Goal: Task Accomplishment & Management: Use online tool/utility

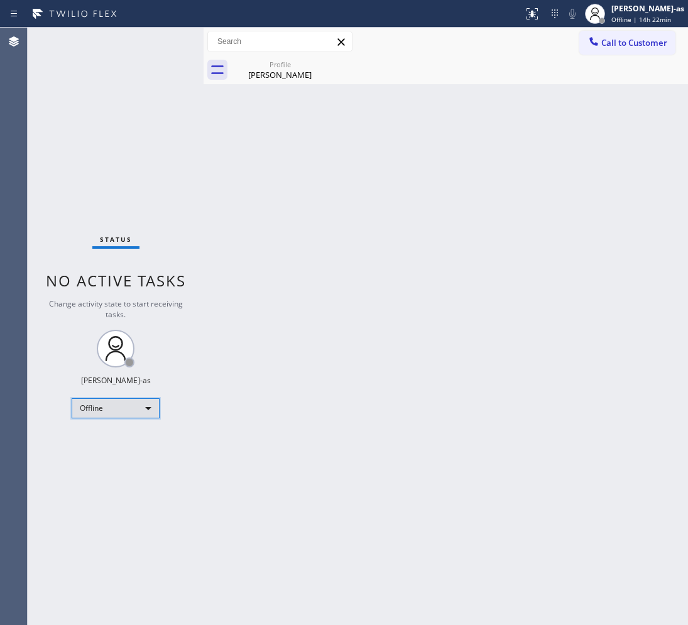
click at [104, 407] on div "Offline" at bounding box center [116, 408] width 88 height 20
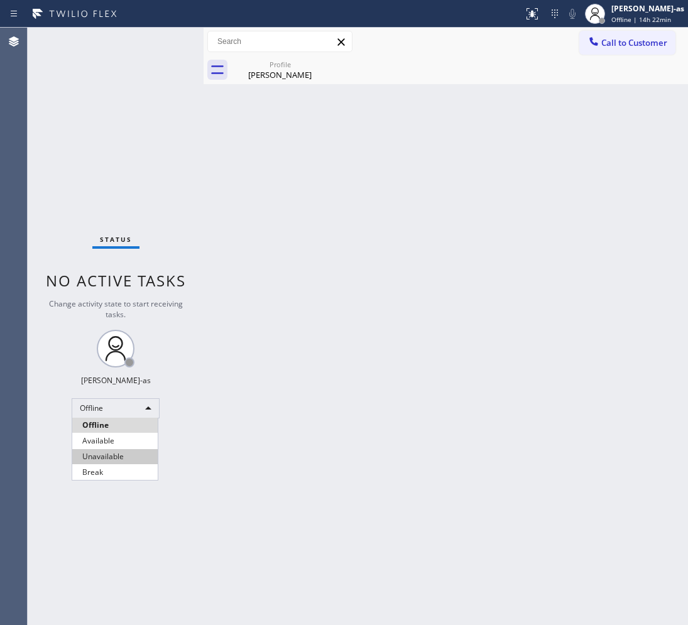
click at [117, 456] on li "Unavailable" at bounding box center [114, 456] width 85 height 15
click at [451, 415] on div "Back to Dashboard Change Sender ID Customers Technicians Select a contact Outbo…" at bounding box center [446, 327] width 484 height 598
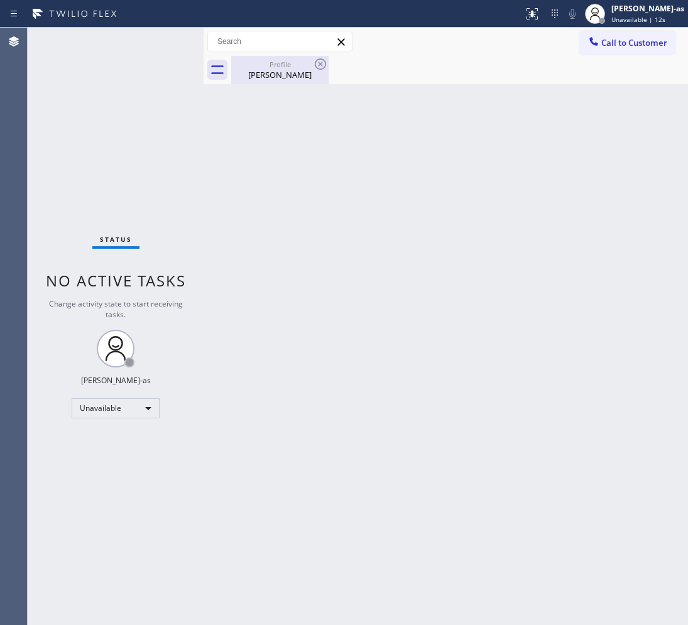
click at [289, 63] on div "Profile" at bounding box center [279, 64] width 95 height 9
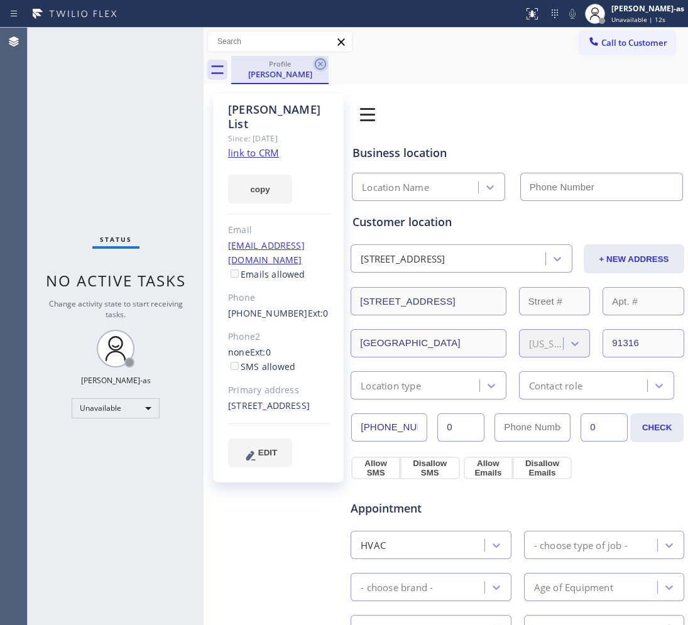
click at [322, 63] on icon at bounding box center [320, 64] width 15 height 15
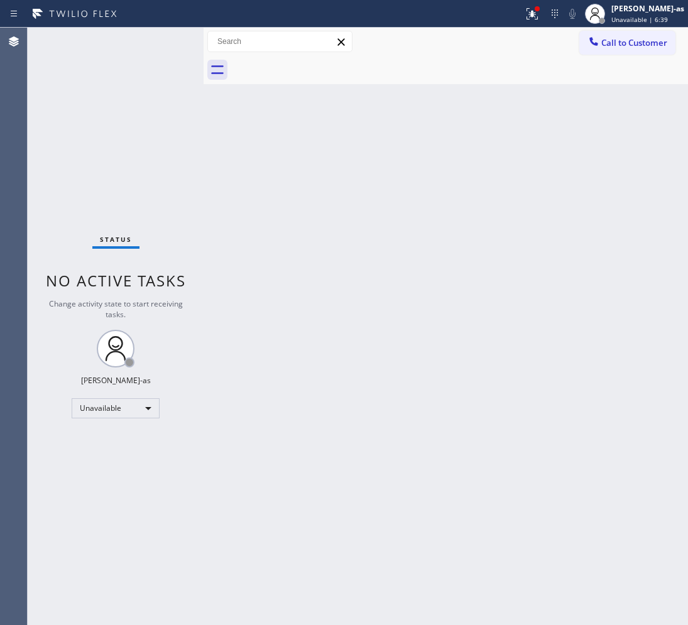
click at [311, 298] on div "Back to Dashboard Change Sender ID Customers Technicians Select a contact Outbo…" at bounding box center [446, 327] width 484 height 598
click at [313, 254] on div "Back to Dashboard Change Sender ID Customers Technicians Select a contact Outbo…" at bounding box center [446, 327] width 484 height 598
click at [322, 205] on div "Back to Dashboard Change Sender ID Customers Technicians Select a contact Outbo…" at bounding box center [446, 327] width 484 height 598
click at [422, 165] on div "Back to Dashboard Change Sender ID Customers Technicians Select a contact Outbo…" at bounding box center [446, 327] width 484 height 598
drag, startPoint x: 305, startPoint y: 203, endPoint x: 314, endPoint y: 195, distance: 12.5
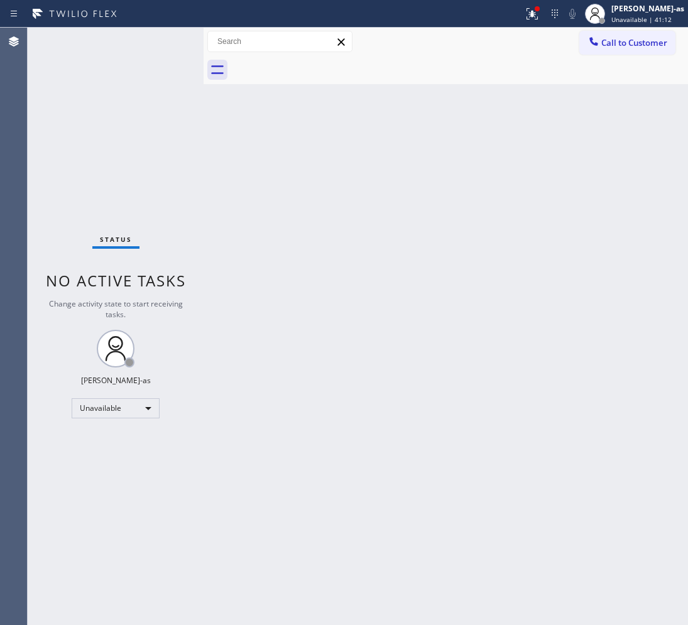
click at [308, 203] on div "Back to Dashboard Change Sender ID Customers Technicians Select a contact Outbo…" at bounding box center [446, 327] width 484 height 598
click at [378, 220] on div "Back to Dashboard Change Sender ID Customers Technicians Select a contact Outbo…" at bounding box center [446, 327] width 484 height 598
drag, startPoint x: 597, startPoint y: 55, endPoint x: 522, endPoint y: 124, distance: 102.3
click at [597, 54] on div "Call to Customer Outbound call Location Search location Your caller id phone nu…" at bounding box center [446, 42] width 484 height 28
click at [637, 33] on button "Call to Customer" at bounding box center [627, 43] width 96 height 24
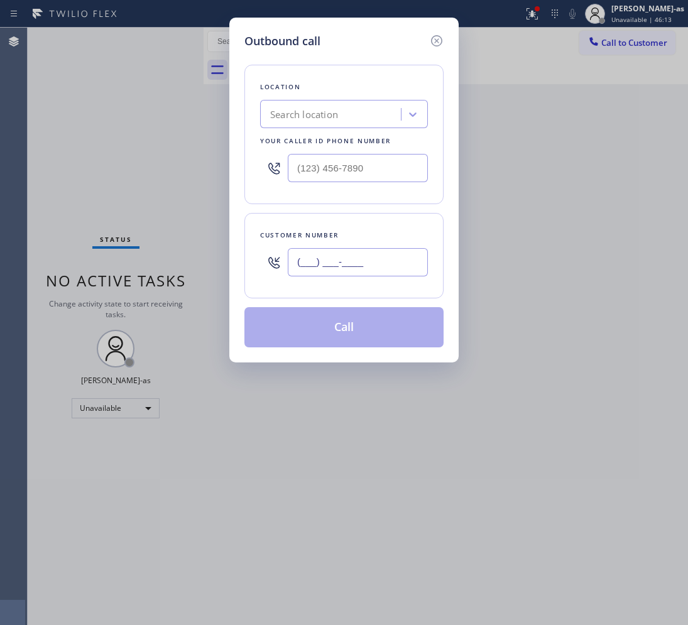
click at [402, 266] on input "(___) ___-____" at bounding box center [358, 262] width 140 height 28
paste input "917) 907-0558"
type input "[PHONE_NUMBER]"
click at [346, 183] on div at bounding box center [344, 168] width 168 height 41
click at [353, 177] on input "(___) ___-____" at bounding box center [358, 168] width 140 height 28
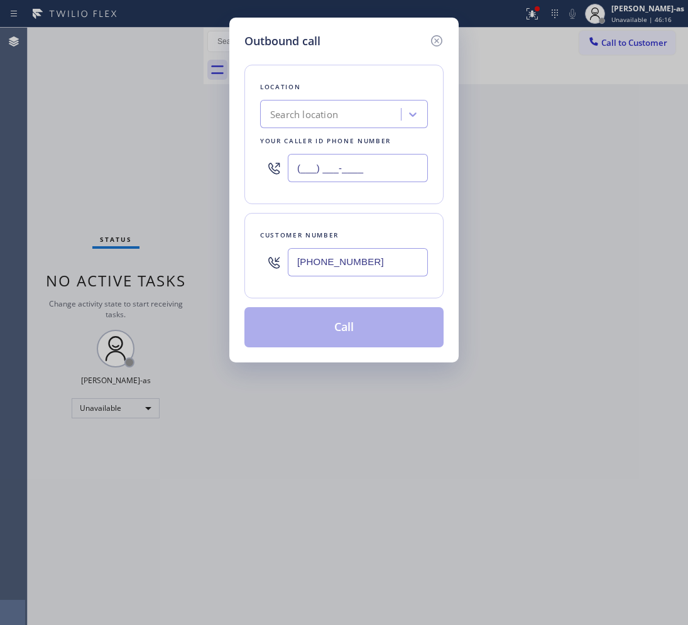
click at [353, 177] on input "(___) ___-____" at bounding box center [358, 168] width 140 height 28
paste input "954) 835-4535"
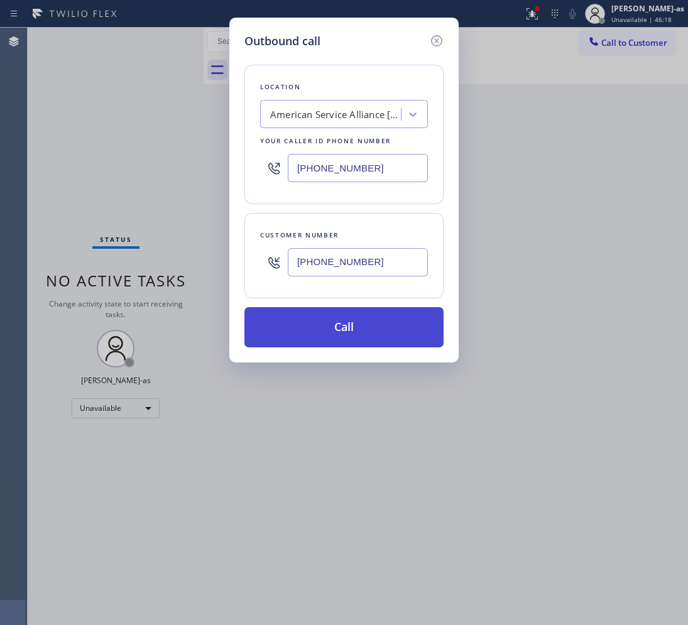
type input "[PHONE_NUMBER]"
click at [398, 331] on button "Call" at bounding box center [343, 327] width 199 height 40
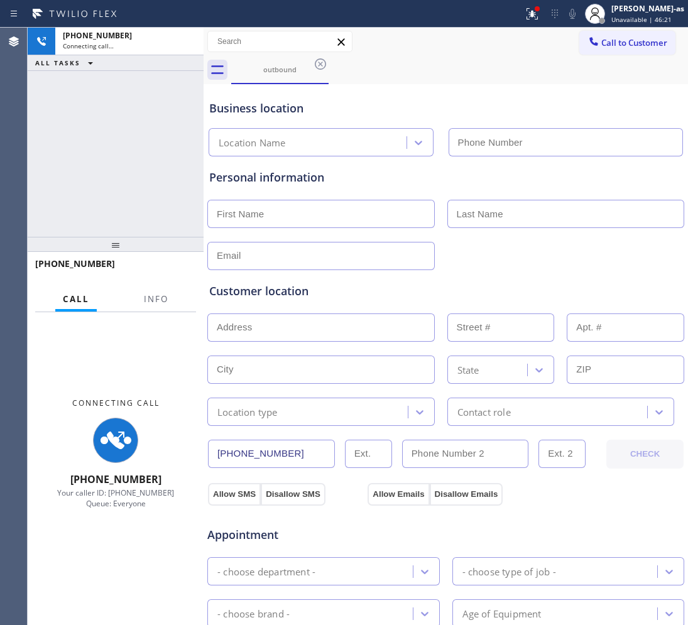
type input "[PHONE_NUMBER]"
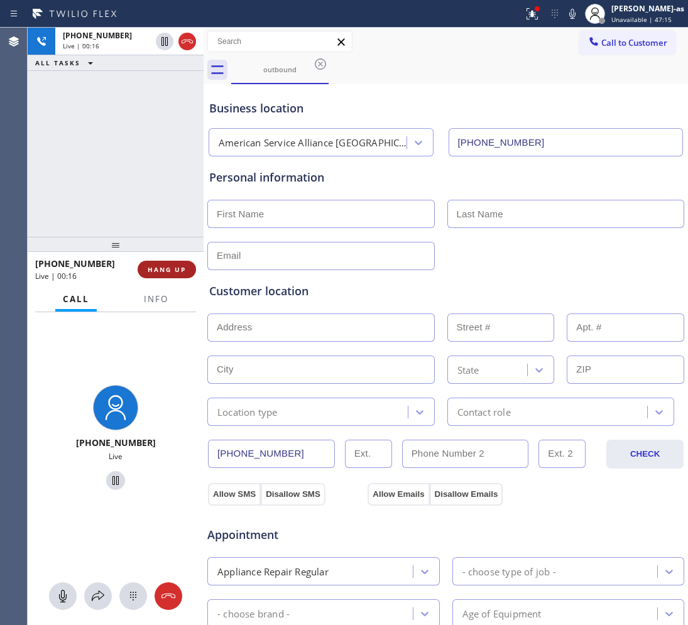
click at [160, 267] on span "HANG UP" at bounding box center [167, 269] width 38 height 9
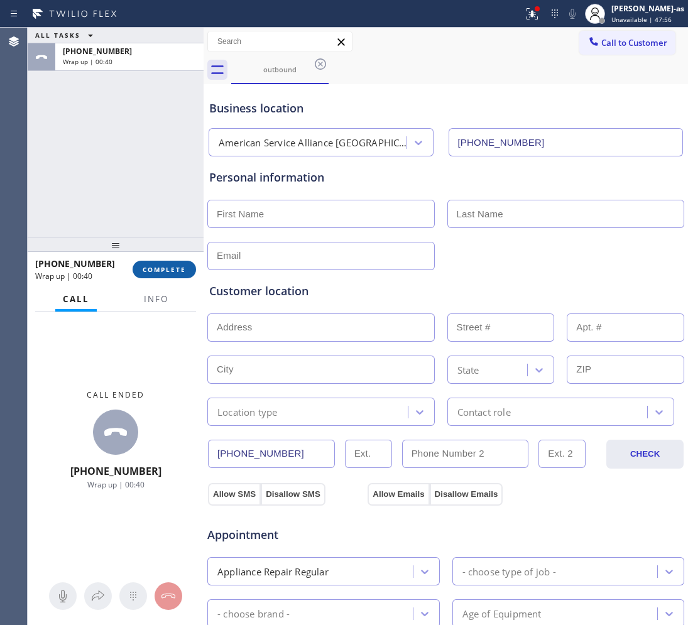
drag, startPoint x: 173, startPoint y: 253, endPoint x: 177, endPoint y: 270, distance: 18.0
click at [173, 252] on div at bounding box center [116, 244] width 176 height 15
click at [177, 270] on span "COMPLETE" at bounding box center [164, 270] width 43 height 9
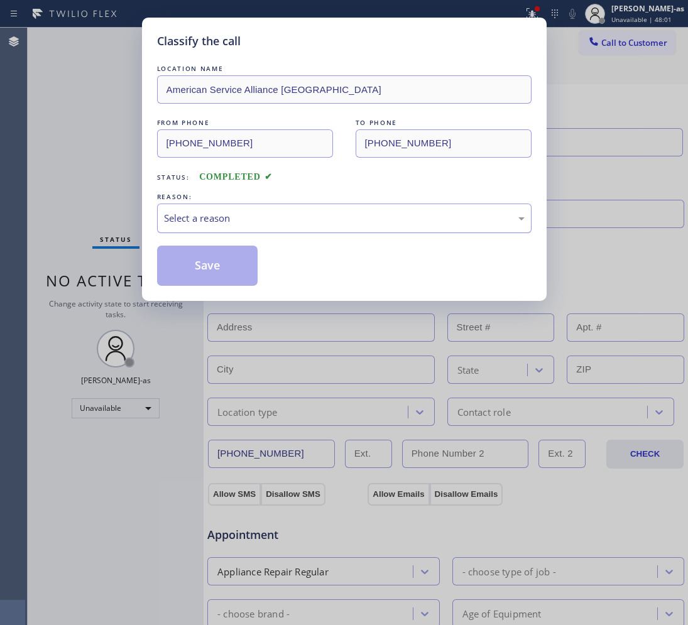
drag, startPoint x: 276, startPoint y: 214, endPoint x: 281, endPoint y: 220, distance: 7.7
click at [276, 214] on div "Select a reason" at bounding box center [344, 218] width 361 height 14
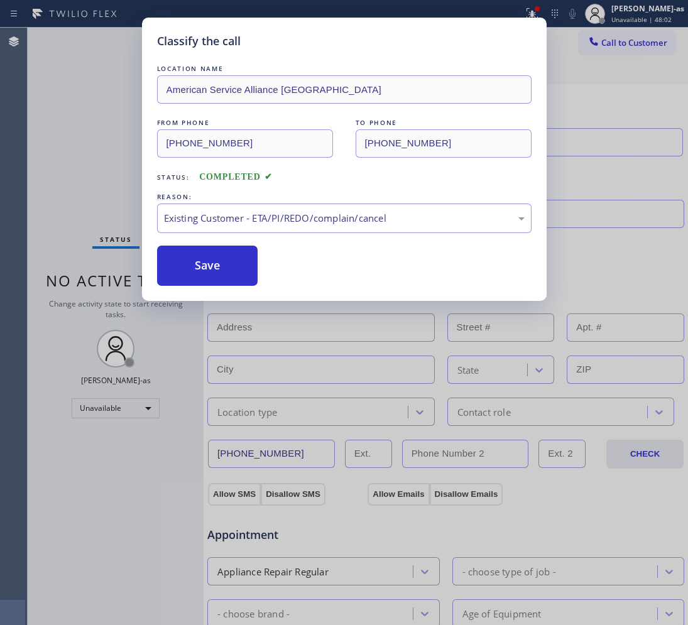
drag, startPoint x: 217, startPoint y: 258, endPoint x: 633, endPoint y: 472, distance: 467.6
click at [222, 259] on button "Save" at bounding box center [207, 266] width 101 height 40
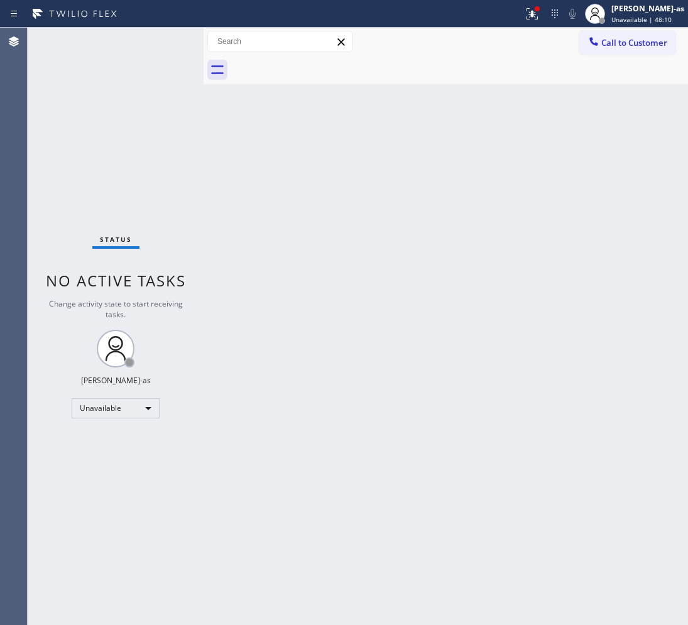
click at [359, 224] on div "Back to Dashboard Change Sender ID Customers Technicians Select a contact Outbo…" at bounding box center [446, 327] width 484 height 598
click at [622, 56] on div at bounding box center [459, 70] width 457 height 28
drag, startPoint x: 611, startPoint y: 35, endPoint x: 601, endPoint y: 41, distance: 11.9
click at [611, 36] on button "Call to Customer" at bounding box center [627, 43] width 96 height 24
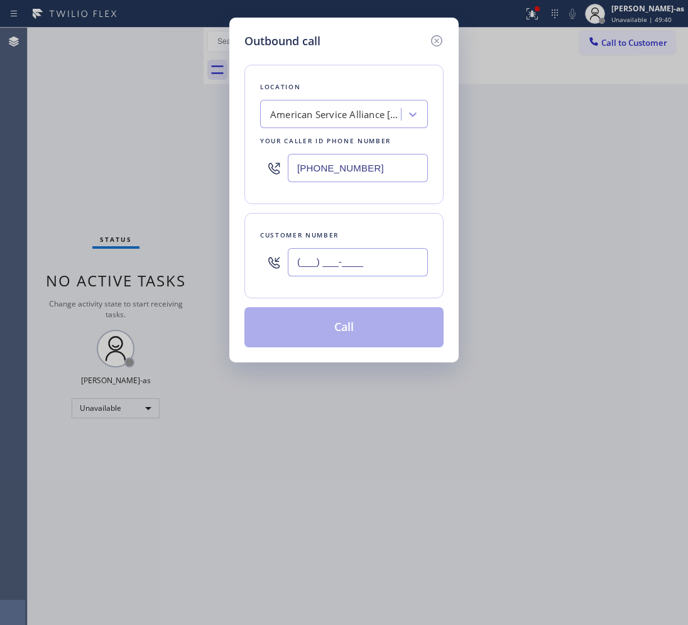
click at [341, 275] on input "(___) ___-____" at bounding box center [358, 262] width 140 height 28
paste input "402) 672-1362"
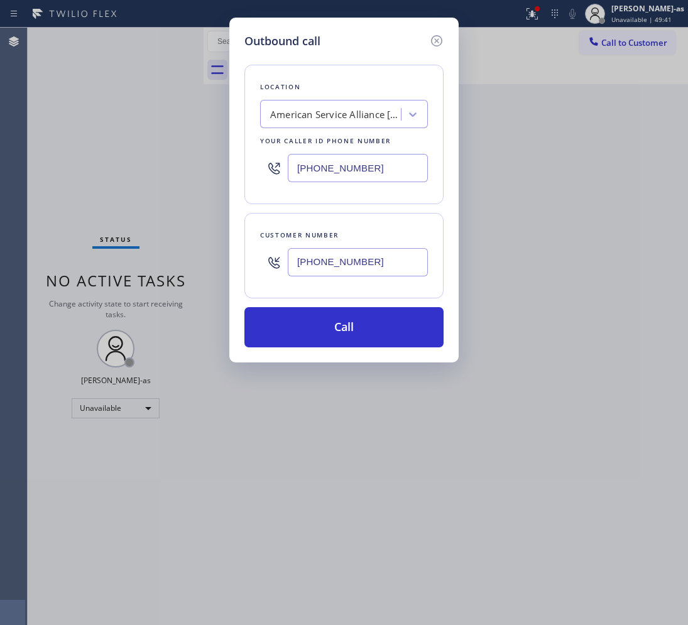
type input "[PHONE_NUMBER]"
click at [357, 108] on div "American Service Alliance [GEOGRAPHIC_DATA]" at bounding box center [336, 114] width 132 height 14
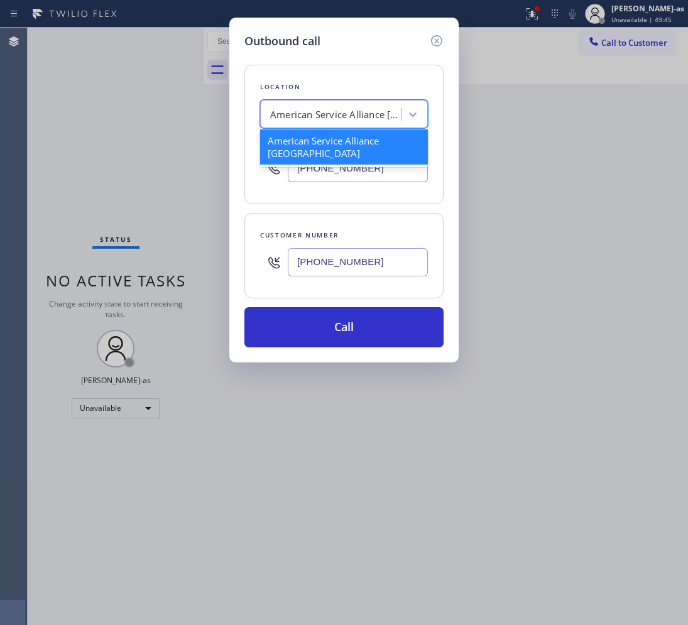
paste input "Target Plumbers [GEOGRAPHIC_DATA]"
type input "Target Plumbers [GEOGRAPHIC_DATA]"
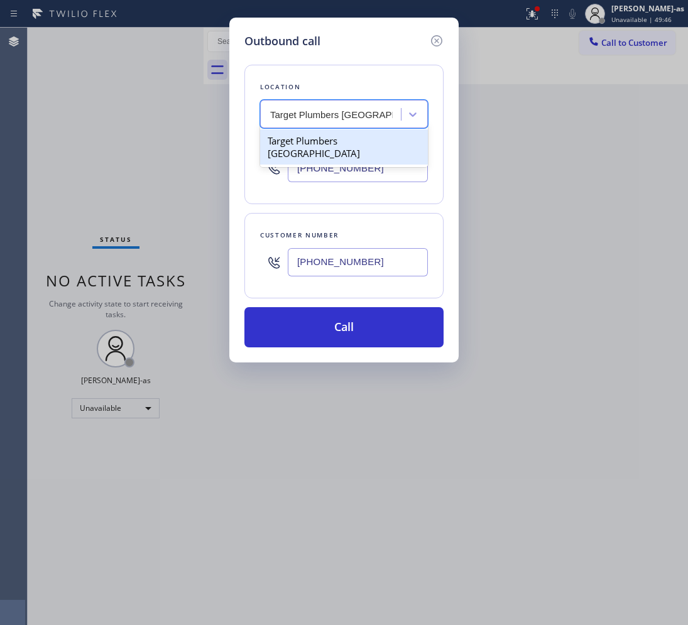
click at [322, 146] on div "Target Plumbers [GEOGRAPHIC_DATA]" at bounding box center [344, 146] width 168 height 35
type input "[PHONE_NUMBER]"
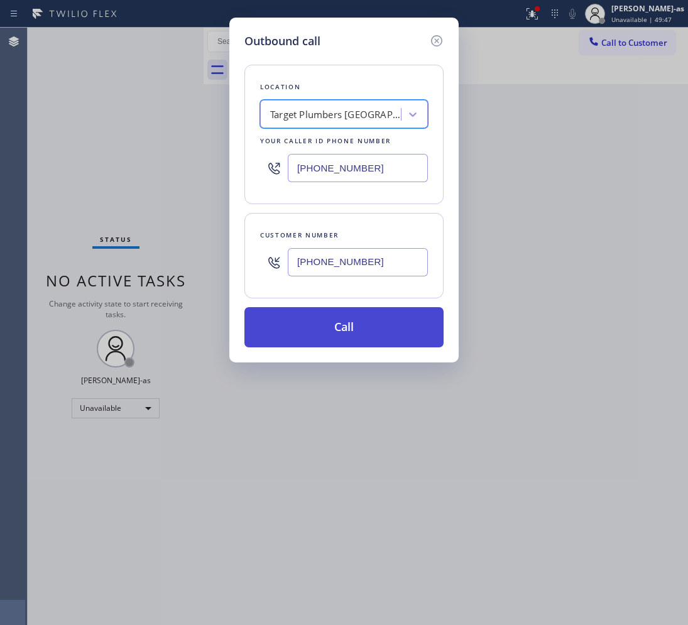
click at [369, 336] on button "Call" at bounding box center [343, 327] width 199 height 40
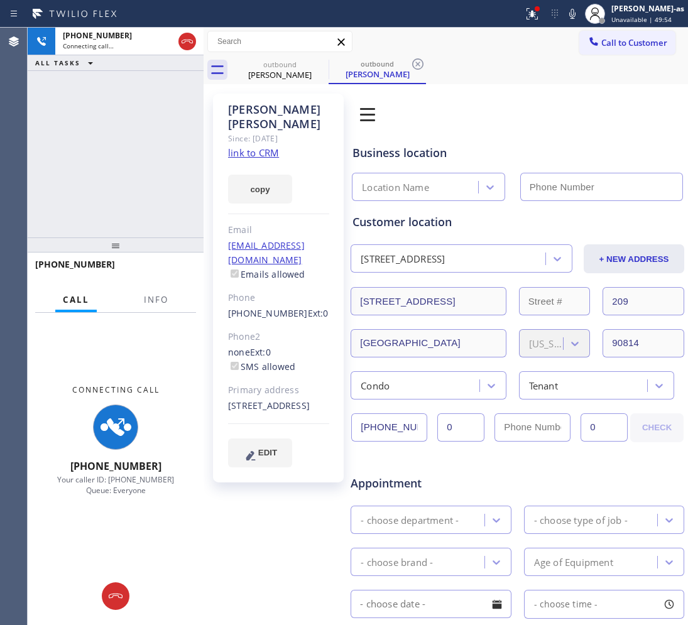
type input "[PHONE_NUMBER]"
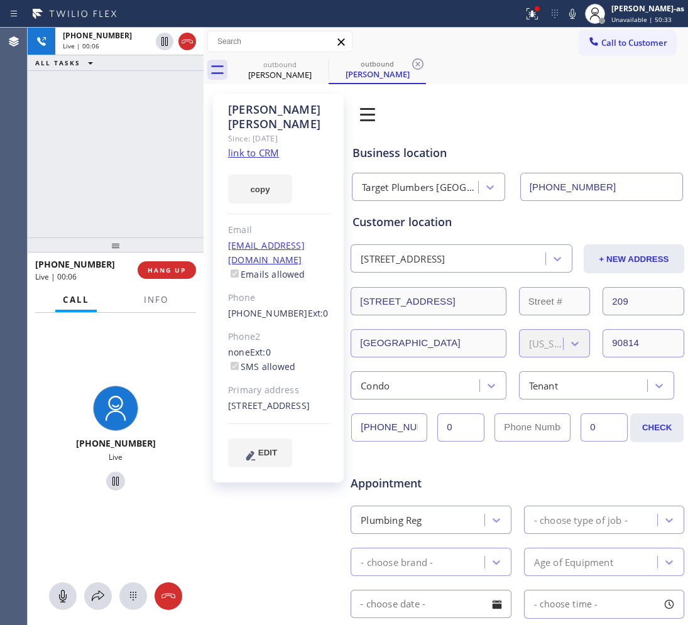
drag, startPoint x: 138, startPoint y: 239, endPoint x: 151, endPoint y: 249, distance: 16.1
click at [142, 238] on div at bounding box center [116, 245] width 176 height 15
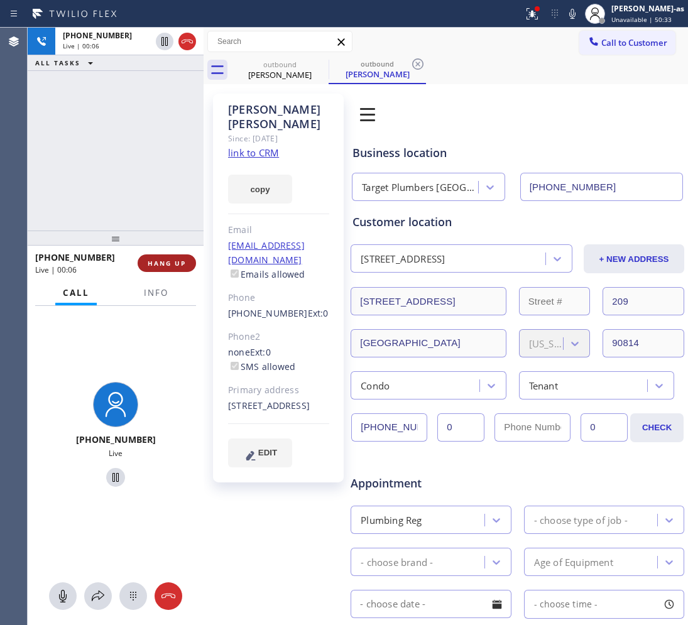
click at [173, 267] on span "HANG UP" at bounding box center [167, 263] width 38 height 9
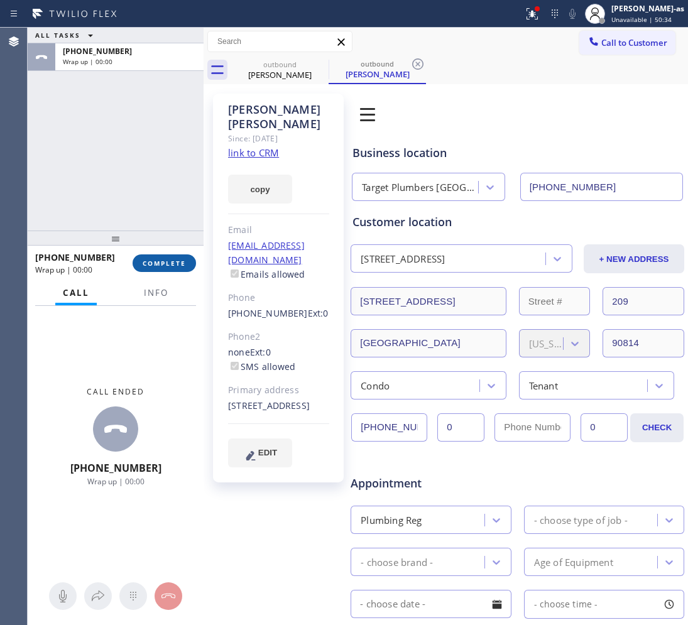
click at [173, 266] on span "COMPLETE" at bounding box center [164, 263] width 43 height 9
click at [173, 262] on div "Classify the call LOCATION NAME American Service Alliance [GEOGRAPHIC_DATA] FRO…" at bounding box center [358, 327] width 660 height 598
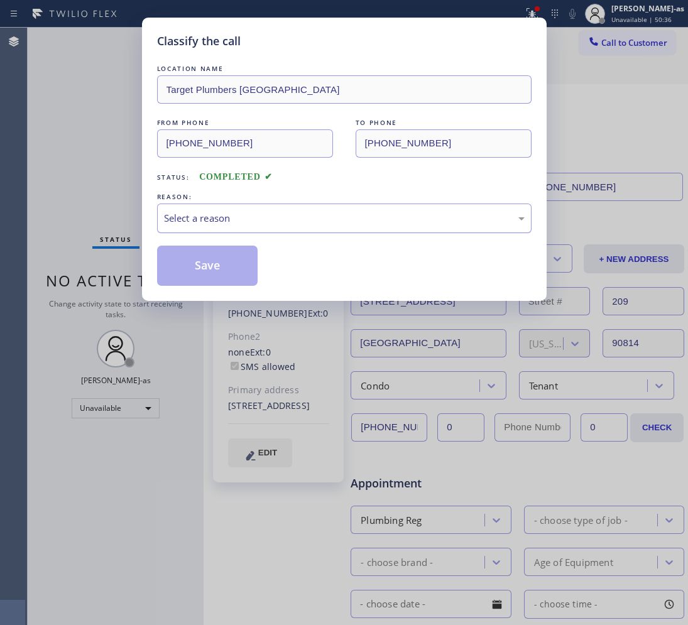
click at [201, 210] on div "Select a reason" at bounding box center [344, 219] width 375 height 30
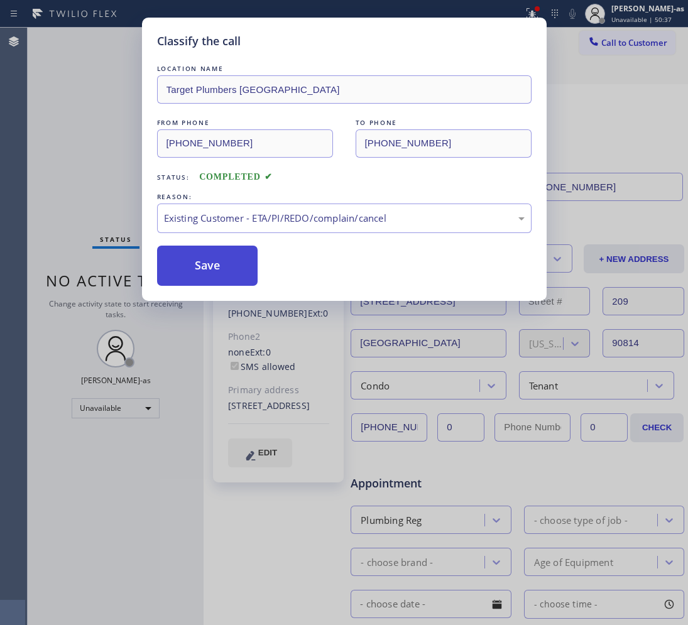
click at [199, 271] on button "Save" at bounding box center [207, 266] width 101 height 40
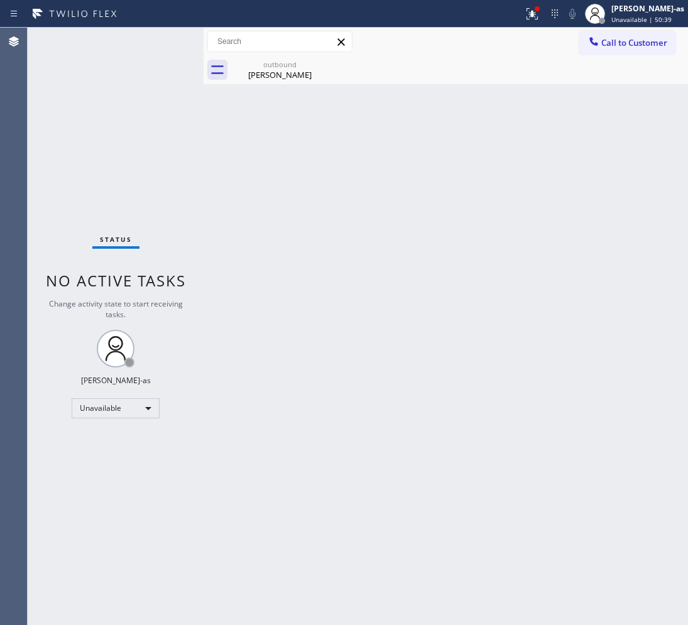
drag, startPoint x: 545, startPoint y: 173, endPoint x: 397, endPoint y: 99, distance: 165.8
click at [545, 173] on div "Back to Dashboard Change Sender ID Customers Technicians Select a contact Outbo…" at bounding box center [446, 327] width 484 height 598
drag, startPoint x: 303, startPoint y: 69, endPoint x: 331, endPoint y: 65, distance: 28.6
click at [305, 68] on div "outbound [PERSON_NAME]" at bounding box center [279, 70] width 95 height 28
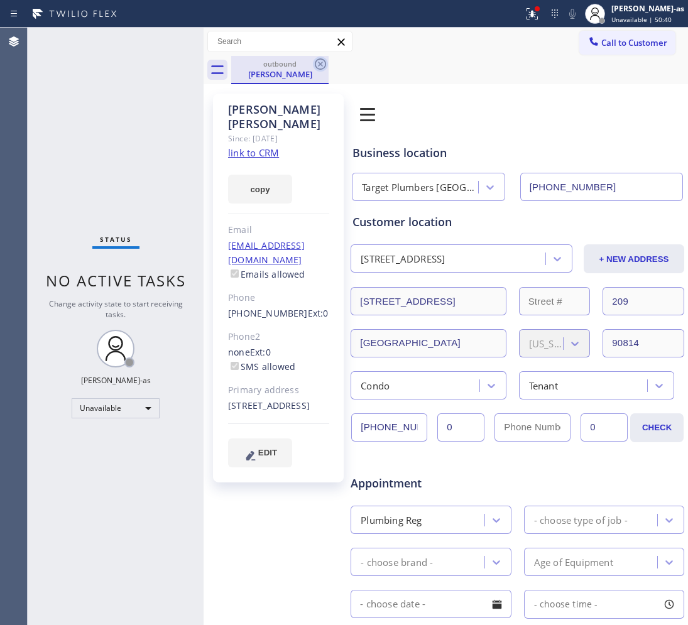
click at [322, 60] on icon at bounding box center [320, 63] width 11 height 11
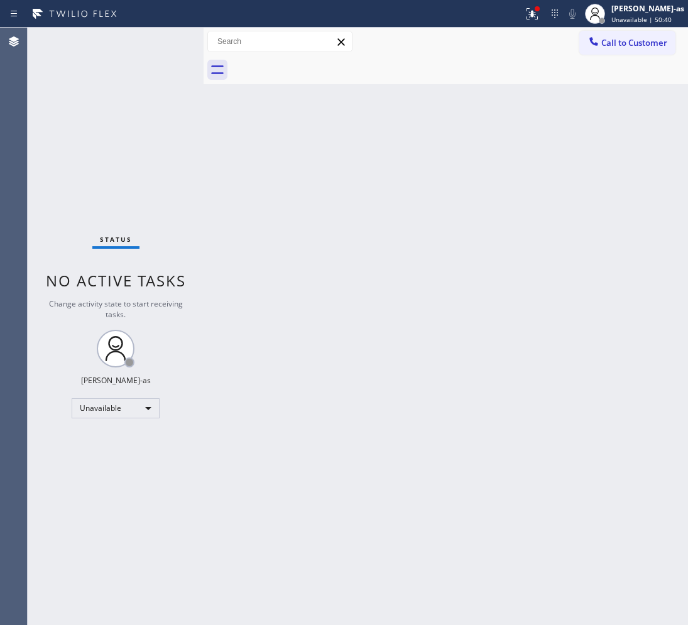
click at [373, 189] on div "Back to Dashboard Change Sender ID Customers Technicians Select a contact Outbo…" at bounding box center [446, 327] width 484 height 598
drag, startPoint x: 404, startPoint y: 293, endPoint x: 353, endPoint y: 319, distance: 57.0
click at [405, 283] on div "Back to Dashboard Change Sender ID Customers Technicians Select a contact Outbo…" at bounding box center [446, 327] width 484 height 598
click at [644, 33] on button "Call to Customer" at bounding box center [627, 43] width 96 height 24
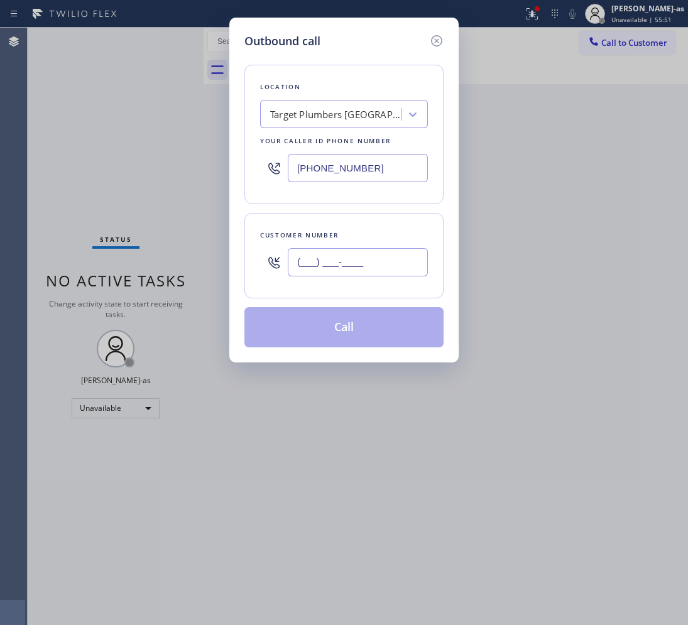
click at [361, 271] on input "(___) ___-____" at bounding box center [358, 262] width 140 height 28
paste input "858) 699-3540"
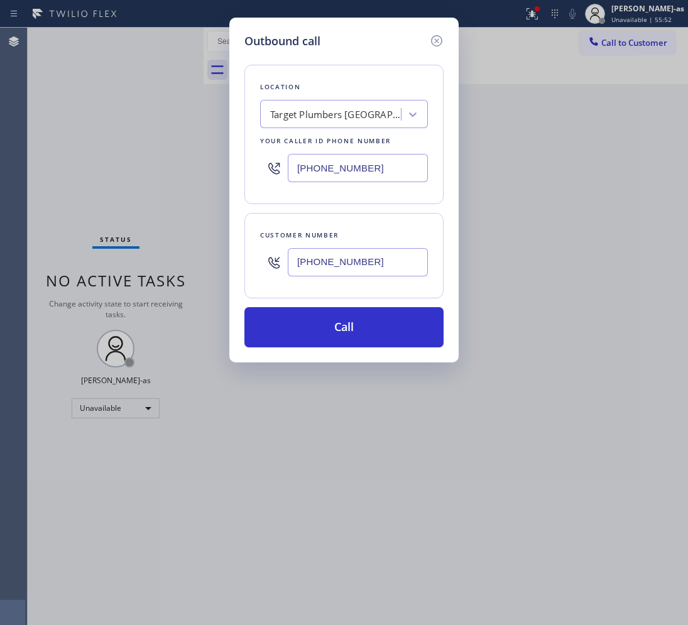
type input "[PHONE_NUMBER]"
click at [363, 114] on div "Target Plumbers [GEOGRAPHIC_DATA]" at bounding box center [336, 114] width 132 height 14
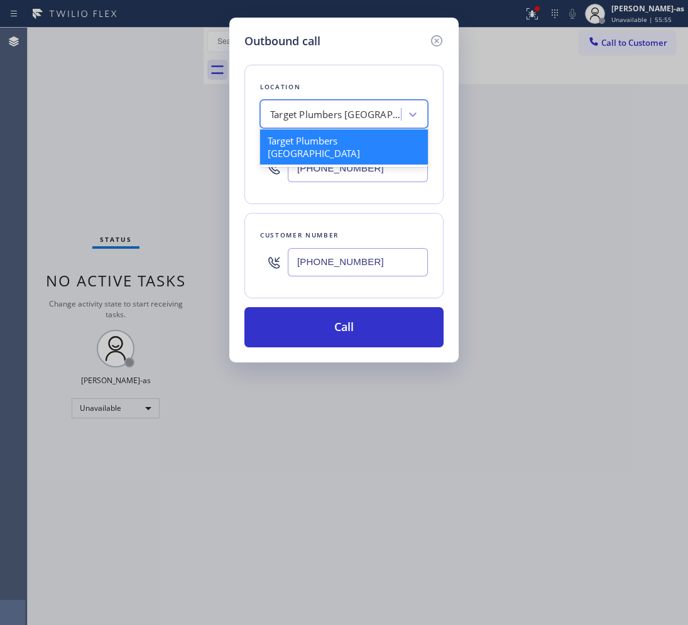
paste input "[GEOGRAPHIC_DATA] Thermador Appliance Repair"
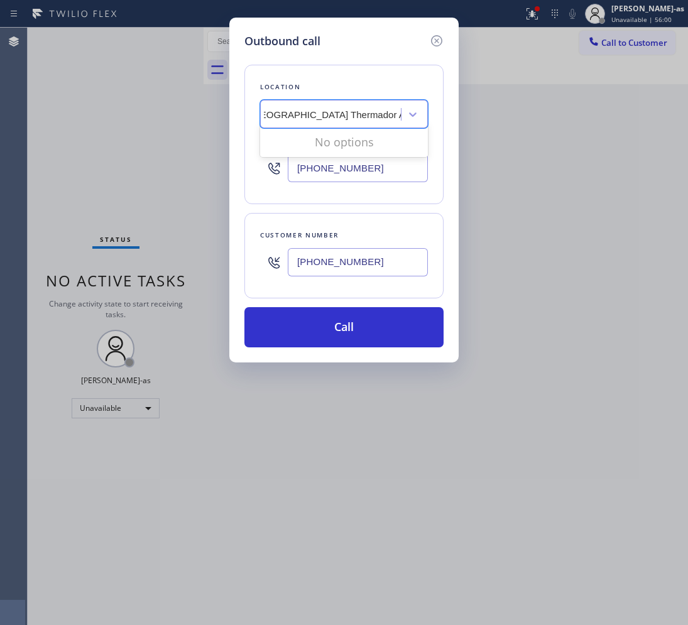
scroll to position [0, 6]
type input "[GEOGRAPHIC_DATA] Thermador Appliance Repair"
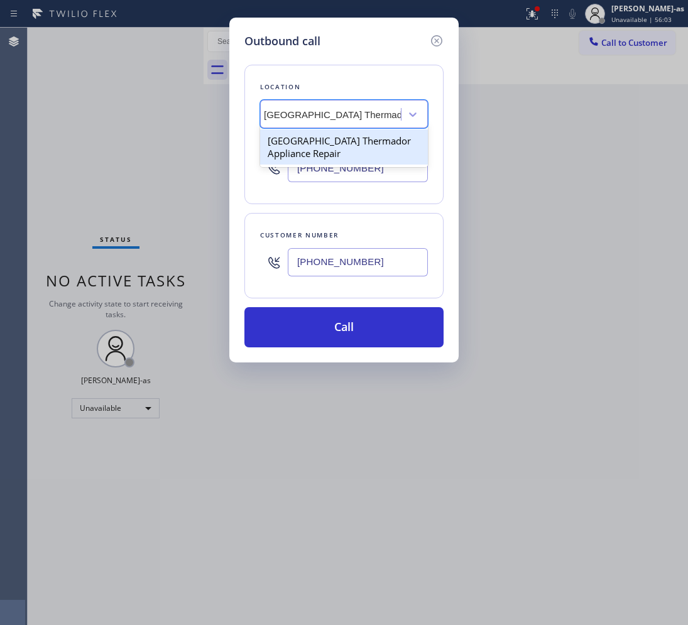
click at [309, 145] on div "[GEOGRAPHIC_DATA] Thermador Appliance Repair" at bounding box center [344, 146] width 168 height 35
type input "[PHONE_NUMBER]"
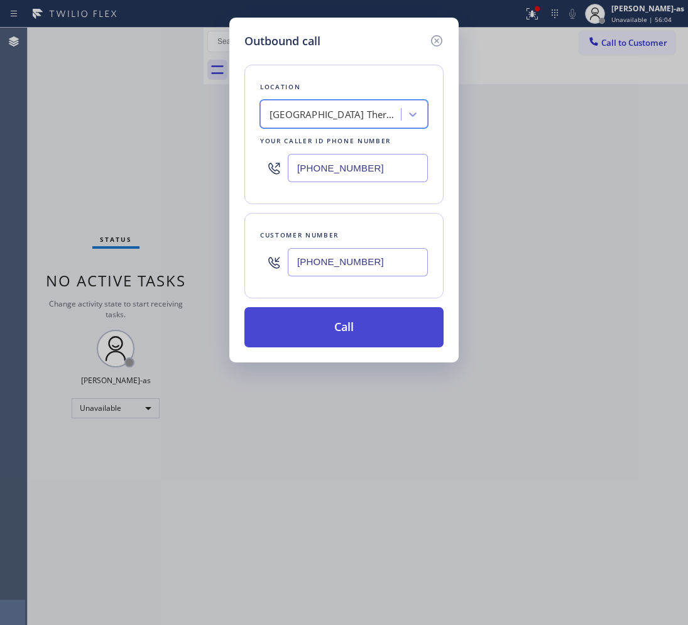
click at [328, 331] on button "Call" at bounding box center [343, 327] width 199 height 40
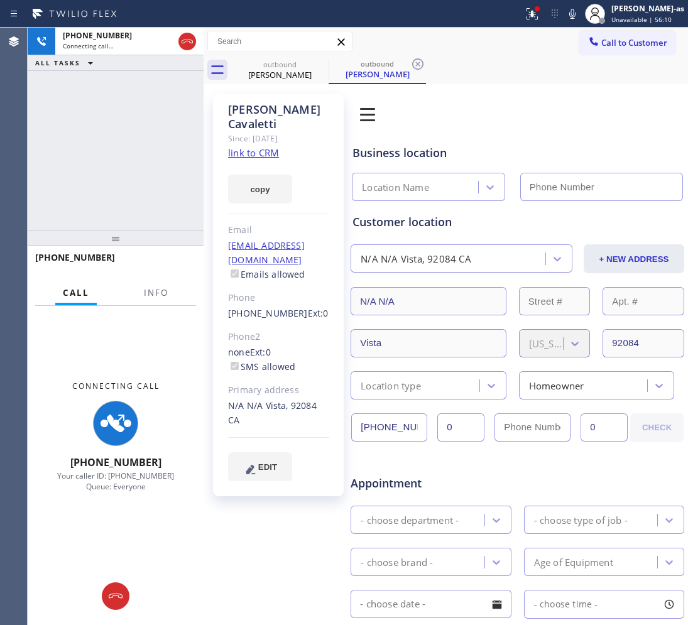
type input "[PHONE_NUMBER]"
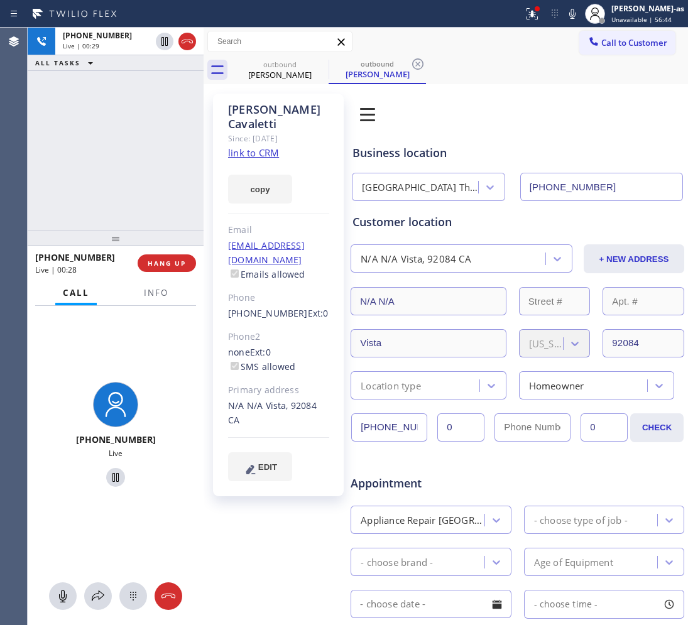
click at [245, 146] on link "link to CRM" at bounding box center [253, 152] width 51 height 13
drag, startPoint x: 132, startPoint y: 134, endPoint x: 136, endPoint y: 123, distance: 11.3
click at [134, 128] on div "[PHONE_NUMBER] Live | 08:55 ALL TASKS ALL TASKS ACTIVE TASKS TASKS IN WRAP UP" at bounding box center [116, 129] width 176 height 203
click at [268, 66] on div "outbound" at bounding box center [279, 64] width 95 height 9
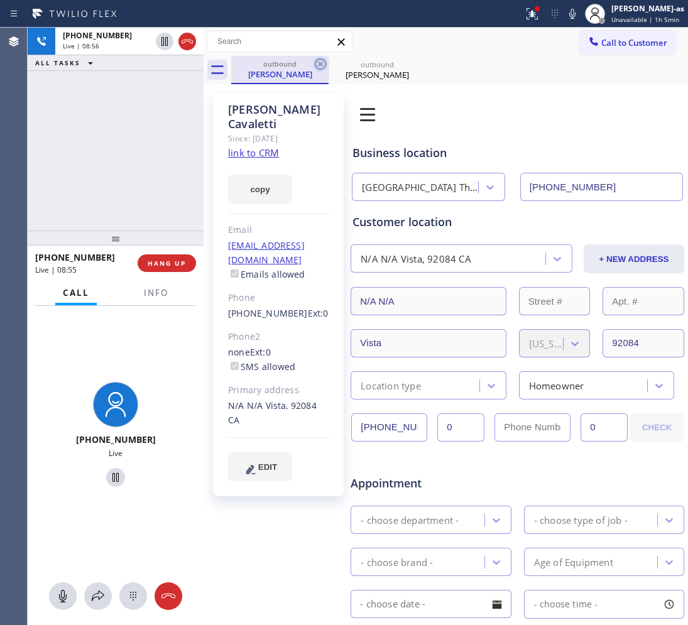
click at [321, 63] on icon at bounding box center [320, 63] width 11 height 11
click at [145, 132] on div "[PHONE_NUMBER] Live | 08:56 ALL TASKS ALL TASKS ACTIVE TASKS TASKS IN WRAP UP" at bounding box center [116, 129] width 176 height 203
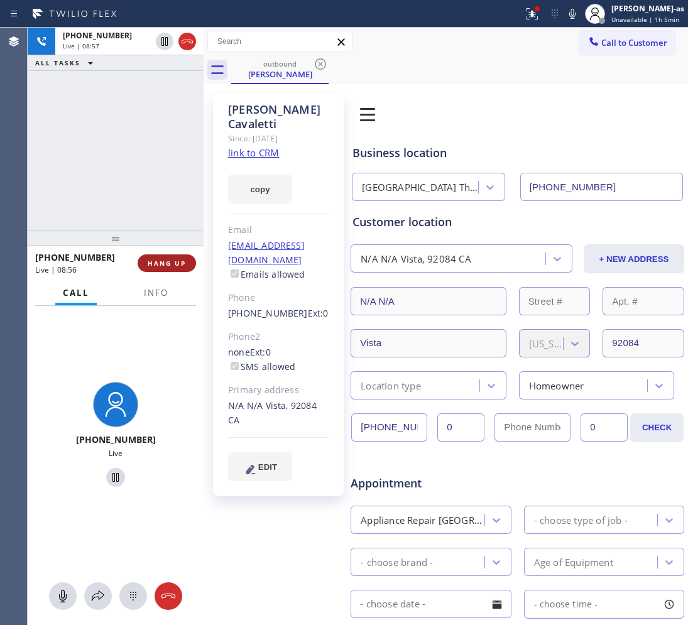
drag, startPoint x: 145, startPoint y: 158, endPoint x: 158, endPoint y: 259, distance: 102.1
click at [146, 157] on div "[PHONE_NUMBER] Live | 08:57 ALL TASKS ALL TASKS ACTIVE TASKS TASKS IN WRAP UP" at bounding box center [116, 129] width 176 height 203
click at [161, 261] on span "HANG UP" at bounding box center [167, 263] width 38 height 9
click at [161, 260] on span "HANG UP" at bounding box center [167, 263] width 38 height 9
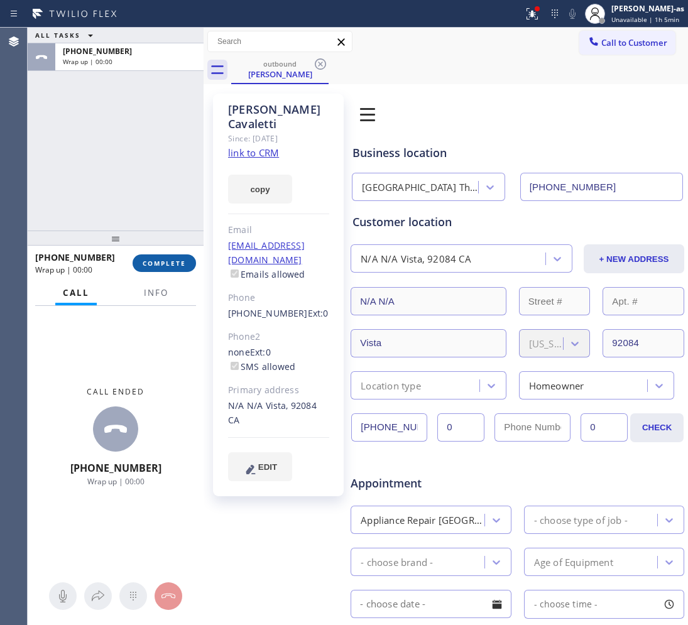
drag, startPoint x: 161, startPoint y: 258, endPoint x: 201, endPoint y: 239, distance: 44.4
click at [161, 258] on button "COMPLETE" at bounding box center [164, 263] width 63 height 18
click at [167, 219] on div "ALL TASKS ALL TASKS ACTIVE TASKS TASKS IN WRAP UP [PHONE_NUMBER] Wrap up | 00:00" at bounding box center [116, 129] width 176 height 203
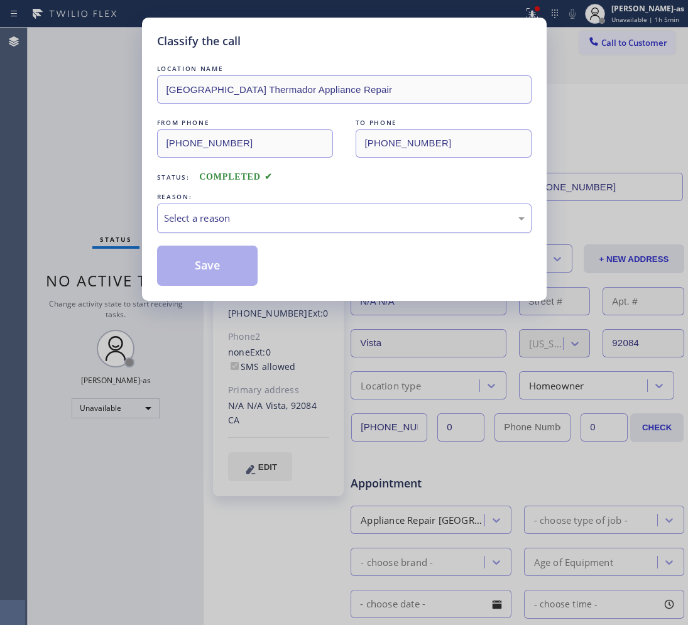
click at [231, 218] on div "Select a reason" at bounding box center [344, 218] width 361 height 14
drag, startPoint x: 215, startPoint y: 258, endPoint x: 151, endPoint y: 88, distance: 181.7
click at [216, 259] on button "Save" at bounding box center [207, 266] width 101 height 40
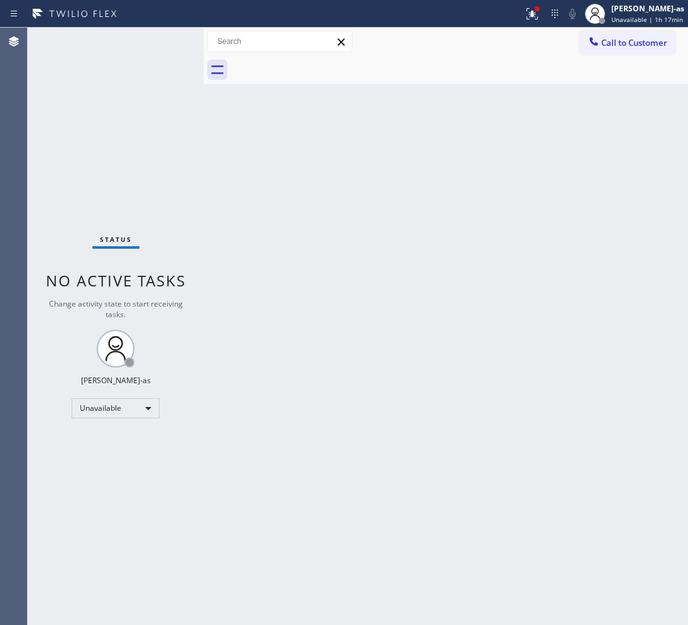
click at [642, 33] on button "Call to Customer" at bounding box center [627, 43] width 96 height 24
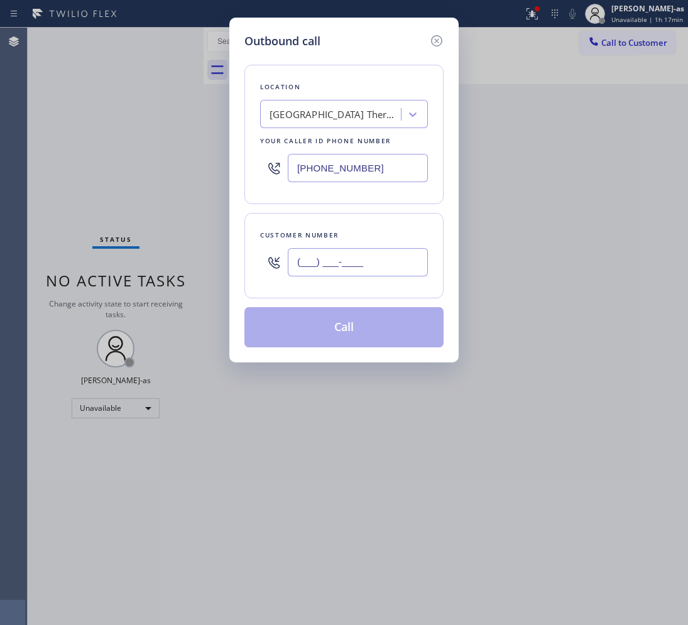
click at [386, 272] on input "(___) ___-____" at bounding box center [358, 262] width 140 height 28
paste input "310) 569-3834"
type input "[PHONE_NUMBER]"
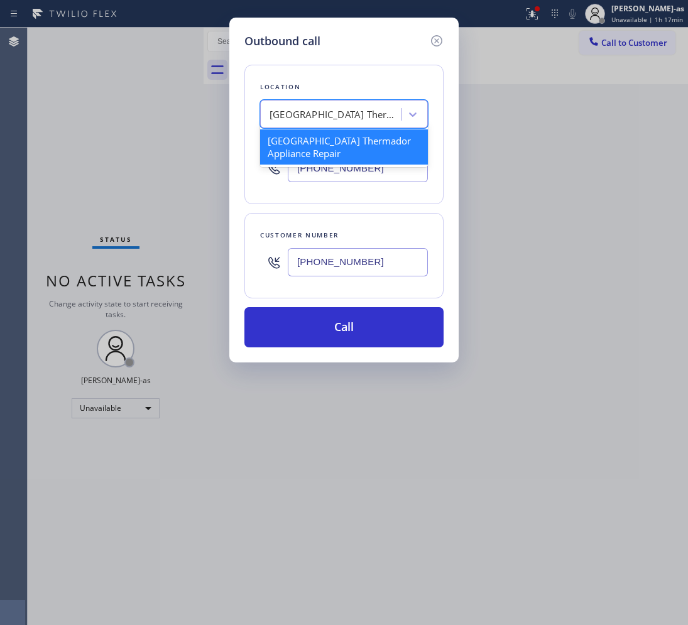
click at [368, 109] on div "[GEOGRAPHIC_DATA] Thermador Appliance Repair" at bounding box center [336, 114] width 132 height 14
paste input "Whirlpool Appliance Repair"
type input "Whirlpool Appliance Repair"
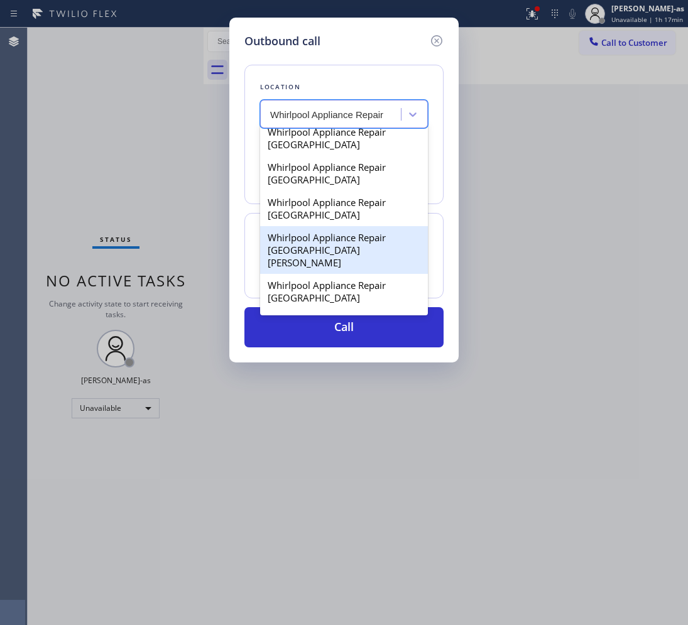
scroll to position [635, 0]
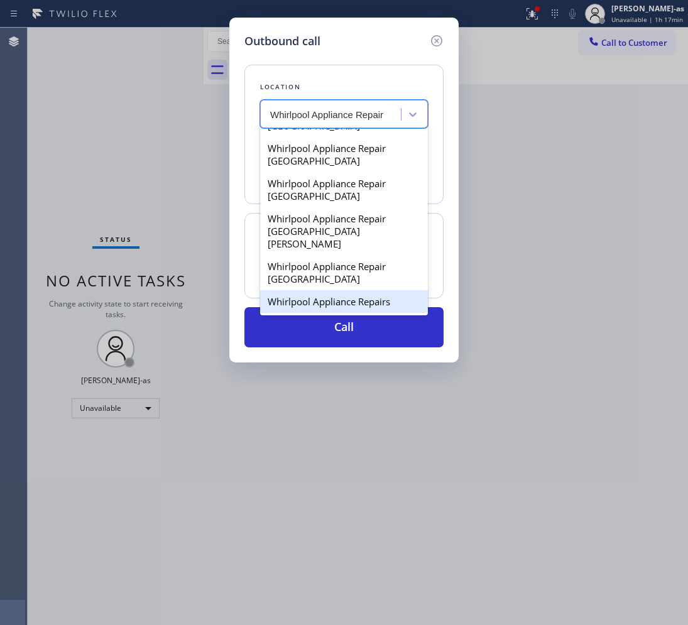
drag, startPoint x: 349, startPoint y: 293, endPoint x: 356, endPoint y: 293, distance: 6.9
click at [349, 293] on div "Whirlpool Appliance Repairs" at bounding box center [344, 301] width 168 height 23
type input "[PHONE_NUMBER]"
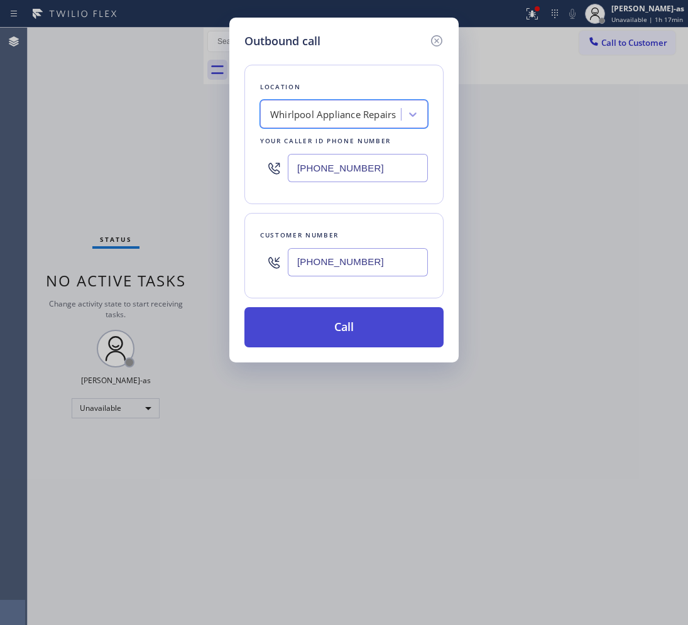
click at [396, 312] on button "Call" at bounding box center [343, 327] width 199 height 40
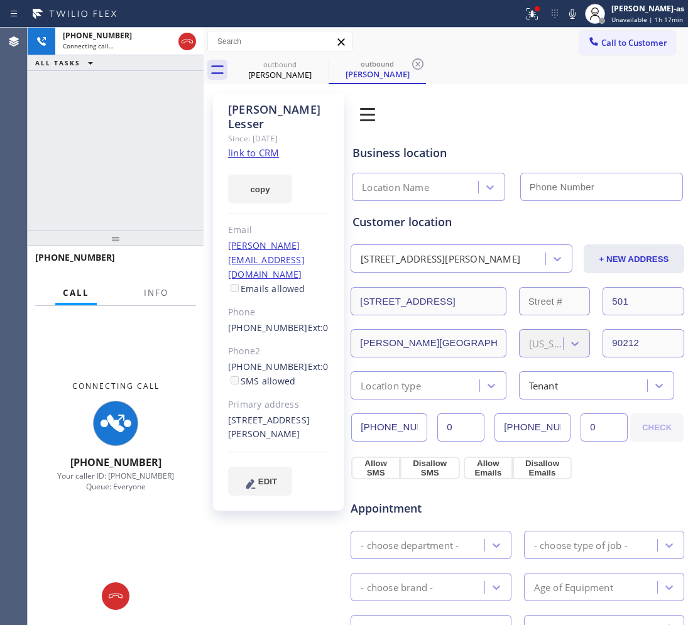
type input "[PHONE_NUMBER]"
click at [249, 146] on link "link to CRM" at bounding box center [253, 152] width 51 height 13
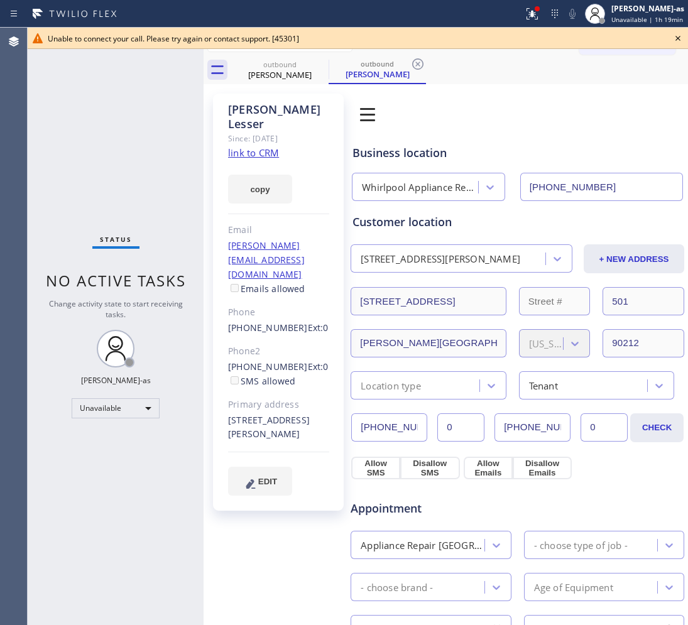
click at [679, 40] on icon at bounding box center [677, 38] width 5 height 5
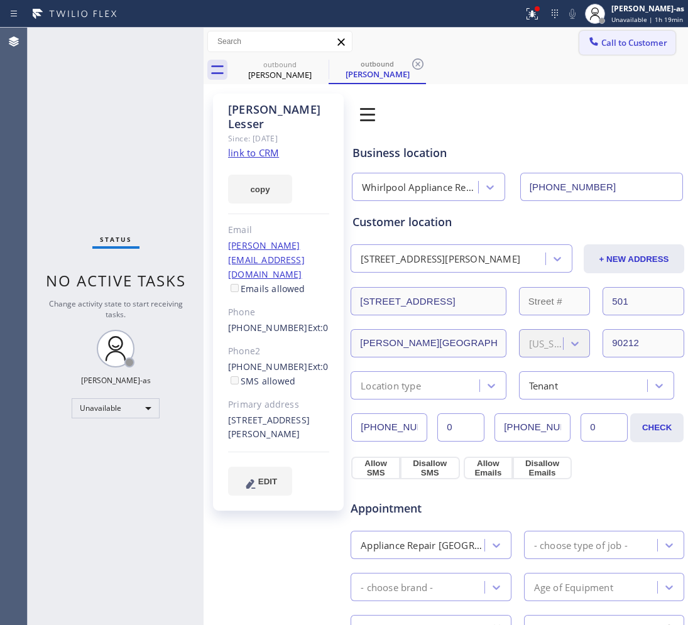
click at [627, 44] on span "Call to Customer" at bounding box center [634, 42] width 66 height 11
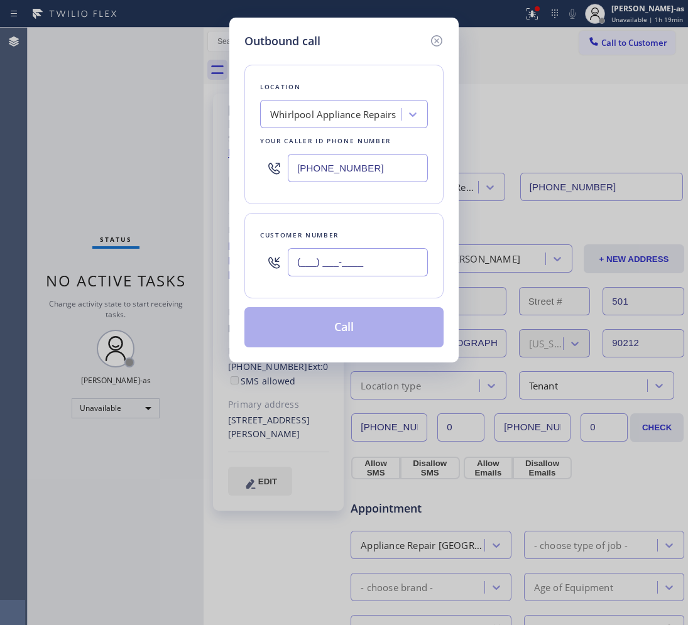
click at [390, 256] on input "(___) ___-____" at bounding box center [358, 262] width 140 height 28
paste input "410) 241-8085"
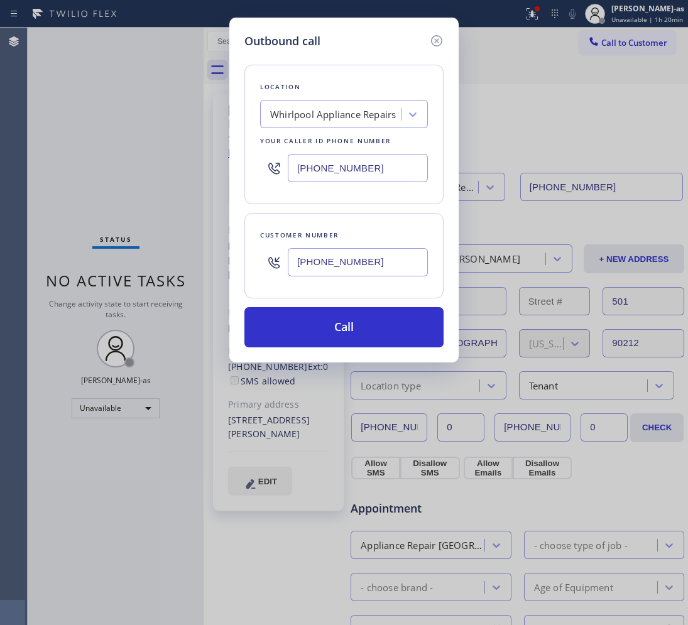
type input "[PHONE_NUMBER]"
click at [347, 112] on div "Whirlpool Appliance Repairs" at bounding box center [333, 114] width 126 height 14
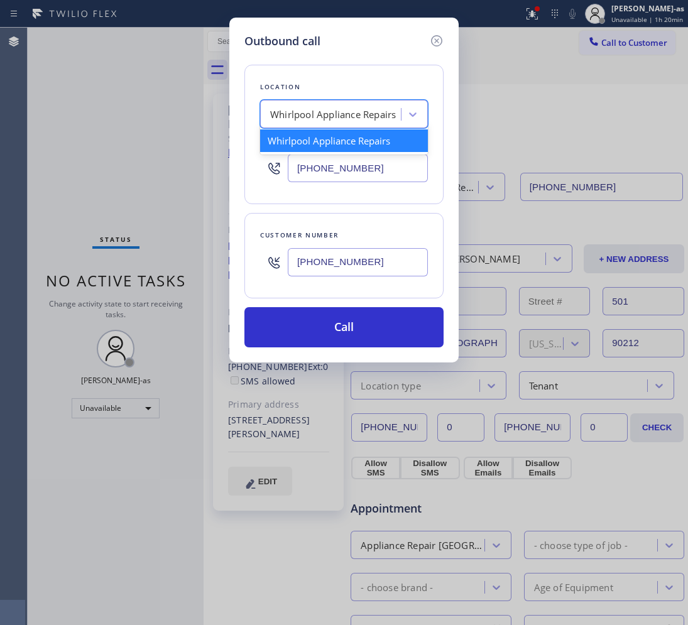
paste input "Thermador Repair Group Coral Gables"
type input "Thermador Repair Group Coral Gables"
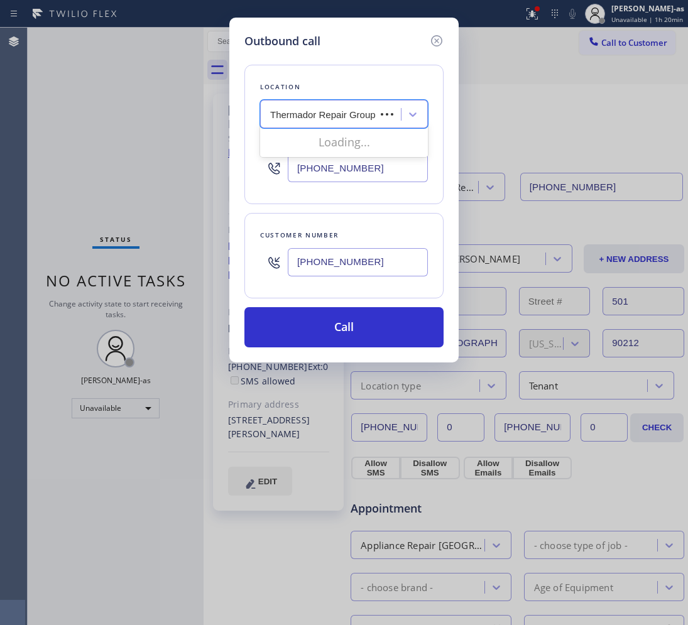
scroll to position [0, 58]
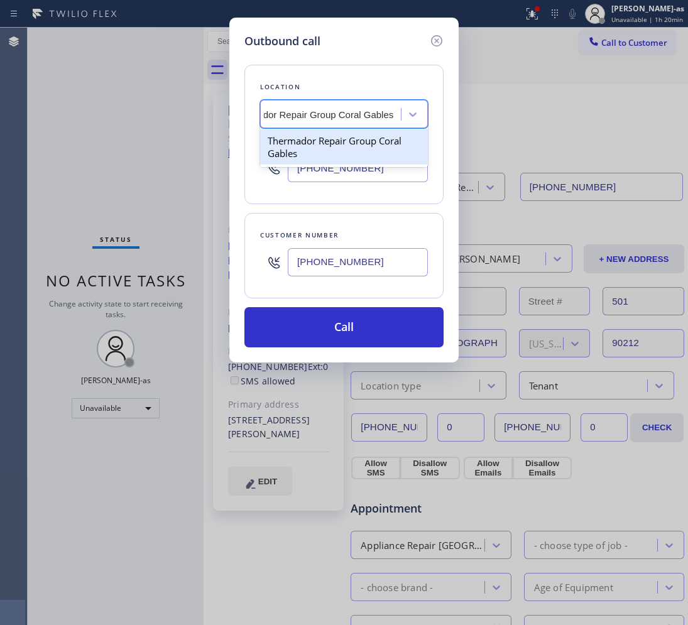
click at [297, 143] on div "Thermador Repair Group Coral Gables" at bounding box center [344, 146] width 168 height 35
type input "[PHONE_NUMBER]"
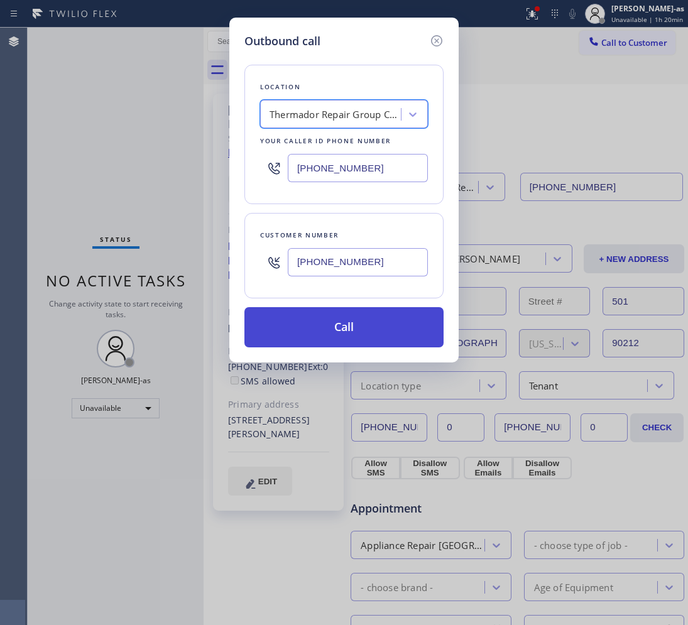
click at [324, 338] on button "Call" at bounding box center [343, 327] width 199 height 40
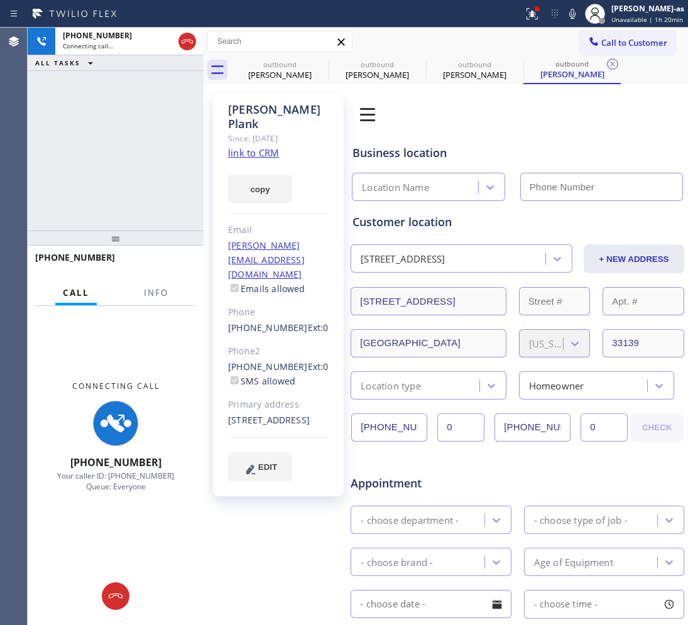
click at [256, 146] on link "link to CRM" at bounding box center [253, 152] width 51 height 13
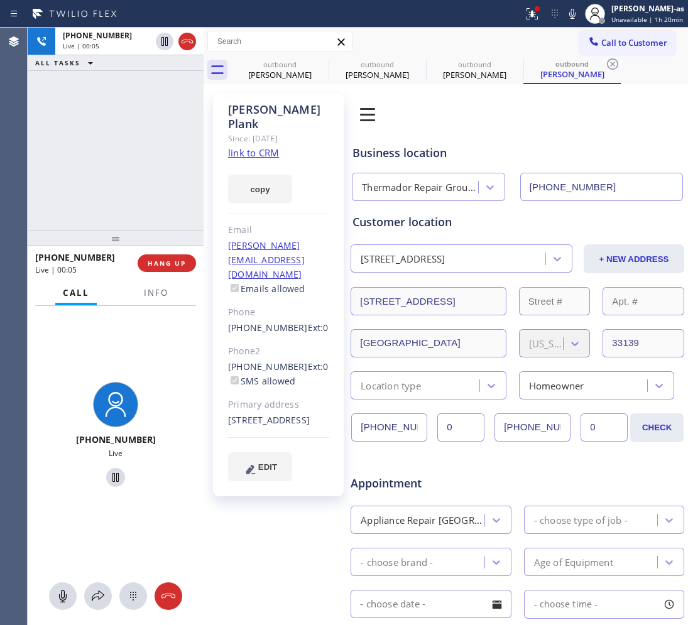
click at [186, 41] on icon at bounding box center [187, 41] width 15 height 15
click at [148, 114] on div "[PHONE_NUMBER] Live | 00:06 ALL TASKS ALL TASKS ACTIVE TASKS TASKS IN WRAP UP" at bounding box center [116, 129] width 176 height 203
click at [173, 265] on span "HANG UP" at bounding box center [167, 263] width 38 height 9
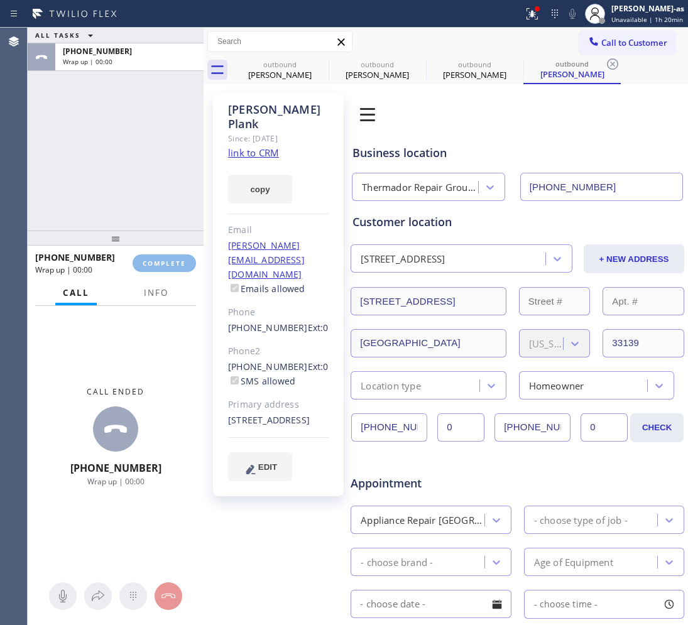
click at [101, 168] on div "ALL TASKS ALL TASKS ACTIVE TASKS TASKS IN WRAP UP [PHONE_NUMBER] Wrap up | 00:00" at bounding box center [116, 129] width 176 height 203
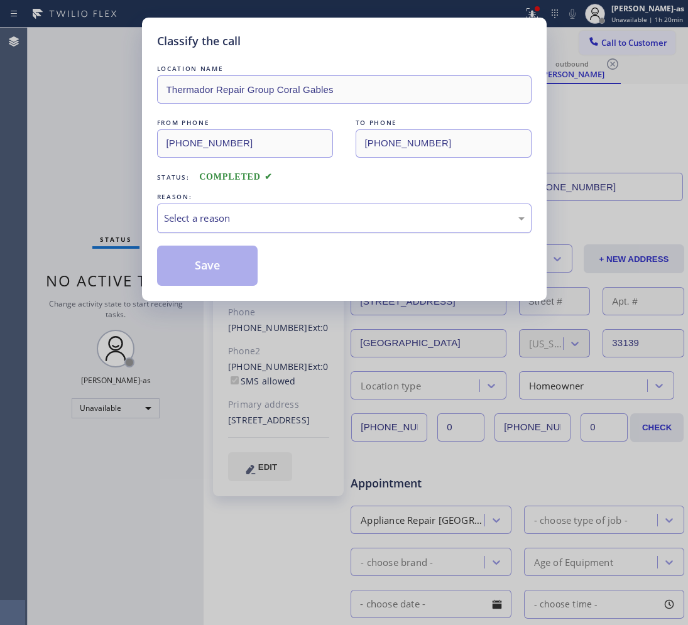
click at [253, 217] on div "Select a reason" at bounding box center [344, 218] width 361 height 14
drag, startPoint x: 205, startPoint y: 266, endPoint x: 200, endPoint y: 165, distance: 101.3
click at [206, 258] on button "Save" at bounding box center [207, 266] width 101 height 40
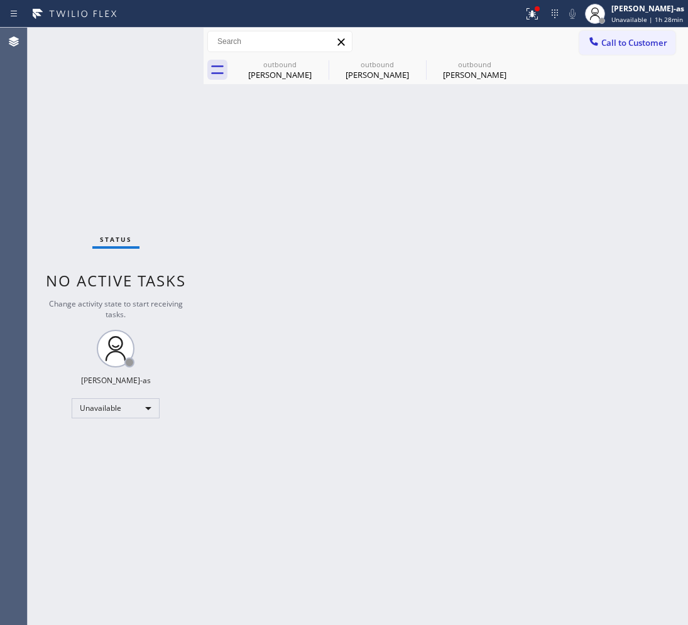
click at [254, 158] on div "Back to Dashboard Change Sender ID Customers Technicians Select a contact Outbo…" at bounding box center [446, 327] width 484 height 598
click at [295, 55] on div "Call to Customer Outbound call Location Thermador Repair Group Coral Gables You…" at bounding box center [446, 42] width 484 height 28
drag, startPoint x: 299, startPoint y: 57, endPoint x: 315, endPoint y: 58, distance: 16.4
click at [300, 57] on div "outbound [PERSON_NAME]" at bounding box center [279, 70] width 95 height 28
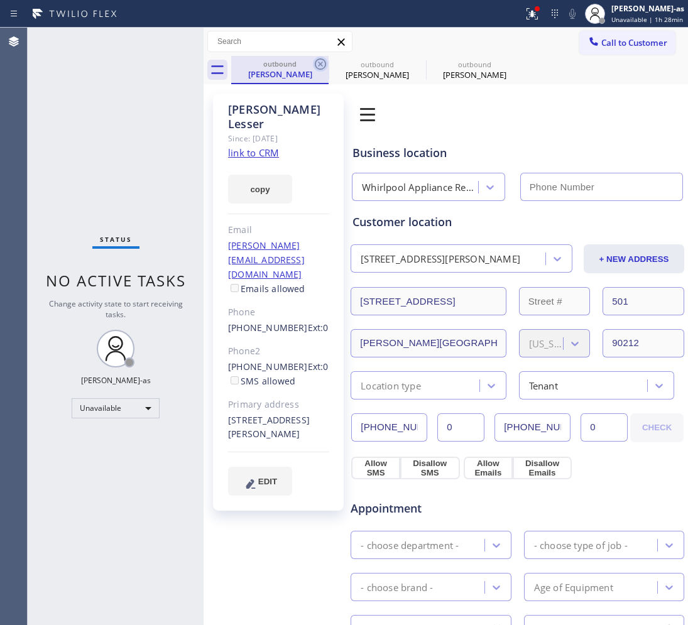
click at [315, 58] on icon at bounding box center [320, 64] width 15 height 15
click at [0, 0] on icon at bounding box center [0, 0] width 0 height 0
type input "[PHONE_NUMBER]"
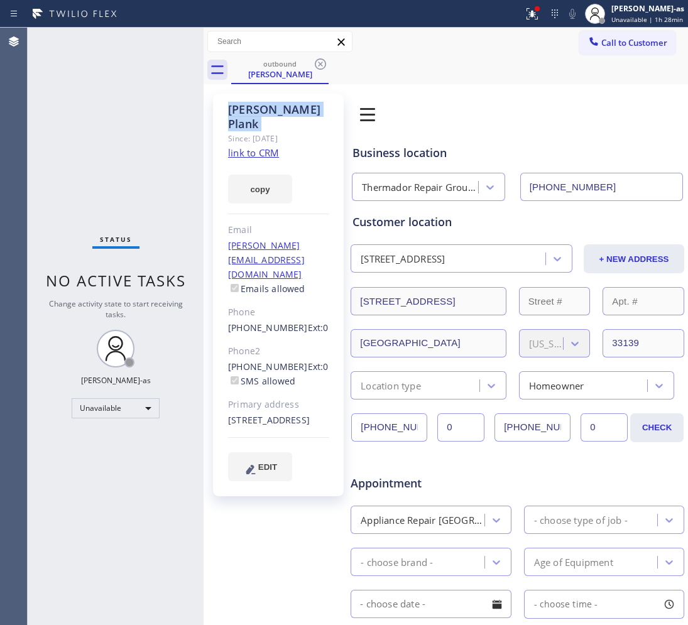
click at [315, 58] on icon at bounding box center [320, 64] width 15 height 15
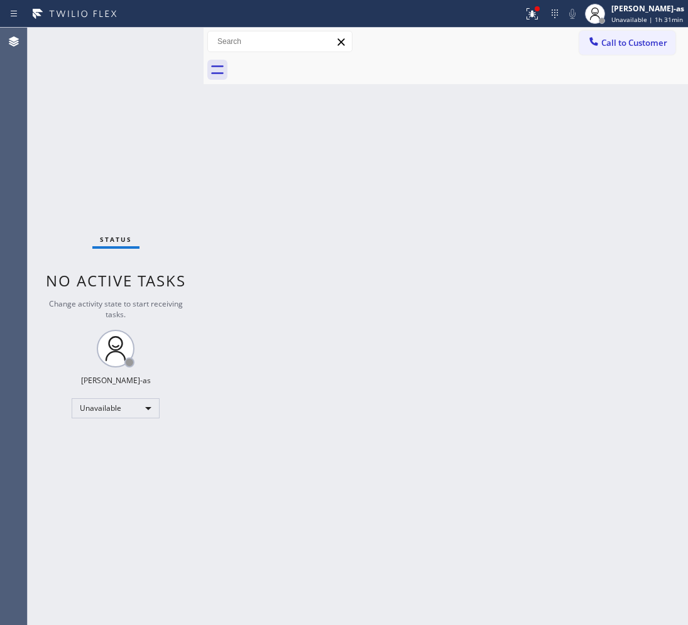
drag, startPoint x: 283, startPoint y: 225, endPoint x: 295, endPoint y: 221, distance: 12.5
click at [284, 224] on div "Back to Dashboard Change Sender ID Customers Technicians Select a contact Outbo…" at bounding box center [446, 327] width 484 height 598
click at [588, 45] on icon at bounding box center [594, 41] width 13 height 13
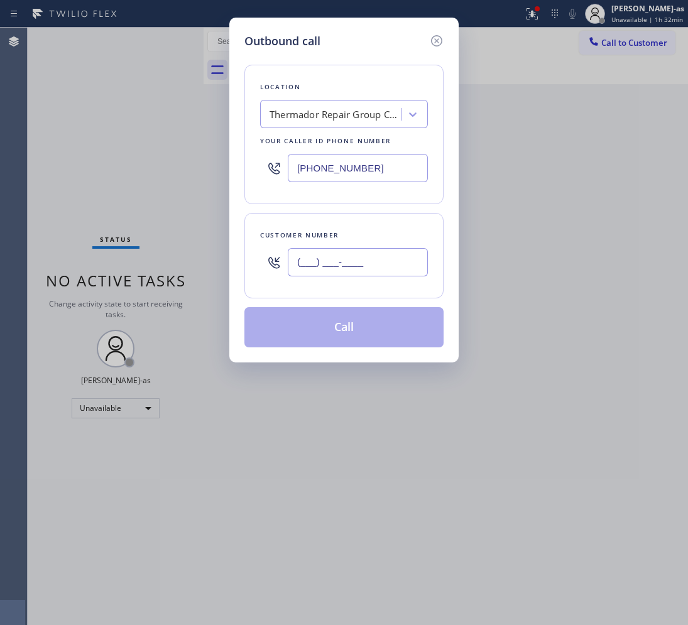
click at [385, 258] on input "(___) ___-____" at bounding box center [358, 262] width 140 height 28
paste input "650) 207-8758"
type input "[PHONE_NUMBER]"
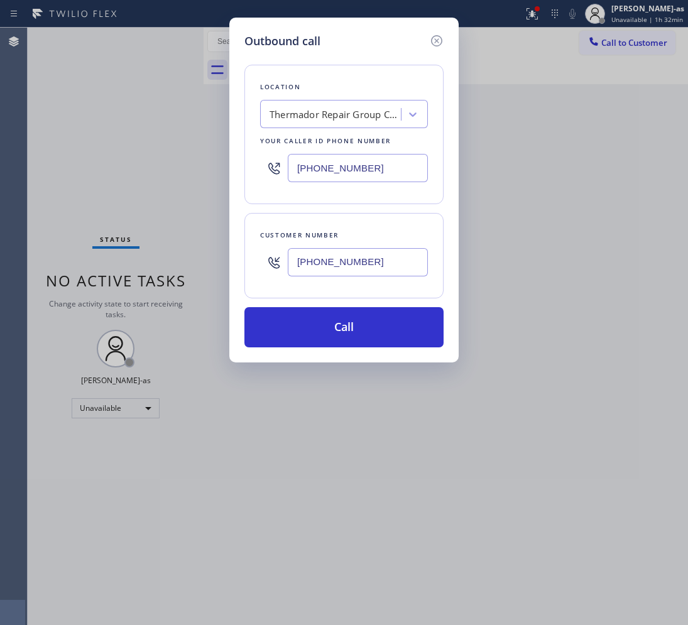
click at [376, 178] on input "[PHONE_NUMBER]" at bounding box center [358, 168] width 140 height 28
paste input "805) 420-7474"
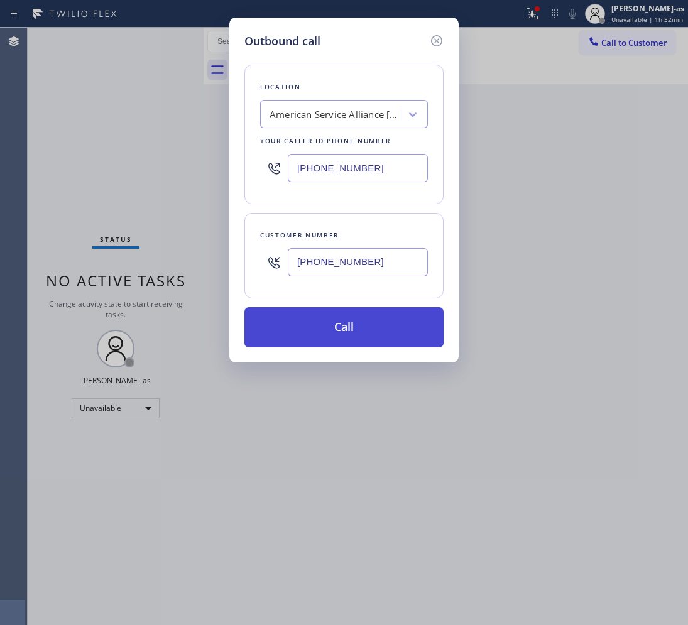
type input "[PHONE_NUMBER]"
click at [342, 325] on button "Call" at bounding box center [343, 327] width 199 height 40
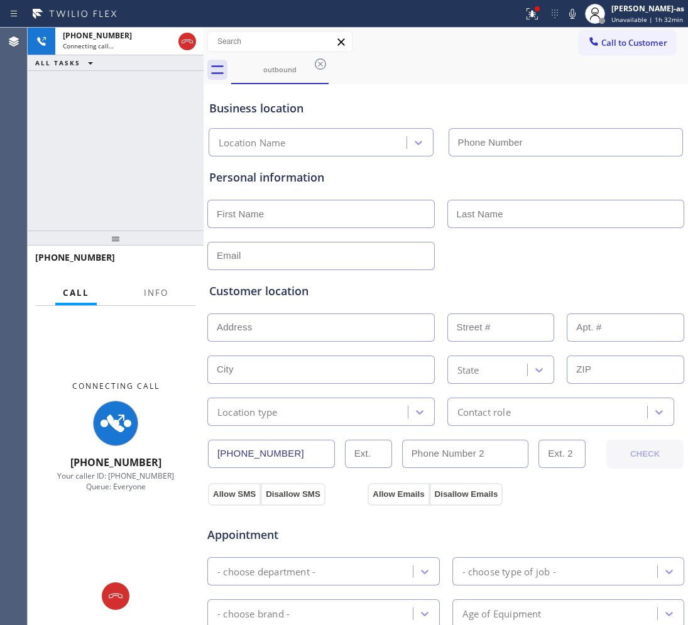
type input "[PHONE_NUMBER]"
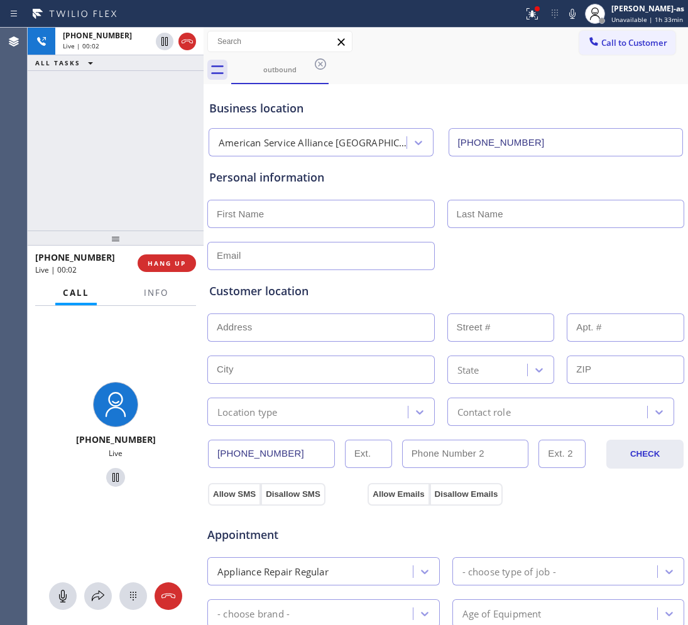
click at [167, 255] on button "HANG UP" at bounding box center [167, 263] width 58 height 18
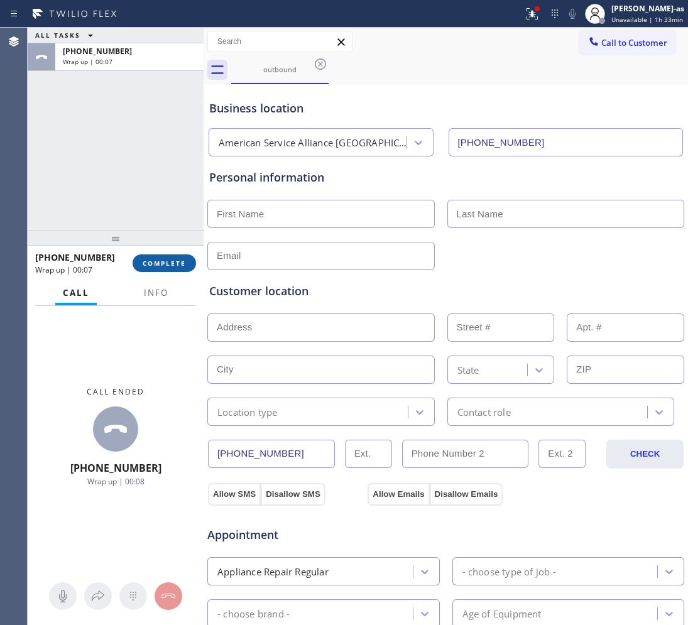
drag, startPoint x: 170, startPoint y: 267, endPoint x: 151, endPoint y: 208, distance: 62.0
click at [170, 265] on span "COMPLETE" at bounding box center [164, 263] width 43 height 9
click at [151, 208] on div "ALL TASKS ALL TASKS ACTIVE TASKS TASKS IN WRAP UP [PHONE_NUMBER] Wrap up | 00:08" at bounding box center [116, 129] width 176 height 203
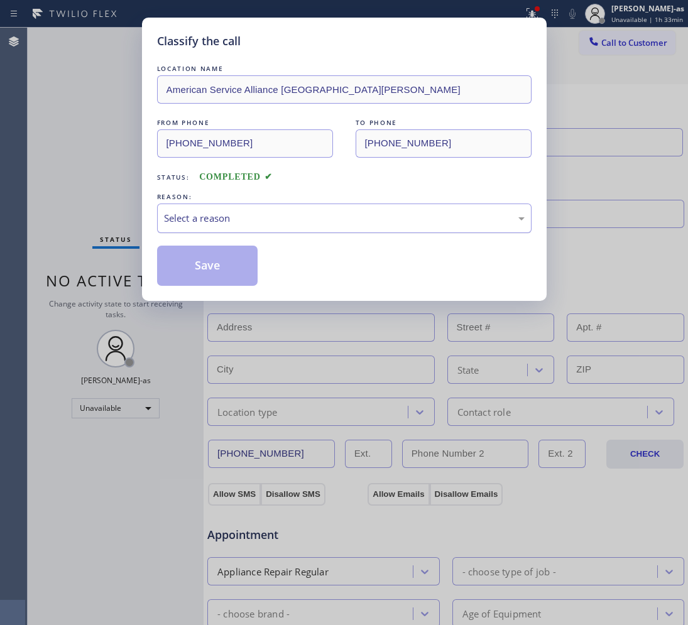
click at [241, 231] on div "Select a reason" at bounding box center [344, 219] width 375 height 30
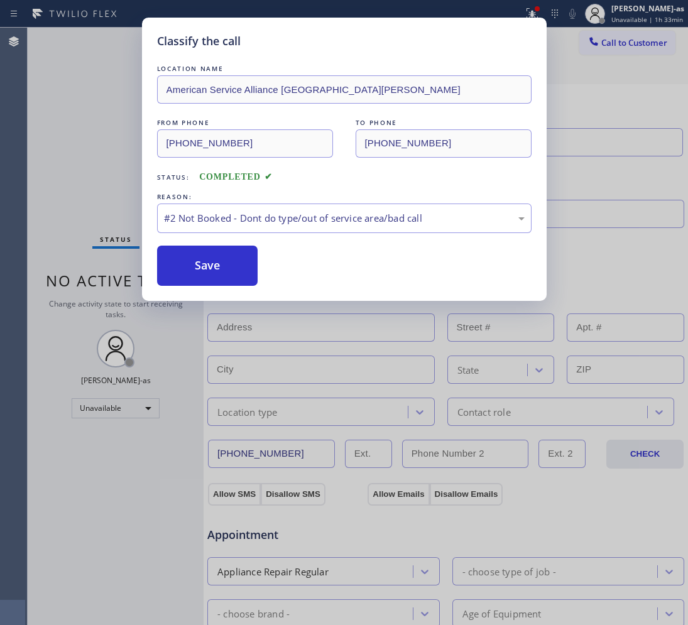
click at [217, 267] on button "Save" at bounding box center [207, 266] width 101 height 40
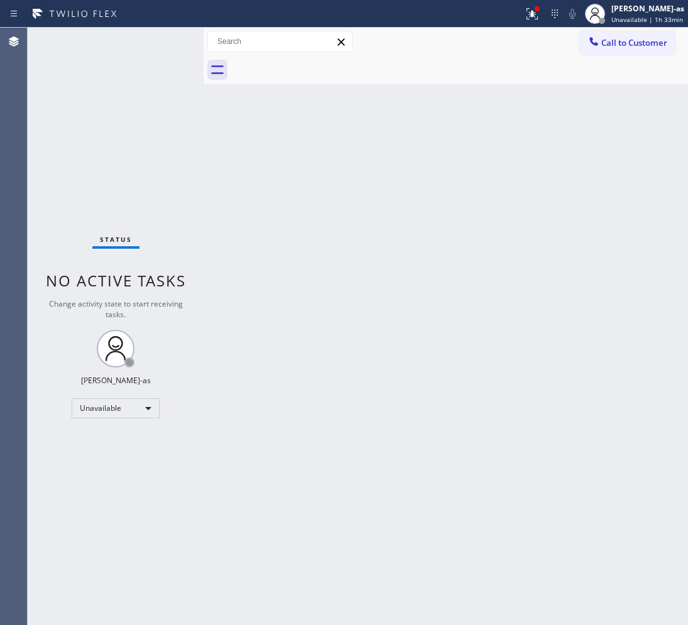
drag, startPoint x: 592, startPoint y: 48, endPoint x: 422, endPoint y: 260, distance: 271.3
click at [592, 47] on div at bounding box center [593, 42] width 15 height 15
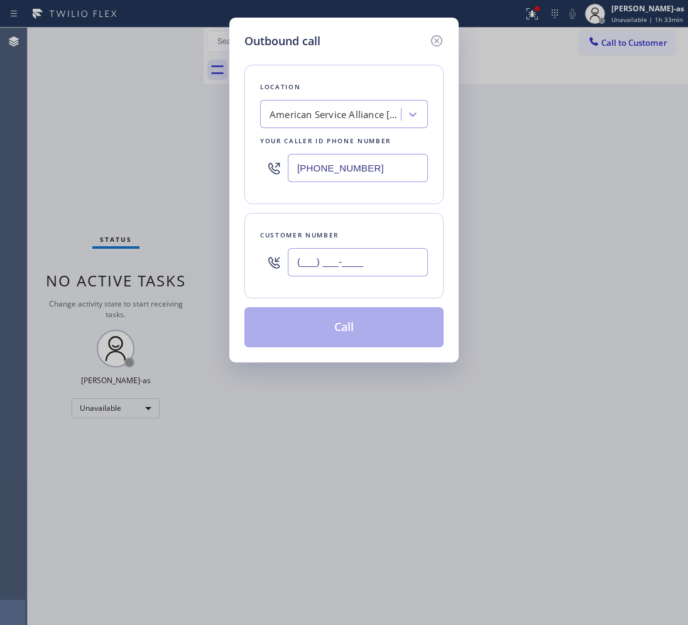
click at [388, 260] on input "(___) ___-____" at bounding box center [358, 262] width 140 height 28
paste input "718) 877-8116"
type input "[PHONE_NUMBER]"
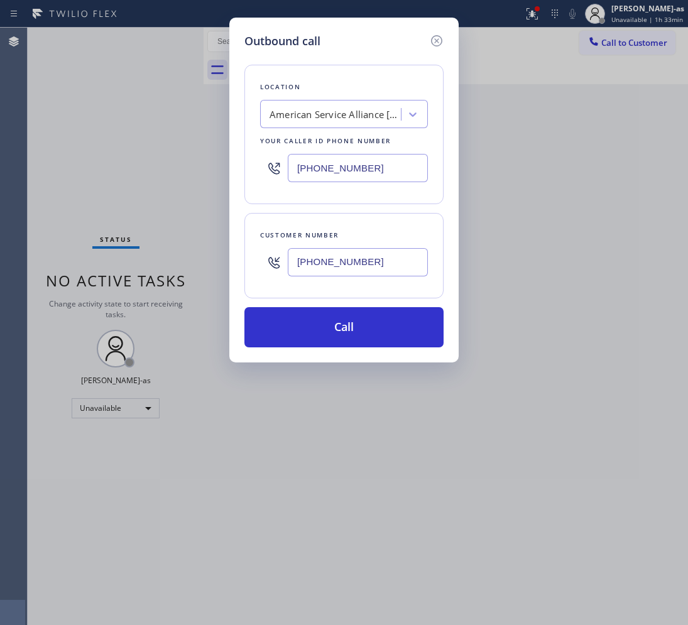
click at [385, 162] on input "[PHONE_NUMBER]" at bounding box center [358, 168] width 140 height 28
paste input "33) 692-2271"
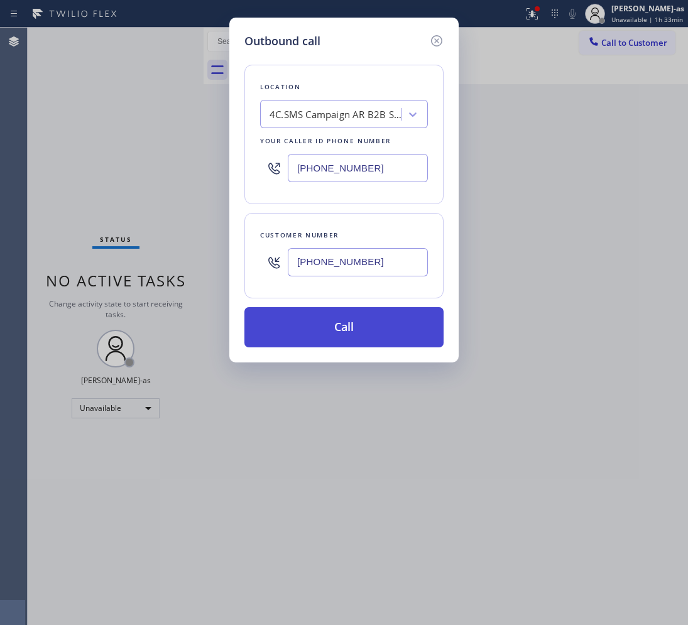
type input "[PHONE_NUMBER]"
click at [356, 327] on button "Call" at bounding box center [343, 327] width 199 height 40
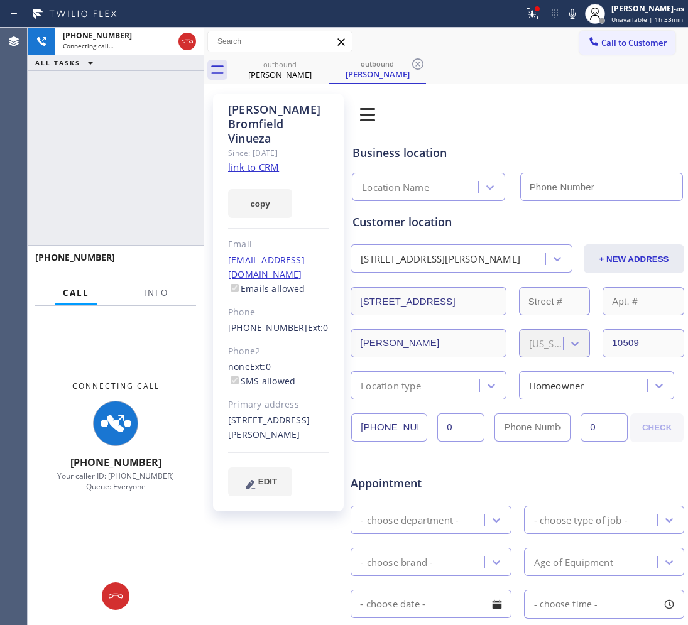
click at [265, 167] on link "link to CRM" at bounding box center [253, 167] width 51 height 13
type input "[PHONE_NUMBER]"
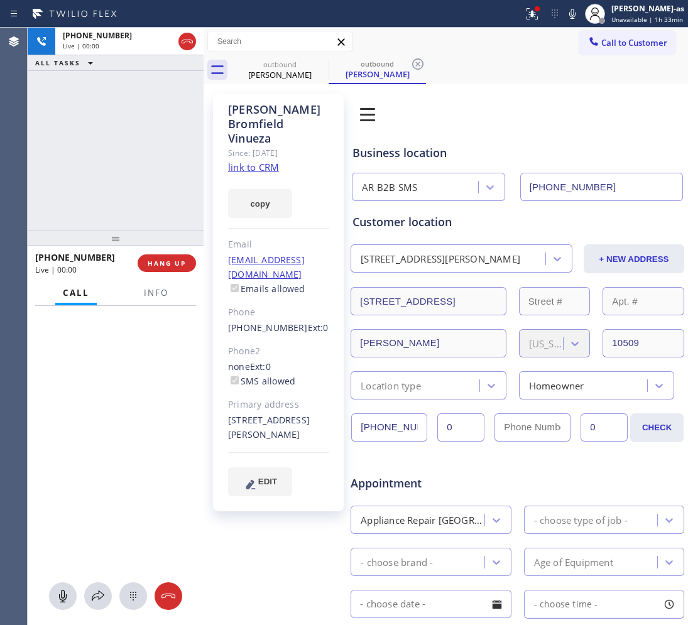
click at [177, 38] on div at bounding box center [187, 42] width 23 height 28
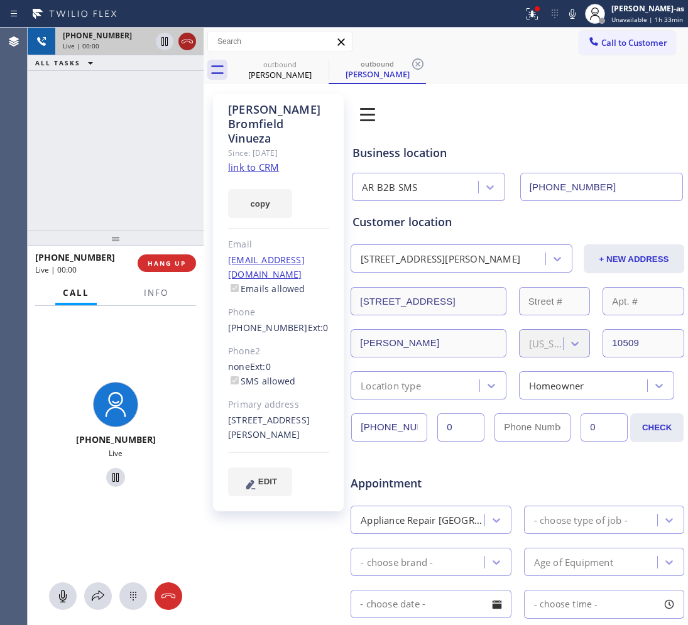
click at [190, 41] on icon at bounding box center [187, 41] width 15 height 15
drag, startPoint x: 269, startPoint y: 99, endPoint x: 278, endPoint y: 77, distance: 24.5
click at [271, 94] on div "[PERSON_NAME] Since: [DATE] link to CRM copy Email [EMAIL_ADDRESS][DOMAIN_NAME]…" at bounding box center [278, 303] width 131 height 418
drag, startPoint x: 278, startPoint y: 77, endPoint x: 305, endPoint y: 65, distance: 29.5
click at [280, 74] on div "[PERSON_NAME]" at bounding box center [279, 74] width 95 height 11
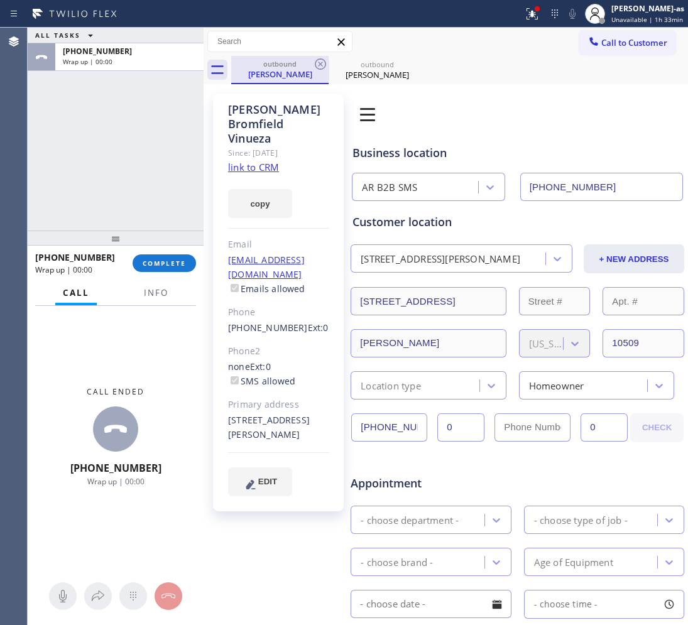
click at [311, 64] on div "outbound" at bounding box center [279, 63] width 95 height 9
click at [313, 63] on icon at bounding box center [320, 64] width 15 height 15
click at [0, 0] on icon at bounding box center [0, 0] width 0 height 0
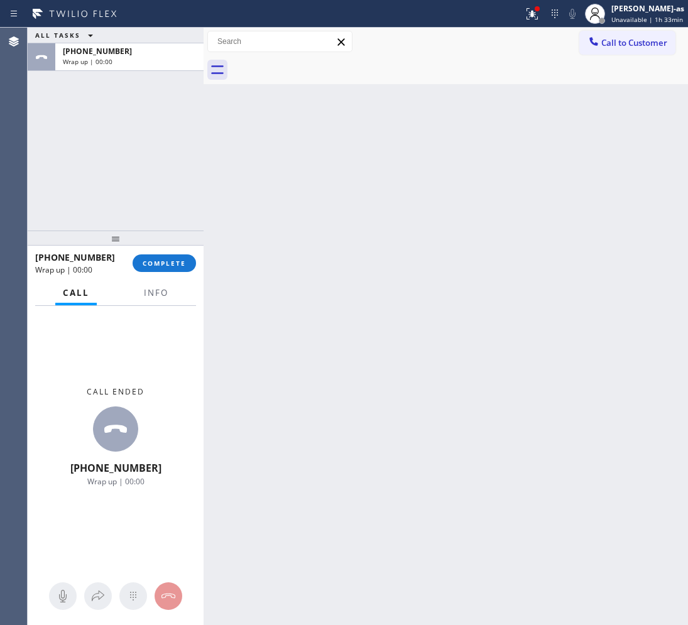
click at [313, 63] on div at bounding box center [459, 70] width 457 height 28
drag, startPoint x: 115, startPoint y: 82, endPoint x: 117, endPoint y: 106, distance: 23.3
click at [115, 89] on div "ALL TASKS ALL TASKS ACTIVE TASKS TASKS IN WRAP UP [PHONE_NUMBER] Wrap up | 00:08" at bounding box center [116, 129] width 176 height 203
click at [151, 256] on button "COMPLETE" at bounding box center [164, 263] width 63 height 18
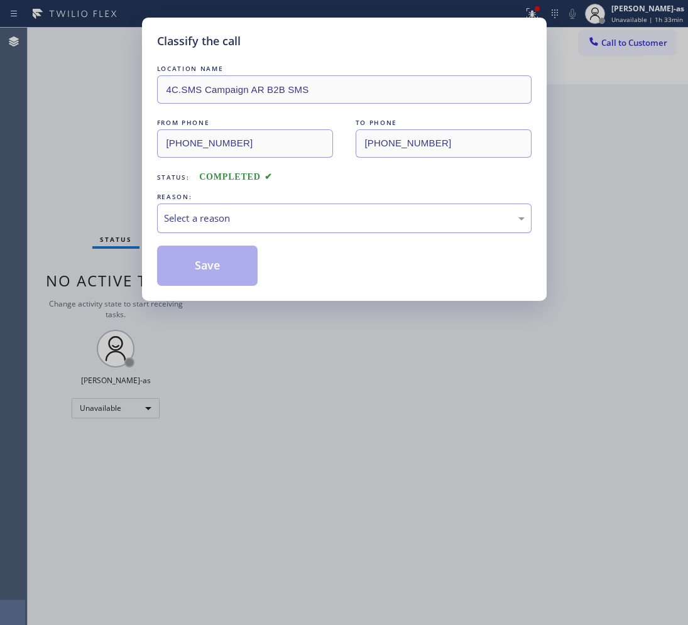
click at [271, 221] on div "Select a reason" at bounding box center [344, 218] width 361 height 14
click at [209, 262] on button "Save" at bounding box center [207, 266] width 101 height 40
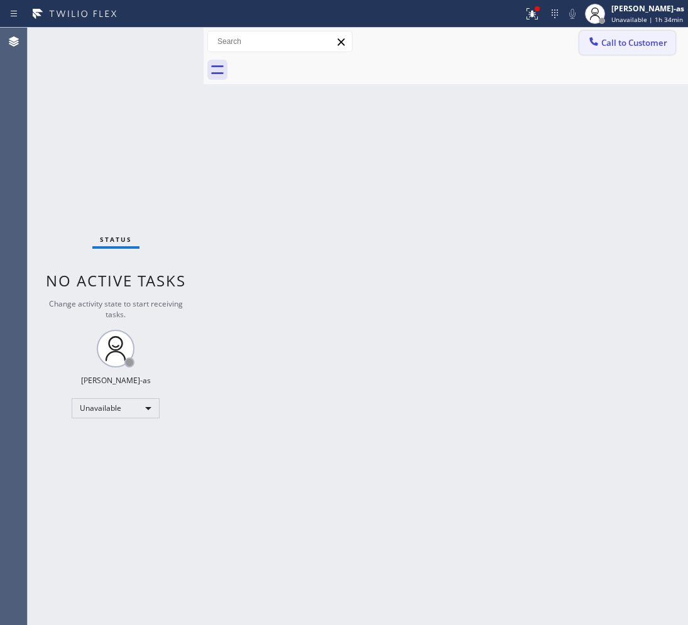
click at [604, 44] on span "Call to Customer" at bounding box center [634, 42] width 66 height 11
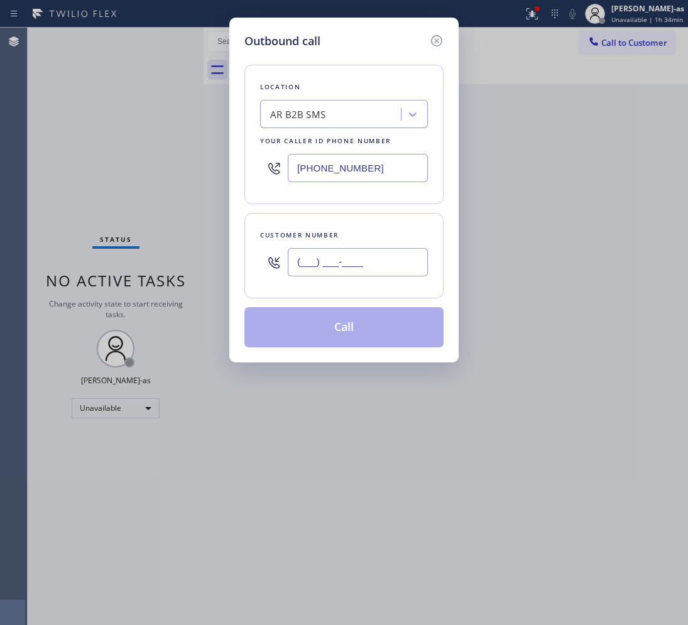
click at [395, 265] on input "(___) ___-____" at bounding box center [358, 262] width 140 height 28
paste input "509) 429-5522"
type input "[PHONE_NUMBER]"
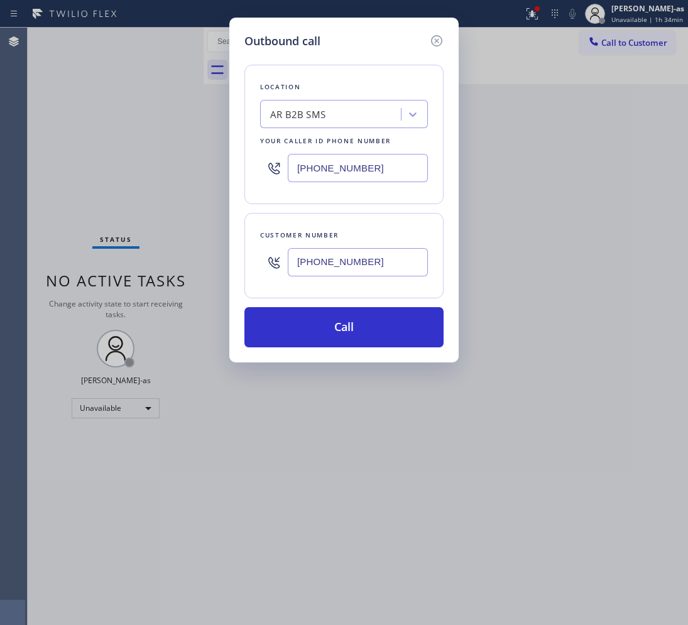
click at [383, 175] on input "[PHONE_NUMBER]" at bounding box center [358, 168] width 140 height 28
click at [383, 174] on input "[PHONE_NUMBER]" at bounding box center [358, 168] width 140 height 28
paste input "425) 517-3988"
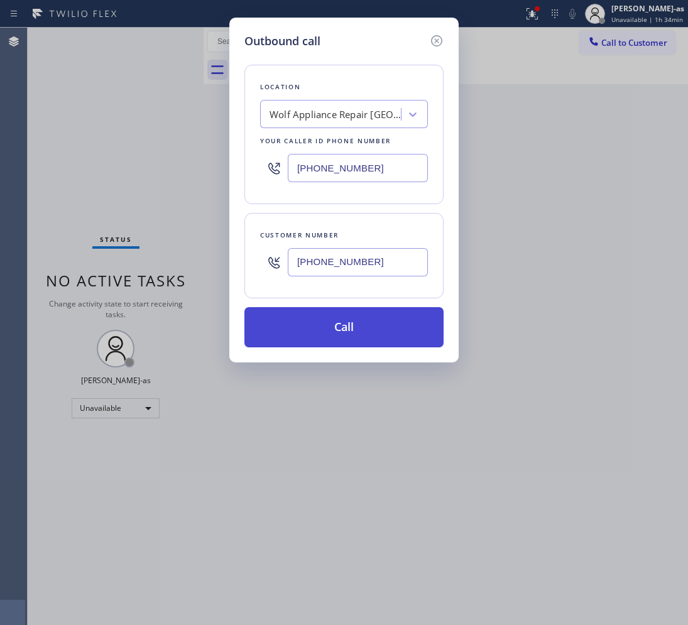
type input "[PHONE_NUMBER]"
click at [347, 333] on button "Call" at bounding box center [343, 327] width 199 height 40
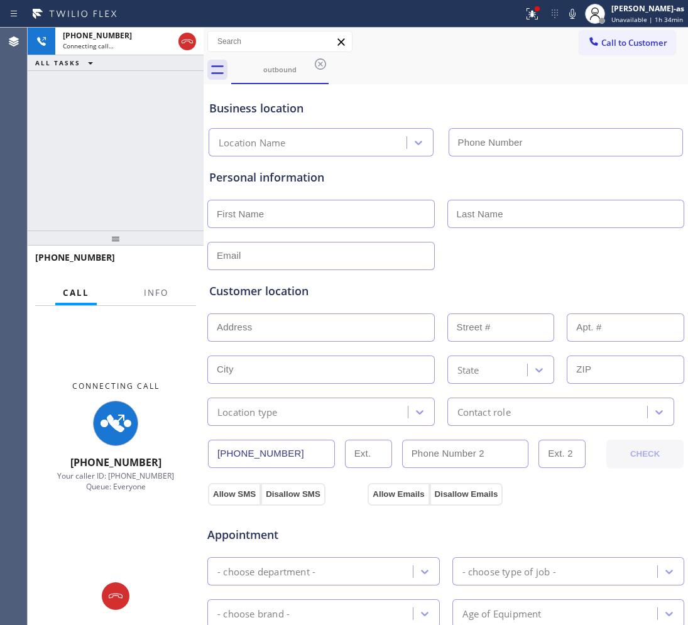
type input "[PHONE_NUMBER]"
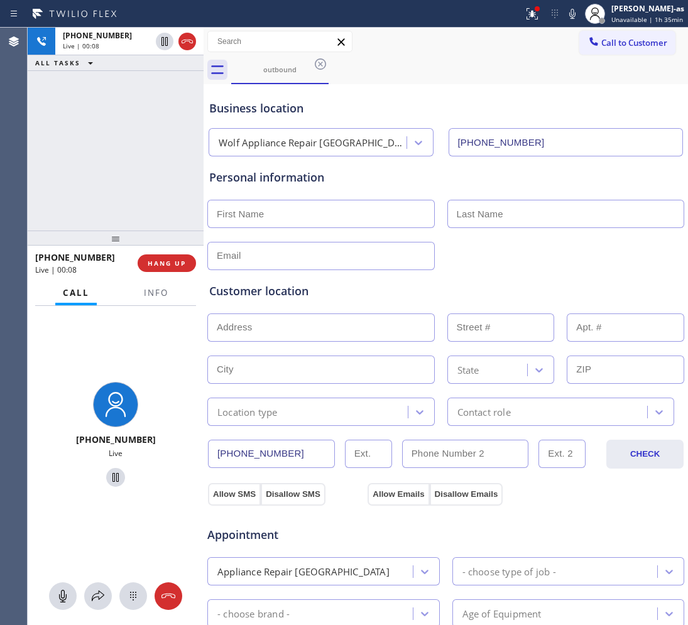
click at [109, 189] on div "[PHONE_NUMBER] Live | 00:08 ALL TASKS ALL TASKS ACTIVE TASKS TASKS IN WRAP UP" at bounding box center [116, 129] width 176 height 203
click at [167, 260] on span "HANG UP" at bounding box center [167, 263] width 38 height 9
click at [168, 259] on span "HANG UP" at bounding box center [167, 263] width 38 height 9
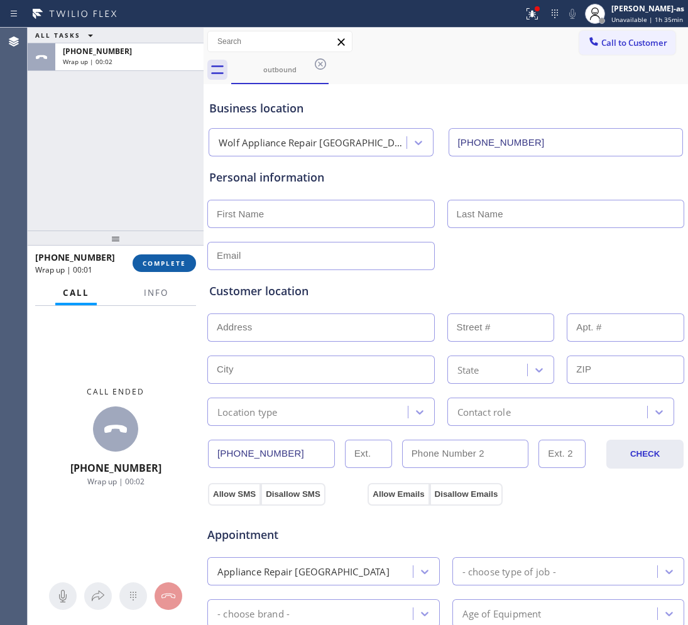
drag, startPoint x: 161, startPoint y: 262, endPoint x: 146, endPoint y: 183, distance: 80.1
click at [163, 262] on span "COMPLETE" at bounding box center [164, 263] width 43 height 9
click at [146, 183] on div "ALL TASKS ALL TASKS ACTIVE TASKS TASKS IN WRAP UP [PHONE_NUMBER] Wrap up | 00:02" at bounding box center [116, 129] width 176 height 203
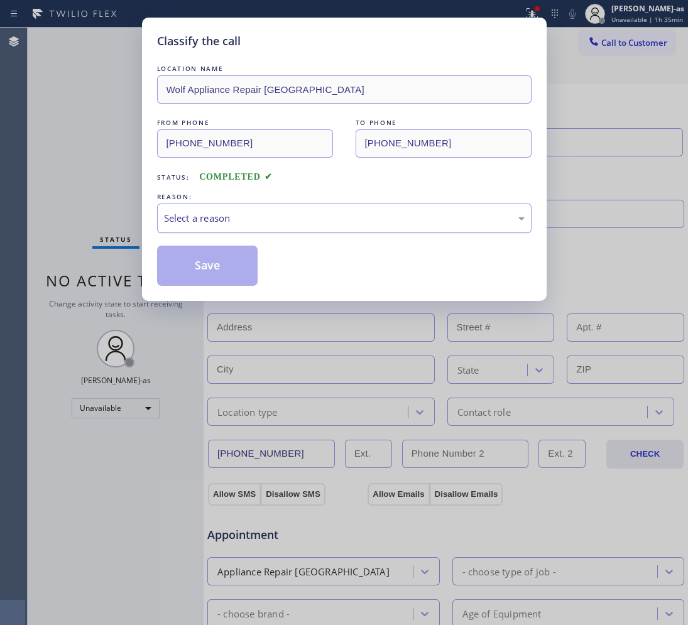
click at [217, 228] on div "Select a reason" at bounding box center [344, 219] width 375 height 30
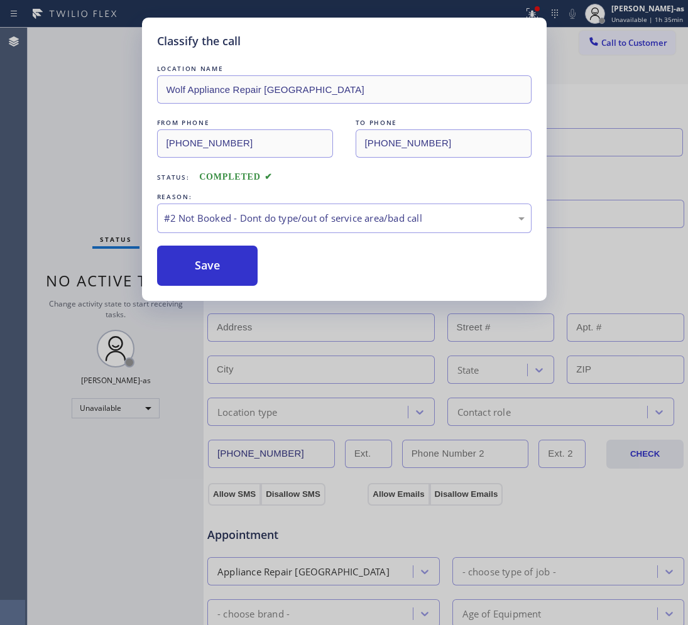
click at [214, 268] on button "Save" at bounding box center [207, 266] width 101 height 40
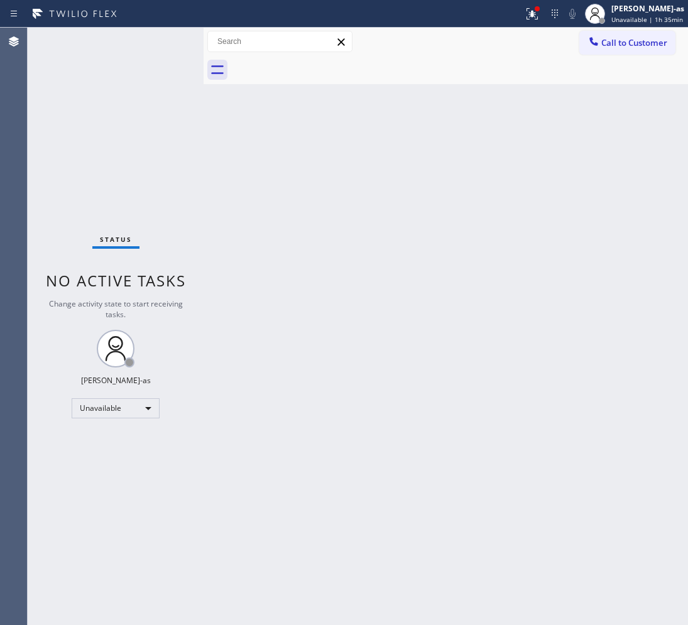
click at [621, 42] on span "Call to Customer" at bounding box center [634, 42] width 66 height 11
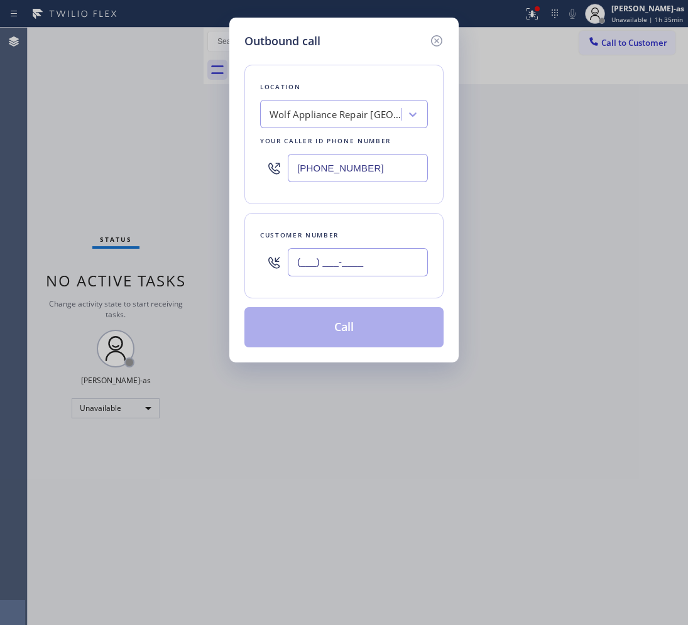
click at [381, 258] on input "(___) ___-____" at bounding box center [358, 262] width 140 height 28
paste input "509) 429-5522"
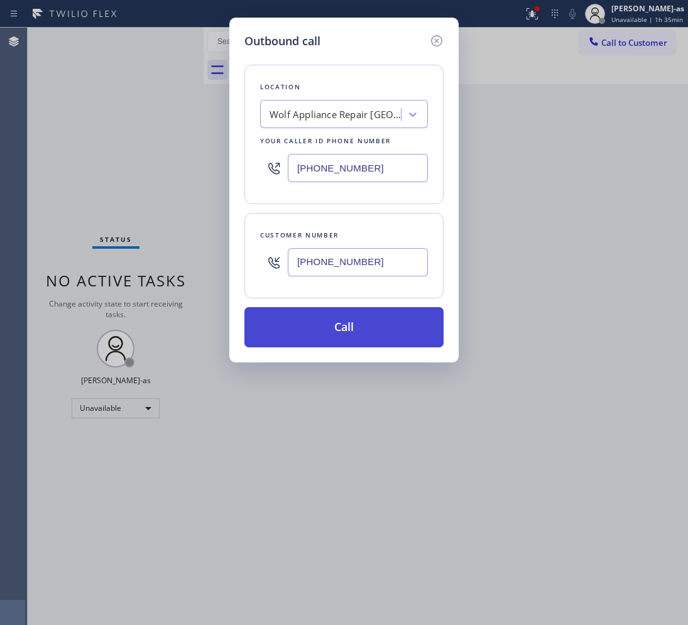
type input "[PHONE_NUMBER]"
click at [346, 331] on button "Call" at bounding box center [343, 327] width 199 height 40
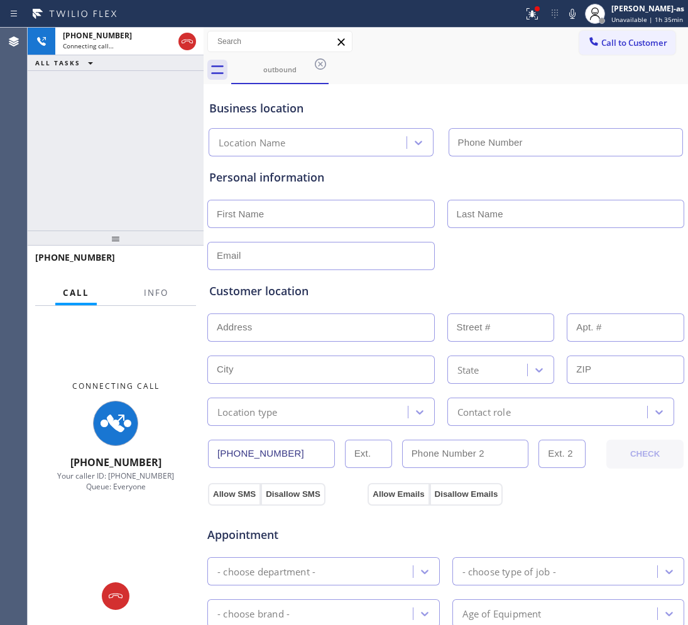
type input "[PHONE_NUMBER]"
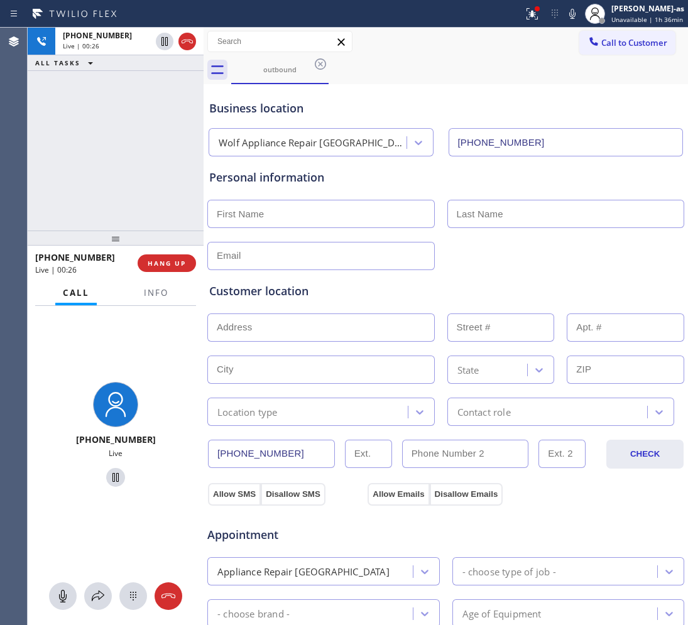
click at [94, 195] on div "[PHONE_NUMBER] Live | 00:26 ALL TASKS ALL TASKS ACTIVE TASKS TASKS IN WRAP UP" at bounding box center [116, 129] width 176 height 203
click at [93, 196] on div "[PHONE_NUMBER] Live | 00:27 ALL TASKS ALL TASKS ACTIVE TASKS TASKS IN WRAP UP" at bounding box center [116, 129] width 176 height 203
click at [94, 194] on div "[PHONE_NUMBER] Live | 00:27 ALL TASKS ALL TASKS ACTIVE TASKS TASKS IN WRAP UP" at bounding box center [116, 129] width 176 height 203
click at [94, 192] on div "[PHONE_NUMBER] Live | 00:28 ALL TASKS ALL TASKS ACTIVE TASKS TASKS IN WRAP UP" at bounding box center [116, 129] width 176 height 203
click at [175, 261] on span "HANG UP" at bounding box center [167, 263] width 38 height 9
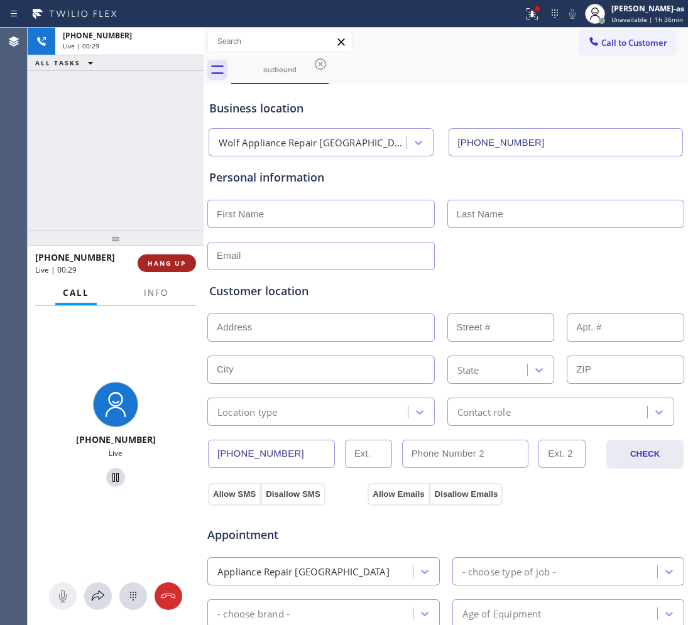
click at [175, 256] on button "HANG UP" at bounding box center [167, 263] width 58 height 18
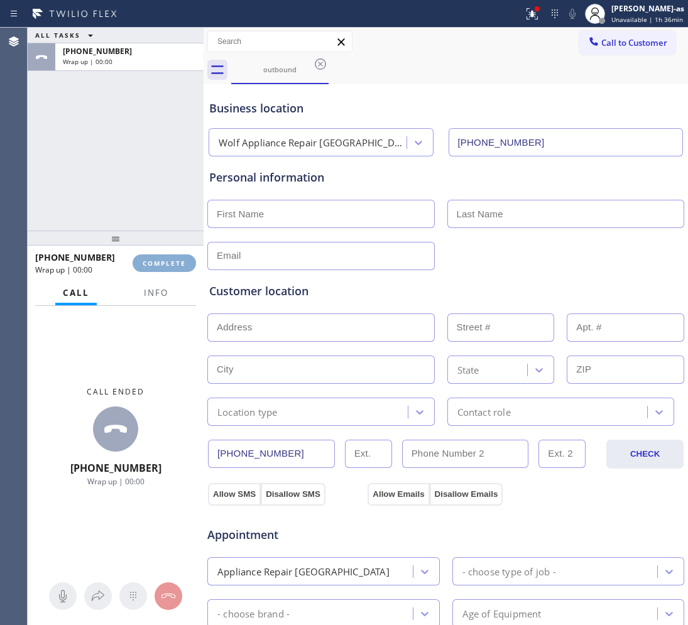
click at [176, 256] on button "COMPLETE" at bounding box center [164, 263] width 63 height 18
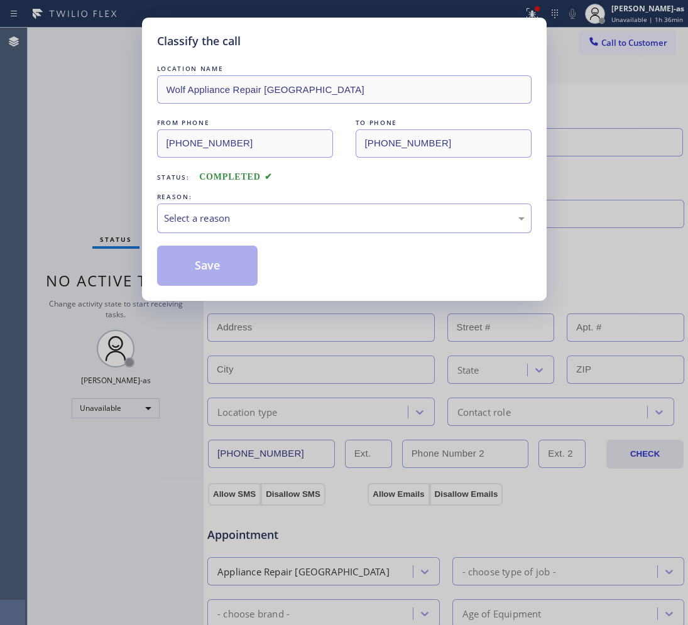
click at [290, 230] on div "Select a reason" at bounding box center [344, 219] width 375 height 30
click at [195, 268] on button "Save" at bounding box center [207, 266] width 101 height 40
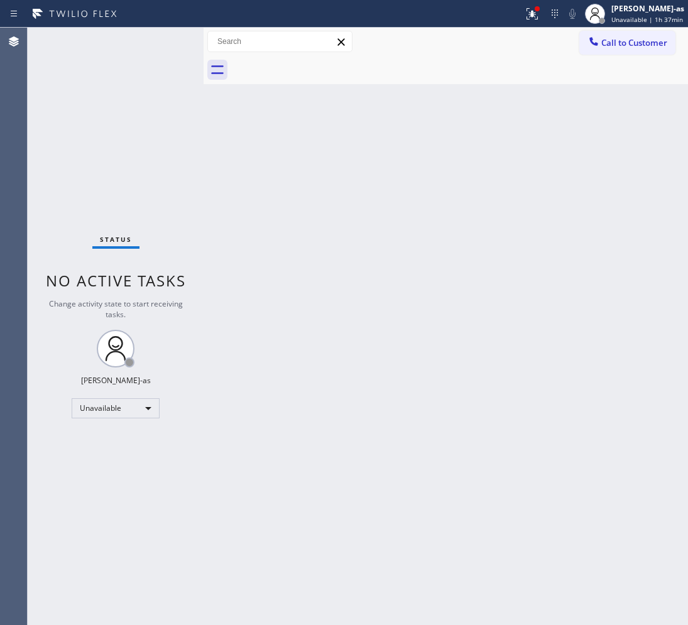
drag, startPoint x: 628, startPoint y: 46, endPoint x: 531, endPoint y: 114, distance: 119.1
click at [628, 45] on span "Call to Customer" at bounding box center [634, 42] width 66 height 11
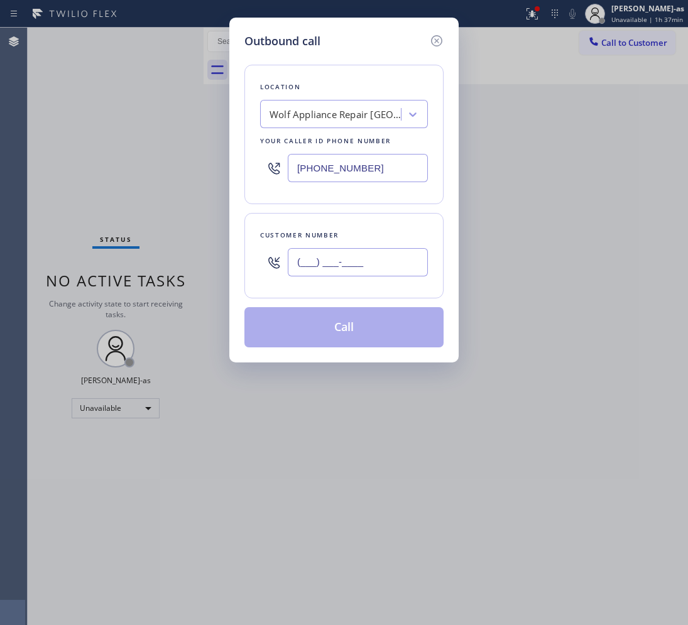
click at [364, 263] on input "(___) ___-____" at bounding box center [358, 262] width 140 height 28
paste input "773) 575-9945"
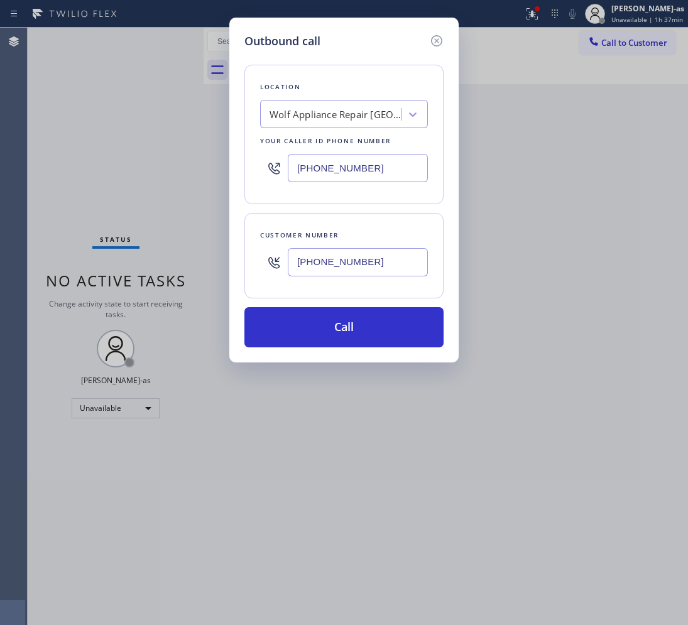
type input "[PHONE_NUMBER]"
click at [390, 162] on input "[PHONE_NUMBER]" at bounding box center [358, 168] width 140 height 28
paste input "773) 917-0590"
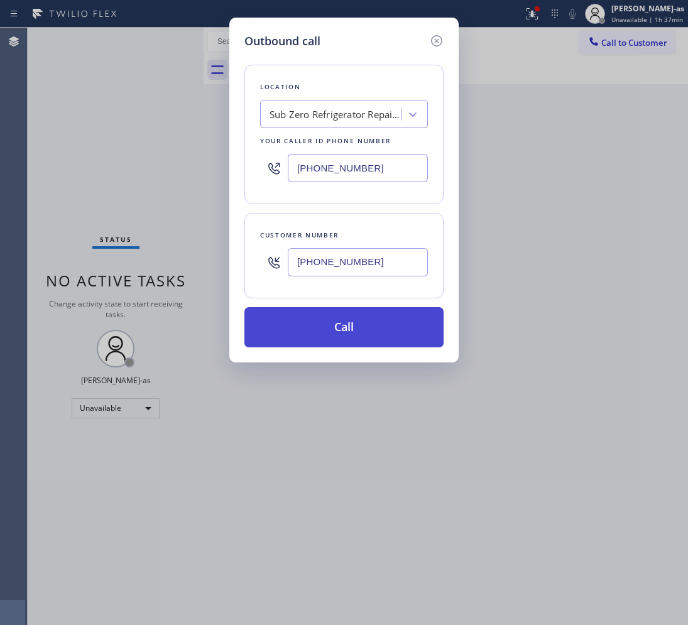
type input "[PHONE_NUMBER]"
click at [350, 331] on button "Call" at bounding box center [343, 327] width 199 height 40
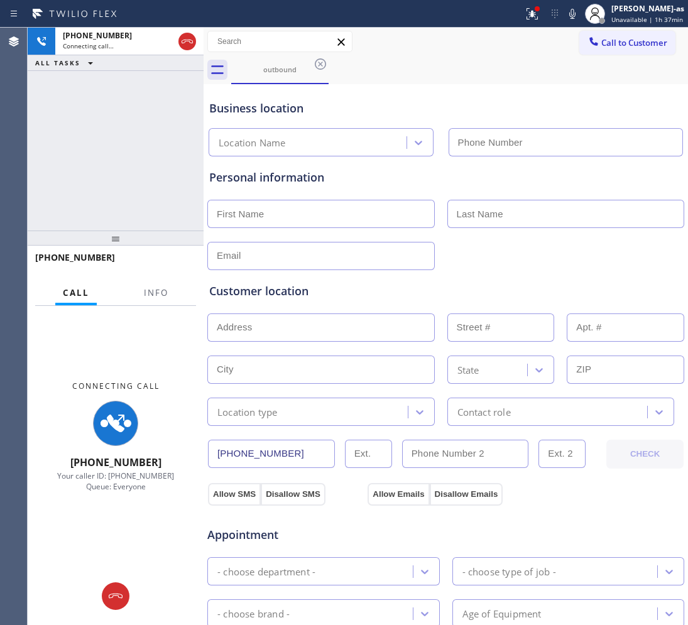
type input "[PHONE_NUMBER]"
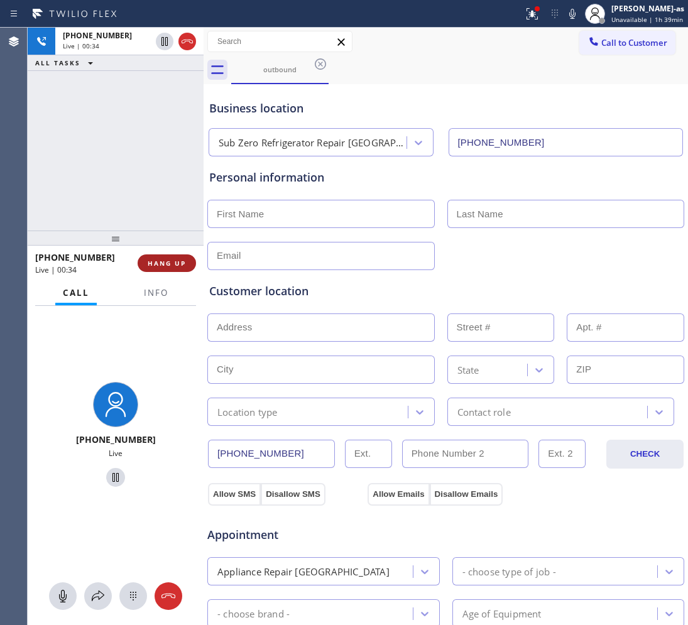
click at [165, 268] on button "HANG UP" at bounding box center [167, 263] width 58 height 18
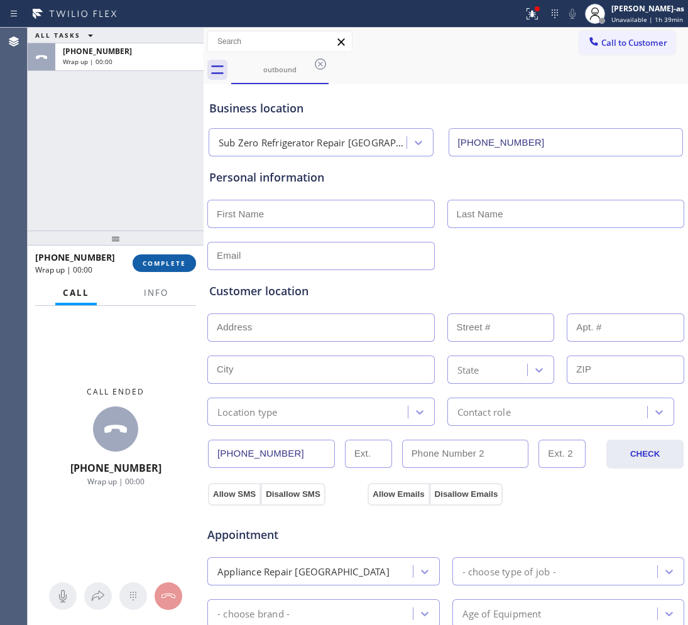
click at [167, 267] on span "COMPLETE" at bounding box center [164, 263] width 43 height 9
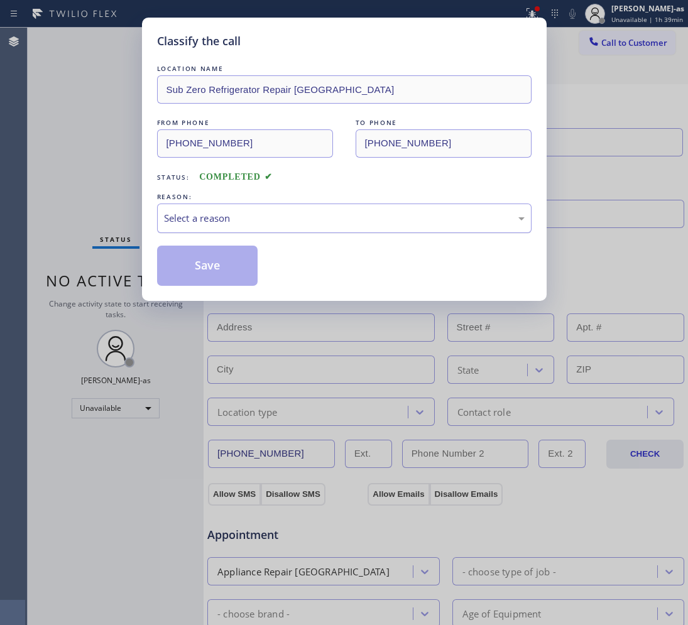
click at [322, 217] on div "Select a reason" at bounding box center [344, 218] width 361 height 14
click at [217, 275] on button "Save" at bounding box center [207, 266] width 101 height 40
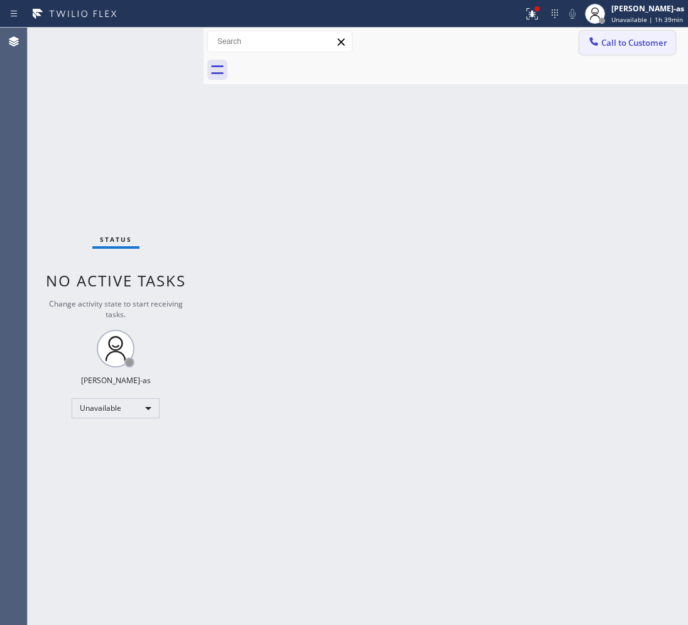
click at [593, 39] on icon at bounding box center [594, 41] width 13 height 13
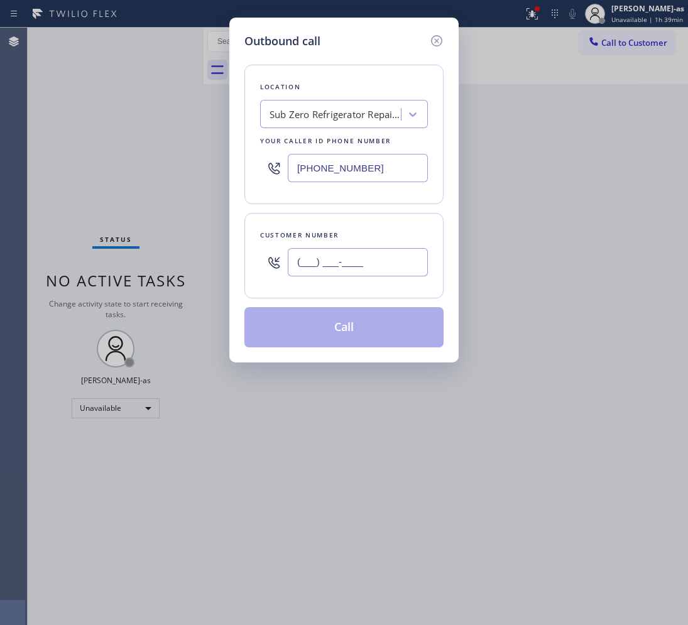
click at [390, 255] on input "(___) ___-____" at bounding box center [358, 262] width 140 height 28
paste input "650) 630-7017"
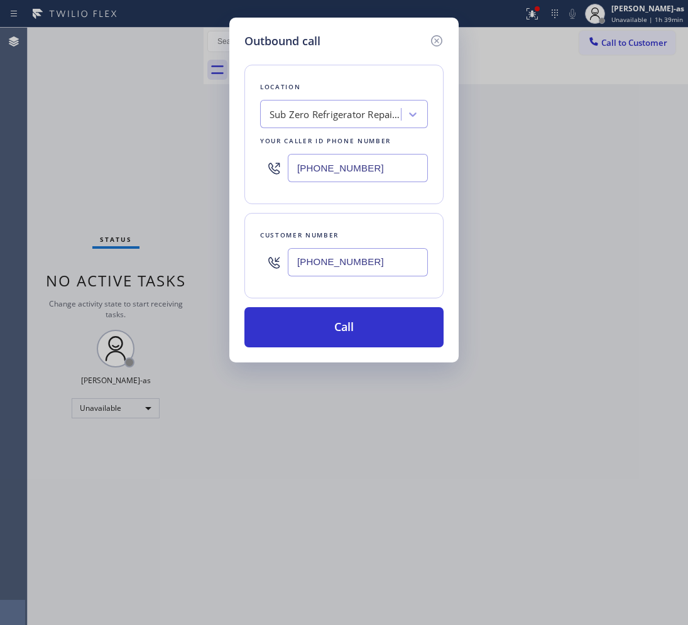
type input "[PHONE_NUMBER]"
click at [378, 159] on input "[PHONE_NUMBER]" at bounding box center [358, 168] width 140 height 28
click at [384, 170] on input "[PHONE_NUMBER]" at bounding box center [358, 168] width 140 height 28
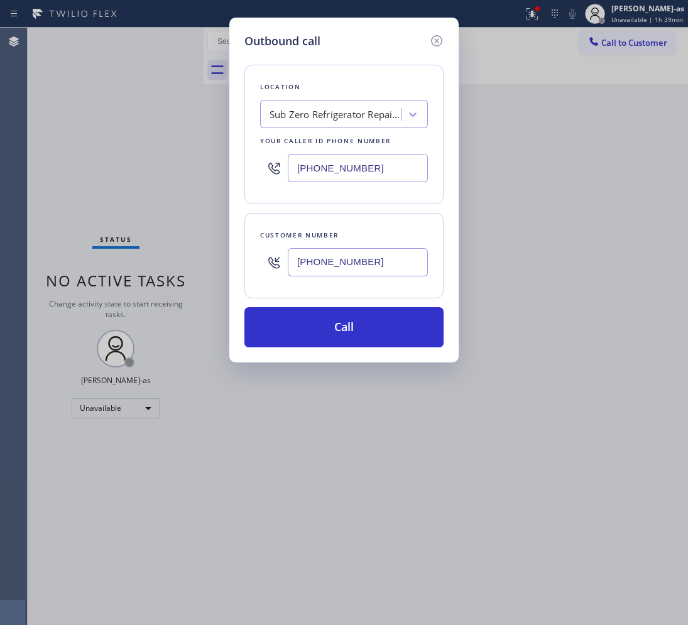
paste input "866) 702-1734"
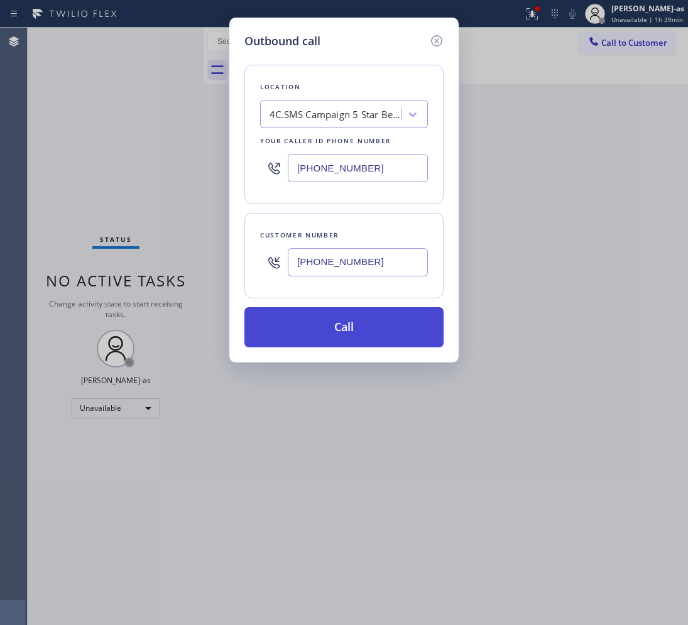
type input "[PHONE_NUMBER]"
click at [385, 336] on button "Call" at bounding box center [343, 327] width 199 height 40
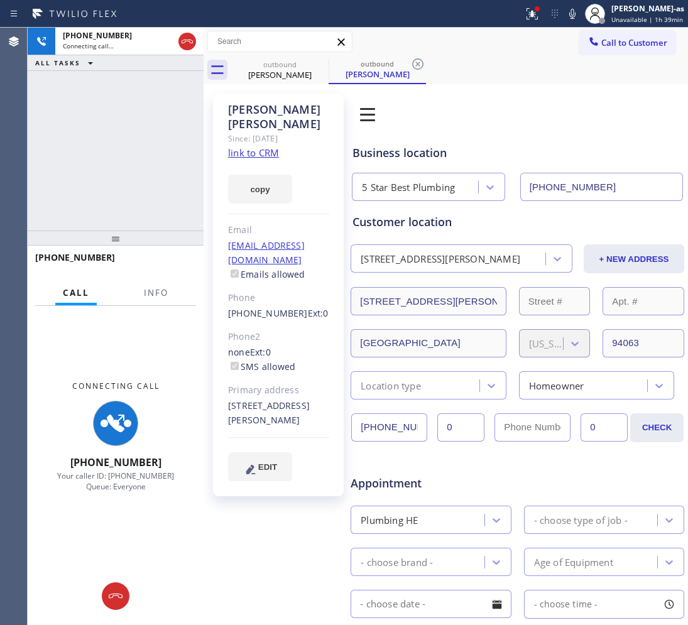
type input "[PHONE_NUMBER]"
click at [266, 146] on link "link to CRM" at bounding box center [253, 152] width 51 height 13
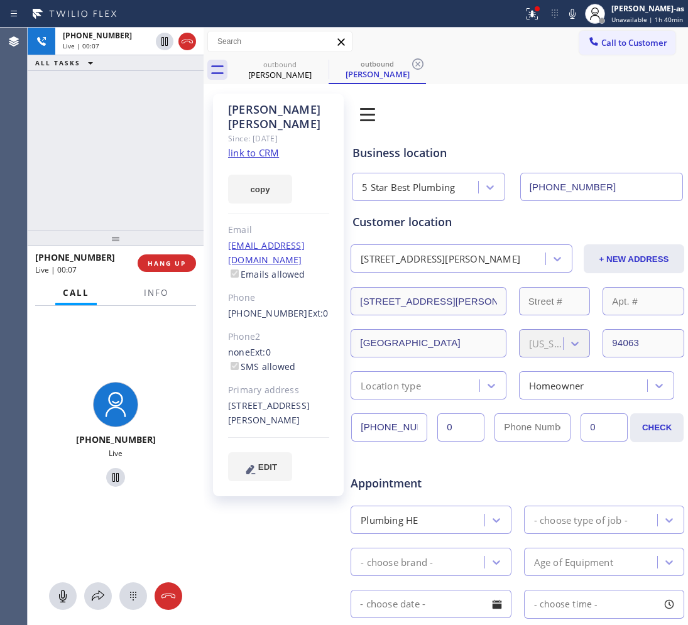
click at [151, 208] on div "[PHONE_NUMBER] Live | 00:07 ALL TASKS ALL TASKS ACTIVE TASKS TASKS IN WRAP UP" at bounding box center [116, 129] width 176 height 203
click at [190, 38] on icon at bounding box center [187, 41] width 15 height 15
click at [158, 133] on div "[PHONE_NUMBER] Live | 00:08 ALL TASKS ALL TASKS ACTIVE TASKS TASKS IN WRAP UP" at bounding box center [116, 129] width 176 height 203
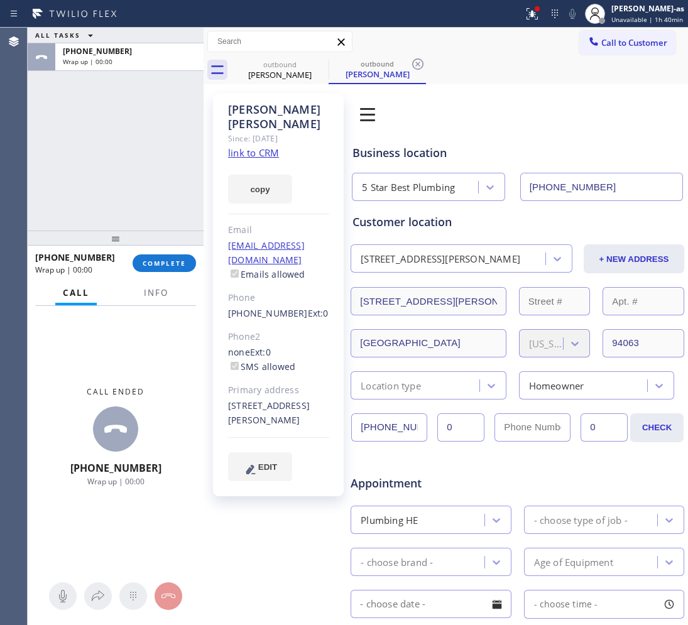
click at [174, 263] on span "COMPLETE" at bounding box center [164, 263] width 43 height 9
drag, startPoint x: 151, startPoint y: 189, endPoint x: 162, endPoint y: 271, distance: 83.1
click at [151, 189] on div "ALL TASKS ALL TASKS ACTIVE TASKS TASKS IN WRAP UP [PHONE_NUMBER] Wrap up | 00:00" at bounding box center [116, 129] width 176 height 203
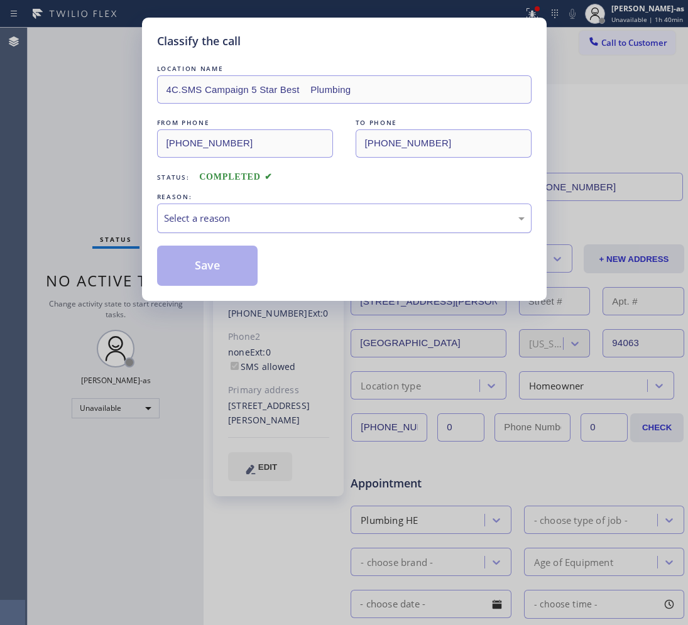
drag, startPoint x: 143, startPoint y: 181, endPoint x: 196, endPoint y: 212, distance: 61.4
click at [145, 180] on div "Classify the call LOCATION NAME 4C.SMS Campaign 5 Star Best Plumbing FROM PHONE…" at bounding box center [344, 159] width 405 height 283
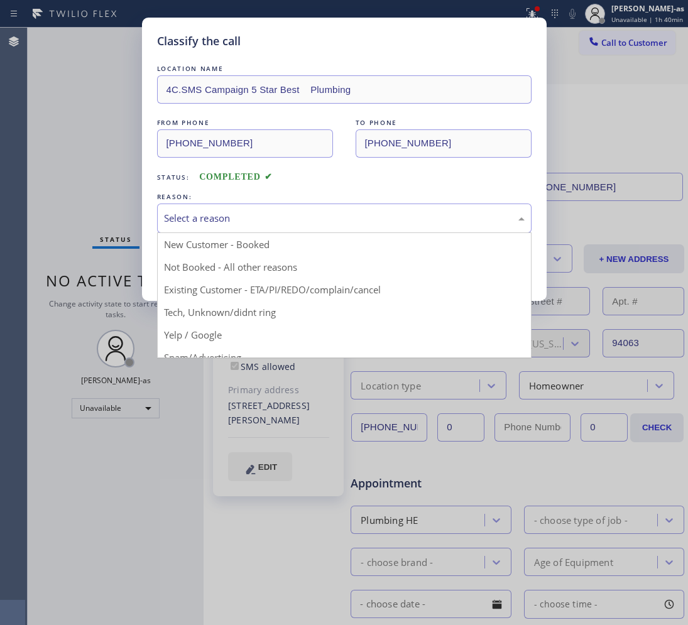
click at [246, 212] on div "Select a reason" at bounding box center [344, 218] width 361 height 14
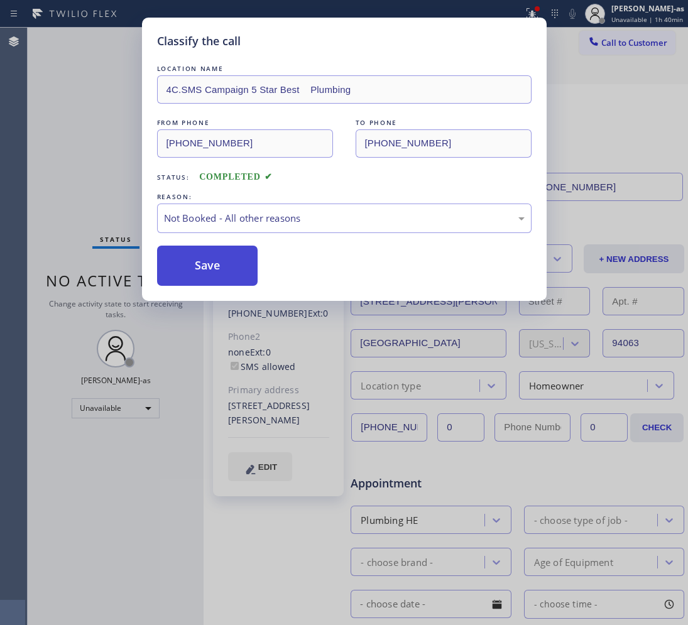
click at [215, 278] on button "Save" at bounding box center [207, 266] width 101 height 40
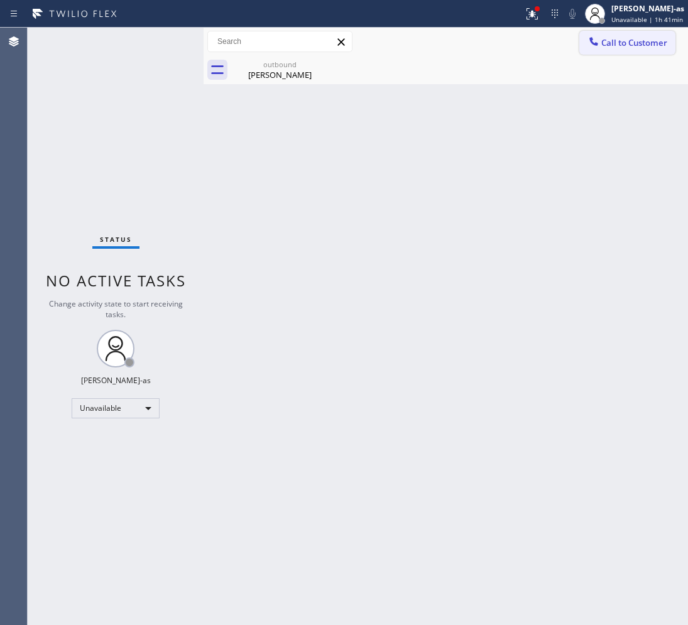
click at [672, 47] on button "Call to Customer" at bounding box center [627, 43] width 96 height 24
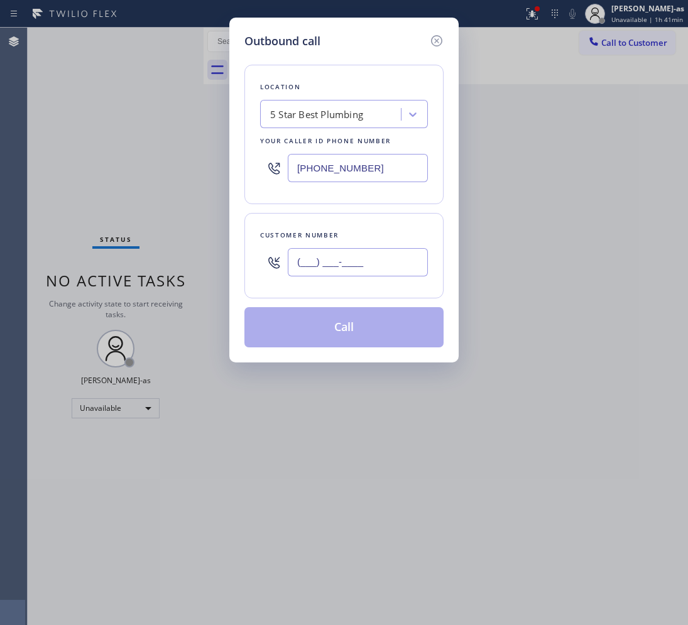
click at [406, 258] on input "(___) ___-____" at bounding box center [358, 262] width 140 height 28
paste input "831) 241-8393"
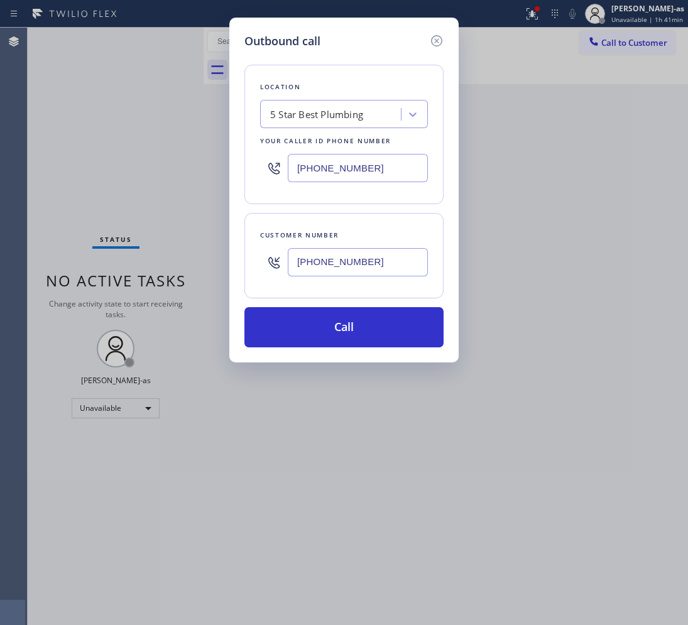
type input "[PHONE_NUMBER]"
click at [353, 170] on input "[PHONE_NUMBER]" at bounding box center [358, 168] width 140 height 28
paste input "310) 340-1547"
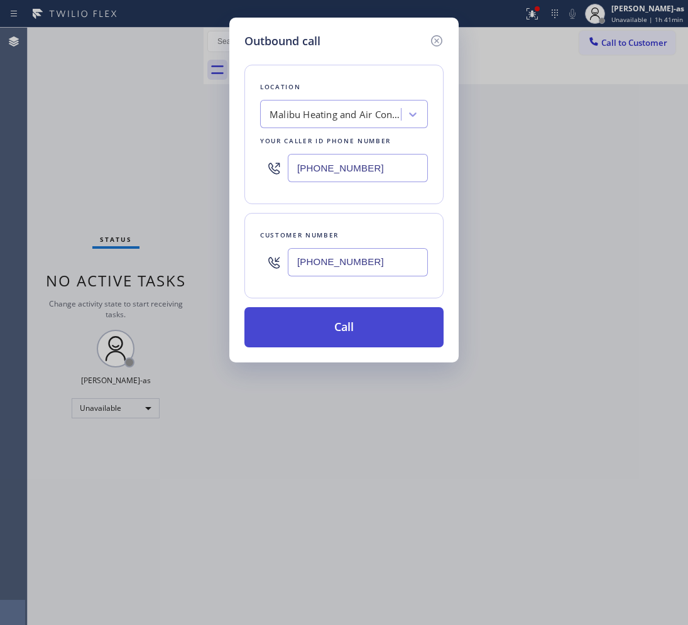
type input "[PHONE_NUMBER]"
click at [346, 319] on button "Call" at bounding box center [343, 327] width 199 height 40
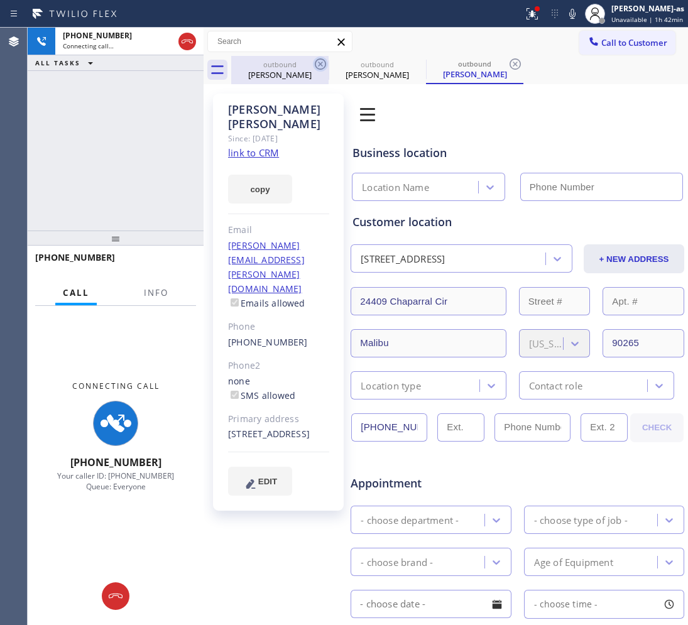
click at [287, 60] on div "outbound" at bounding box center [279, 64] width 95 height 9
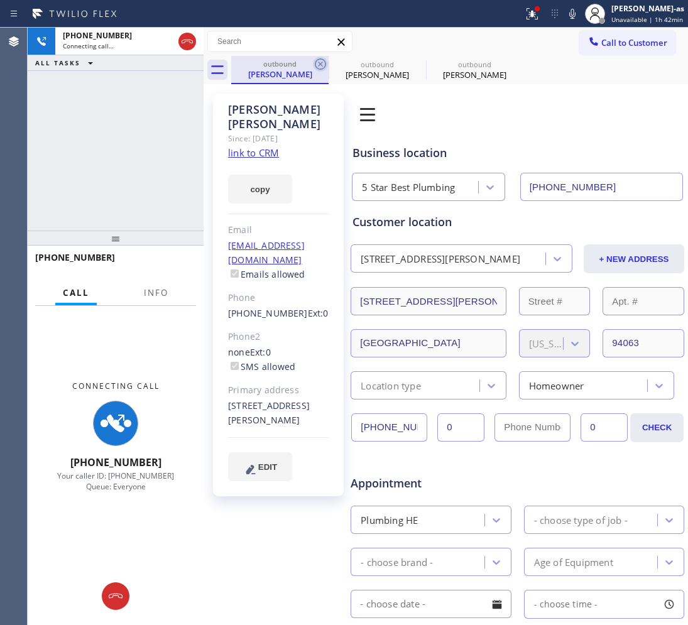
click at [327, 61] on icon at bounding box center [320, 64] width 15 height 15
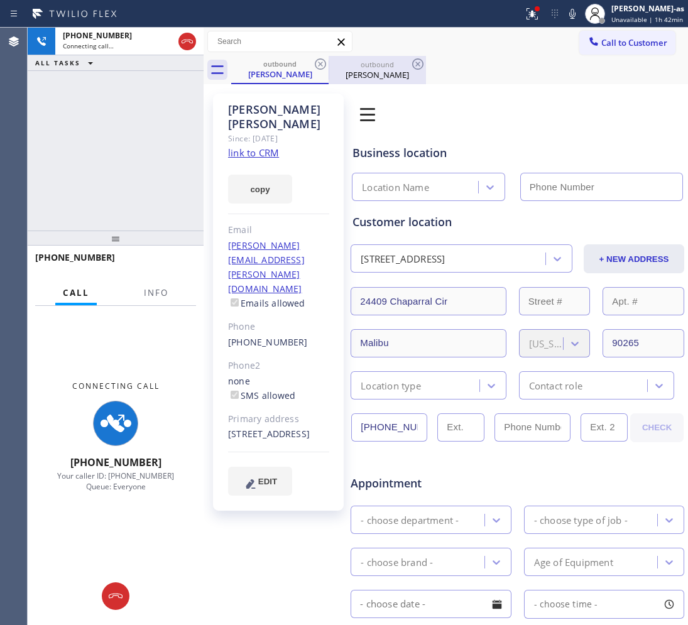
click at [329, 60] on div at bounding box center [329, 70] width 1 height 20
click at [260, 146] on link "link to CRM" at bounding box center [253, 152] width 51 height 13
type input "[PHONE_NUMBER]"
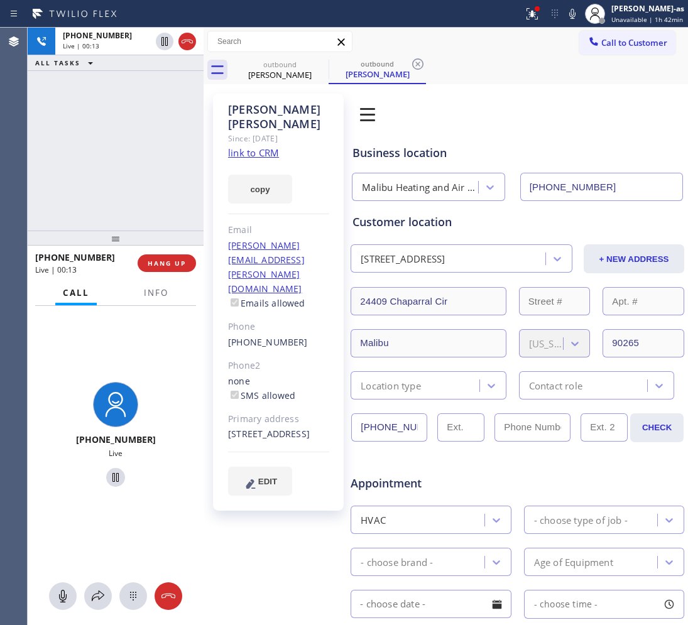
drag, startPoint x: 170, startPoint y: 260, endPoint x: 143, endPoint y: 185, distance: 78.9
click at [170, 255] on button "HANG UP" at bounding box center [167, 263] width 58 height 18
click at [143, 185] on div "[PHONE_NUMBER] Live | 00:14 ALL TASKS ALL TASKS ACTIVE TASKS TASKS IN WRAP UP" at bounding box center [116, 129] width 176 height 203
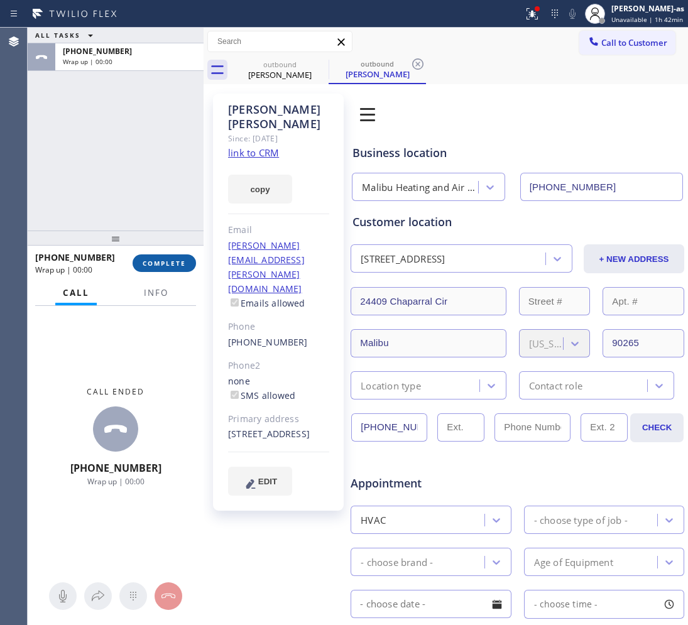
click at [165, 262] on span "COMPLETE" at bounding box center [164, 263] width 43 height 9
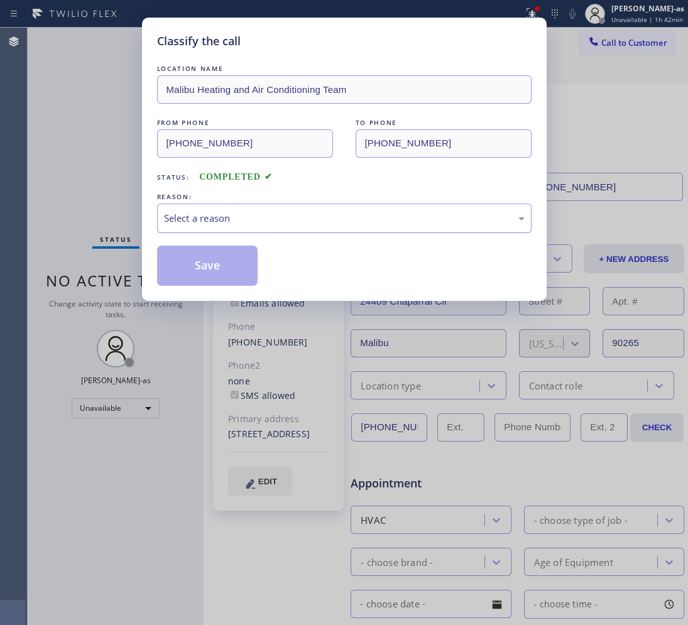
click at [247, 227] on div "Select a reason" at bounding box center [344, 219] width 375 height 30
click at [214, 270] on button "Save" at bounding box center [207, 266] width 101 height 40
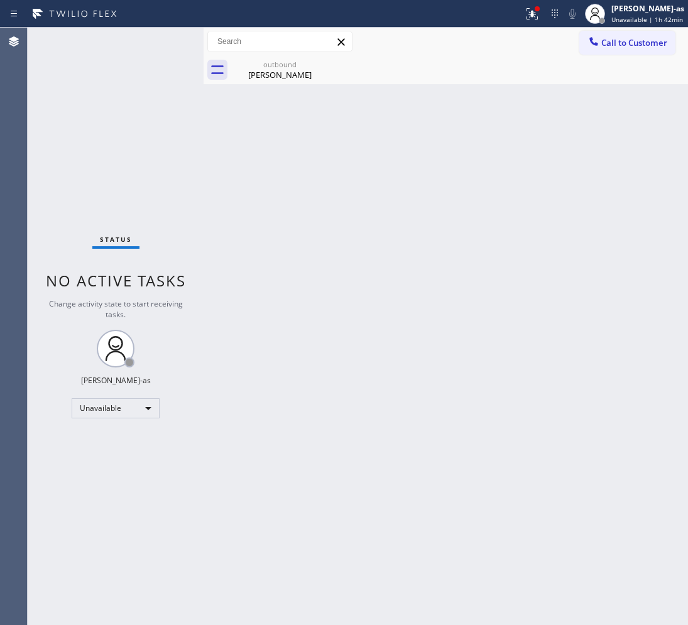
drag, startPoint x: 187, startPoint y: 139, endPoint x: 334, endPoint y: 116, distance: 149.5
click at [256, 135] on div "Status No active tasks Change activity state to start receiving tasks. [PERSON_…" at bounding box center [358, 327] width 660 height 598
drag, startPoint x: 562, startPoint y: 84, endPoint x: 594, endPoint y: 63, distance: 37.6
click at [564, 83] on div "outbound [PERSON_NAME]" at bounding box center [459, 70] width 457 height 28
click at [623, 44] on span "Call to Customer" at bounding box center [634, 42] width 66 height 11
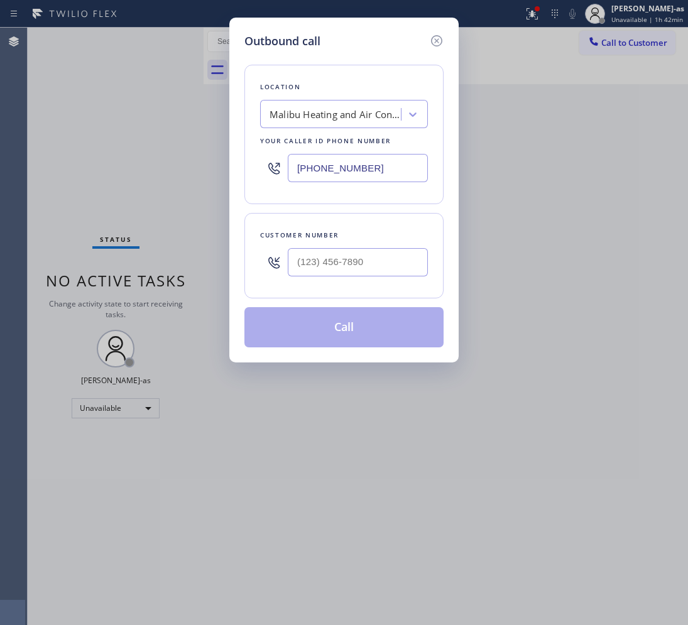
click at [350, 278] on div at bounding box center [358, 262] width 140 height 41
click at [363, 266] on input "(___) ___-____" at bounding box center [358, 262] width 140 height 28
paste input "323) 442-9111"
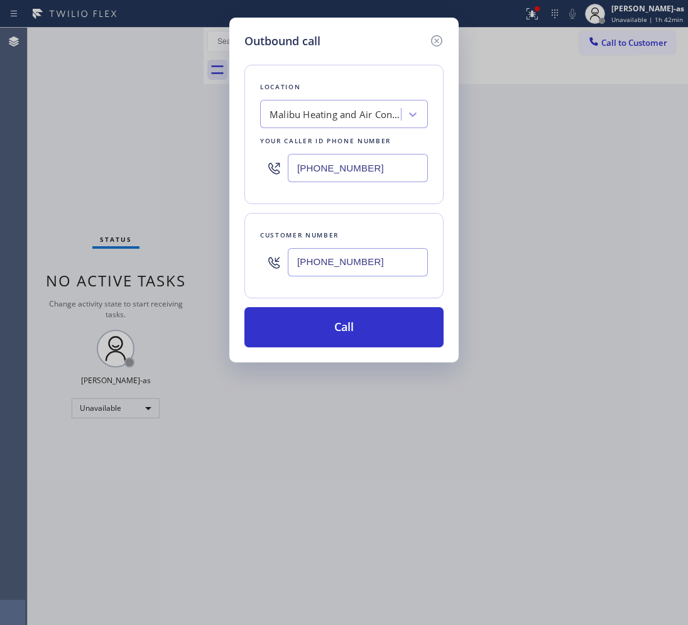
type input "[PHONE_NUMBER]"
click at [390, 162] on input "[PHONE_NUMBER]" at bounding box center [358, 168] width 140 height 28
paste input "23) 639-7562"
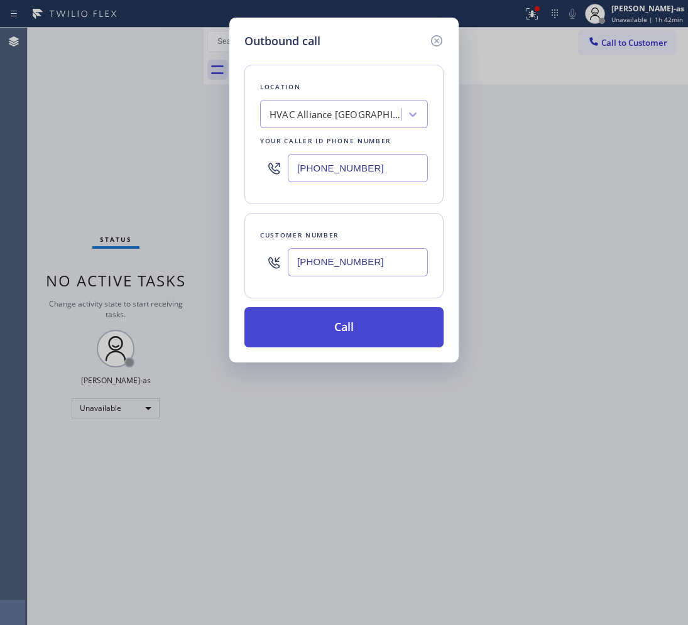
type input "[PHONE_NUMBER]"
click at [375, 327] on button "Call" at bounding box center [343, 327] width 199 height 40
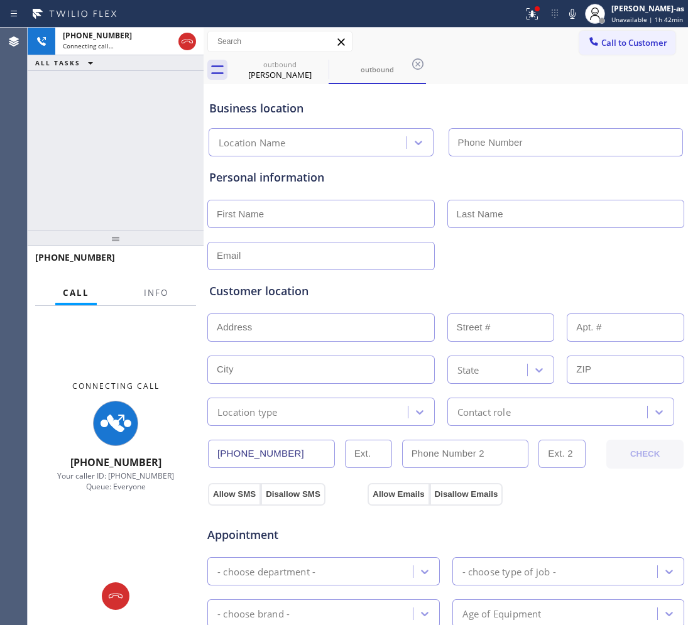
type input "[PHONE_NUMBER]"
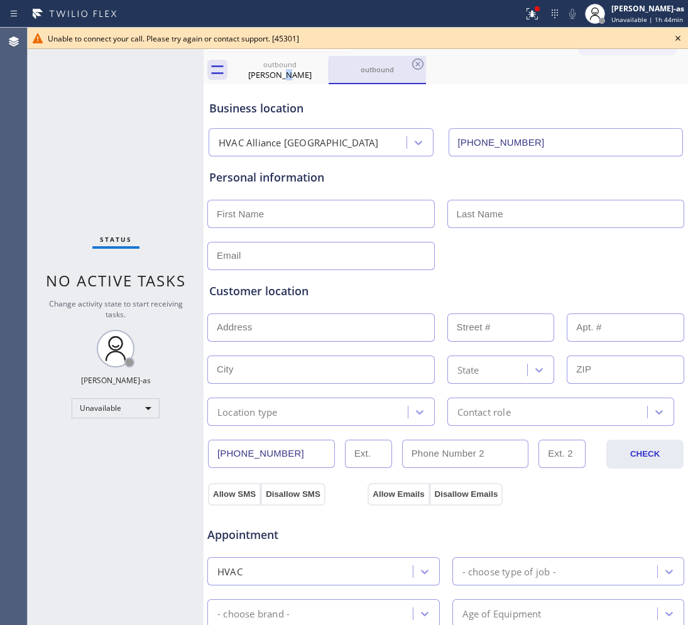
drag, startPoint x: 282, startPoint y: 72, endPoint x: 336, endPoint y: 67, distance: 54.9
click at [297, 68] on div "outbound [PERSON_NAME]" at bounding box center [279, 70] width 95 height 28
type input "[PHONE_NUMBER]"
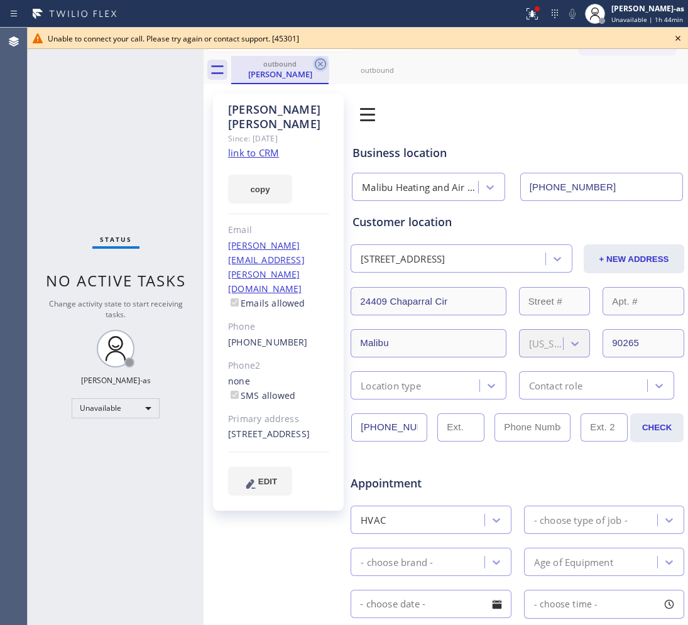
click at [319, 66] on icon at bounding box center [320, 64] width 15 height 15
click at [0, 0] on icon at bounding box center [0, 0] width 0 height 0
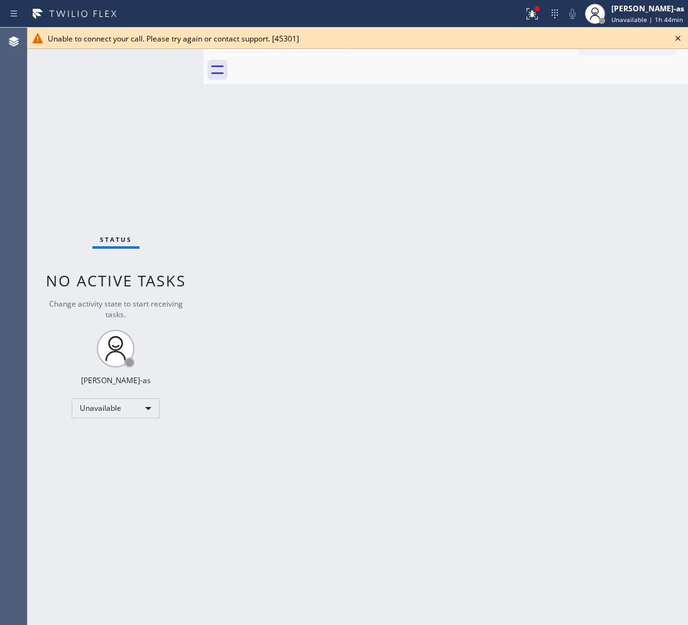
click at [319, 66] on div at bounding box center [459, 70] width 457 height 28
click at [677, 35] on icon at bounding box center [677, 38] width 15 height 15
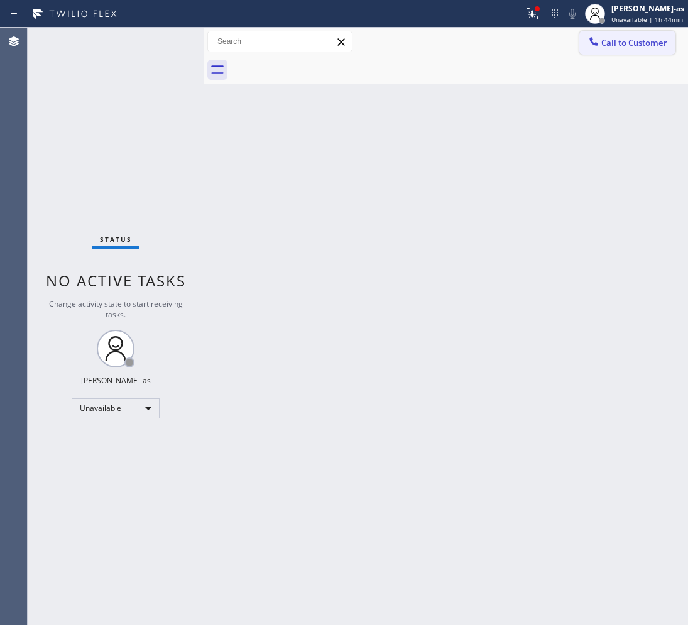
click at [623, 44] on span "Call to Customer" at bounding box center [634, 42] width 66 height 11
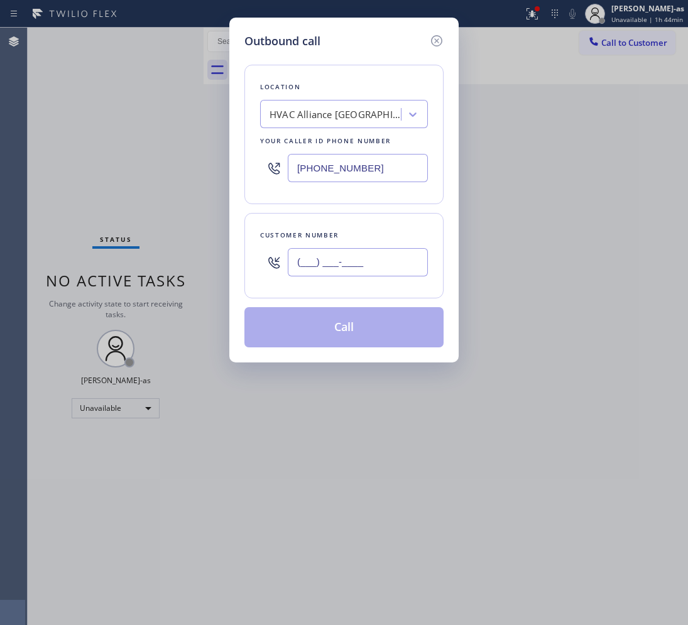
click at [377, 267] on input "(___) ___-____" at bounding box center [358, 262] width 140 height 28
paste input "213) 369-1440"
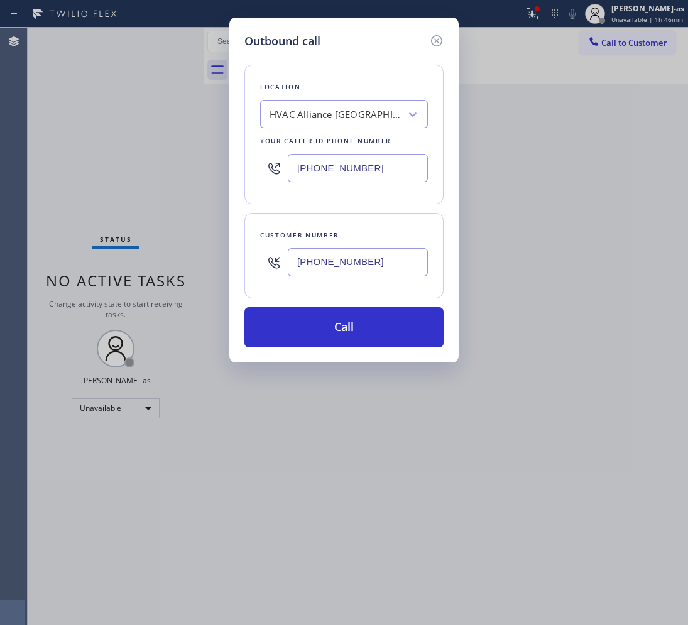
click at [368, 266] on input "[PHONE_NUMBER]" at bounding box center [358, 262] width 140 height 28
paste input "text"
type input "[PHONE_NUMBER]"
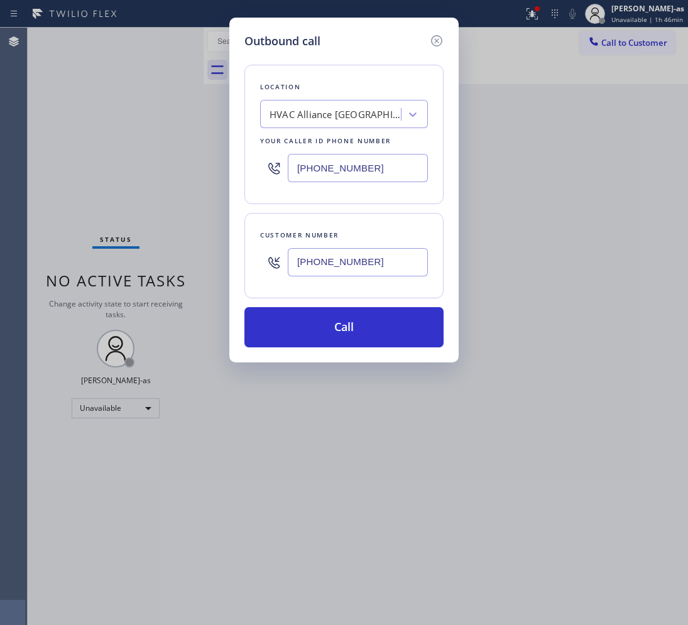
click at [309, 109] on div "HVAC Alliance [GEOGRAPHIC_DATA]" at bounding box center [336, 114] width 132 height 14
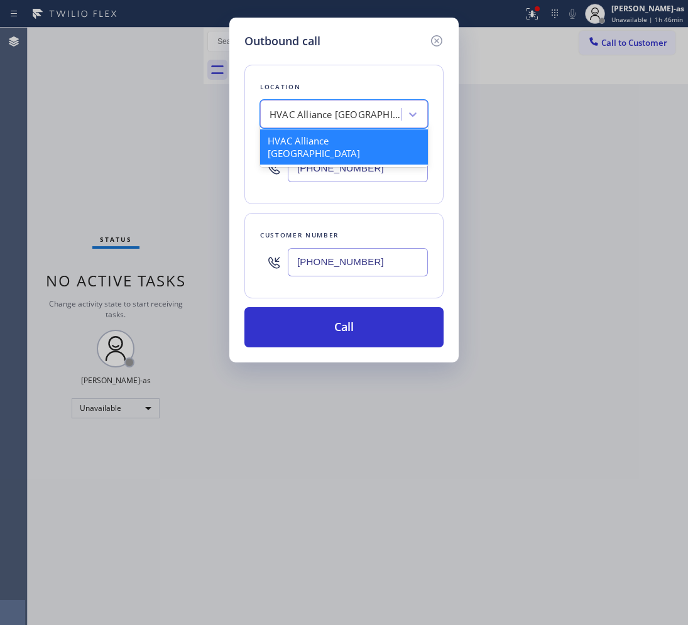
paste input "Palm City Heating and Air Conditioning"
type input "Palm City Heating and Air Conditioning"
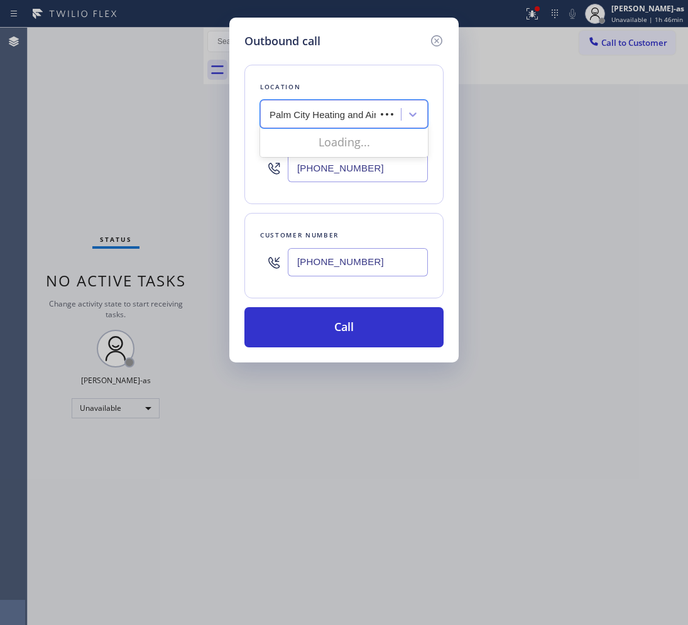
scroll to position [0, 58]
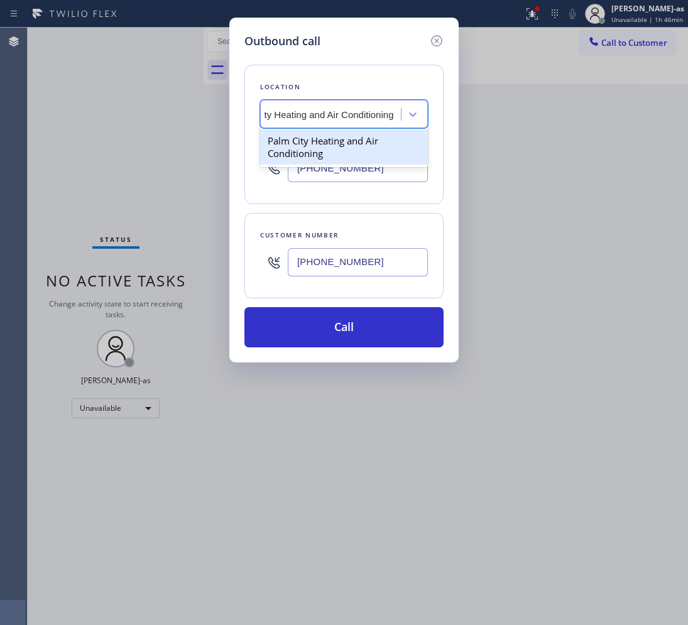
click at [329, 143] on div "Palm City Heating and Air Conditioning" at bounding box center [344, 146] width 168 height 35
type input "[PHONE_NUMBER]"
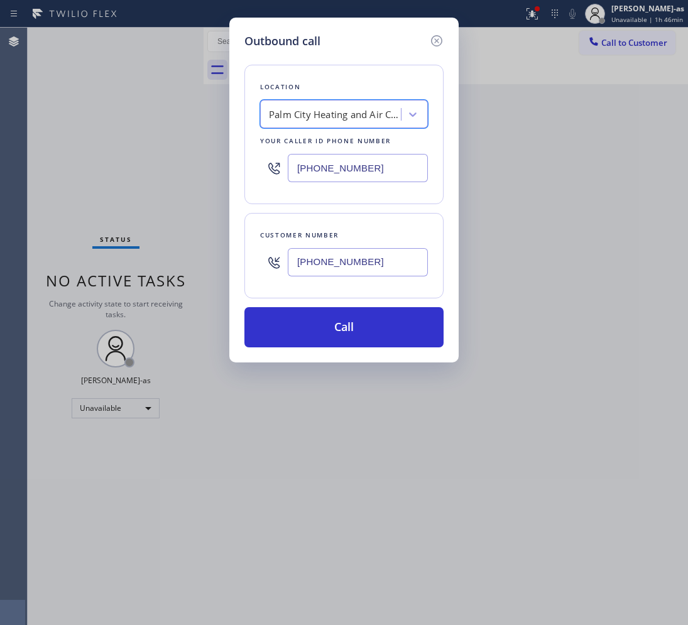
scroll to position [0, 1]
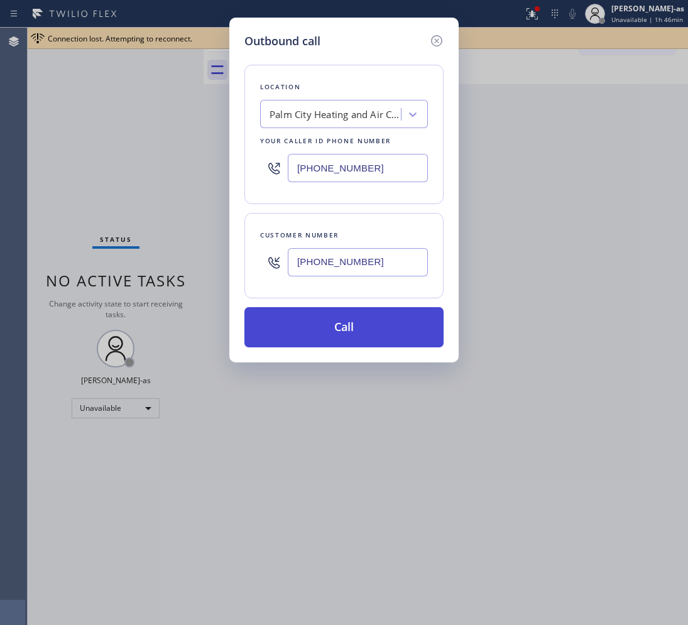
click at [325, 327] on button "Call" at bounding box center [343, 327] width 199 height 40
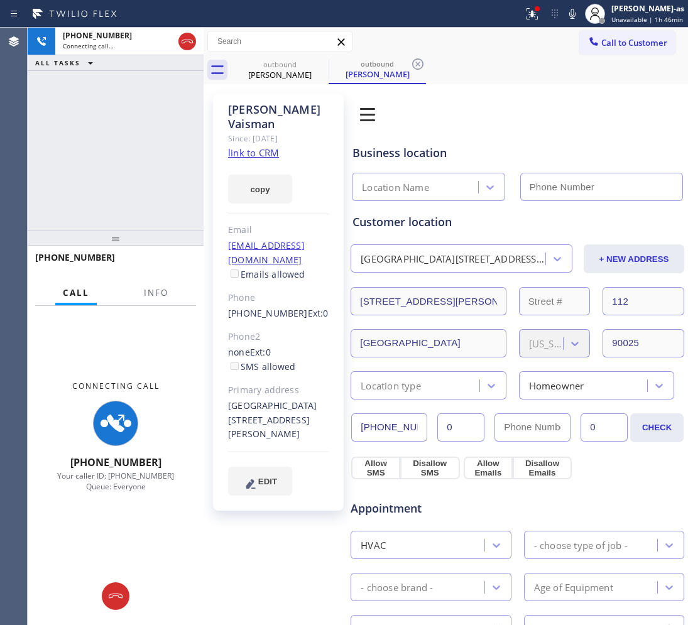
type input "[PHONE_NUMBER]"
click at [280, 72] on div "[PERSON_NAME]" at bounding box center [279, 74] width 95 height 11
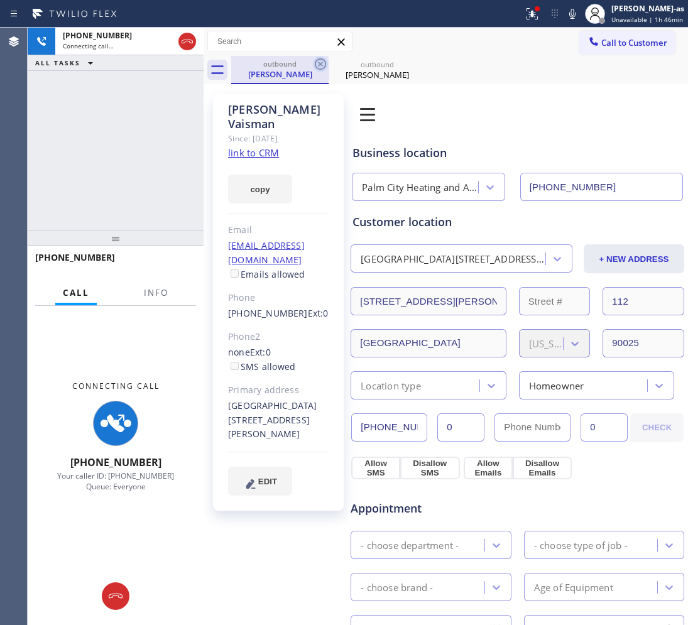
click at [324, 60] on icon at bounding box center [320, 63] width 11 height 11
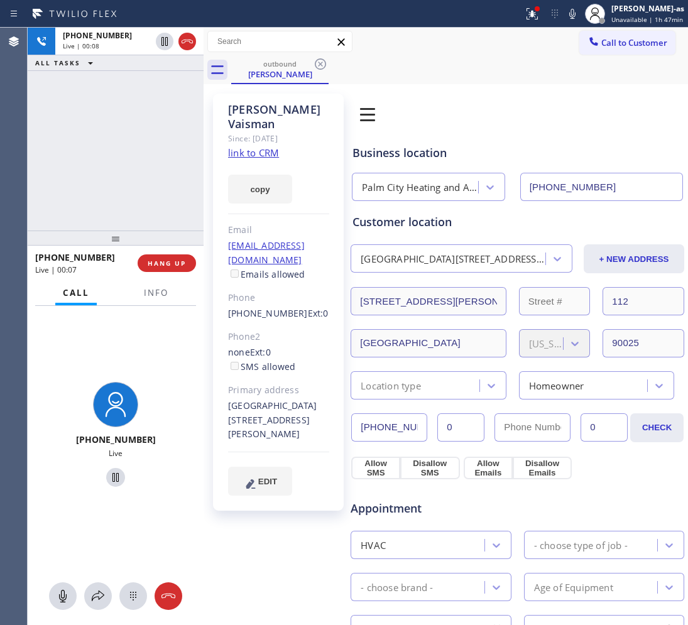
click at [75, 146] on div "[PHONE_NUMBER] Live | 00:08 ALL TASKS ALL TASKS ACTIVE TASKS TASKS IN WRAP UP" at bounding box center [116, 129] width 176 height 203
click at [168, 260] on span "HANG UP" at bounding box center [167, 263] width 38 height 9
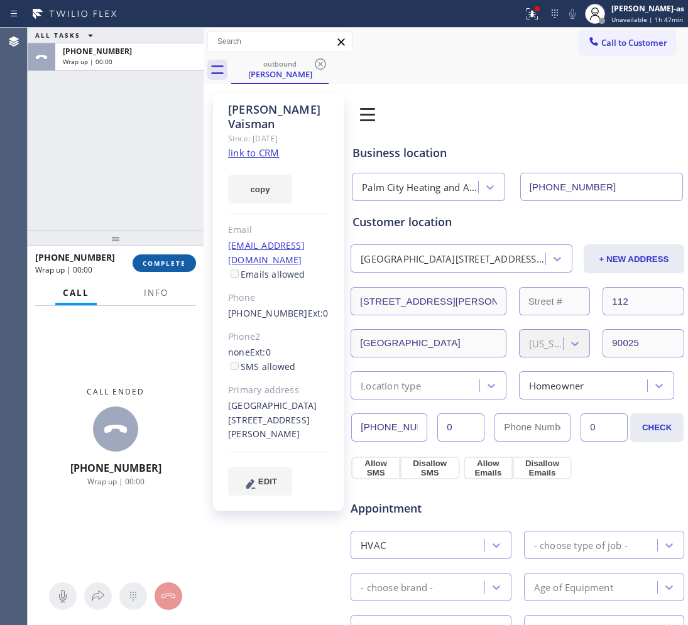
click at [168, 260] on span "COMPLETE" at bounding box center [164, 263] width 43 height 9
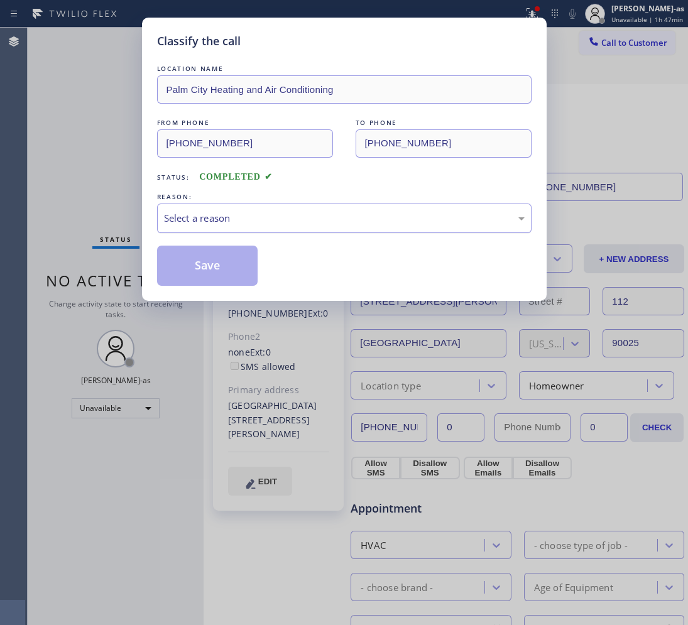
click at [217, 222] on div "Select a reason" at bounding box center [344, 218] width 361 height 14
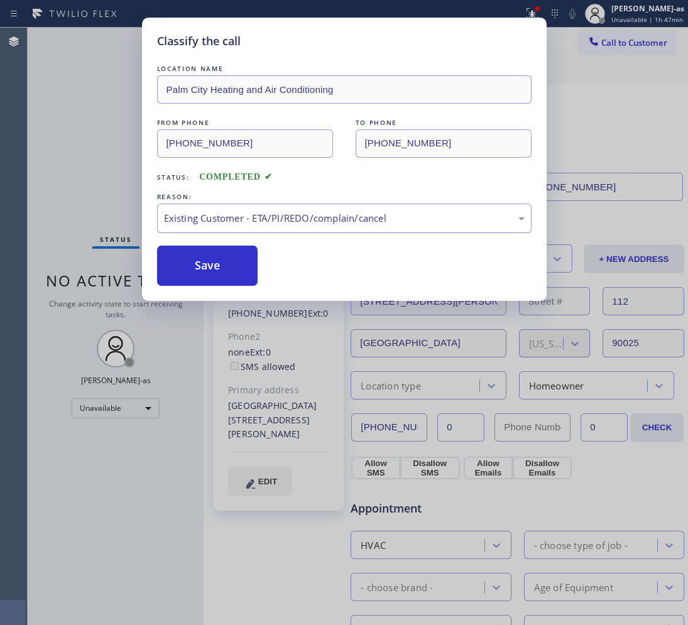
click at [221, 258] on button "Save" at bounding box center [207, 266] width 101 height 40
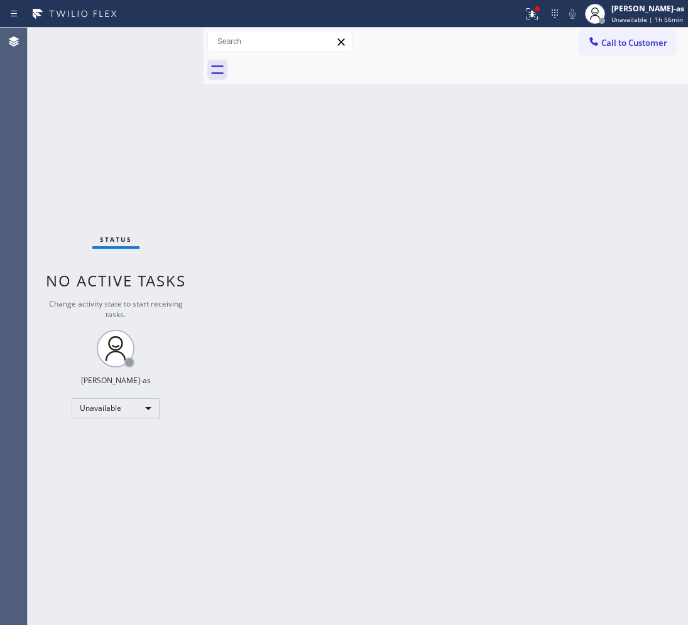
drag, startPoint x: 272, startPoint y: 128, endPoint x: 324, endPoint y: 115, distance: 53.6
click at [286, 124] on div "Back to Dashboard Change Sender ID Customers Technicians Select a contact Outbo…" at bounding box center [446, 327] width 484 height 598
click at [657, 49] on button "Call to Customer" at bounding box center [627, 43] width 96 height 24
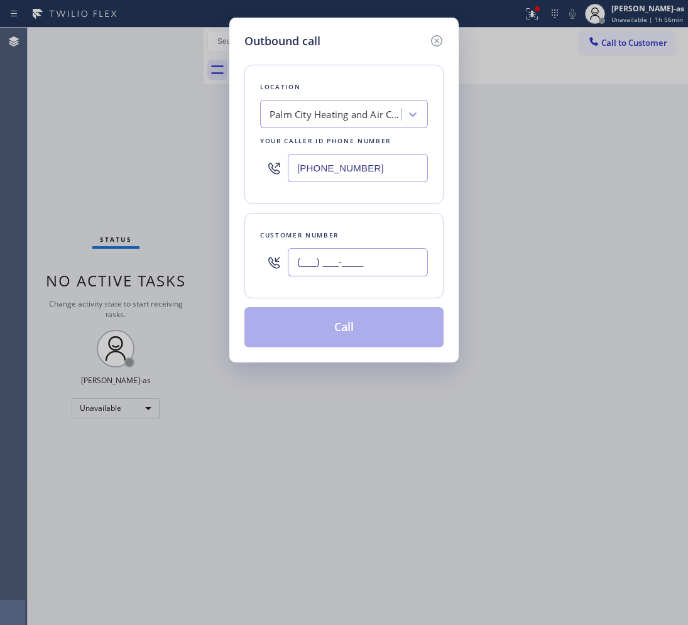
click at [381, 255] on input "(___) ___-____" at bounding box center [358, 262] width 140 height 28
paste input "415) 728-1134"
type input "[PHONE_NUMBER]"
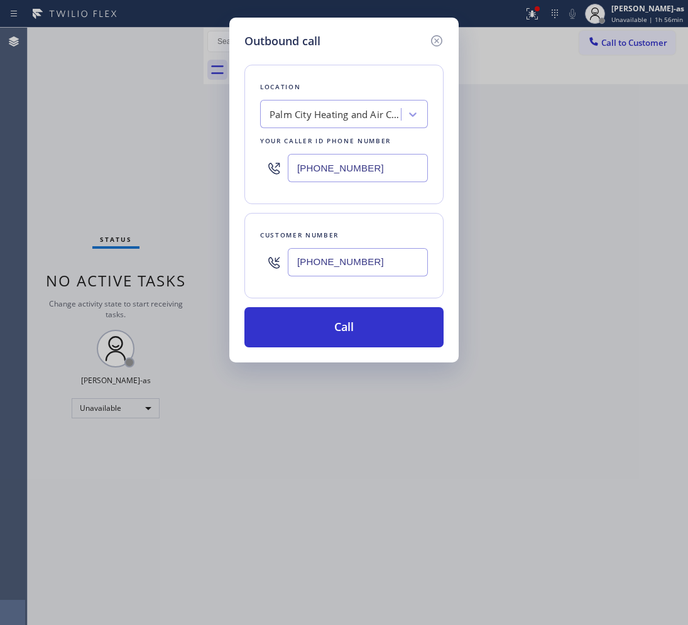
click at [391, 168] on input "[PHONE_NUMBER]" at bounding box center [358, 168] width 140 height 28
paste input "323) 741-2181"
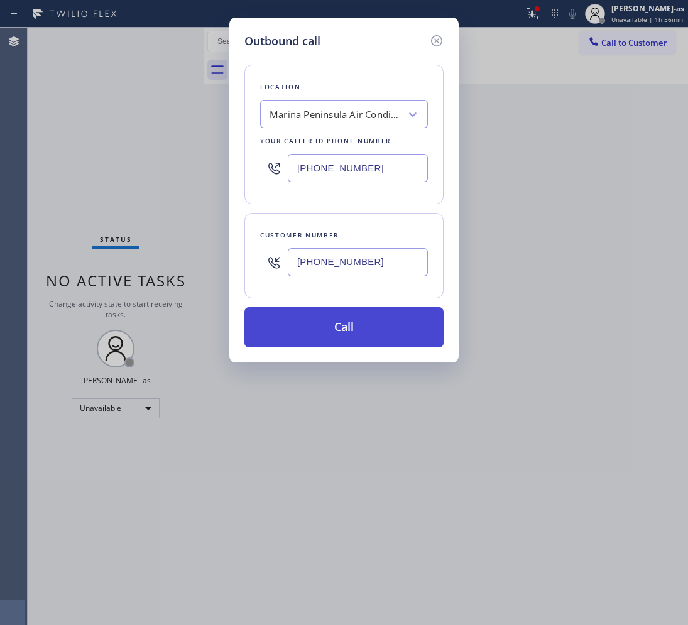
type input "[PHONE_NUMBER]"
click at [361, 330] on button "Call" at bounding box center [343, 327] width 199 height 40
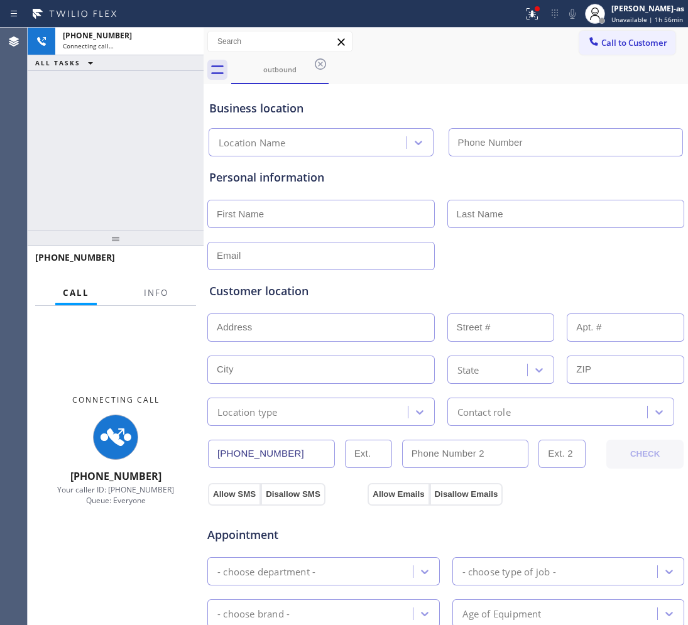
type input "[PHONE_NUMBER]"
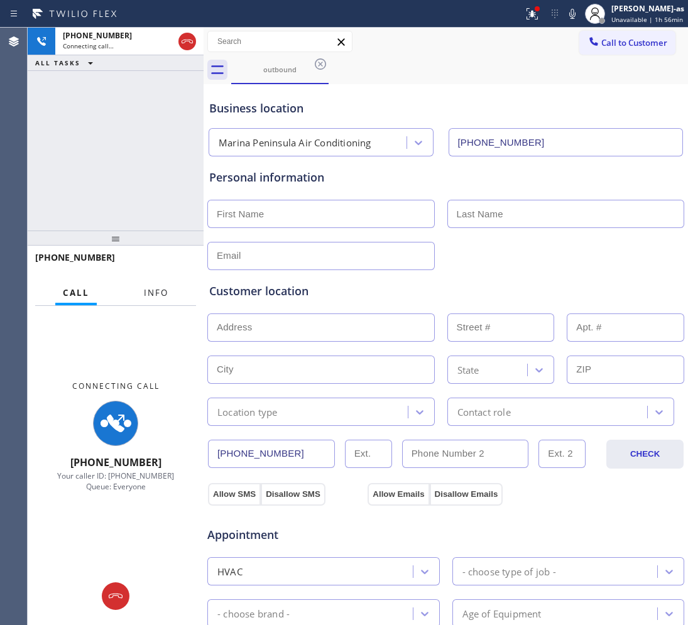
click at [173, 302] on button "Info" at bounding box center [156, 293] width 40 height 25
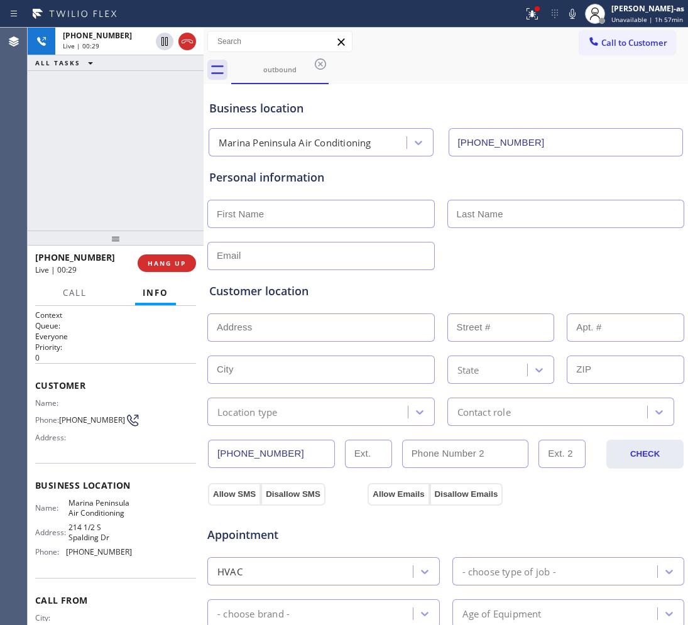
click at [87, 194] on div "[PHONE_NUMBER] Live | 00:29 ALL TASKS ALL TASKS ACTIVE TASKS TASKS IN WRAP UP" at bounding box center [116, 129] width 176 height 203
click at [183, 265] on span "HANG UP" at bounding box center [167, 263] width 38 height 9
click at [184, 263] on span "HANG UP" at bounding box center [167, 263] width 38 height 9
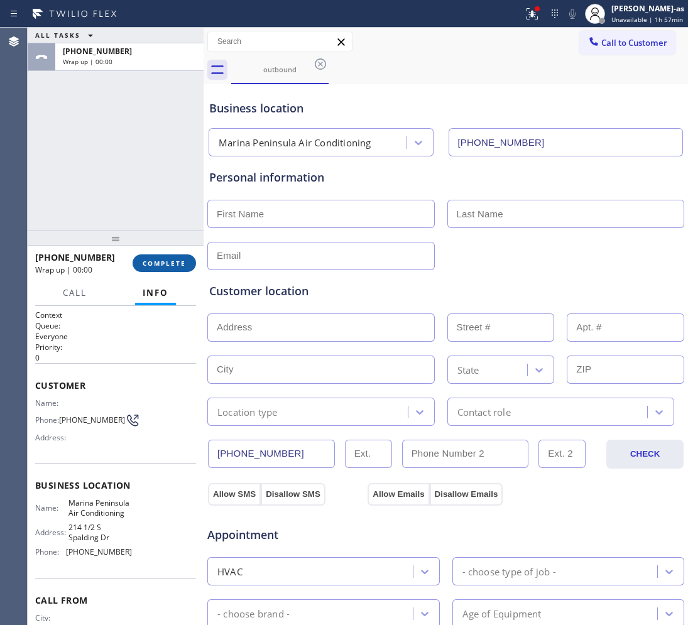
click at [184, 262] on span "COMPLETE" at bounding box center [164, 263] width 43 height 9
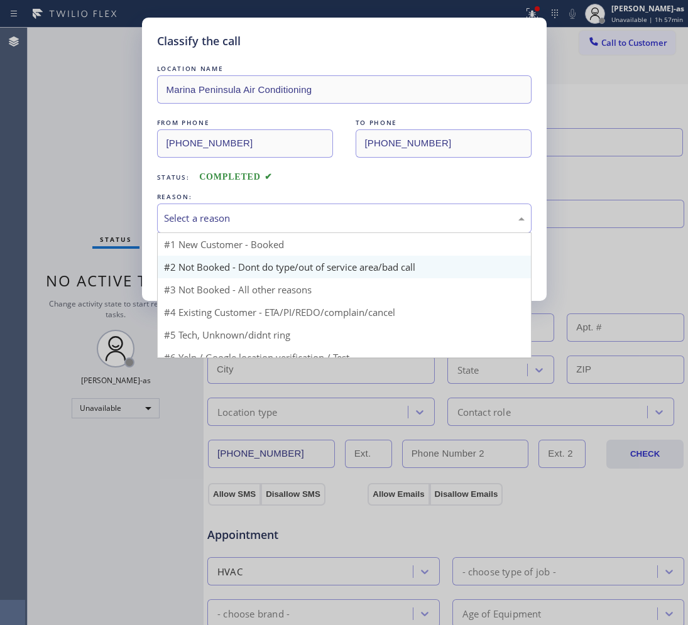
drag, startPoint x: 241, startPoint y: 214, endPoint x: 255, endPoint y: 259, distance: 46.9
click at [241, 219] on div "Select a reason" at bounding box center [344, 218] width 361 height 14
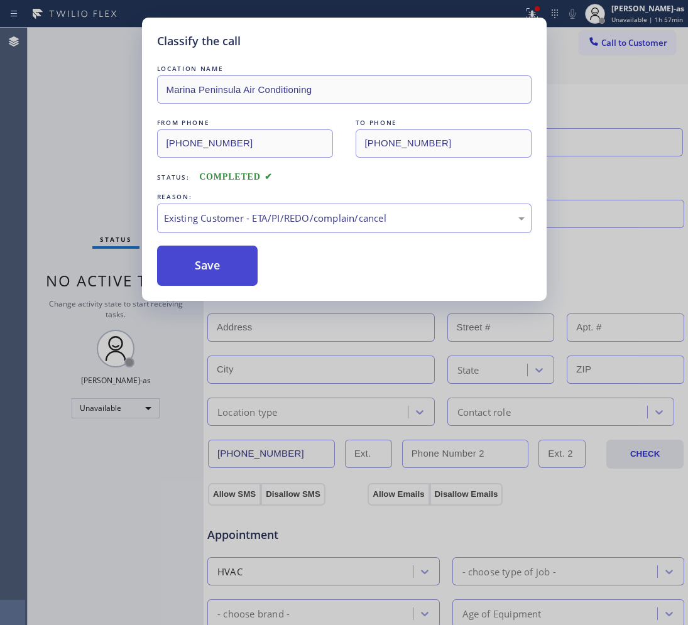
drag, startPoint x: 202, startPoint y: 259, endPoint x: 209, endPoint y: 253, distance: 9.3
click at [203, 256] on button "Save" at bounding box center [207, 266] width 101 height 40
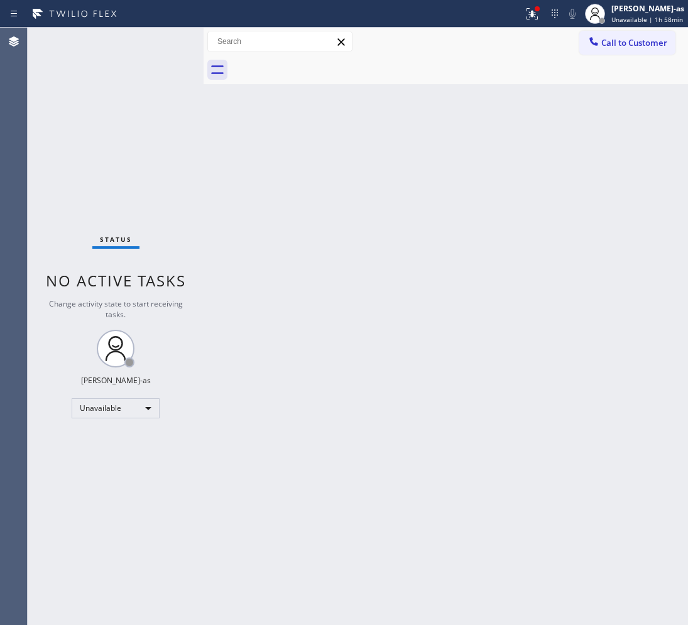
click at [351, 272] on div "Back to Dashboard Change Sender ID Customers Technicians Select a contact Outbo…" at bounding box center [446, 327] width 484 height 598
click at [641, 44] on span "Call to Customer" at bounding box center [634, 42] width 66 height 11
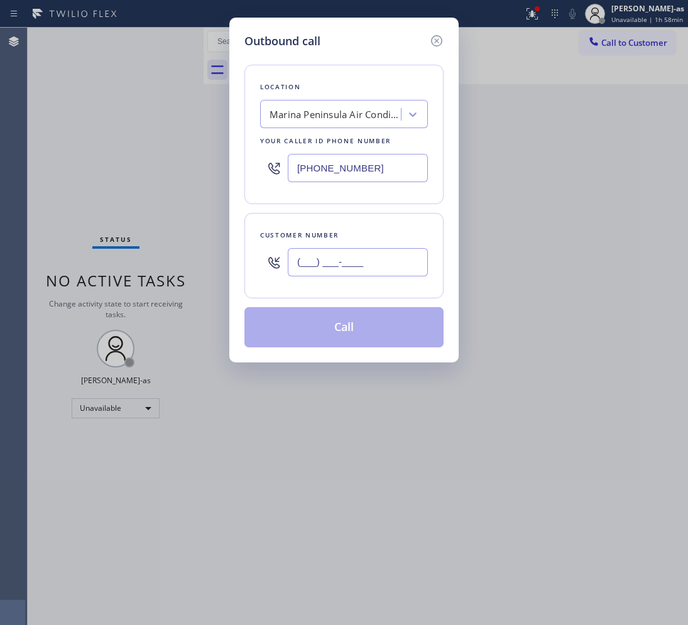
click at [365, 265] on input "(___) ___-____" at bounding box center [358, 262] width 140 height 28
paste input "818) 282-5250"
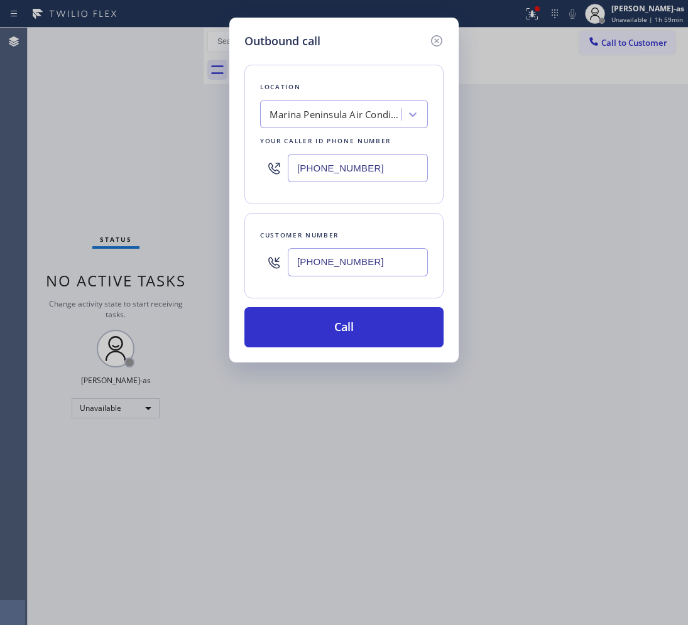
click at [381, 243] on div "[PHONE_NUMBER]" at bounding box center [358, 262] width 140 height 41
click at [393, 260] on input "[PHONE_NUMBER]" at bounding box center [358, 262] width 140 height 28
paste input "650) 438-1515"
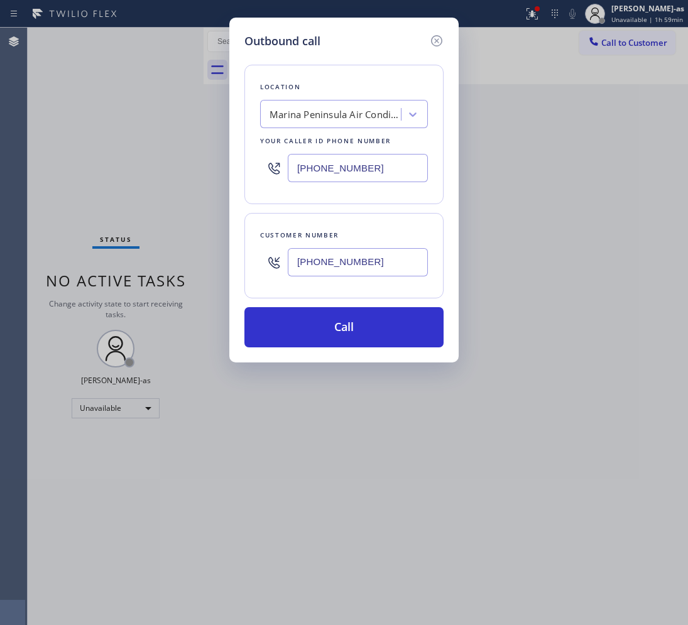
type input "[PHONE_NUMBER]"
click at [365, 168] on input "[PHONE_NUMBER]" at bounding box center [358, 168] width 140 height 28
paste input "855) 228-6182"
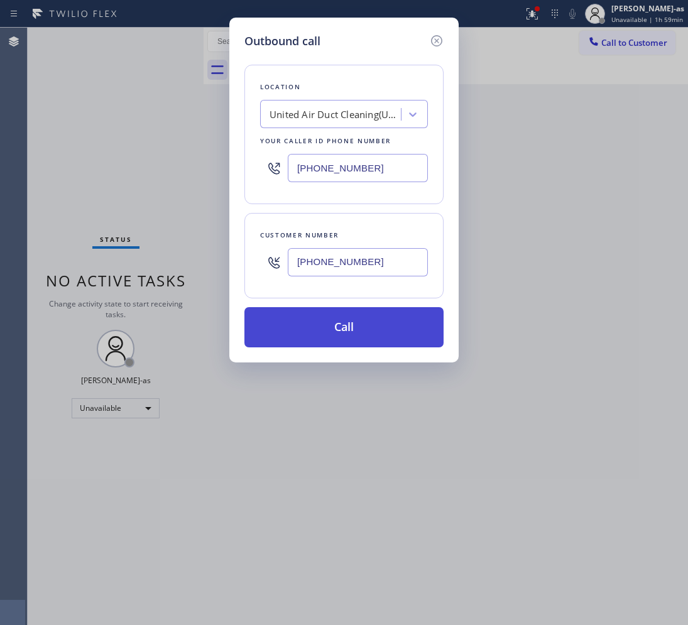
type input "[PHONE_NUMBER]"
click at [328, 325] on button "Call" at bounding box center [343, 327] width 199 height 40
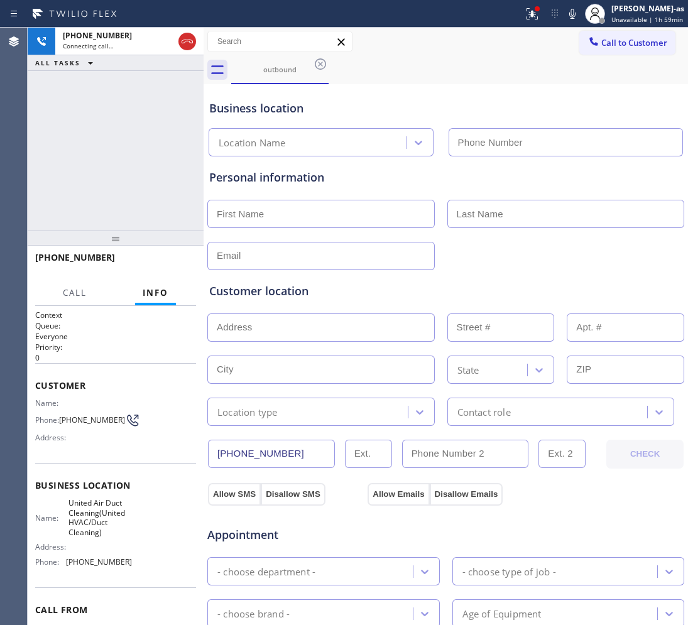
type input "[PHONE_NUMBER]"
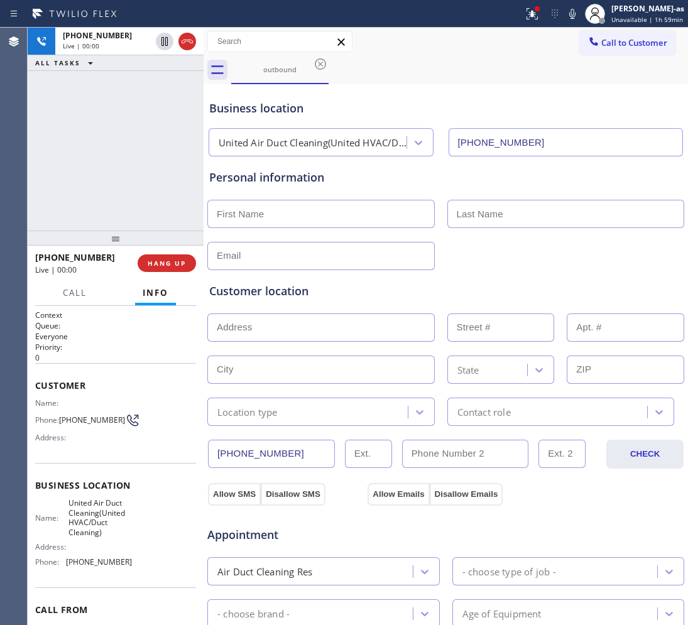
drag, startPoint x: 189, startPoint y: 42, endPoint x: 161, endPoint y: 207, distance: 167.7
click at [189, 42] on icon at bounding box center [187, 41] width 15 height 15
click at [174, 262] on span "HANG UP" at bounding box center [167, 263] width 38 height 9
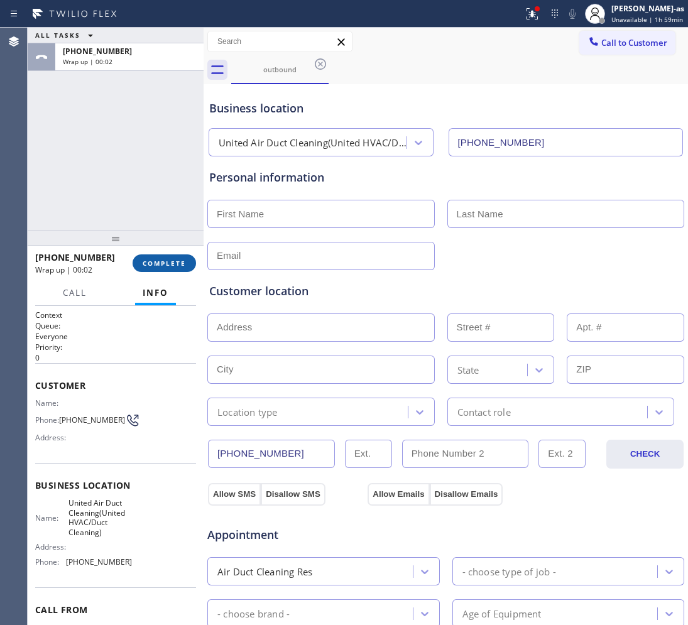
click at [160, 265] on span "COMPLETE" at bounding box center [164, 263] width 43 height 9
click at [161, 246] on div at bounding box center [116, 238] width 176 height 15
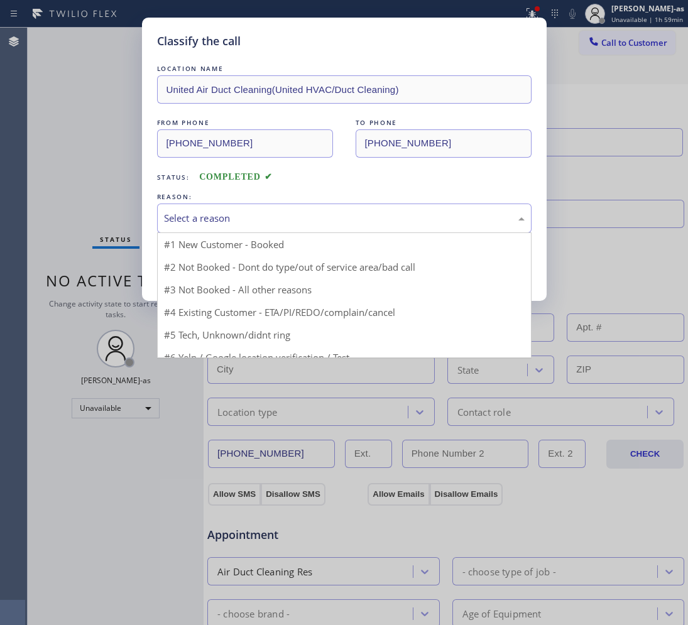
click at [295, 224] on div "Select a reason" at bounding box center [344, 218] width 361 height 14
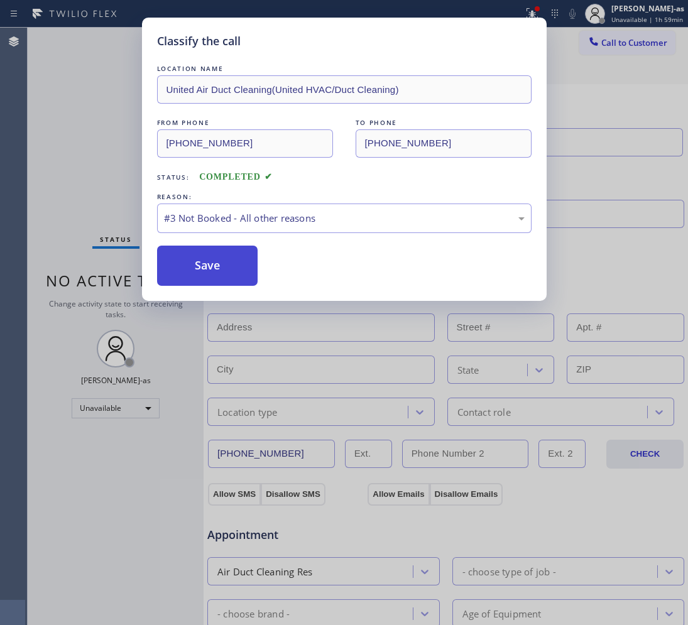
click at [221, 267] on button "Save" at bounding box center [207, 266] width 101 height 40
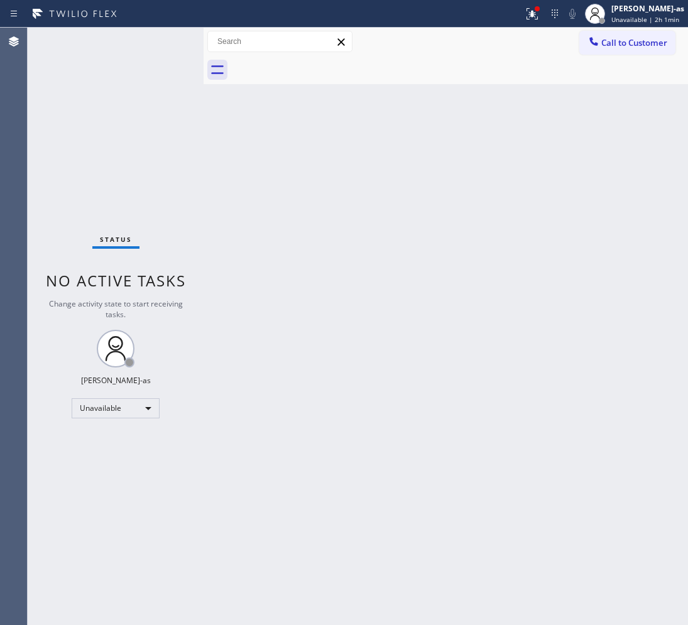
click at [628, 45] on span "Call to Customer" at bounding box center [634, 42] width 66 height 11
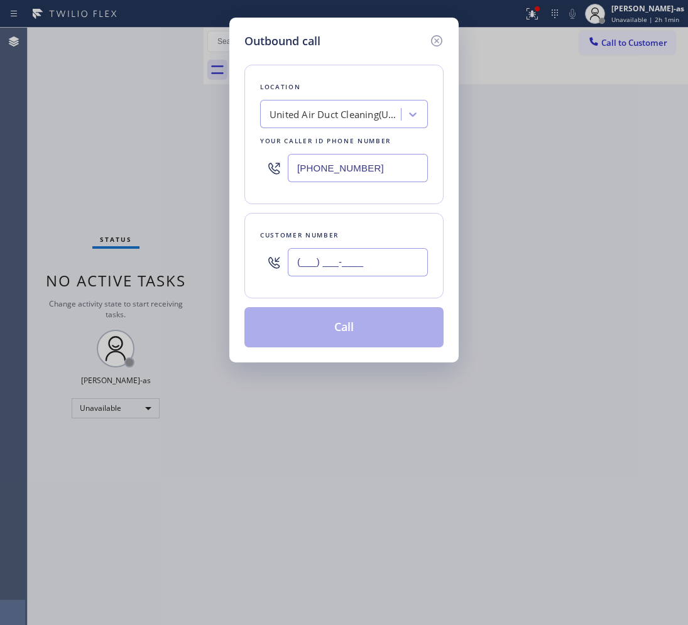
click at [330, 270] on input "(___) ___-____" at bounding box center [358, 262] width 140 height 28
paste input "917) 806-1798"
type input "[PHONE_NUMBER]"
click at [387, 173] on input "[PHONE_NUMBER]" at bounding box center [358, 168] width 140 height 28
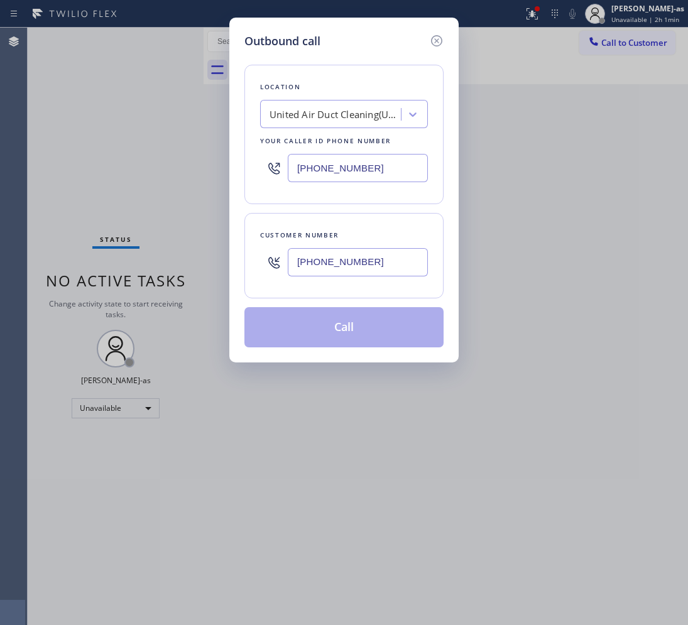
click at [387, 173] on input "[PHONE_NUMBER]" at bounding box center [358, 168] width 140 height 28
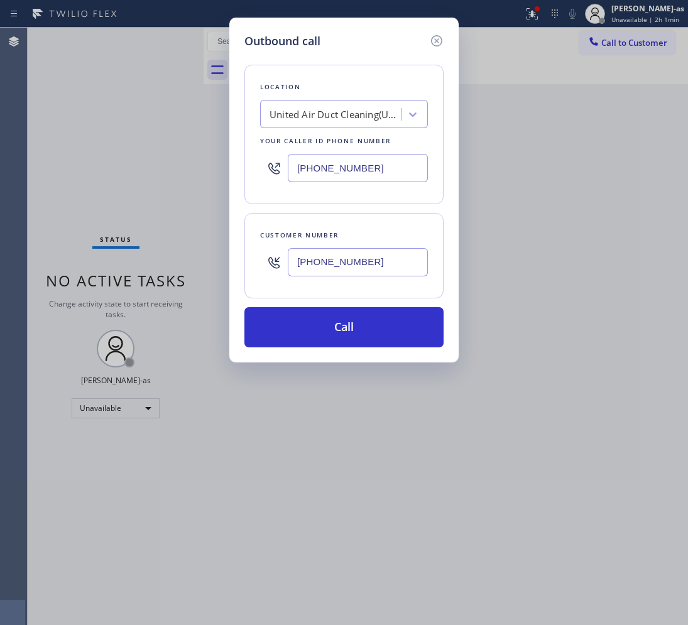
click at [387, 173] on input "[PHONE_NUMBER]" at bounding box center [358, 168] width 140 height 28
paste input "628) 277-8686"
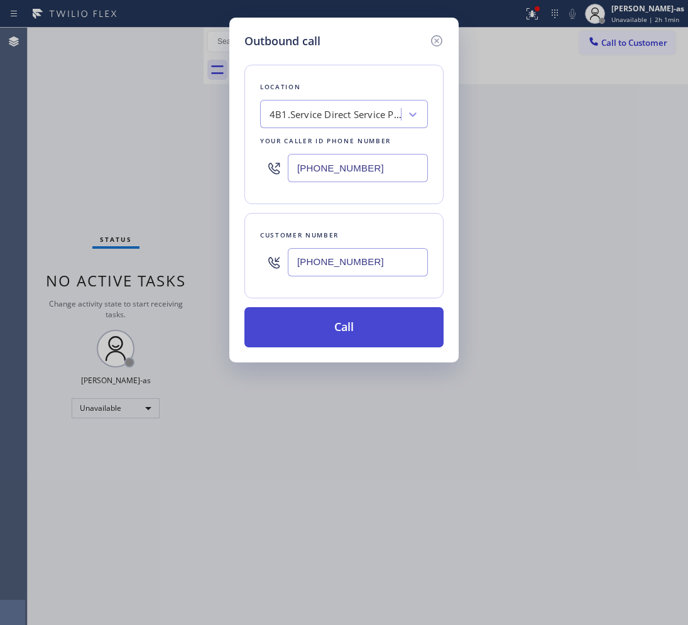
type input "[PHONE_NUMBER]"
click at [385, 335] on button "Call" at bounding box center [343, 327] width 199 height 40
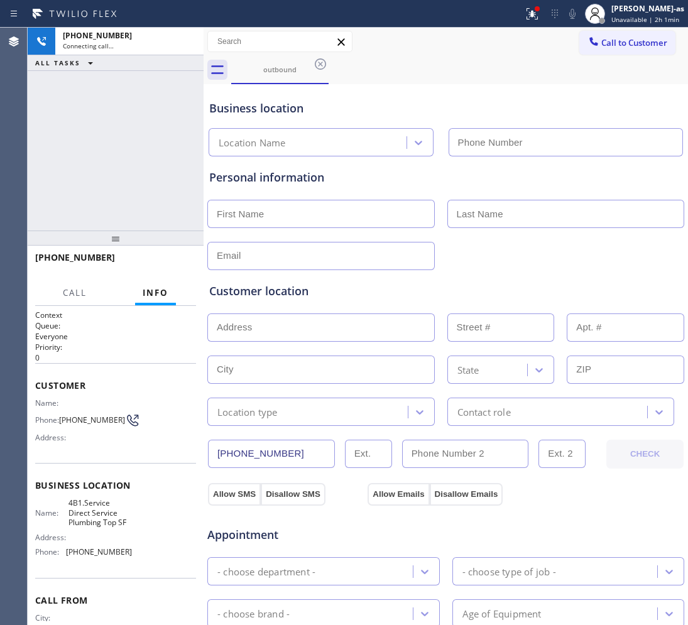
type input "[PHONE_NUMBER]"
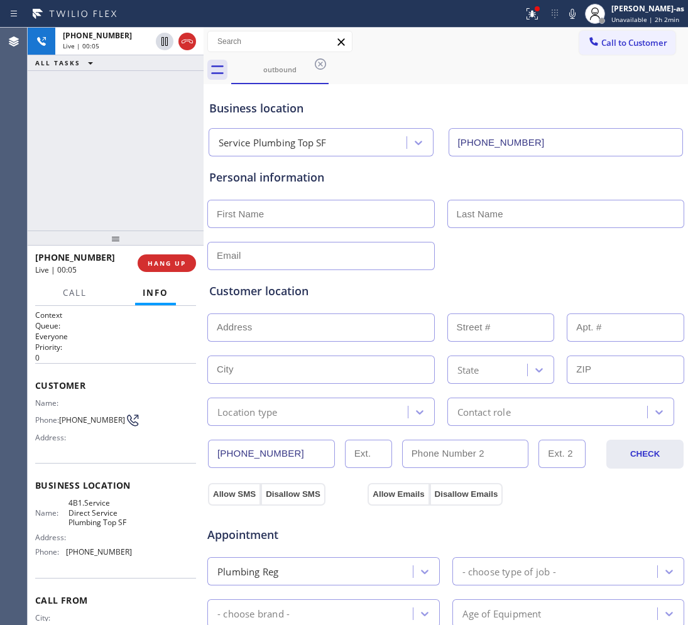
click at [164, 261] on span "HANG UP" at bounding box center [167, 263] width 38 height 9
click at [145, 231] on div at bounding box center [116, 238] width 176 height 15
click at [153, 275] on div "[PHONE_NUMBER] Live | 00:05 HANG UP" at bounding box center [115, 263] width 161 height 33
click at [156, 273] on div "[PHONE_NUMBER] Live | 00:06 HANG UP" at bounding box center [115, 263] width 161 height 33
click at [157, 271] on button "HANG UP" at bounding box center [167, 263] width 58 height 18
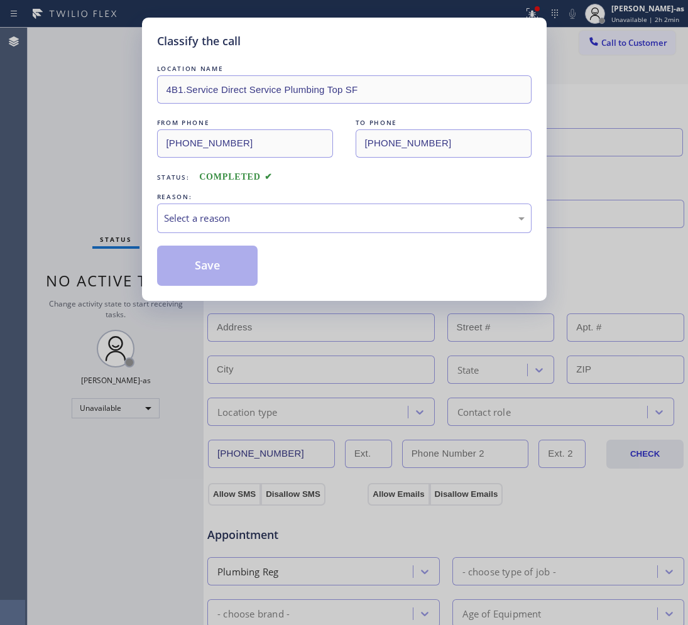
click at [138, 189] on div "Classify the call LOCATION NAME 4B1.Service Direct Service Plumbing Top SF FROM…" at bounding box center [344, 312] width 688 height 625
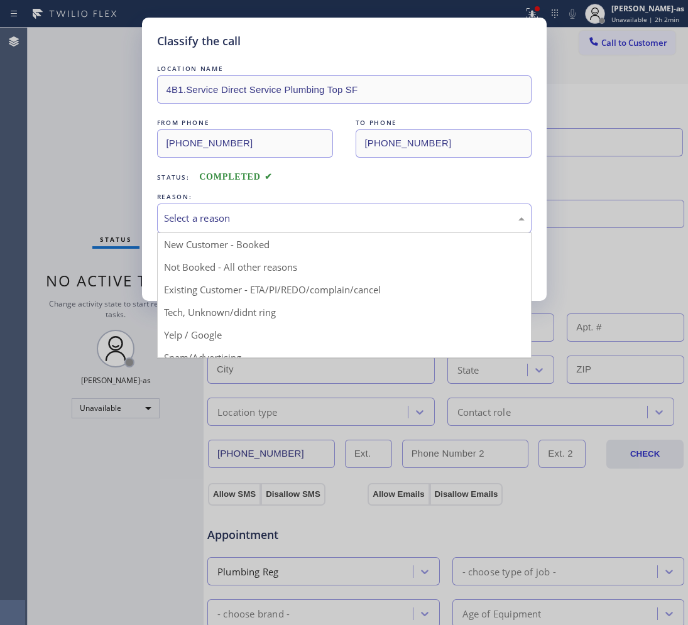
click at [224, 226] on div "Select a reason" at bounding box center [344, 218] width 361 height 14
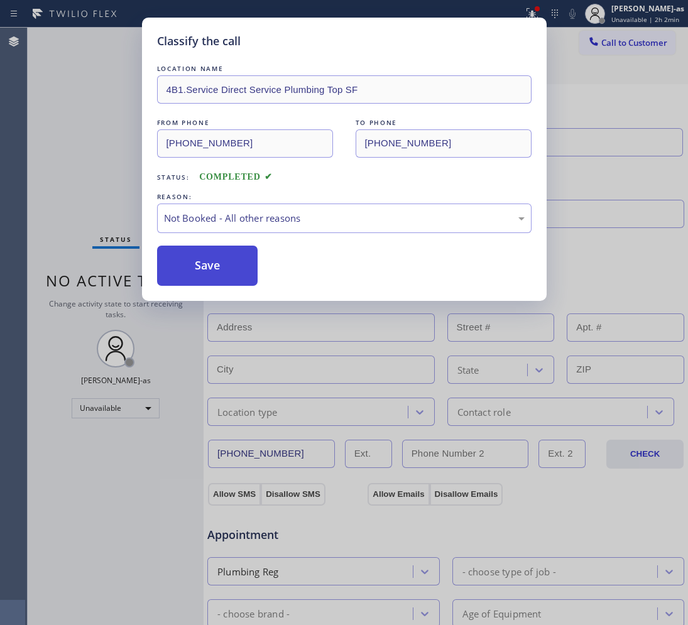
click at [203, 269] on button "Save" at bounding box center [207, 266] width 101 height 40
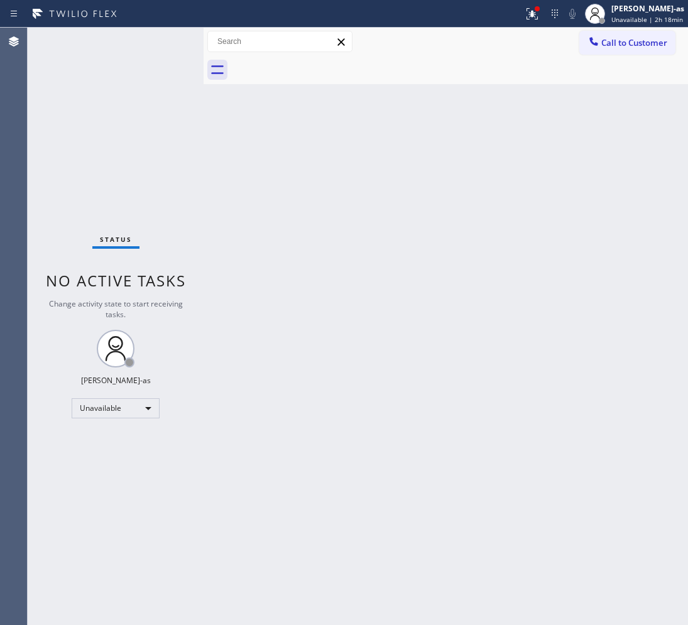
drag, startPoint x: 631, startPoint y: 49, endPoint x: 542, endPoint y: 87, distance: 97.4
click at [631, 48] on button "Call to Customer" at bounding box center [627, 43] width 96 height 24
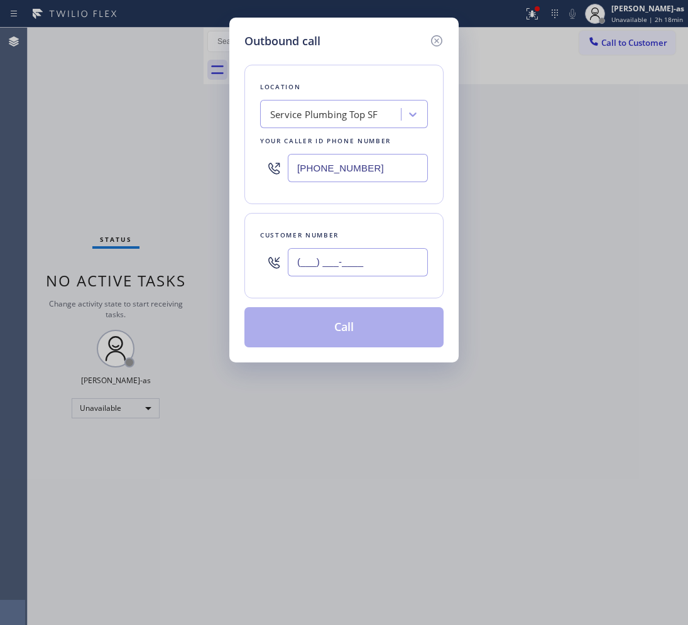
click at [387, 261] on input "(___) ___-____" at bounding box center [358, 262] width 140 height 28
paste input "818) 481-6898"
type input "[PHONE_NUMBER]"
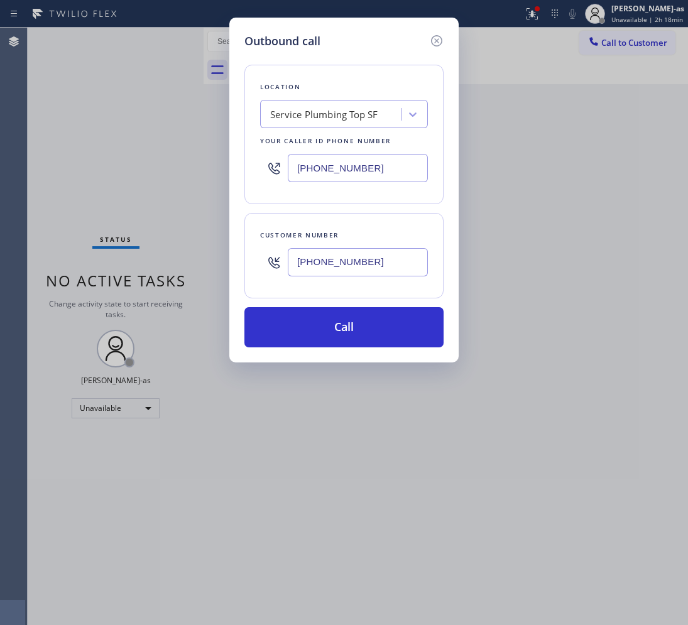
click at [336, 108] on div "Service Plumbing Top SF" at bounding box center [324, 114] width 108 height 14
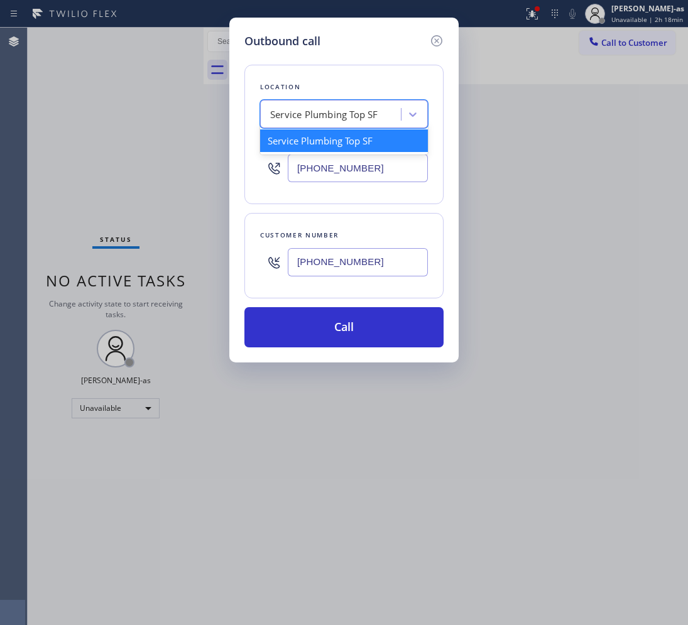
paste input "Pasadena Quality AC Repair"
type input "Pasadena Quality AC Repair"
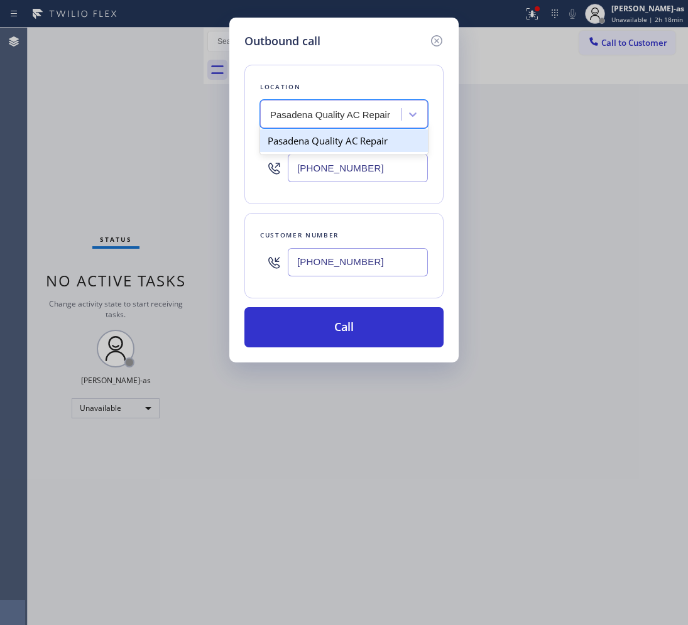
click at [334, 142] on div "Pasadena Quality AC Repair" at bounding box center [344, 140] width 168 height 23
type input "[PHONE_NUMBER]"
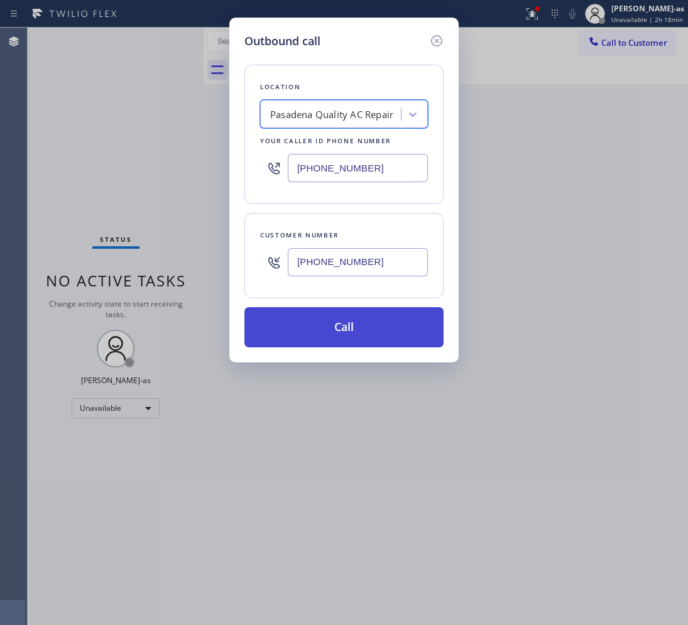
click at [338, 327] on button "Call" at bounding box center [343, 327] width 199 height 40
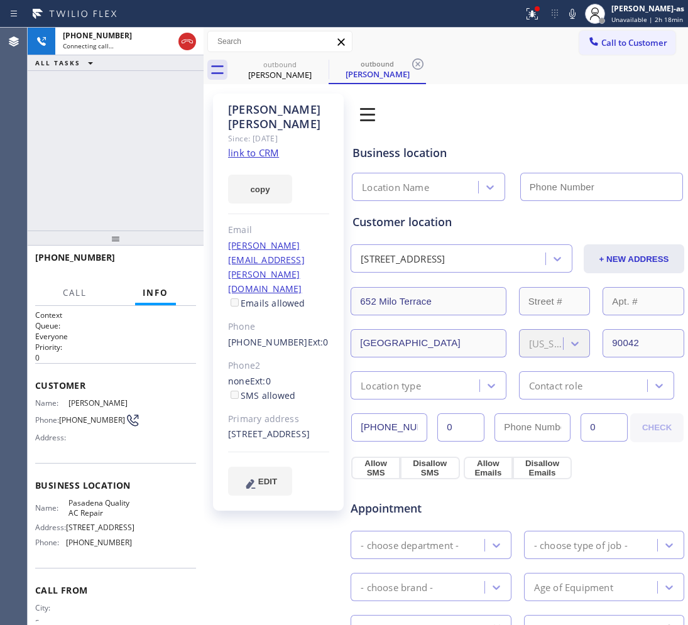
type input "[PHONE_NUMBER]"
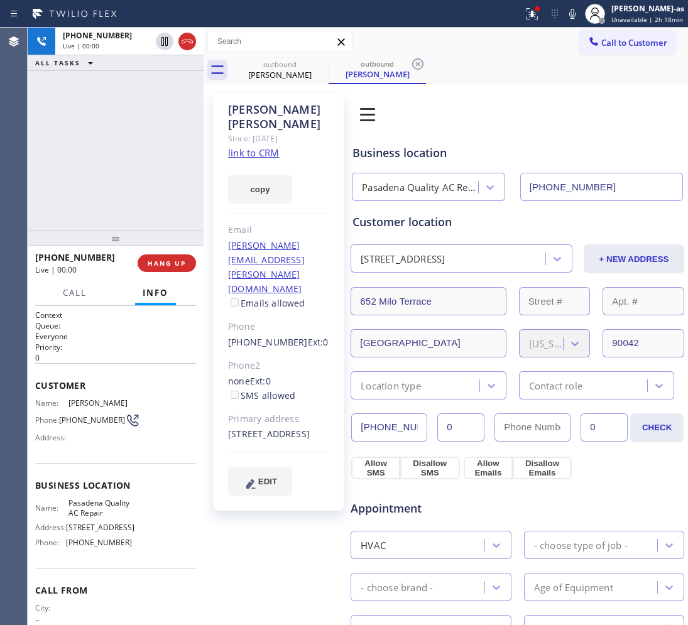
drag, startPoint x: 96, startPoint y: 164, endPoint x: 177, endPoint y: 158, distance: 81.9
click at [102, 149] on div "[PHONE_NUMBER] Live | 00:00 ALL TASKS ALL TASKS ACTIVE TASKS TASKS IN WRAP UP" at bounding box center [116, 129] width 176 height 203
click at [261, 146] on link "link to CRM" at bounding box center [253, 152] width 51 height 13
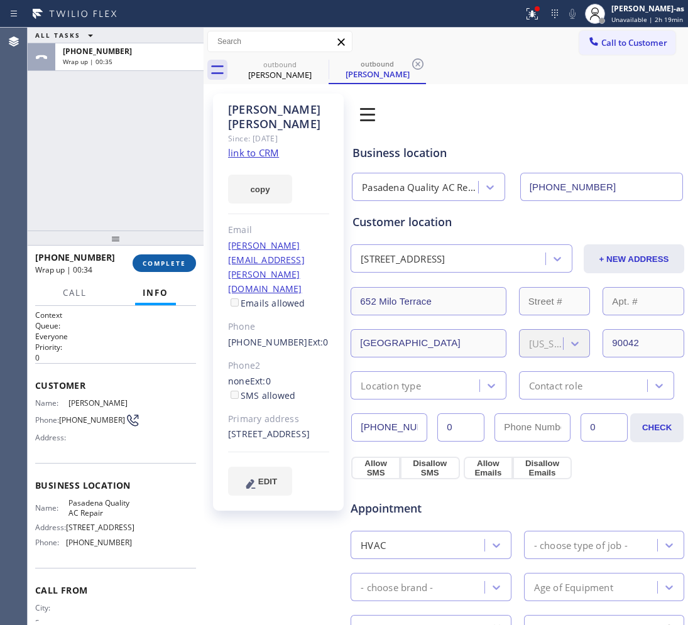
click at [161, 256] on button "COMPLETE" at bounding box center [164, 263] width 63 height 18
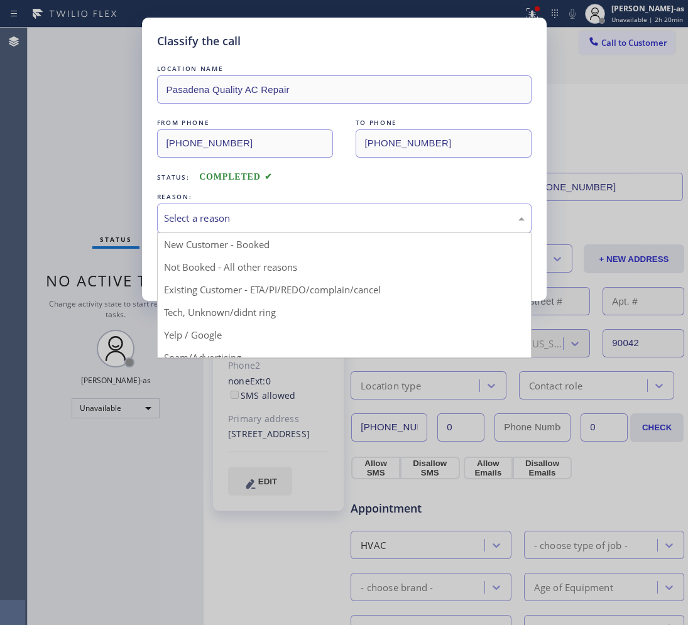
click at [221, 219] on div "Select a reason" at bounding box center [344, 218] width 361 height 14
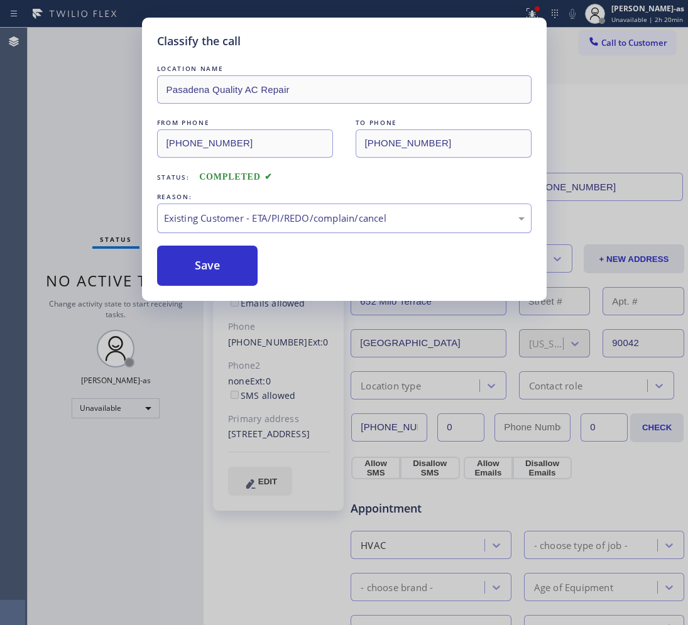
click at [252, 252] on button "Save" at bounding box center [207, 266] width 101 height 40
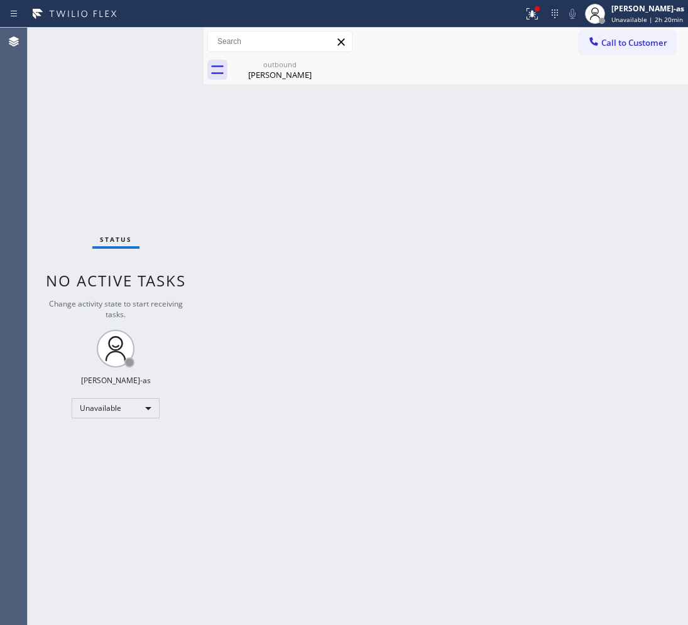
click at [620, 42] on span "Call to Customer" at bounding box center [634, 42] width 66 height 11
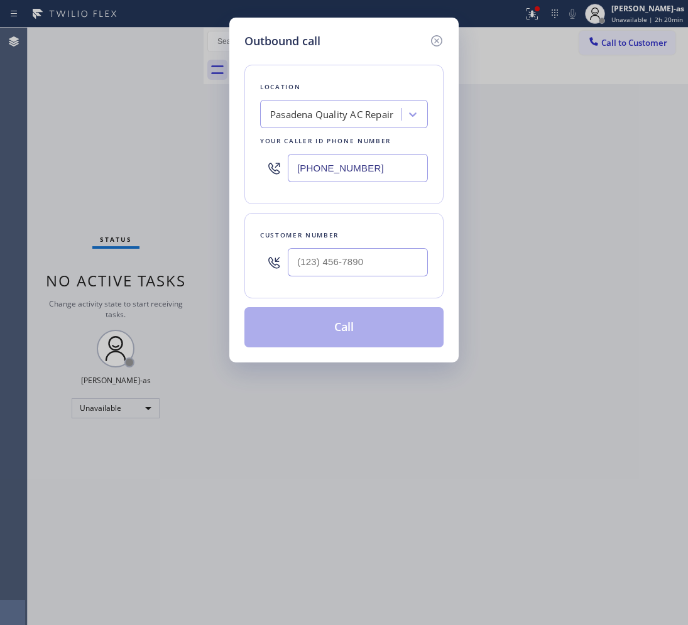
drag, startPoint x: 339, startPoint y: 244, endPoint x: 353, endPoint y: 243, distance: 13.3
click at [346, 245] on div at bounding box center [358, 262] width 140 height 41
click at [407, 260] on input "(___) ___-____" at bounding box center [358, 262] width 140 height 28
paste input "510) 552-3664"
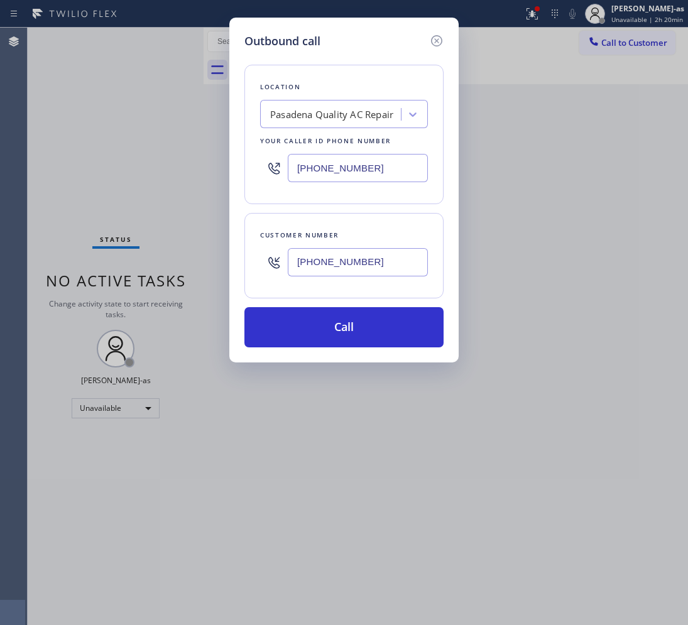
type input "[PHONE_NUMBER]"
click at [300, 104] on div "Pasadena Quality AC Repair" at bounding box center [332, 115] width 137 height 22
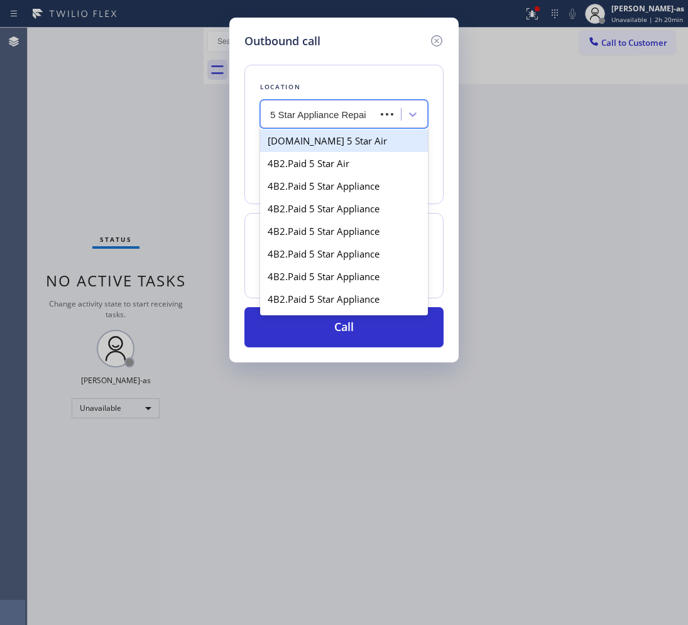
type input "5 Star Appliance Repair"
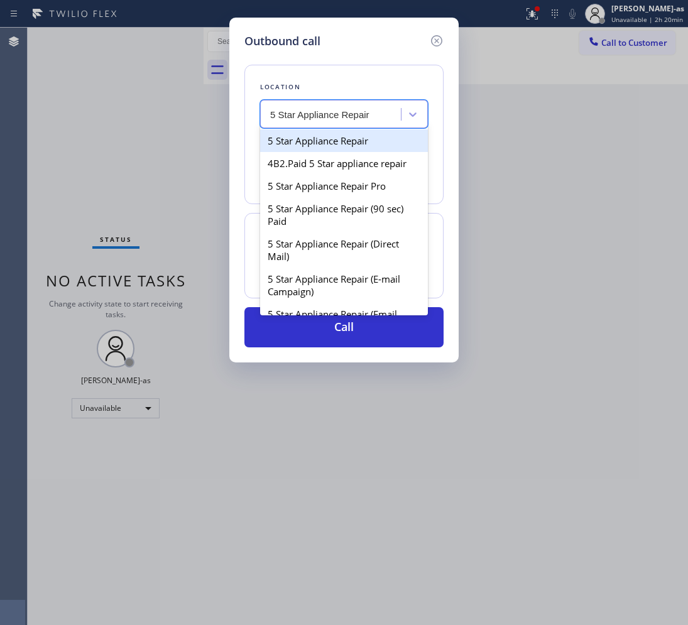
click at [292, 139] on div "5 Star Appliance Repair" at bounding box center [344, 140] width 168 height 23
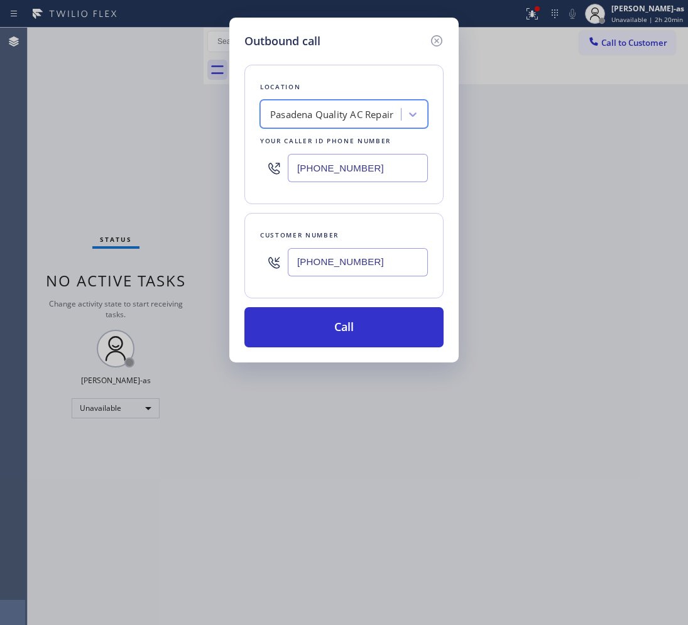
click at [342, 111] on div "Pasadena Quality AC Repair" at bounding box center [331, 114] width 123 height 14
type input "5 Star Appliance Repair"
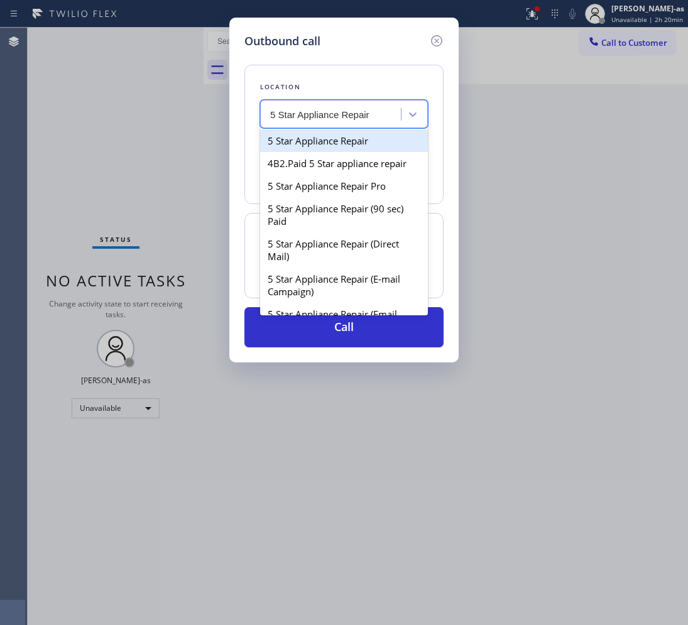
click at [312, 142] on div "5 Star Appliance Repair" at bounding box center [344, 140] width 168 height 23
type input "[PHONE_NUMBER]"
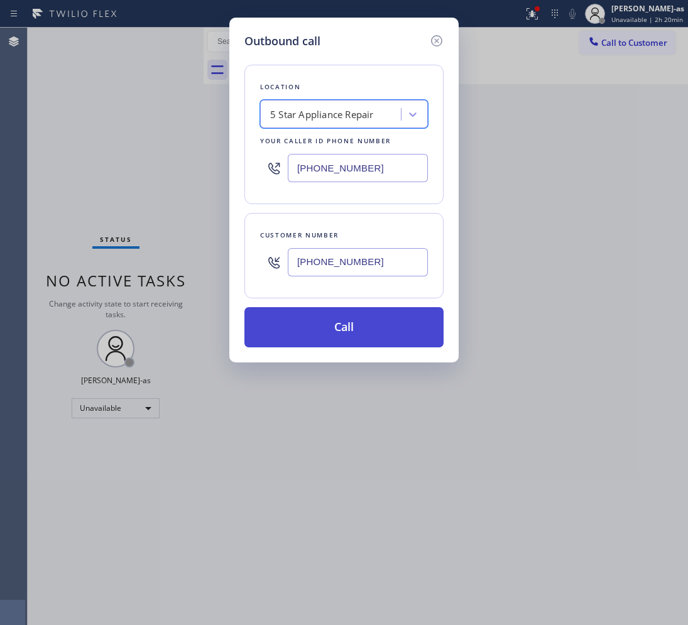
click at [353, 327] on button "Call" at bounding box center [343, 327] width 199 height 40
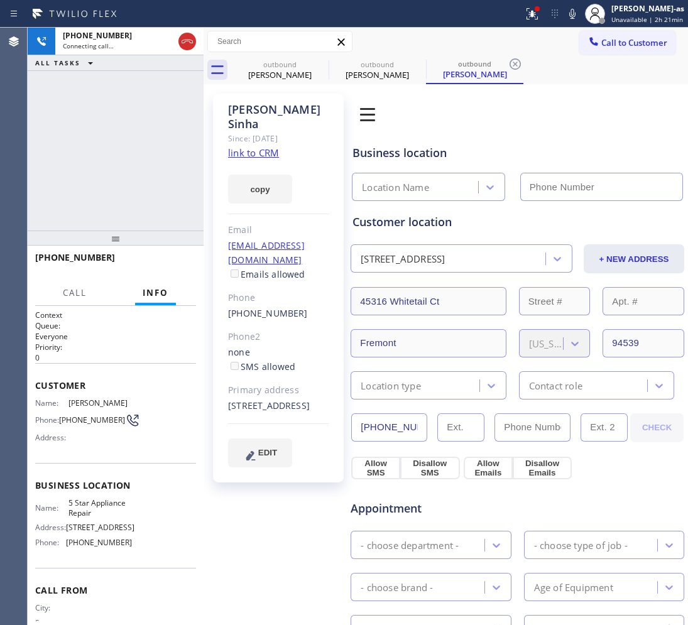
type input "[PHONE_NUMBER]"
click at [247, 146] on link "link to CRM" at bounding box center [253, 152] width 51 height 13
drag, startPoint x: 119, startPoint y: 180, endPoint x: 121, endPoint y: 173, distance: 6.4
click at [119, 176] on div "[PHONE_NUMBER] Live | 00:46 ALL TASKS ALL TASKS ACTIVE TASKS TASKS IN WRAP UP" at bounding box center [116, 129] width 176 height 203
drag, startPoint x: 121, startPoint y: 173, endPoint x: 121, endPoint y: 163, distance: 10.1
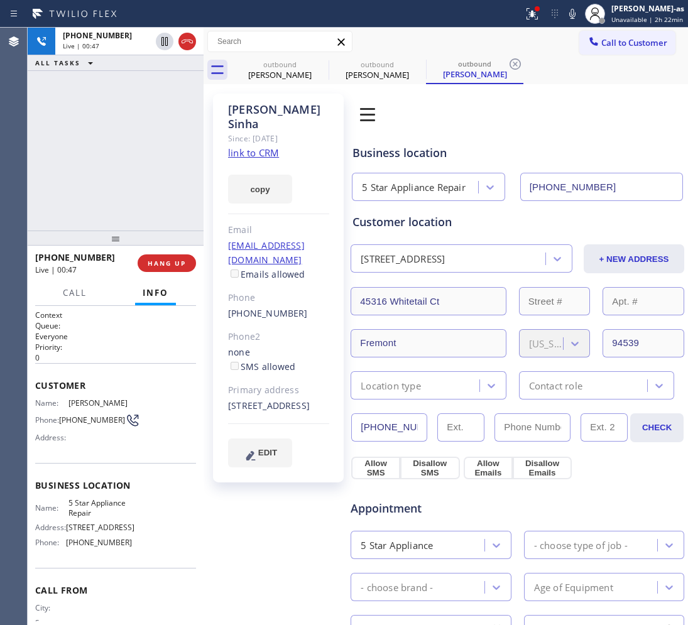
click at [123, 167] on div "[PHONE_NUMBER] Live | 00:47 ALL TASKS ALL TASKS ACTIVE TASKS TASKS IN WRAP UP" at bounding box center [116, 129] width 176 height 203
click at [121, 163] on div "[PHONE_NUMBER] Live | 00:48 ALL TASKS ALL TASKS ACTIVE TASKS TASKS IN WRAP UP" at bounding box center [116, 129] width 176 height 203
click at [120, 165] on div "[PHONE_NUMBER] Live | 00:49 ALL TASKS ALL TASKS ACTIVE TASKS TASKS IN WRAP UP" at bounding box center [116, 129] width 176 height 203
click at [171, 259] on span "HANG UP" at bounding box center [167, 263] width 38 height 9
click at [172, 258] on button "HANG UP" at bounding box center [167, 263] width 58 height 18
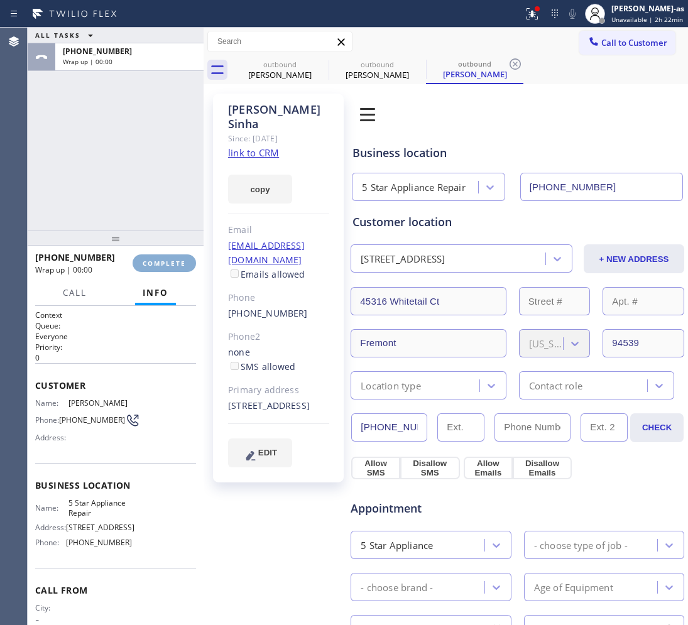
click at [172, 256] on button "COMPLETE" at bounding box center [164, 263] width 63 height 18
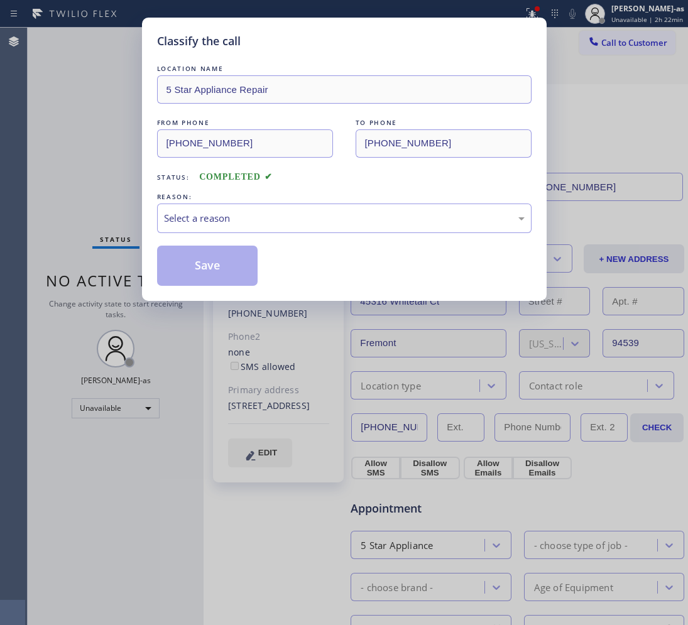
click at [162, 190] on div "LOCATION NAME 5 Star Appliance Repair FROM PHONE [PHONE_NUMBER] TO PHONE [PHONE…" at bounding box center [344, 174] width 375 height 224
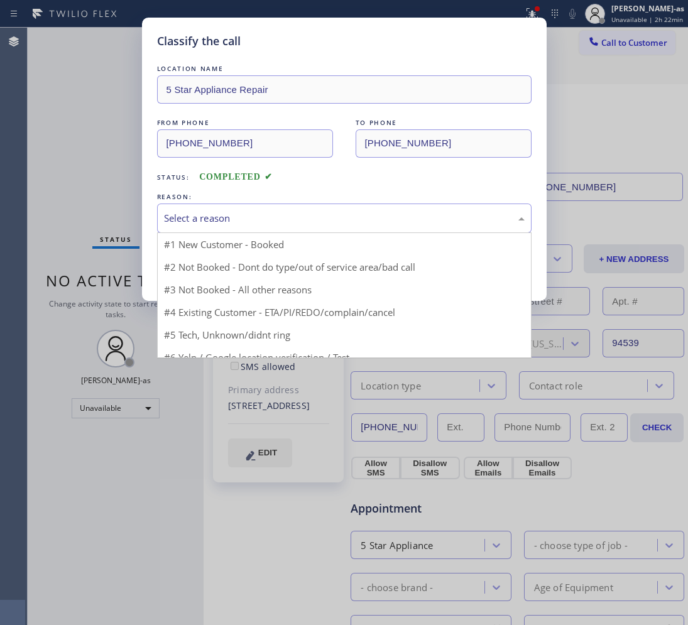
click at [276, 217] on div "Select a reason" at bounding box center [344, 218] width 361 height 14
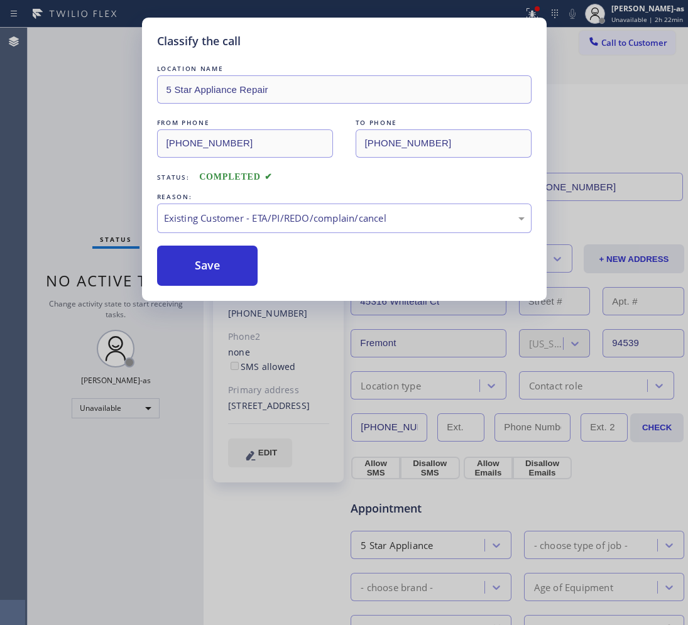
drag, startPoint x: 315, startPoint y: 292, endPoint x: 308, endPoint y: 287, distance: 9.4
click at [203, 244] on div "LOCATION NAME 5 Star Appliance Repair FROM PHONE [PHONE_NUMBER] TO PHONE [PHONE…" at bounding box center [344, 174] width 375 height 224
click at [196, 276] on button "Save" at bounding box center [207, 266] width 101 height 40
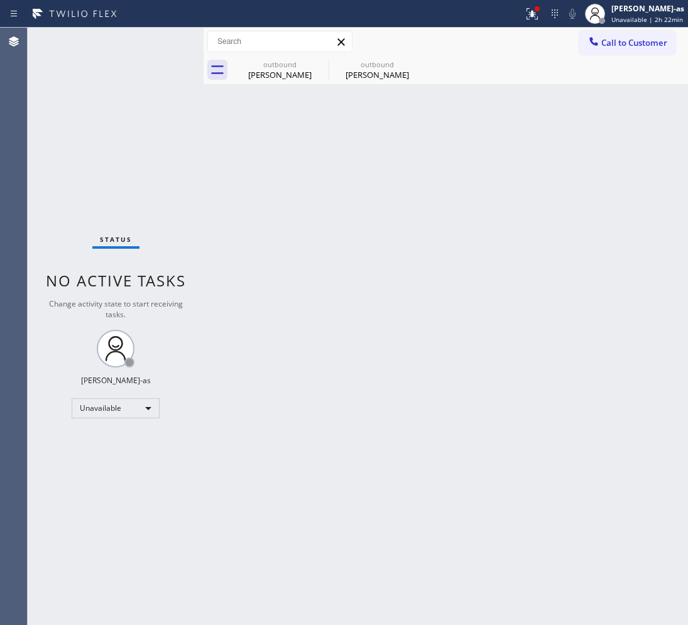
click at [161, 102] on div "Status No active tasks Change activity state to start receiving tasks. [PERSON_…" at bounding box center [116, 327] width 176 height 598
drag, startPoint x: 278, startPoint y: 64, endPoint x: 302, endPoint y: 63, distance: 24.5
click at [278, 64] on div "outbound" at bounding box center [279, 64] width 95 height 9
type input "[PHONE_NUMBER]"
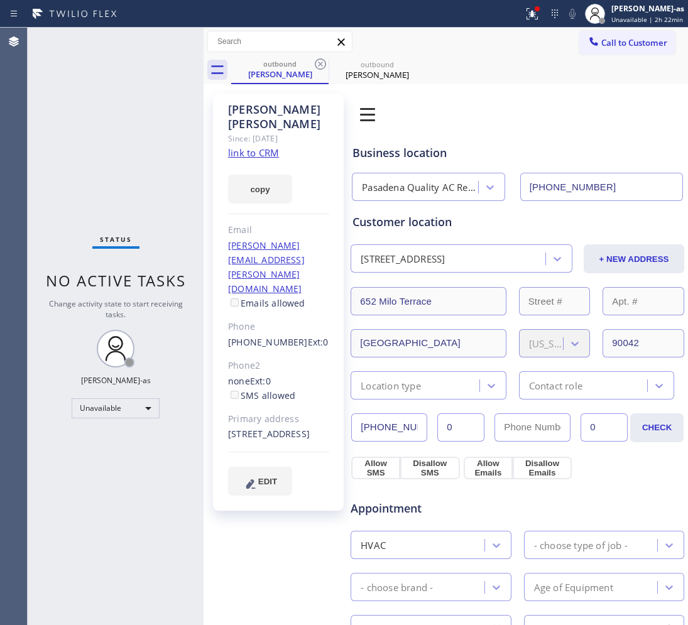
drag, startPoint x: 315, startPoint y: 63, endPoint x: 303, endPoint y: 109, distance: 47.6
click at [316, 63] on icon at bounding box center [320, 64] width 15 height 15
type input "[PHONE_NUMBER]"
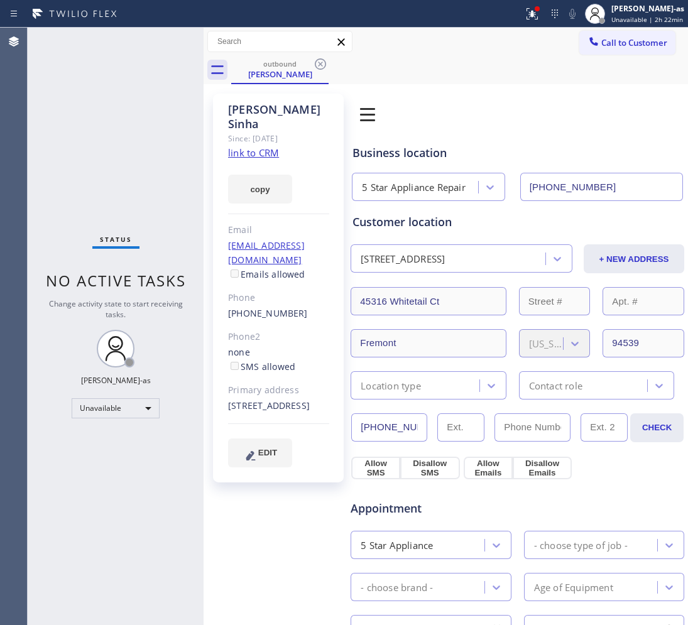
click at [393, 218] on div "Customer location" at bounding box center [518, 222] width 330 height 17
click at [160, 146] on div "Status No active tasks Change activity state to start receiving tasks. [PERSON_…" at bounding box center [116, 327] width 176 height 598
click at [628, 48] on button "Call to Customer" at bounding box center [627, 43] width 96 height 24
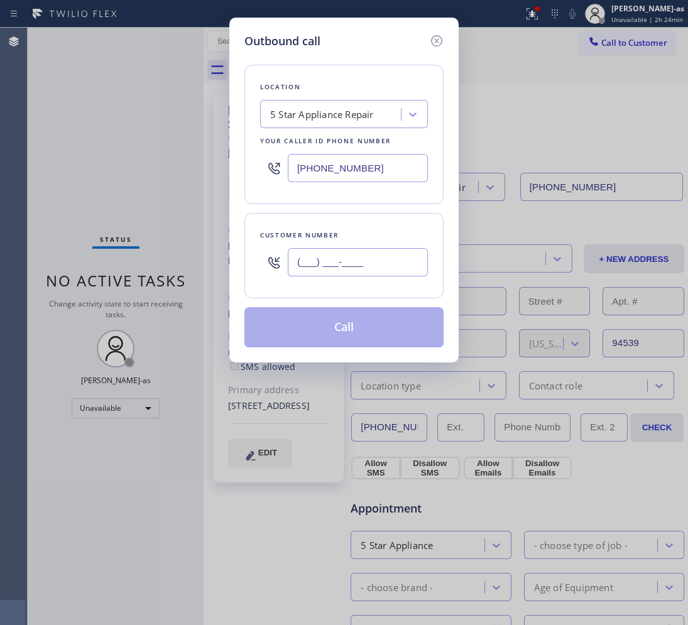
click at [359, 265] on input "(___) ___-____" at bounding box center [358, 262] width 140 height 28
paste input "310) 886-9832"
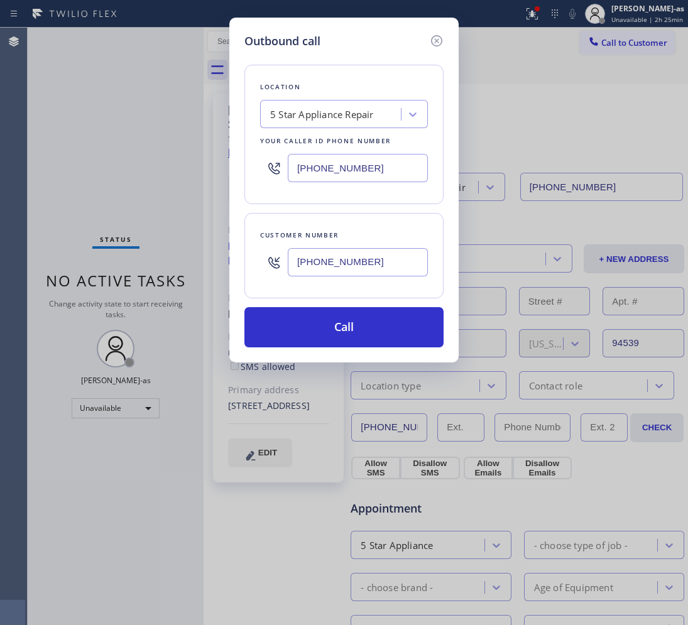
type input "[PHONE_NUMBER]"
click at [316, 112] on div "5 Star Appliance Repair" at bounding box center [322, 114] width 104 height 14
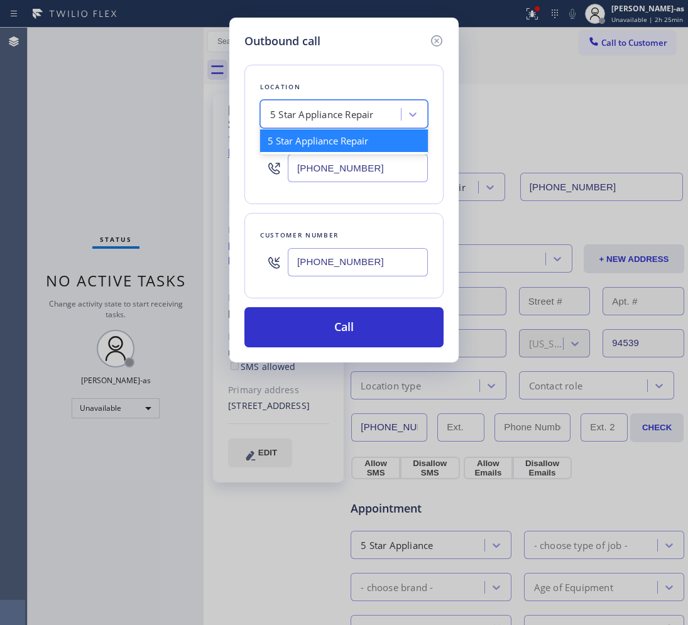
paste input "La Mirada Heating and Air"
type input "La Mirada Heating and Air"
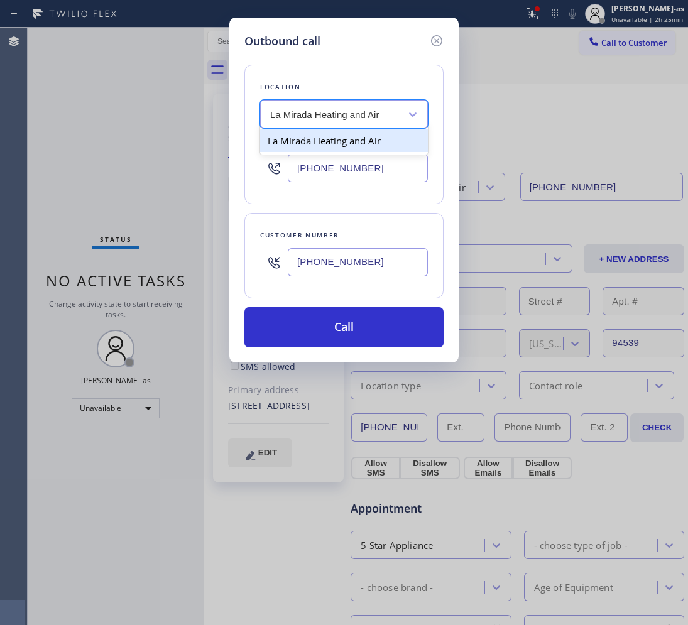
click at [307, 139] on div "La Mirada Heating and Air" at bounding box center [344, 140] width 168 height 23
type input "[PHONE_NUMBER]"
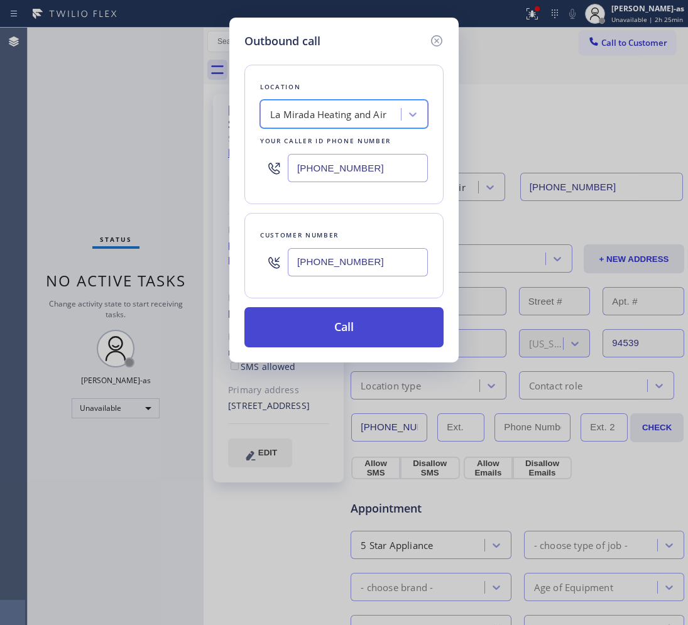
click at [390, 327] on button "Call" at bounding box center [343, 327] width 199 height 40
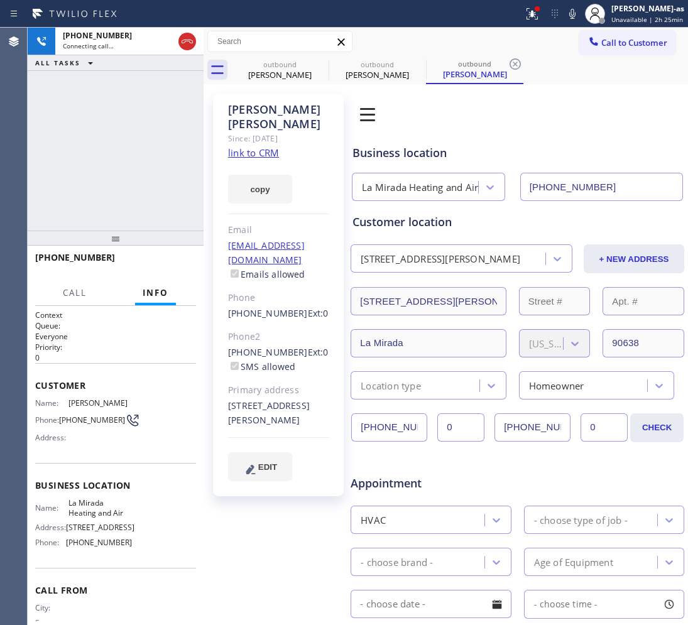
type input "[PHONE_NUMBER]"
click at [114, 156] on div "[PHONE_NUMBER] Live | 00:03 ALL TASKS ALL TASKS ACTIVE TASKS TASKS IN WRAP UP" at bounding box center [116, 129] width 176 height 203
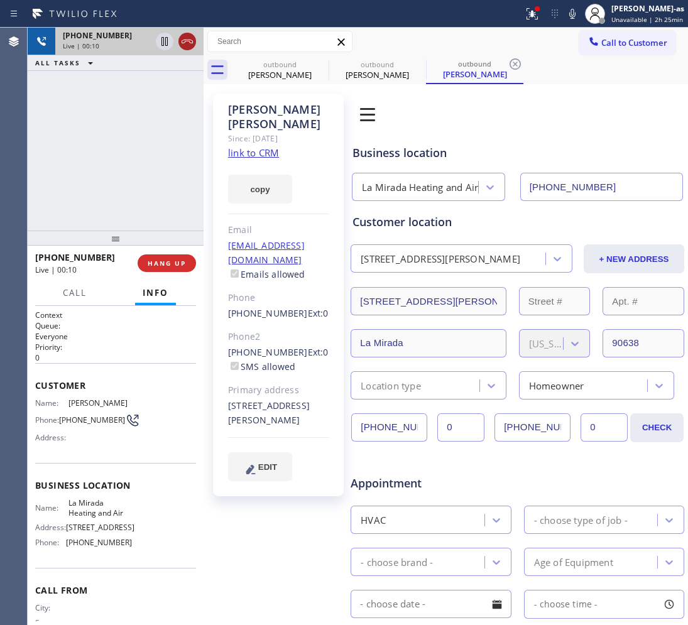
click at [180, 39] on icon at bounding box center [187, 41] width 15 height 15
click at [153, 261] on span "HANG UP" at bounding box center [167, 263] width 38 height 9
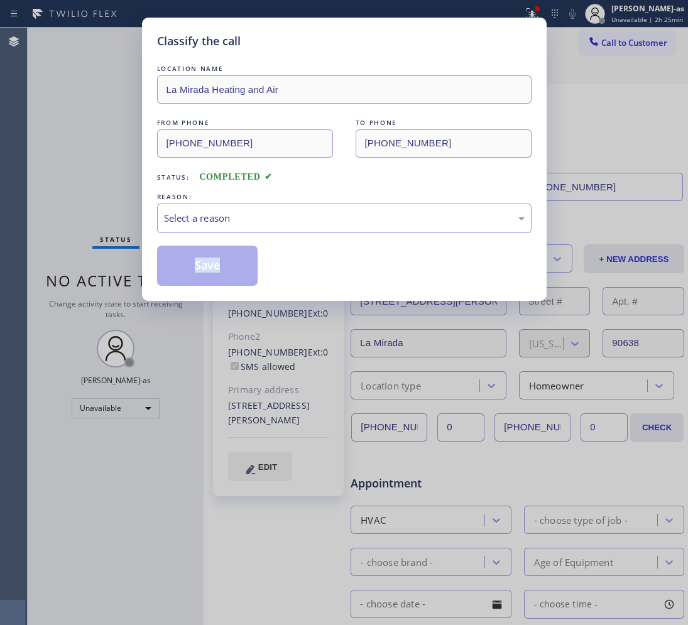
click at [153, 261] on div "Classify the call LOCATION NAME [GEOGRAPHIC_DATA] Heating and Air FROM PHONE [P…" at bounding box center [344, 159] width 405 height 283
click at [261, 220] on div "Select a reason" at bounding box center [344, 218] width 361 height 14
click at [195, 274] on button "Save" at bounding box center [207, 266] width 101 height 40
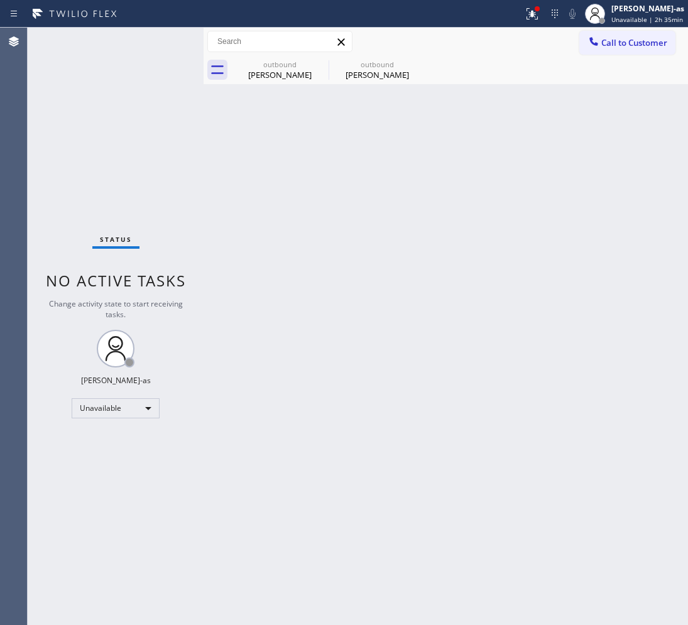
click at [625, 45] on span "Call to Customer" at bounding box center [634, 42] width 66 height 11
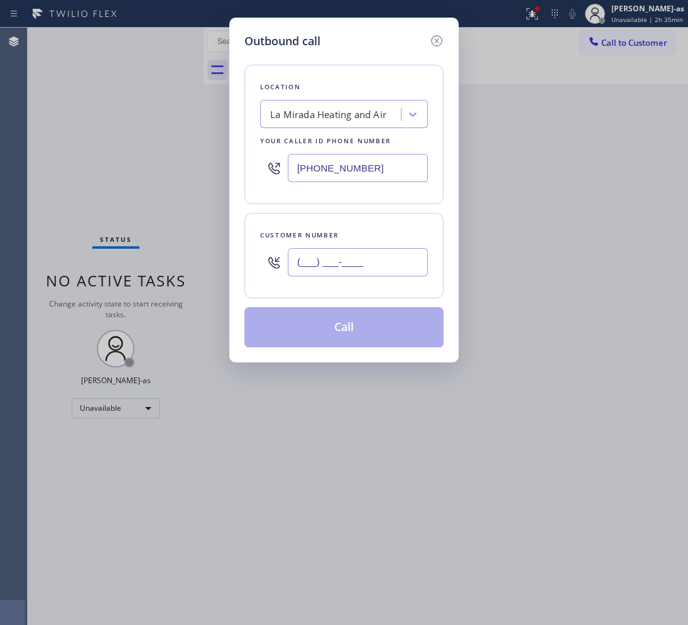
click at [372, 260] on input "(___) ___-____" at bounding box center [358, 262] width 140 height 28
paste input "818) 568-5480"
type input "[PHONE_NUMBER]"
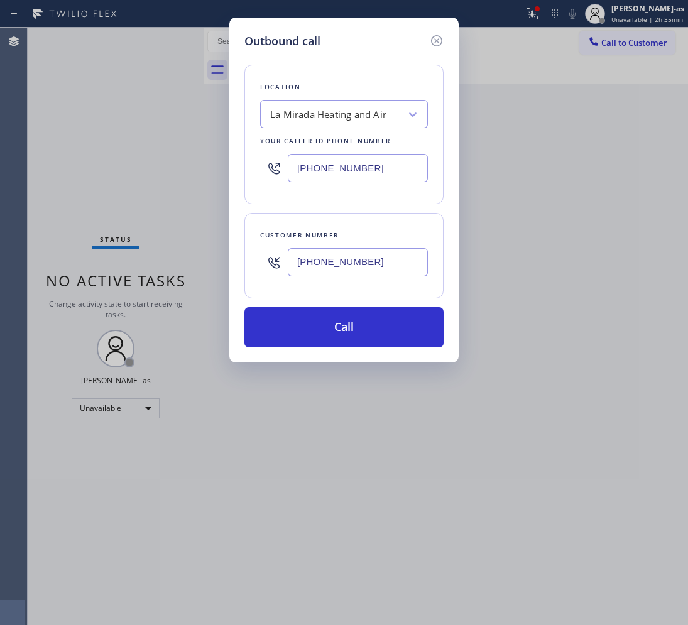
click at [302, 108] on div "La Mirada Heating and Air" at bounding box center [328, 114] width 116 height 14
type input "hvac alliance expert"
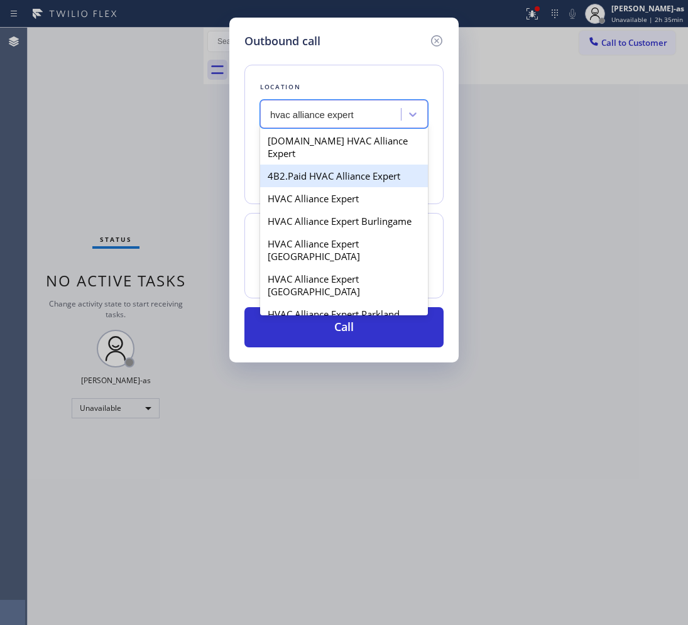
click at [306, 165] on div "4B2.Paid HVAC Alliance Expert" at bounding box center [344, 176] width 168 height 23
type input "[PHONE_NUMBER]"
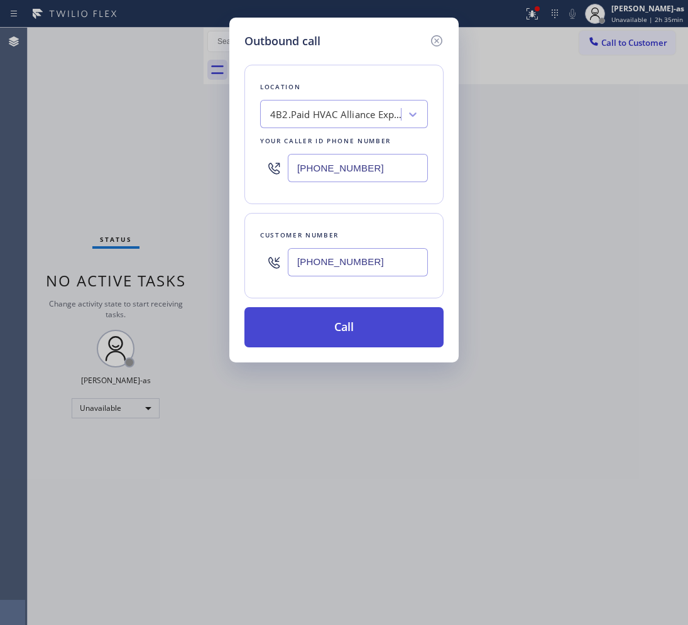
click at [366, 332] on button "Call" at bounding box center [343, 327] width 199 height 40
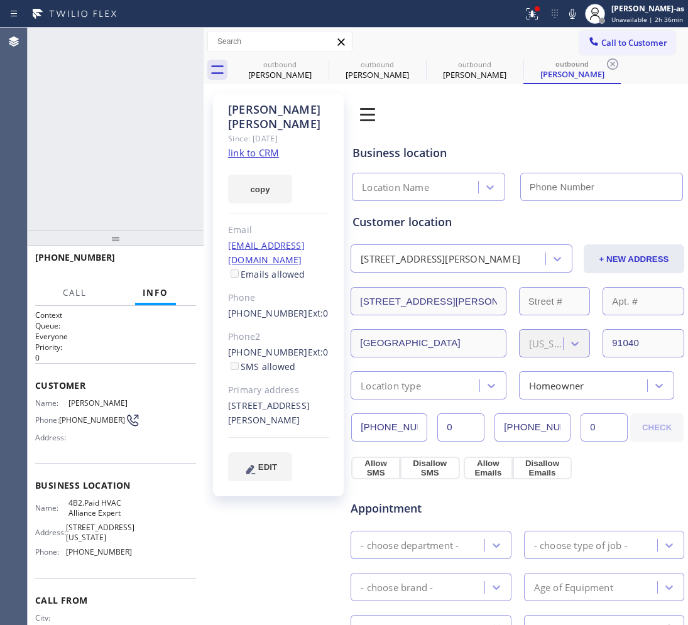
type input "[PHONE_NUMBER]"
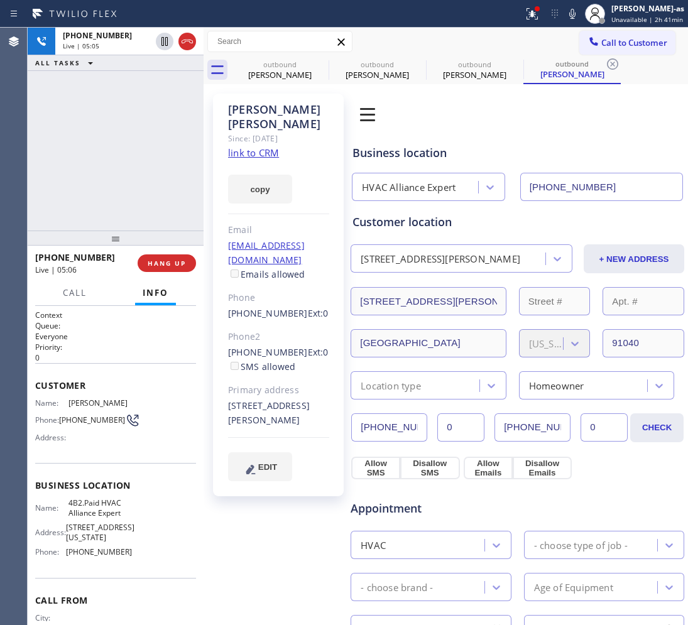
click at [69, 92] on div "[PHONE_NUMBER] Live | 05:05 ALL TASKS ALL TASKS ACTIVE TASKS TASKS IN WRAP UP" at bounding box center [116, 129] width 176 height 203
drag, startPoint x: 298, startPoint y: 71, endPoint x: 320, endPoint y: 63, distance: 23.5
click at [300, 71] on div "[PERSON_NAME]" at bounding box center [279, 74] width 95 height 11
click at [320, 63] on icon at bounding box center [320, 64] width 15 height 15
click at [0, 0] on icon at bounding box center [0, 0] width 0 height 0
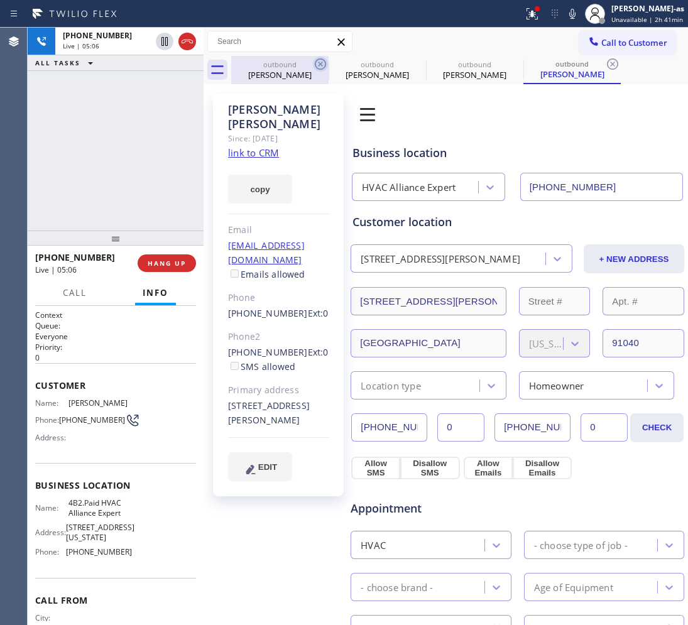
type input "[PHONE_NUMBER]"
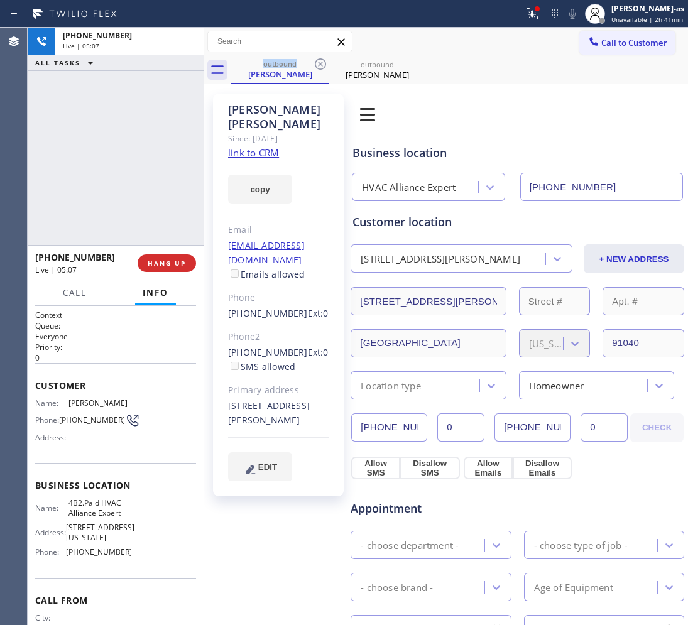
click at [93, 205] on div "[PHONE_NUMBER] Live | 05:07 ALL TASKS ALL TASKS ACTIVE TASKS TASKS IN WRAP UP" at bounding box center [116, 129] width 176 height 203
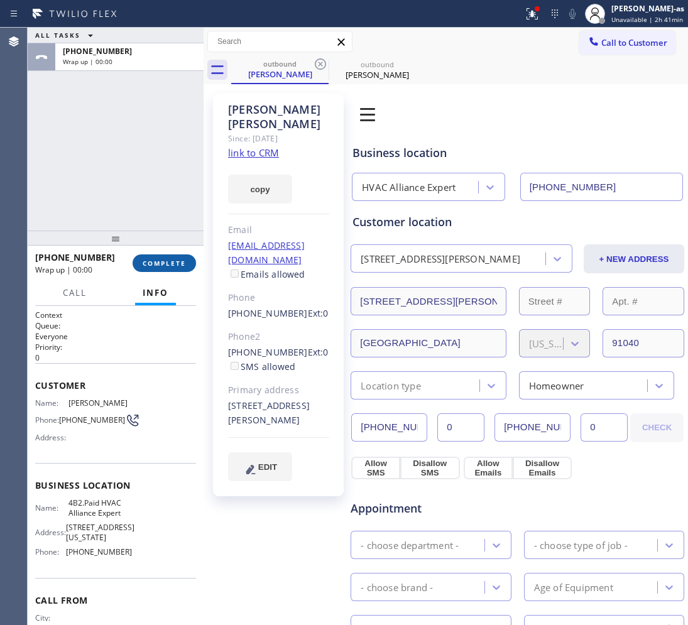
click at [151, 259] on span "COMPLETE" at bounding box center [164, 263] width 43 height 9
click at [89, 161] on div "ALL TASKS ALL TASKS ACTIVE TASKS TASKS IN WRAP UP [PHONE_NUMBER] Wrap up | 00:00" at bounding box center [116, 129] width 176 height 203
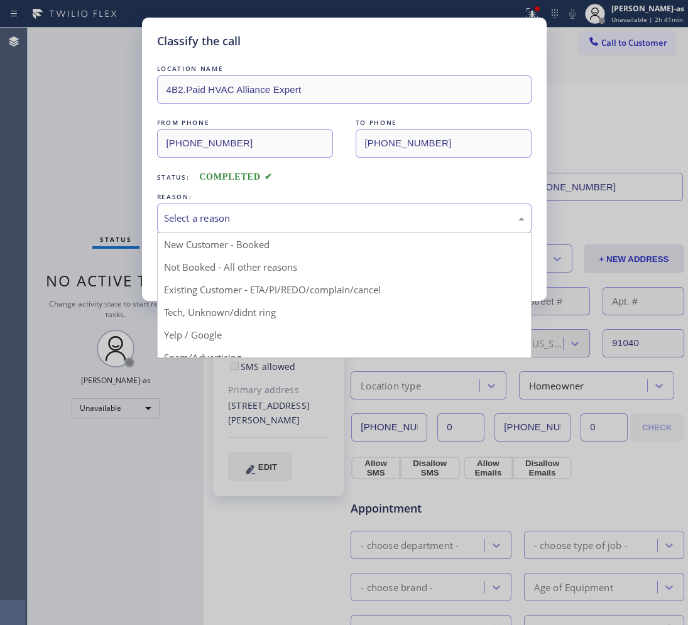
click at [224, 214] on div "Select a reason" at bounding box center [344, 218] width 361 height 14
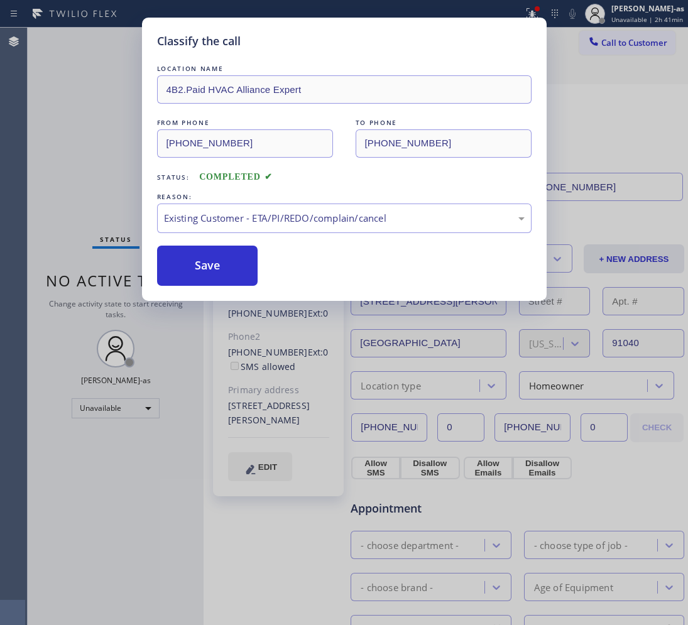
click at [231, 266] on button "Save" at bounding box center [207, 266] width 101 height 40
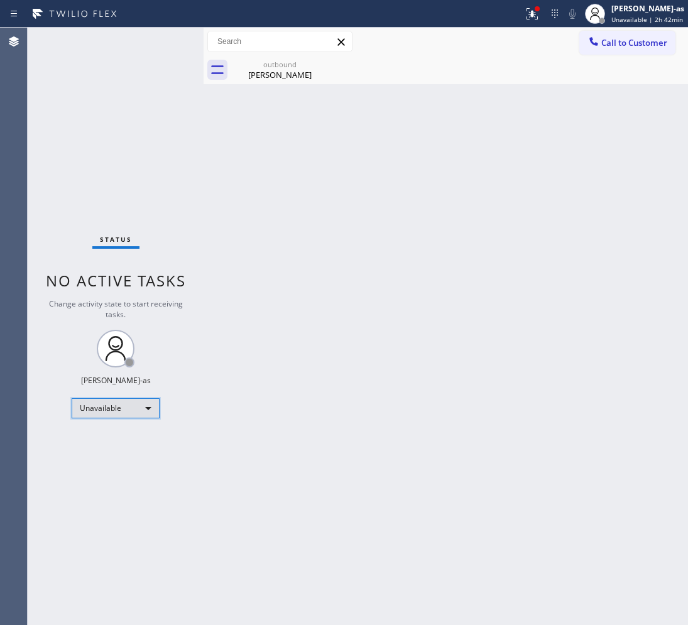
click at [135, 402] on div "Unavailable" at bounding box center [116, 408] width 88 height 20
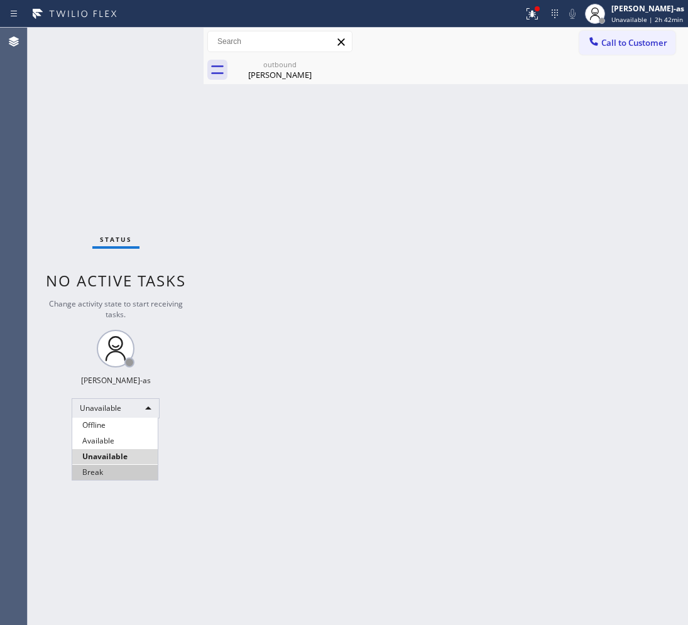
click at [113, 469] on li "Break" at bounding box center [114, 472] width 85 height 15
click at [331, 456] on div "Back to Dashboard Change Sender ID Customers Technicians Select a contact Outbo…" at bounding box center [446, 327] width 484 height 598
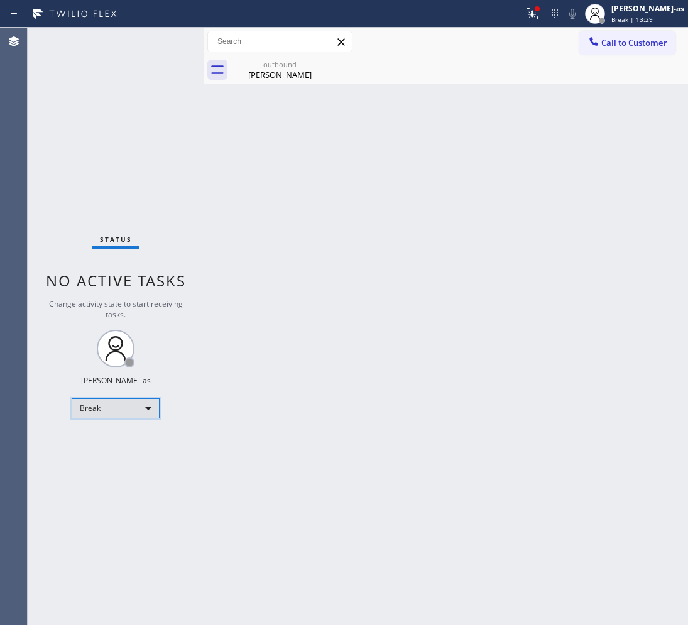
click at [132, 407] on div "Break" at bounding box center [116, 408] width 88 height 20
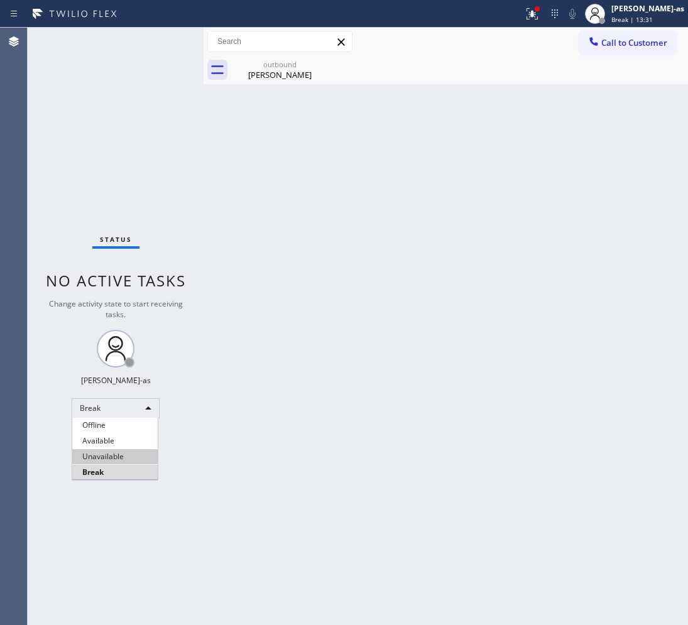
click at [116, 451] on li "Unavailable" at bounding box center [114, 456] width 85 height 15
click at [628, 38] on span "Call to Customer" at bounding box center [634, 42] width 66 height 11
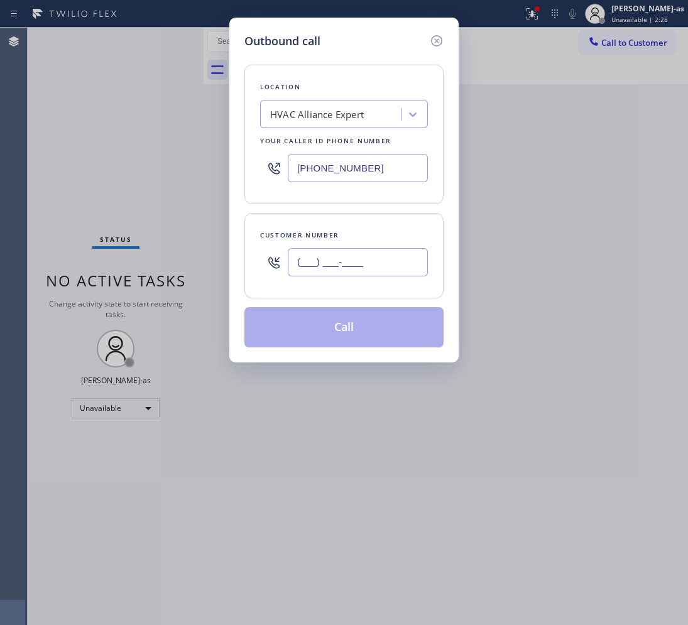
click at [364, 262] on input "(___) ___-____" at bounding box center [358, 262] width 140 height 28
paste input "213) 305-3706"
type input "[PHONE_NUMBER]"
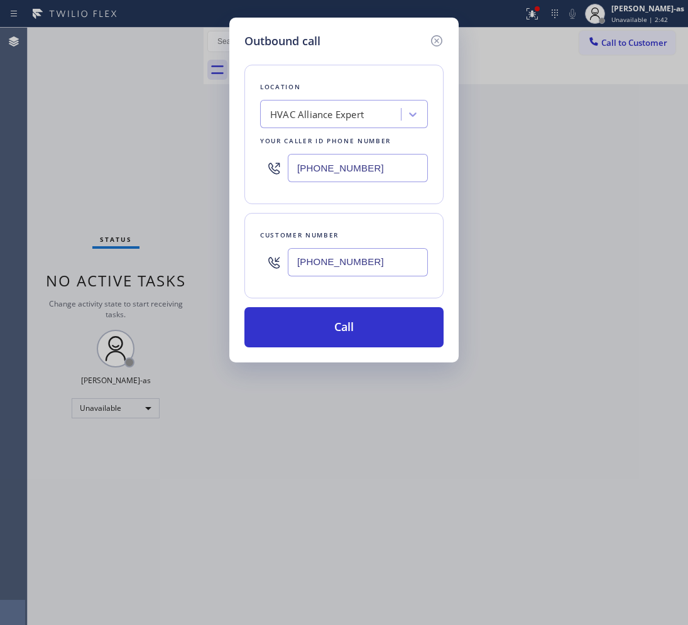
click at [334, 119] on div "HVAC Alliance Expert" at bounding box center [317, 114] width 94 height 14
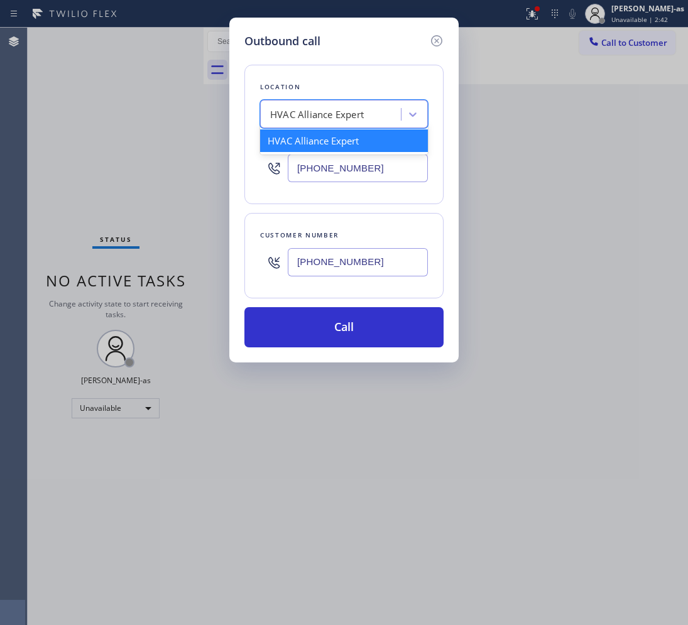
paste input "Los Alamitos AC Repair"
type input "Los Alamitos AC Repair"
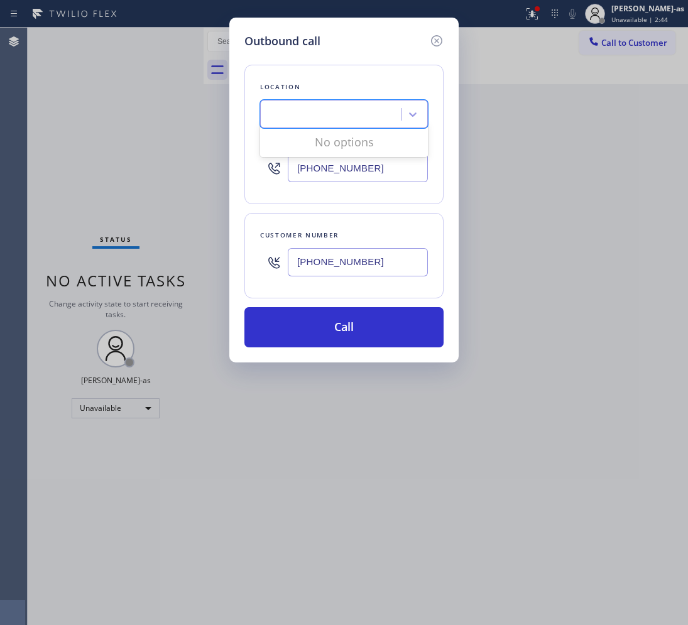
click at [273, 107] on div "Los Alamitos AC Repair" at bounding box center [332, 115] width 137 height 22
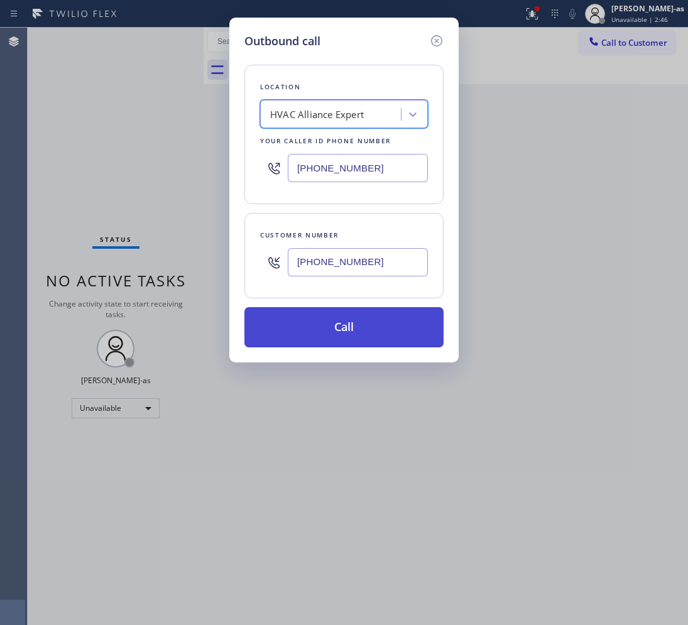
click at [398, 329] on button "Call" at bounding box center [343, 327] width 199 height 40
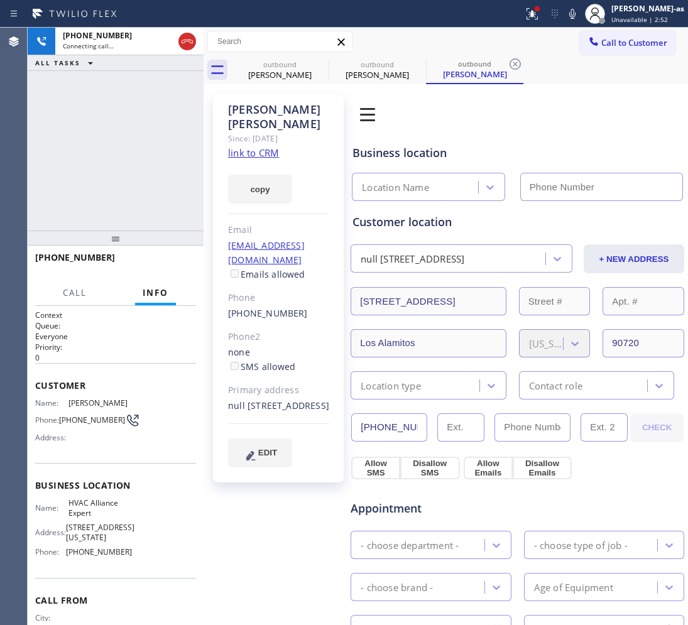
type input "[PHONE_NUMBER]"
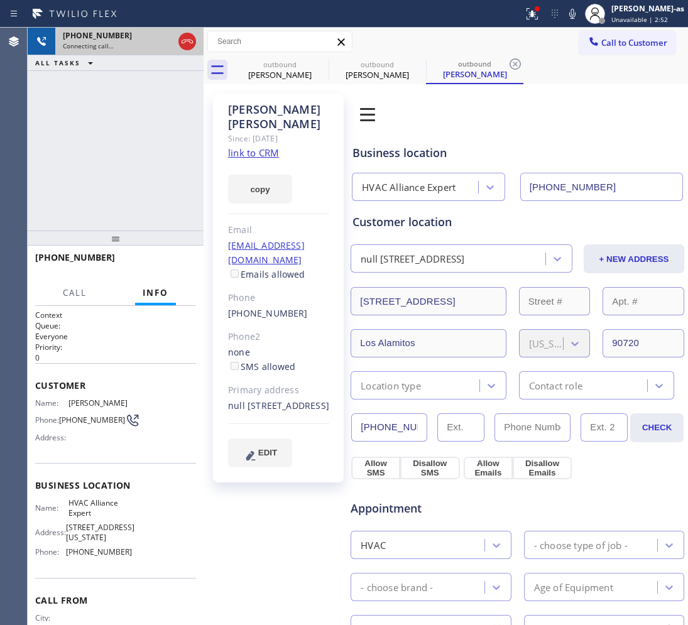
click at [189, 36] on icon at bounding box center [187, 41] width 15 height 15
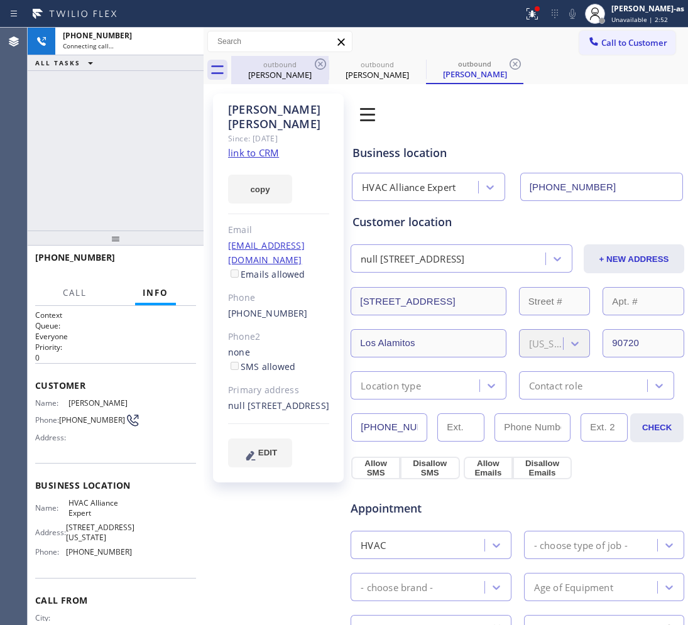
click at [295, 62] on div "outbound" at bounding box center [279, 64] width 95 height 9
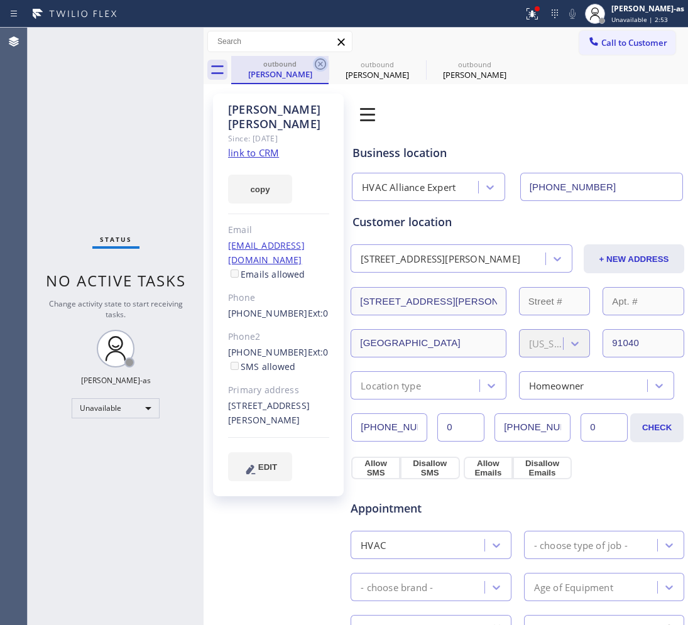
click at [315, 62] on icon at bounding box center [320, 64] width 15 height 15
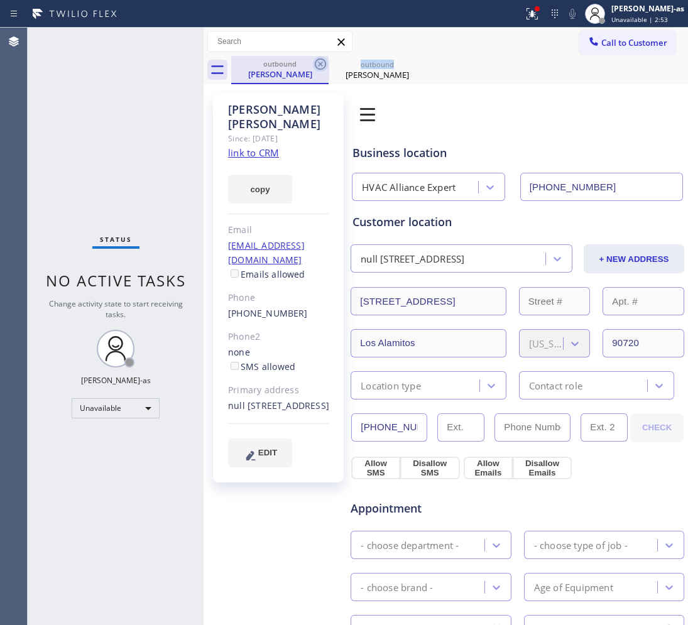
click at [315, 62] on icon at bounding box center [320, 64] width 15 height 15
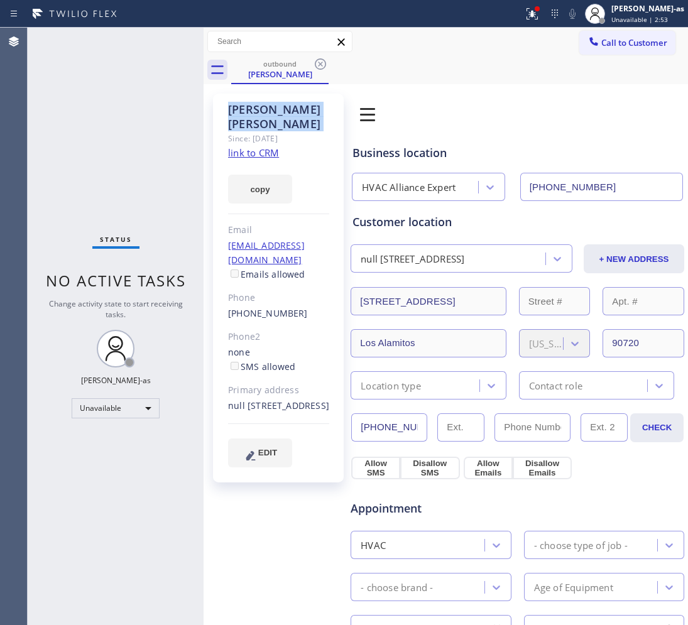
click at [315, 62] on icon at bounding box center [320, 64] width 15 height 15
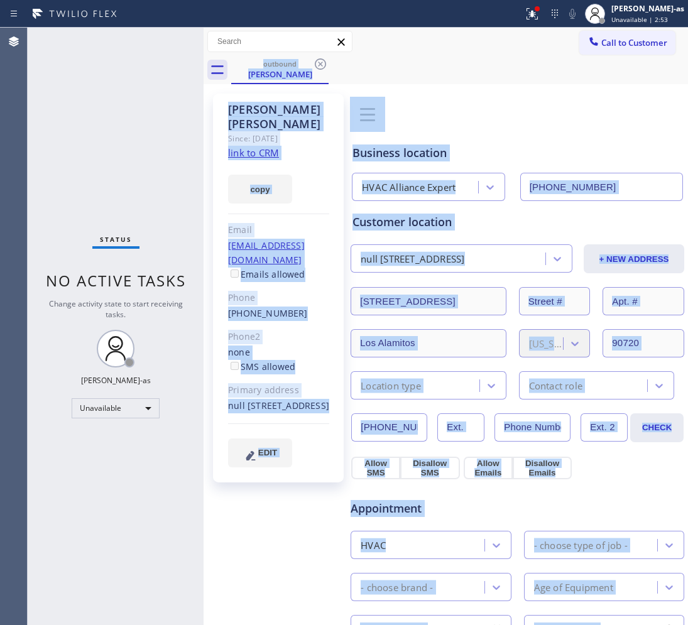
click at [315, 62] on div "outbound [PERSON_NAME]" at bounding box center [459, 70] width 457 height 28
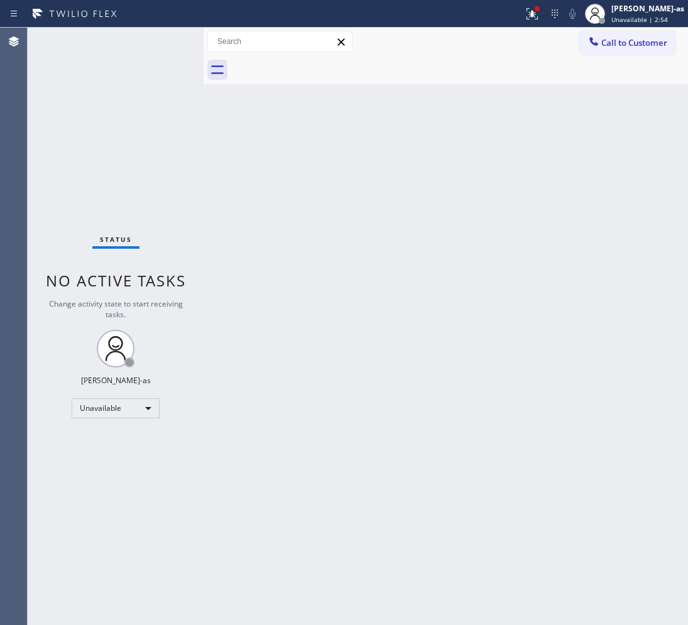
click at [315, 62] on div at bounding box center [459, 70] width 457 height 28
click at [608, 37] on span "Call to Customer" at bounding box center [634, 42] width 66 height 11
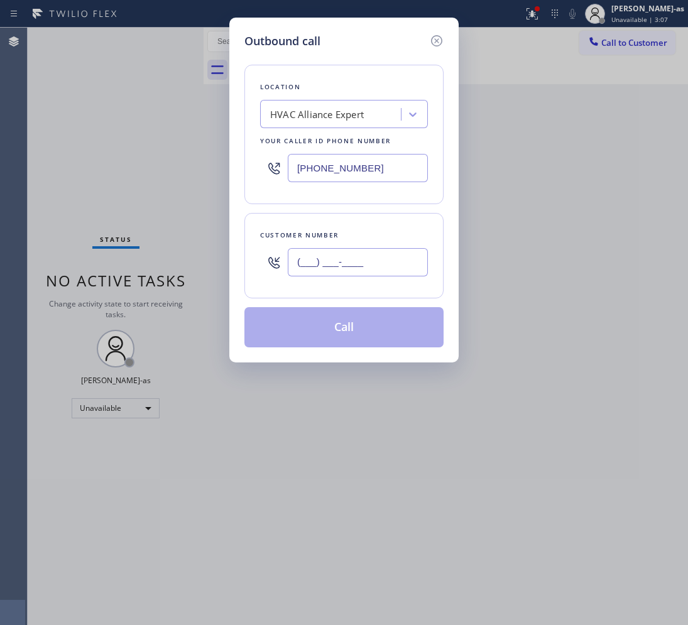
click at [341, 271] on input "(___) ___-____" at bounding box center [358, 262] width 140 height 28
paste input "310) 429-9180"
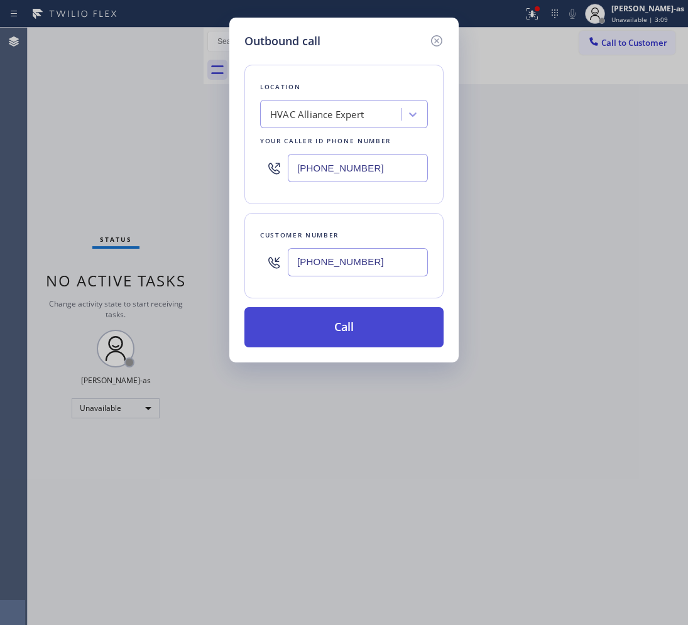
type input "[PHONE_NUMBER]"
click at [356, 325] on button "Call" at bounding box center [343, 327] width 199 height 40
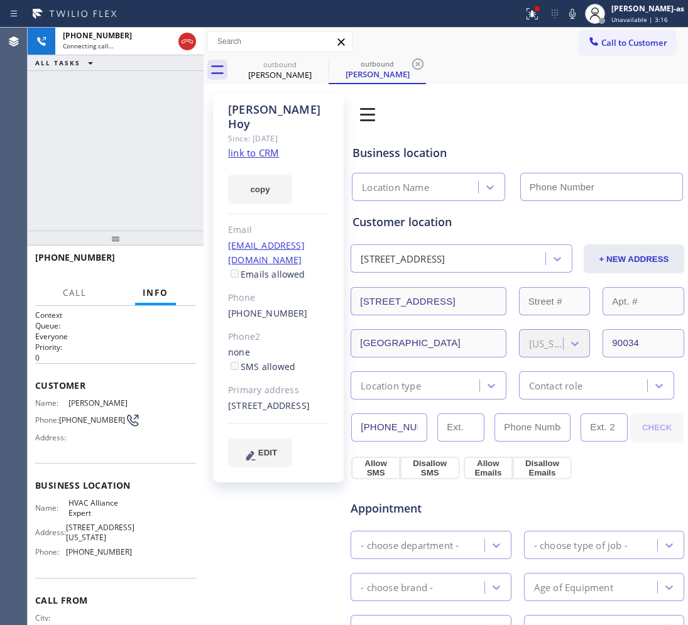
type input "[PHONE_NUMBER]"
click at [270, 146] on link "link to CRM" at bounding box center [253, 152] width 51 height 13
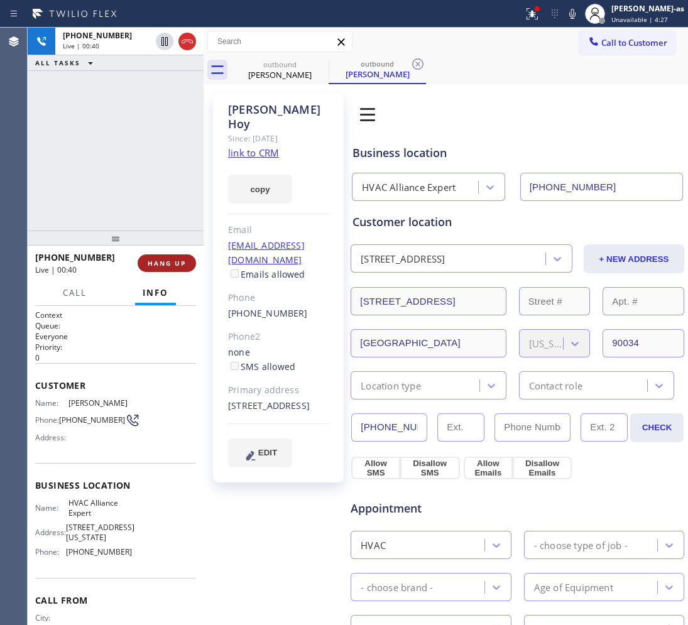
click at [160, 265] on span "HANG UP" at bounding box center [167, 263] width 38 height 9
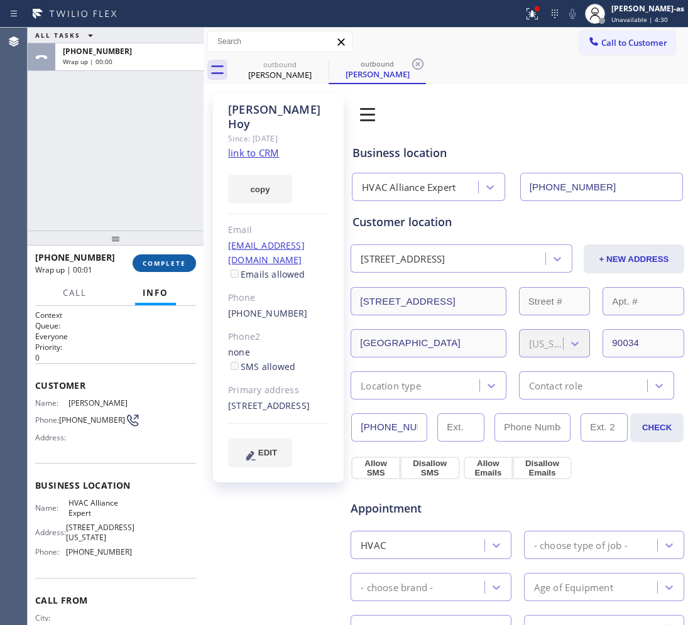
click at [149, 265] on span "COMPLETE" at bounding box center [164, 263] width 43 height 9
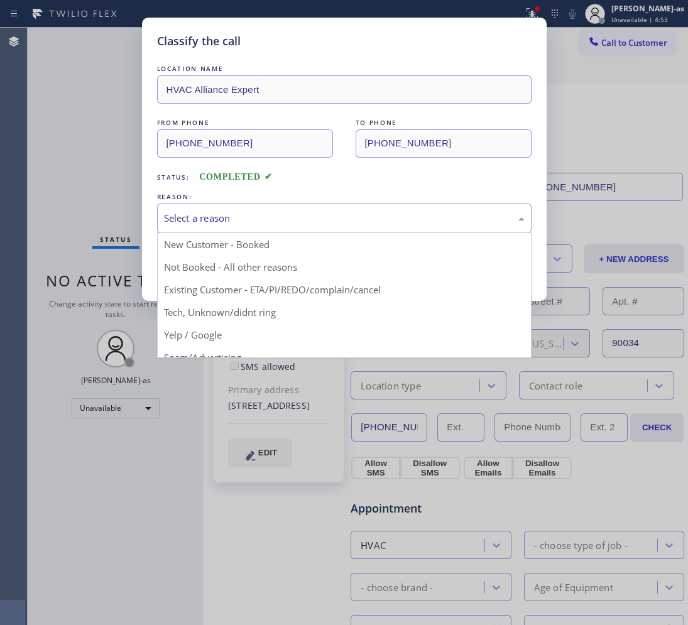
click at [268, 217] on div "Select a reason" at bounding box center [344, 218] width 361 height 14
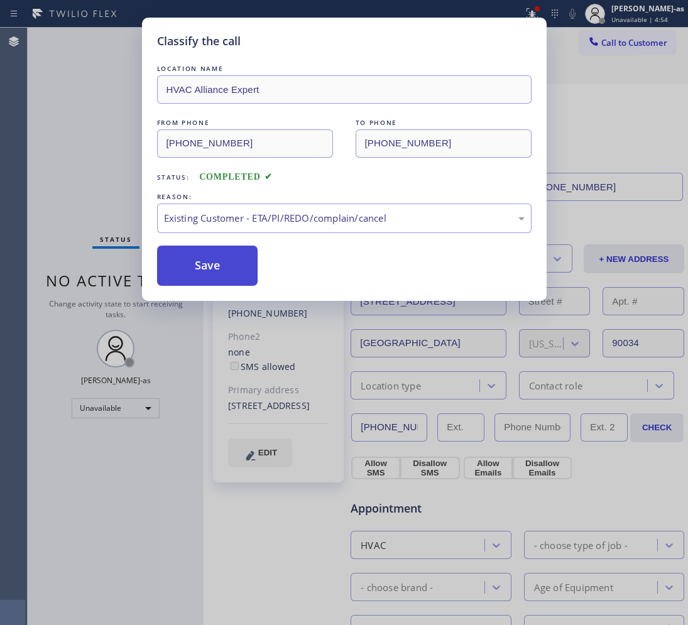
drag, startPoint x: 227, startPoint y: 261, endPoint x: 249, endPoint y: 247, distance: 26.8
click at [227, 261] on button "Save" at bounding box center [207, 266] width 101 height 40
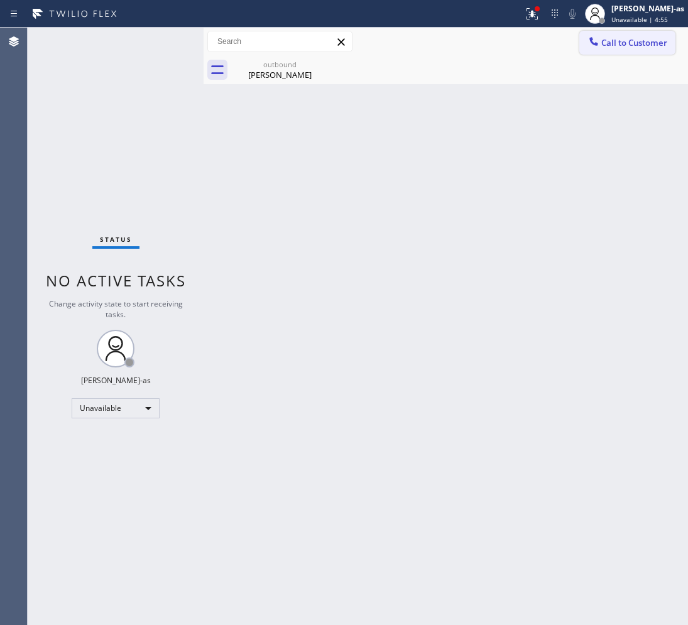
click at [638, 44] on span "Call to Customer" at bounding box center [634, 42] width 66 height 11
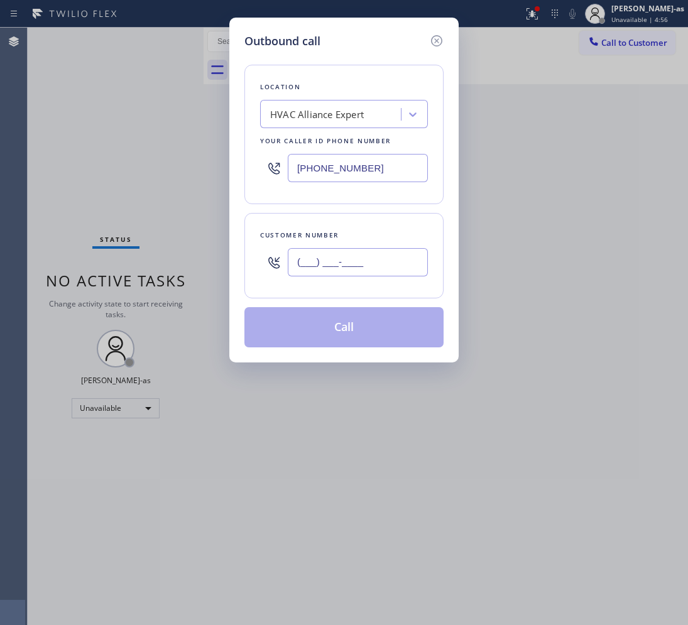
click at [400, 267] on input "(___) ___-____" at bounding box center [358, 262] width 140 height 28
paste input "714) 492-7404"
type input "[PHONE_NUMBER]"
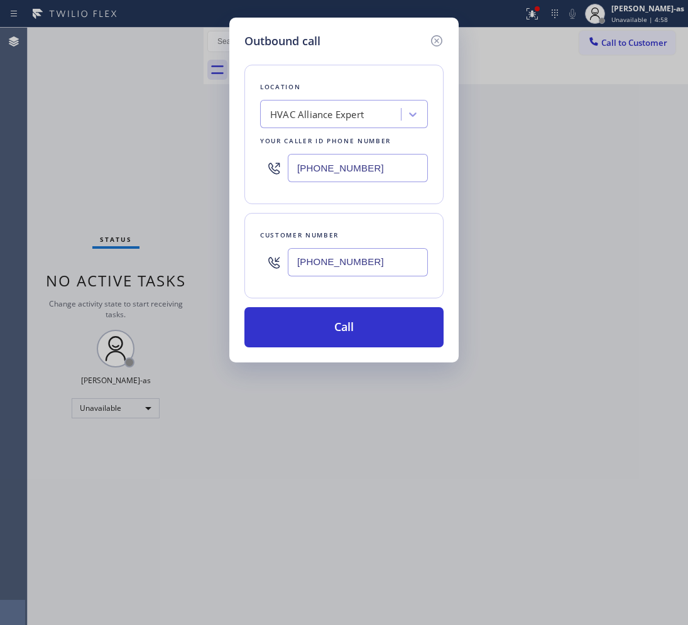
click at [349, 175] on input "[PHONE_NUMBER]" at bounding box center [358, 168] width 140 height 28
paste input "714) 583-6151"
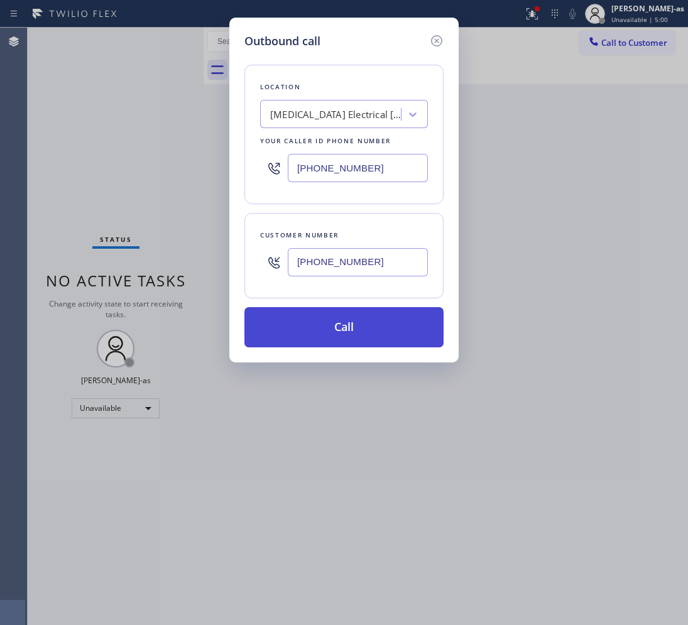
type input "[PHONE_NUMBER]"
click at [368, 328] on button "Call" at bounding box center [343, 327] width 199 height 40
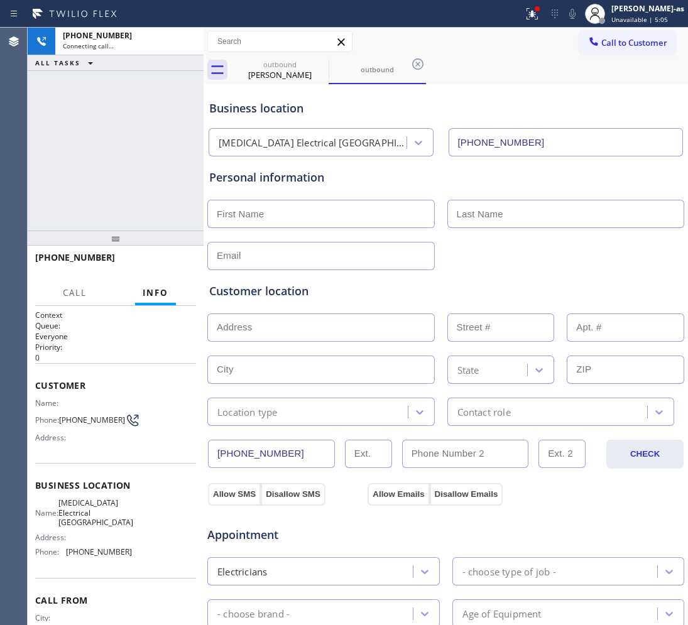
type input "[PHONE_NUMBER]"
click at [145, 185] on div "[PHONE_NUMBER] Live | 00:00 ALL TASKS ALL TASKS ACTIVE TASKS TASKS IN WRAP UP" at bounding box center [116, 129] width 176 height 203
click at [286, 77] on div "[PERSON_NAME]" at bounding box center [279, 74] width 95 height 11
type input "[PHONE_NUMBER]"
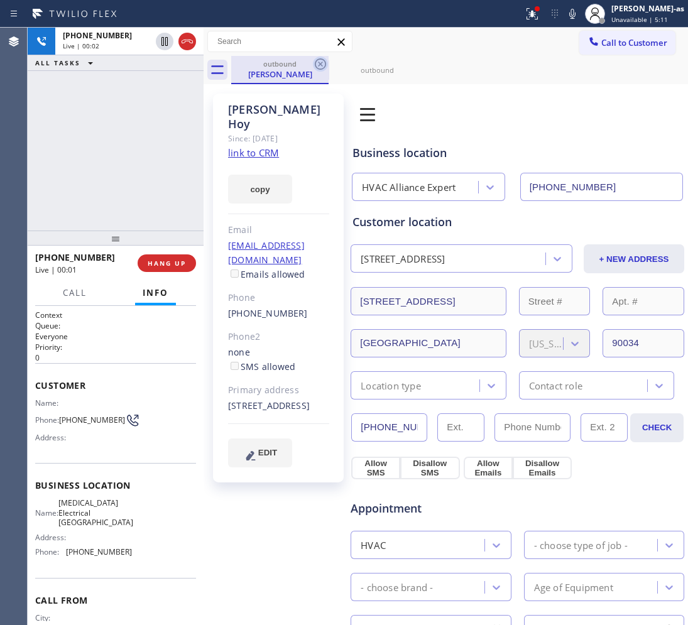
click at [322, 63] on icon at bounding box center [320, 63] width 11 height 11
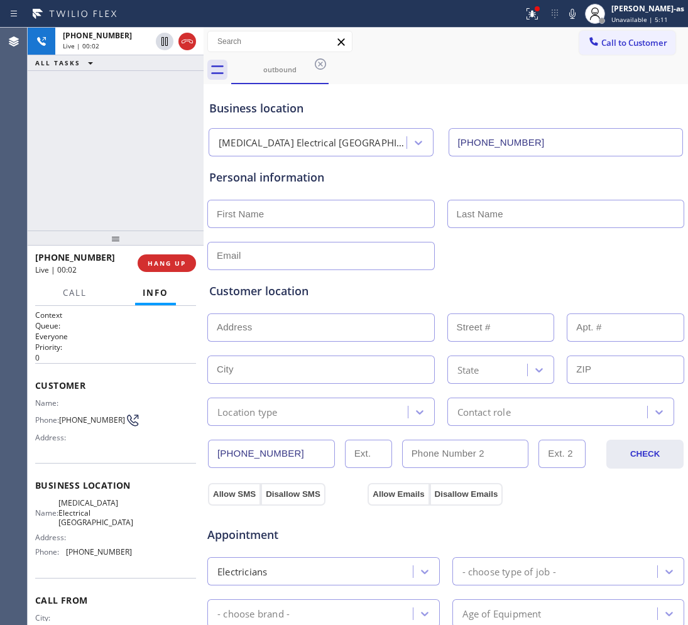
click at [178, 150] on div "[PHONE_NUMBER] Live | 00:02 ALL TASKS ALL TASKS ACTIVE TASKS TASKS IN WRAP UP" at bounding box center [116, 129] width 176 height 203
click at [129, 159] on div "[PHONE_NUMBER] Live | 00:05 ALL TASKS ALL TASKS ACTIVE TASKS TASKS IN WRAP UP" at bounding box center [116, 129] width 176 height 203
drag, startPoint x: 127, startPoint y: 178, endPoint x: 265, endPoint y: 171, distance: 138.4
click at [126, 176] on div "[PHONE_NUMBER] Live | 00:14 ALL TASKS ALL TASKS ACTIVE TASKS TASKS IN WRAP UP" at bounding box center [116, 129] width 176 height 203
click at [174, 192] on div "[PHONE_NUMBER] Live | 00:24 ALL TASKS ALL TASKS ACTIVE TASKS TASKS IN WRAP UP" at bounding box center [116, 129] width 176 height 203
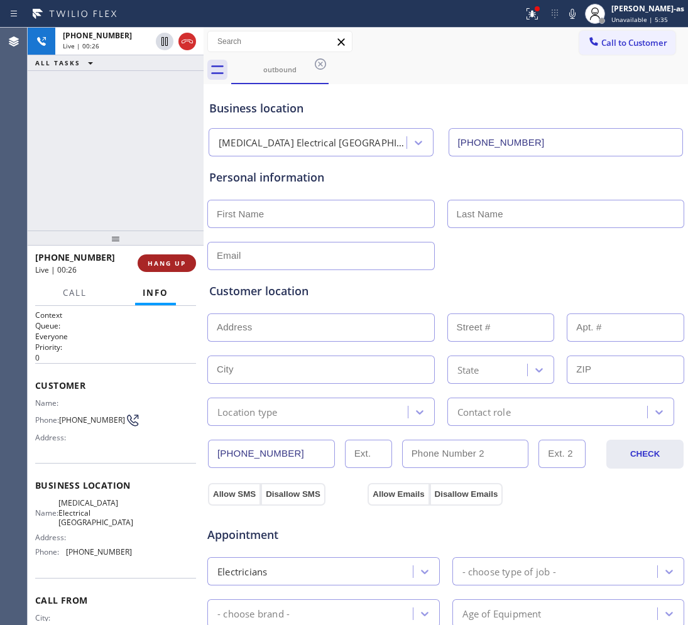
click at [153, 265] on span "HANG UP" at bounding box center [167, 263] width 38 height 9
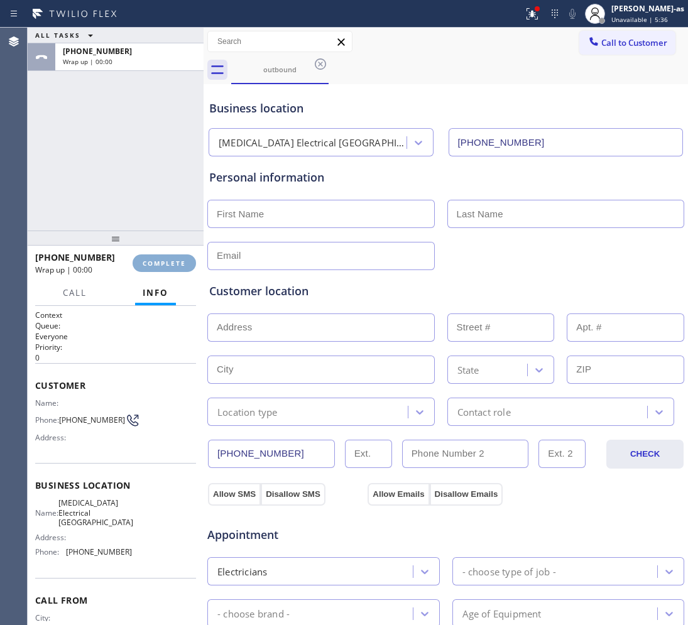
click at [153, 265] on span "COMPLETE" at bounding box center [164, 263] width 43 height 9
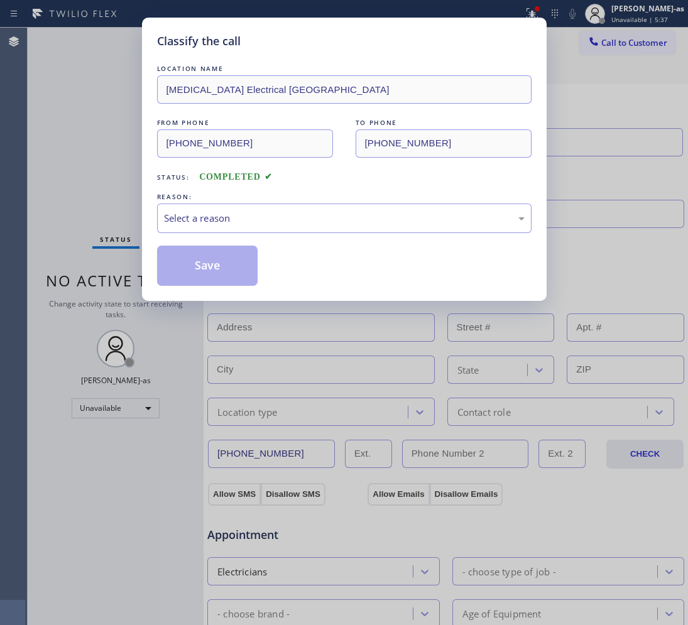
click at [153, 265] on div "Classify the call LOCATION NAME [MEDICAL_DATA] Electrical Garden Grove FROM PHO…" at bounding box center [344, 159] width 405 height 283
click at [151, 261] on div "Classify the call LOCATION NAME [MEDICAL_DATA] Electrical Garden Grove FROM PHO…" at bounding box center [344, 159] width 405 height 283
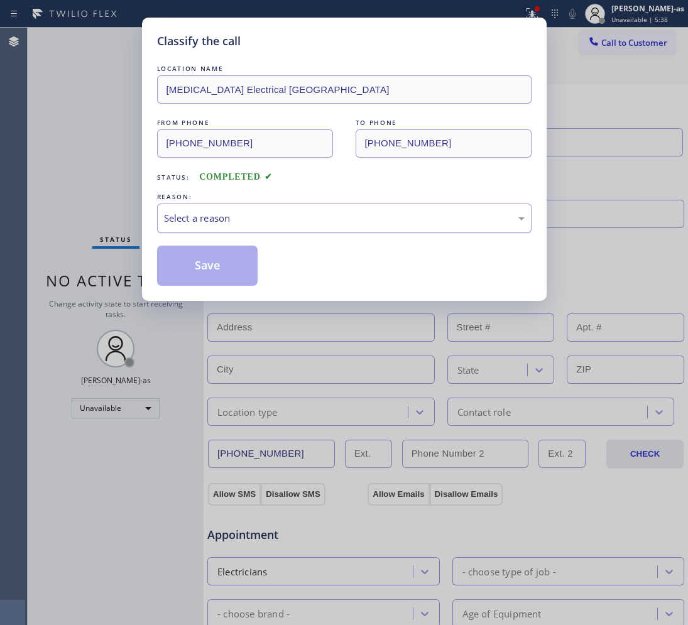
click at [249, 207] on div "Select a reason" at bounding box center [344, 219] width 375 height 30
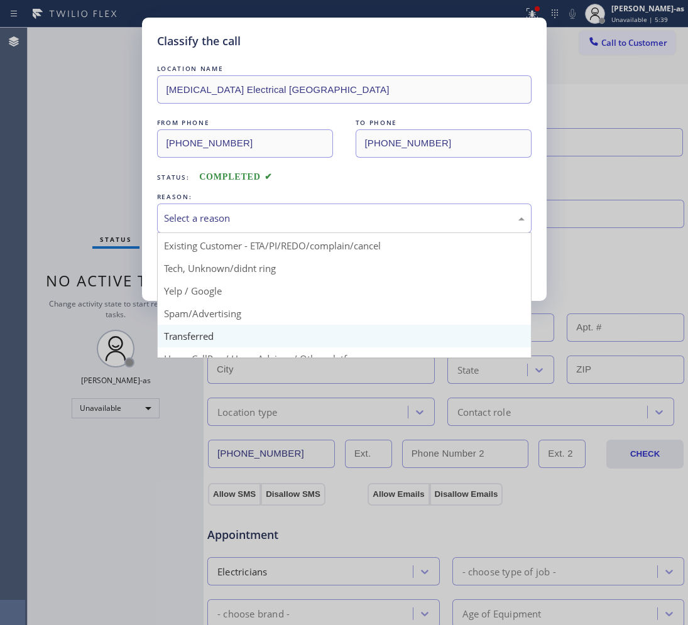
scroll to position [86, 0]
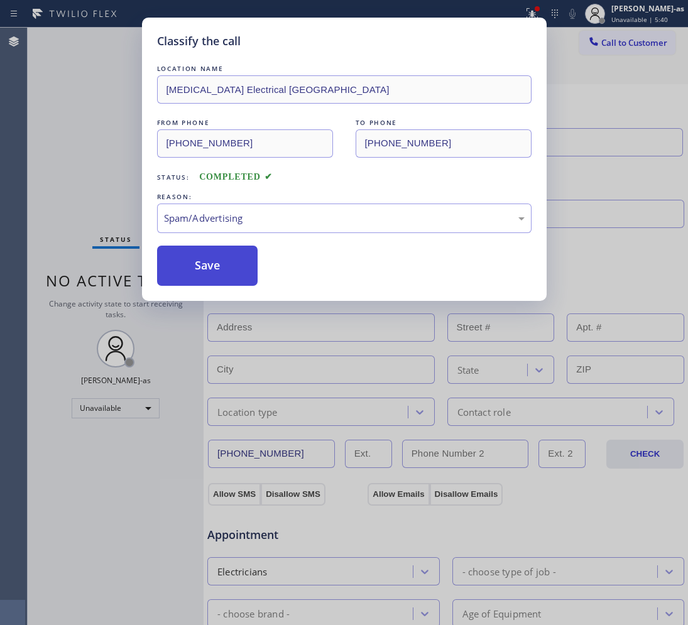
click at [196, 262] on button "Save" at bounding box center [207, 266] width 101 height 40
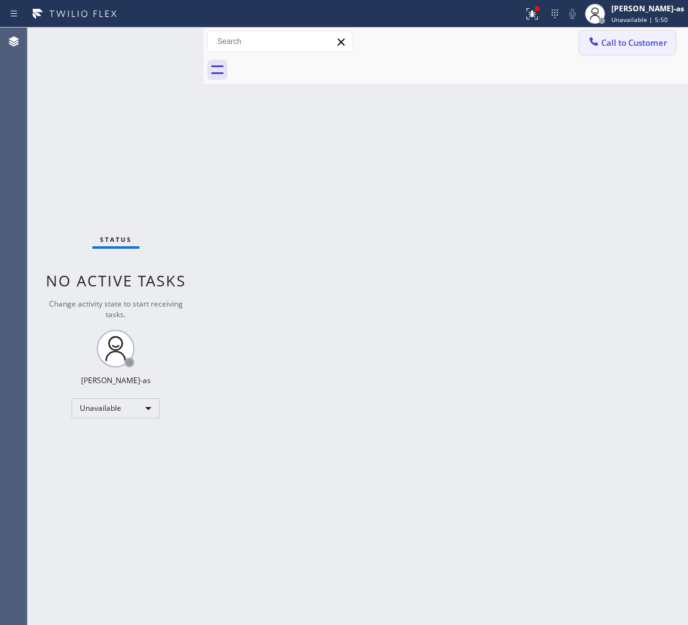
click at [664, 44] on span "Call to Customer" at bounding box center [634, 42] width 66 height 11
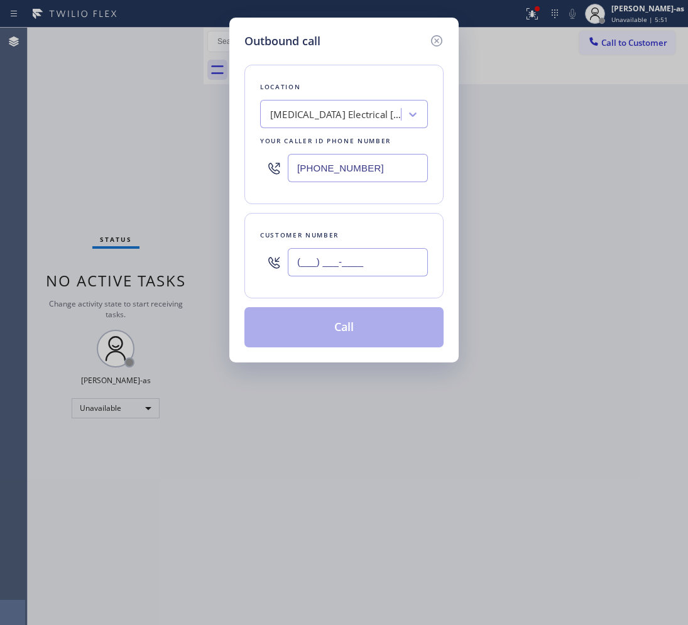
click at [371, 264] on input "(___) ___-____" at bounding box center [358, 262] width 140 height 28
paste input "323) 633-7213"
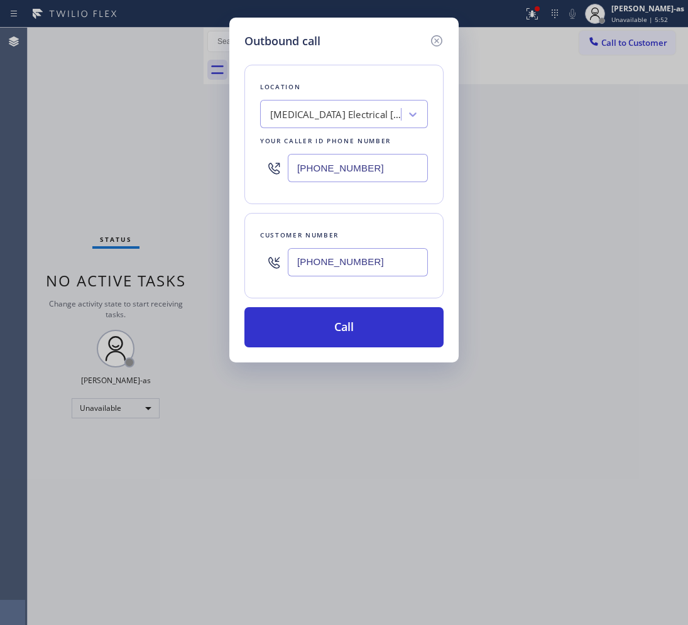
type input "[PHONE_NUMBER]"
click at [322, 114] on div "[MEDICAL_DATA] Electrical [GEOGRAPHIC_DATA]" at bounding box center [336, 114] width 132 height 14
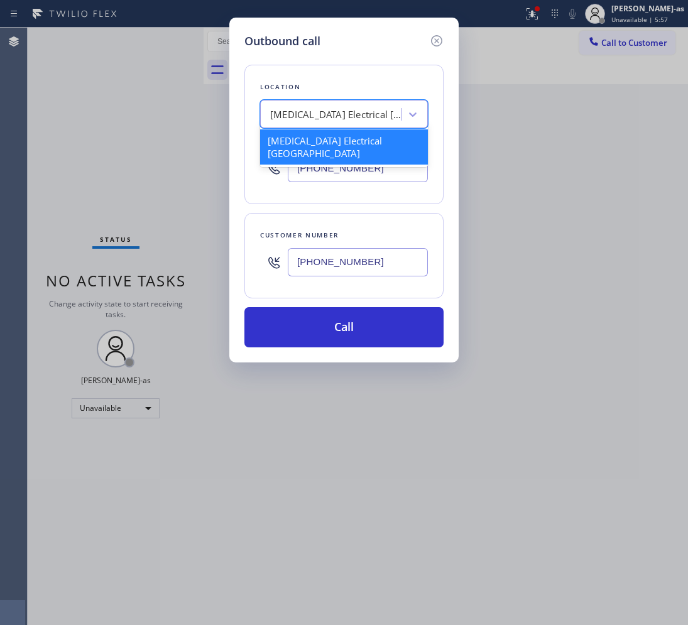
paste input "Viking Appliance Repair Pros"
type input "Viking Appliance Repair Pros"
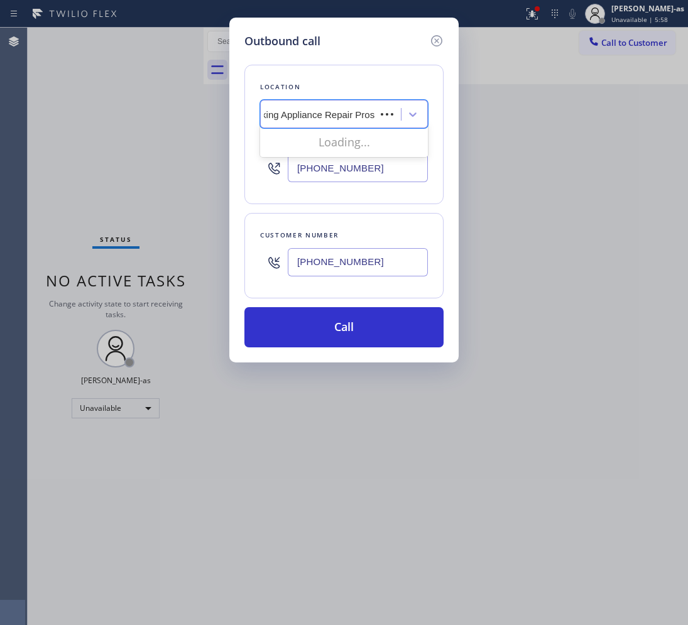
scroll to position [0, 0]
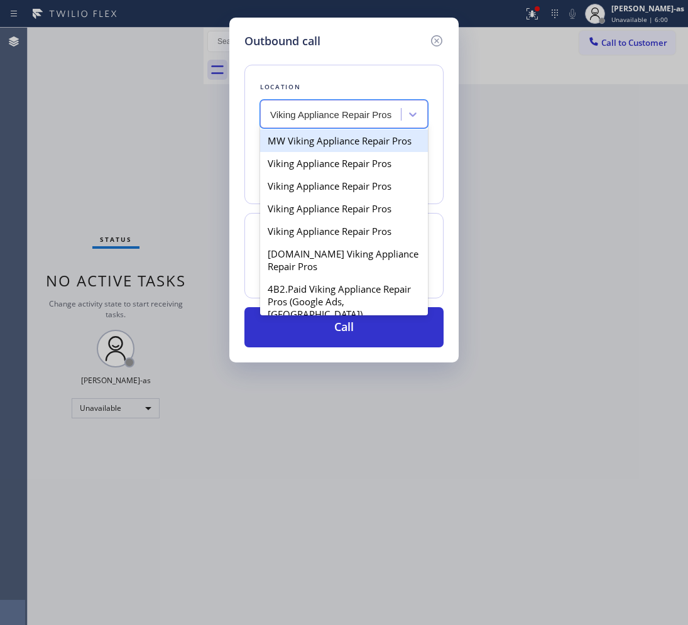
click at [271, 114] on input "Viking Appliance Repair Pros" at bounding box center [331, 114] width 123 height 11
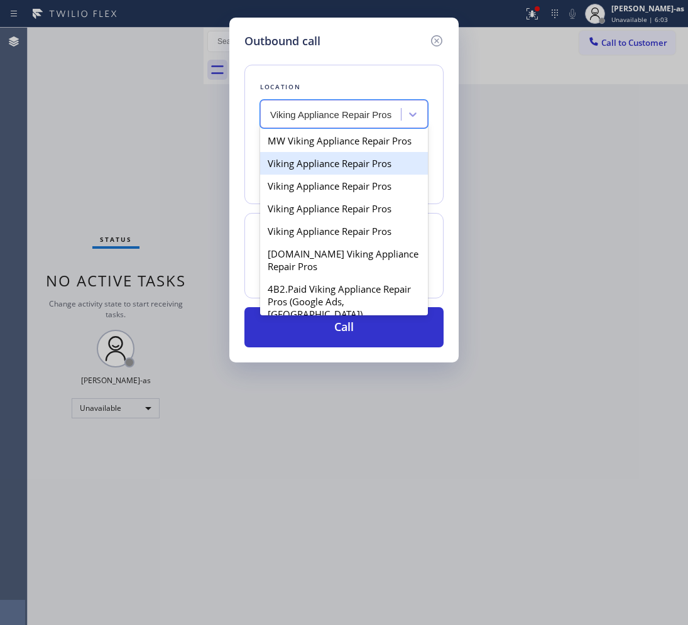
click at [293, 175] on div "Viking Appliance Repair Pros" at bounding box center [344, 163] width 168 height 23
type input "[PHONE_NUMBER]"
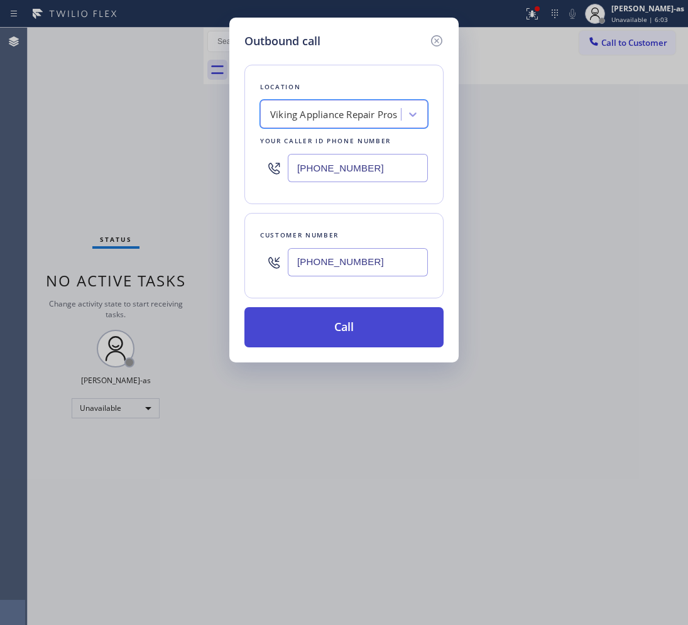
click at [346, 338] on button "Call" at bounding box center [343, 327] width 199 height 40
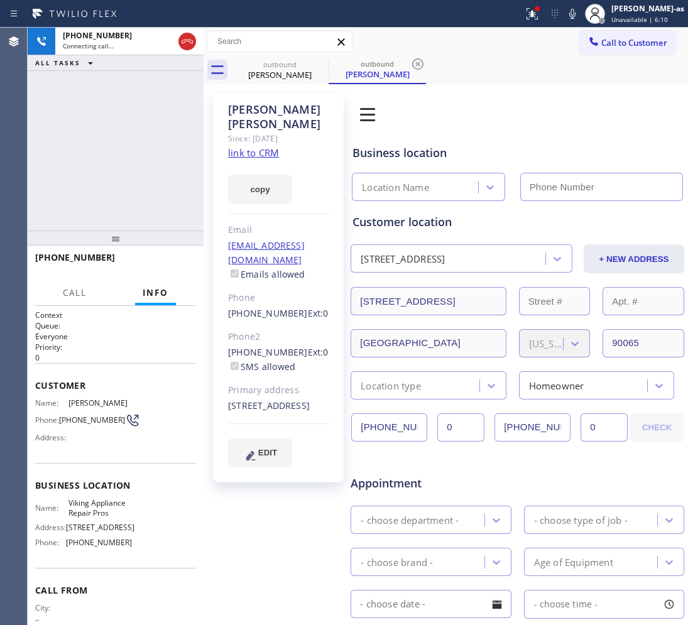
type input "[PHONE_NUMBER]"
click at [194, 119] on div "[PHONE_NUMBER] Connecting call… ALL TASKS ALL TASKS ACTIVE TASKS TASKS IN WRAP …" at bounding box center [116, 129] width 176 height 203
click at [259, 146] on link "link to CRM" at bounding box center [253, 152] width 51 height 13
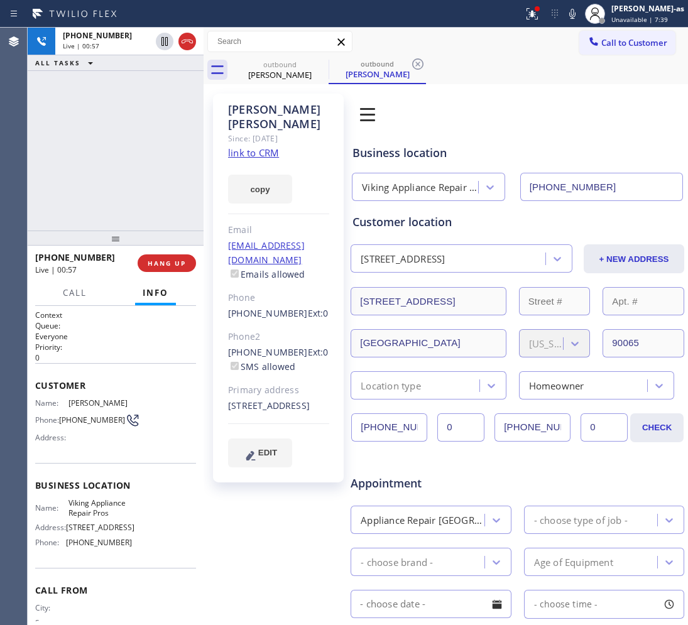
drag, startPoint x: 51, startPoint y: 217, endPoint x: 114, endPoint y: 214, distance: 63.5
click at [53, 212] on div "[PHONE_NUMBER] Live | 00:57 ALL TASKS ALL TASKS ACTIVE TASKS TASKS IN WRAP UP" at bounding box center [116, 129] width 176 height 203
click at [168, 259] on span "HANG UP" at bounding box center [167, 263] width 38 height 9
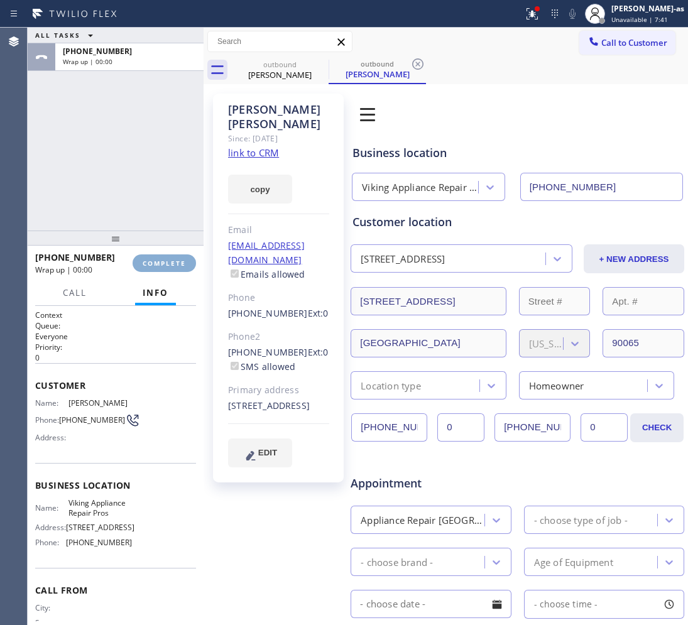
click at [168, 259] on span "COMPLETE" at bounding box center [164, 263] width 43 height 9
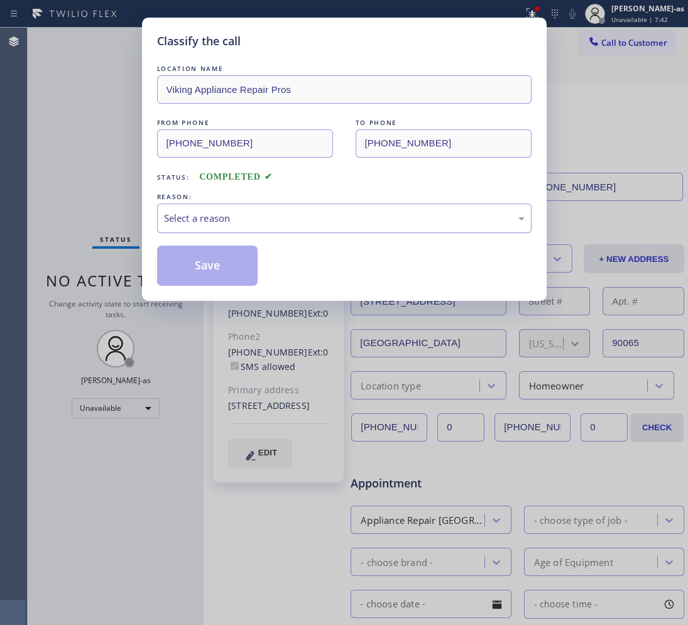
click at [255, 227] on div "Select a reason" at bounding box center [344, 219] width 375 height 30
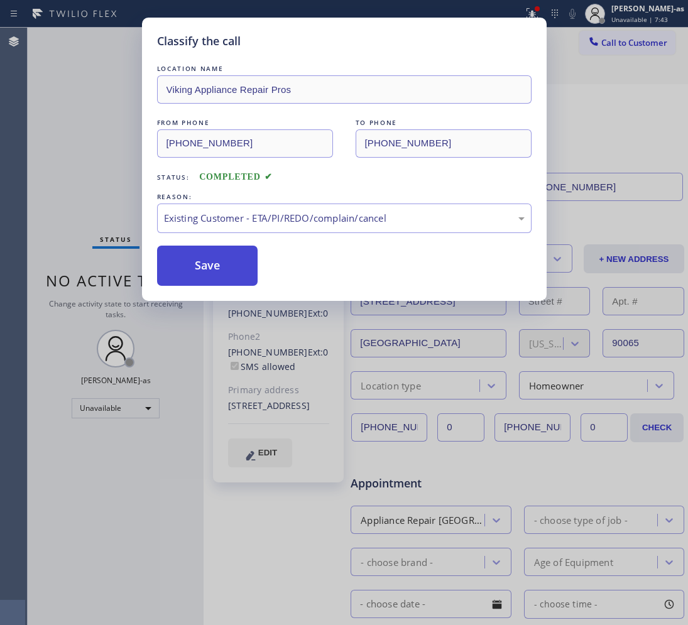
click at [218, 265] on button "Save" at bounding box center [207, 266] width 101 height 40
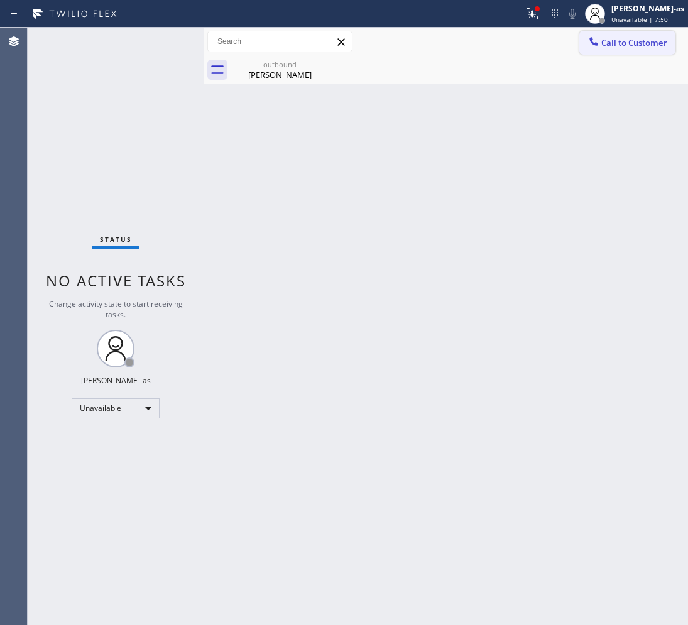
click at [618, 41] on span "Call to Customer" at bounding box center [634, 42] width 66 height 11
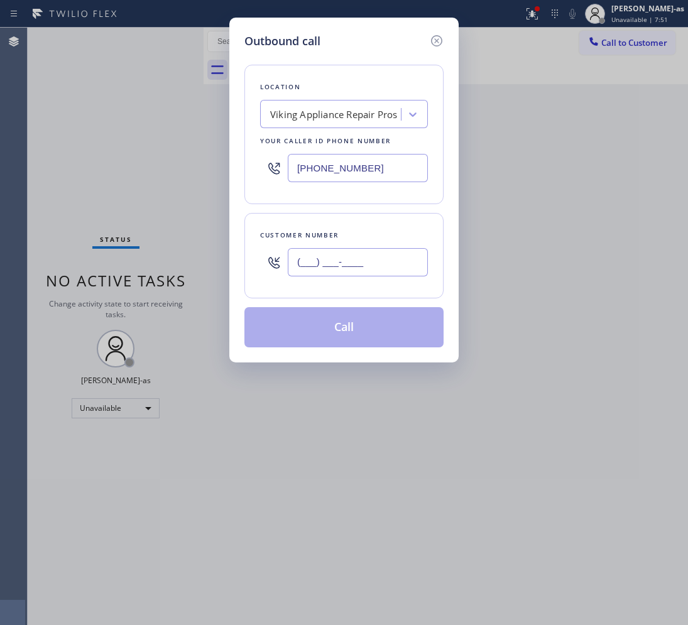
click at [362, 265] on input "(___) ___-____" at bounding box center [358, 262] width 140 height 28
paste input "323) 246-7979"
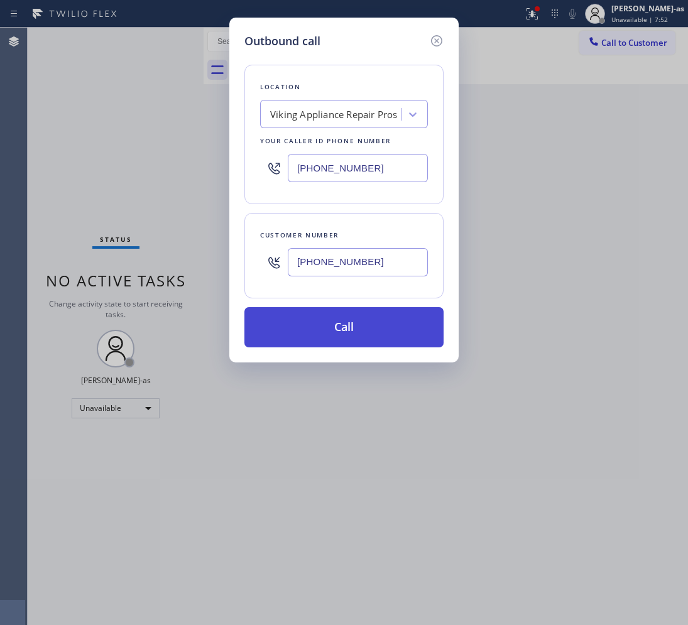
type input "[PHONE_NUMBER]"
click at [361, 325] on button "Call" at bounding box center [343, 327] width 199 height 40
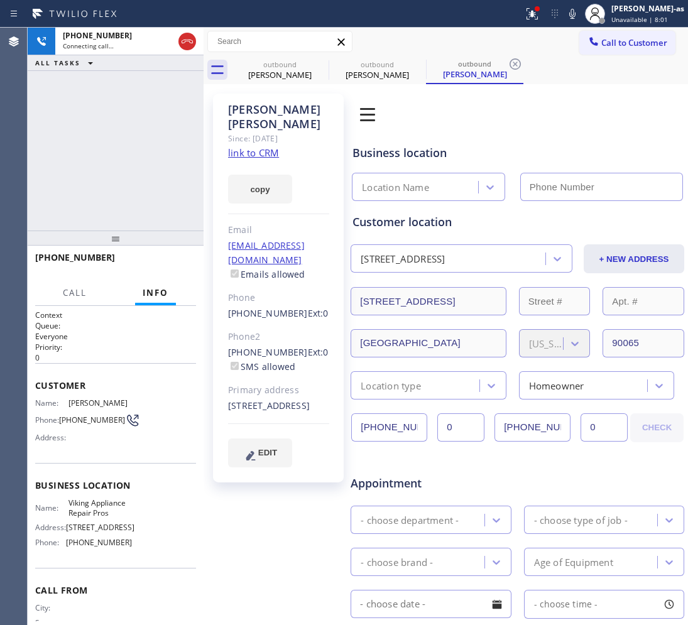
type input "[PHONE_NUMBER]"
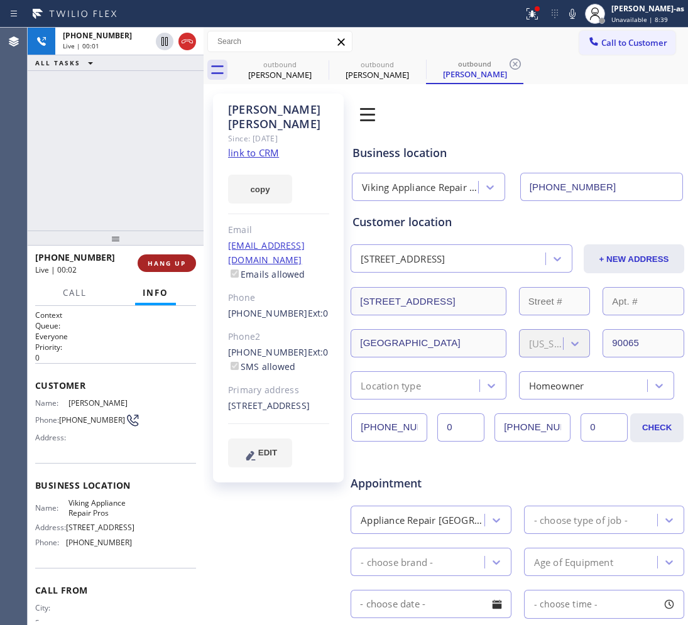
click at [180, 265] on span "HANG UP" at bounding box center [167, 263] width 38 height 9
click at [180, 263] on span "HANG UP" at bounding box center [167, 263] width 38 height 9
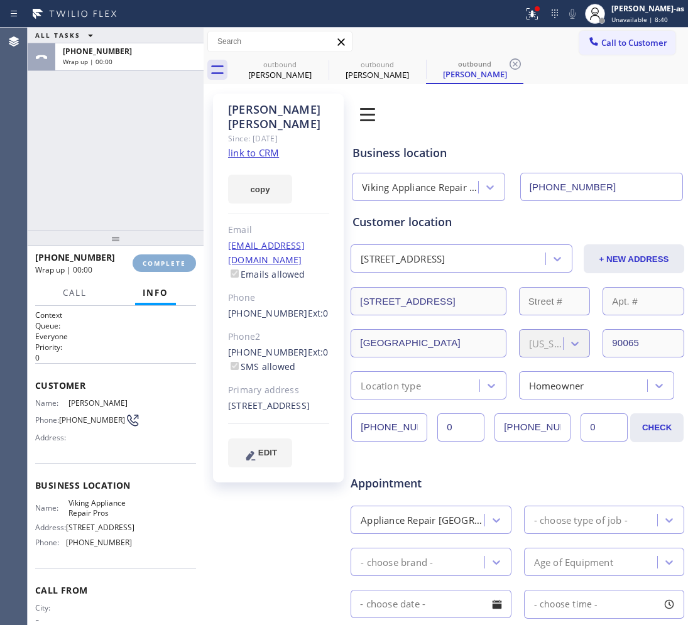
click at [180, 262] on span "COMPLETE" at bounding box center [164, 263] width 43 height 9
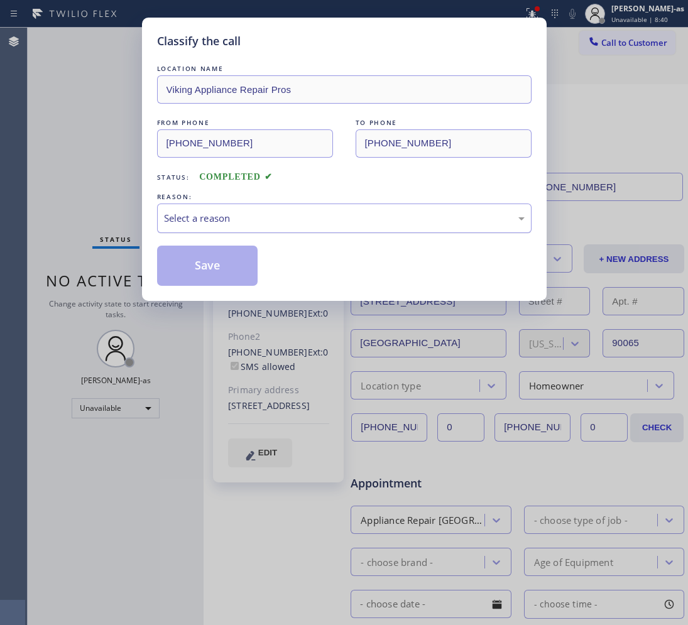
click at [290, 215] on div "Select a reason" at bounding box center [344, 218] width 361 height 14
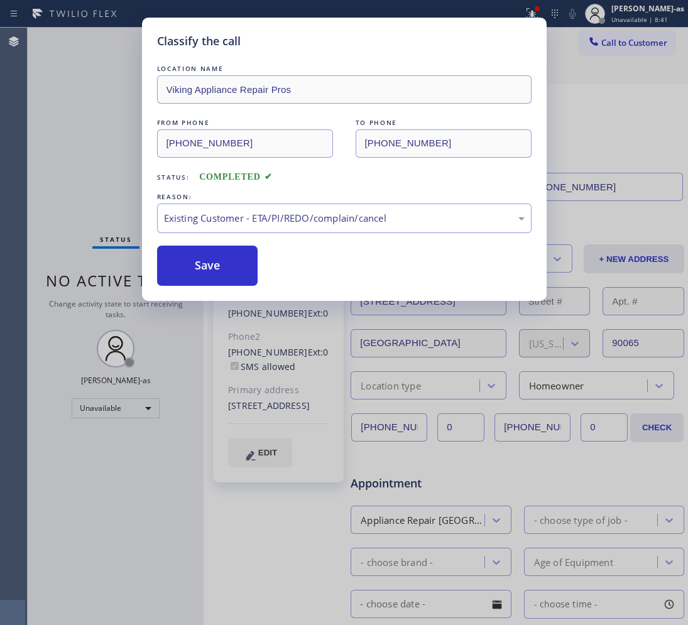
drag, startPoint x: 230, startPoint y: 256, endPoint x: 197, endPoint y: 102, distance: 156.9
click at [228, 253] on button "Save" at bounding box center [207, 266] width 101 height 40
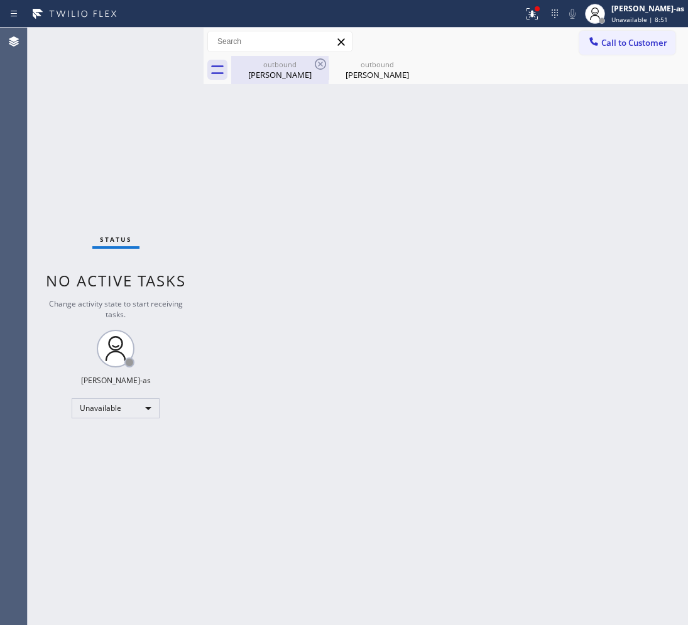
click at [253, 76] on div "[PERSON_NAME]" at bounding box center [279, 74] width 95 height 11
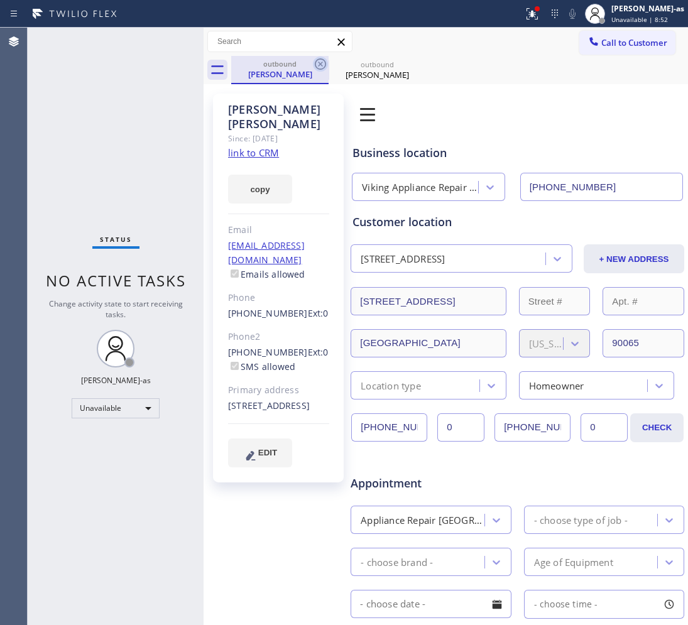
click at [322, 63] on icon at bounding box center [320, 63] width 11 height 11
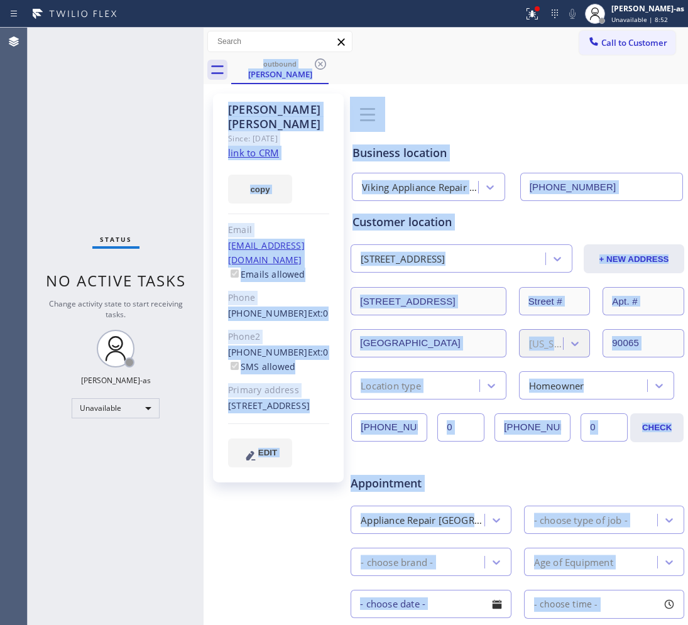
click at [322, 63] on div "outbound [PERSON_NAME]" at bounding box center [459, 70] width 457 height 28
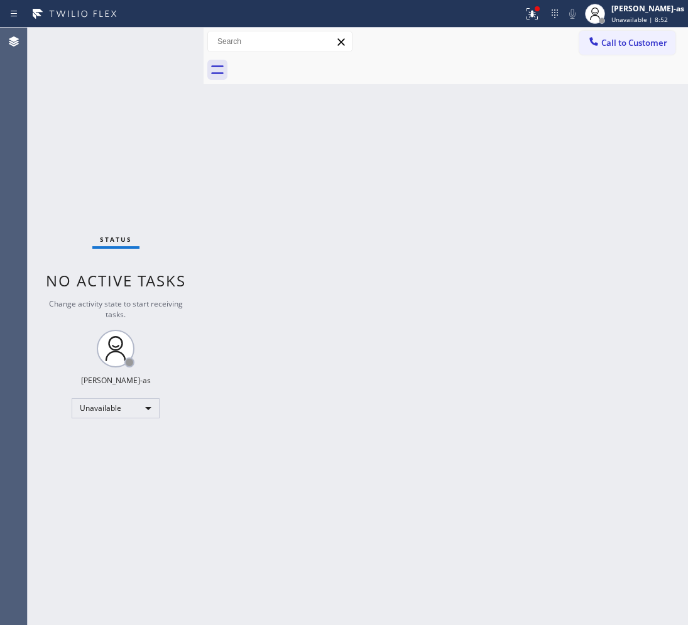
drag, startPoint x: 322, startPoint y: 63, endPoint x: 369, endPoint y: 35, distance: 55.0
click at [321, 63] on div at bounding box center [459, 70] width 457 height 28
click at [594, 38] on icon at bounding box center [594, 41] width 13 height 13
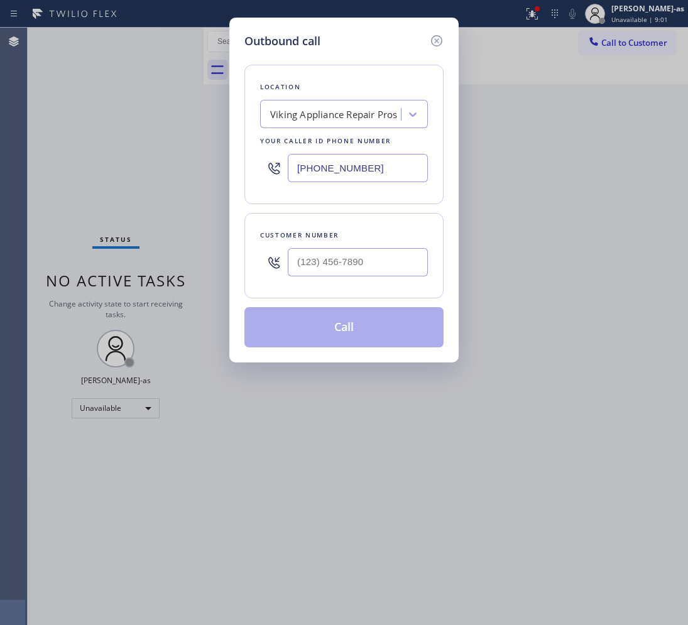
click at [333, 278] on div at bounding box center [358, 262] width 140 height 41
click at [338, 259] on input "(___) ___-____" at bounding box center [358, 262] width 140 height 28
paste input "818) 321-7177"
type input "[PHONE_NUMBER]"
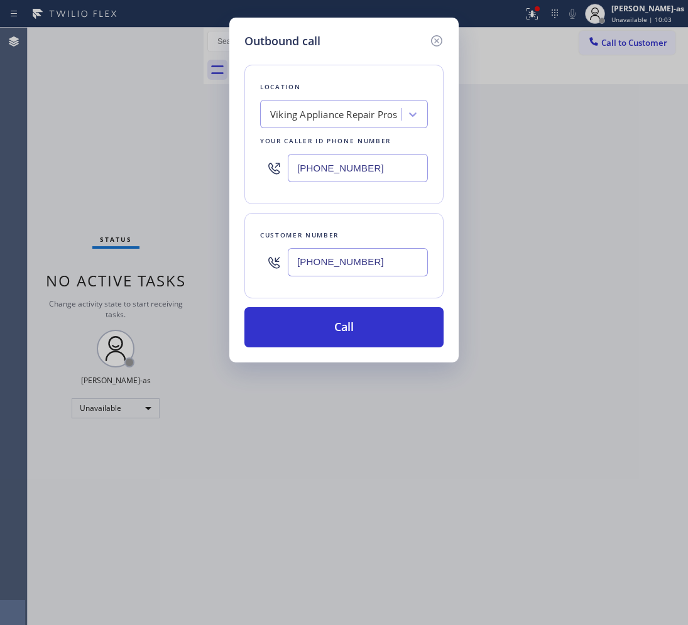
click at [322, 174] on input "[PHONE_NUMBER]" at bounding box center [358, 168] width 140 height 28
click at [432, 38] on icon at bounding box center [436, 40] width 15 height 15
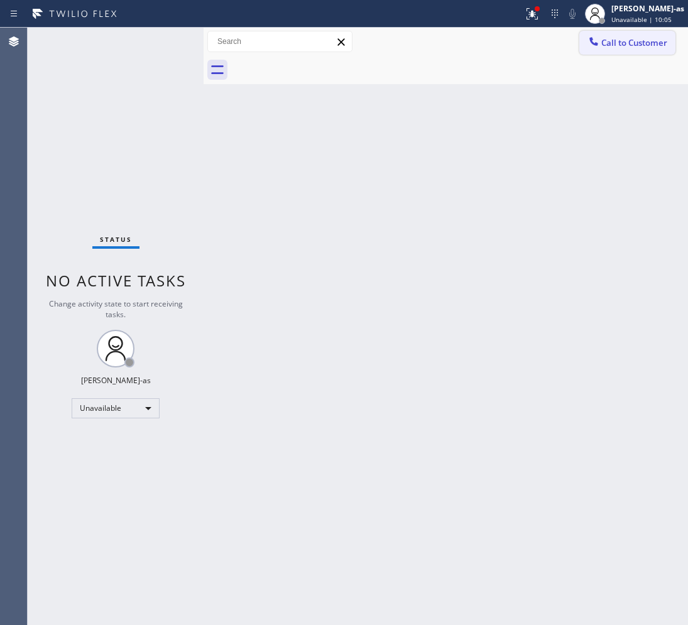
click at [604, 48] on button "Call to Customer" at bounding box center [627, 43] width 96 height 24
type input "[PHONE_NUMBER]"
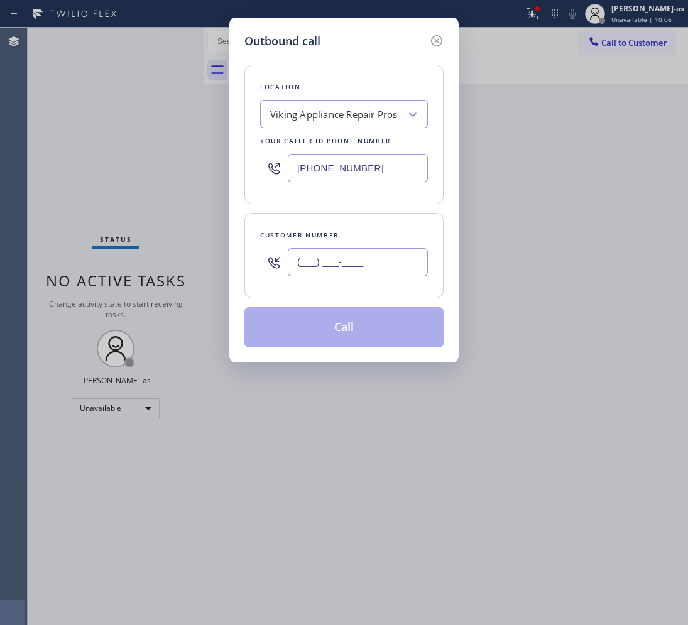
click at [355, 255] on input "(___) ___-____" at bounding box center [358, 262] width 140 height 28
paste input "818) 321-7177"
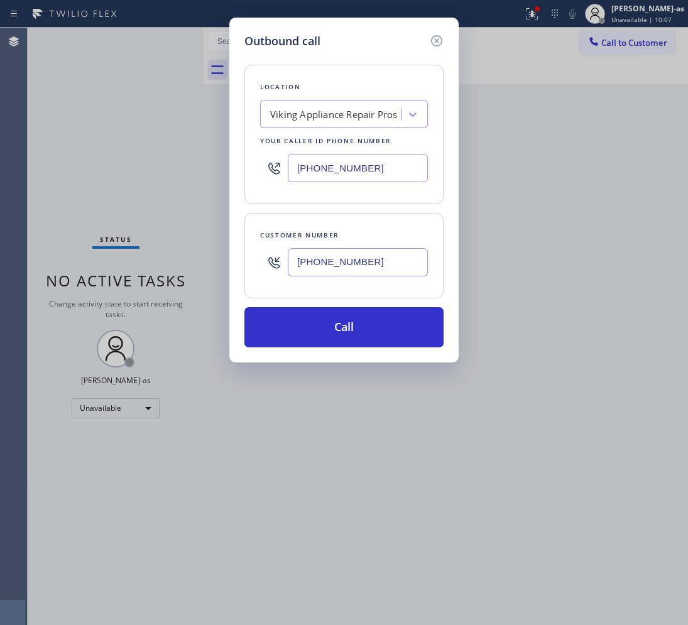
type input "[PHONE_NUMBER]"
click at [325, 119] on div "Viking Appliance Repair Pros" at bounding box center [334, 114] width 128 height 14
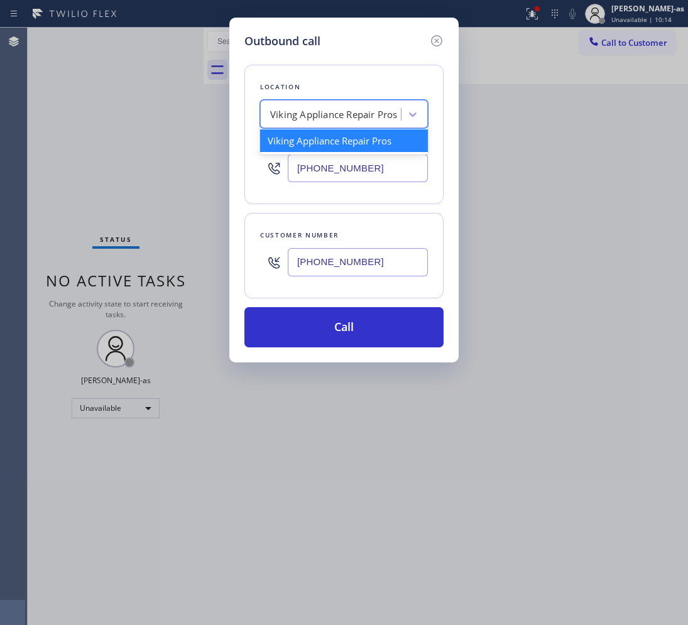
paste input "Pasadena Quality AC Repair"
type input "Pasadena Quality AC Repair"
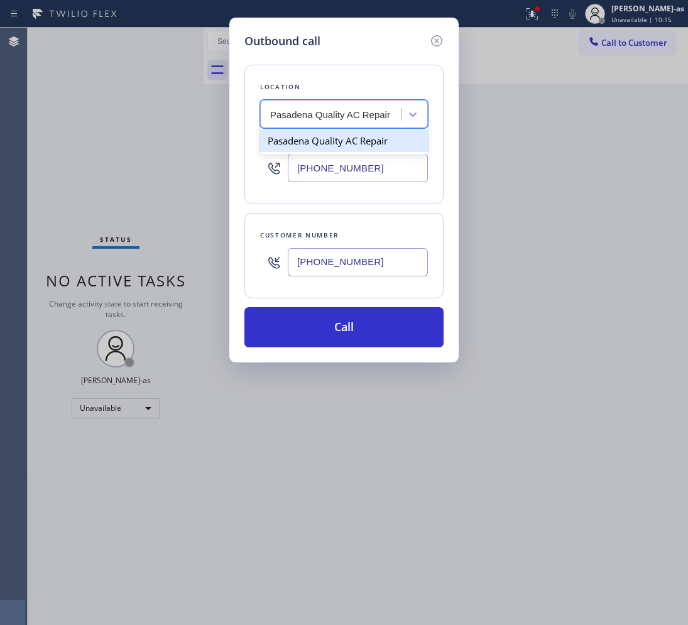
click at [295, 149] on div "Pasadena Quality AC Repair" at bounding box center [344, 140] width 168 height 23
type input "[PHONE_NUMBER]"
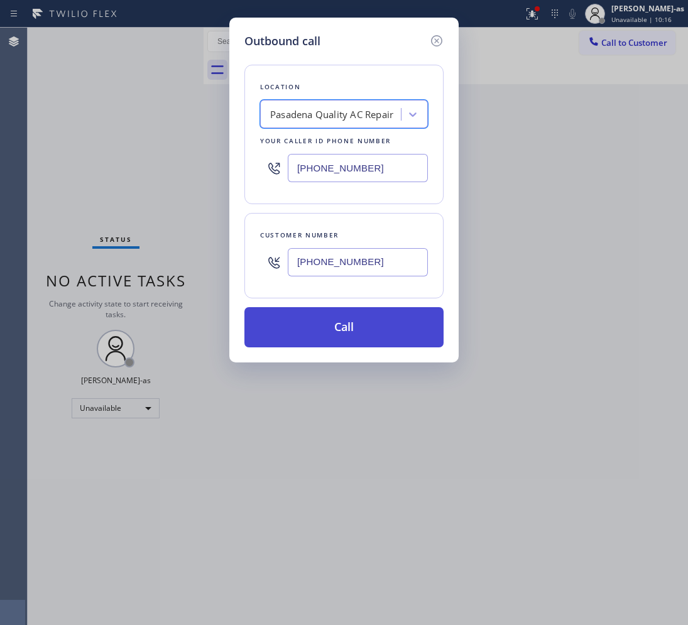
click at [305, 327] on button "Call" at bounding box center [343, 327] width 199 height 40
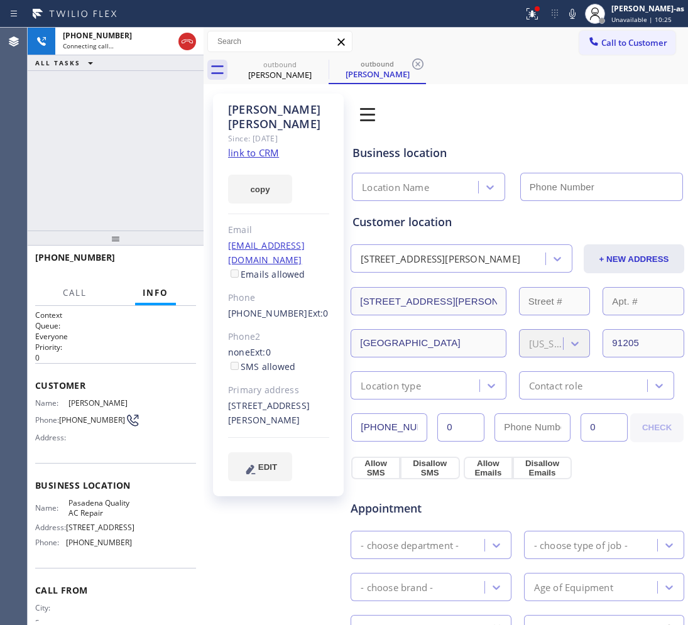
type input "[PHONE_NUMBER]"
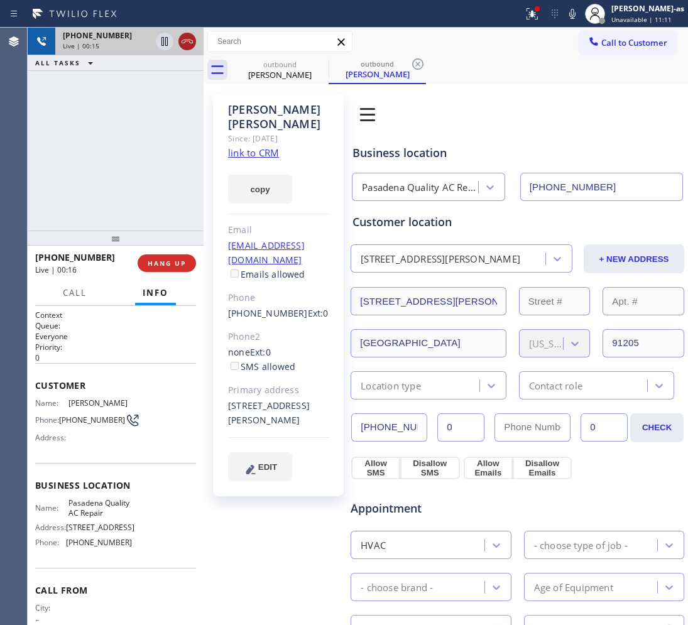
click at [194, 40] on icon at bounding box center [187, 41] width 15 height 15
click at [165, 196] on div "[PHONE_NUMBER] Live | 00:17 ALL TASKS ALL TASKS ACTIVE TASKS TASKS IN WRAP UP" at bounding box center [116, 129] width 176 height 203
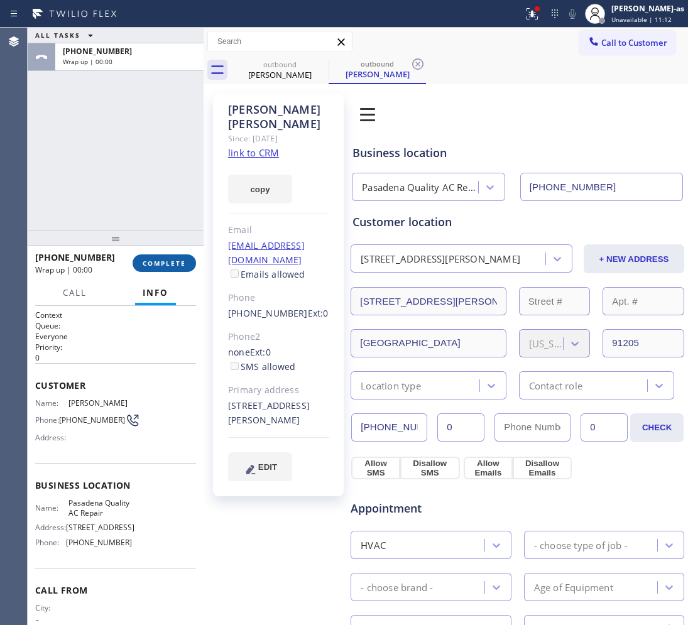
drag, startPoint x: 165, startPoint y: 265, endPoint x: 163, endPoint y: 253, distance: 12.7
click at [165, 264] on span "COMPLETE" at bounding box center [164, 263] width 43 height 9
drag, startPoint x: 148, startPoint y: 180, endPoint x: 143, endPoint y: 174, distance: 8.0
click at [148, 174] on div "ALL TASKS ALL TASKS ACTIVE TASKS TASKS IN WRAP UP [PHONE_NUMBER] Wrap up | 00:00" at bounding box center [116, 129] width 176 height 203
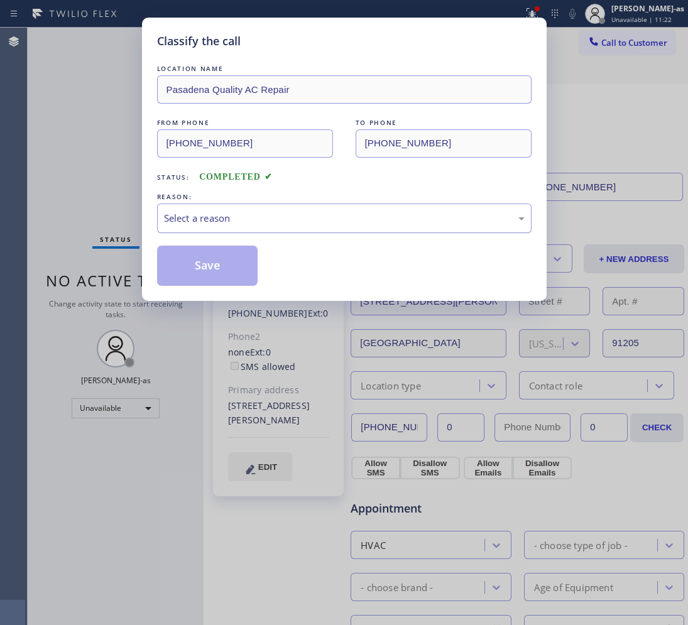
click at [259, 212] on div "Select a reason" at bounding box center [344, 218] width 361 height 14
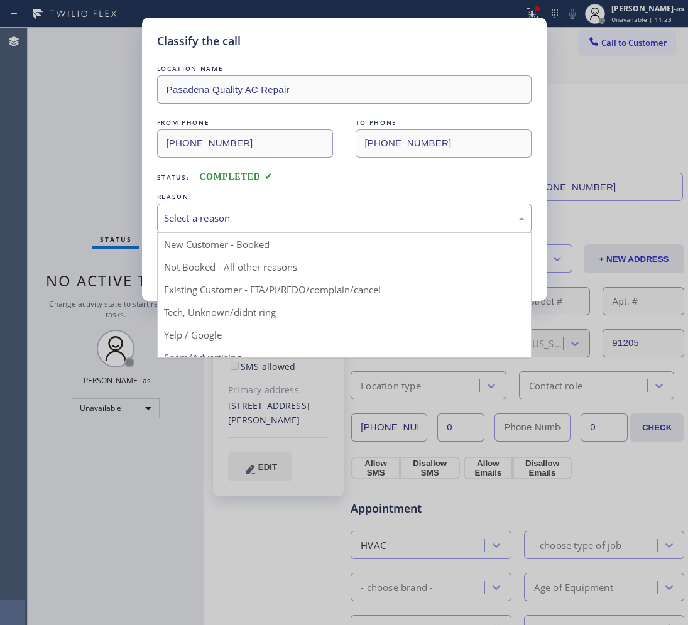
drag, startPoint x: 277, startPoint y: 290, endPoint x: 244, endPoint y: 273, distance: 37.1
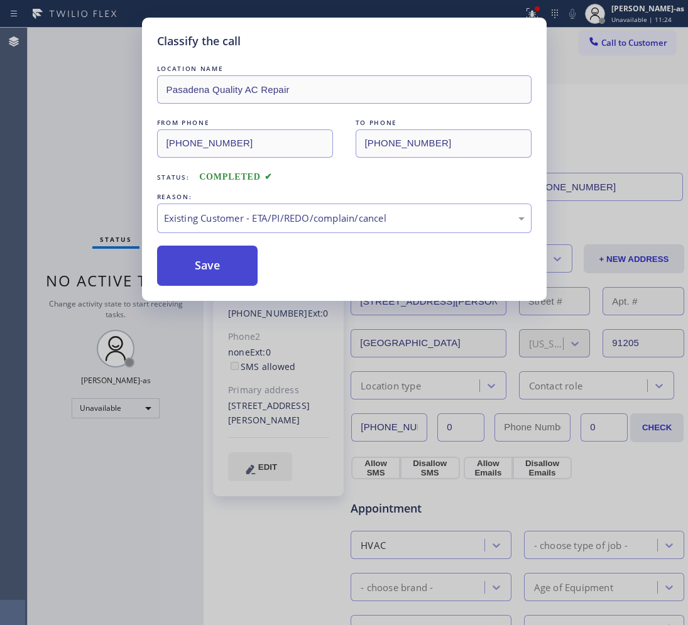
click at [227, 268] on button "Save" at bounding box center [207, 266] width 101 height 40
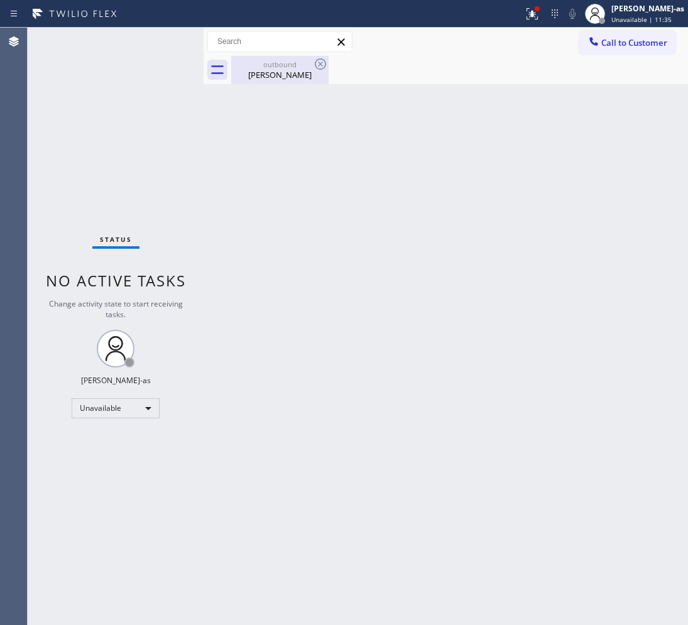
click at [271, 77] on div "[PERSON_NAME]" at bounding box center [279, 74] width 95 height 11
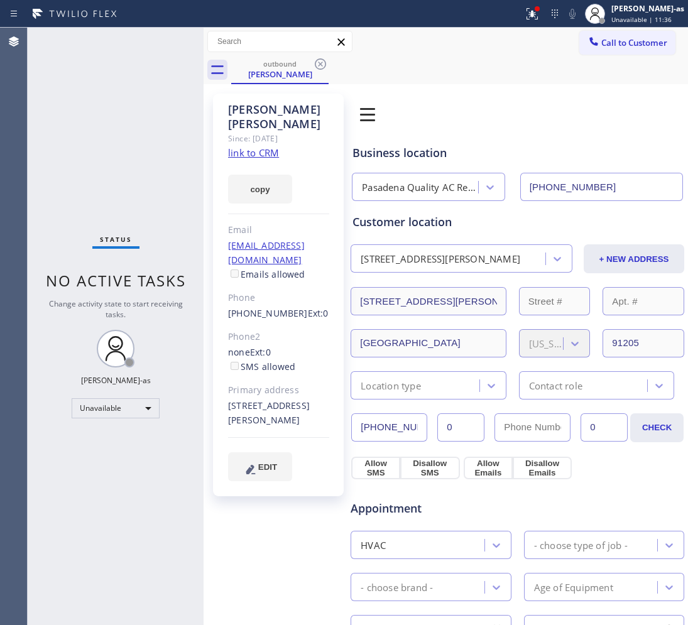
click at [246, 155] on link "link to CRM" at bounding box center [253, 152] width 51 height 13
drag, startPoint x: 271, startPoint y: 65, endPoint x: 311, endPoint y: 57, distance: 41.0
click at [273, 64] on div "outbound" at bounding box center [279, 63] width 95 height 9
click at [325, 64] on icon at bounding box center [320, 63] width 11 height 11
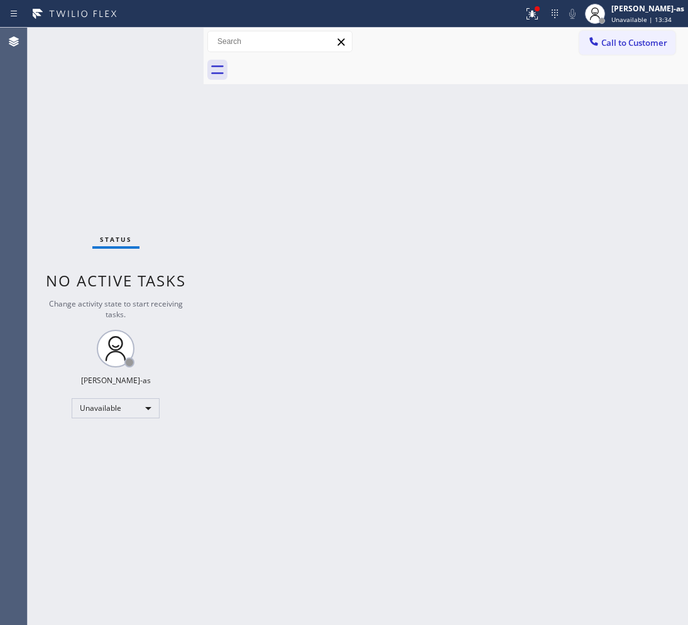
click at [630, 46] on span "Call to Customer" at bounding box center [634, 42] width 66 height 11
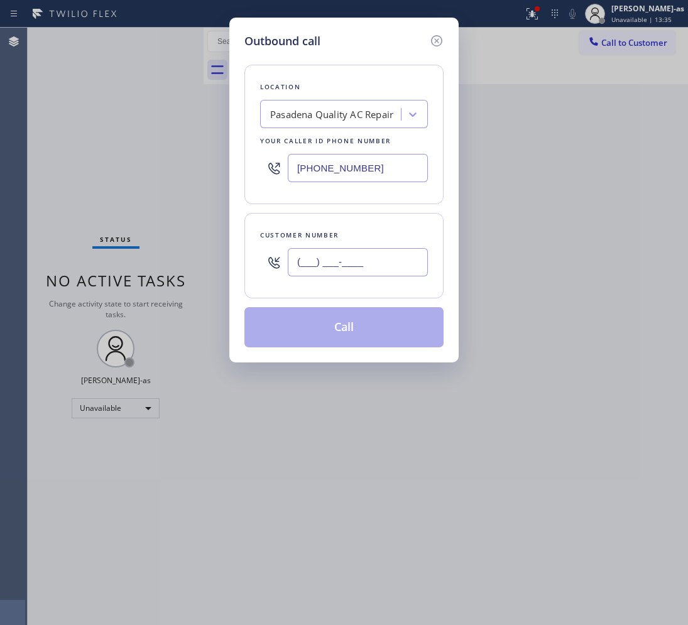
click at [374, 264] on input "(___) ___-____" at bounding box center [358, 262] width 140 height 28
paste input "701) 799-4637"
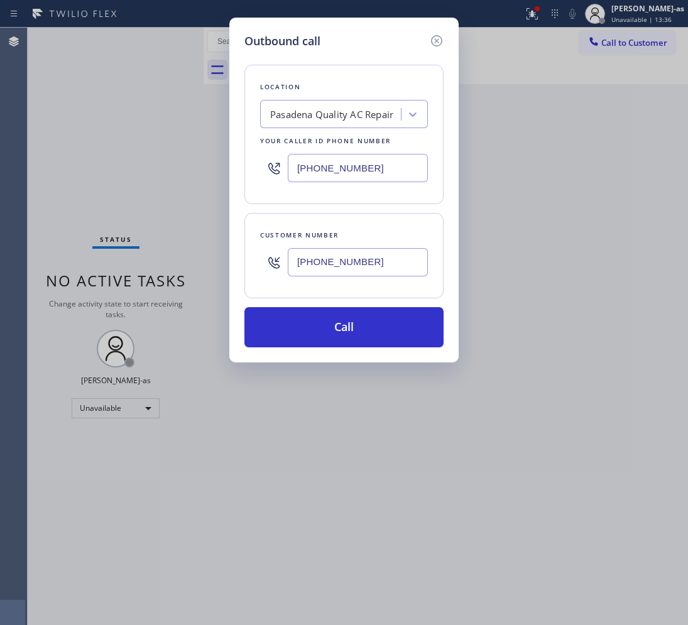
type input "[PHONE_NUMBER]"
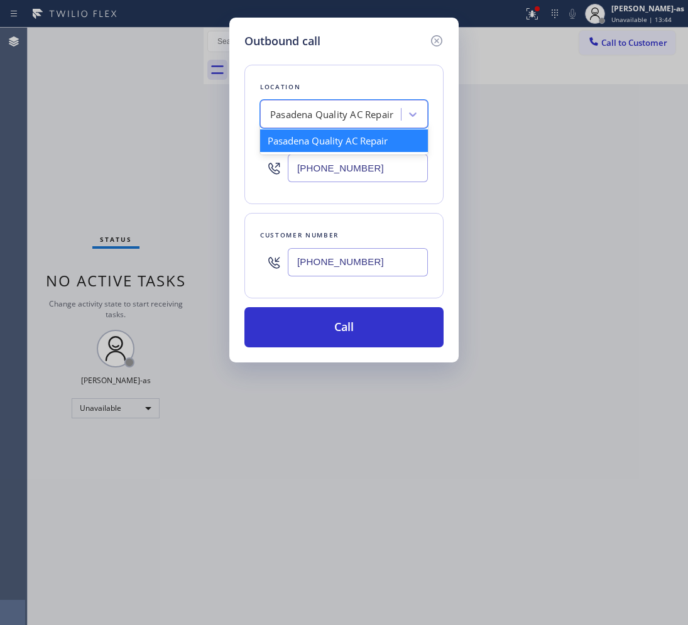
click at [305, 118] on div "Pasadena Quality AC Repair" at bounding box center [331, 114] width 123 height 14
paste input "San [PERSON_NAME] Valley Heating and Air Conditioning"
type input "San [PERSON_NAME] Valley Heating and Air Conditioning"
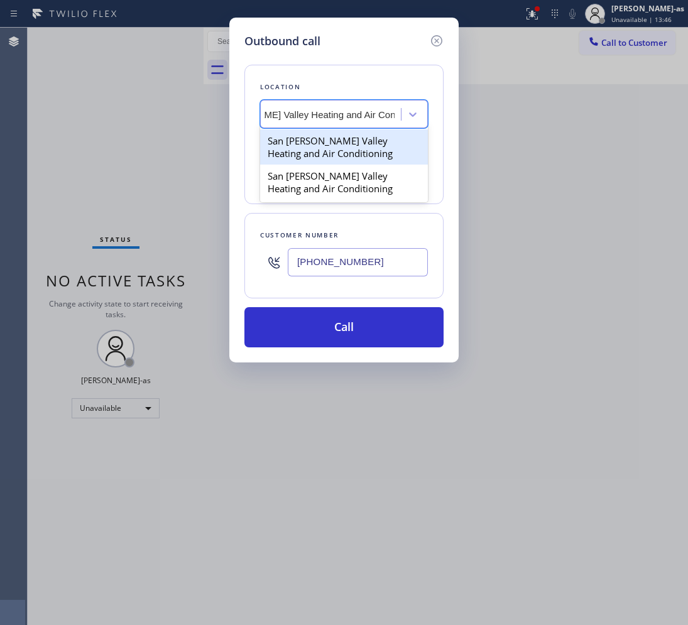
click at [305, 148] on div "San [PERSON_NAME] Valley Heating and Air Conditioning" at bounding box center [344, 146] width 168 height 35
type input "[PHONE_NUMBER]"
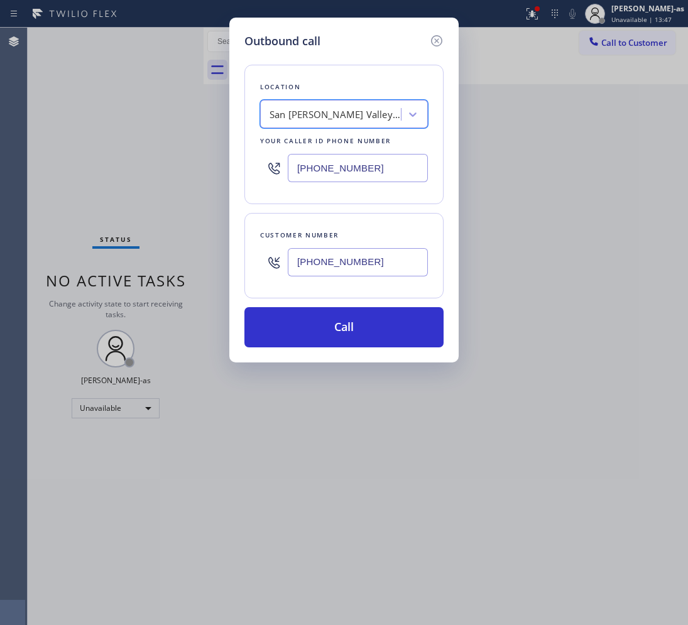
drag, startPoint x: 378, startPoint y: 324, endPoint x: 385, endPoint y: 287, distance: 37.7
click at [379, 324] on button "Call" at bounding box center [343, 327] width 199 height 40
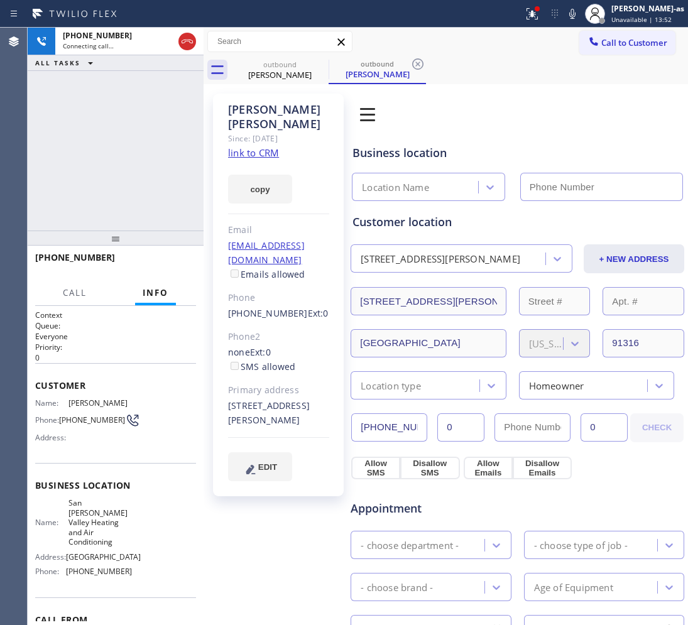
type input "[PHONE_NUMBER]"
click at [252, 146] on link "link to CRM" at bounding box center [253, 152] width 51 height 13
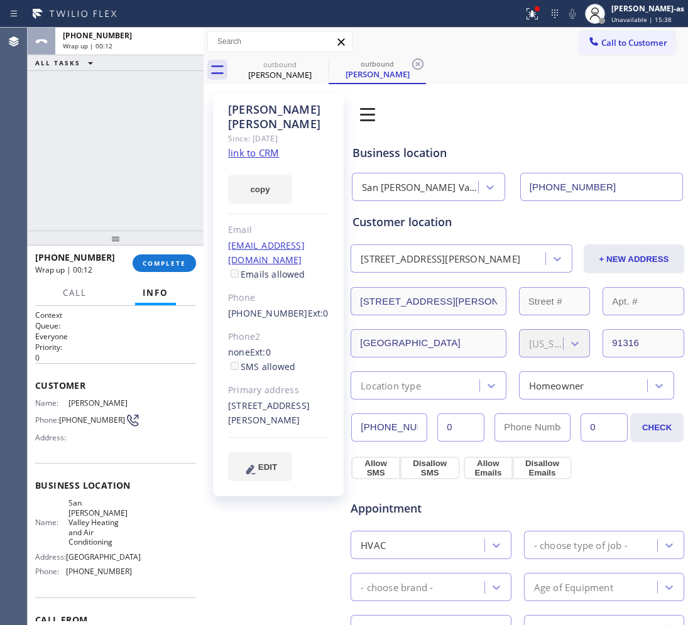
click at [142, 258] on div "[PHONE_NUMBER] Wrap up | 00:12 COMPLETE" at bounding box center [115, 263] width 161 height 33
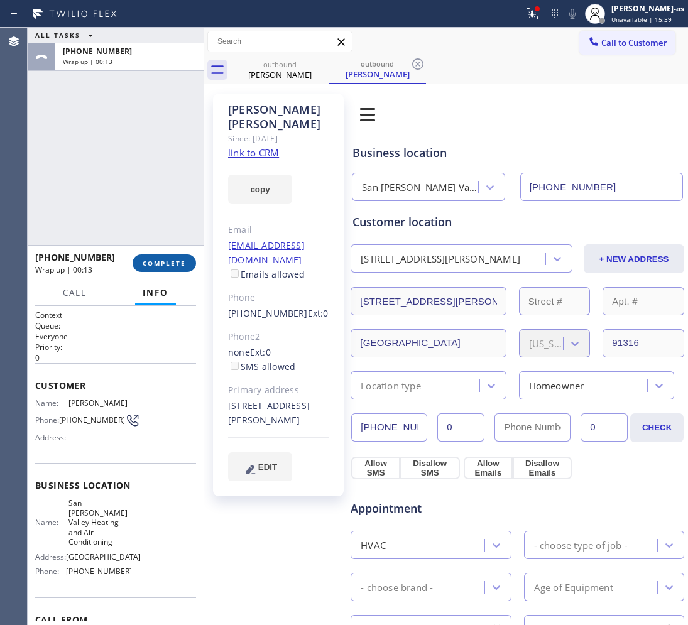
click at [172, 261] on span "COMPLETE" at bounding box center [164, 263] width 43 height 9
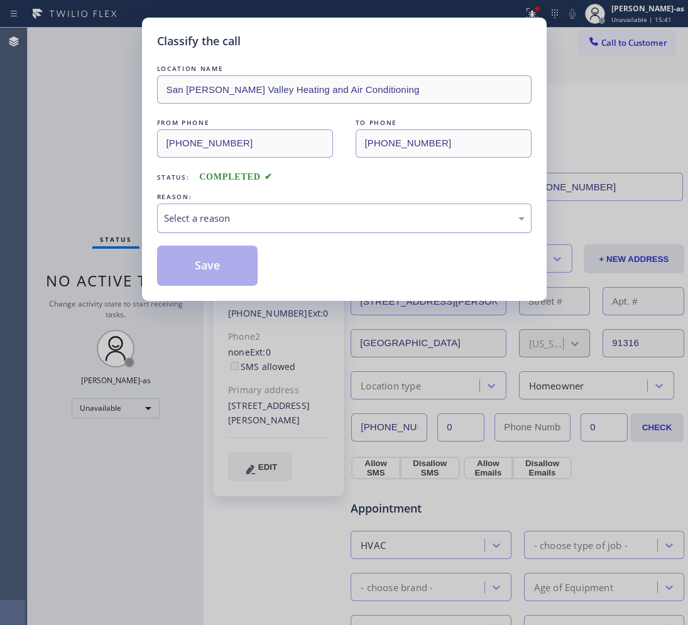
click at [300, 224] on div "Select a reason" at bounding box center [344, 218] width 361 height 14
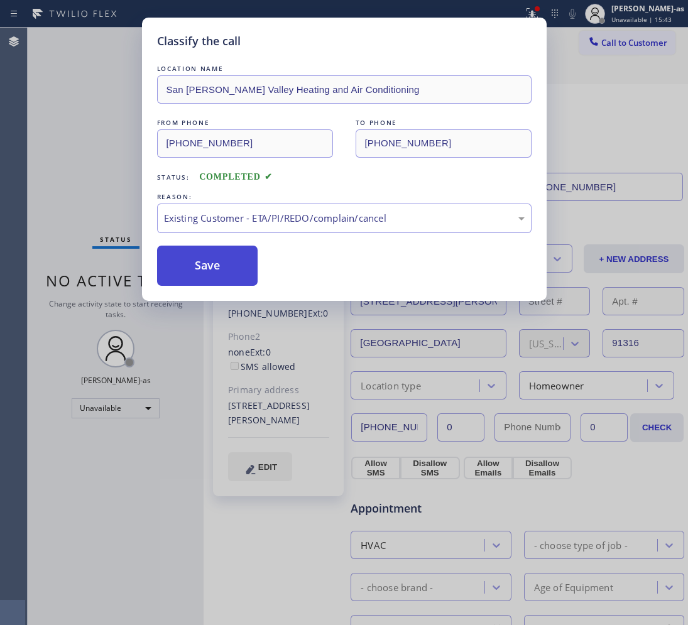
click at [217, 265] on button "Save" at bounding box center [207, 266] width 101 height 40
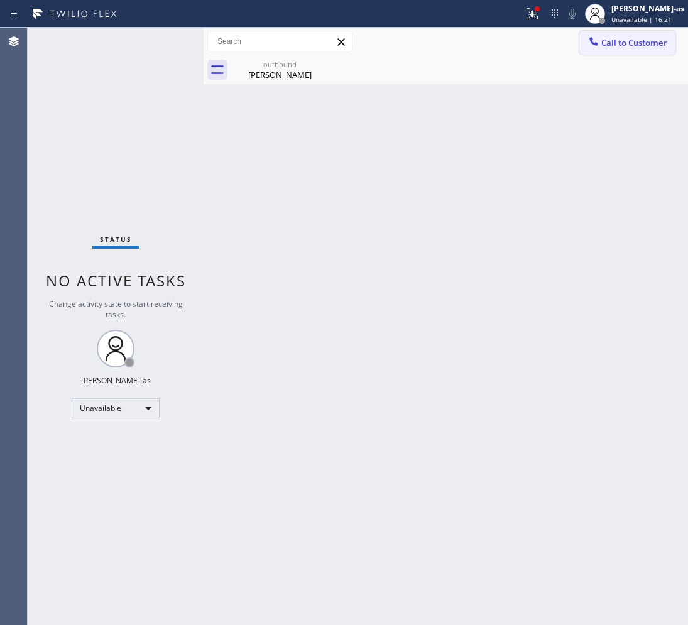
click at [600, 38] on div at bounding box center [593, 42] width 15 height 15
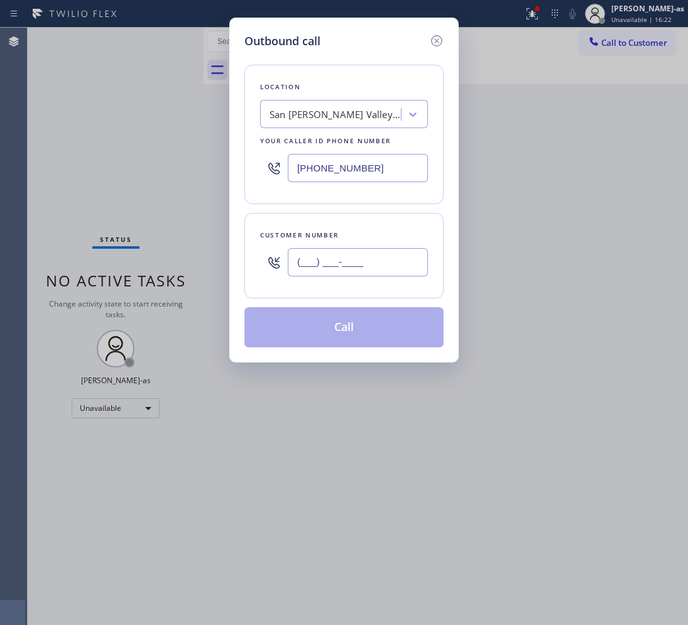
click at [334, 269] on input "(___) ___-____" at bounding box center [358, 262] width 140 height 28
paste input "818) 298-5900"
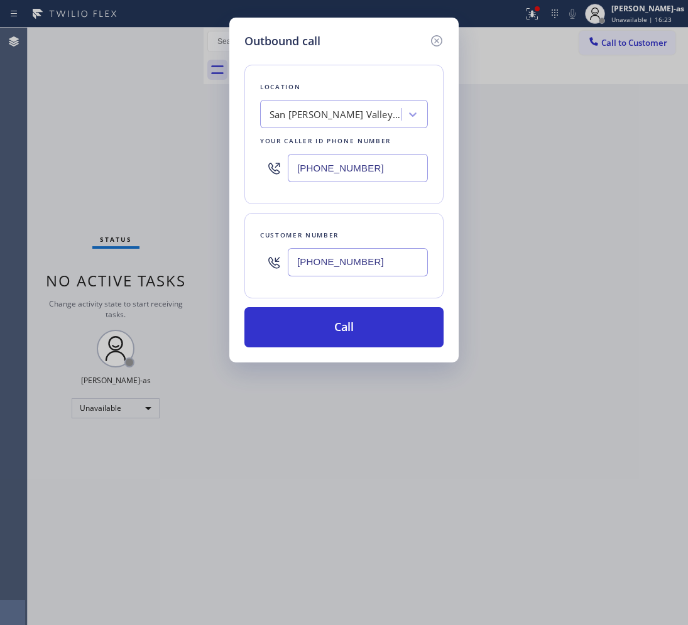
type input "[PHONE_NUMBER]"
click at [311, 111] on div "San [PERSON_NAME] Valley Heating and Air Conditioning" at bounding box center [336, 114] width 132 height 14
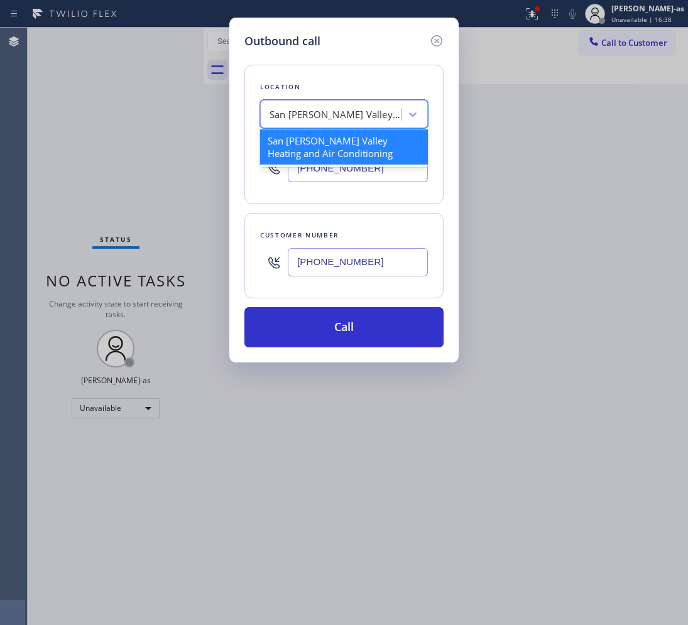
paste input "Heating & Cooling in [GEOGRAPHIC_DATA]"
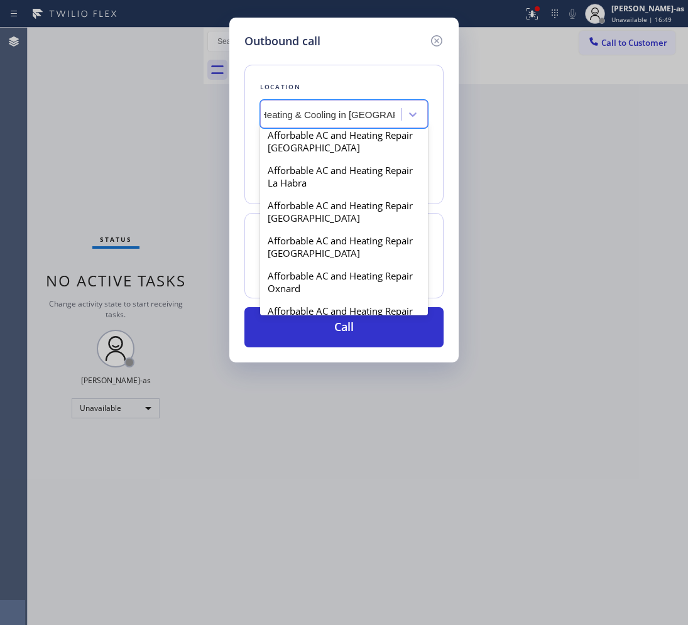
scroll to position [2042, 0]
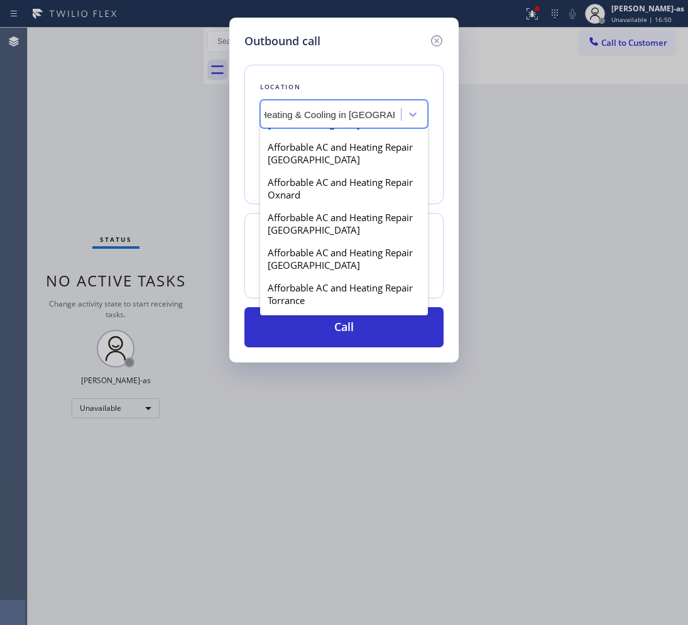
click at [322, 109] on input "Heating & Cooling in [GEOGRAPHIC_DATA]" at bounding box center [327, 114] width 134 height 11
type input "hvac alliance expert"
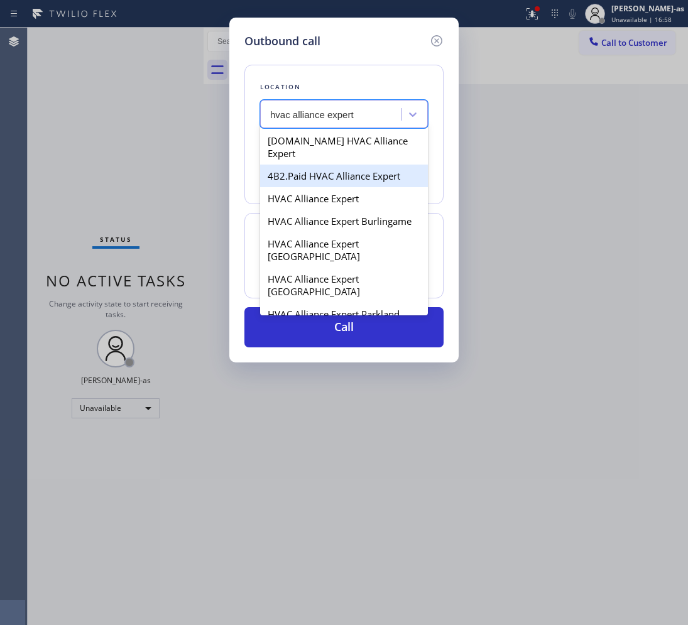
click at [281, 165] on div "4B2.Paid HVAC Alliance Expert" at bounding box center [344, 176] width 168 height 23
type input "[PHONE_NUMBER]"
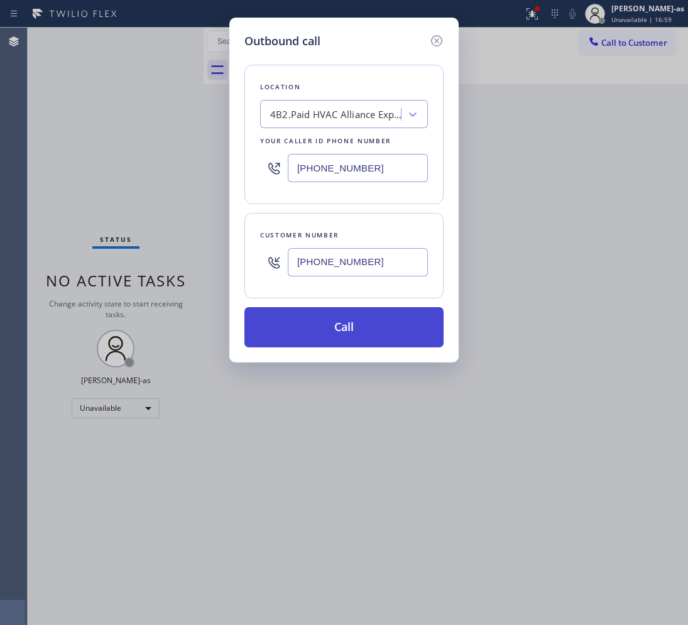
drag, startPoint x: 335, startPoint y: 325, endPoint x: 342, endPoint y: 331, distance: 9.4
click at [335, 324] on button "Call" at bounding box center [343, 327] width 199 height 40
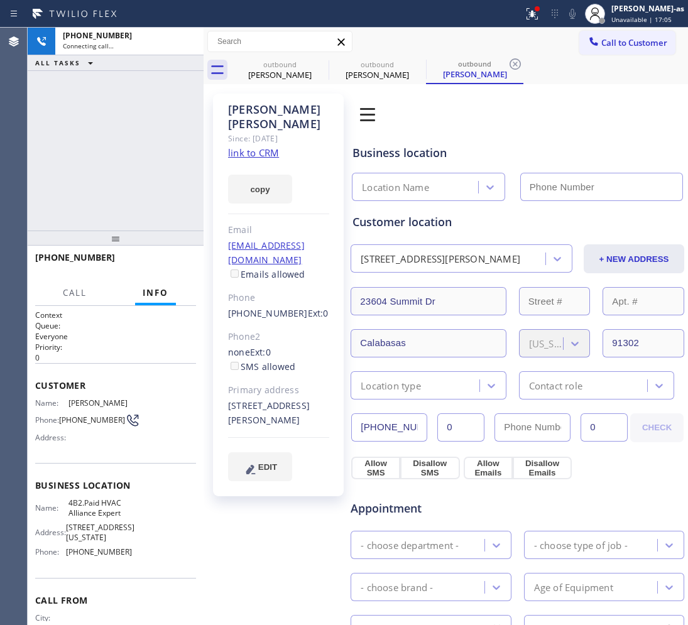
click at [259, 146] on link "link to CRM" at bounding box center [253, 152] width 51 height 13
type input "[PHONE_NUMBER]"
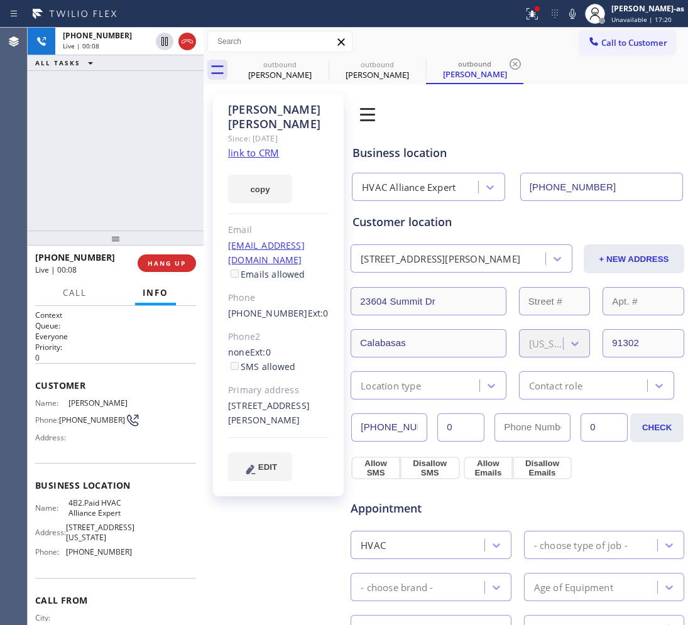
drag, startPoint x: 129, startPoint y: 148, endPoint x: 197, endPoint y: 139, distance: 68.4
click at [129, 146] on div "[PHONE_NUMBER] Live | 00:08 ALL TASKS ALL TASKS ACTIVE TASKS TASKS IN WRAP UP" at bounding box center [116, 129] width 176 height 203
click at [114, 102] on div "[PHONE_NUMBER] Live | 00:58 ALL TASKS ALL TASKS ACTIVE TASKS TASKS IN WRAP UP" at bounding box center [116, 129] width 176 height 203
click at [167, 269] on button "HANG UP" at bounding box center [167, 263] width 58 height 18
click at [167, 268] on button "HANG UP" at bounding box center [167, 263] width 58 height 18
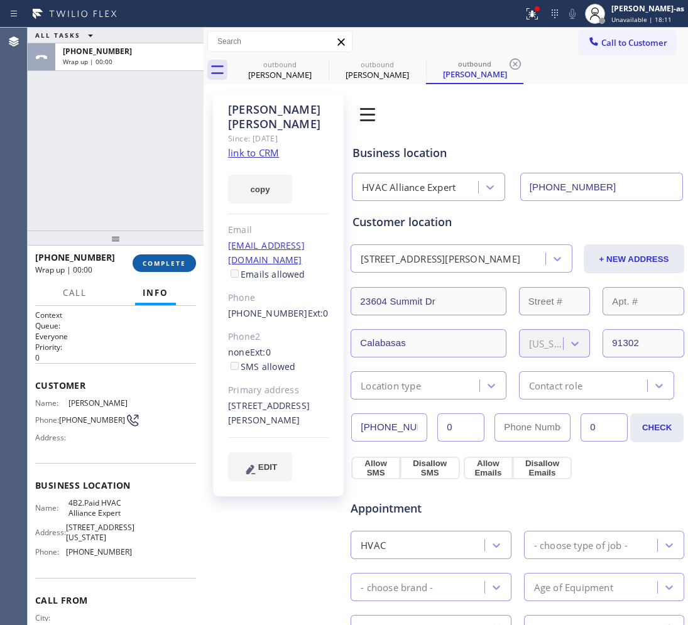
click at [168, 266] on span "COMPLETE" at bounding box center [164, 263] width 43 height 9
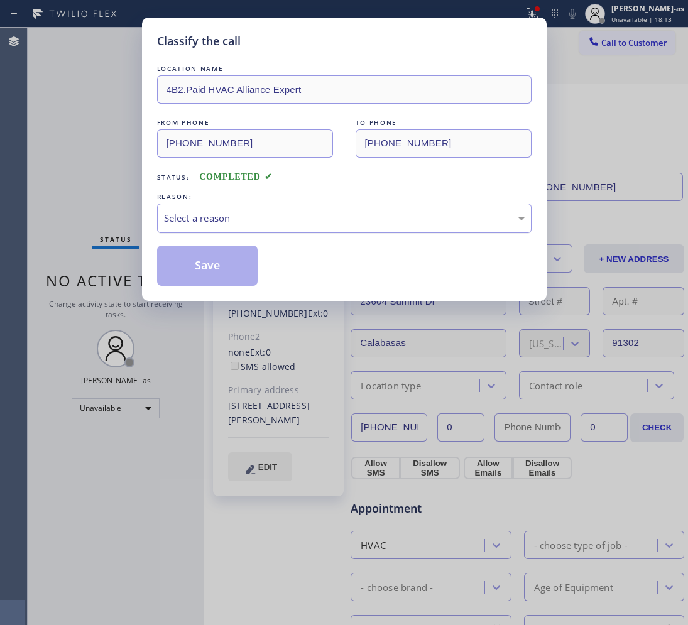
click at [332, 217] on div "Select a reason" at bounding box center [344, 218] width 361 height 14
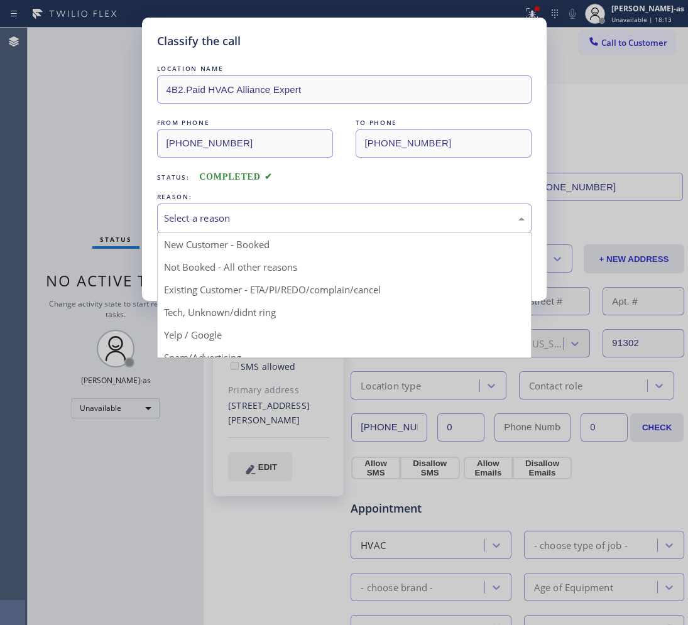
drag, startPoint x: 347, startPoint y: 290, endPoint x: 306, endPoint y: 283, distance: 41.4
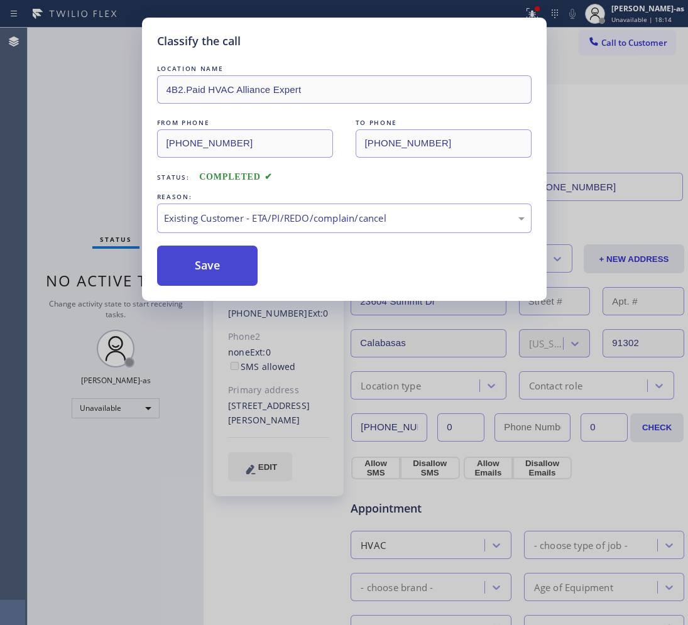
drag, startPoint x: 208, startPoint y: 262, endPoint x: 173, endPoint y: 58, distance: 206.5
click at [208, 260] on button "Save" at bounding box center [207, 266] width 101 height 40
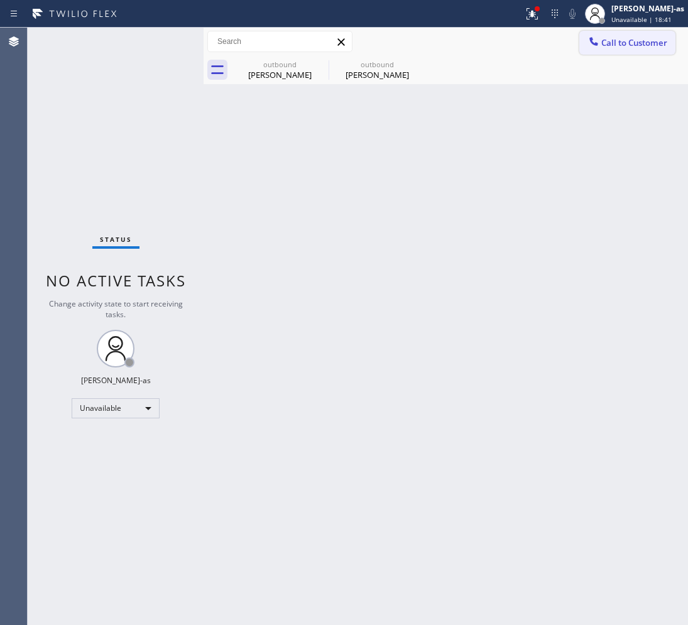
click at [631, 45] on span "Call to Customer" at bounding box center [634, 42] width 66 height 11
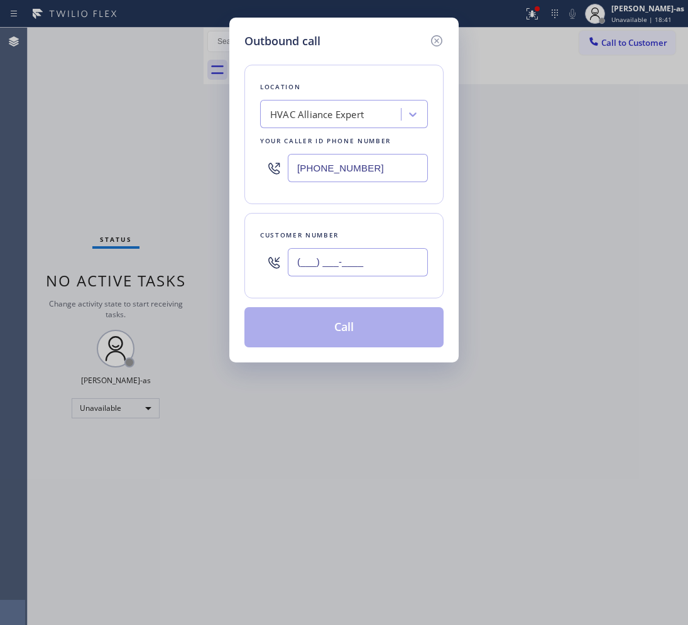
click at [375, 267] on input "(___) ___-____" at bounding box center [358, 262] width 140 height 28
paste input "714) 815-4860"
type input "[PHONE_NUMBER]"
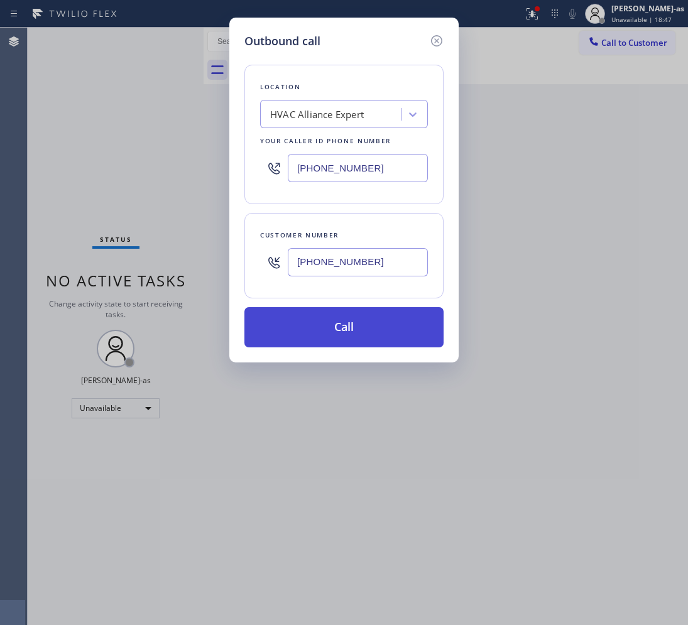
click at [369, 332] on button "Call" at bounding box center [343, 327] width 199 height 40
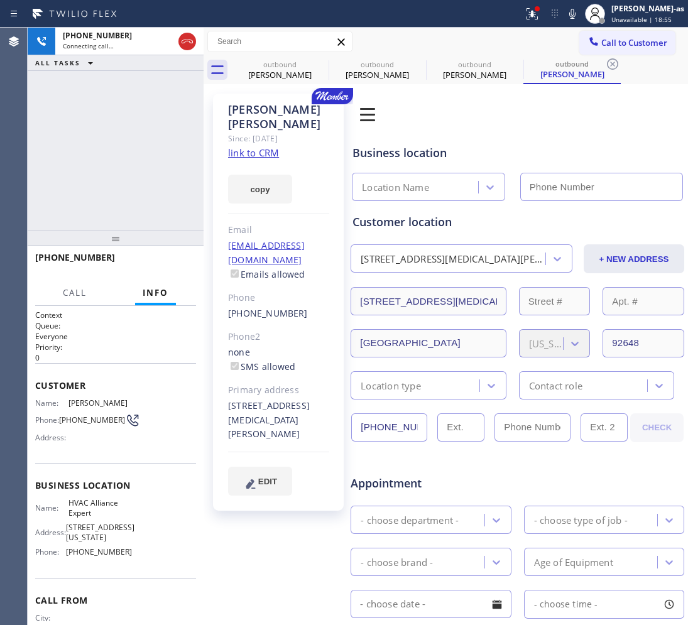
type input "[PHONE_NUMBER]"
click at [77, 170] on div "[PHONE_NUMBER] Live | 00:07 ALL TASKS ALL TASKS ACTIVE TASKS TASKS IN WRAP UP" at bounding box center [116, 129] width 176 height 203
drag, startPoint x: 159, startPoint y: 255, endPoint x: 154, endPoint y: 239, distance: 16.5
click at [157, 250] on div "[PHONE_NUMBER] Live | 00:08 HANG UP" at bounding box center [115, 263] width 161 height 33
click at [143, 182] on div "[PHONE_NUMBER] Live | 00:08 ALL TASKS ALL TASKS ACTIVE TASKS TASKS IN WRAP UP" at bounding box center [116, 129] width 176 height 203
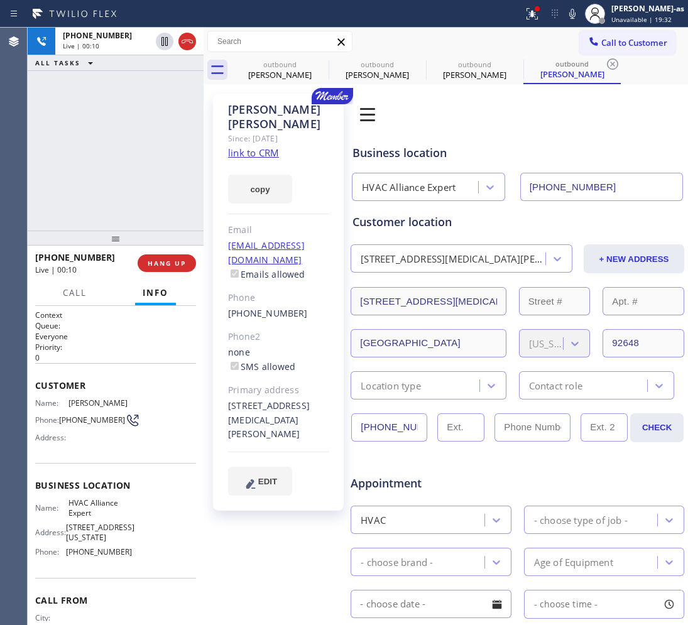
click at [263, 146] on link "link to CRM" at bounding box center [253, 152] width 51 height 13
click at [189, 45] on icon at bounding box center [187, 41] width 15 height 15
click at [177, 202] on div "[PHONE_NUMBER] Live | 00:54 ALL TASKS ALL TASKS ACTIVE TASKS TASKS IN WRAP UP" at bounding box center [116, 129] width 176 height 203
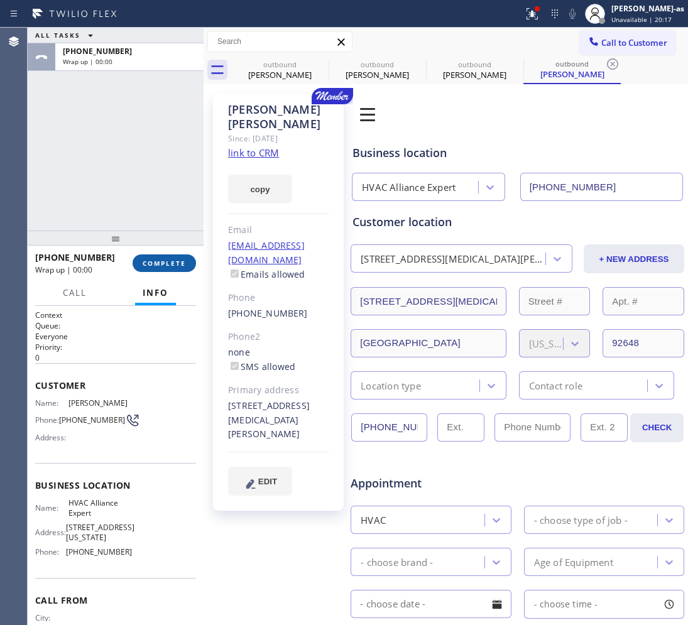
click at [158, 268] on button "COMPLETE" at bounding box center [164, 263] width 63 height 18
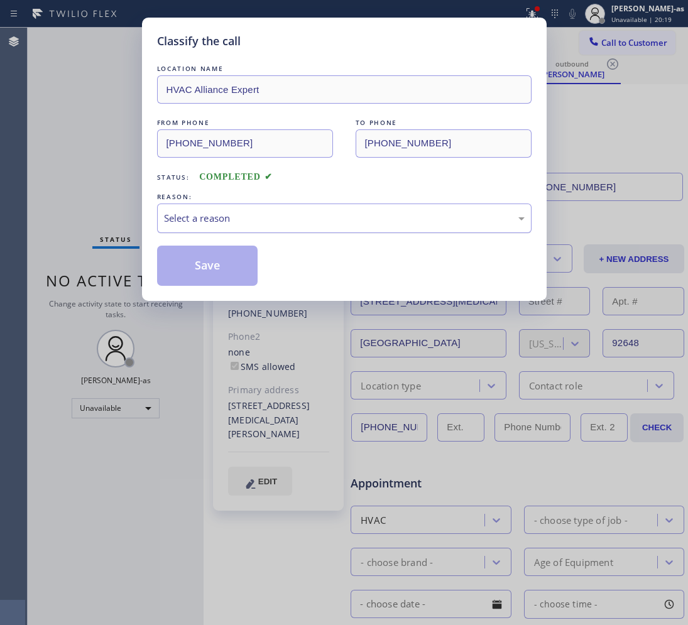
click at [297, 227] on div "Select a reason" at bounding box center [344, 219] width 375 height 30
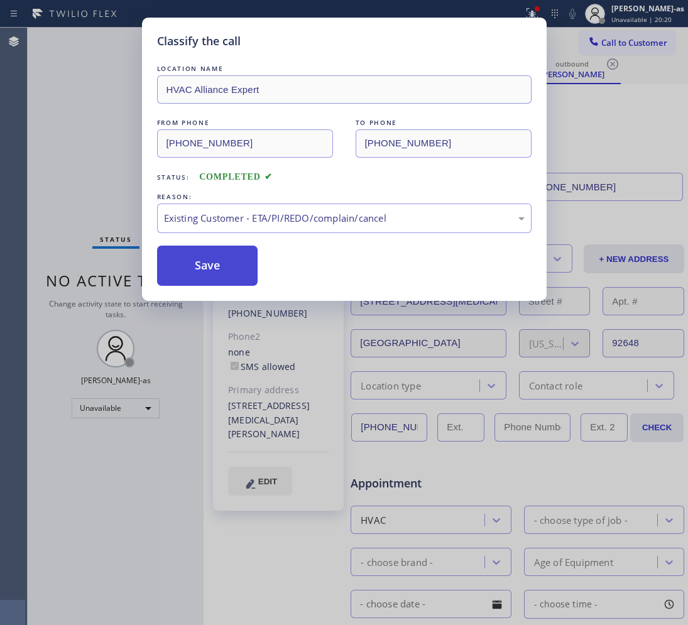
drag, startPoint x: 200, startPoint y: 266, endPoint x: 470, endPoint y: 287, distance: 271.0
click at [200, 265] on button "Save" at bounding box center [207, 266] width 101 height 40
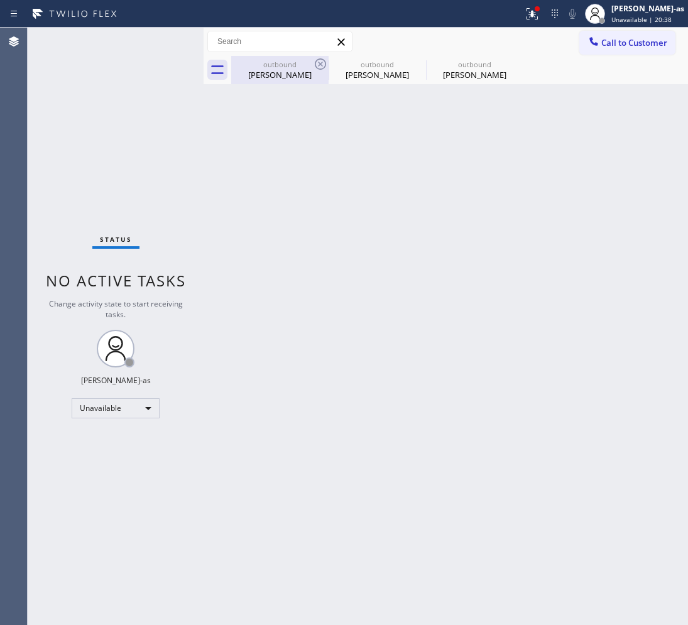
click at [278, 67] on div "outbound" at bounding box center [279, 64] width 95 height 9
type input "[PHONE_NUMBER]"
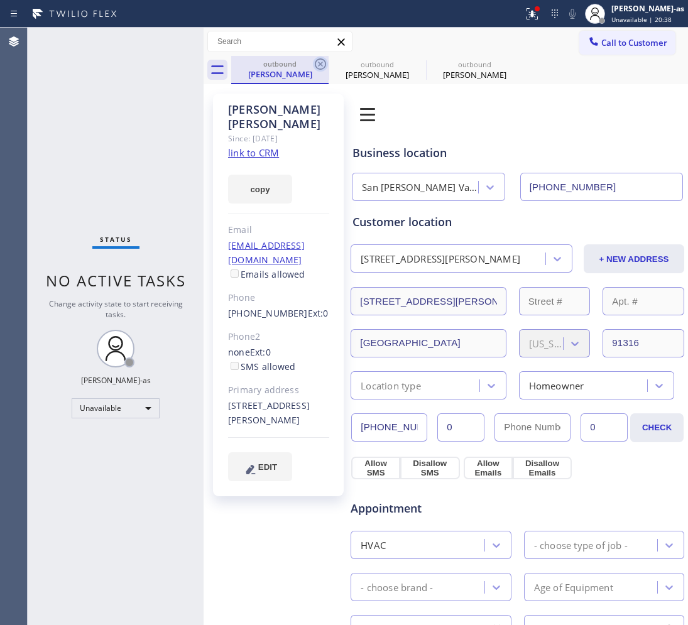
click at [313, 60] on icon at bounding box center [320, 64] width 15 height 15
type input "[PHONE_NUMBER]"
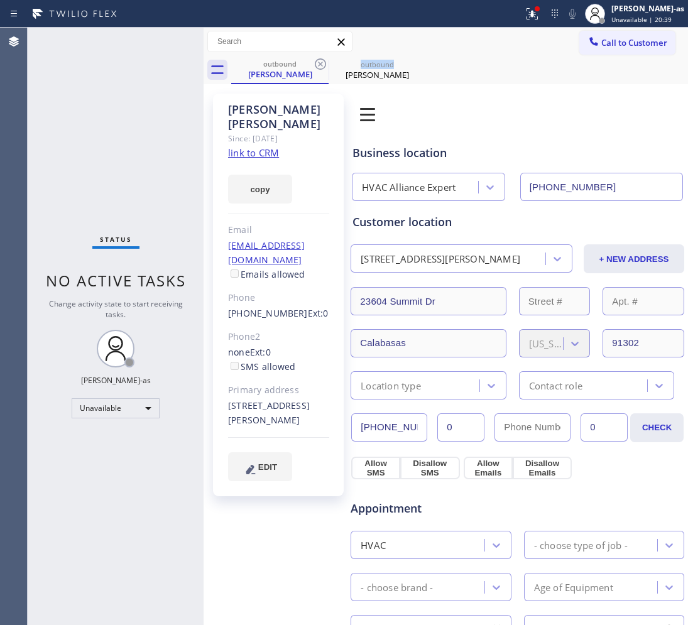
click at [313, 60] on icon at bounding box center [320, 64] width 15 height 15
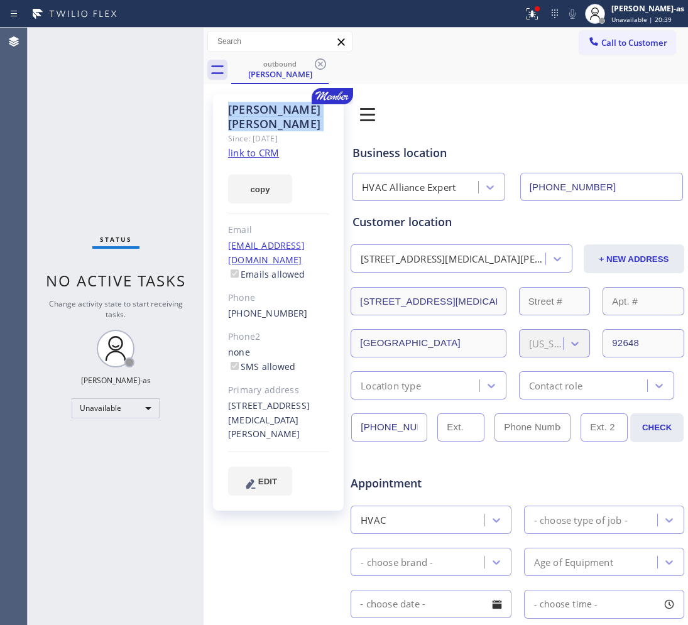
click at [313, 61] on icon at bounding box center [320, 64] width 15 height 15
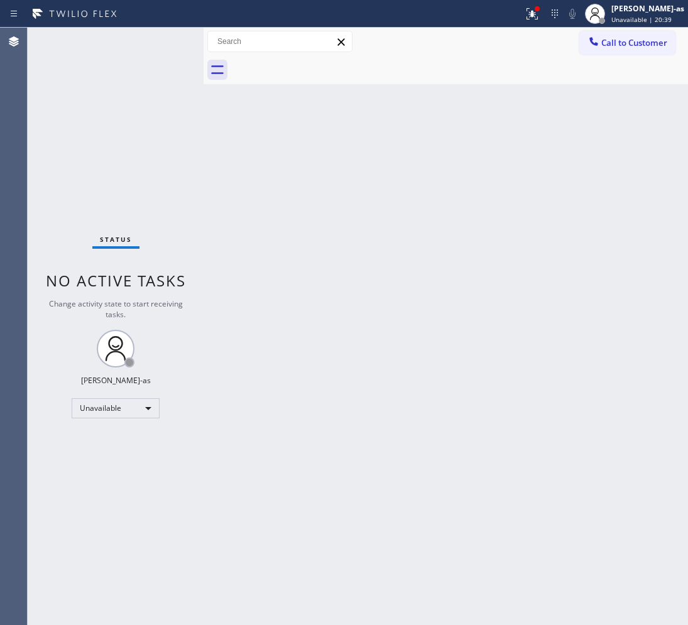
drag, startPoint x: 334, startPoint y: 174, endPoint x: 343, endPoint y: 162, distance: 14.8
click at [337, 172] on div "Back to Dashboard Change Sender ID Customers Technicians Select a contact Outbo…" at bounding box center [446, 327] width 484 height 598
click at [646, 44] on span "Call to Customer" at bounding box center [634, 42] width 66 height 11
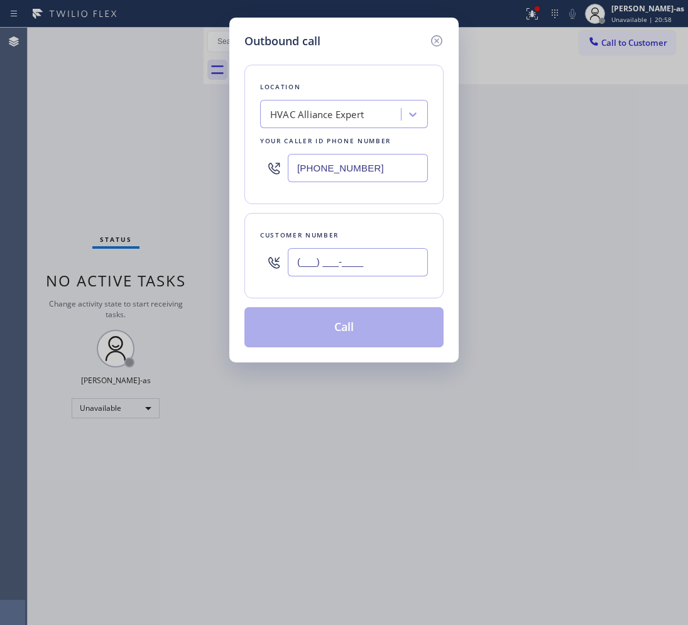
click at [378, 273] on input "(___) ___-____" at bounding box center [358, 262] width 140 height 28
paste input "818) 605-0514"
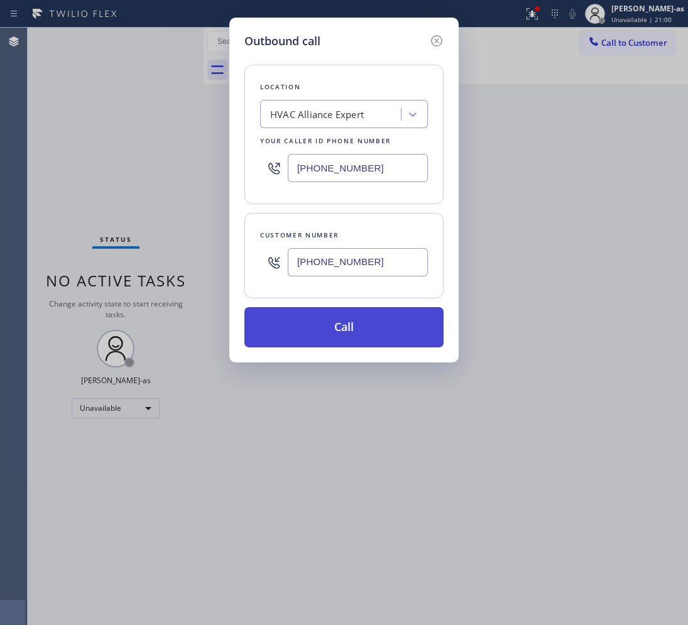
type input "[PHONE_NUMBER]"
click at [351, 325] on button "Call" at bounding box center [343, 327] width 199 height 40
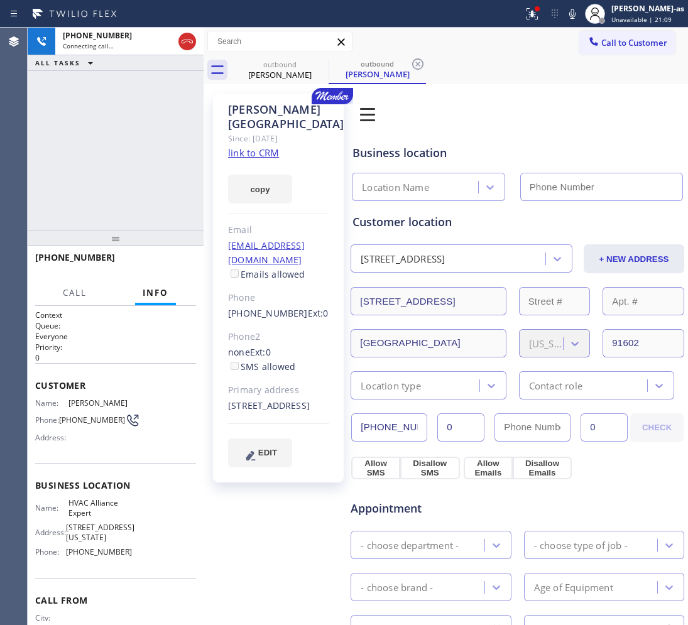
type input "[PHONE_NUMBER]"
click at [278, 72] on div "[PERSON_NAME]" at bounding box center [279, 74] width 95 height 11
click at [251, 146] on link "link to CRM" at bounding box center [253, 152] width 51 height 13
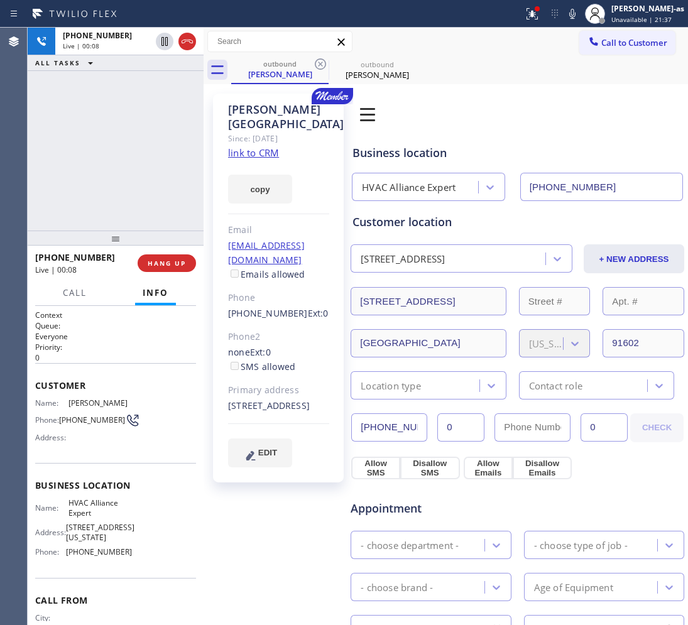
click at [187, 45] on icon at bounding box center [187, 41] width 15 height 15
click at [175, 256] on button "HANG UP" at bounding box center [167, 263] width 58 height 18
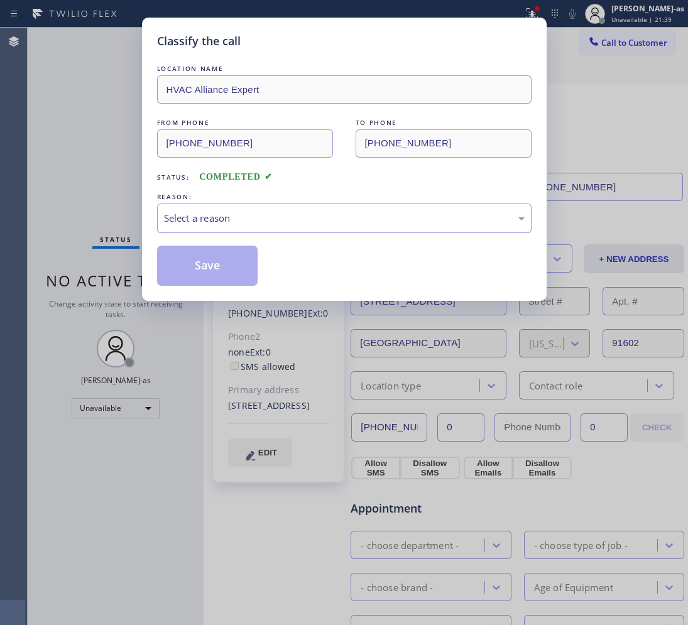
click at [221, 212] on div "Select a reason" at bounding box center [344, 218] width 361 height 14
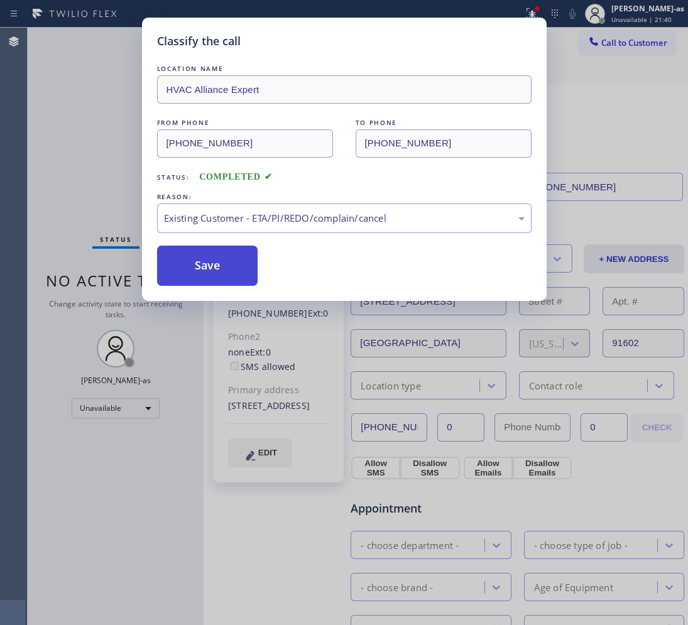
click at [194, 263] on button "Save" at bounding box center [207, 266] width 101 height 40
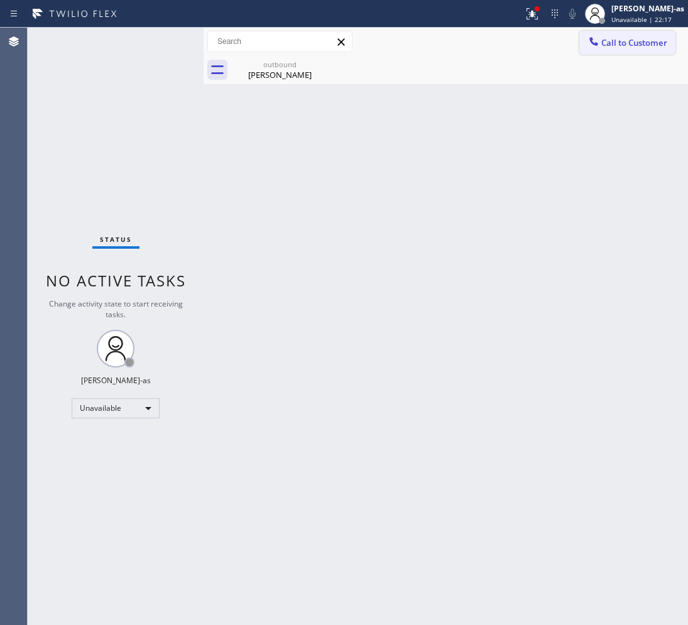
click at [648, 45] on span "Call to Customer" at bounding box center [634, 42] width 66 height 11
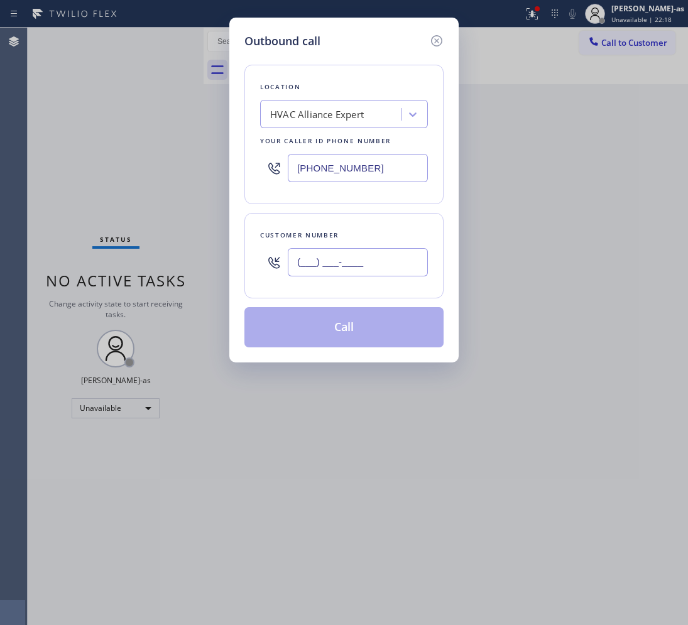
click at [377, 265] on input "(___) ___-____" at bounding box center [358, 262] width 140 height 28
paste input "310) 989-6411"
type input "[PHONE_NUMBER]"
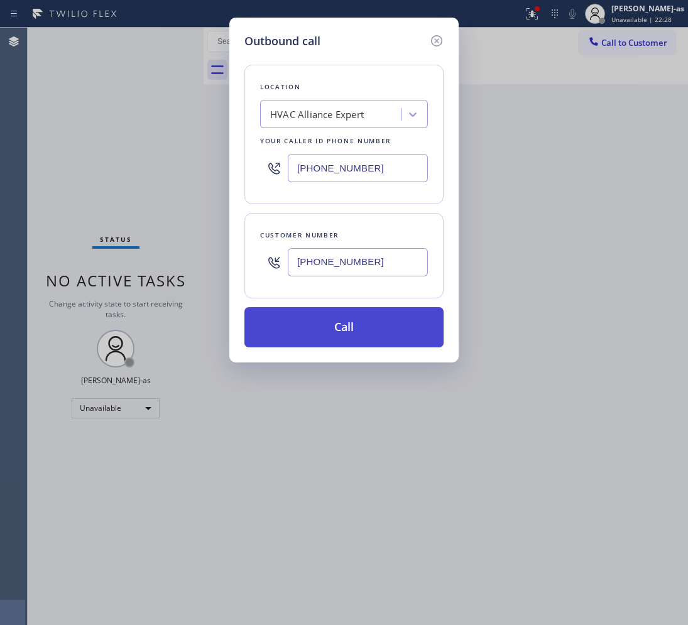
click at [383, 324] on button "Call" at bounding box center [343, 327] width 199 height 40
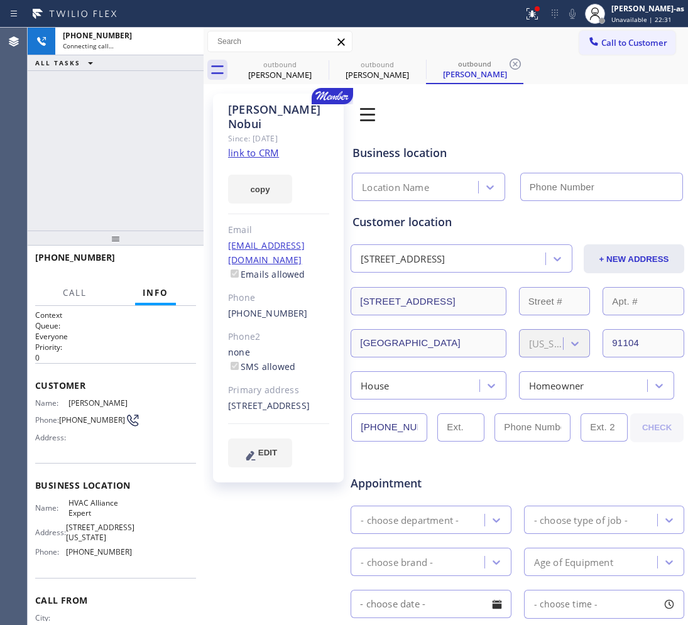
click at [260, 146] on link "link to CRM" at bounding box center [253, 152] width 51 height 13
type input "[PHONE_NUMBER]"
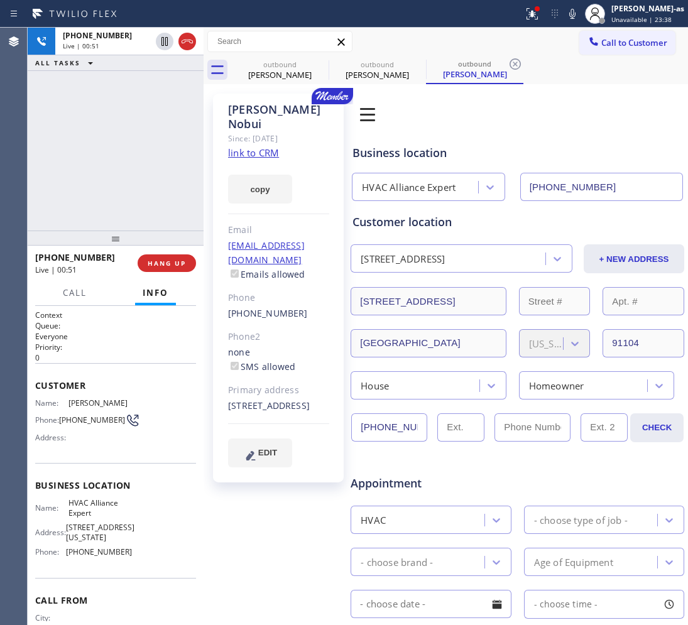
drag, startPoint x: 274, startPoint y: 70, endPoint x: 156, endPoint y: 136, distance: 135.0
click at [275, 70] on div "[PERSON_NAME]" at bounding box center [279, 74] width 95 height 11
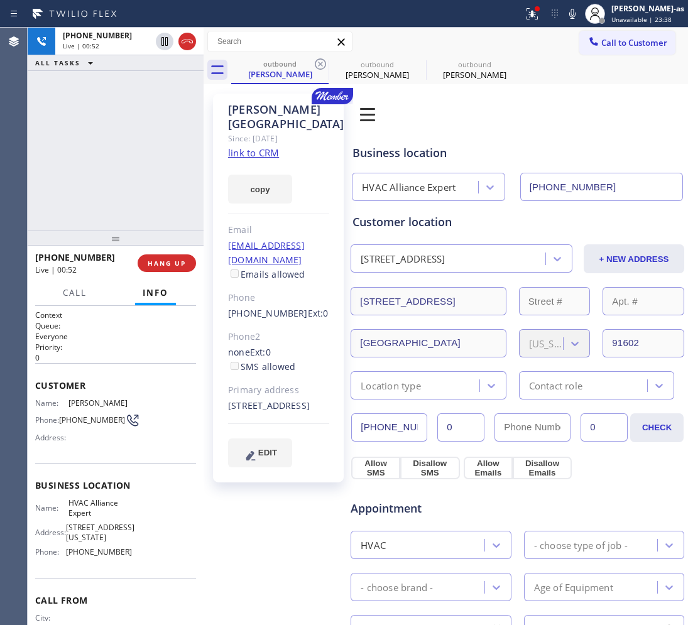
click at [155, 136] on div "[PHONE_NUMBER] Live | 00:52 ALL TASKS ALL TASKS ACTIVE TASKS TASKS IN WRAP UP" at bounding box center [116, 129] width 176 height 203
click at [180, 128] on div "[PHONE_NUMBER] Live | 00:52 ALL TASKS ALL TASKS ACTIVE TASKS TASKS IN WRAP UP" at bounding box center [116, 129] width 176 height 203
click at [161, 254] on button "HANG UP" at bounding box center [167, 263] width 58 height 18
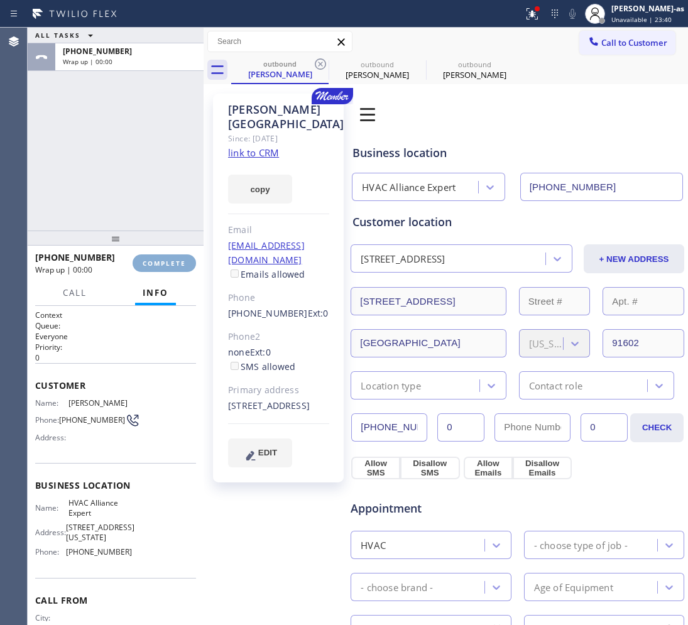
click at [172, 262] on span "COMPLETE" at bounding box center [164, 263] width 43 height 9
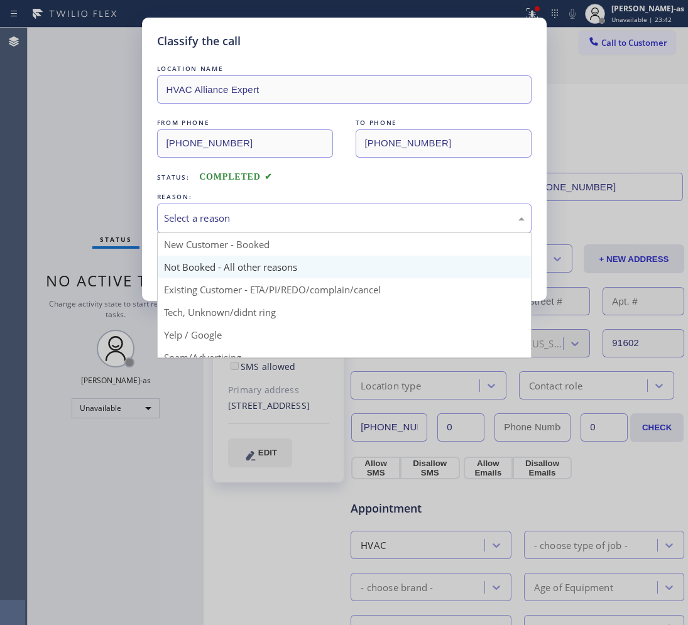
drag, startPoint x: 202, startPoint y: 209, endPoint x: 261, endPoint y: 271, distance: 85.4
click at [202, 211] on div "Select a reason" at bounding box center [344, 219] width 375 height 30
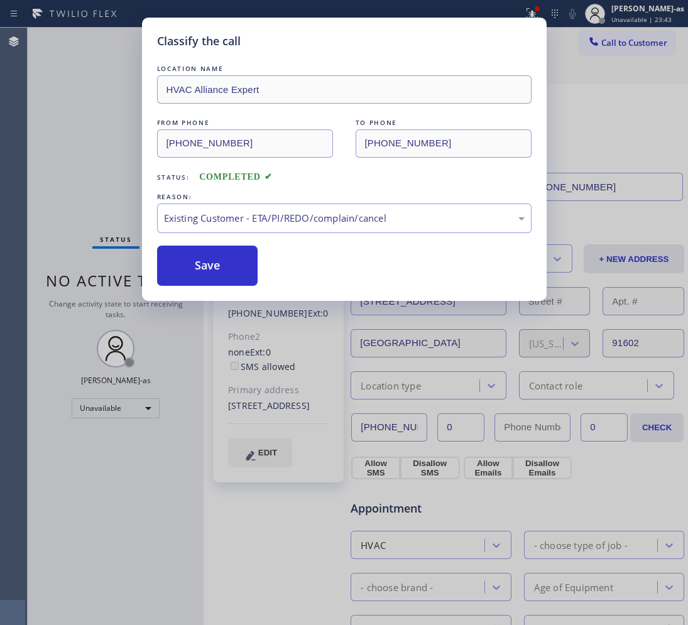
click at [199, 261] on button "Save" at bounding box center [207, 266] width 101 height 40
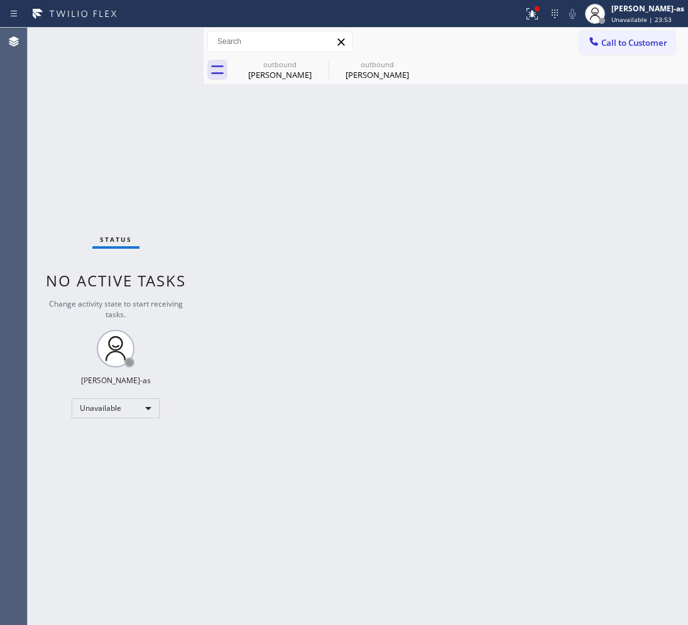
drag, startPoint x: 154, startPoint y: 182, endPoint x: 215, endPoint y: 129, distance: 81.0
click at [155, 183] on div "Status No active tasks Change activity state to start receiving tasks. [PERSON_…" at bounding box center [116, 327] width 176 height 598
drag, startPoint x: 273, startPoint y: 67, endPoint x: 300, endPoint y: 66, distance: 27.0
click at [275, 67] on div "outbound" at bounding box center [279, 64] width 95 height 9
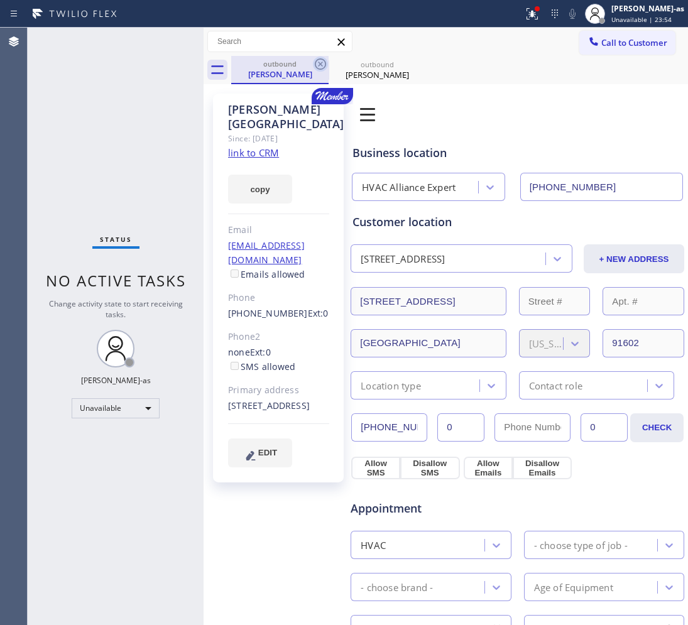
click at [322, 61] on icon at bounding box center [320, 64] width 15 height 15
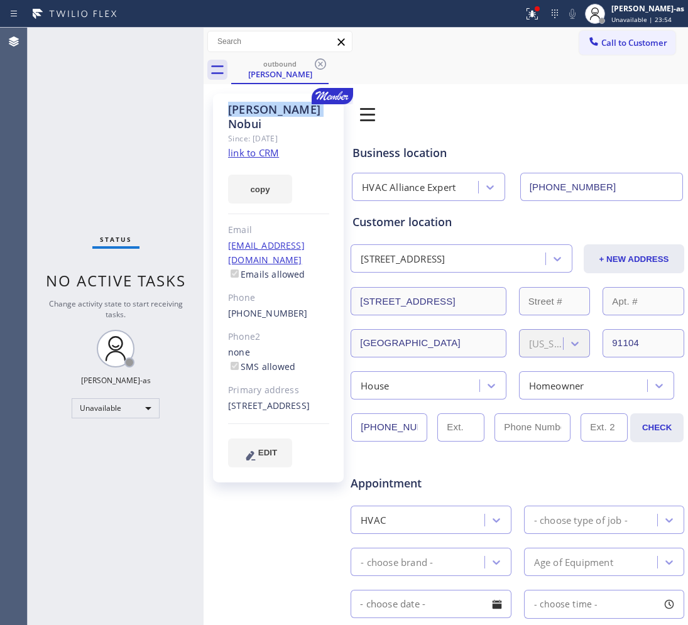
click at [322, 61] on icon at bounding box center [320, 64] width 15 height 15
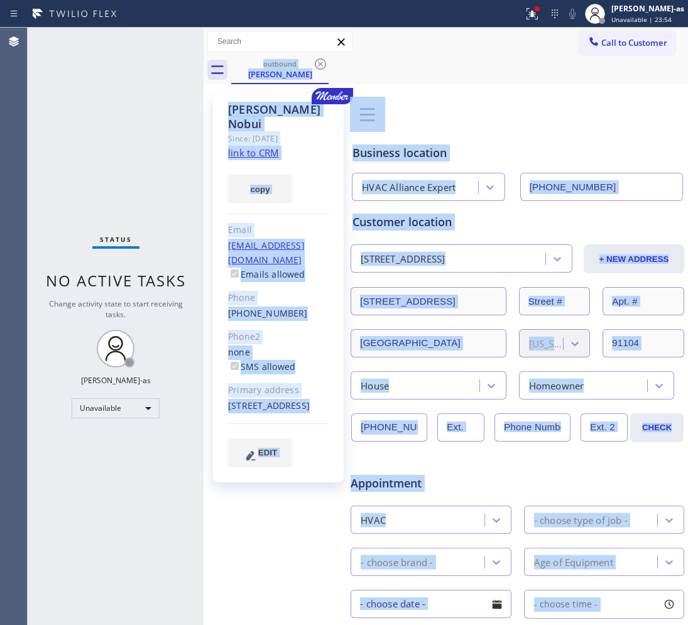
click at [322, 61] on div "outbound [PERSON_NAME]" at bounding box center [459, 70] width 457 height 28
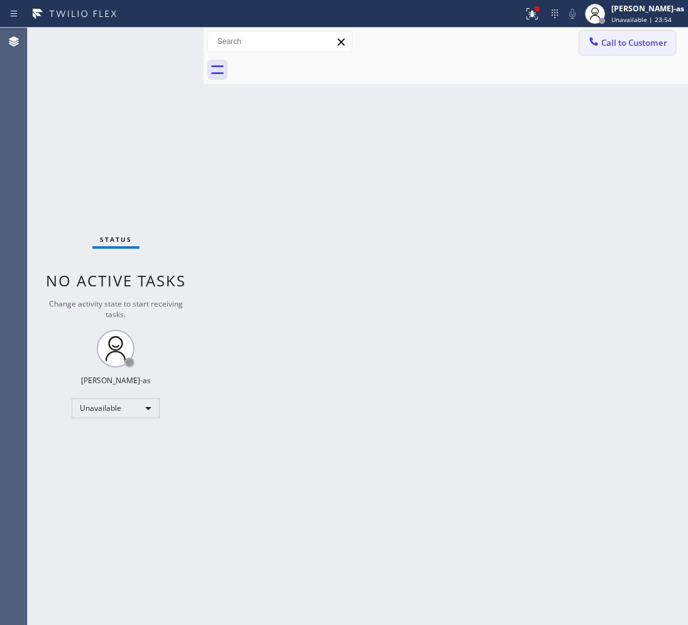
click at [616, 40] on span "Call to Customer" at bounding box center [634, 42] width 66 height 11
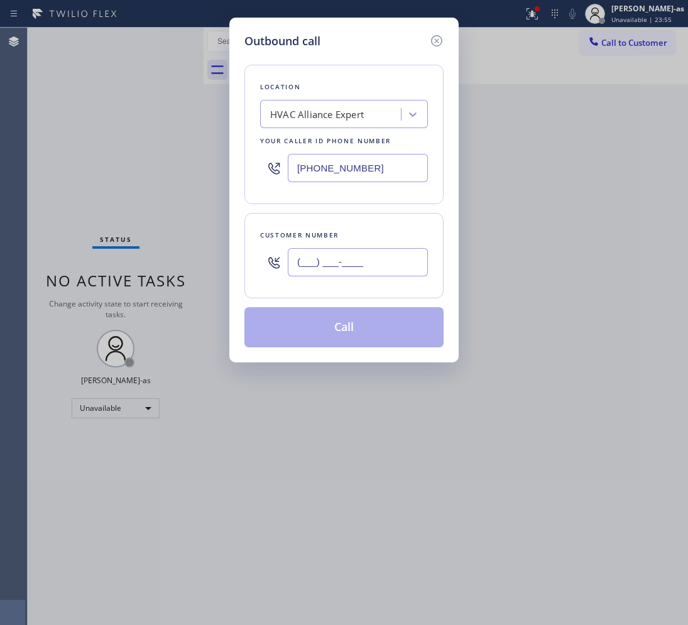
click at [352, 271] on input "(___) ___-____" at bounding box center [358, 262] width 140 height 28
paste input "847) 274-5929"
type input "[PHONE_NUMBER]"
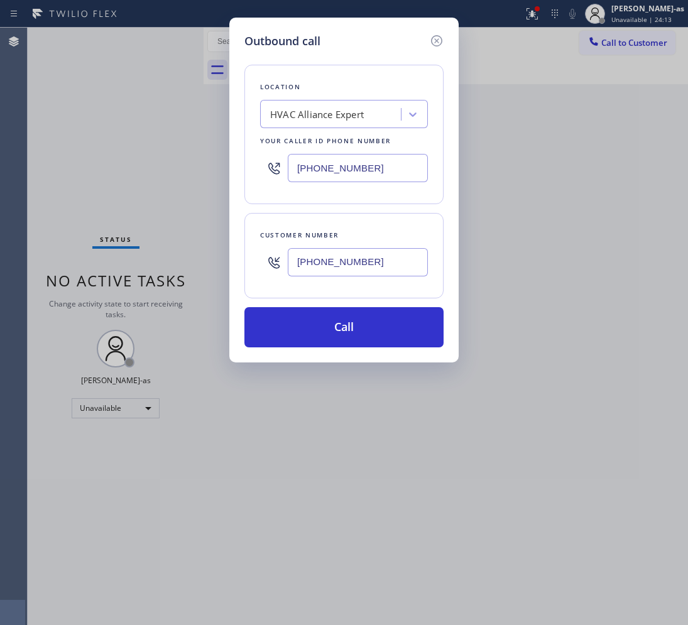
click at [321, 114] on div "HVAC Alliance Expert" at bounding box center [317, 114] width 94 height 14
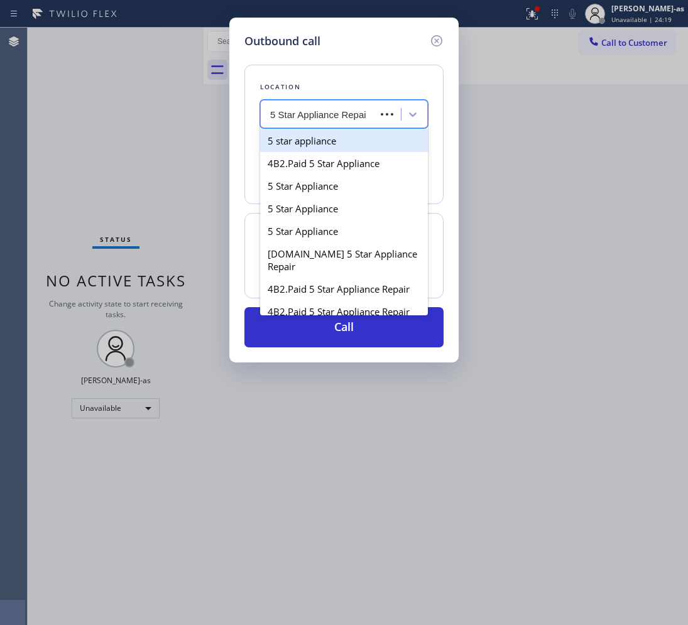
type input "5 Star Appliance Repair"
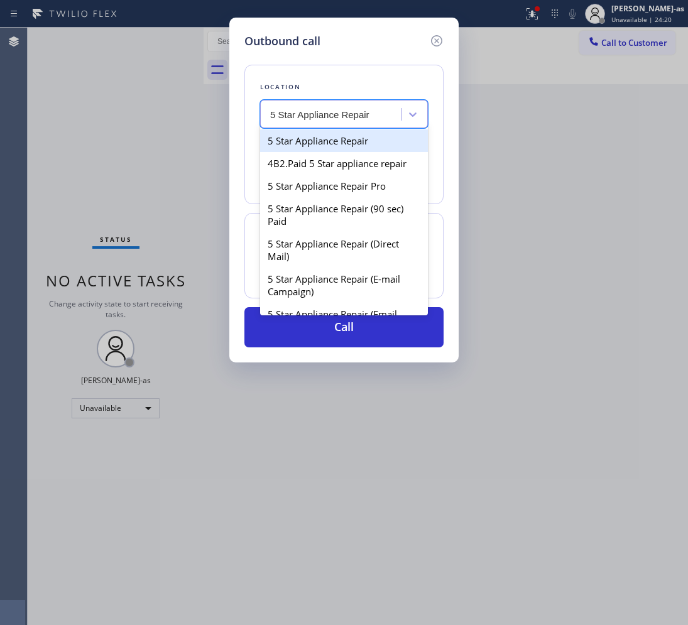
click at [303, 148] on div "5 Star Appliance Repair" at bounding box center [344, 140] width 168 height 23
type input "[PHONE_NUMBER]"
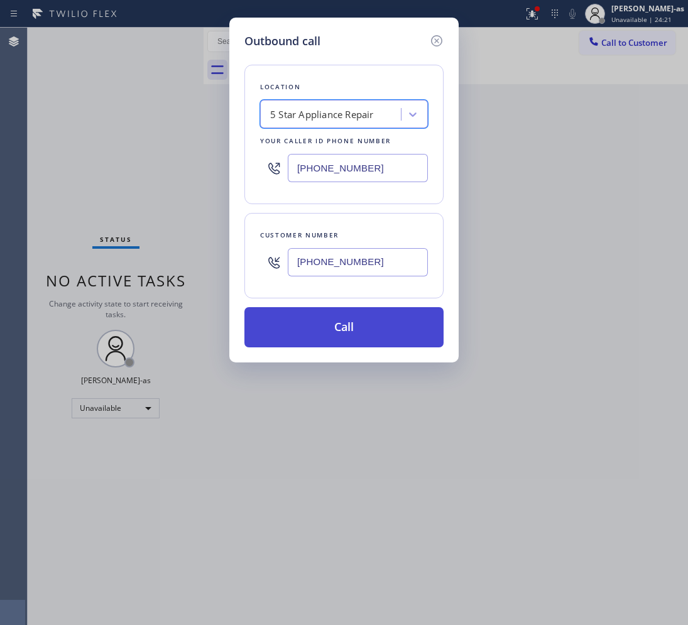
click at [354, 328] on button "Call" at bounding box center [343, 327] width 199 height 40
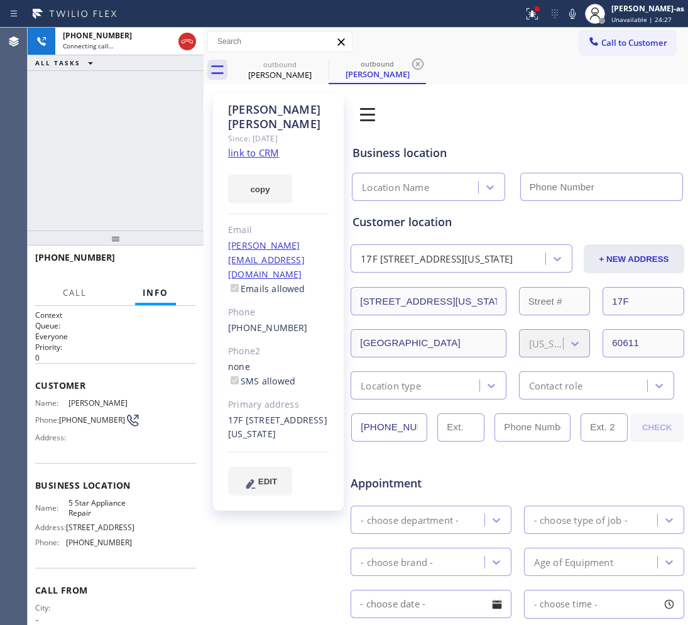
type input "[PHONE_NUMBER]"
click at [164, 261] on span "HANG UP" at bounding box center [167, 263] width 38 height 9
click at [164, 262] on span "HANG UP" at bounding box center [167, 263] width 38 height 9
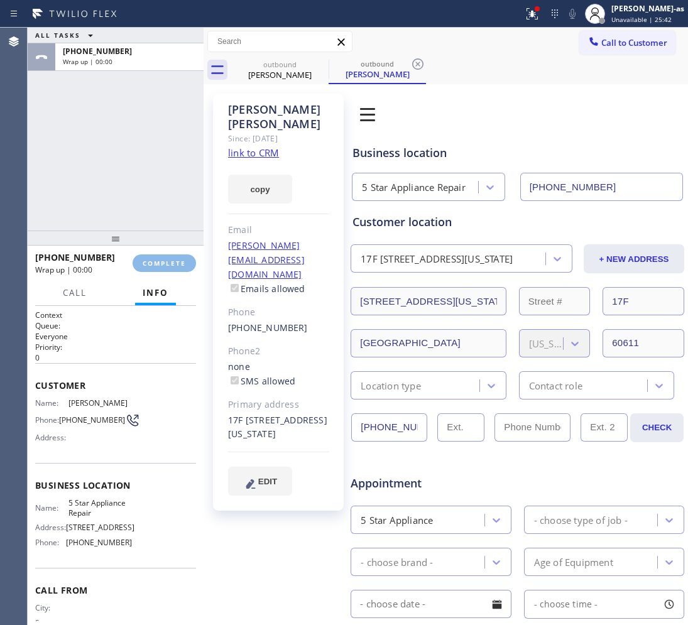
click at [123, 179] on div "ALL TASKS ALL TASKS ACTIVE TASKS TASKS IN WRAP UP [PHONE_NUMBER] Wrap up | 00:00" at bounding box center [116, 129] width 176 height 203
click at [160, 267] on span "COMPLETE" at bounding box center [164, 263] width 43 height 9
drag, startPoint x: 128, startPoint y: 214, endPoint x: 121, endPoint y: 208, distance: 8.5
click at [124, 209] on div "ALL TASKS ALL TASKS ACTIVE TASKS TASKS IN WRAP UP [PHONE_NUMBER] Wrap up | 00:01" at bounding box center [116, 129] width 176 height 203
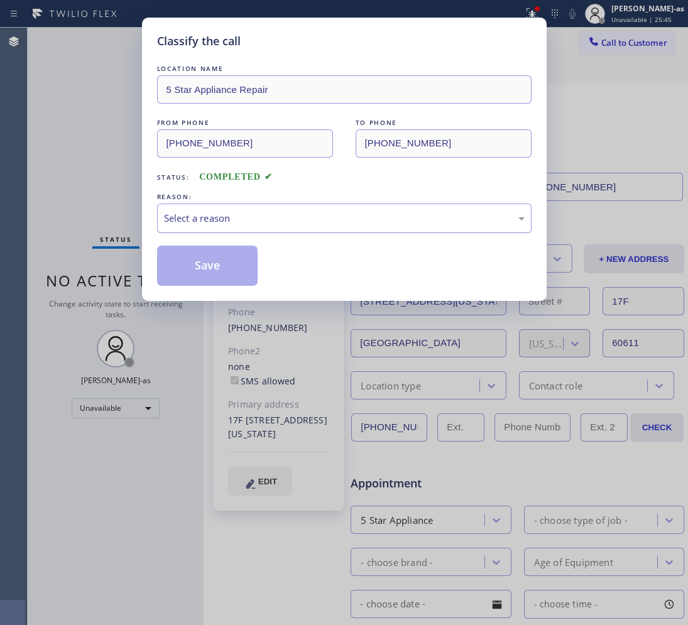
click at [214, 222] on div "Select a reason" at bounding box center [344, 218] width 361 height 14
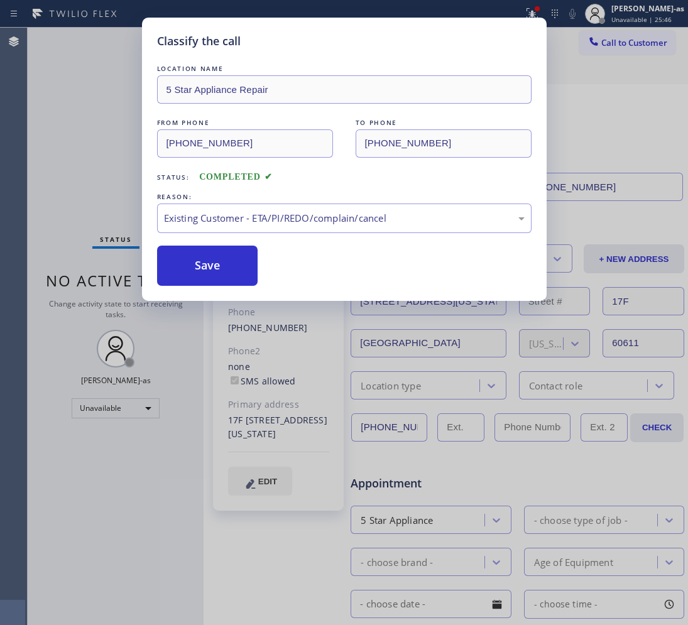
drag, startPoint x: 309, startPoint y: 285, endPoint x: 261, endPoint y: 274, distance: 48.9
click at [221, 263] on button "Save" at bounding box center [207, 266] width 101 height 40
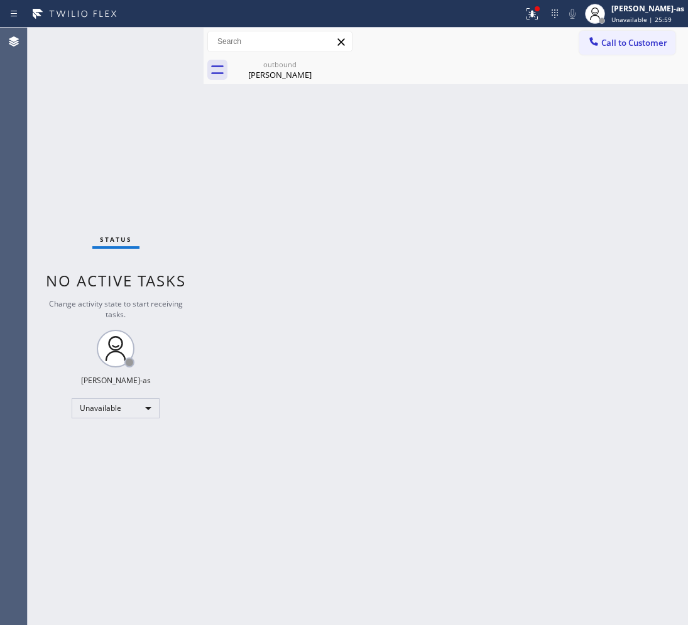
click at [91, 170] on div "Status No active tasks Change activity state to start receiving tasks. [PERSON_…" at bounding box center [116, 327] width 176 height 598
click at [289, 70] on div "[PERSON_NAME]" at bounding box center [279, 74] width 95 height 11
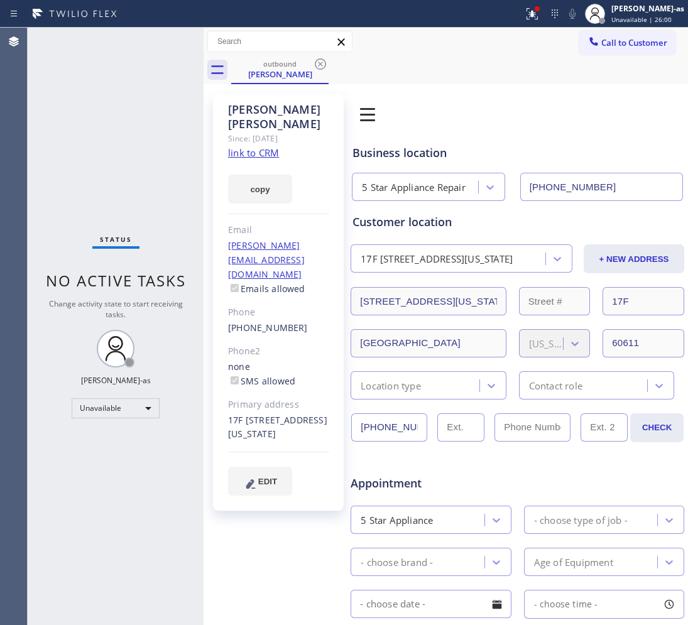
click at [322, 61] on icon at bounding box center [320, 64] width 15 height 15
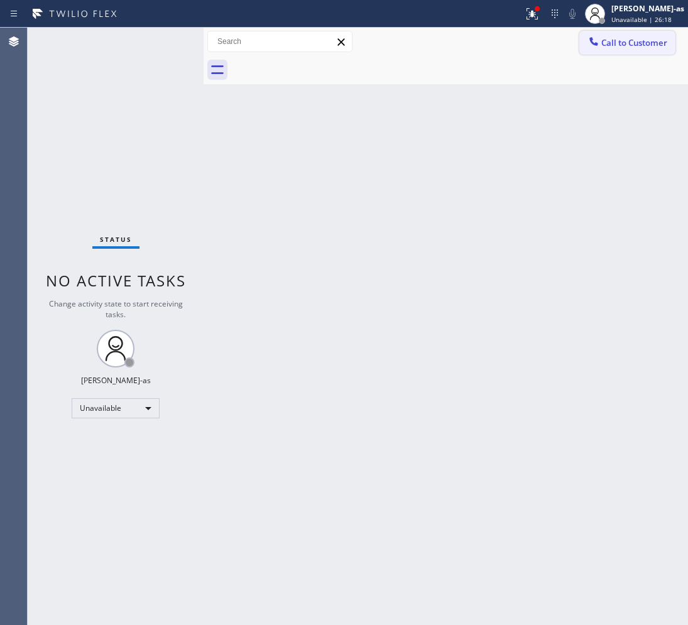
click at [652, 41] on span "Call to Customer" at bounding box center [634, 42] width 66 height 11
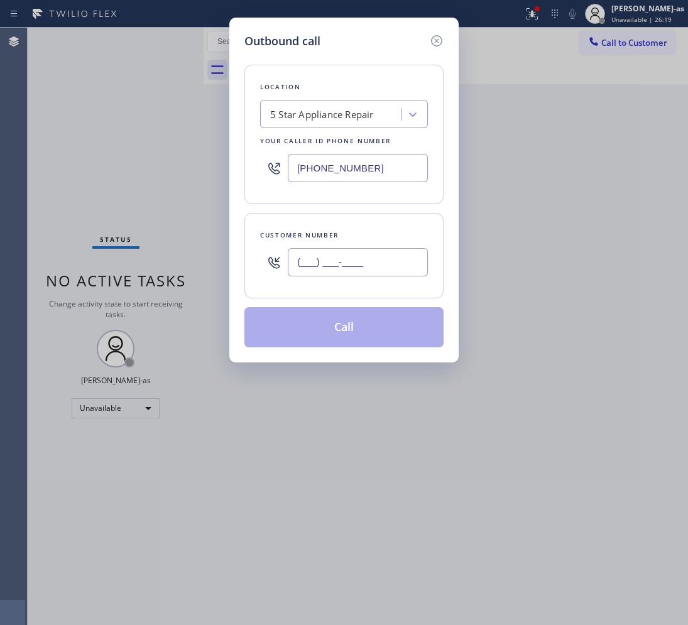
click at [358, 255] on input "(___) ___-____" at bounding box center [358, 262] width 140 height 28
paste input "714) 814-6434"
type input "[PHONE_NUMBER]"
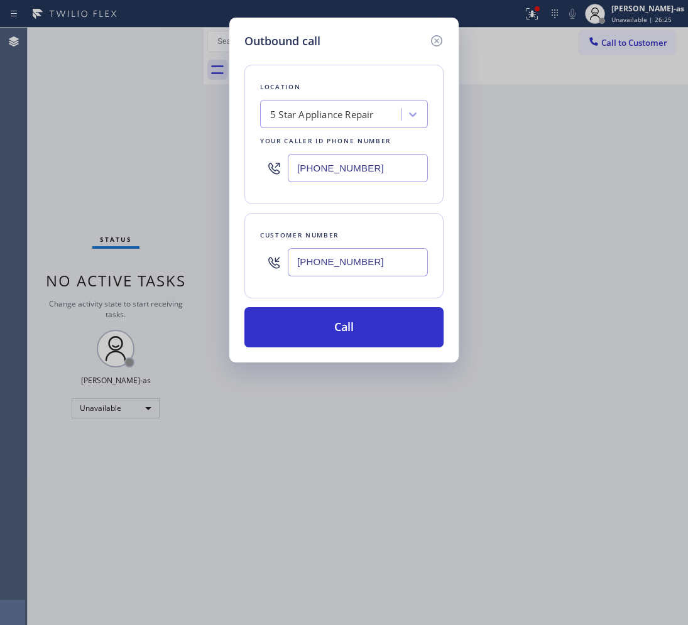
click at [325, 118] on div "5 Star Appliance Repair" at bounding box center [322, 114] width 104 height 14
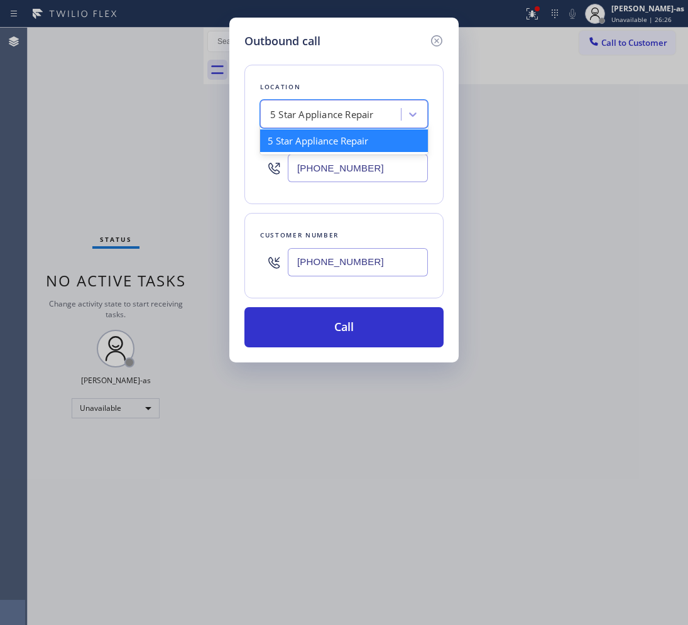
paste input "[PERSON_NAME] Air Conditioner Repair."
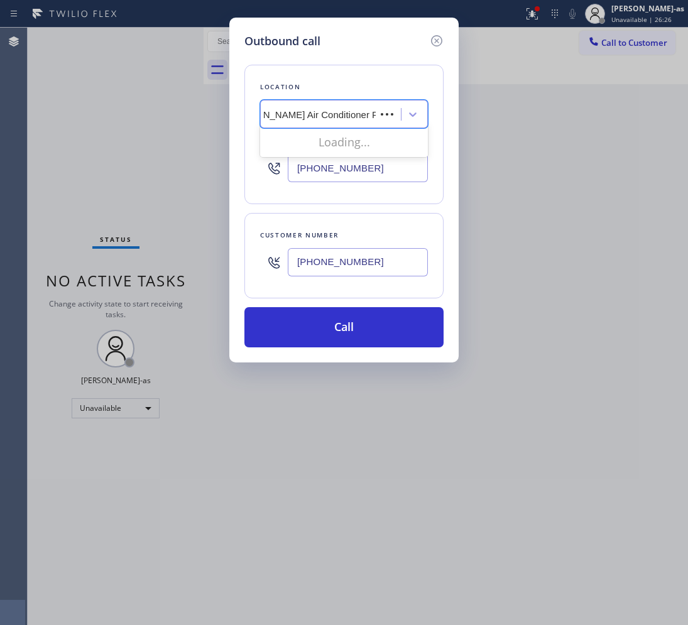
type input "[PERSON_NAME] Air Conditioner Repair"
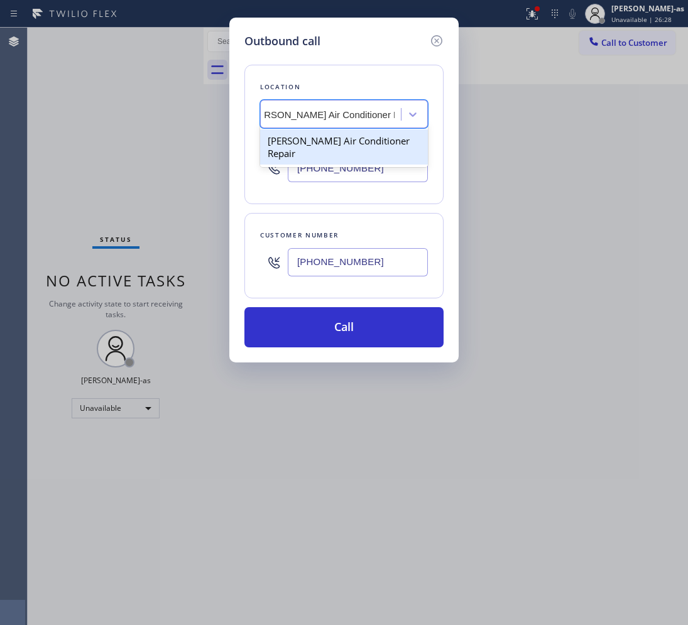
click at [330, 139] on div "[PERSON_NAME] Air Conditioner Repair" at bounding box center [344, 146] width 168 height 35
type input "[PHONE_NUMBER]"
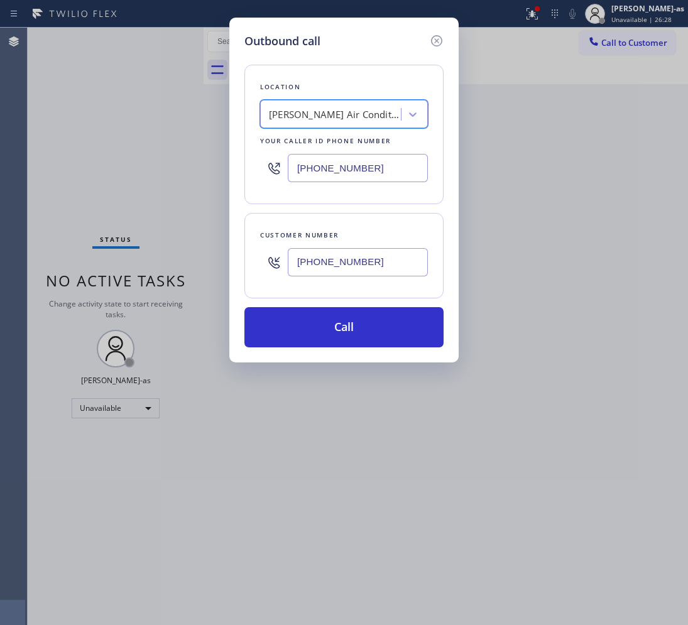
scroll to position [0, 1]
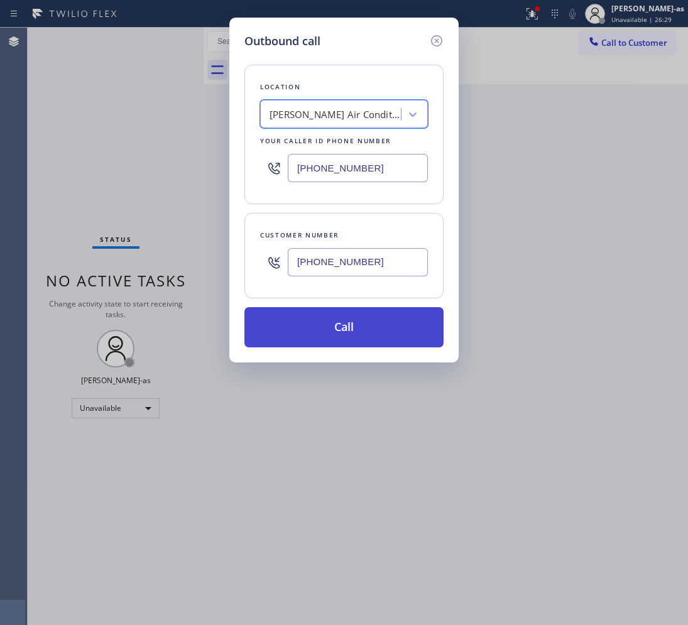
click at [320, 321] on button "Call" at bounding box center [343, 327] width 199 height 40
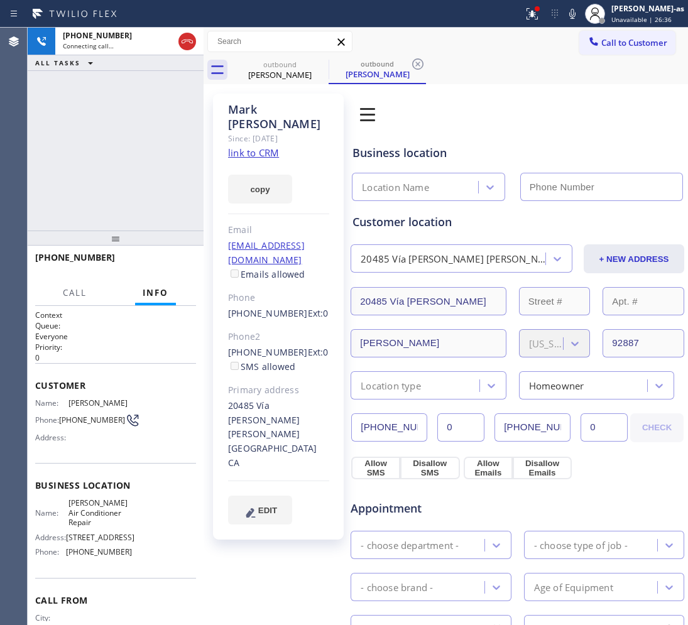
type input "[PHONE_NUMBER]"
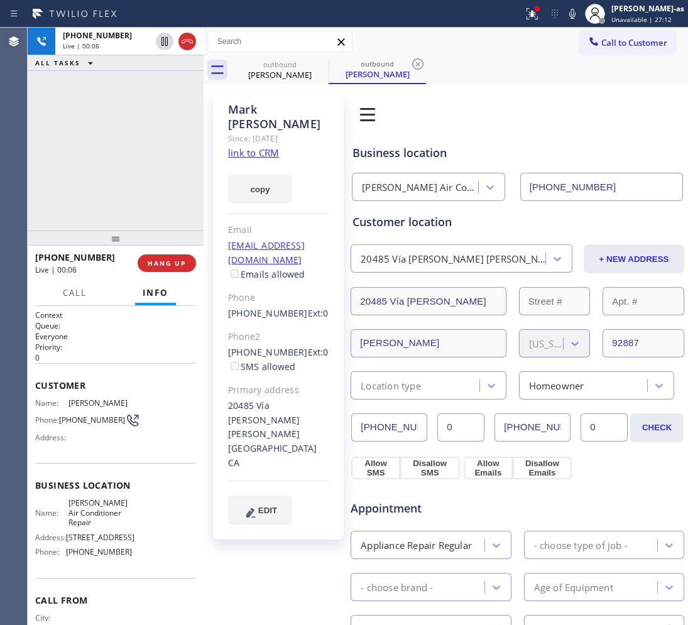
drag, startPoint x: 102, startPoint y: 126, endPoint x: 113, endPoint y: 167, distance: 43.0
click at [104, 126] on div "[PHONE_NUMBER] Live | 00:06 ALL TASKS ALL TASKS ACTIVE TASKS TASKS IN WRAP UP" at bounding box center [116, 129] width 176 height 203
click at [250, 146] on link "link to CRM" at bounding box center [253, 152] width 51 height 13
click at [181, 55] on div "ALL TASKS ALL TASKS ACTIVE TASKS TASKS IN WRAP UP" at bounding box center [116, 63] width 176 height 16
click at [180, 44] on icon at bounding box center [187, 41] width 15 height 15
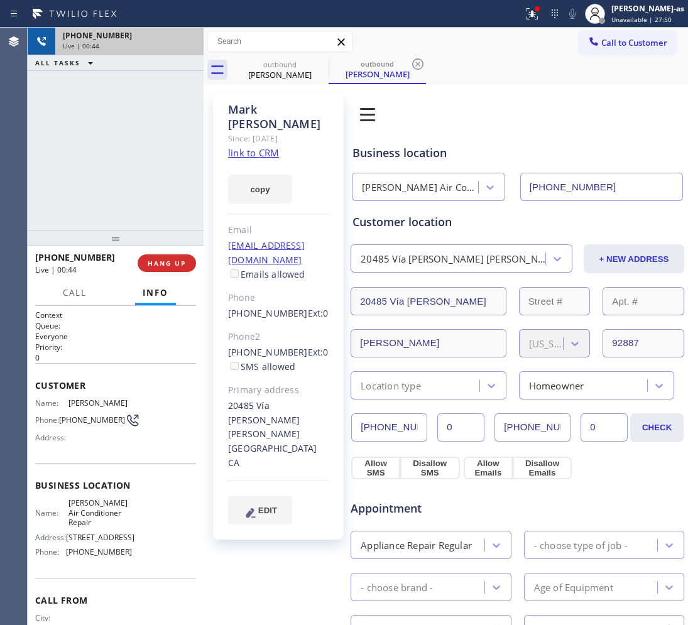
click at [132, 245] on div at bounding box center [116, 238] width 176 height 15
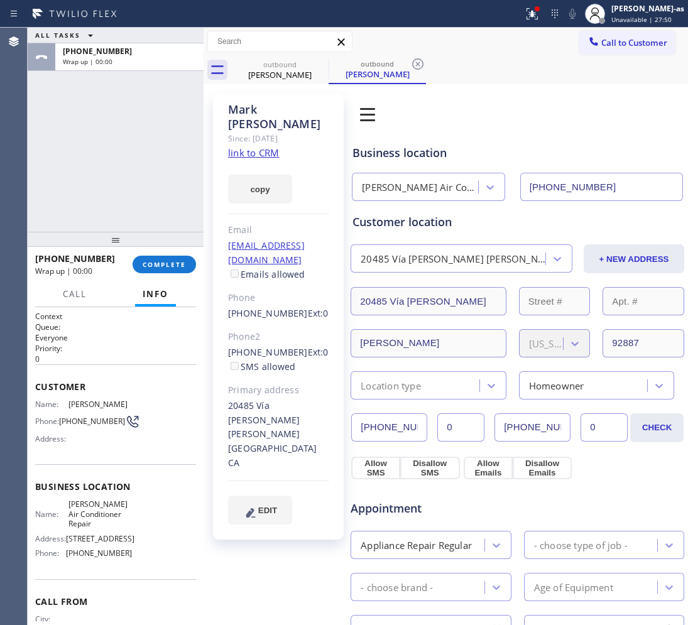
click at [168, 273] on div "[PHONE_NUMBER] Wrap up | 00:00 COMPLETE" at bounding box center [115, 264] width 161 height 33
drag, startPoint x: 170, startPoint y: 264, endPoint x: 165, endPoint y: 247, distance: 17.5
click at [170, 265] on span "COMPLETE" at bounding box center [164, 264] width 43 height 9
click at [136, 204] on div "ALL TASKS ALL TASKS ACTIVE TASKS TASKS IN WRAP UP [PHONE_NUMBER] Wrap up | 00:00" at bounding box center [116, 130] width 176 height 204
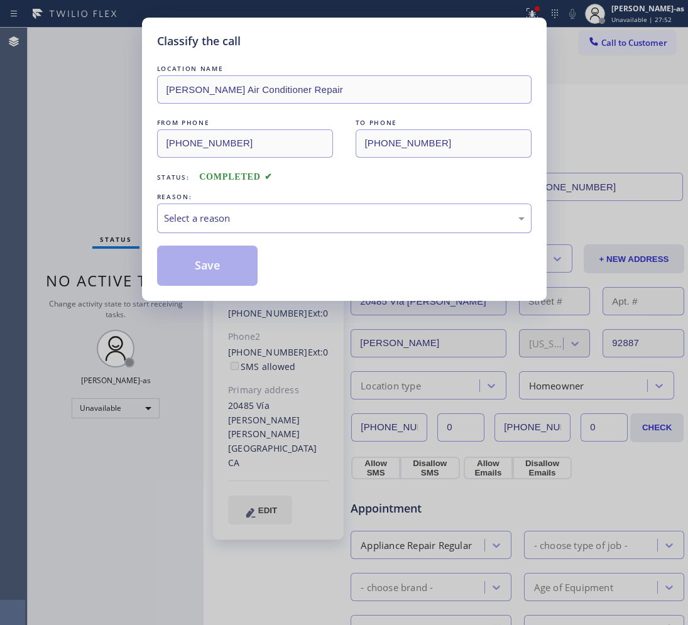
click at [234, 207] on div "Select a reason" at bounding box center [344, 219] width 375 height 30
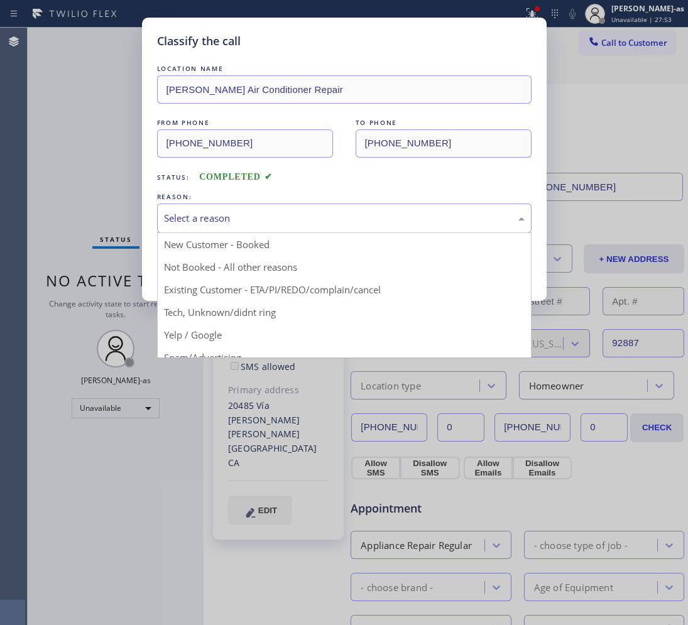
drag, startPoint x: 344, startPoint y: 285, endPoint x: 225, endPoint y: 266, distance: 120.9
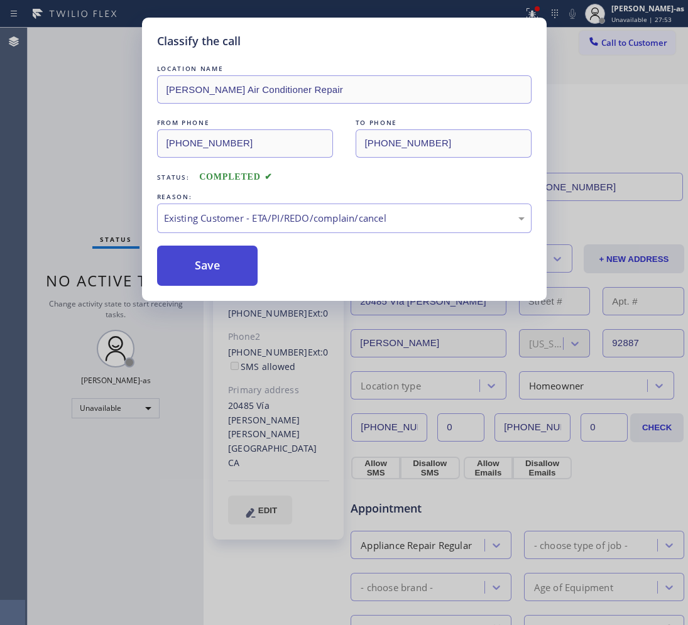
click at [183, 255] on button "Save" at bounding box center [207, 266] width 101 height 40
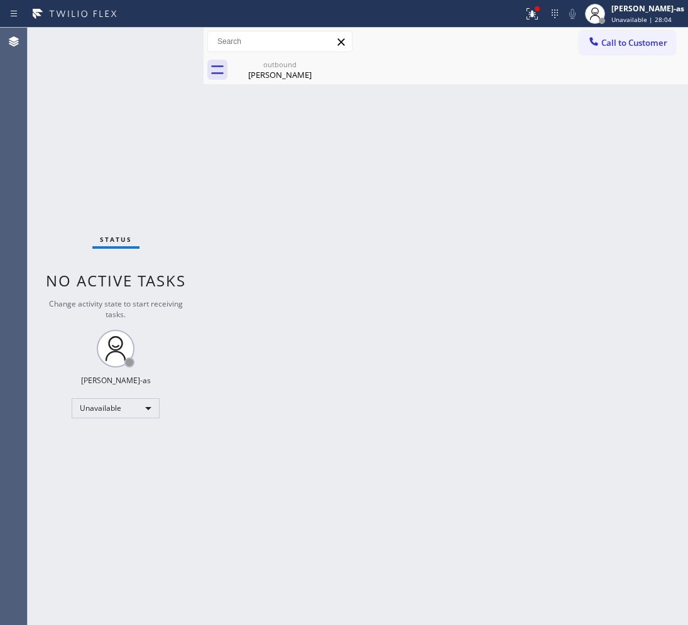
click at [204, 193] on div at bounding box center [204, 327] width 0 height 598
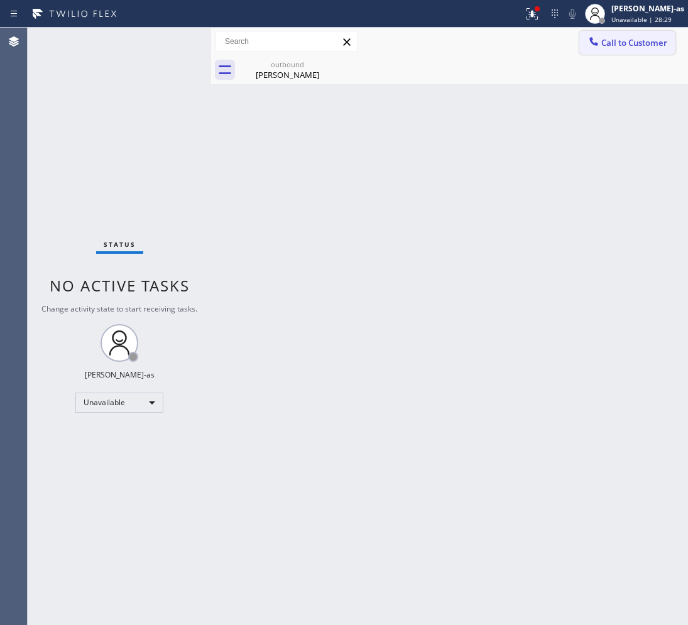
click at [657, 32] on button "Call to Customer" at bounding box center [627, 43] width 96 height 24
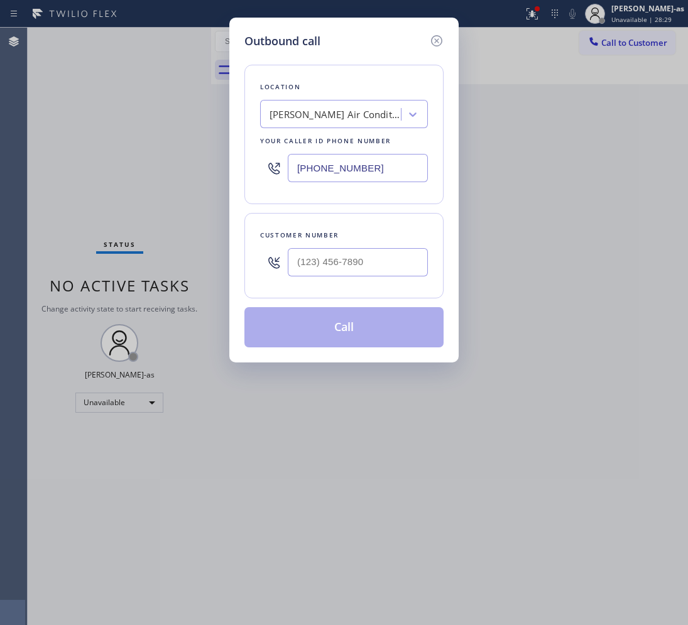
drag, startPoint x: 334, startPoint y: 278, endPoint x: 337, endPoint y: 262, distance: 16.8
click at [333, 278] on div at bounding box center [358, 262] width 140 height 41
click at [337, 262] on input "(___) ___-____" at bounding box center [358, 262] width 140 height 28
paste input "661) 607-7777"
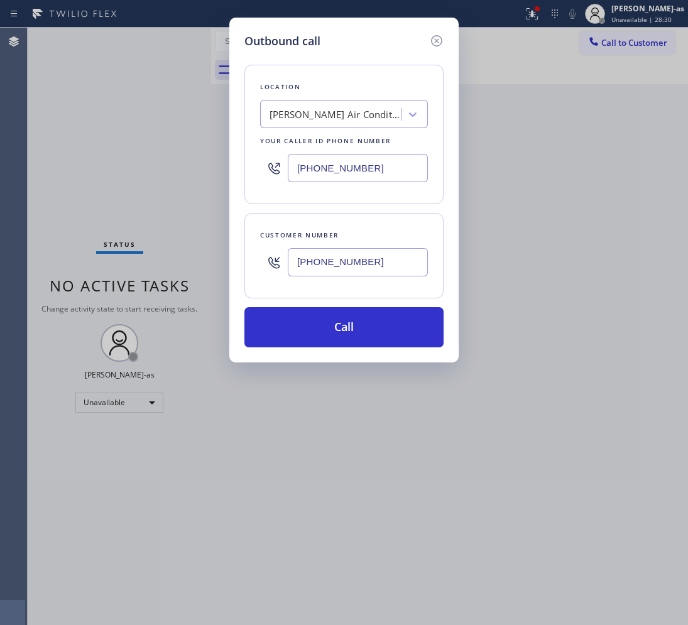
type input "[PHONE_NUMBER]"
click at [317, 114] on div "[PERSON_NAME] Air Conditioner Repair" at bounding box center [336, 114] width 132 height 14
type input "5 Star best plumbing"
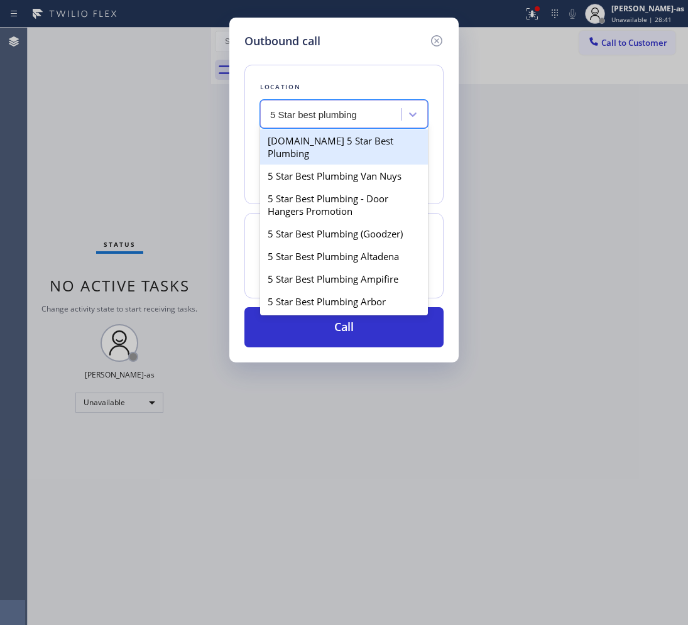
click at [309, 150] on div "[DOMAIN_NAME] 5 Star Best Plumbing" at bounding box center [344, 146] width 168 height 35
type input "[PHONE_NUMBER]"
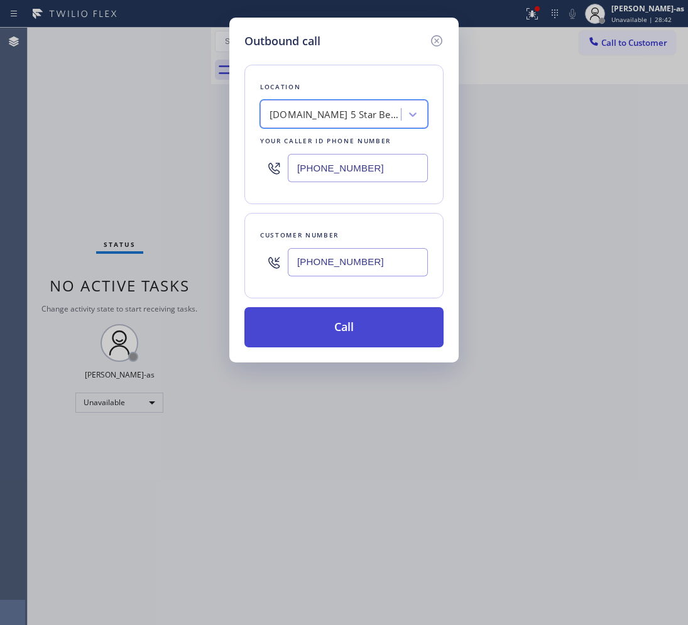
click at [369, 325] on button "Call" at bounding box center [343, 327] width 199 height 40
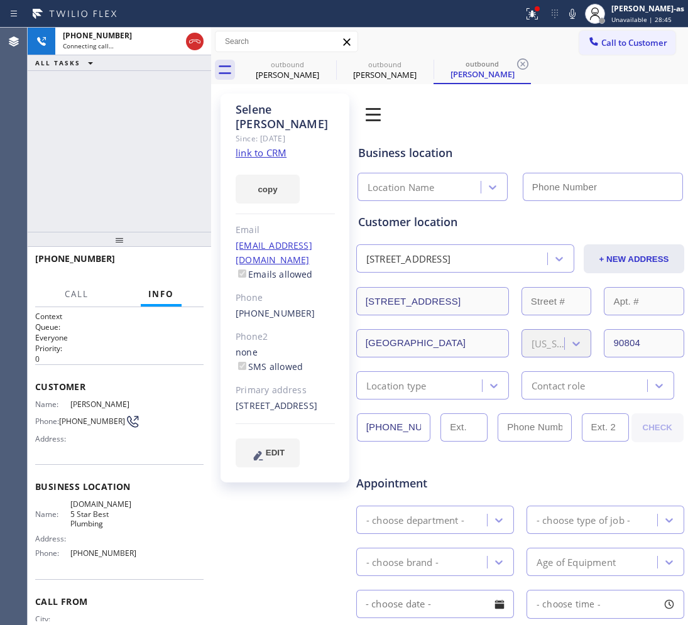
click at [265, 146] on link "link to CRM" at bounding box center [261, 152] width 51 height 13
type input "[PHONE_NUMBER]"
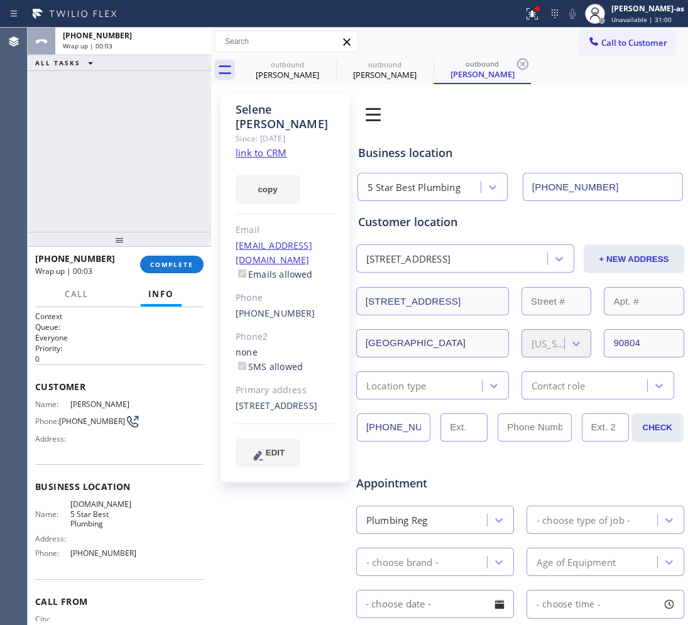
click at [63, 155] on div "ALL TASKS ALL TASKS ACTIVE TASKS TASKS IN WRAP UP [PHONE_NUMBER] Wrap up | 00:03" at bounding box center [119, 130] width 183 height 204
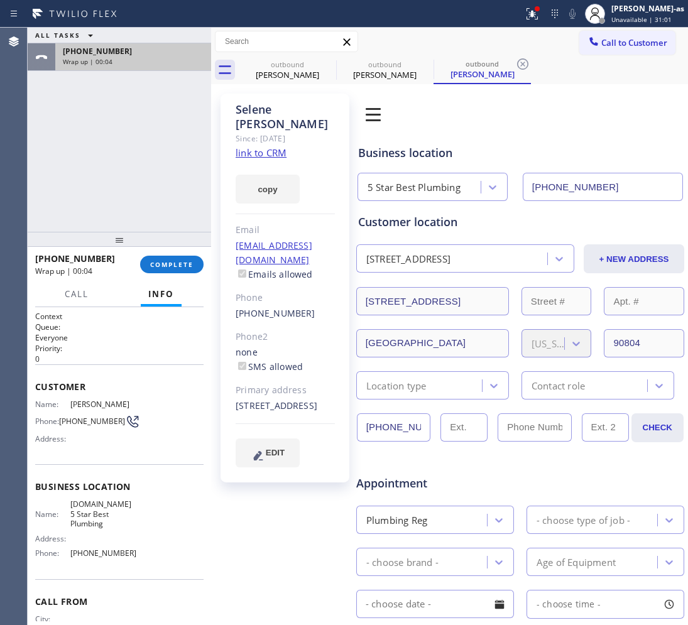
click at [196, 46] on div "ALL TASKS ALL TASKS ACTIVE TASKS TASKS IN WRAP UP [PHONE_NUMBER] Wrap up | 00:04" at bounding box center [119, 49] width 183 height 43
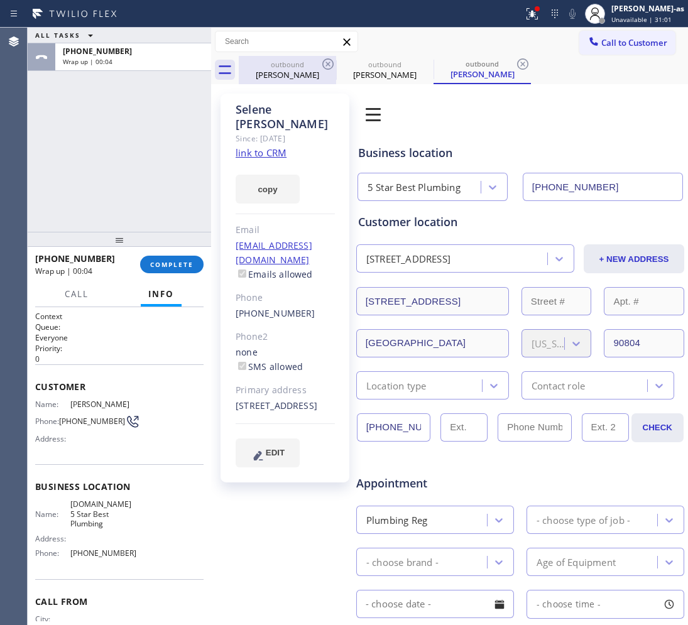
click at [291, 71] on div "[PERSON_NAME]" at bounding box center [287, 74] width 95 height 11
type input "[PHONE_NUMBER]"
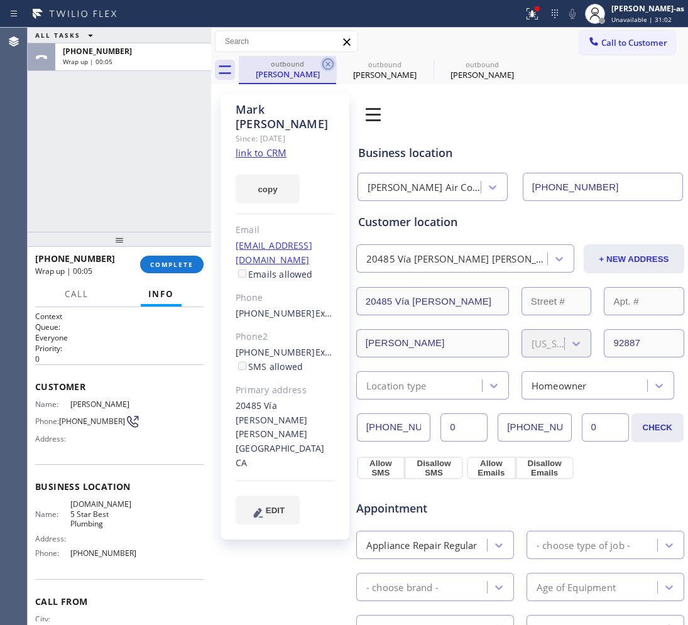
click at [329, 58] on icon at bounding box center [327, 63] width 11 height 11
type input "[PHONE_NUMBER]"
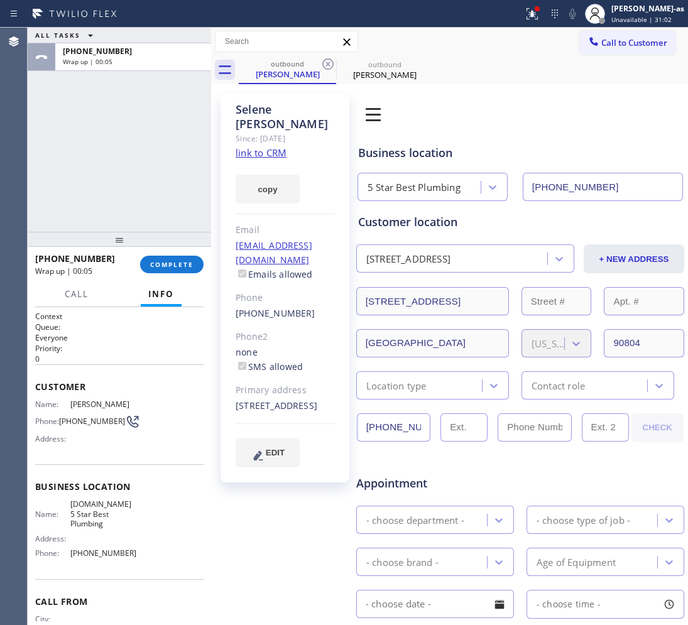
click at [329, 58] on icon at bounding box center [327, 63] width 11 height 11
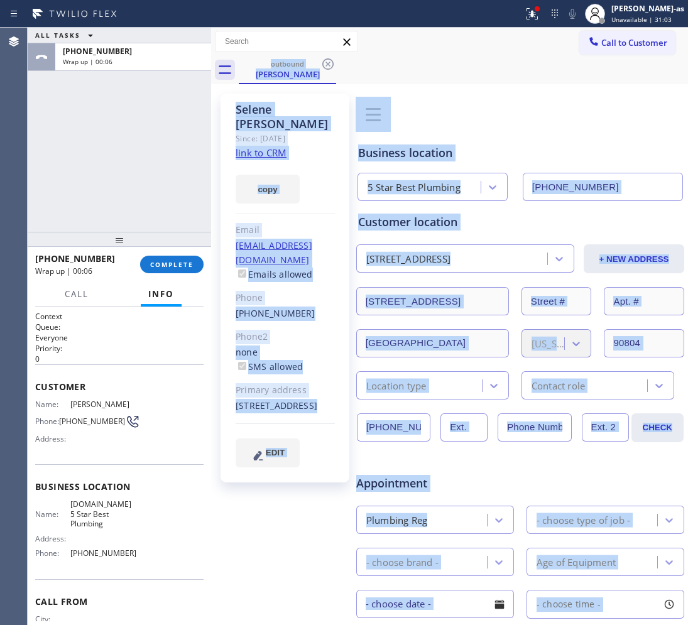
click at [329, 58] on div "outbound [PERSON_NAME]" at bounding box center [463, 70] width 449 height 28
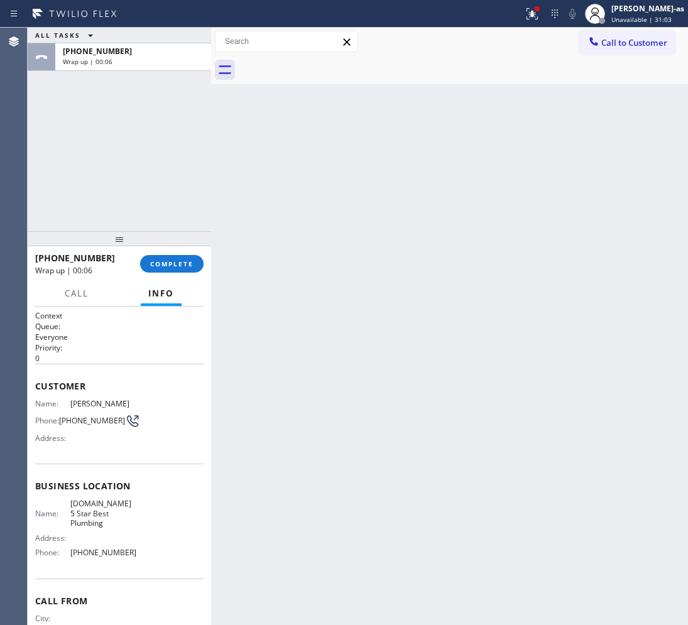
click at [138, 239] on div at bounding box center [119, 238] width 183 height 15
click at [168, 264] on span "COMPLETE" at bounding box center [171, 264] width 43 height 9
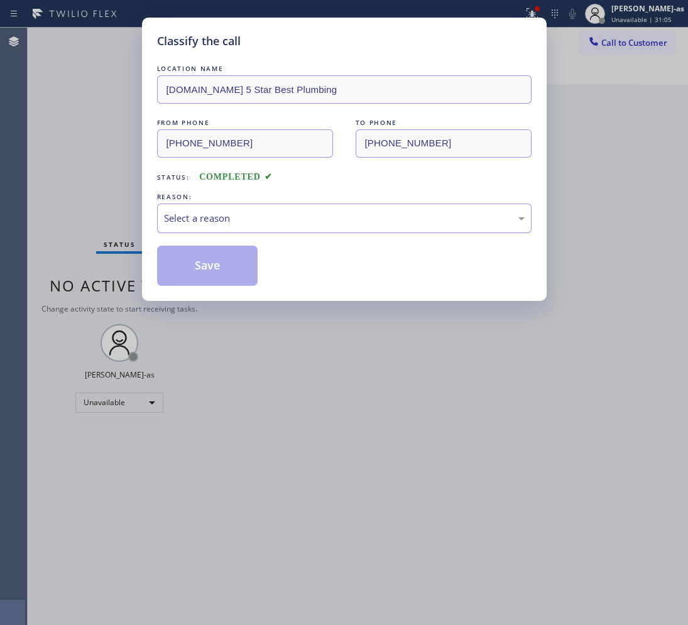
drag, startPoint x: 165, startPoint y: 179, endPoint x: 259, endPoint y: 225, distance: 104.3
click at [170, 180] on span "Status:" at bounding box center [173, 177] width 33 height 9
click at [259, 225] on div "Select a reason" at bounding box center [344, 218] width 361 height 14
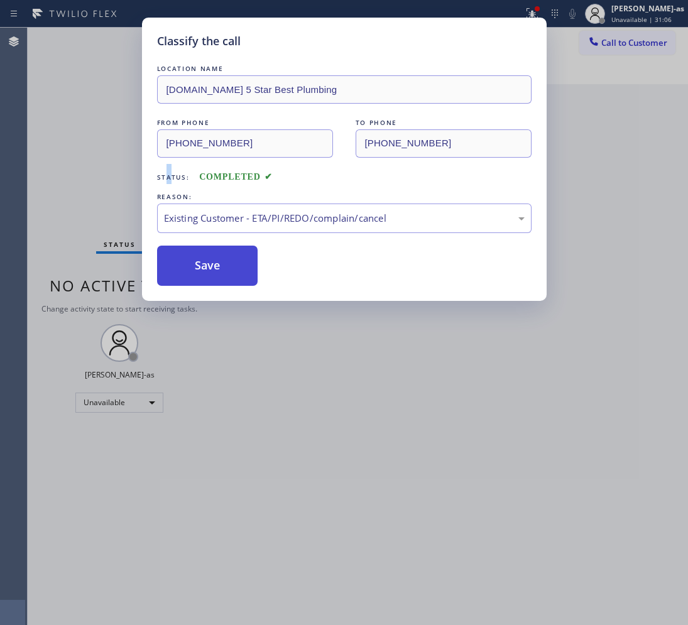
click at [196, 256] on button "Save" at bounding box center [207, 266] width 101 height 40
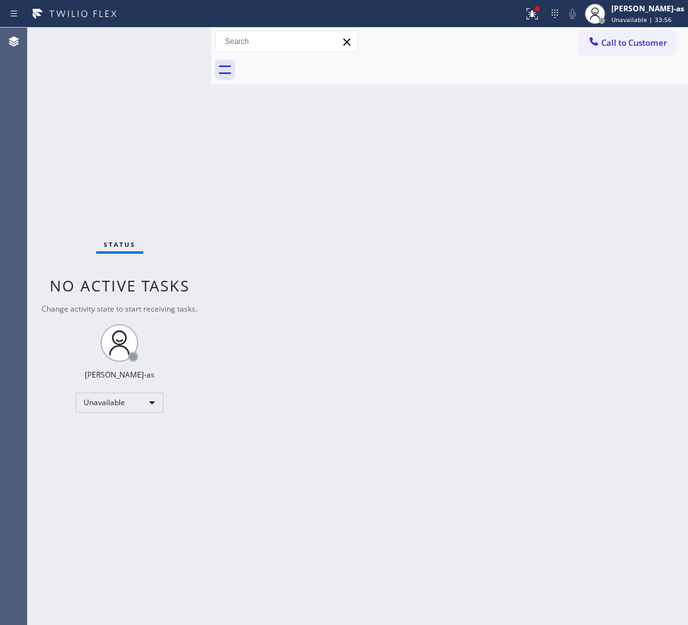
drag, startPoint x: 290, startPoint y: 246, endPoint x: 308, endPoint y: 223, distance: 29.2
click at [297, 239] on div "Back to Dashboard Change Sender ID Customers Technicians Select a contact Outbo…" at bounding box center [449, 327] width 477 height 598
click at [623, 37] on span "Call to Customer" at bounding box center [634, 42] width 66 height 11
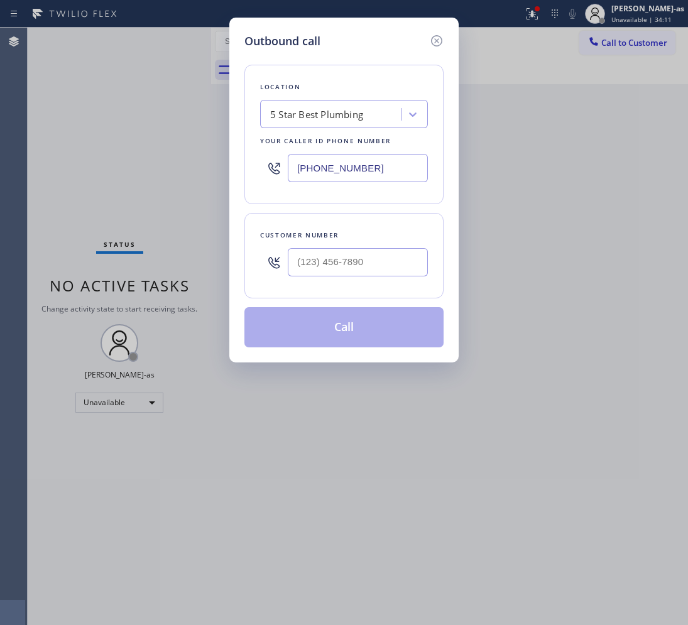
click at [353, 247] on div at bounding box center [358, 262] width 140 height 41
click at [369, 268] on input "(___) ___-____" at bounding box center [358, 262] width 140 height 28
paste input "607) 857-3306"
type input "[PHONE_NUMBER]"
click at [312, 117] on div "5 Star Best Plumbing" at bounding box center [316, 114] width 93 height 14
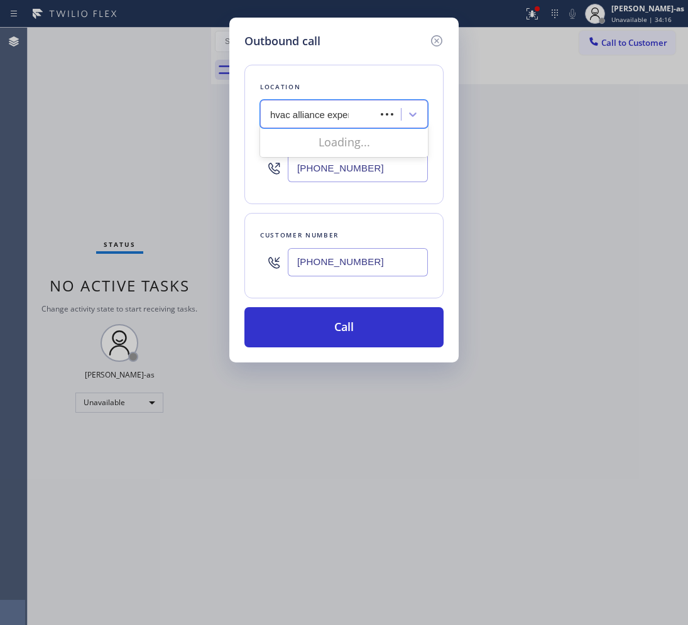
type input "hvac alliance expert"
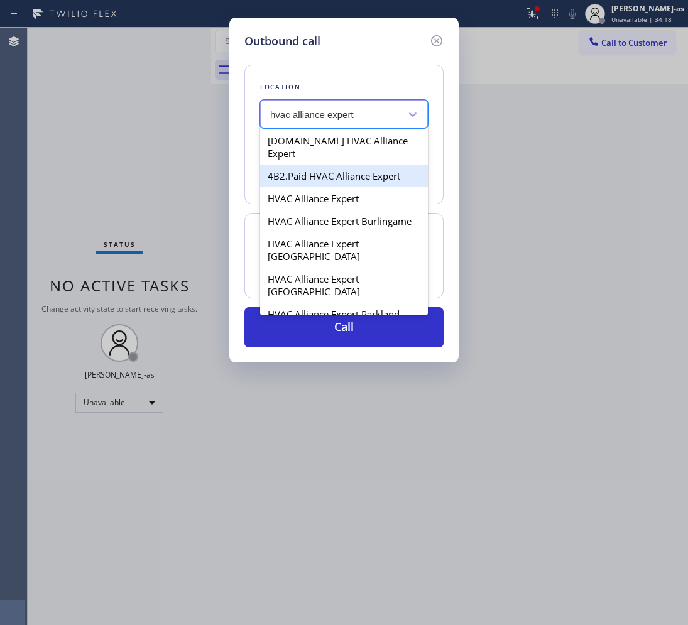
click at [309, 165] on div "4B2.Paid HVAC Alliance Expert" at bounding box center [344, 176] width 168 height 23
type input "[PHONE_NUMBER]"
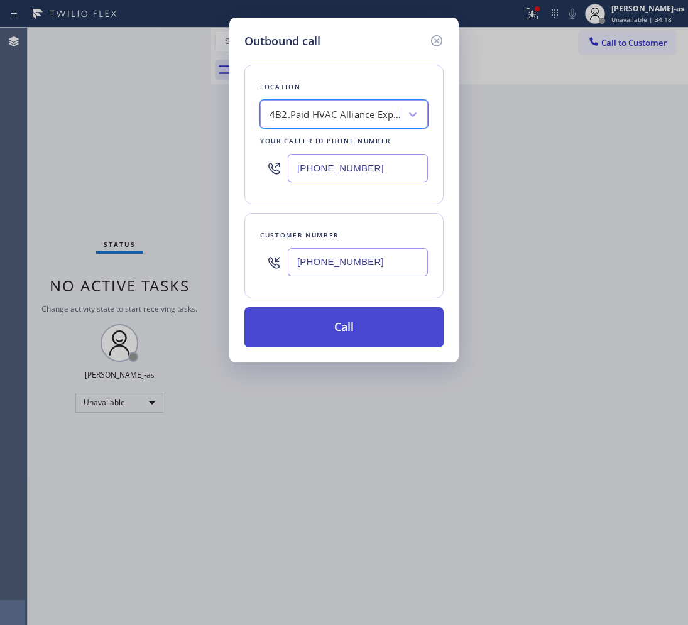
click at [366, 322] on button "Call" at bounding box center [343, 327] width 199 height 40
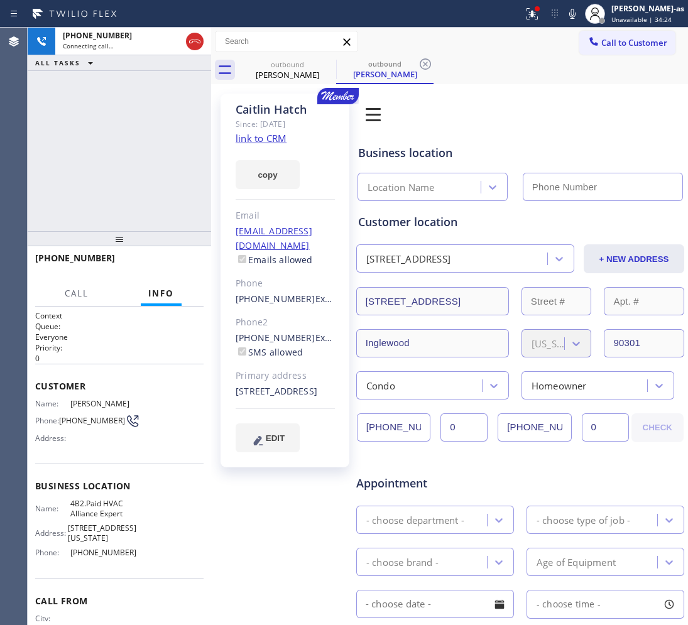
type input "[PHONE_NUMBER]"
click at [151, 117] on div "[PHONE_NUMBER] Live | 00:00 ALL TASKS ALL TASKS ACTIVE TASKS TASKS IN WRAP UP" at bounding box center [119, 130] width 183 height 204
drag, startPoint x: 181, startPoint y: 262, endPoint x: 217, endPoint y: 189, distance: 81.2
click at [181, 260] on span "HANG UP" at bounding box center [174, 264] width 38 height 9
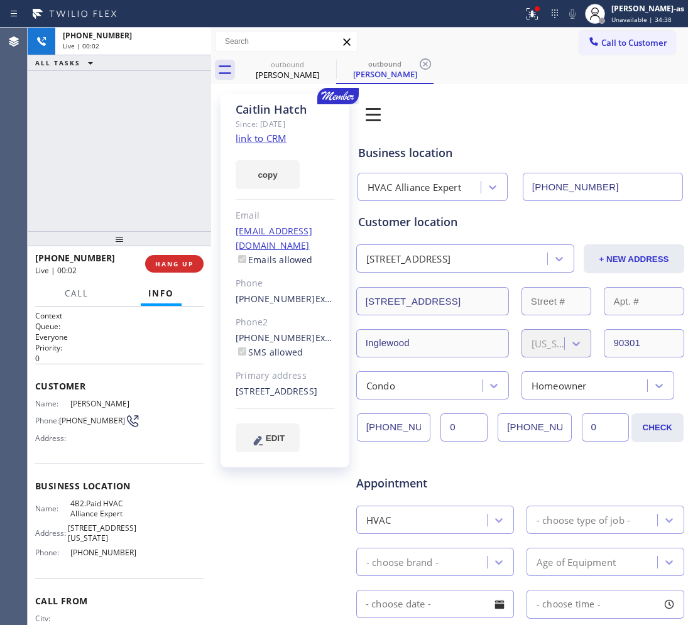
click at [261, 139] on link "link to CRM" at bounding box center [261, 138] width 51 height 13
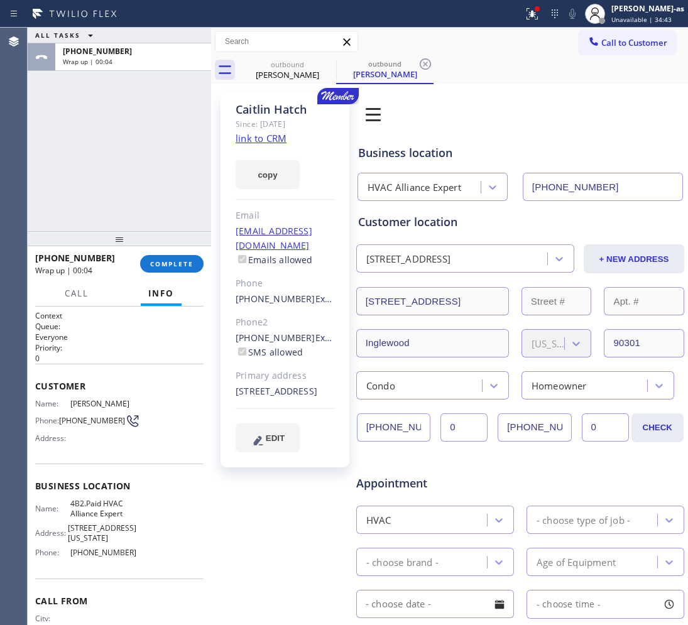
click at [167, 255] on button "COMPLETE" at bounding box center [171, 264] width 63 height 18
click at [155, 151] on div "ALL TASKS ALL TASKS ACTIVE TASKS TASKS IN WRAP UP [PHONE_NUMBER] Wrap up | 00:04" at bounding box center [119, 130] width 183 height 204
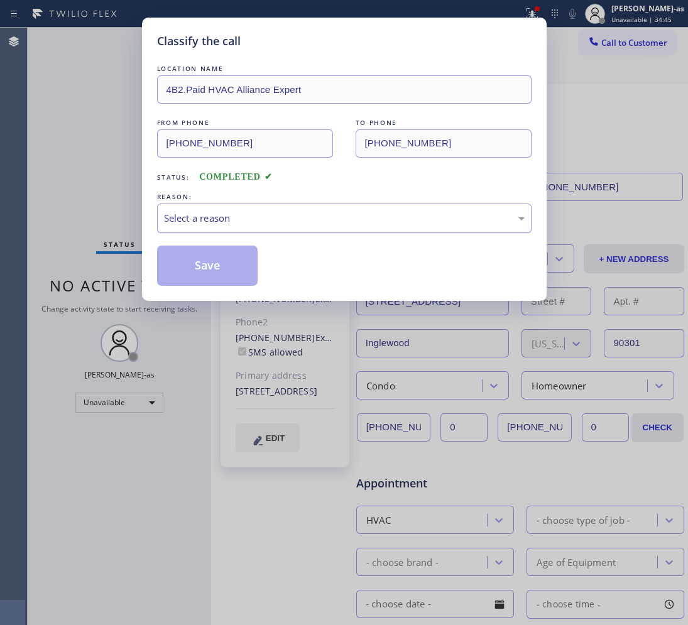
click at [309, 222] on div "Select a reason" at bounding box center [344, 218] width 361 height 14
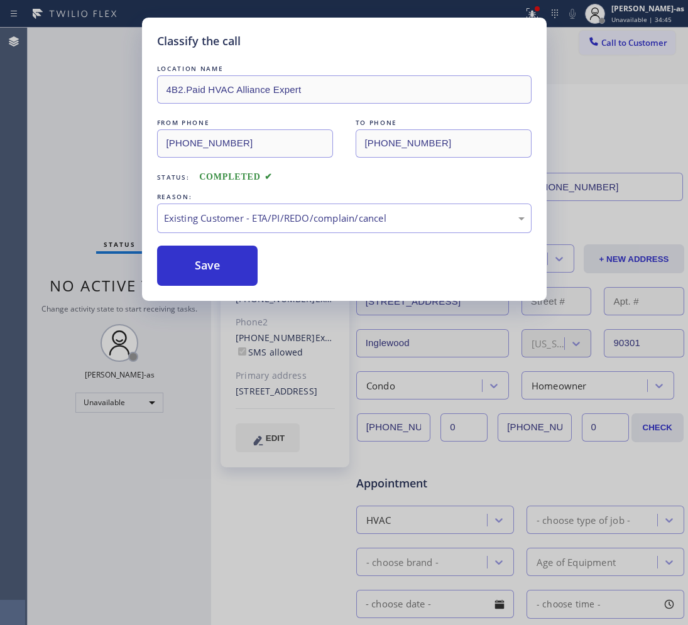
drag, startPoint x: 353, startPoint y: 293, endPoint x: 347, endPoint y: 289, distance: 7.2
drag, startPoint x: 220, startPoint y: 268, endPoint x: 220, endPoint y: 261, distance: 7.5
click at [220, 267] on button "Save" at bounding box center [207, 266] width 101 height 40
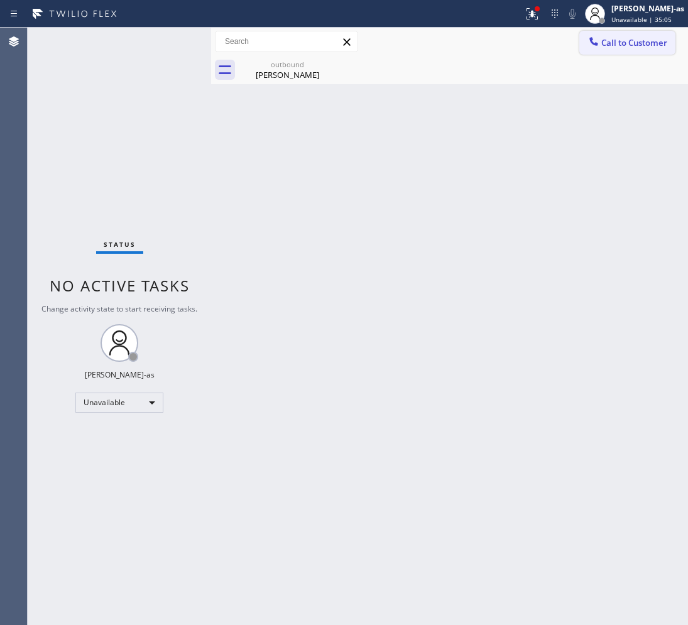
click at [644, 38] on span "Call to Customer" at bounding box center [634, 42] width 66 height 11
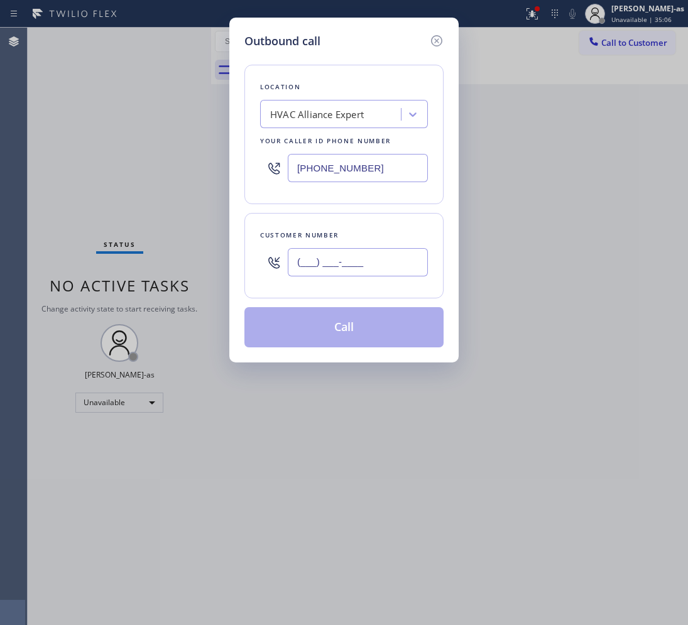
click at [319, 272] on input "(___) ___-____" at bounding box center [358, 262] width 140 height 28
paste input "714) 502-4434"
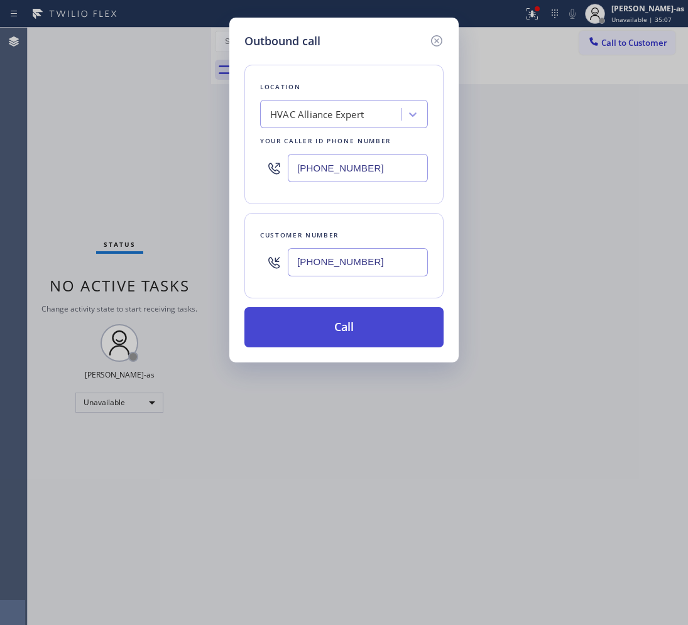
type input "[PHONE_NUMBER]"
click at [368, 334] on button "Call" at bounding box center [343, 327] width 199 height 40
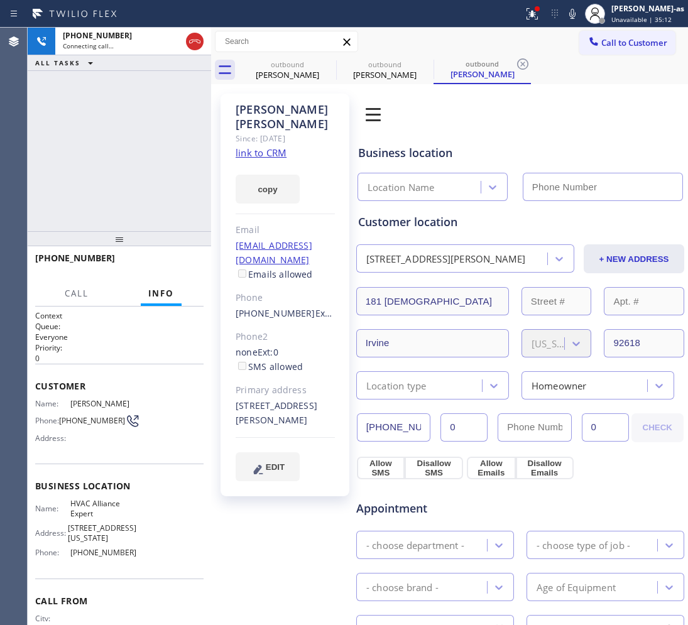
type input "[PHONE_NUMBER]"
click at [265, 146] on link "link to CRM" at bounding box center [261, 152] width 51 height 13
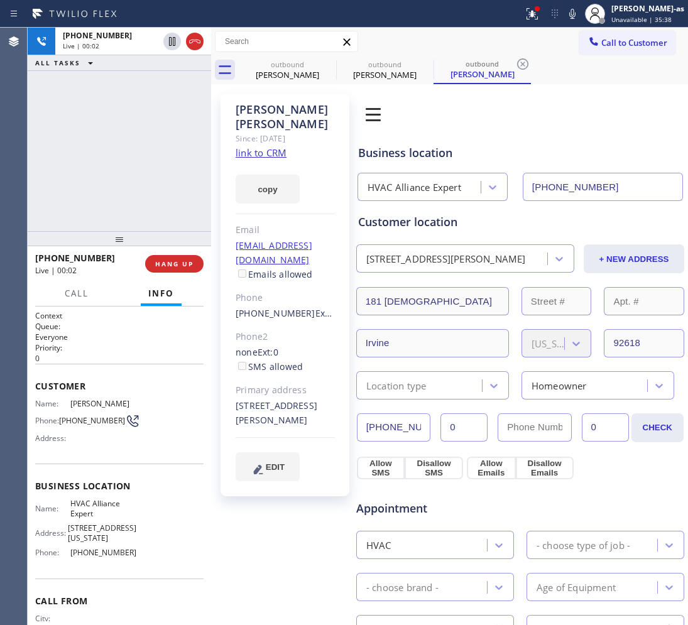
drag, startPoint x: 74, startPoint y: 210, endPoint x: 187, endPoint y: 161, distance: 123.3
click at [99, 208] on div "[PHONE_NUMBER] Live | 00:02 ALL TASKS ALL TASKS ACTIVE TASKS TASKS IN WRAP UP" at bounding box center [119, 130] width 183 height 204
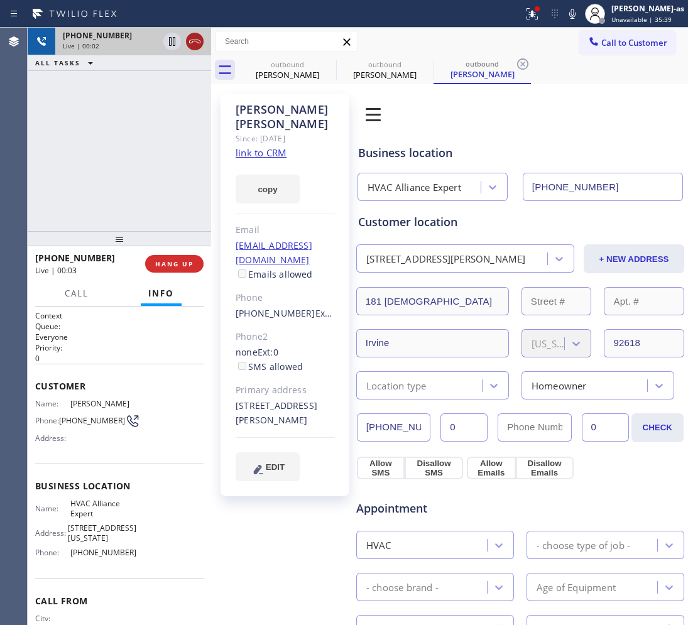
click at [189, 41] on icon at bounding box center [194, 42] width 11 height 4
click at [148, 176] on div "[PHONE_NUMBER] Live | 00:03 ALL TASKS ALL TASKS ACTIVE TASKS TASKS IN WRAP UP" at bounding box center [119, 130] width 183 height 204
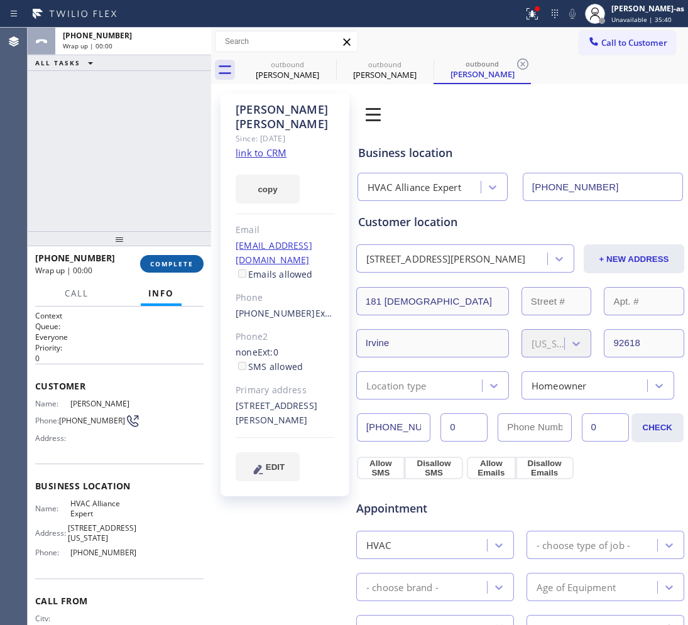
click at [156, 270] on button "COMPLETE" at bounding box center [171, 264] width 63 height 18
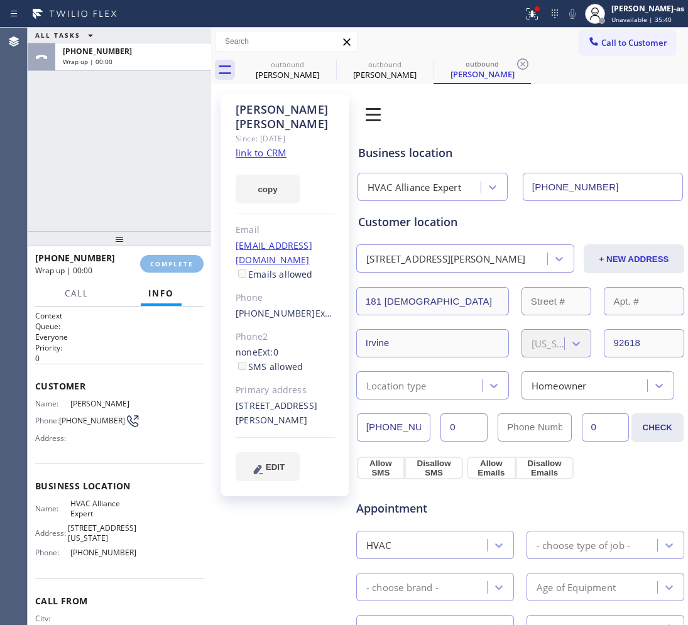
click at [130, 164] on div "ALL TASKS ALL TASKS ACTIVE TASKS TASKS IN WRAP UP [PHONE_NUMBER] Wrap up | 00:00" at bounding box center [119, 130] width 183 height 204
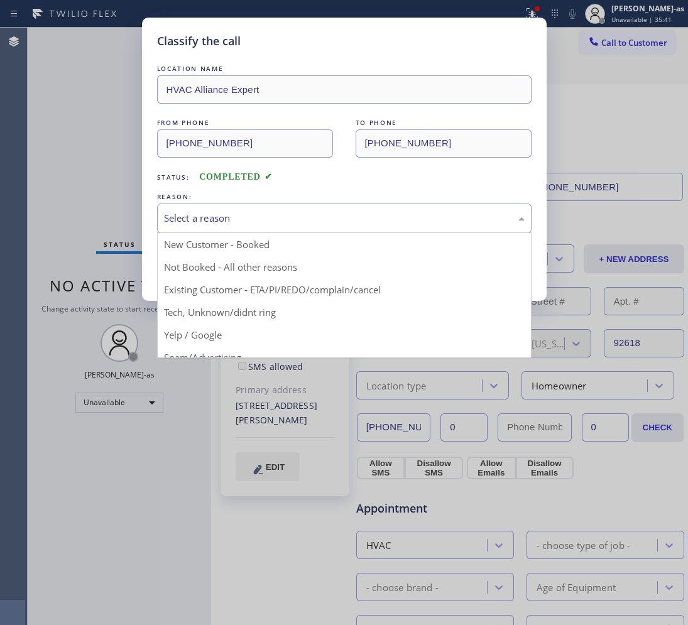
click at [309, 222] on div "Select a reason" at bounding box center [344, 218] width 361 height 14
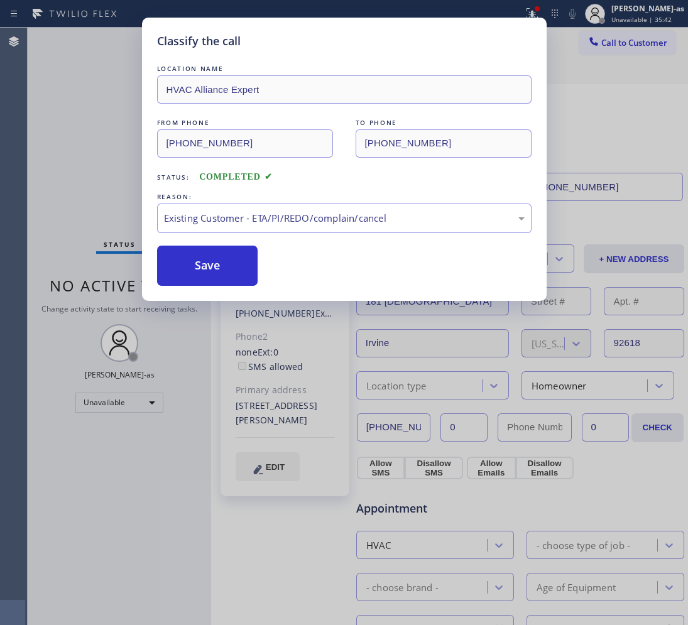
drag, startPoint x: 212, startPoint y: 261, endPoint x: 405, endPoint y: 5, distance: 320.8
click at [212, 261] on button "Save" at bounding box center [207, 266] width 101 height 40
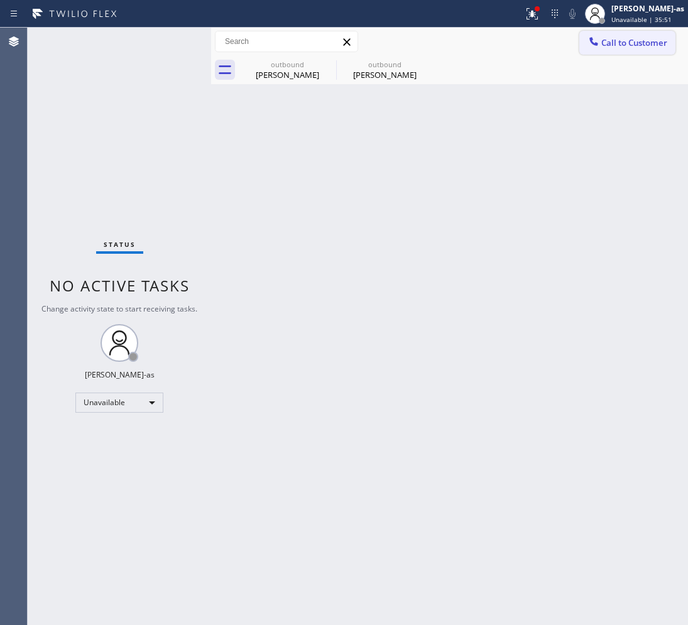
click at [638, 50] on button "Call to Customer" at bounding box center [627, 43] width 96 height 24
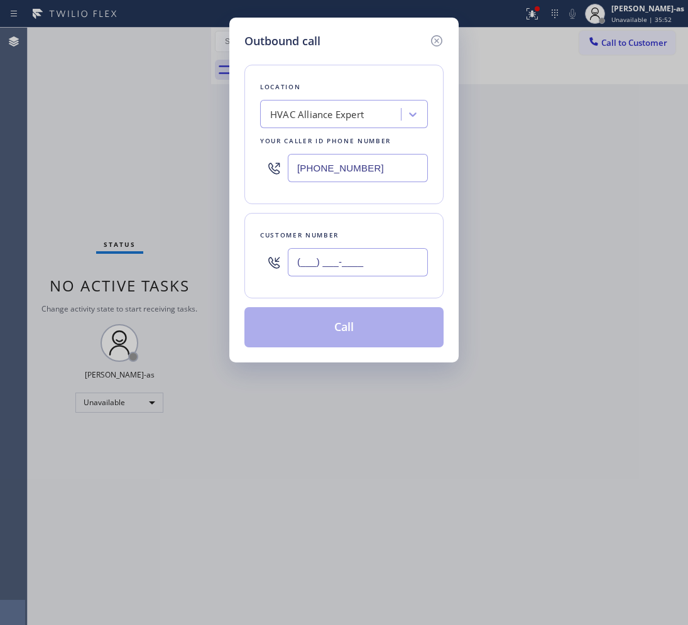
click at [305, 268] on input "(___) ___-____" at bounding box center [358, 262] width 140 height 28
paste input "415) 990-3477"
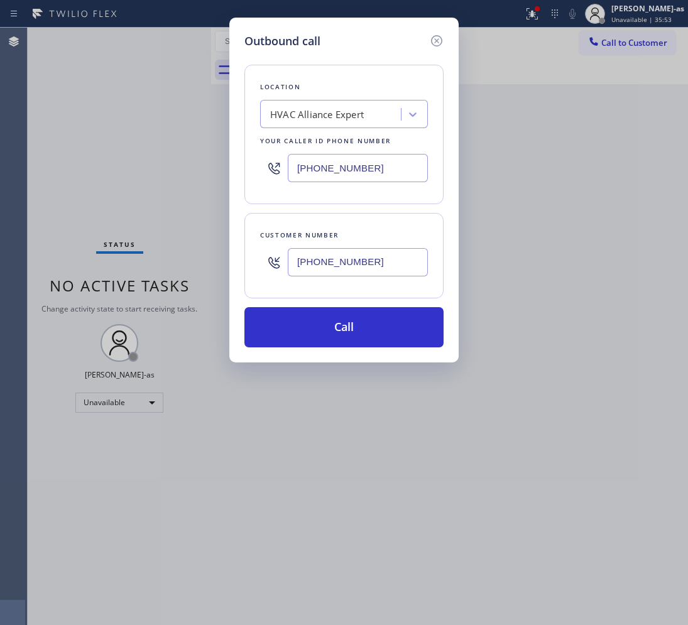
type input "[PHONE_NUMBER]"
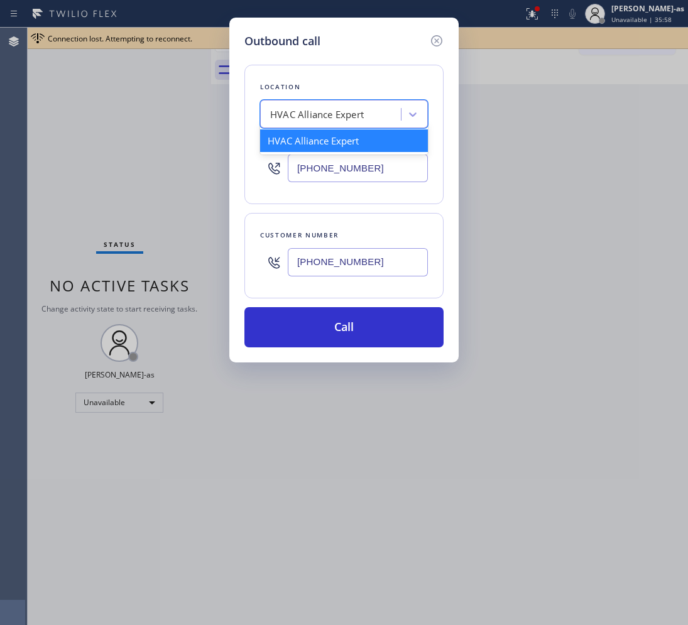
click at [342, 114] on div "HVAC Alliance Expert" at bounding box center [317, 114] width 94 height 14
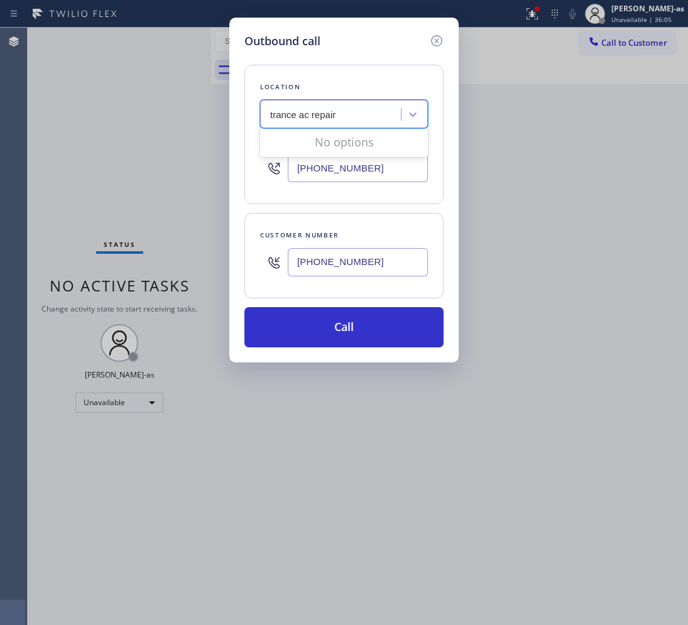
click at [275, 118] on input "trance ac repair" at bounding box center [303, 114] width 67 height 11
click at [295, 114] on input "trance ac repair" at bounding box center [303, 114] width 67 height 11
type input "hvac alliance expert"
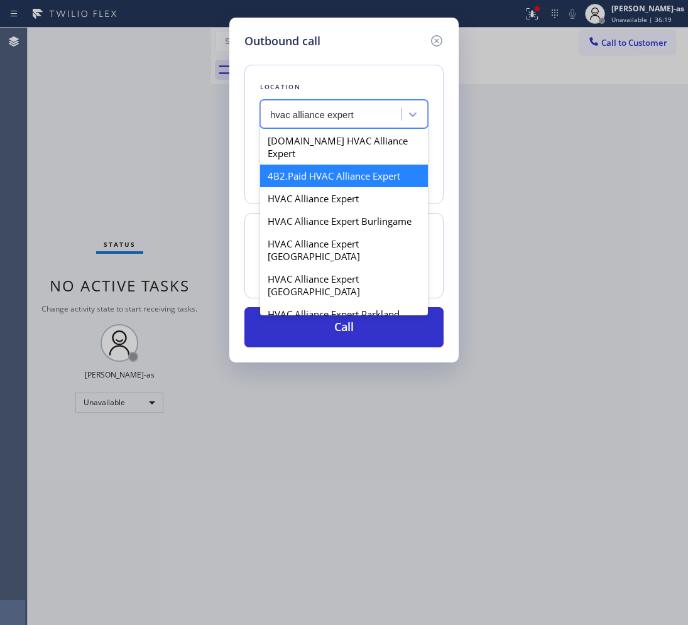
click at [286, 165] on div "4B2.Paid HVAC Alliance Expert" at bounding box center [344, 176] width 168 height 23
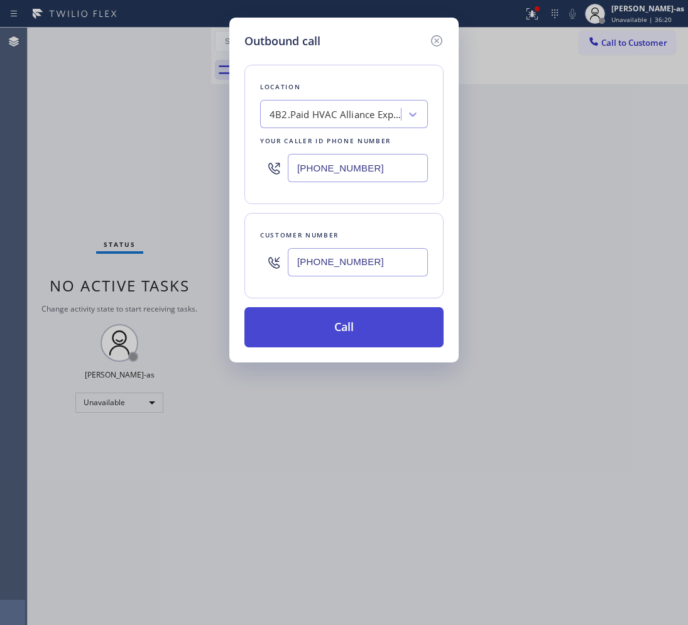
click at [341, 332] on button "Call" at bounding box center [343, 327] width 199 height 40
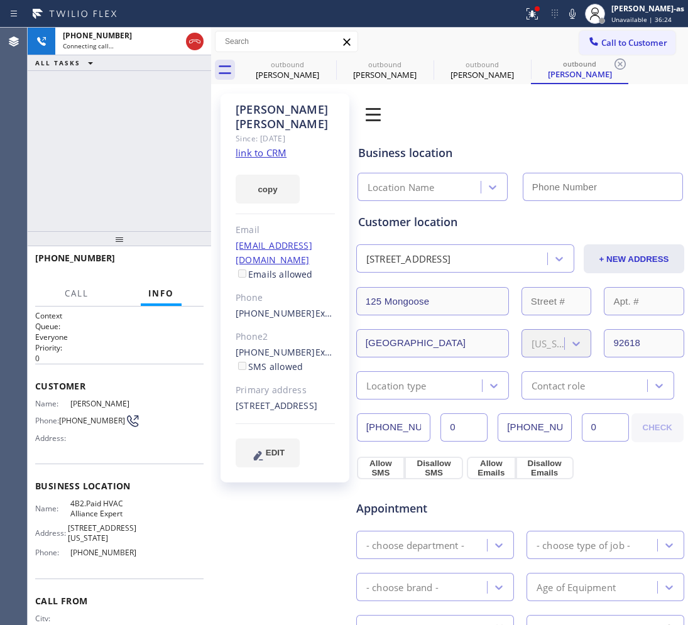
type input "[PHONE_NUMBER]"
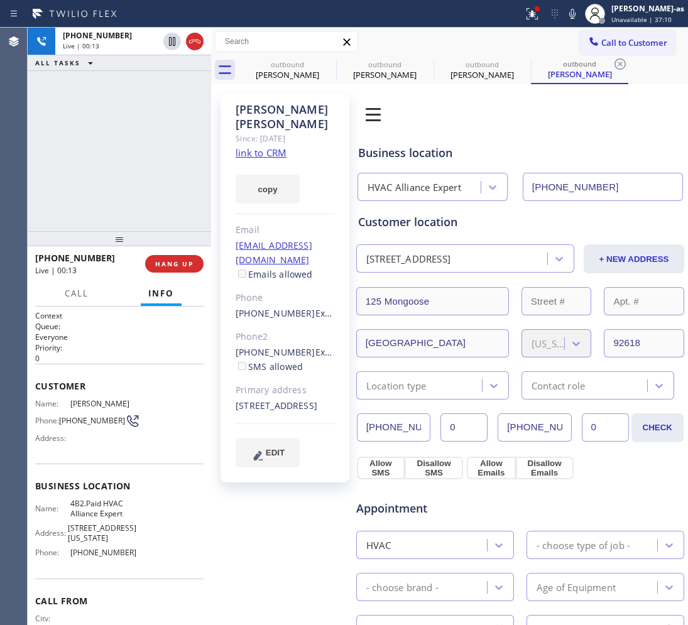
drag, startPoint x: 102, startPoint y: 129, endPoint x: 112, endPoint y: 120, distance: 12.9
click at [107, 126] on div "[PHONE_NUMBER] Live | 00:13 ALL TASKS ALL TASKS ACTIVE TASKS TASKS IN WRAP UP" at bounding box center [119, 130] width 183 height 204
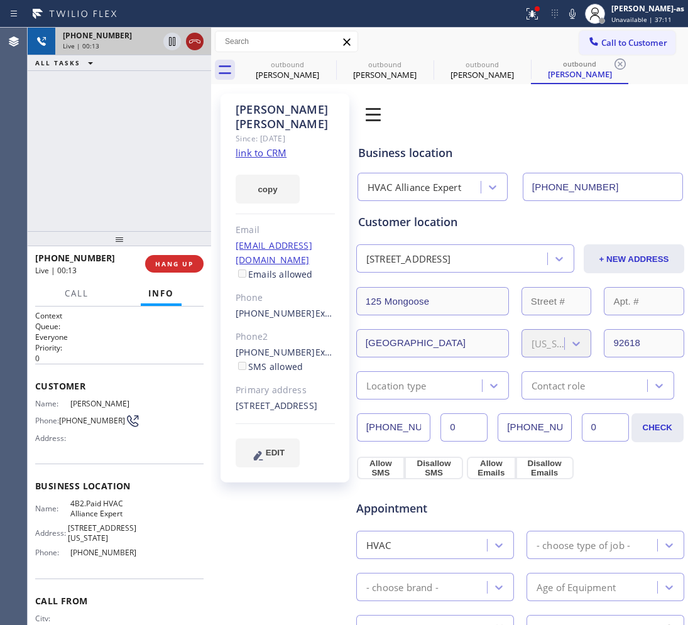
click at [194, 33] on button at bounding box center [195, 42] width 18 height 18
click at [305, 67] on div "outbound" at bounding box center [287, 64] width 95 height 9
click at [0, 0] on link "link to CRM" at bounding box center [0, 0] width 0 height 0
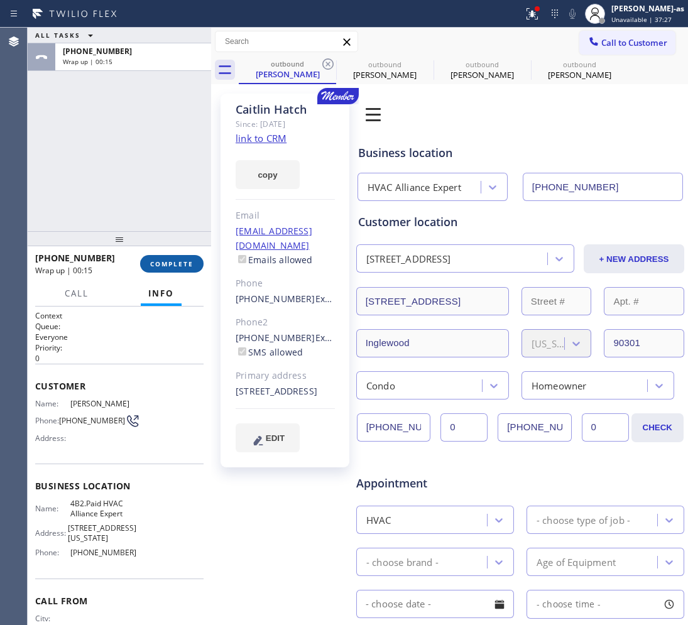
click at [176, 256] on button "COMPLETE" at bounding box center [171, 264] width 63 height 18
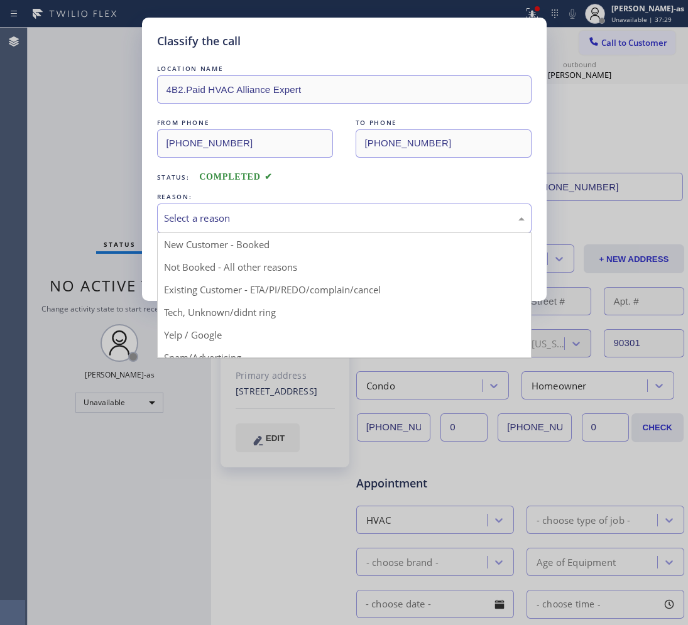
click at [284, 224] on div "Select a reason" at bounding box center [344, 218] width 361 height 14
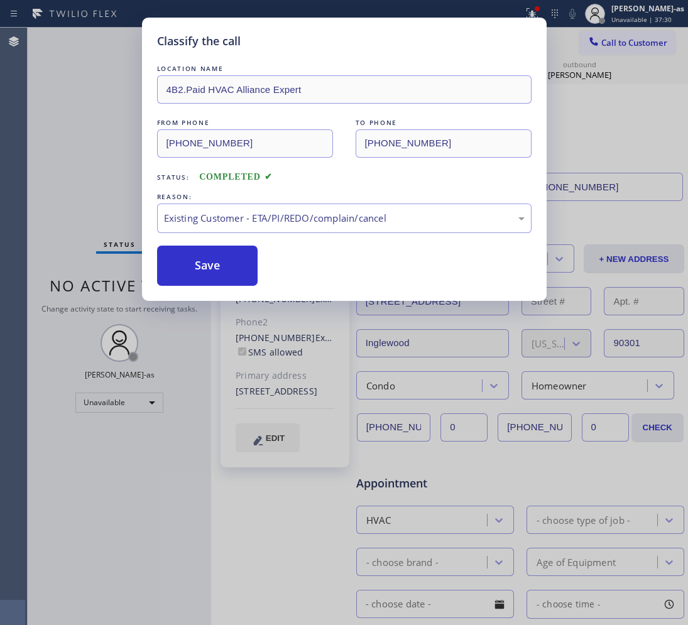
drag, startPoint x: 205, startPoint y: 268, endPoint x: 184, endPoint y: 143, distance: 126.9
click at [205, 268] on button "Save" at bounding box center [207, 266] width 101 height 40
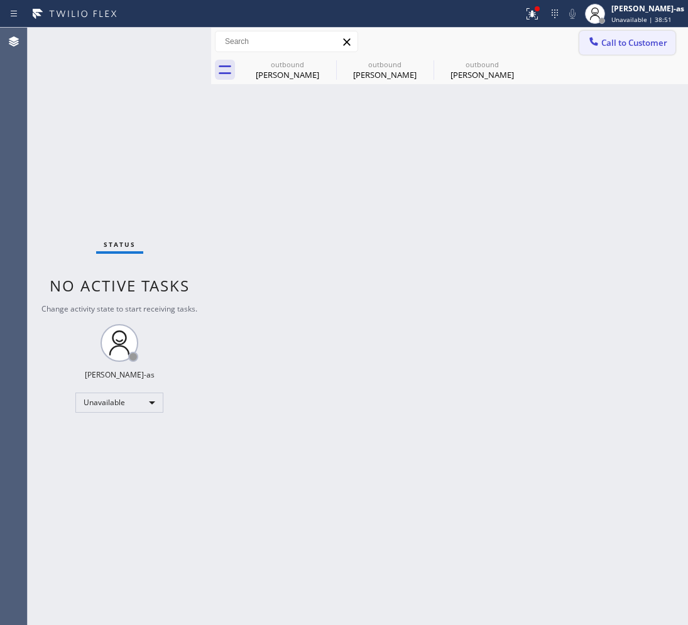
click at [599, 45] on icon at bounding box center [594, 41] width 13 height 13
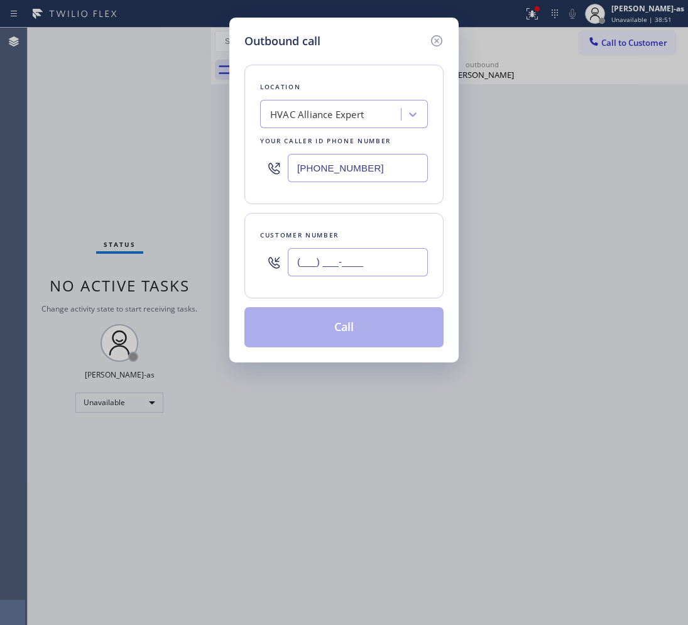
click at [341, 264] on input "(___) ___-____" at bounding box center [358, 262] width 140 height 28
paste input "949) 656-6661"
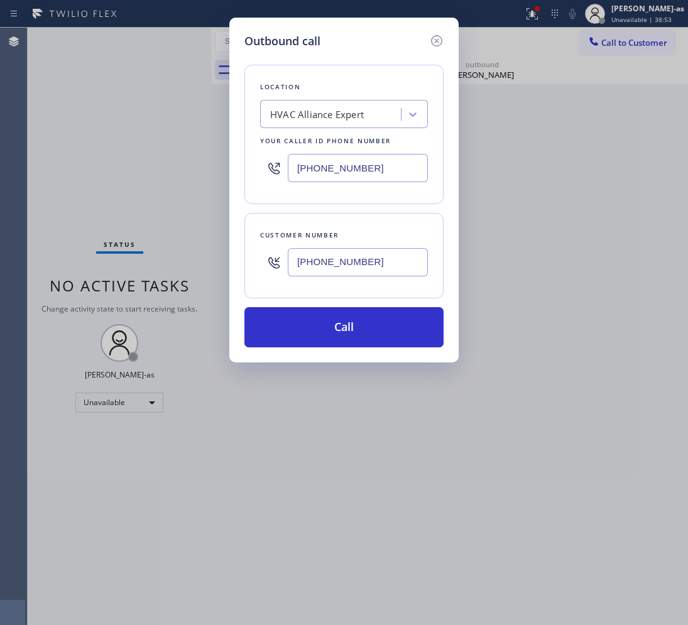
type input "[PHONE_NUMBER]"
click at [333, 119] on div "HVAC Alliance Expert" at bounding box center [317, 114] width 94 height 14
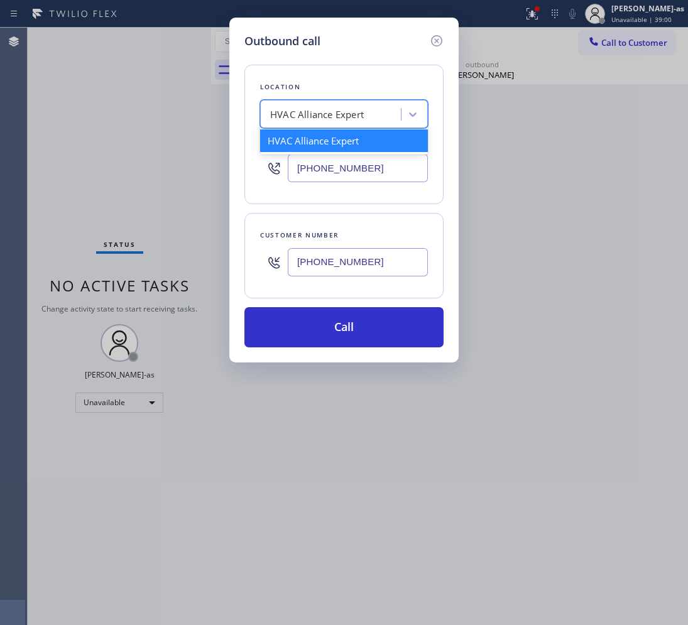
paste input "Ladera Ranch Heating & Air Conditioning"
type input "Ladera Ranch Heating & Air Conditioning"
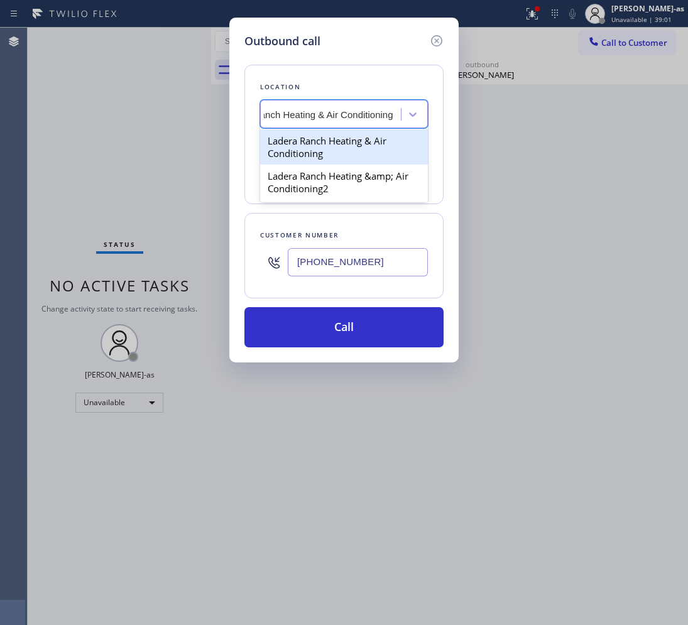
scroll to position [0, 49]
click at [312, 143] on div "Ladera Ranch Heating & Air Conditioning" at bounding box center [344, 146] width 168 height 35
type input "[PHONE_NUMBER]"
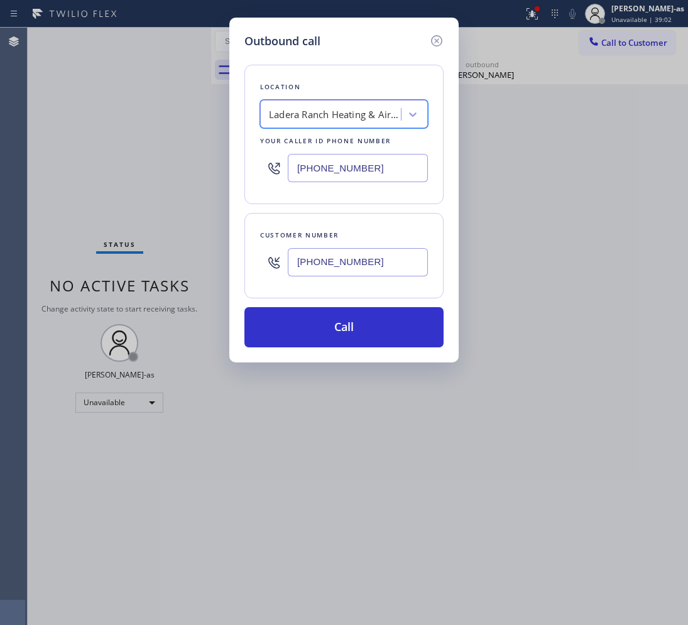
scroll to position [0, 1]
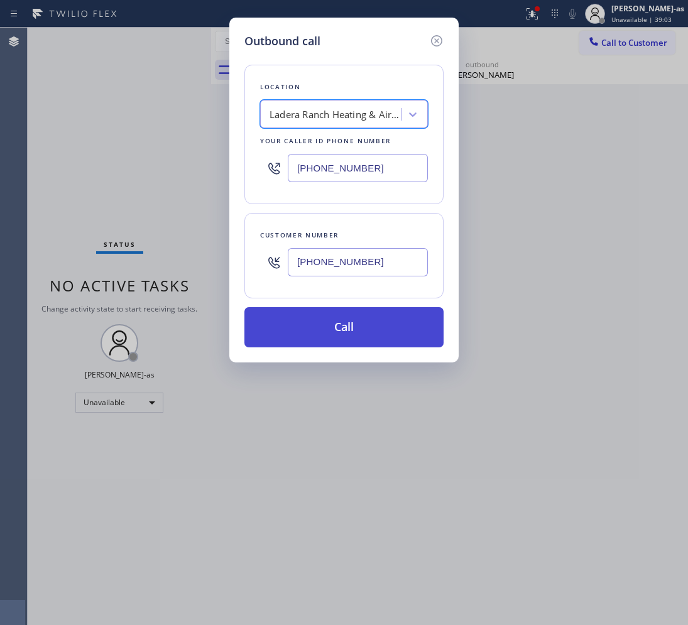
click at [366, 334] on button "Call" at bounding box center [343, 327] width 199 height 40
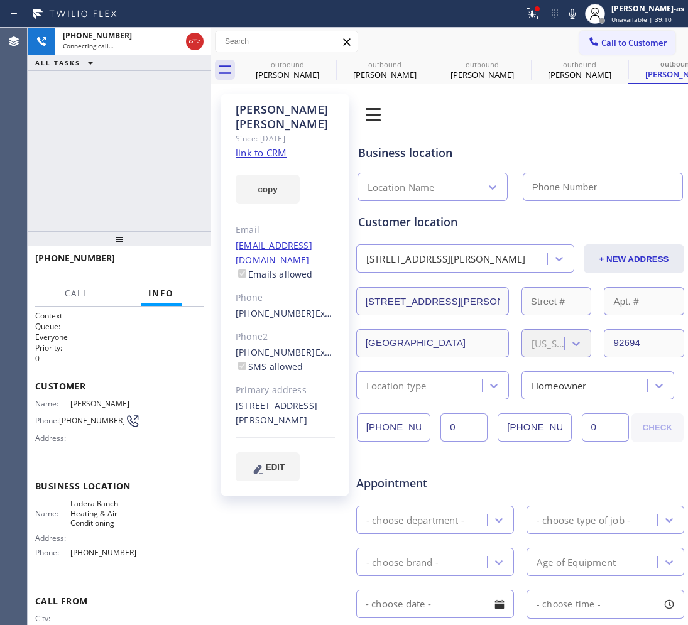
type input "[PHONE_NUMBER]"
click at [275, 146] on link "link to CRM" at bounding box center [261, 152] width 51 height 13
drag, startPoint x: 129, startPoint y: 165, endPoint x: 189, endPoint y: 102, distance: 87.6
click at [131, 165] on div "[PHONE_NUMBER] Live | 00:08 ALL TASKS ALL TASKS ACTIVE TASKS TASKS IN WRAP UP" at bounding box center [119, 130] width 183 height 204
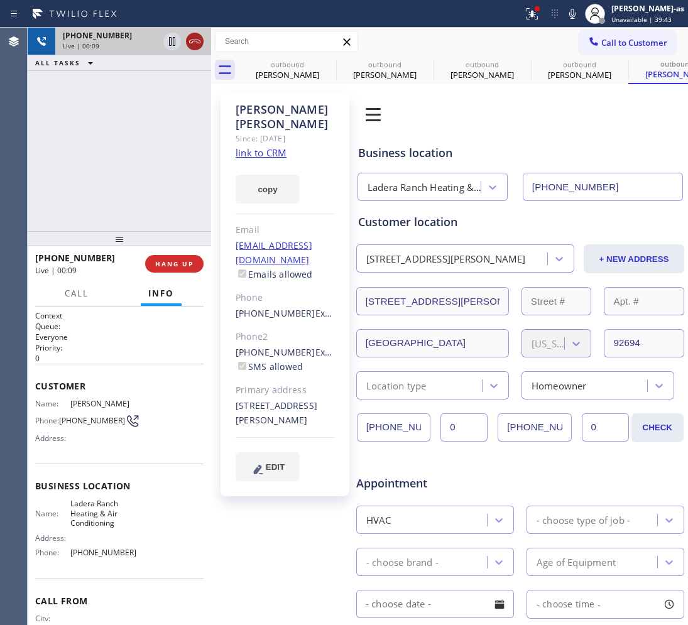
drag, startPoint x: 192, startPoint y: 43, endPoint x: 164, endPoint y: 142, distance: 103.2
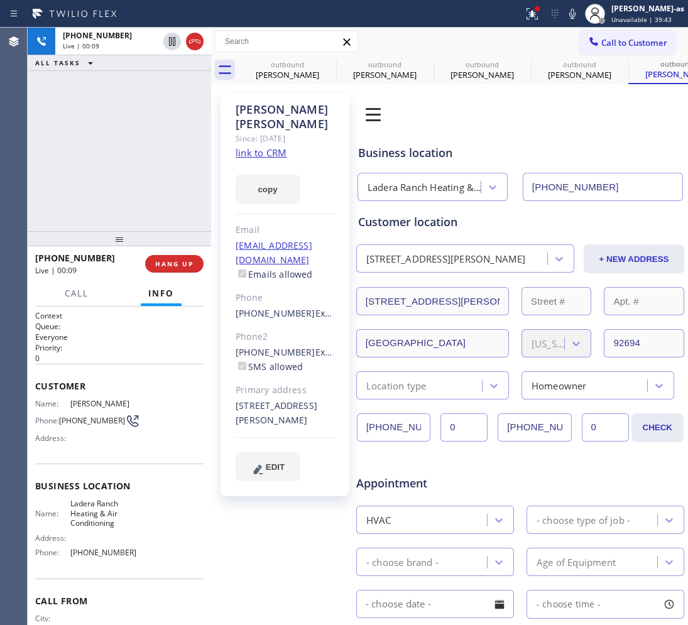
click at [192, 44] on icon at bounding box center [194, 41] width 15 height 15
drag, startPoint x: 140, startPoint y: 195, endPoint x: 152, endPoint y: 256, distance: 62.1
click at [143, 220] on div "[PHONE_NUMBER] Live | 00:09 ALL TASKS ALL TASKS ACTIVE TASKS TASKS IN WRAP UP" at bounding box center [119, 130] width 183 height 204
click at [152, 256] on button "HANG UP" at bounding box center [174, 264] width 58 height 18
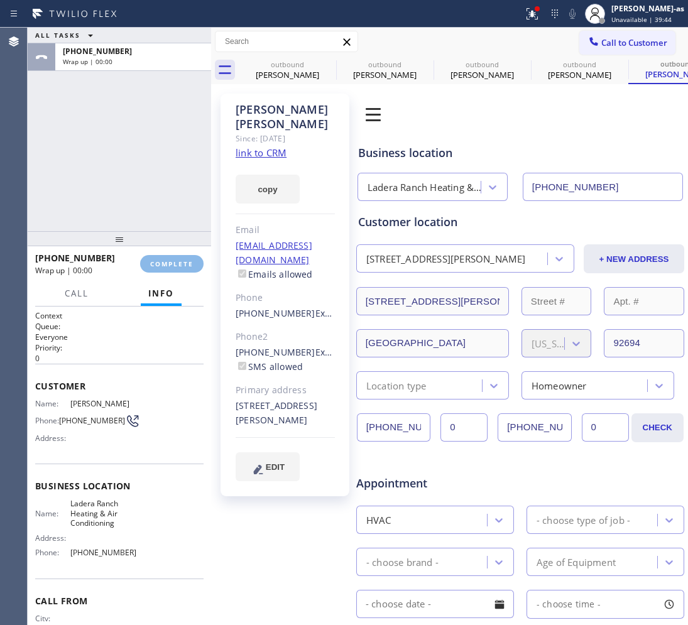
click at [139, 210] on div "ALL TASKS ALL TASKS ACTIVE TASKS TASKS IN WRAP UP [PHONE_NUMBER] Wrap up | 00:00" at bounding box center [119, 130] width 183 height 204
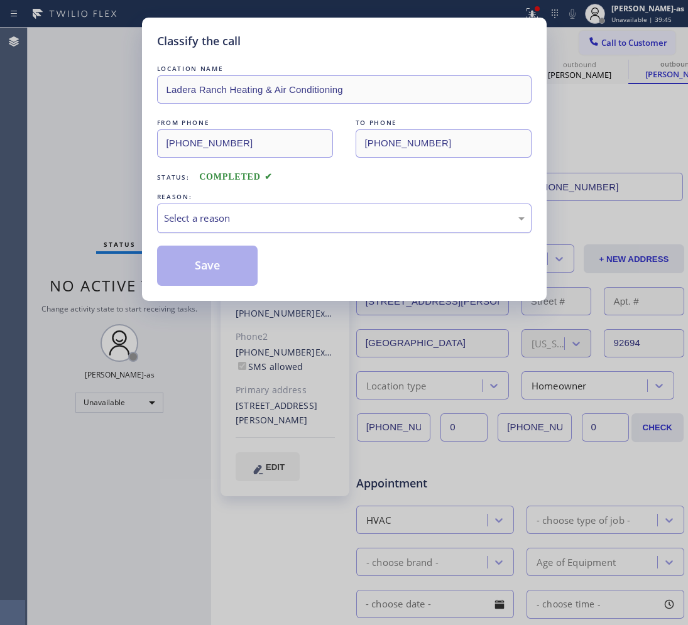
drag, startPoint x: 260, startPoint y: 214, endPoint x: 283, endPoint y: 227, distance: 27.0
click at [265, 219] on div "Select a reason" at bounding box center [344, 218] width 361 height 14
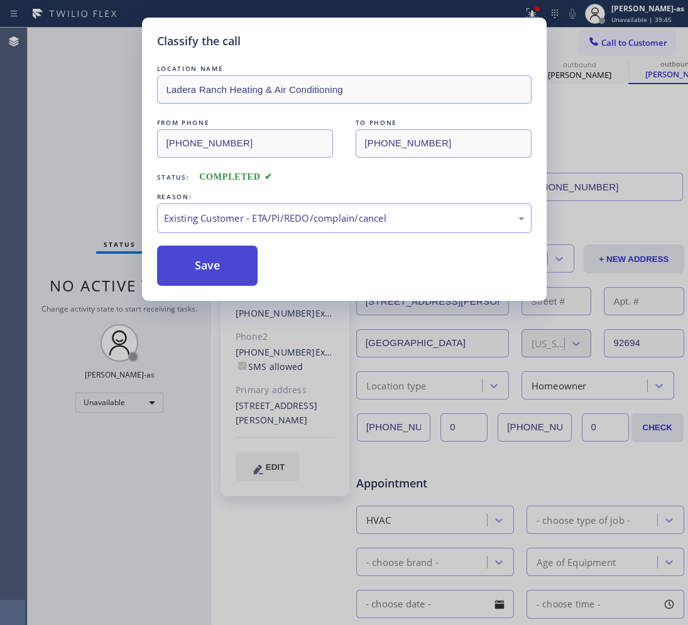
click at [218, 278] on button "Save" at bounding box center [207, 266] width 101 height 40
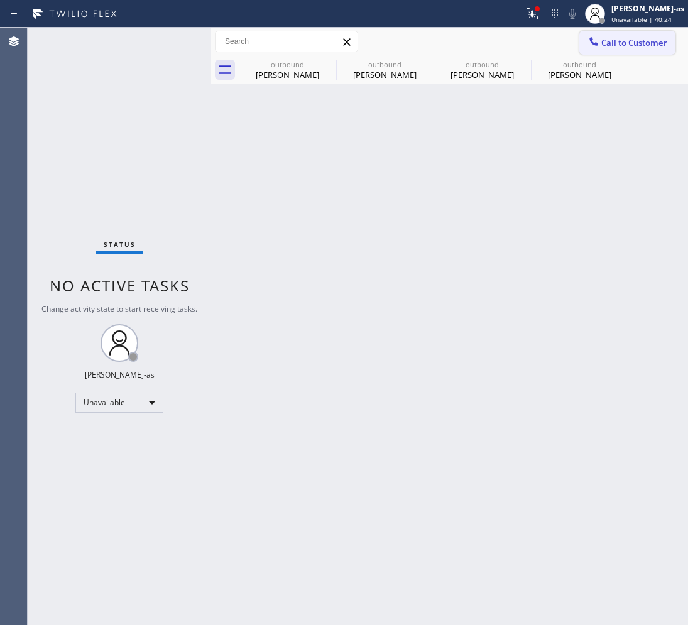
click at [640, 38] on span "Call to Customer" at bounding box center [634, 42] width 66 height 11
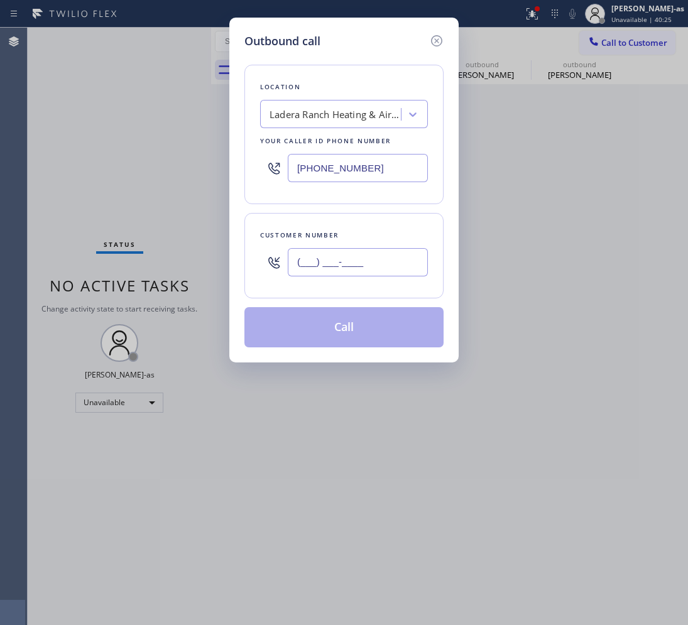
click at [394, 275] on input "(___) ___-____" at bounding box center [358, 262] width 140 height 28
paste input "415) 533-9954"
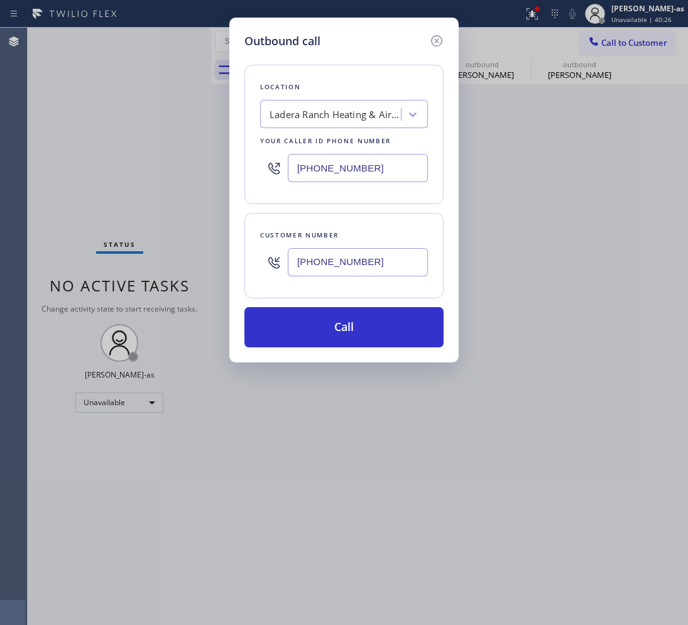
type input "[PHONE_NUMBER]"
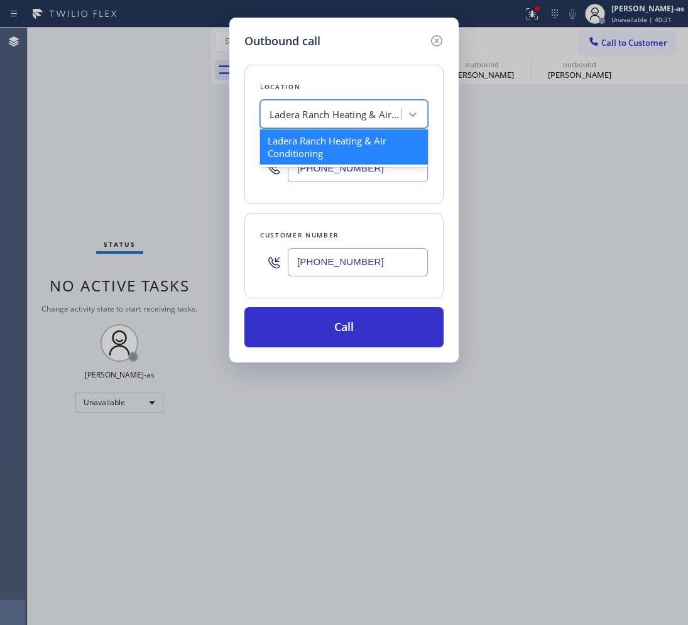
click at [319, 116] on div "Ladera Ranch Heating & Air Conditioning" at bounding box center [336, 114] width 132 height 14
paste input "HighTech Heating and AC Repair."
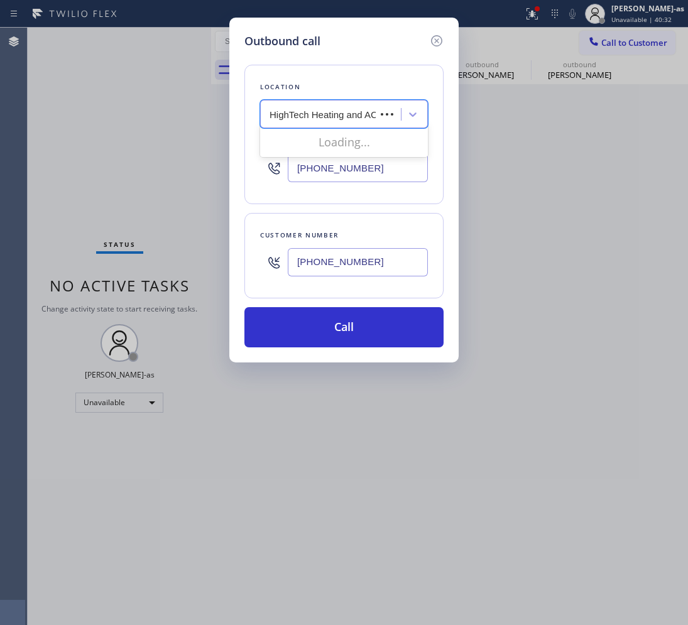
scroll to position [0, 36]
type input "HighTech Heating and AC Repair"
click at [280, 148] on div "HighTech Heating and AC Repair" at bounding box center [344, 140] width 168 height 23
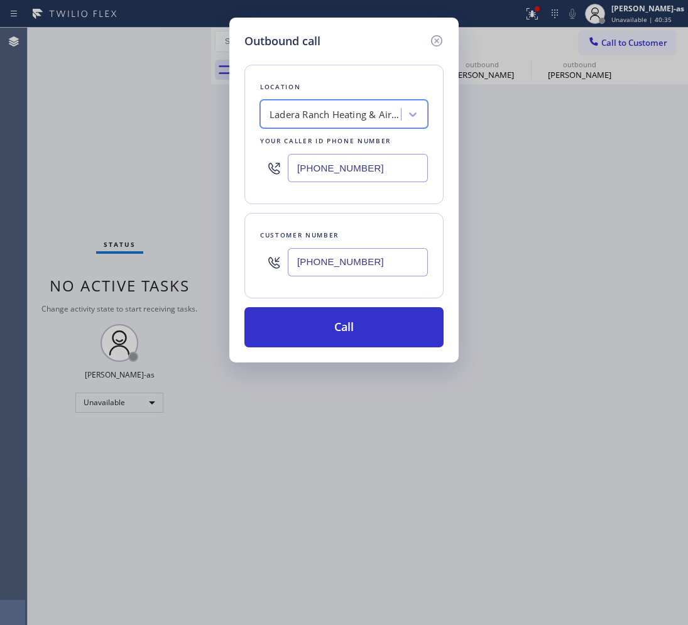
click at [278, 118] on div "Ladera Ranch Heating & Air Conditioning" at bounding box center [336, 114] width 132 height 14
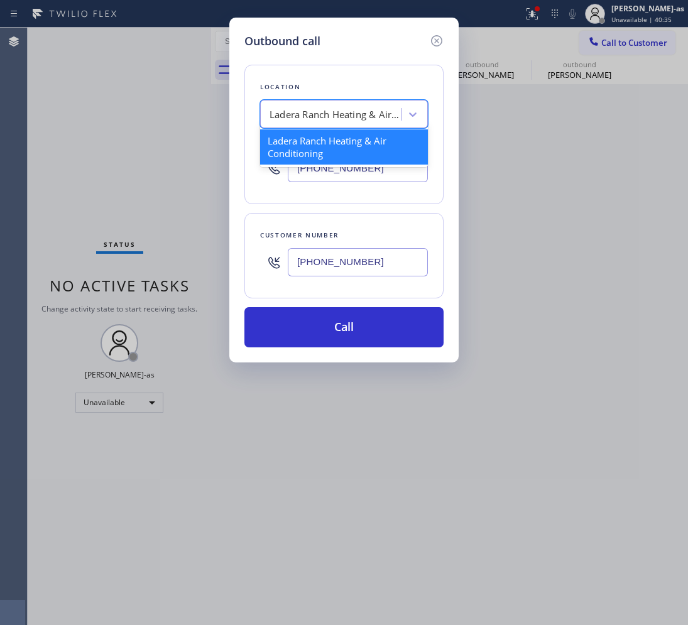
paste input "HighTech Heating and AC Repair."
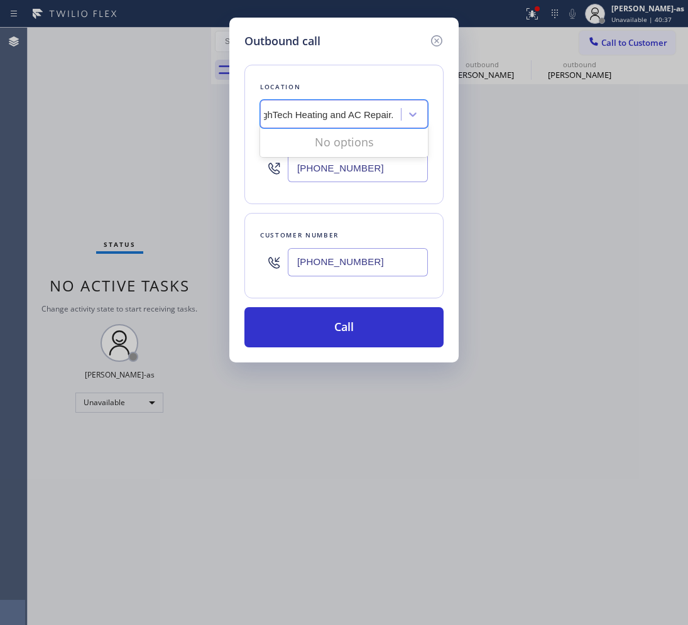
type input "HighTech Heating and AC Repair"
click at [280, 136] on div "HighTech Heating and AC Repair" at bounding box center [344, 140] width 168 height 23
type input "[PHONE_NUMBER]"
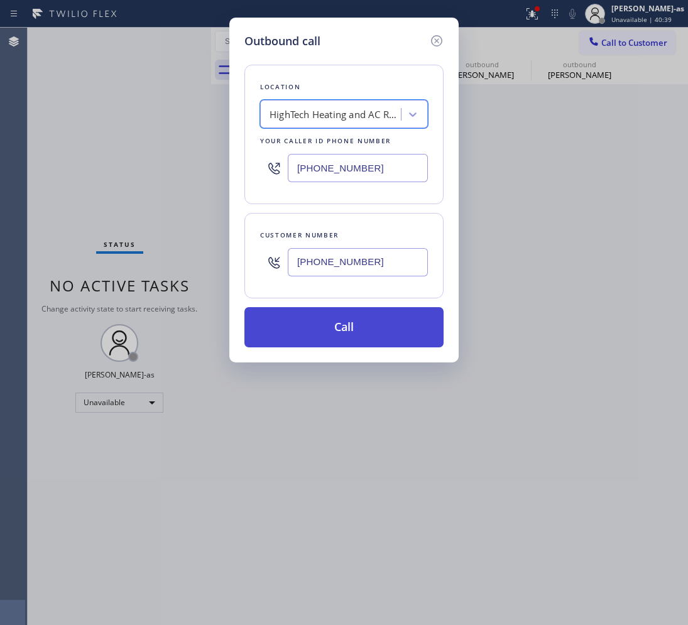
click at [363, 318] on button "Call" at bounding box center [343, 327] width 199 height 40
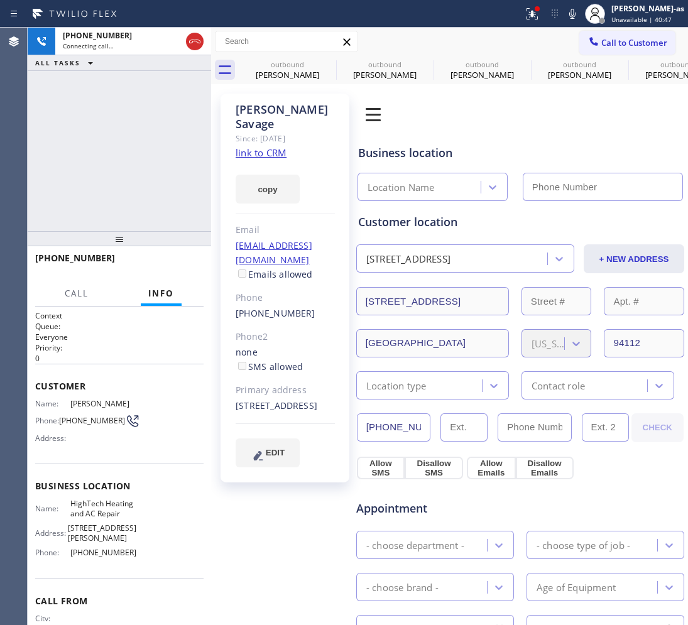
type input "[PHONE_NUMBER]"
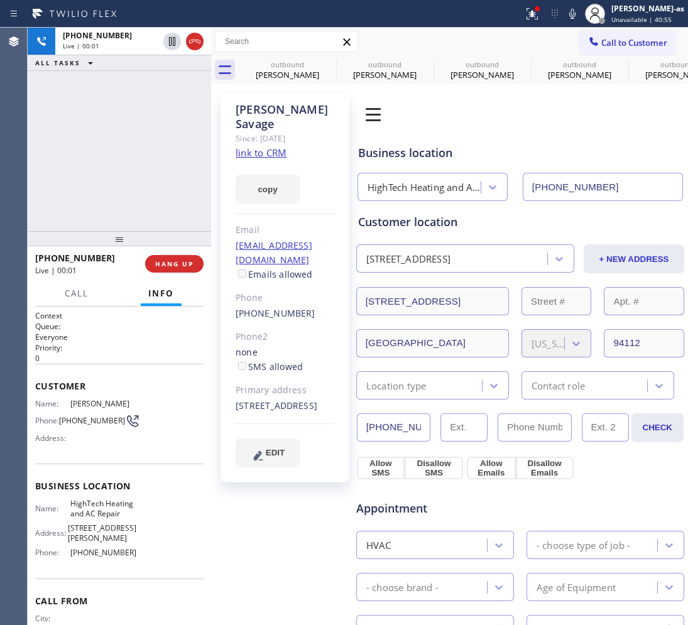
click at [273, 146] on link "link to CRM" at bounding box center [261, 152] width 51 height 13
click at [150, 159] on div "[PHONE_NUMBER] Live | 01:02 ALL TASKS ALL TASKS ACTIVE TASKS TASKS IN WRAP UP" at bounding box center [119, 130] width 183 height 204
click at [173, 260] on span "HANG UP" at bounding box center [174, 264] width 38 height 9
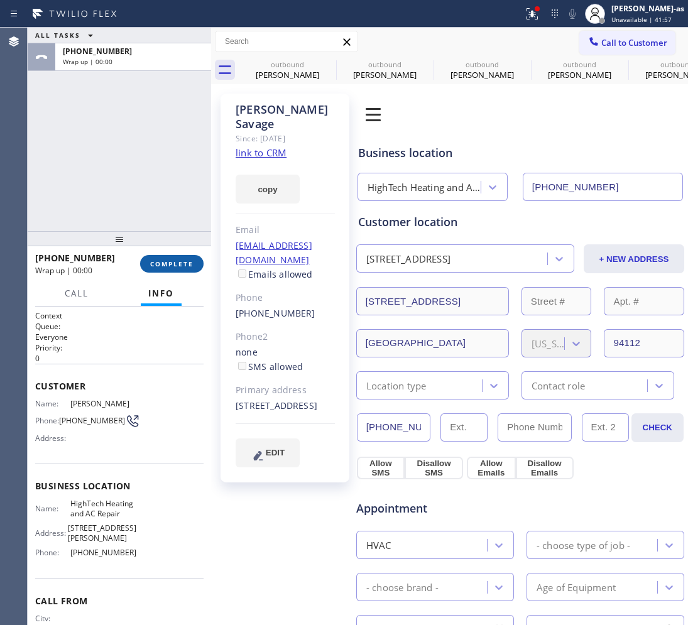
click at [171, 261] on span "COMPLETE" at bounding box center [171, 264] width 43 height 9
click at [118, 160] on div "ALL TASKS ALL TASKS ACTIVE TASKS TASKS IN WRAP UP [PHONE_NUMBER] Wrap up | 00:00" at bounding box center [119, 130] width 183 height 204
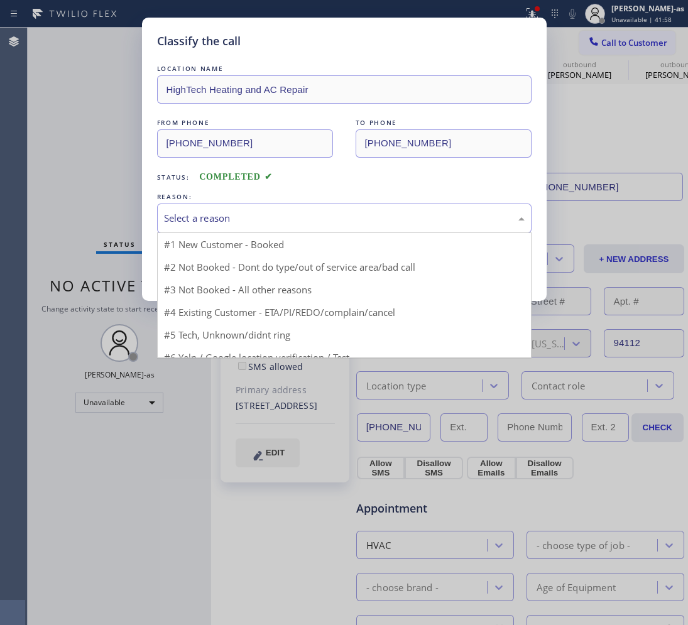
drag, startPoint x: 266, startPoint y: 216, endPoint x: 317, endPoint y: 284, distance: 85.7
click at [267, 216] on div "Select a reason" at bounding box center [344, 218] width 361 height 14
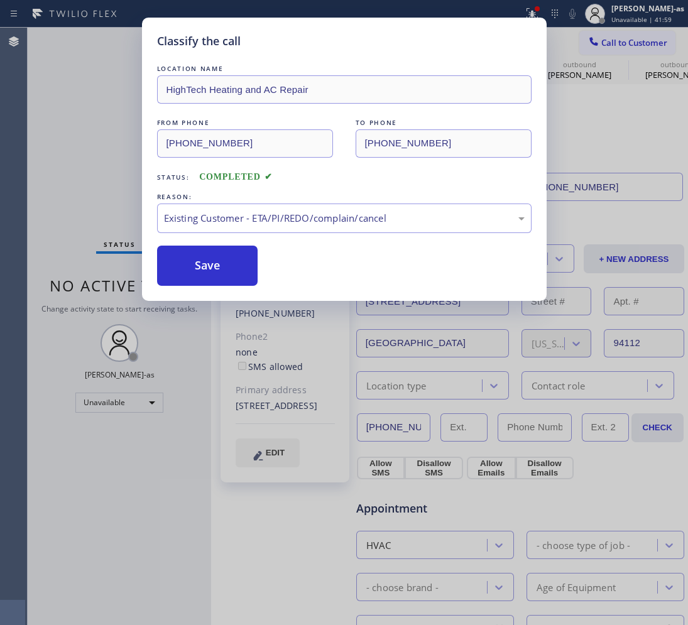
drag, startPoint x: 224, startPoint y: 260, endPoint x: 195, endPoint y: 58, distance: 203.8
click at [224, 261] on button "Save" at bounding box center [207, 266] width 101 height 40
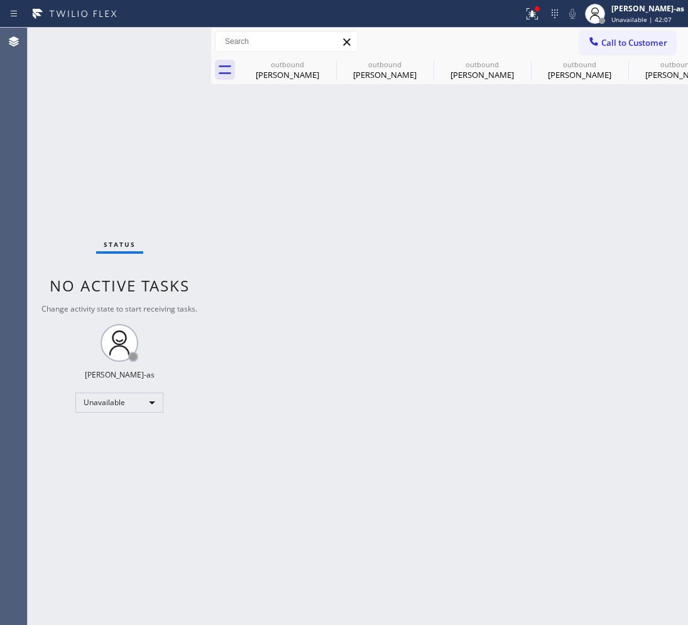
drag, startPoint x: 136, startPoint y: 132, endPoint x: 206, endPoint y: 104, distance: 75.8
click at [139, 135] on div "Status No active tasks Change activity state to start receiving tasks. [PERSON_…" at bounding box center [119, 327] width 183 height 598
drag, startPoint x: 306, startPoint y: 62, endPoint x: 329, endPoint y: 62, distance: 22.6
click at [309, 62] on div "outbound" at bounding box center [287, 64] width 95 height 9
type input "[PHONE_NUMBER]"
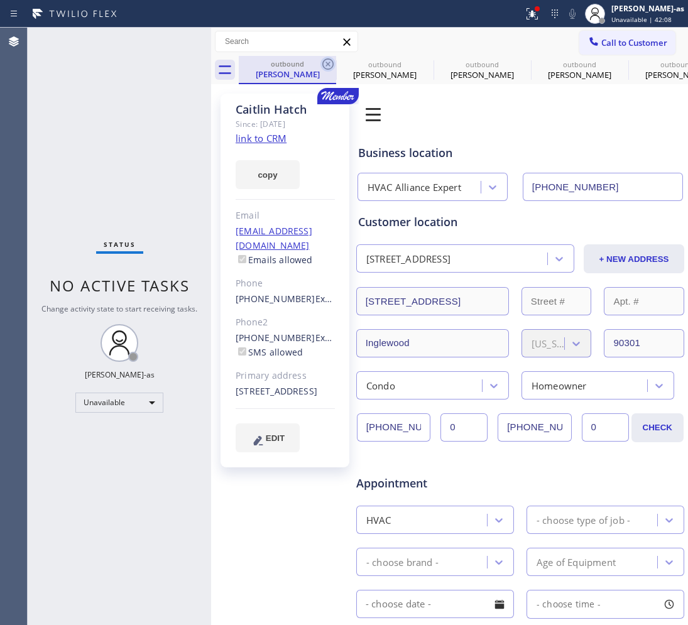
click at [329, 62] on icon at bounding box center [327, 64] width 15 height 15
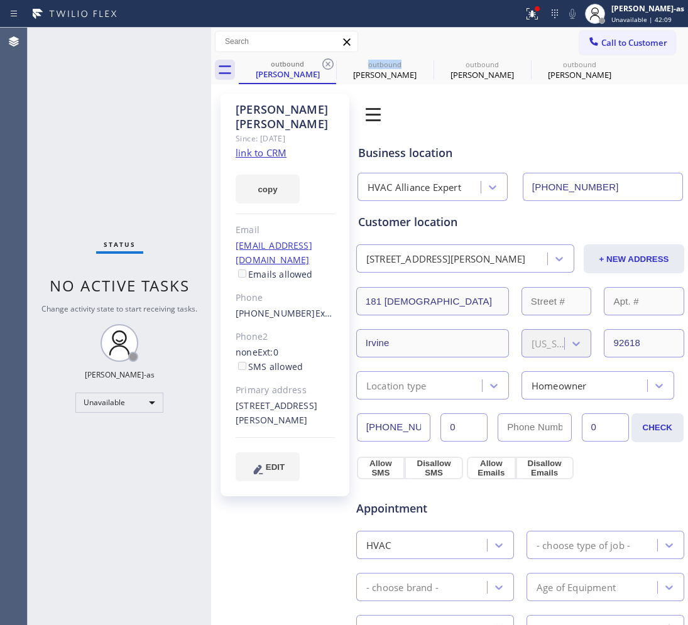
click at [329, 62] on icon at bounding box center [327, 64] width 15 height 15
click at [0, 0] on icon at bounding box center [0, 0] width 0 height 0
click at [613, 62] on icon at bounding box center [620, 64] width 15 height 15
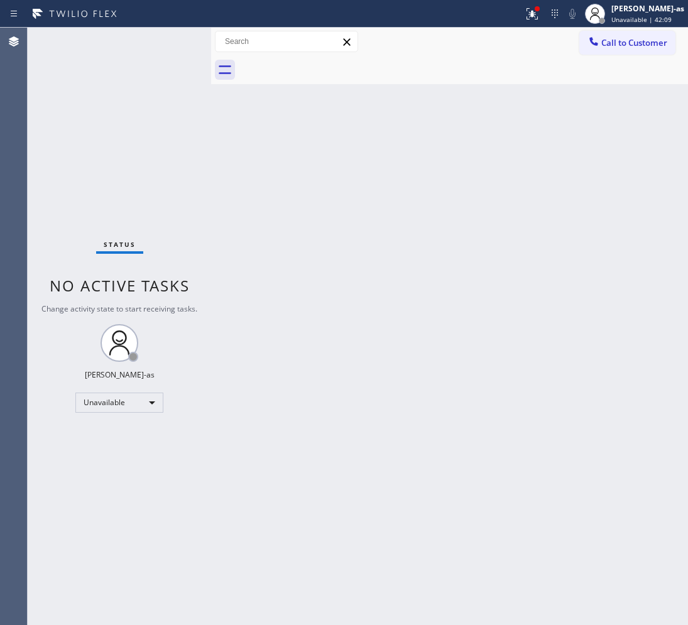
click at [327, 62] on div at bounding box center [463, 70] width 449 height 28
click at [622, 44] on span "Call to Customer" at bounding box center [634, 42] width 66 height 11
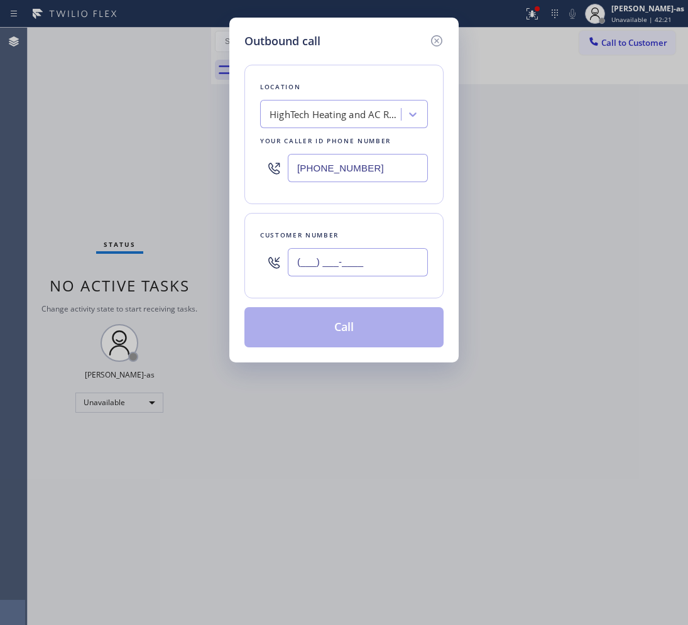
click at [347, 256] on input "(___) ___-____" at bounding box center [358, 262] width 140 height 28
paste input "415) 516-4426"
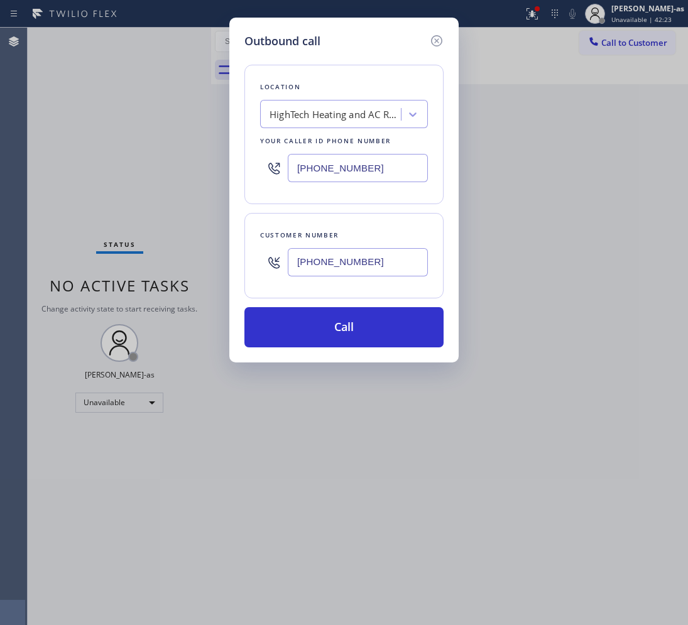
type input "[PHONE_NUMBER]"
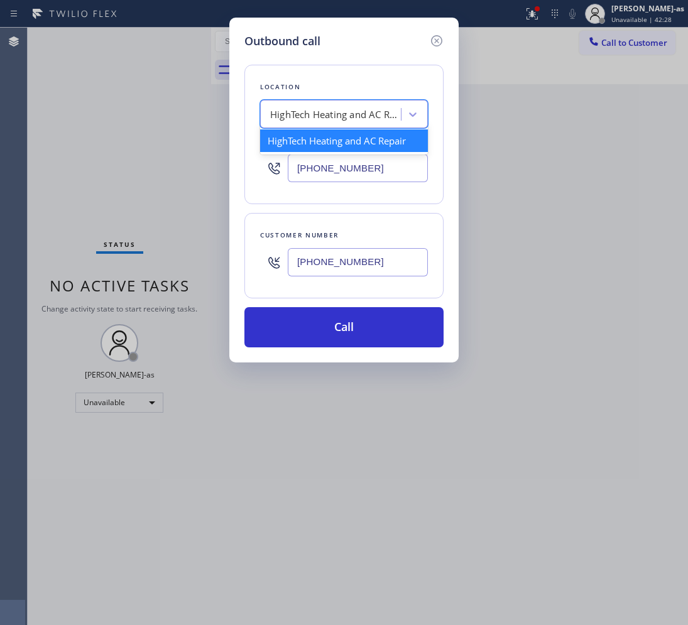
click at [355, 115] on div "HighTech Heating and AC Repair" at bounding box center [336, 114] width 132 height 14
type input "Outer Sunset Heating and Air Conditioning"
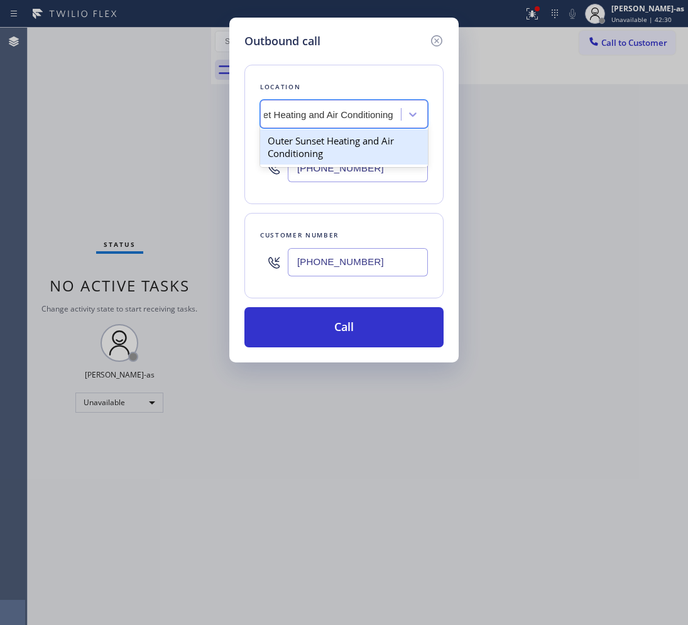
click at [306, 143] on div "Outer Sunset Heating and Air Conditioning" at bounding box center [344, 146] width 168 height 35
type input "[PHONE_NUMBER]"
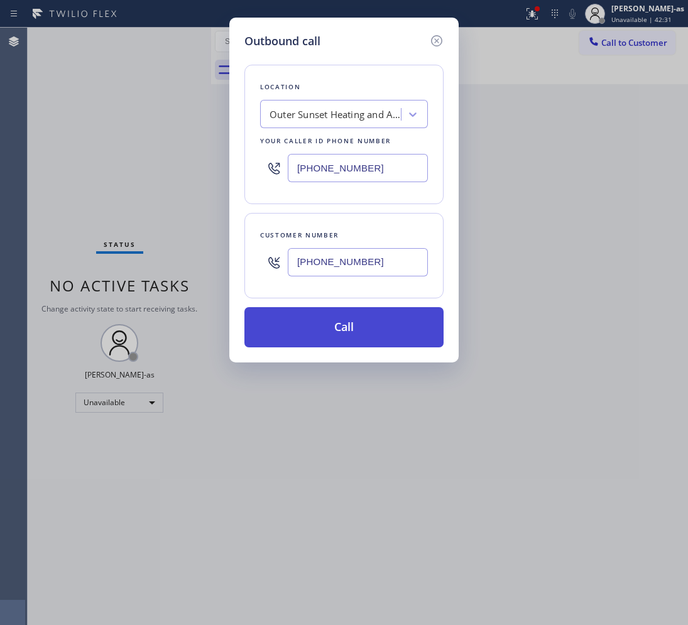
click at [336, 327] on button "Call" at bounding box center [343, 327] width 199 height 40
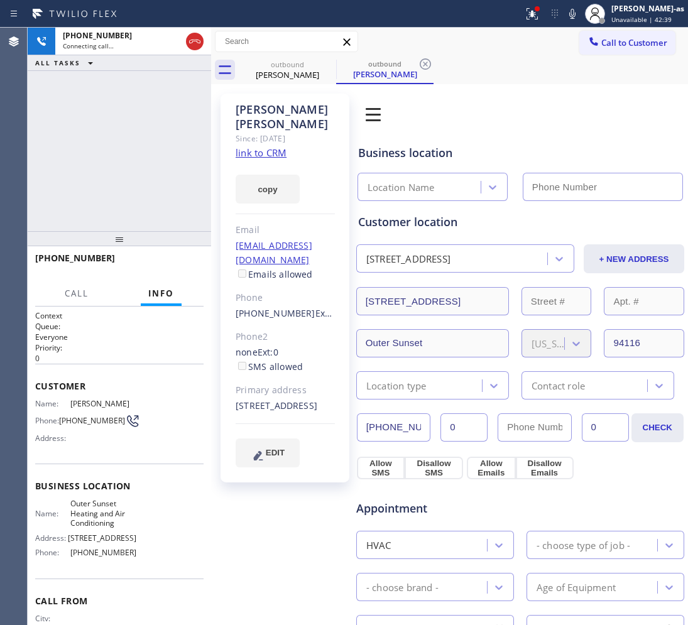
type input "(415) 942-0557"
click at [271, 146] on link "link to CRM" at bounding box center [261, 152] width 51 height 13
drag, startPoint x: 70, startPoint y: 152, endPoint x: 239, endPoint y: 180, distance: 170.7
click at [99, 149] on div "+14155164426 Live | 00:03 ALL TASKS ALL TASKS ACTIVE TASKS TASKS IN WRAP UP" at bounding box center [119, 130] width 183 height 204
click at [265, 146] on link "link to CRM" at bounding box center [261, 152] width 51 height 13
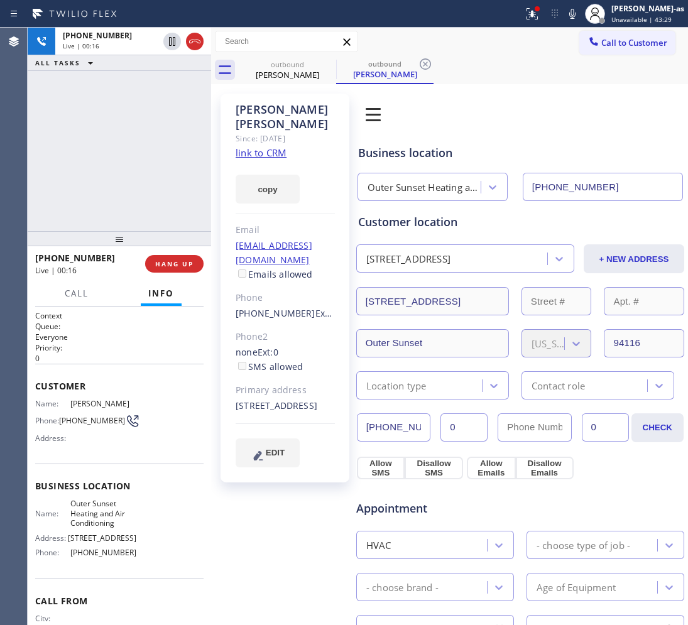
drag, startPoint x: 124, startPoint y: 187, endPoint x: 161, endPoint y: 199, distance: 38.4
click at [132, 199] on div "+14155164426 Live | 00:16 ALL TASKS ALL TASKS ACTIVE TASKS TASKS IN WRAP UP" at bounding box center [119, 130] width 183 height 204
click at [167, 231] on div at bounding box center [119, 238] width 183 height 15
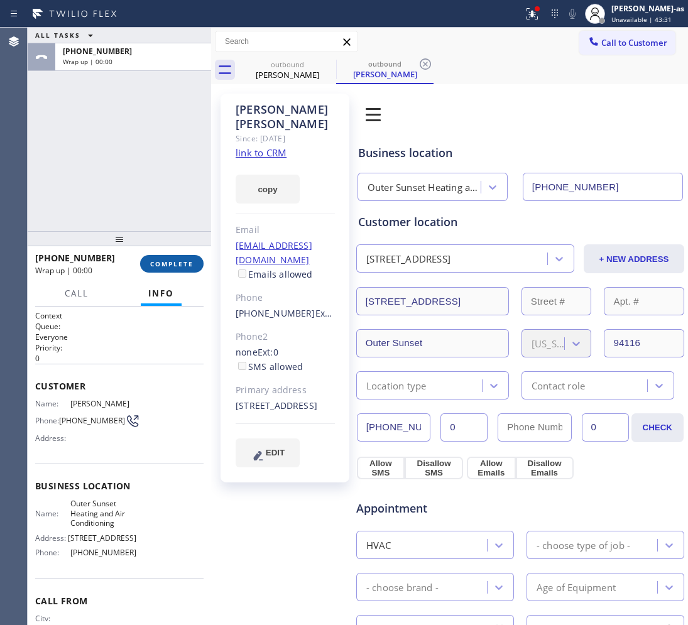
click at [179, 265] on span "COMPLETE" at bounding box center [171, 264] width 43 height 9
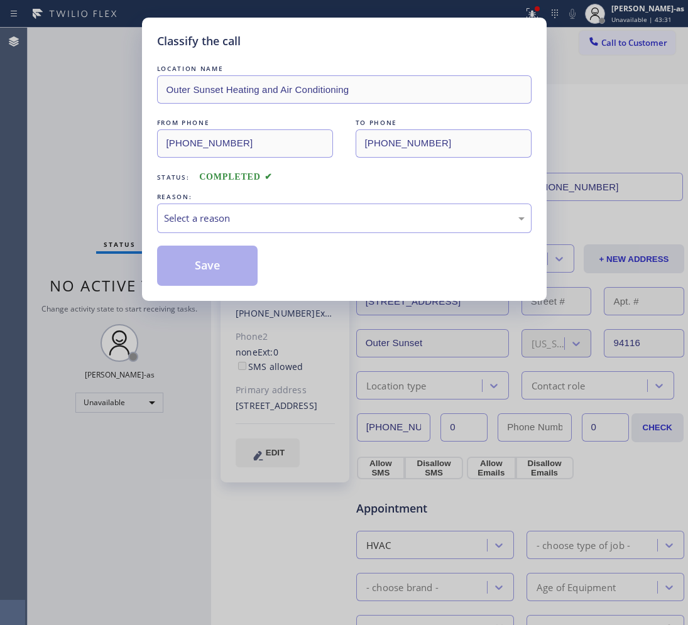
click at [138, 183] on div "Classify the call LOCATION NAME Outer Sunset Heating and Air Conditioning FROM …" at bounding box center [344, 312] width 688 height 625
click at [244, 224] on div "Select a reason" at bounding box center [344, 218] width 361 height 14
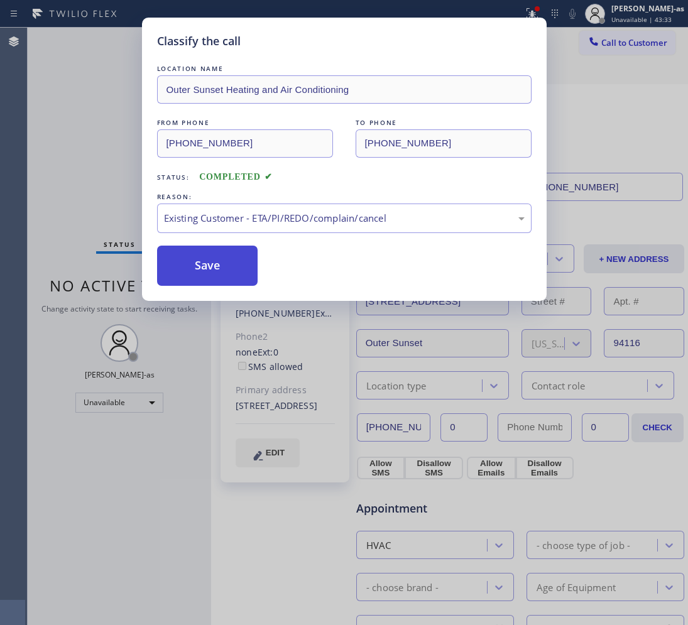
drag, startPoint x: 221, startPoint y: 271, endPoint x: 215, endPoint y: 265, distance: 8.9
click at [220, 271] on button "Save" at bounding box center [207, 266] width 101 height 40
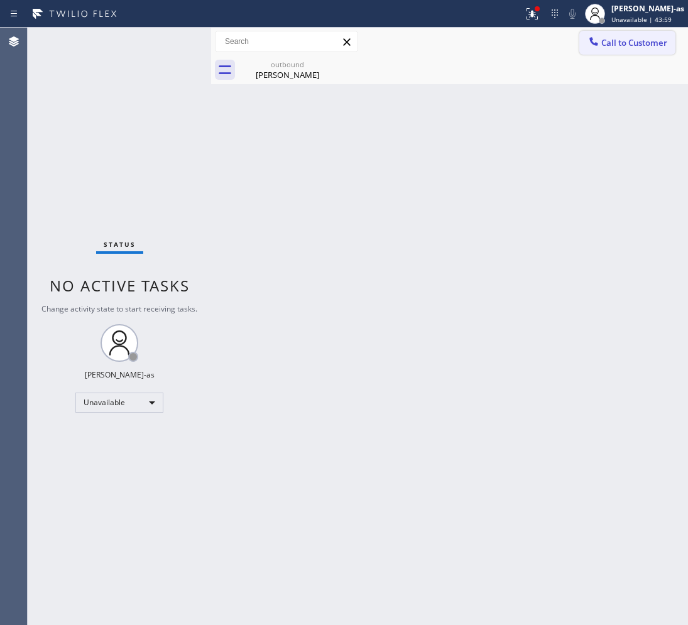
click at [619, 33] on button "Call to Customer" at bounding box center [627, 43] width 96 height 24
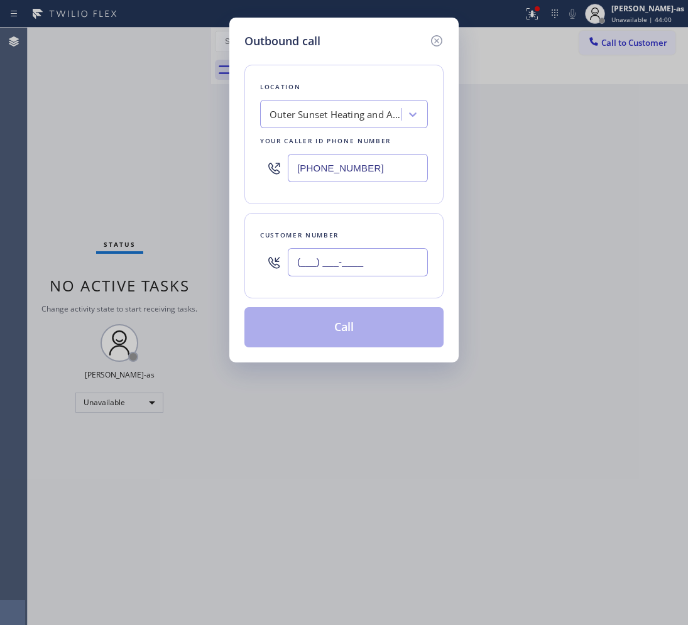
click at [350, 258] on input "(___) ___-____" at bounding box center [358, 262] width 140 height 28
paste input "347) 935-7769"
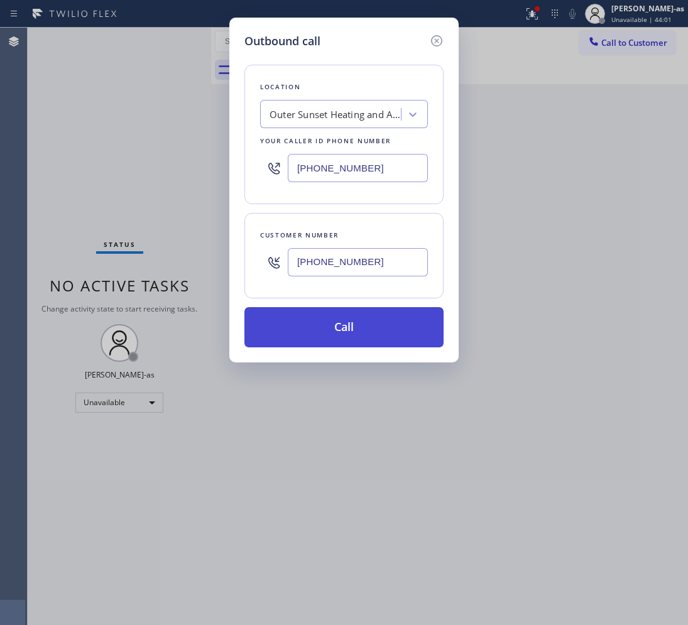
type input "(347) 935-7769"
click at [324, 329] on button "Call" at bounding box center [343, 327] width 199 height 40
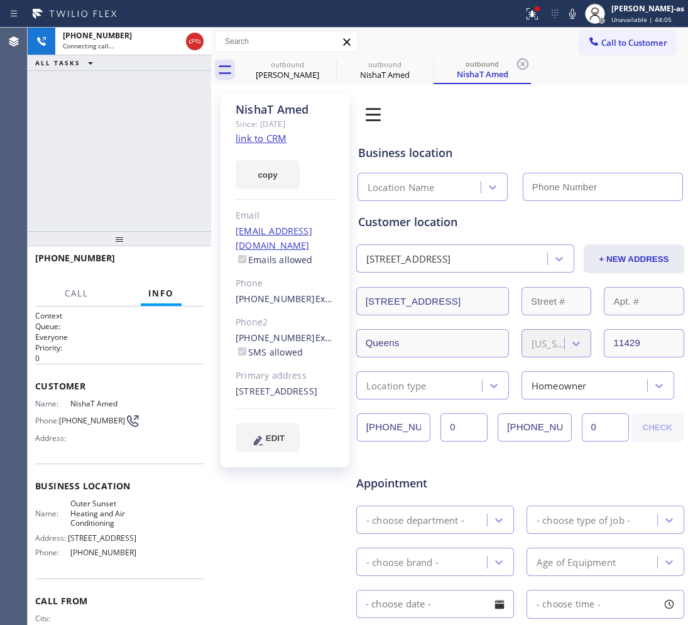
click at [192, 35] on icon at bounding box center [194, 41] width 15 height 15
click at [268, 137] on link "link to CRM" at bounding box center [261, 138] width 51 height 13
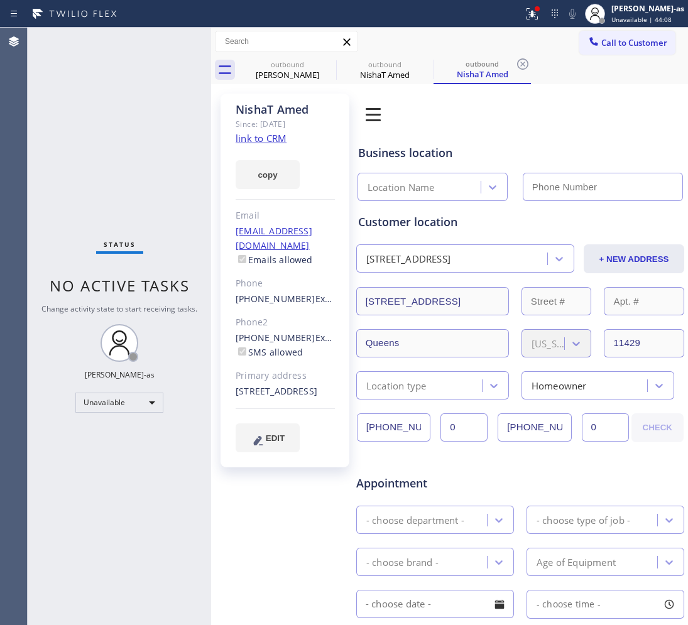
type input "(415) 942-0557"
click at [608, 35] on button "Call to Customer" at bounding box center [627, 43] width 96 height 24
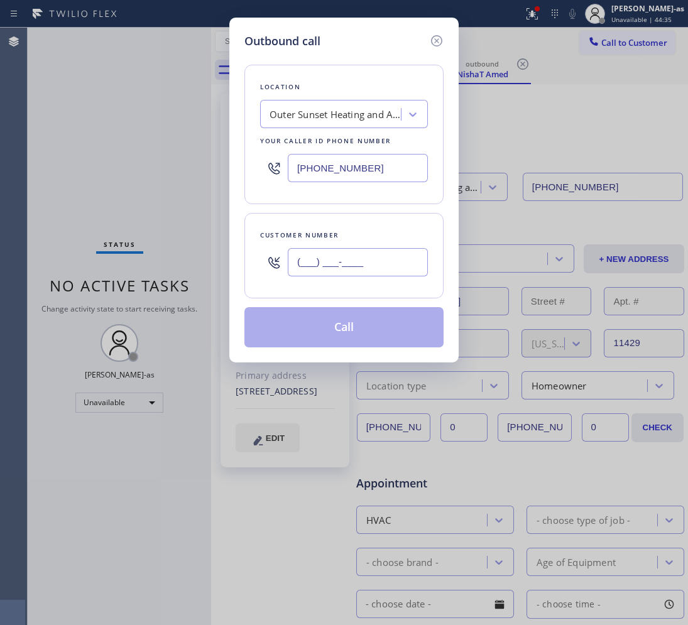
click at [359, 264] on input "(___) ___-____" at bounding box center [358, 262] width 140 height 28
paste input "718) 679-5281"
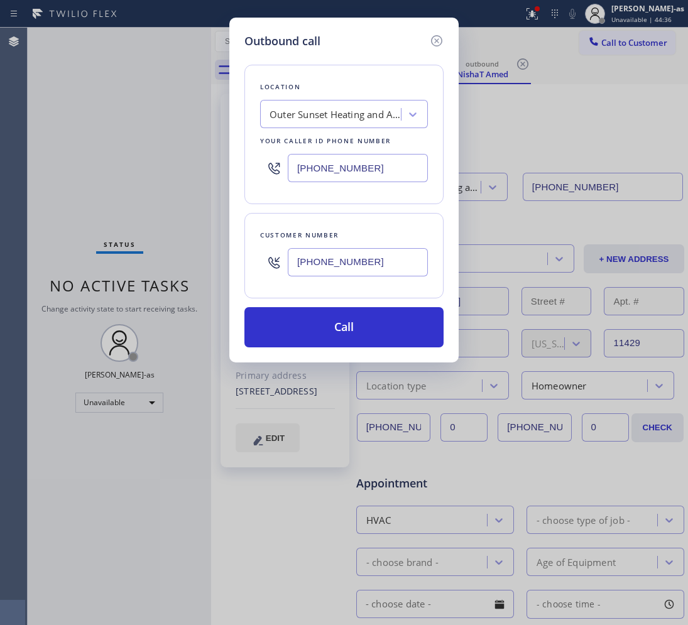
type input "(718) 679-5281"
click at [344, 167] on input "(415) 942-0557" at bounding box center [358, 168] width 140 height 28
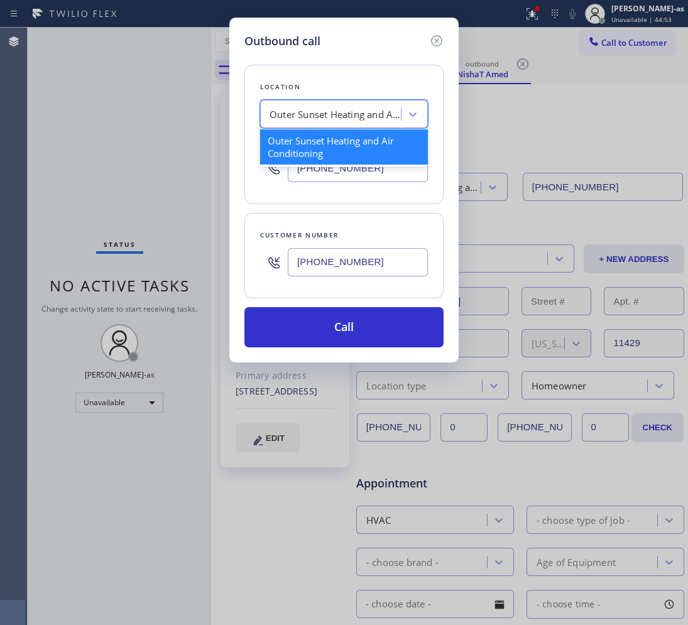
click at [328, 104] on div "Outer Sunset Heating and Air Conditioning" at bounding box center [344, 114] width 168 height 28
paste input "5 Star Appliance Repair"
type input "5 Star Appliance Repair"
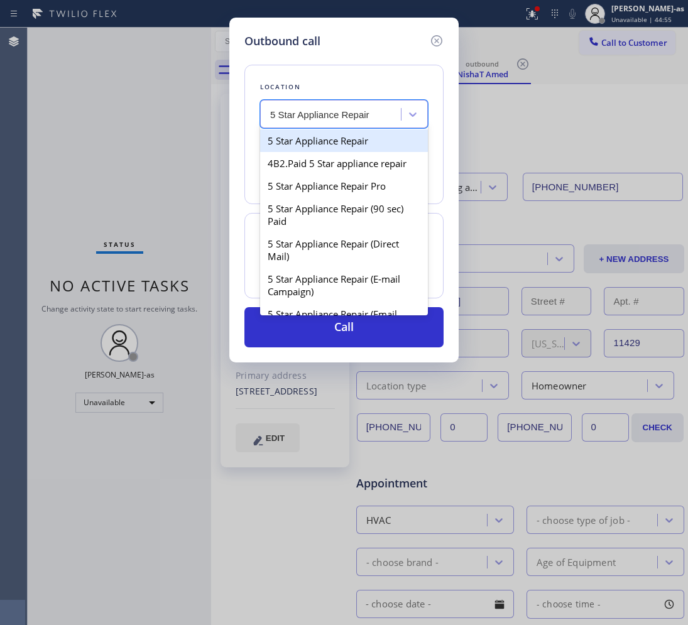
click at [289, 148] on div "5 Star Appliance Repair" at bounding box center [344, 140] width 168 height 23
type input "[PHONE_NUMBER]"
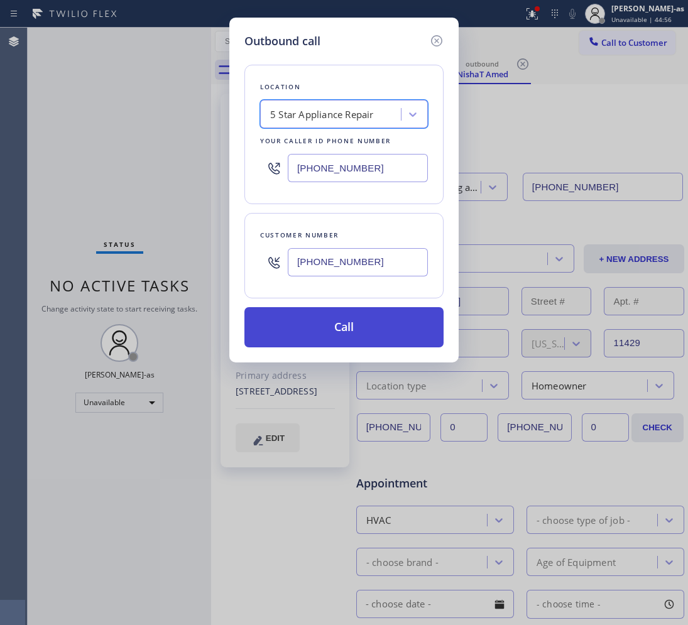
click at [354, 347] on button "Call" at bounding box center [343, 327] width 199 height 40
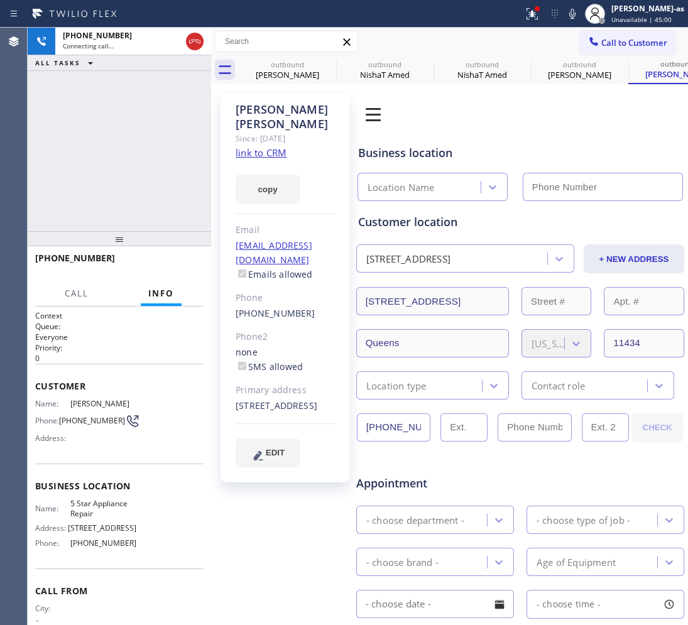
click at [265, 146] on link "link to CRM" at bounding box center [261, 152] width 51 height 13
type input "[PHONE_NUMBER]"
click at [123, 238] on div at bounding box center [119, 238] width 183 height 15
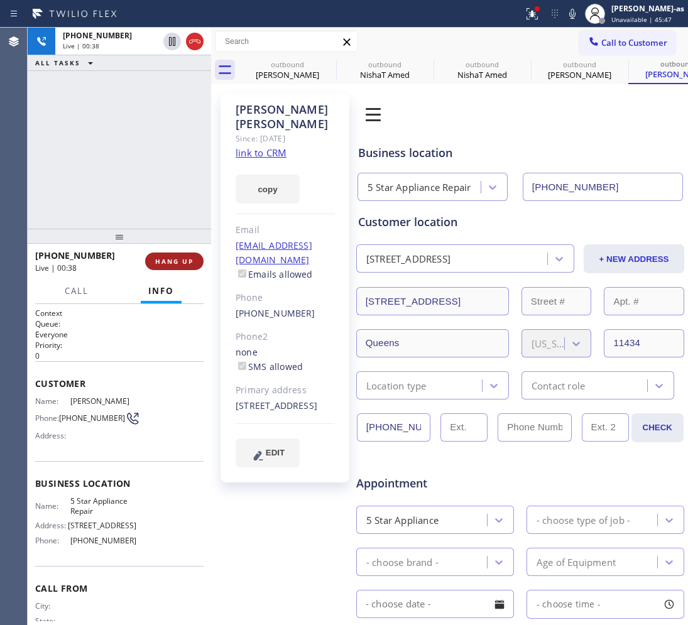
click at [159, 260] on span "HANG UP" at bounding box center [174, 261] width 38 height 9
click at [161, 260] on span "HANG UP" at bounding box center [174, 261] width 38 height 9
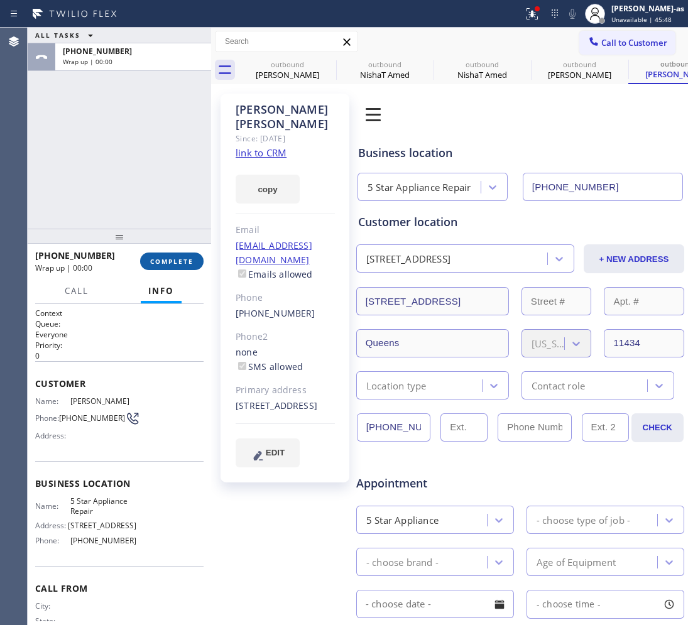
click at [161, 260] on span "COMPLETE" at bounding box center [171, 261] width 43 height 9
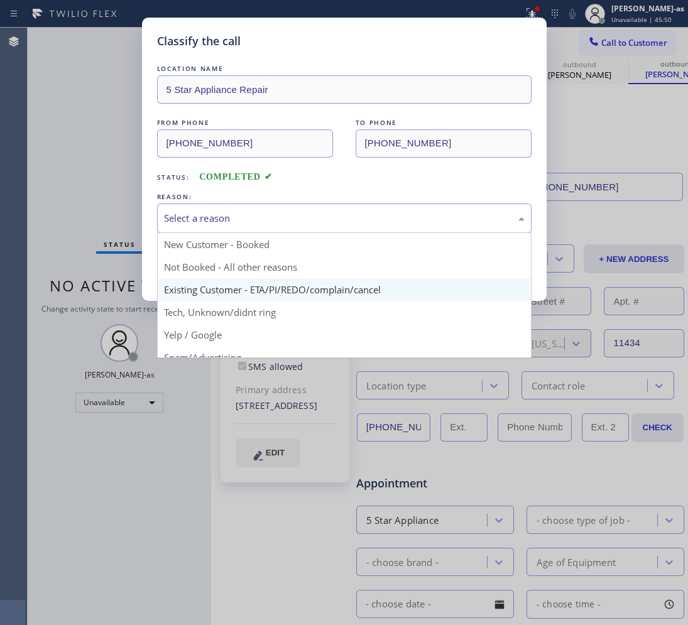
drag, startPoint x: 209, startPoint y: 219, endPoint x: 267, endPoint y: 284, distance: 87.7
click at [209, 220] on div "Select a reason" at bounding box center [344, 218] width 361 height 14
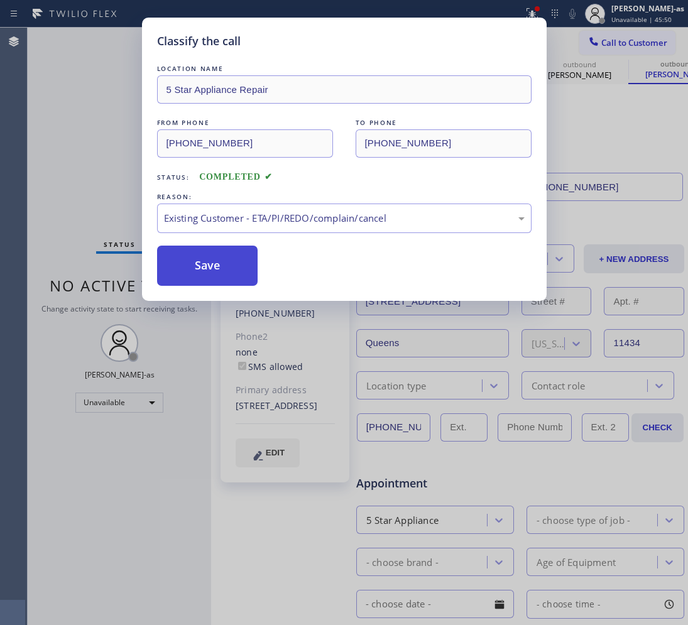
click at [204, 272] on button "Save" at bounding box center [207, 266] width 101 height 40
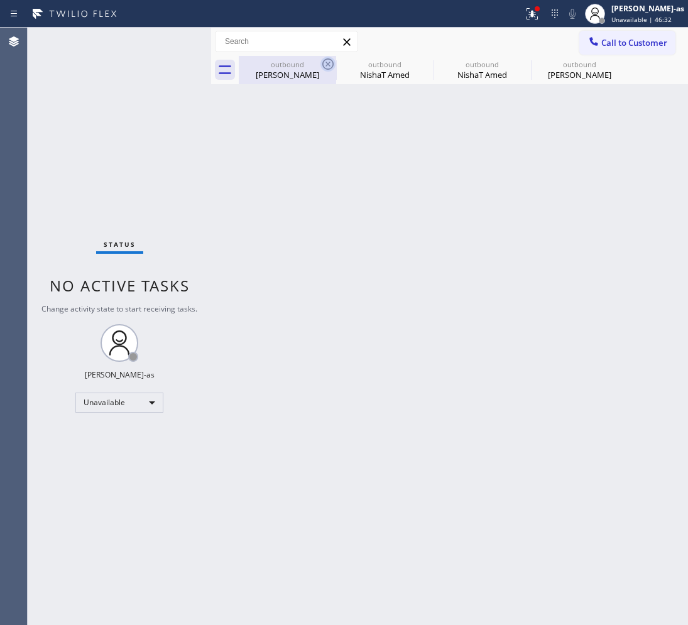
click at [281, 73] on div "Urvi Parikh" at bounding box center [287, 74] width 95 height 11
type input "(415) 942-0557"
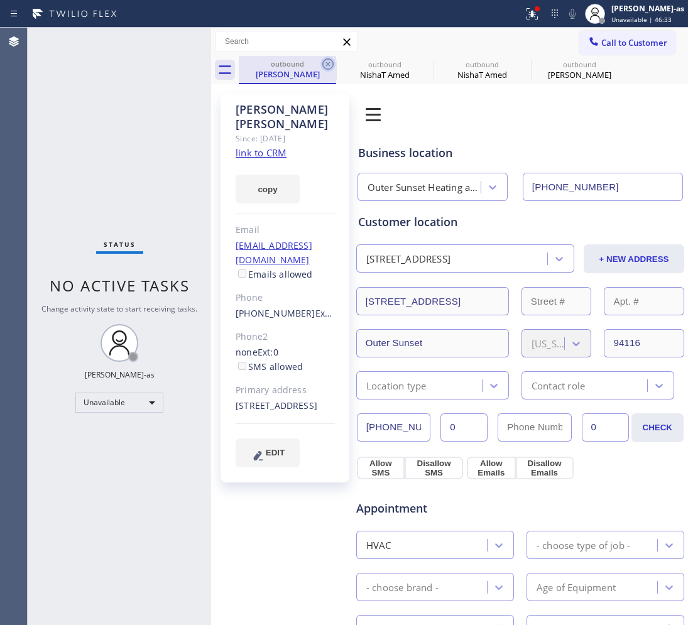
click at [324, 64] on icon at bounding box center [327, 64] width 15 height 15
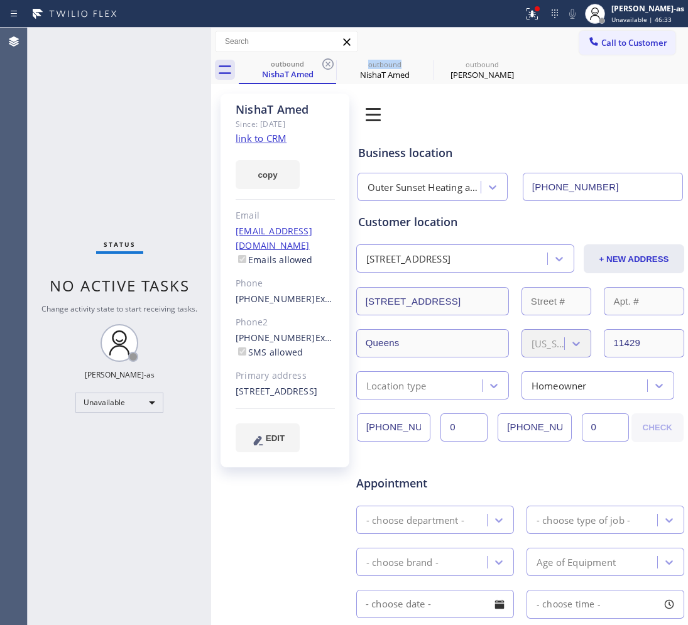
click at [324, 64] on icon at bounding box center [327, 64] width 15 height 15
type input "[PHONE_NUMBER]"
click at [0, 0] on icon at bounding box center [0, 0] width 0 height 0
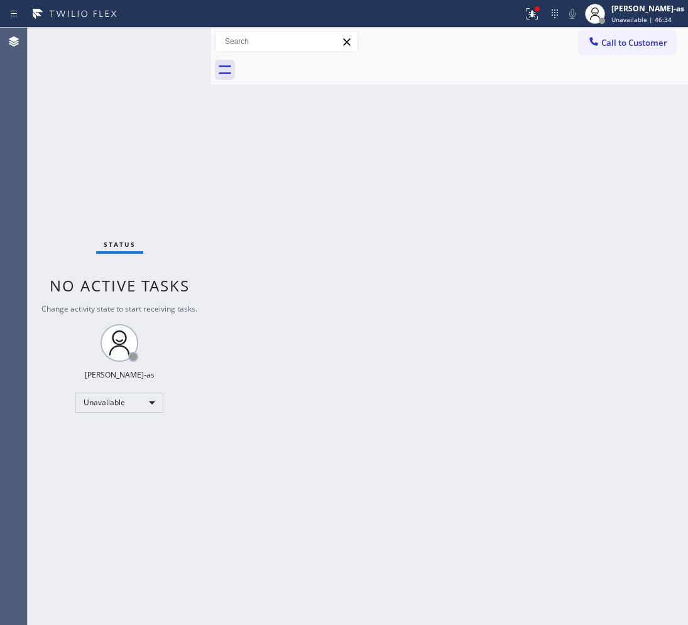
click at [324, 64] on div at bounding box center [463, 70] width 449 height 28
click at [637, 31] on button "Call to Customer" at bounding box center [627, 43] width 96 height 24
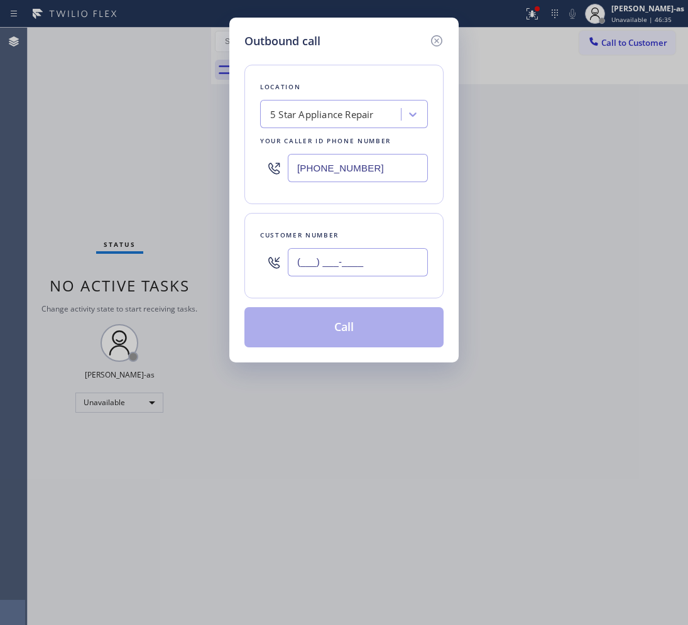
click at [394, 275] on input "(___) ___-____" at bounding box center [358, 262] width 140 height 28
paste input "954) 547-6758"
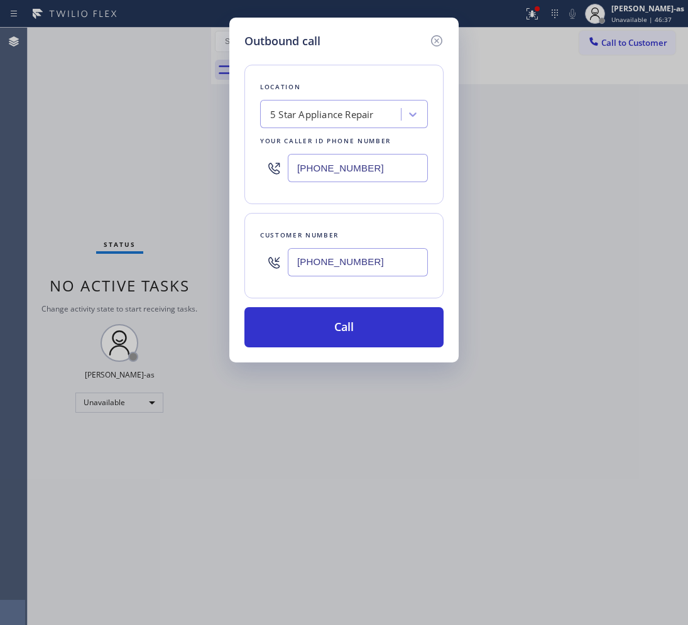
type input "(954) 547-6758"
click at [318, 108] on div "5 Star Appliance Repair" at bounding box center [322, 114] width 104 height 14
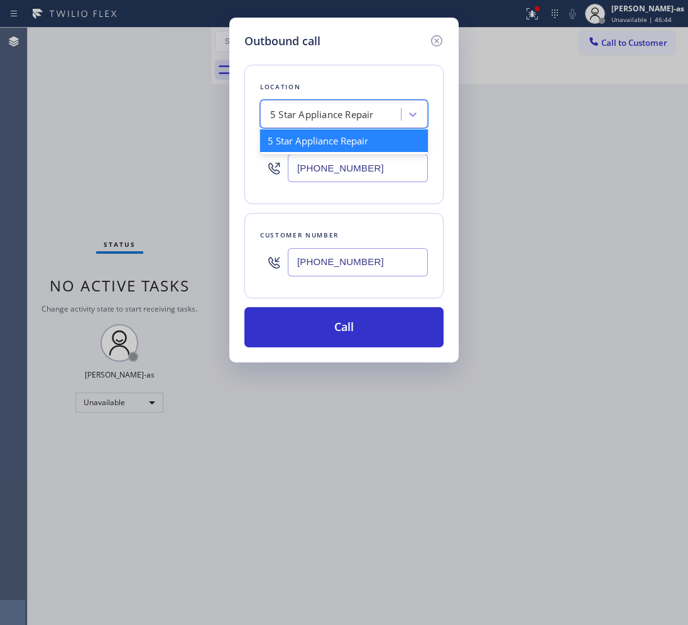
paste input "HVAC Masters."
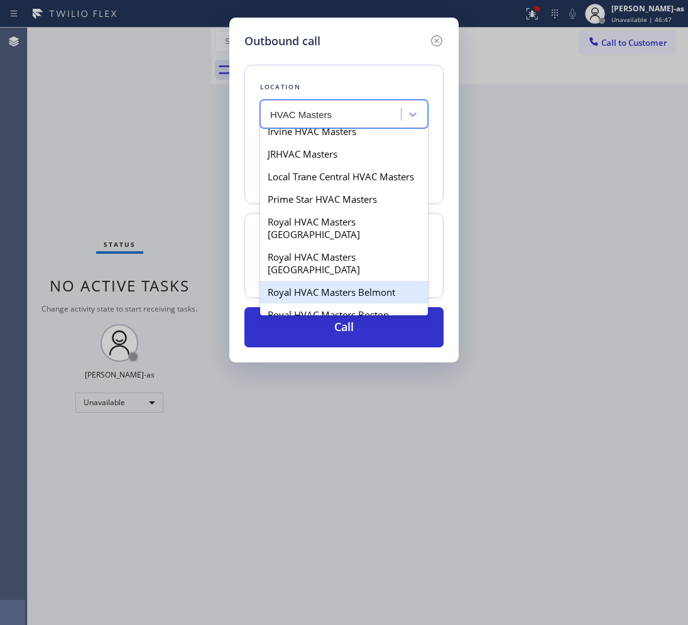
scroll to position [236, 0]
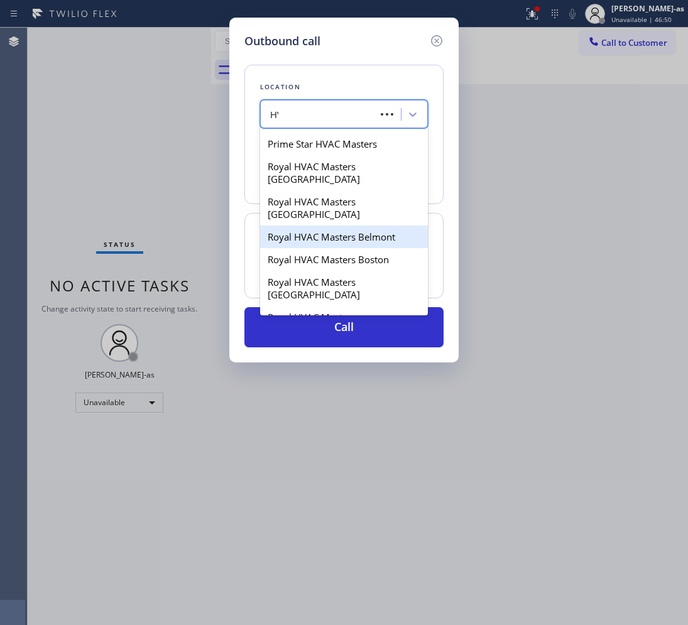
type input "H"
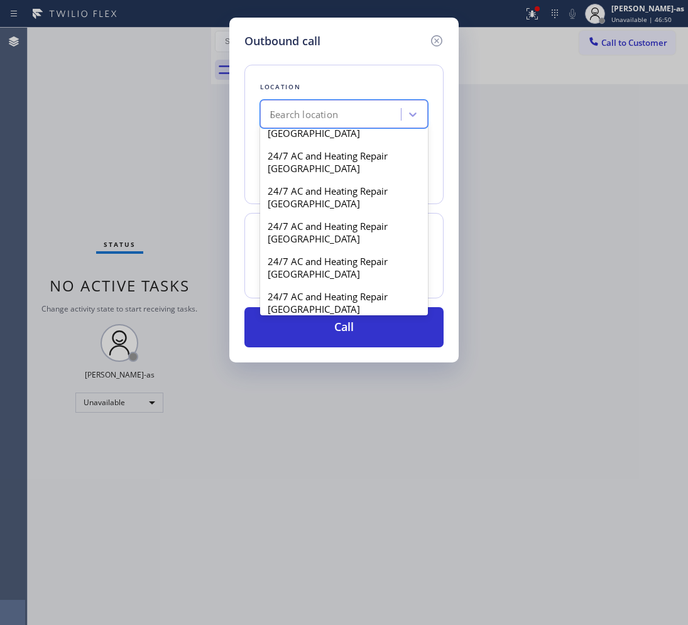
scroll to position [0, 0]
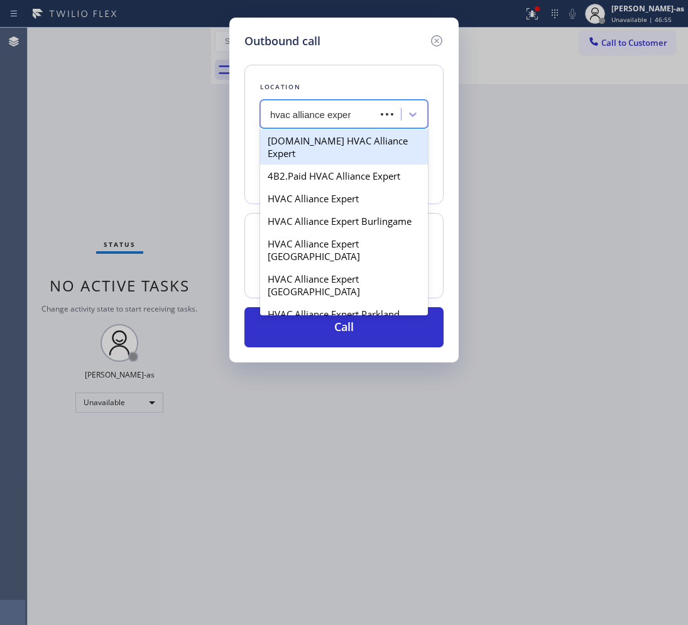
type input "hvac alliance expert"
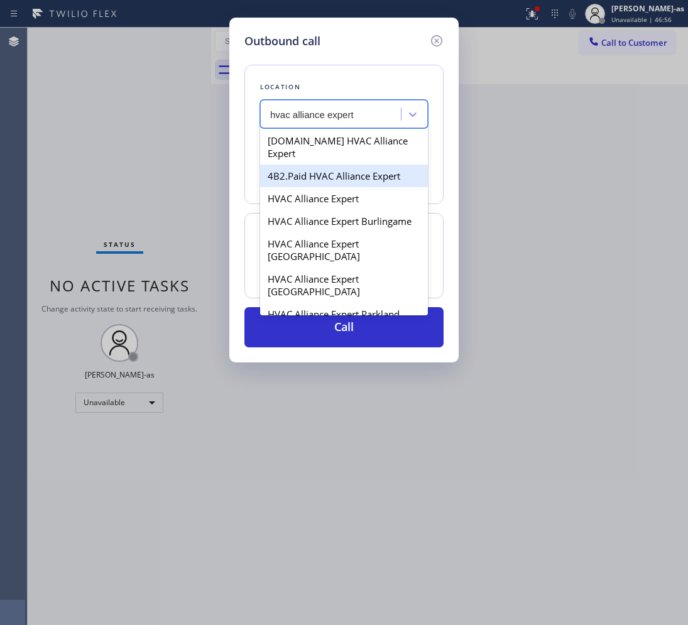
click at [291, 168] on div "4B2.Paid HVAC Alliance Expert" at bounding box center [344, 176] width 168 height 23
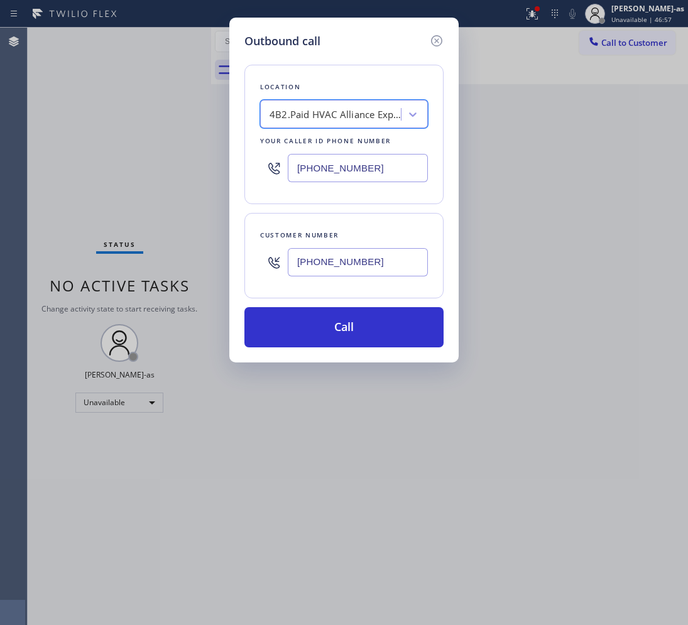
type input "[PHONE_NUMBER]"
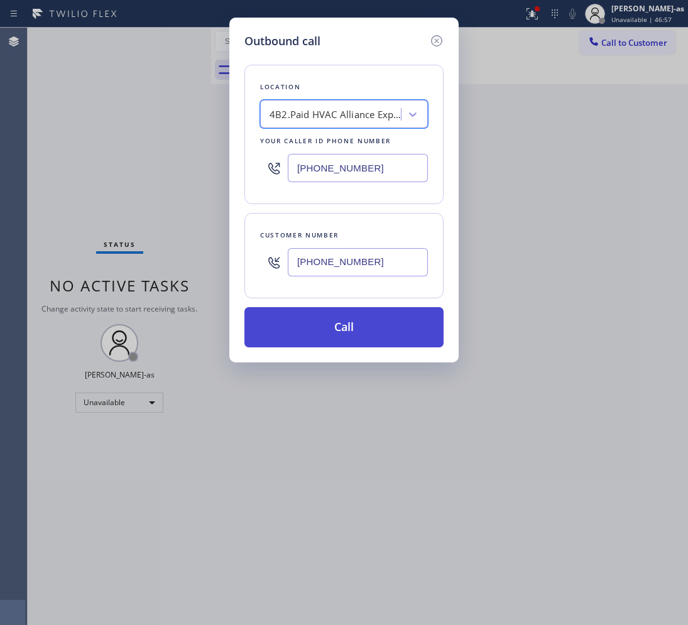
click at [363, 341] on button "Call" at bounding box center [343, 327] width 199 height 40
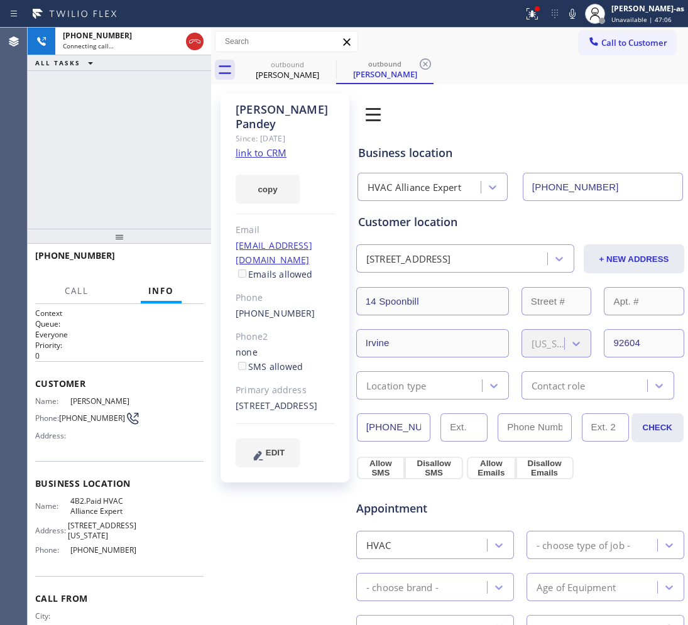
type input "[PHONE_NUMBER]"
click at [277, 146] on link "link to CRM" at bounding box center [261, 152] width 51 height 13
drag, startPoint x: 133, startPoint y: 126, endPoint x: 203, endPoint y: 124, distance: 70.4
click at [138, 126] on div "+19545476758 Live | 00:04 ALL TASKS ALL TASKS ACTIVE TASKS TASKS IN WRAP UP" at bounding box center [119, 128] width 183 height 201
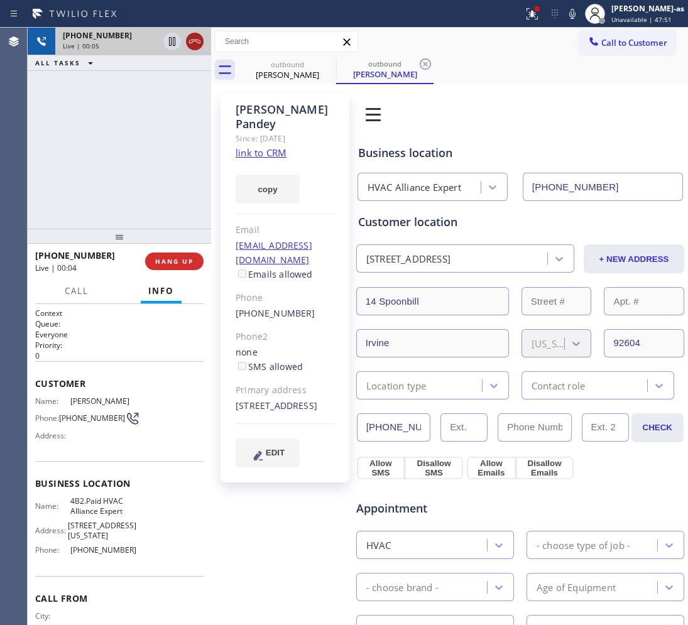
click at [190, 41] on icon at bounding box center [194, 41] width 15 height 15
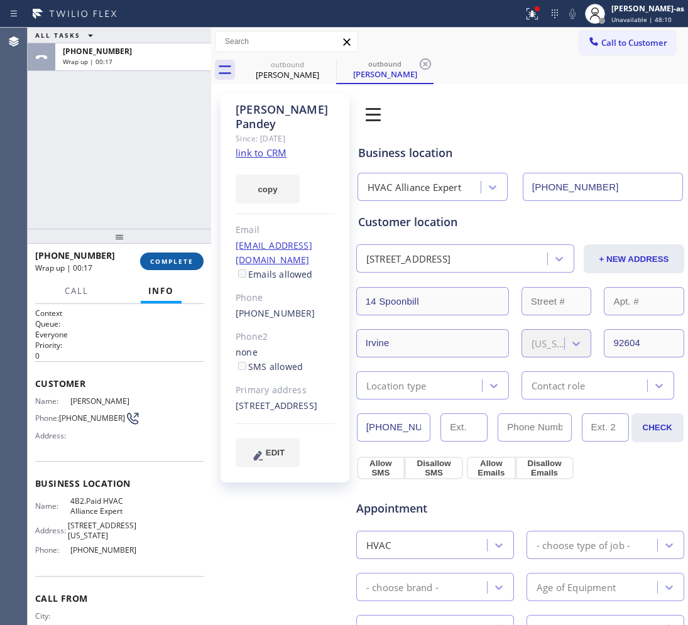
click at [187, 262] on span "COMPLETE" at bounding box center [171, 261] width 43 height 9
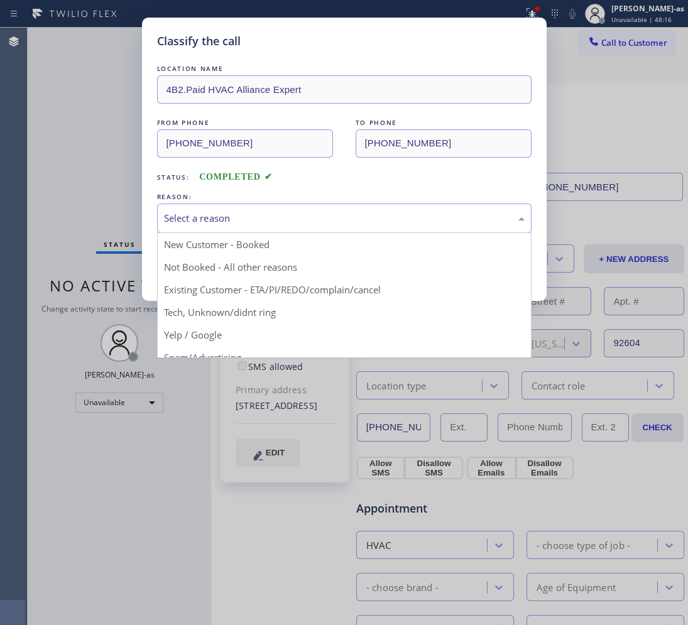
click at [229, 221] on div "Select a reason" at bounding box center [344, 218] width 361 height 14
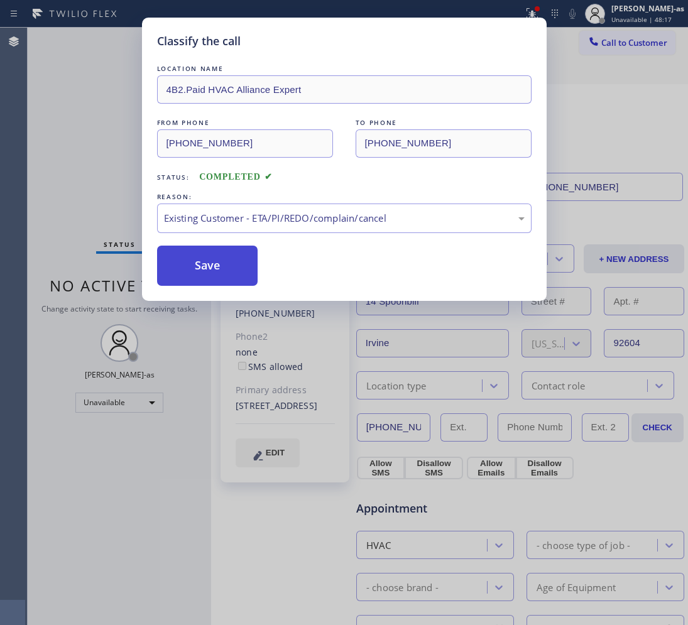
drag, startPoint x: 217, startPoint y: 263, endPoint x: 189, endPoint y: 271, distance: 30.2
click at [216, 263] on button "Save" at bounding box center [207, 266] width 101 height 40
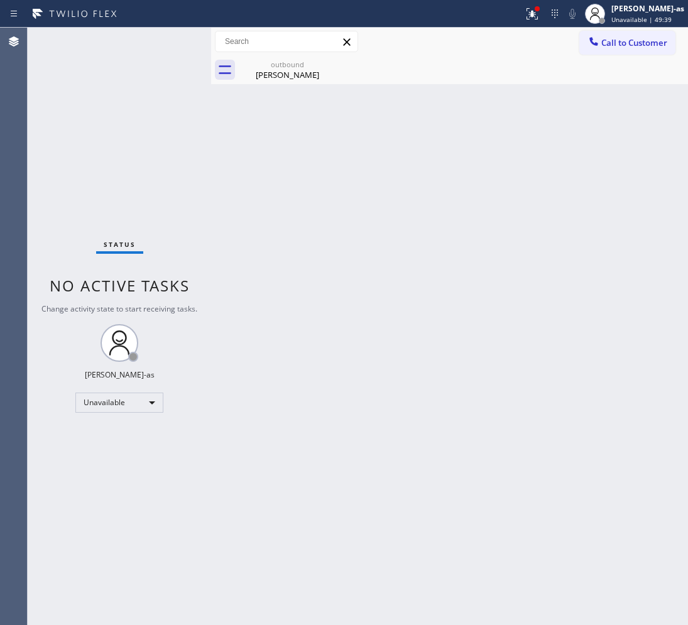
click at [421, 319] on div "Back to Dashboard Change Sender ID Customers Technicians Select a contact Outbo…" at bounding box center [449, 327] width 477 height 598
click at [650, 44] on span "Call to Customer" at bounding box center [634, 42] width 66 height 11
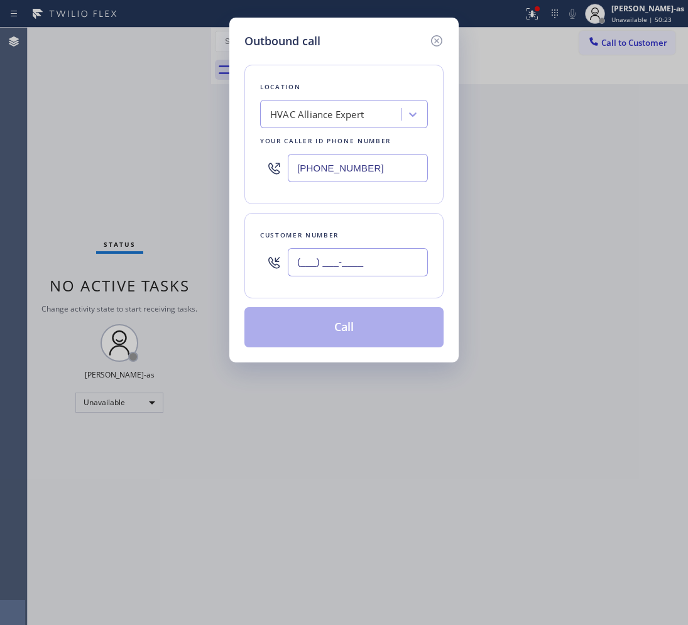
click at [380, 273] on input "(___) ___-____" at bounding box center [358, 262] width 140 height 28
paste input "805) 261-7248"
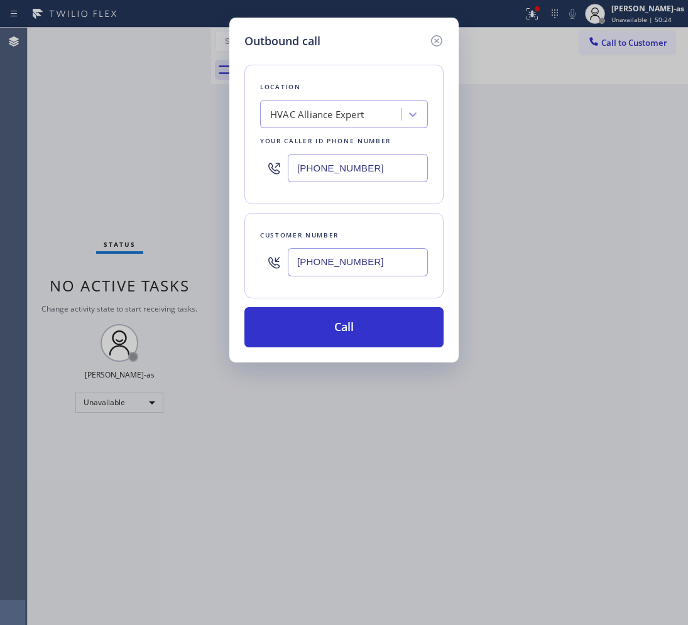
type input "(805) 261-7248"
click at [363, 168] on input "[PHONE_NUMBER]" at bounding box center [358, 168] width 140 height 28
paste input "05) 307-7476"
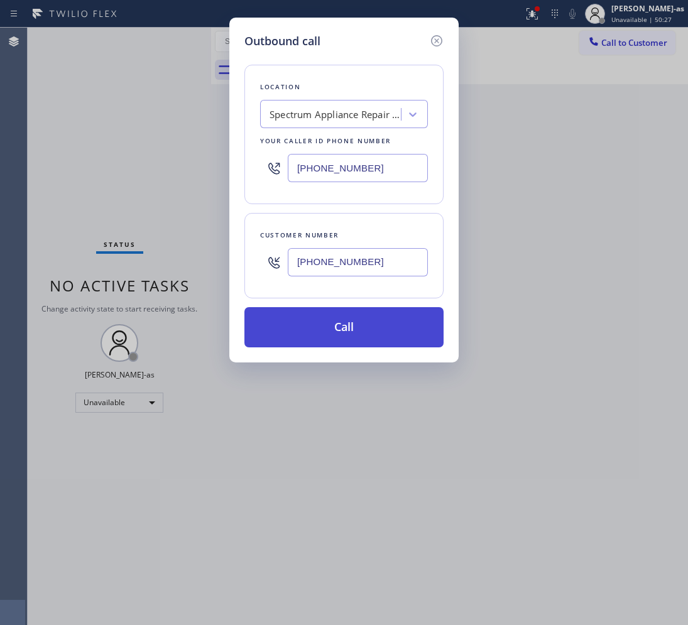
type input "(805) 307-7476"
click at [363, 319] on button "Call" at bounding box center [343, 327] width 199 height 40
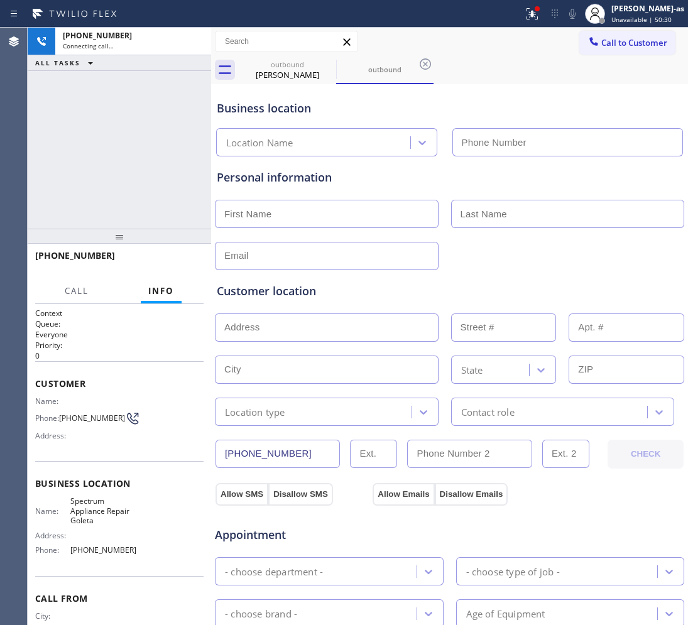
type input "(805) 307-7476"
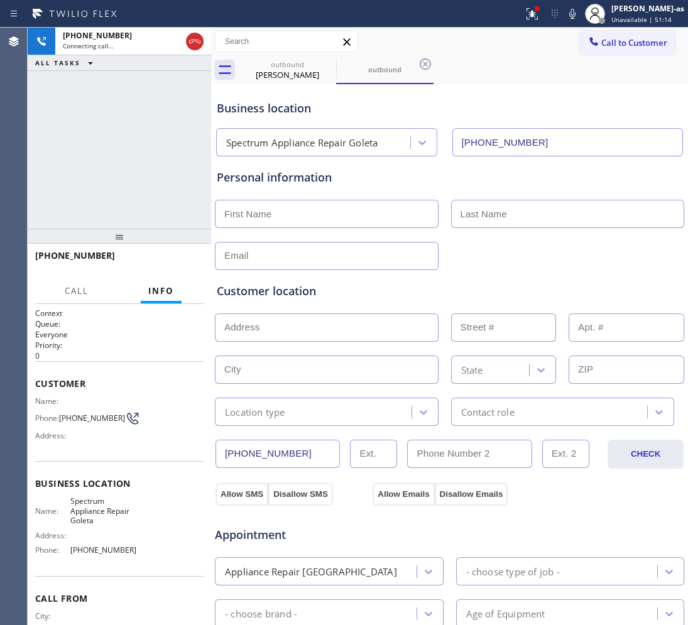
click at [195, 111] on div "+18052617248 Connecting call… ALL TASKS ALL TASKS ACTIVE TASKS TASKS IN WRAP UP" at bounding box center [119, 128] width 183 height 201
click at [287, 66] on div "outbound" at bounding box center [287, 64] width 95 height 9
type input "[PHONE_NUMBER]"
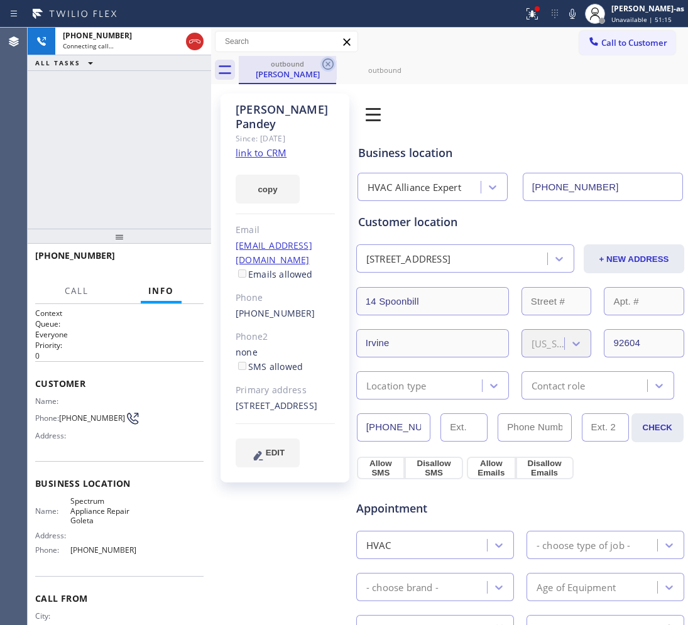
click at [322, 64] on icon at bounding box center [327, 64] width 15 height 15
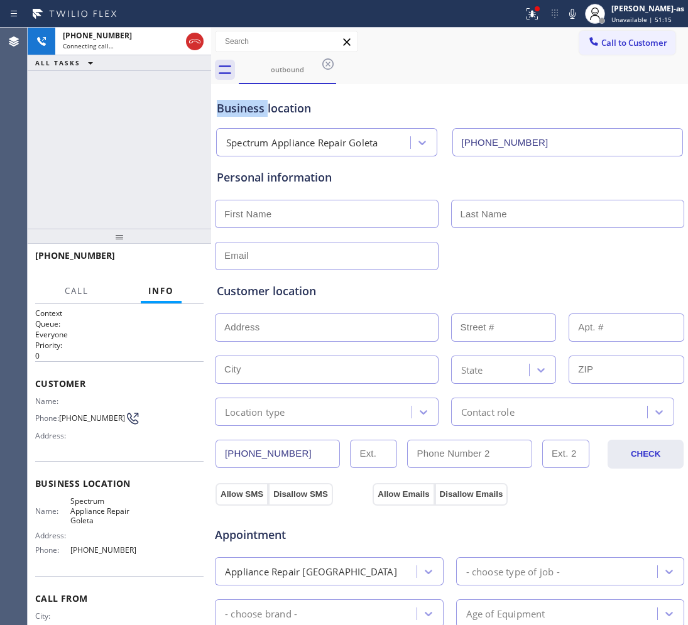
click at [322, 64] on icon at bounding box center [327, 64] width 15 height 15
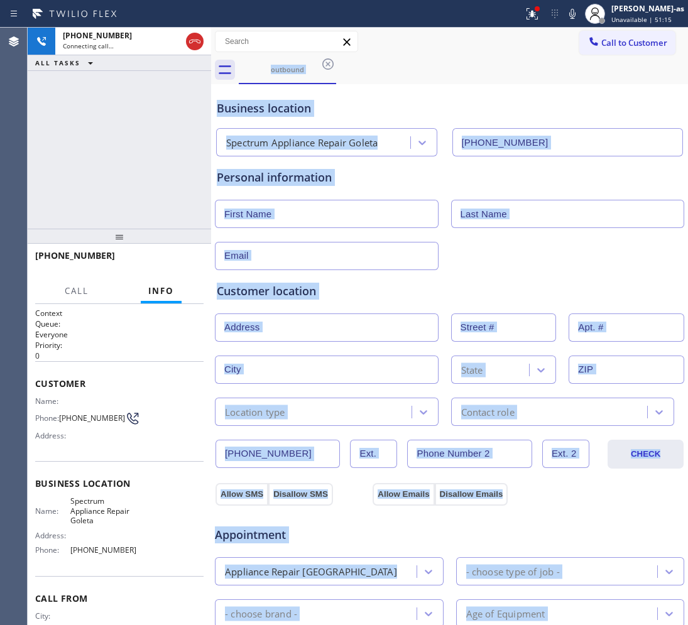
click at [322, 64] on div "outbound" at bounding box center [463, 70] width 449 height 28
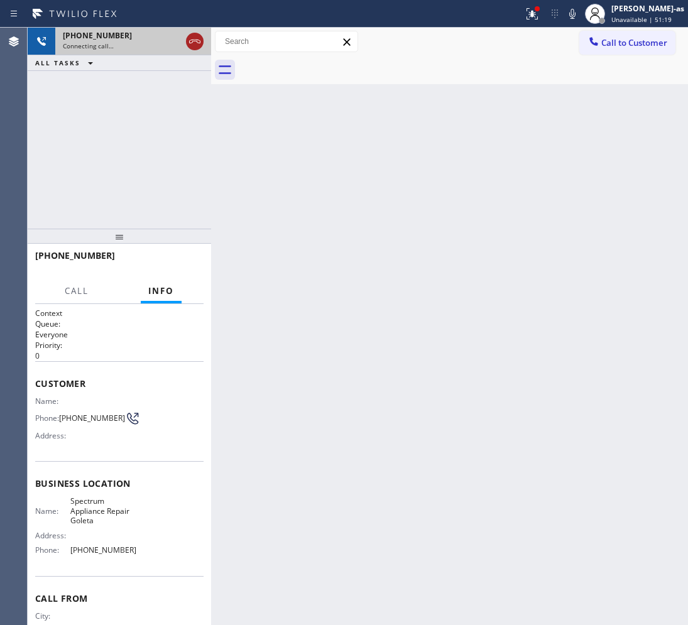
click at [190, 40] on icon at bounding box center [194, 42] width 11 height 4
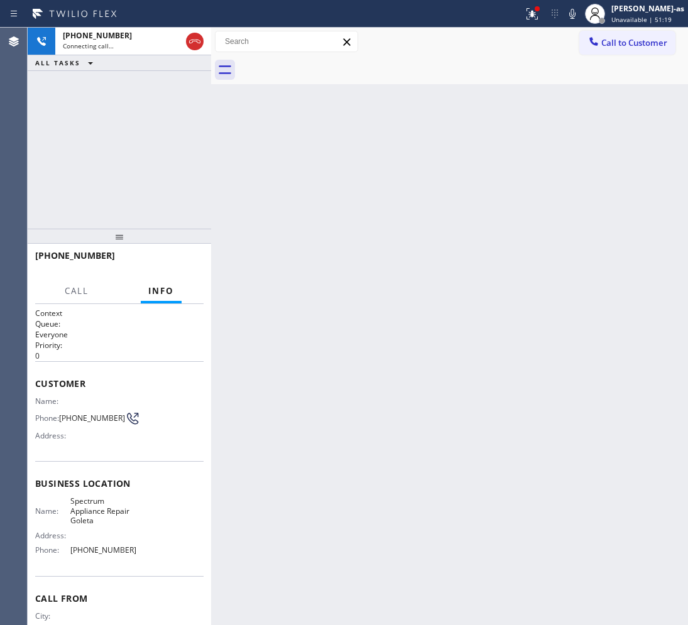
click at [256, 187] on div "+18052617248 Connecting call… ALL TASKS ALL TASKS ACTIVE TASKS TASKS IN WRAP UP…" at bounding box center [358, 327] width 660 height 598
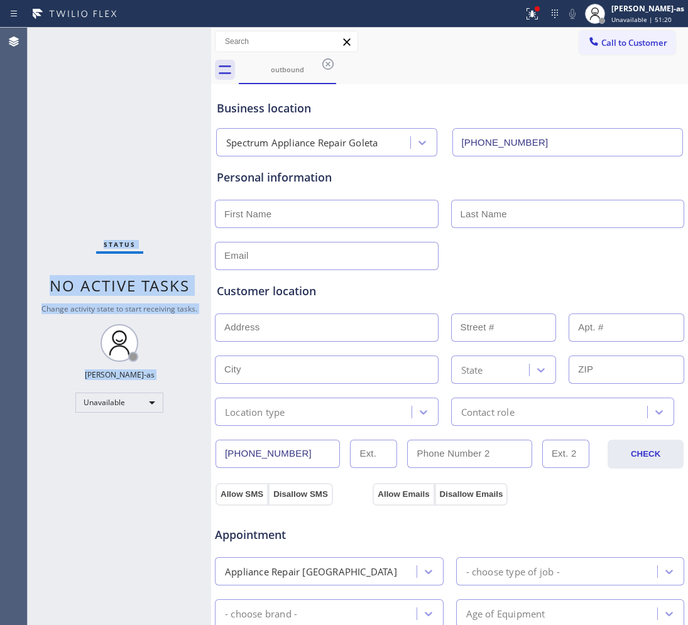
type input "(805) 307-7476"
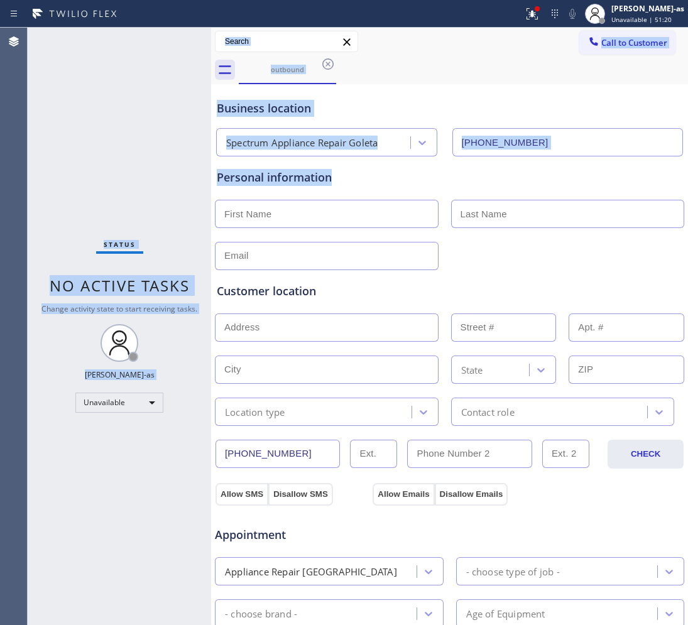
click at [106, 195] on div "Status No active tasks Change activity state to start receiving tasks. [PERSON_…" at bounding box center [119, 327] width 183 height 598
click at [146, 189] on div "Status No active tasks Change activity state to start receiving tasks. [PERSON_…" at bounding box center [119, 327] width 183 height 598
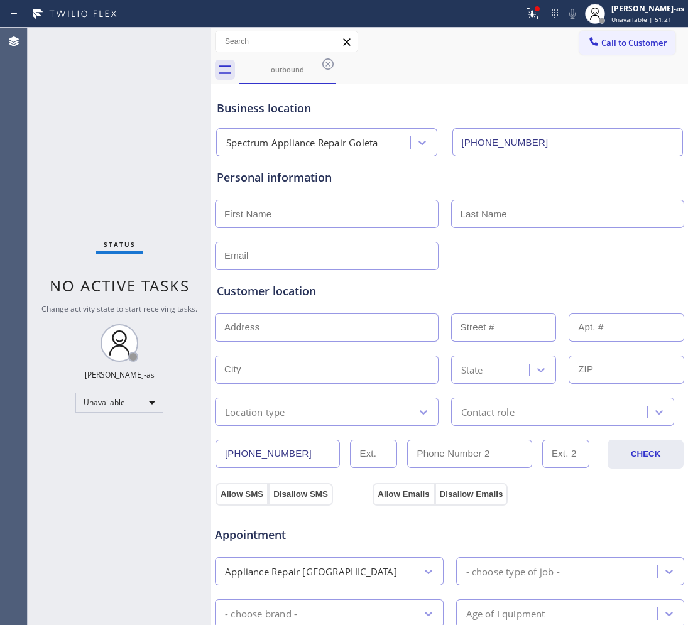
click at [149, 187] on div "Status No active tasks Change activity state to start receiving tasks. [PERSON_…" at bounding box center [119, 327] width 183 height 598
click at [626, 45] on span "Call to Customer" at bounding box center [634, 42] width 66 height 11
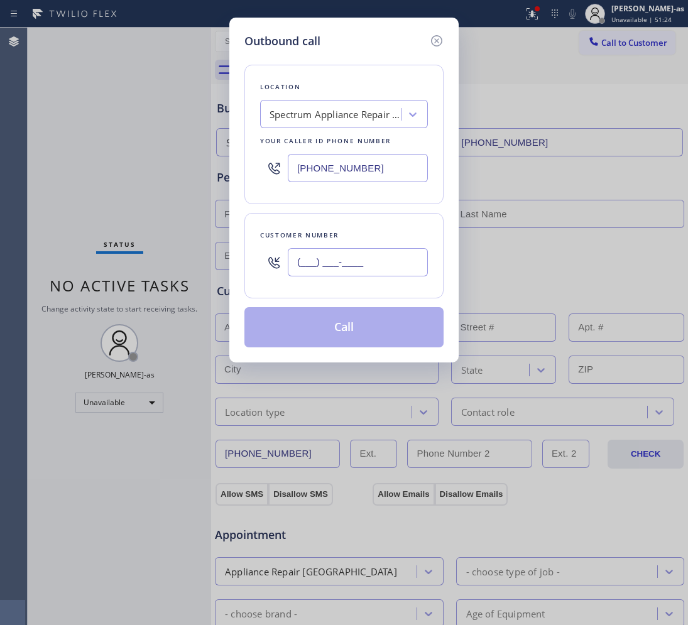
click at [374, 268] on input "(___) ___-____" at bounding box center [358, 262] width 140 height 28
paste input "805) 261-7248"
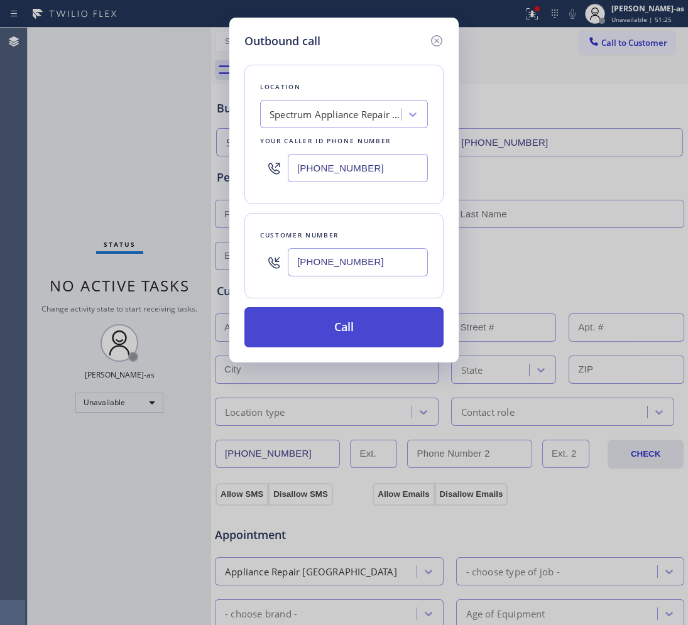
type input "(805) 261-7248"
click at [358, 327] on button "Call" at bounding box center [343, 327] width 199 height 40
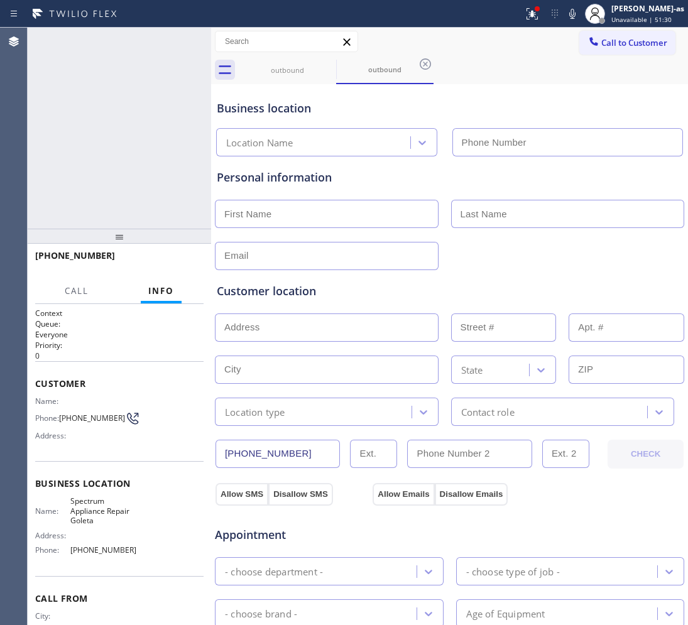
type input "(805) 307-7476"
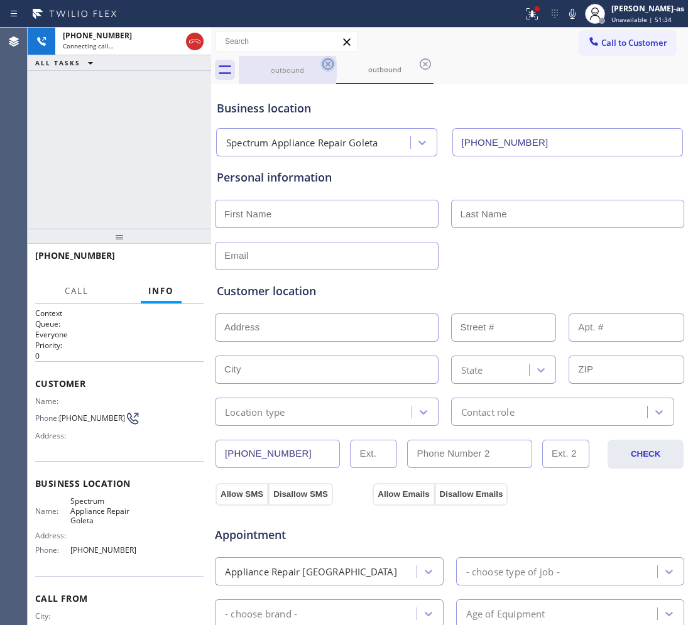
drag, startPoint x: 265, startPoint y: 74, endPoint x: 322, endPoint y: 62, distance: 58.5
click at [271, 74] on div "outbound" at bounding box center [287, 69] width 95 height 9
click at [322, 62] on icon at bounding box center [327, 63] width 11 height 11
click at [80, 124] on div "+18052617248 Connecting call… ALL TASKS ALL TASKS ACTIVE TASKS TASKS IN WRAP UP" at bounding box center [119, 128] width 183 height 201
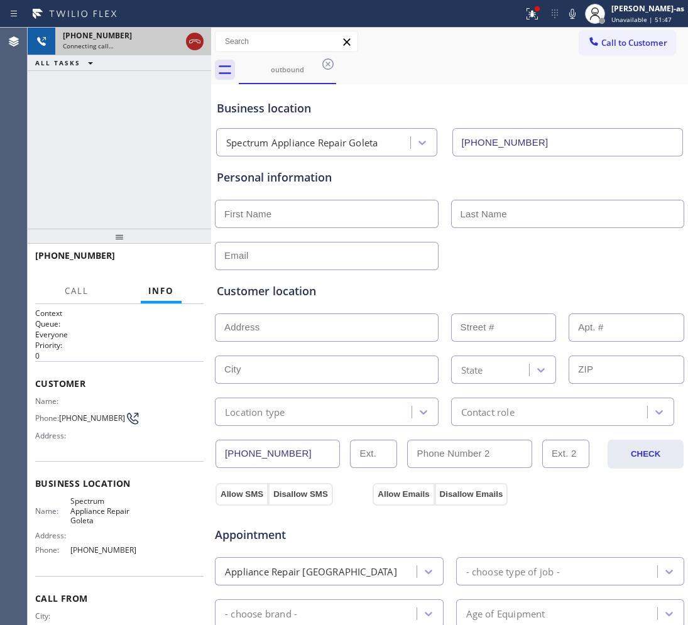
click at [202, 41] on div at bounding box center [195, 41] width 18 height 15
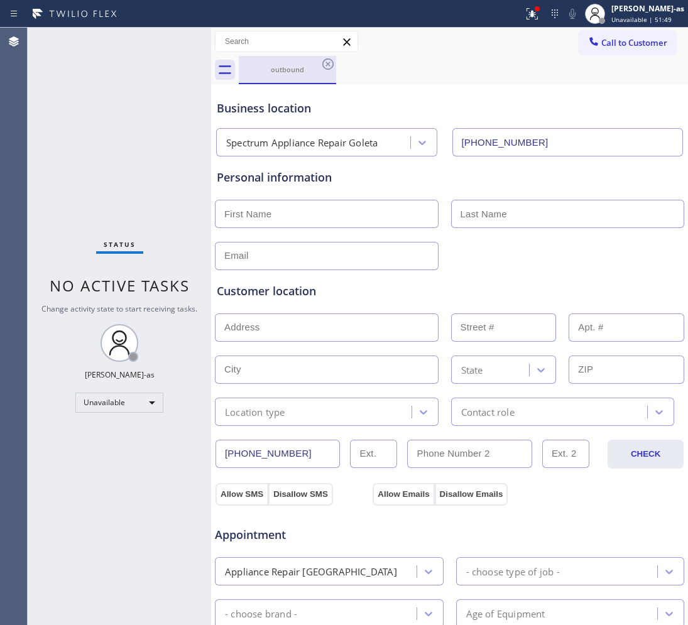
drag, startPoint x: 282, startPoint y: 65, endPoint x: 309, endPoint y: 63, distance: 27.1
click at [287, 66] on div "outbound" at bounding box center [287, 69] width 95 height 9
drag, startPoint x: 333, startPoint y: 60, endPoint x: 425, endPoint y: 64, distance: 91.8
click at [334, 60] on icon at bounding box center [327, 64] width 15 height 15
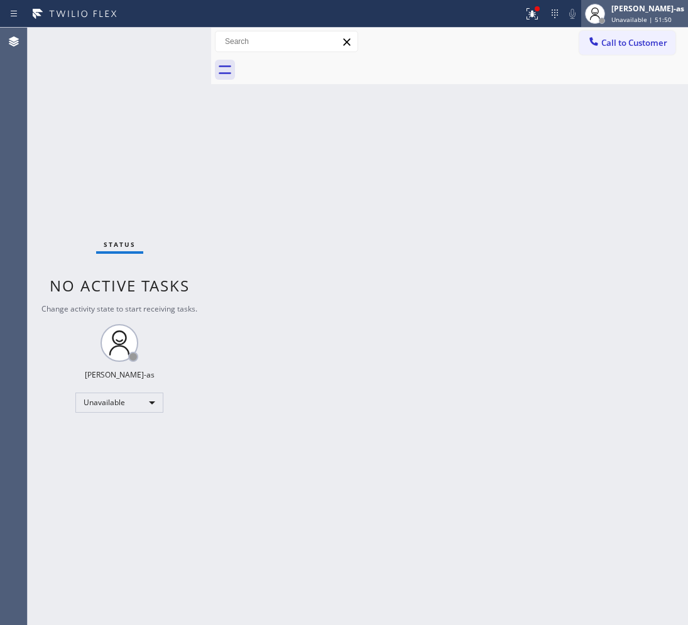
click at [648, 25] on div "Jesica Jumao-as Unavailable | 51:50" at bounding box center [634, 14] width 107 height 28
drag, startPoint x: 434, startPoint y: 76, endPoint x: 475, endPoint y: 70, distance: 41.9
click at [438, 77] on div at bounding box center [463, 70] width 449 height 28
click at [603, 40] on span "Call to Customer" at bounding box center [634, 42] width 66 height 11
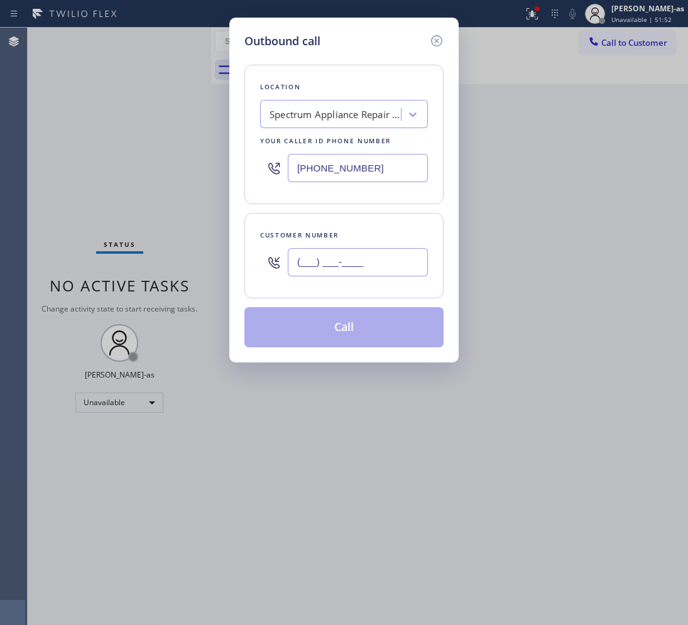
click at [365, 261] on input "(___) ___-____" at bounding box center [358, 262] width 140 height 28
paste input "714) 791-6946"
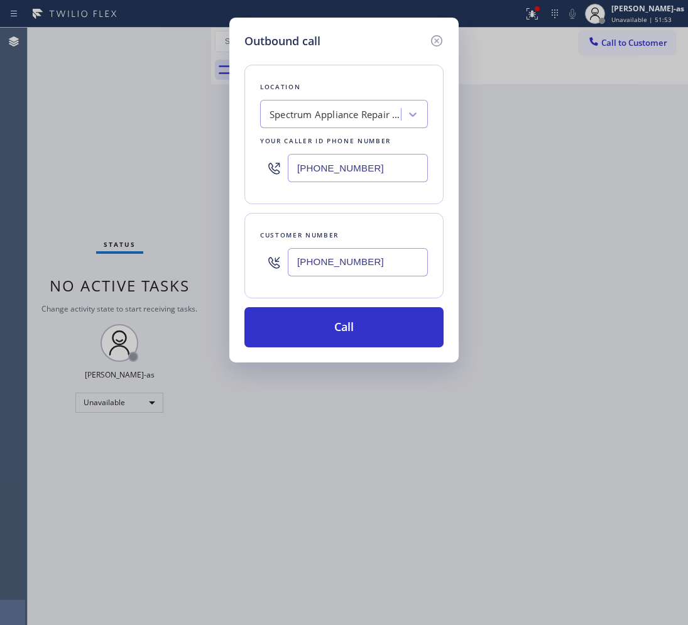
type input "(714) 791-6946"
click at [322, 116] on div "Spectrum Appliance Repair Goleta" at bounding box center [336, 114] width 132 height 14
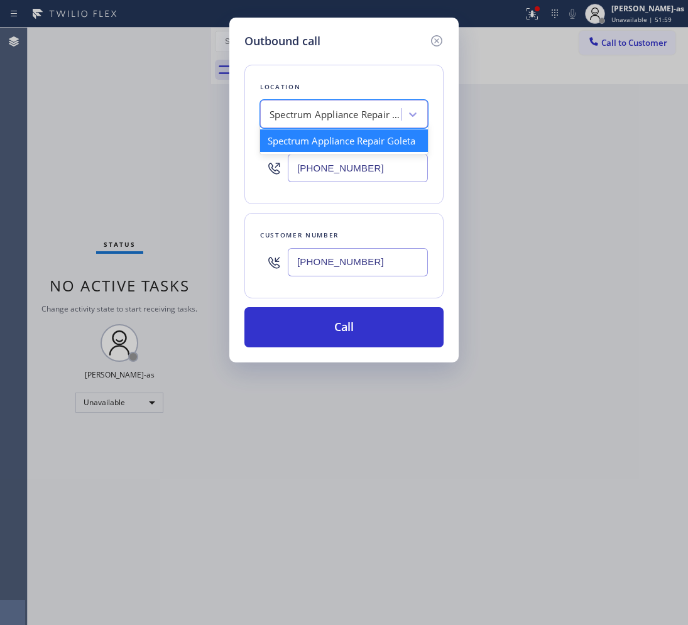
paste input "Stanton Heating and Air Conditioning"
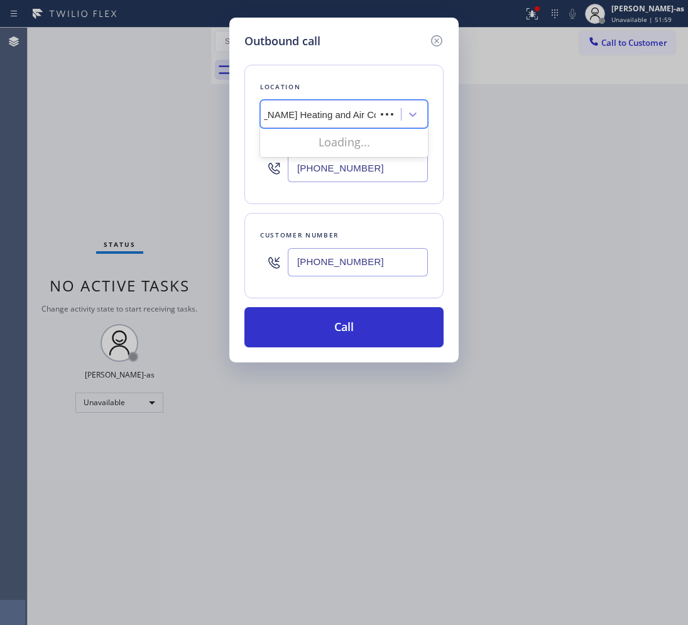
scroll to position [0, 31]
click at [291, 118] on input "Stanton Heating and Air Conditioning" at bounding box center [317, 114] width 156 height 11
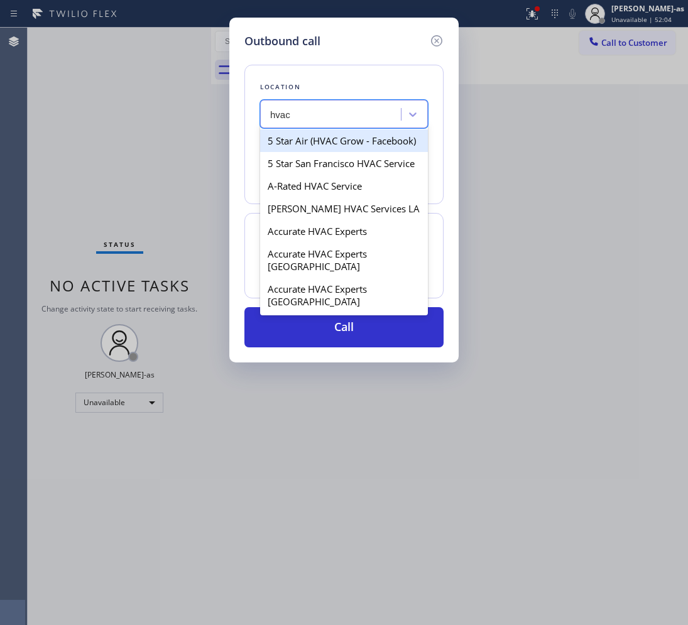
type input "hvac"
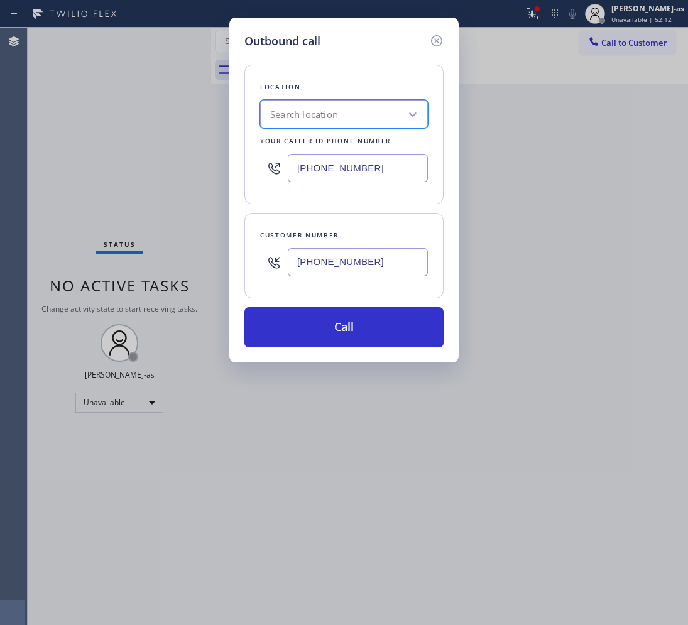
paste input "Stanton Heating and Air Conditioning 2 #uncorrect"
type input "Stanton Heating and Air Conditioning 2 #uncorrect"
click at [292, 120] on div "Stanton Heating and Air Conditioning 2 #uncorrect" at bounding box center [332, 115] width 137 height 22
click at [293, 120] on div "Spectrum Appliance Repair Goleta" at bounding box center [336, 114] width 132 height 14
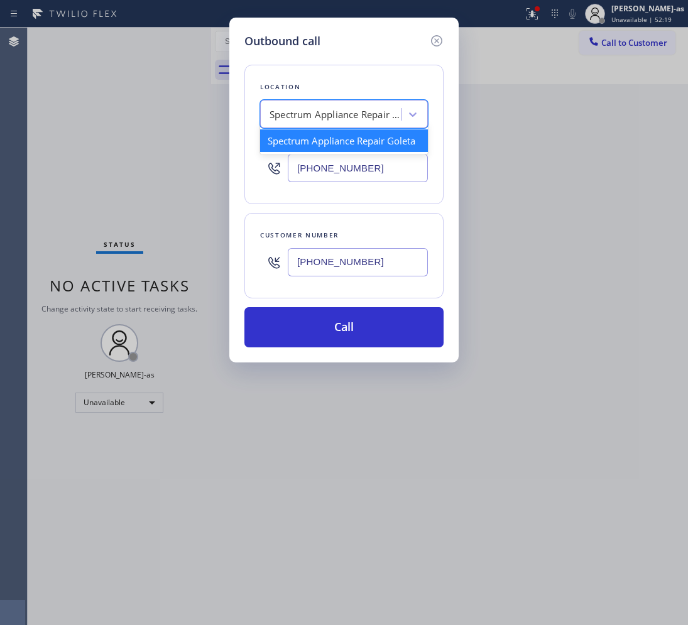
click at [293, 119] on div "Spectrum Appliance Repair Goleta" at bounding box center [336, 114] width 132 height 14
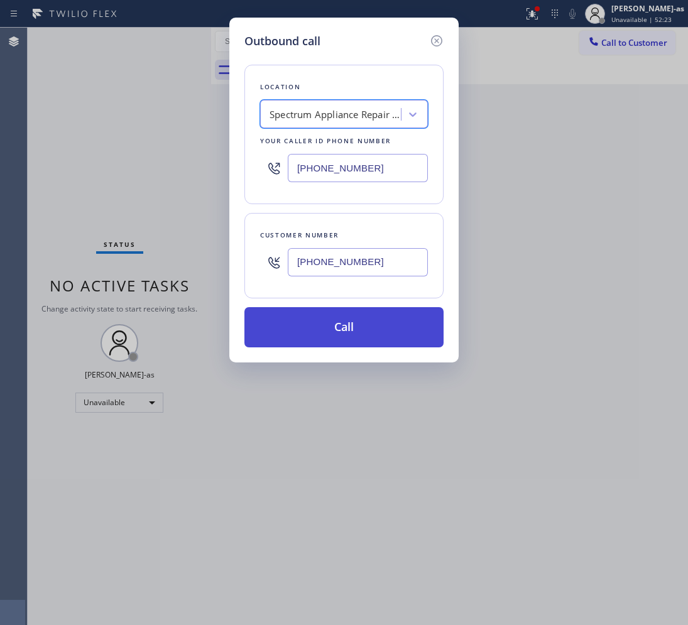
click at [353, 331] on button "Call" at bounding box center [343, 327] width 199 height 40
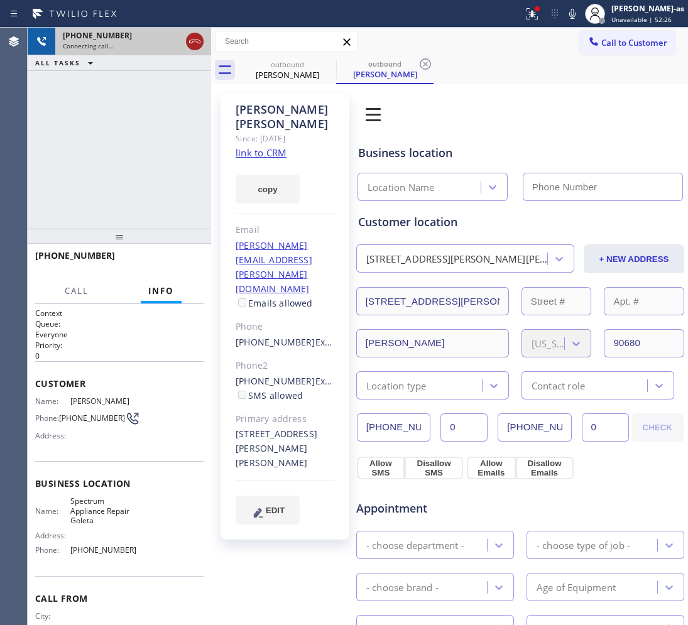
drag, startPoint x: 193, startPoint y: 41, endPoint x: 278, endPoint y: 63, distance: 88.4
click at [197, 43] on icon at bounding box center [194, 41] width 15 height 15
drag, startPoint x: 278, startPoint y: 63, endPoint x: 312, endPoint y: 67, distance: 33.5
click at [287, 67] on div "outbound" at bounding box center [287, 64] width 95 height 9
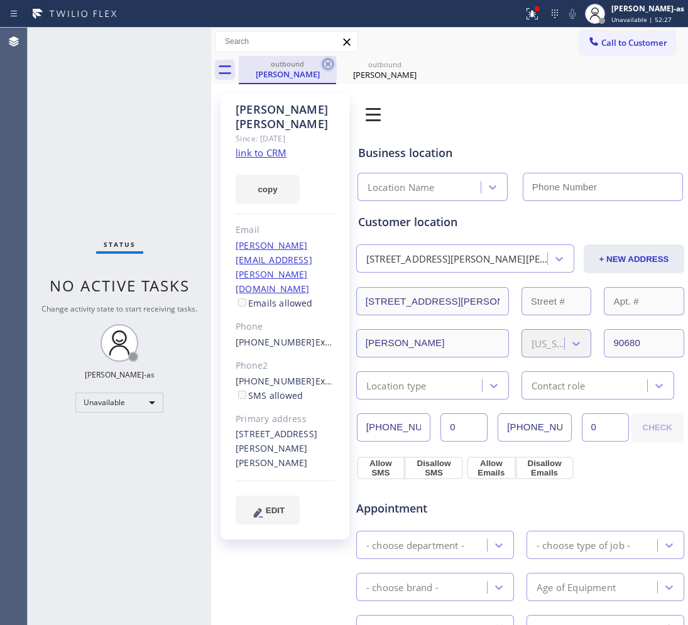
click at [325, 63] on icon at bounding box center [327, 64] width 15 height 15
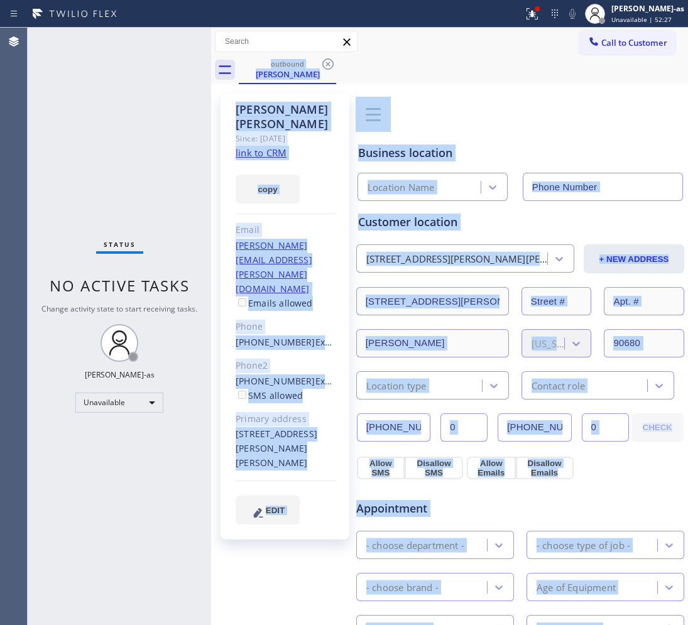
click at [325, 63] on div "outbound Eder Chavez" at bounding box center [463, 70] width 449 height 28
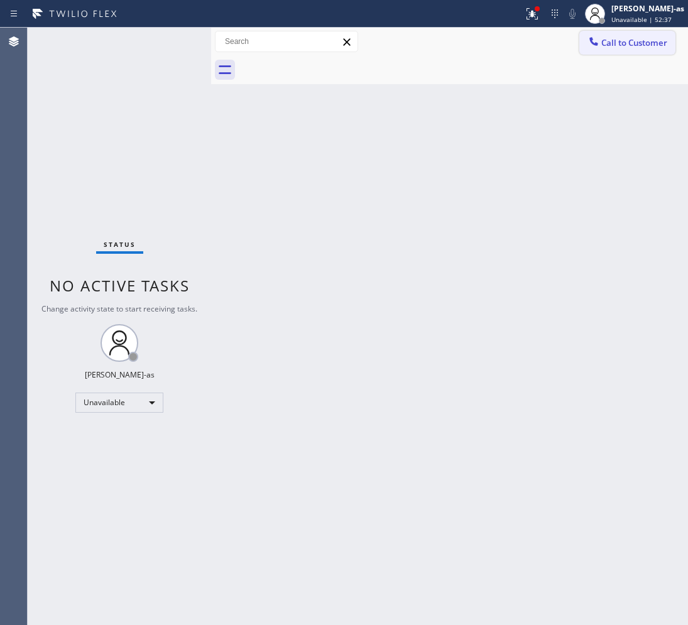
click at [653, 36] on button "Call to Customer" at bounding box center [627, 43] width 96 height 24
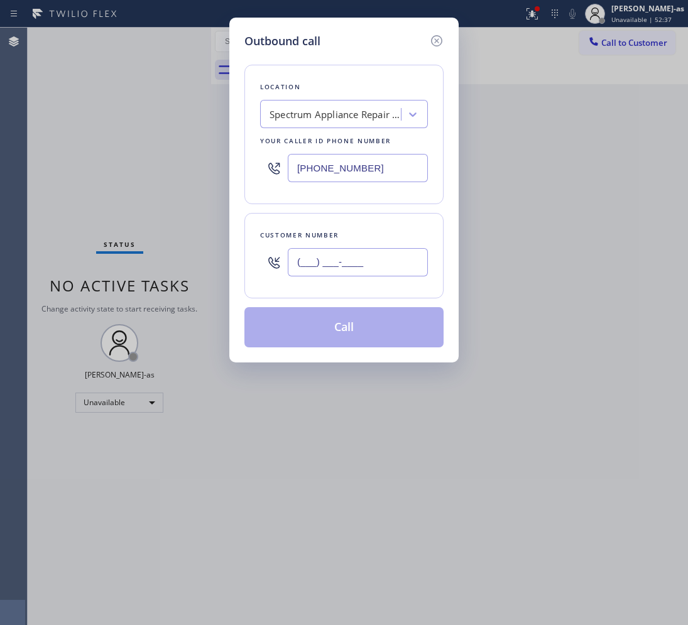
click at [366, 268] on input "(___) ___-____" at bounding box center [358, 262] width 140 height 28
paste input "714) 791-6946"
type input "(714) 791-6946"
click at [325, 130] on div "Location Spectrum Appliance Repair Goleta Your caller id phone number (805) 307…" at bounding box center [343, 134] width 199 height 139
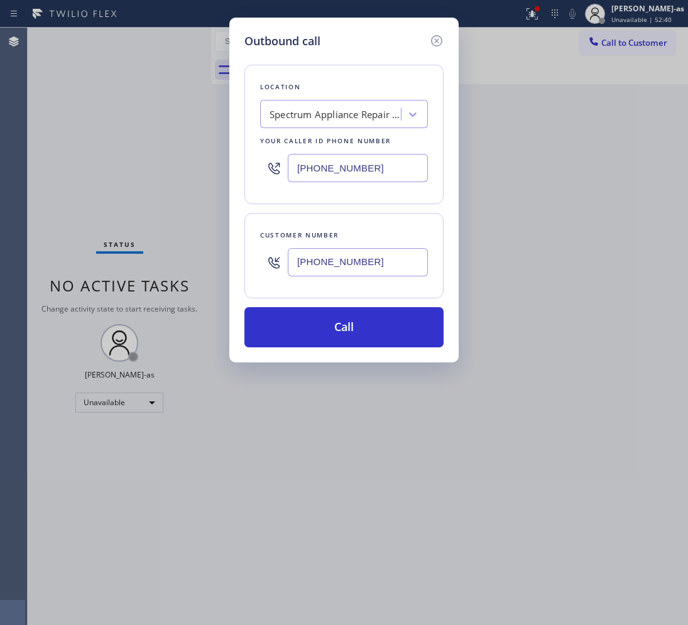
click at [327, 114] on div "Spectrum Appliance Repair Goleta" at bounding box center [336, 114] width 132 height 14
type input "hvac alliance expert"
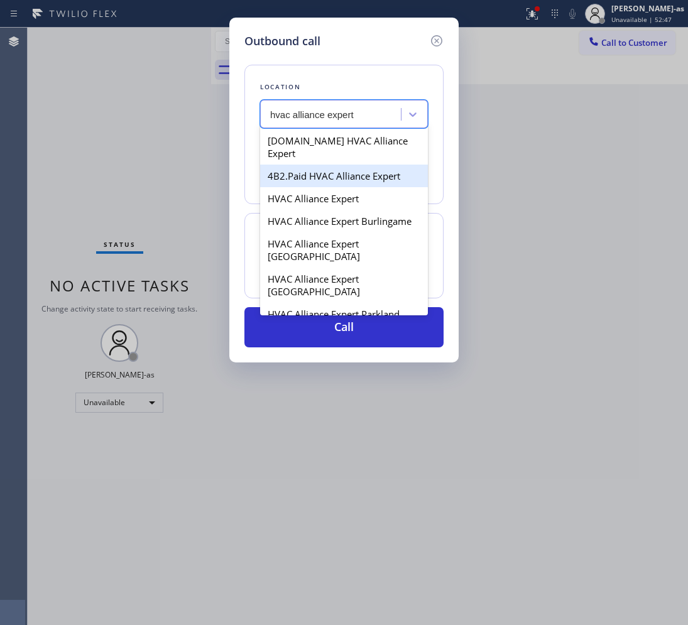
click at [308, 165] on div "4B2.Paid HVAC Alliance Expert" at bounding box center [344, 176] width 168 height 23
type input "[PHONE_NUMBER]"
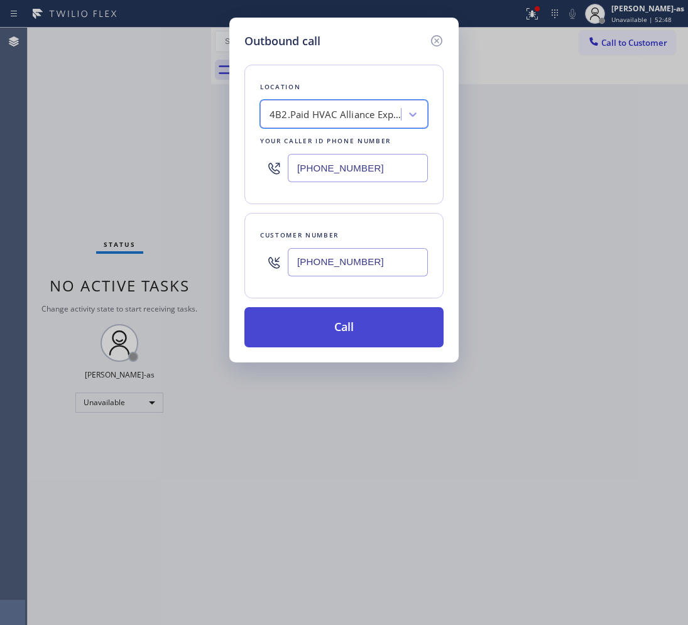
click at [341, 325] on button "Call" at bounding box center [343, 327] width 199 height 40
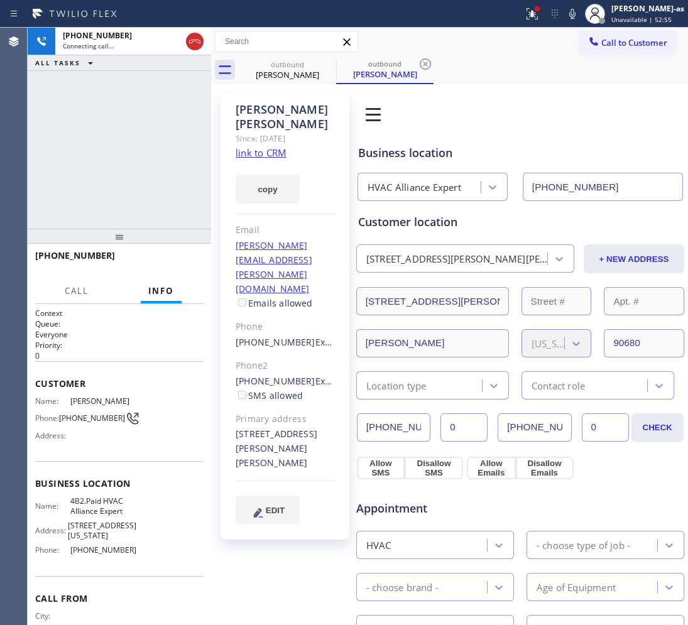
type input "[PHONE_NUMBER]"
click at [264, 146] on link "link to CRM" at bounding box center [261, 152] width 51 height 13
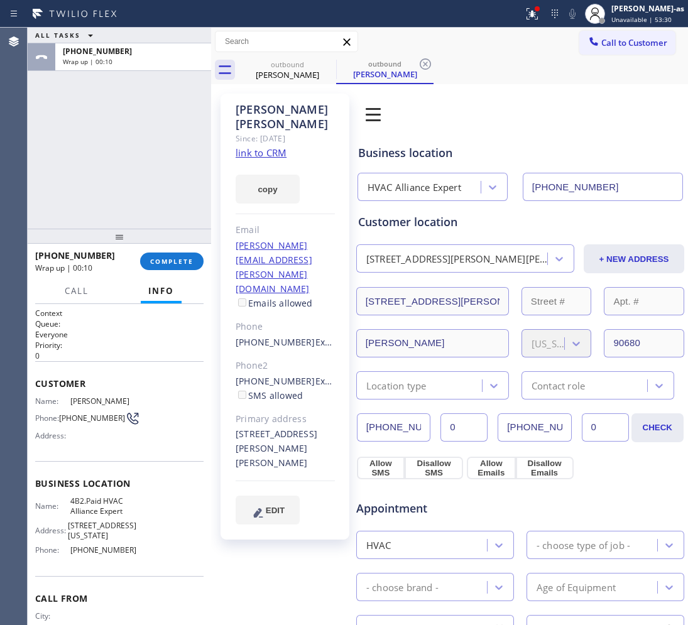
drag, startPoint x: 40, startPoint y: 187, endPoint x: 118, endPoint y: 161, distance: 82.1
click at [44, 186] on div "ALL TASKS ALL TASKS ACTIVE TASKS TASKS IN WRAP UP +17147916946 Wrap up | 00:10" at bounding box center [119, 128] width 183 height 201
click at [175, 258] on span "COMPLETE" at bounding box center [171, 261] width 43 height 9
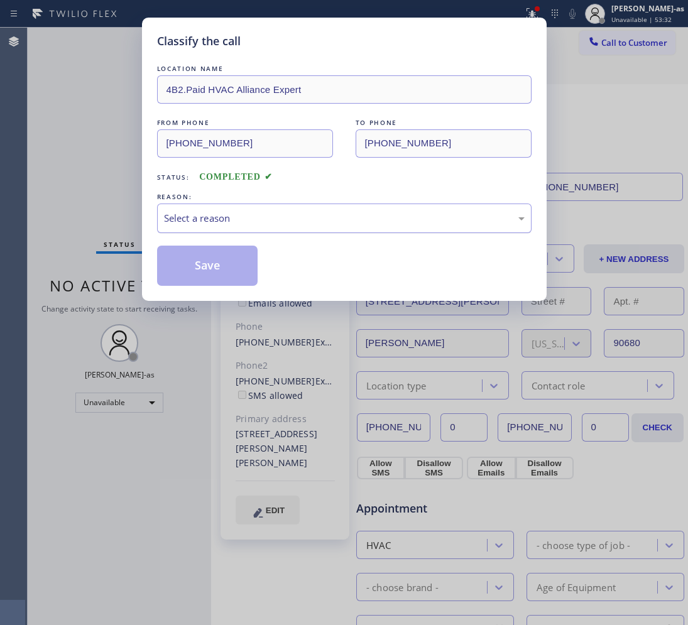
drag, startPoint x: 206, startPoint y: 210, endPoint x: 246, endPoint y: 227, distance: 43.4
click at [209, 210] on div "Select a reason" at bounding box center [344, 219] width 375 height 30
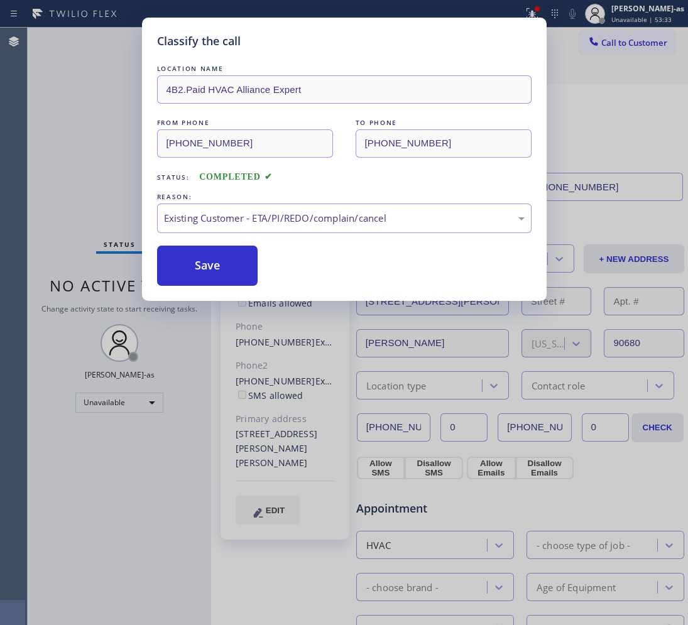
drag, startPoint x: 184, startPoint y: 265, endPoint x: 395, endPoint y: 102, distance: 265.7
click at [184, 264] on button "Save" at bounding box center [207, 266] width 101 height 40
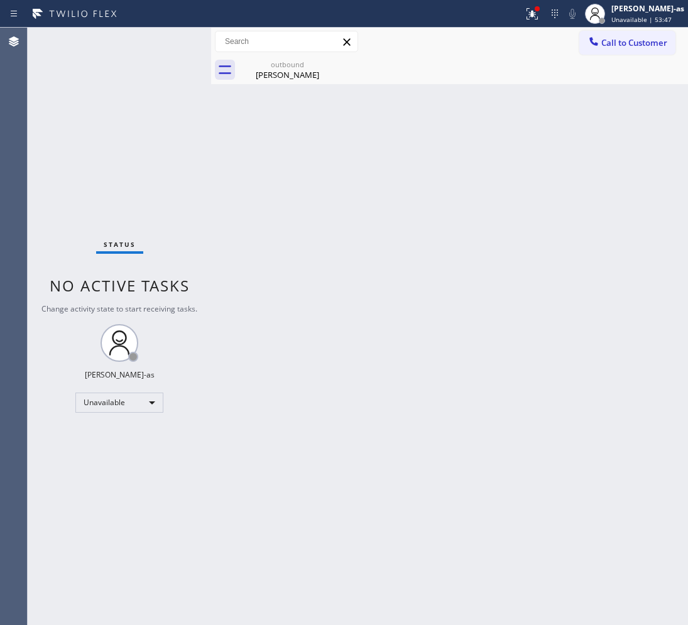
drag, startPoint x: 270, startPoint y: 53, endPoint x: 322, endPoint y: 57, distance: 52.2
click at [274, 53] on div "Call to Customer Outbound call Location HVAC Alliance Expert Your caller id pho…" at bounding box center [449, 42] width 477 height 28
click at [280, 84] on div "outbound Eder Chavez" at bounding box center [287, 70] width 95 height 28
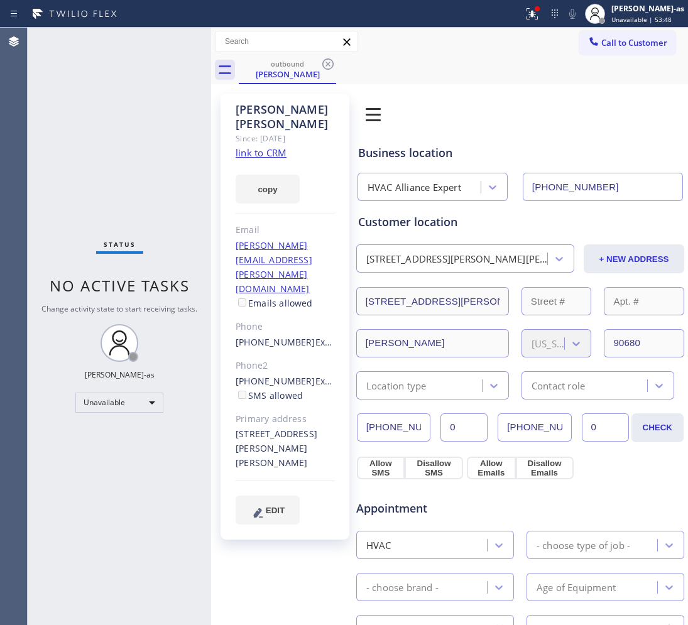
click at [331, 66] on icon at bounding box center [327, 64] width 15 height 15
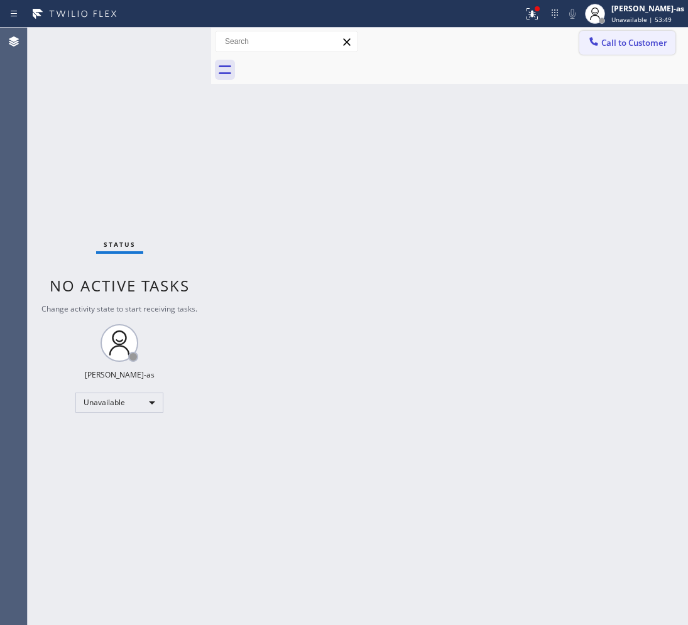
click at [613, 45] on span "Call to Customer" at bounding box center [634, 42] width 66 height 11
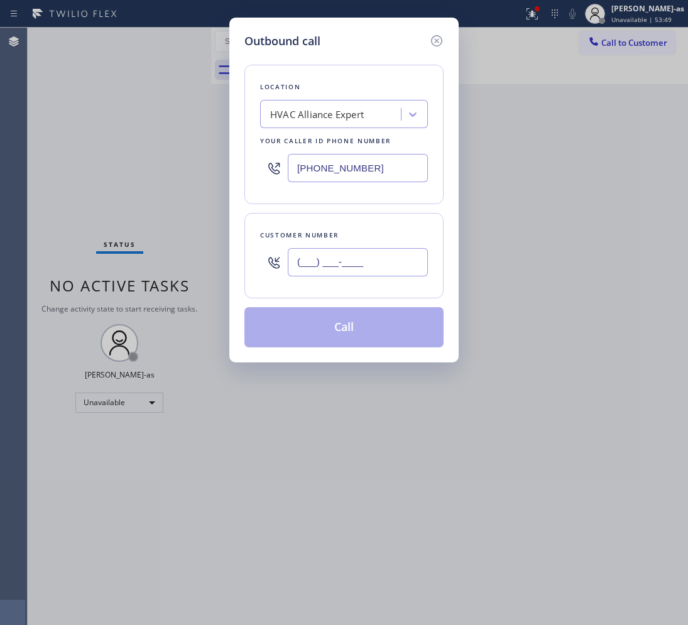
click at [349, 267] on input "(___) ___-____" at bounding box center [358, 262] width 140 height 28
paste input "310) 743-4385"
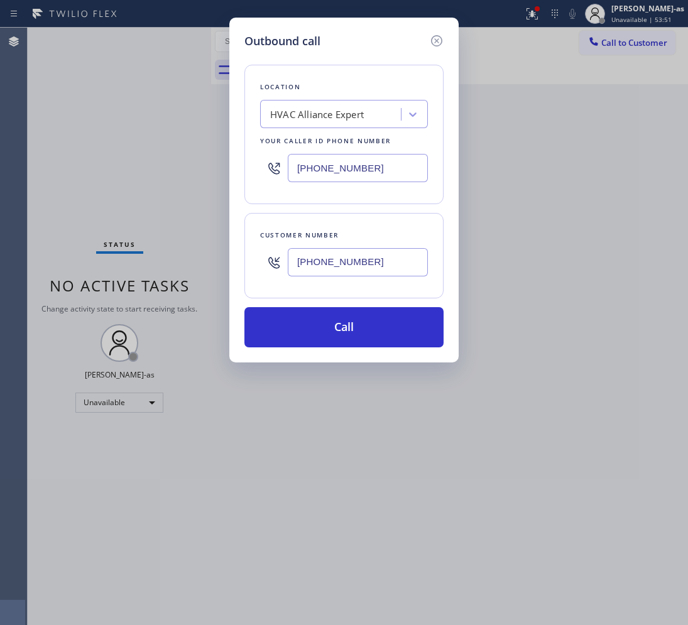
type input "(310) 743-4385"
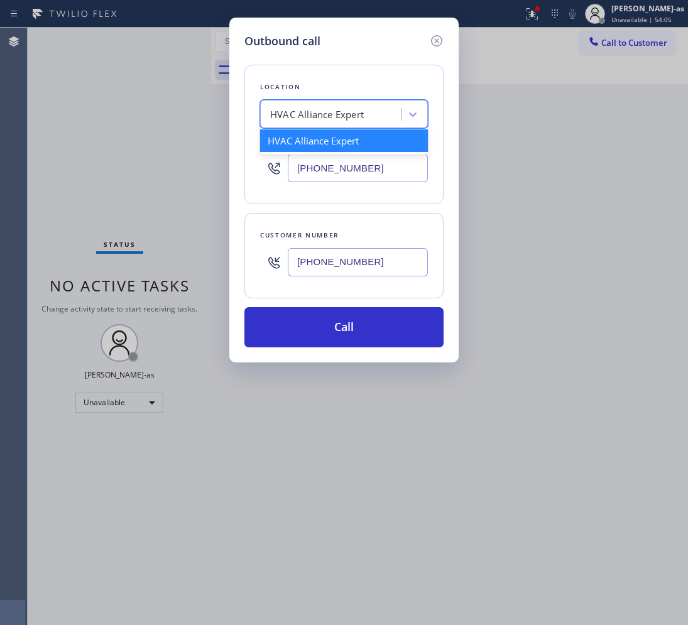
click at [305, 119] on div "HVAC Alliance Expert" at bounding box center [317, 114] width 94 height 14
paste input "West Hollywood Heating and Air Conditioning"
type input "West Hollywood Heating and Air Conditioning"
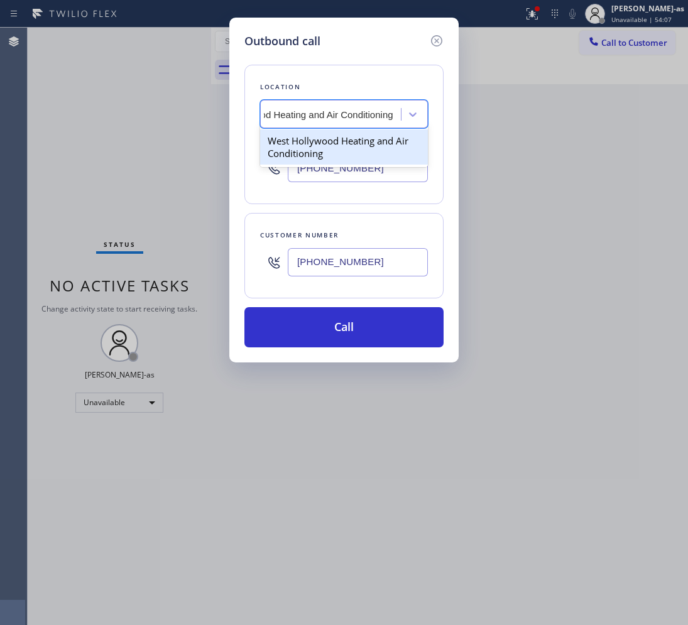
click at [267, 159] on div "West Hollywood Heating and Air Conditioning" at bounding box center [344, 146] width 168 height 35
type input "(310) 231-6539"
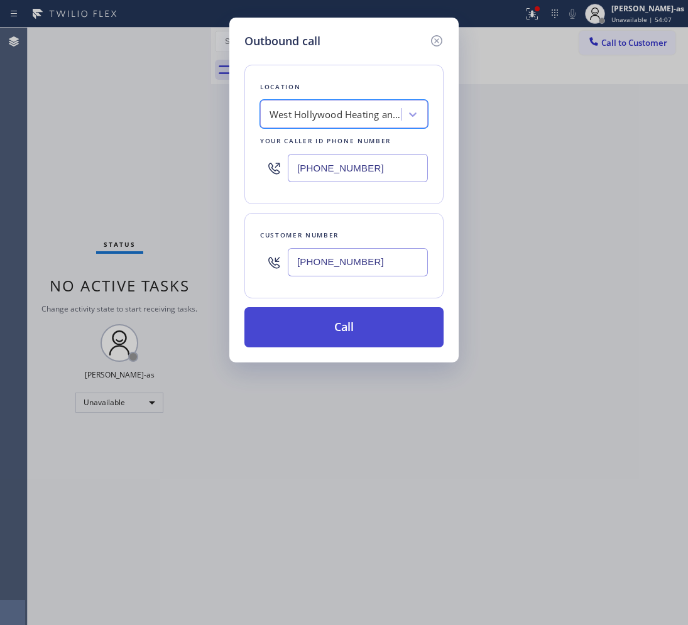
click at [387, 332] on button "Call" at bounding box center [343, 327] width 199 height 40
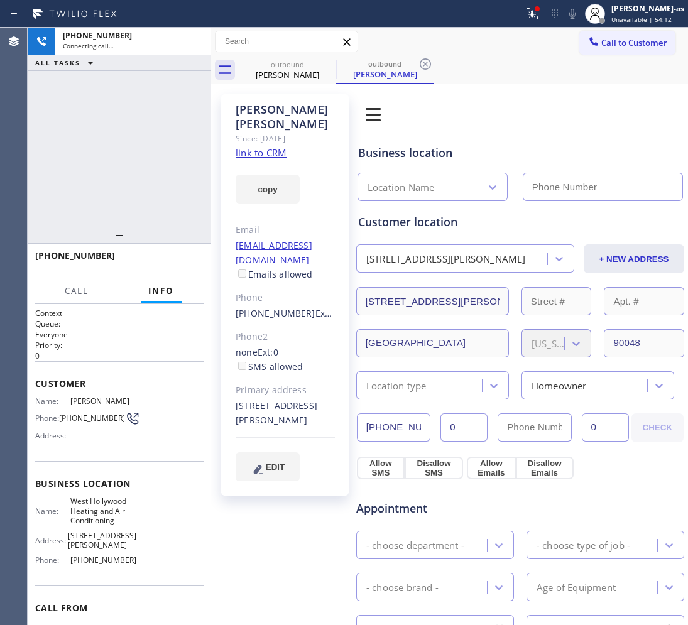
click at [265, 160] on div "copy" at bounding box center [285, 181] width 99 height 43
click at [261, 146] on link "link to CRM" at bounding box center [261, 152] width 51 height 13
type input "(310) 231-6539"
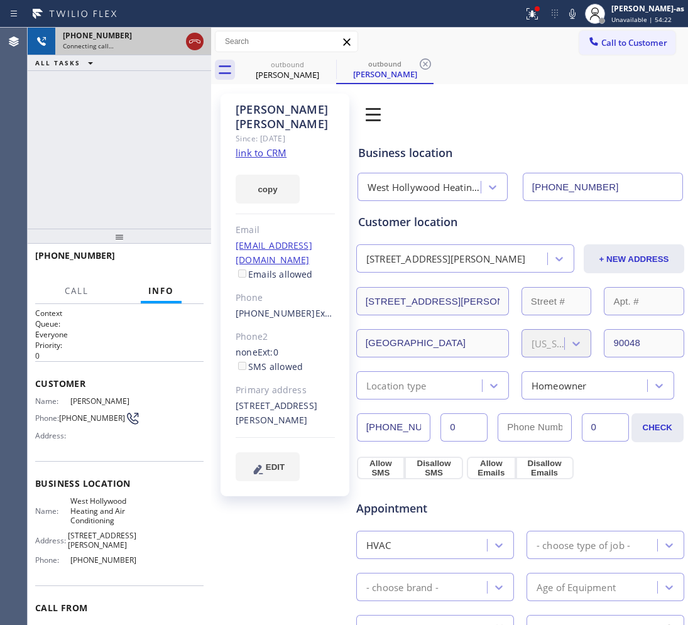
click at [197, 47] on icon at bounding box center [194, 41] width 15 height 15
drag, startPoint x: 271, startPoint y: 58, endPoint x: 319, endPoint y: 61, distance: 48.5
click at [275, 58] on div "outbound Marc Raby" at bounding box center [287, 70] width 95 height 28
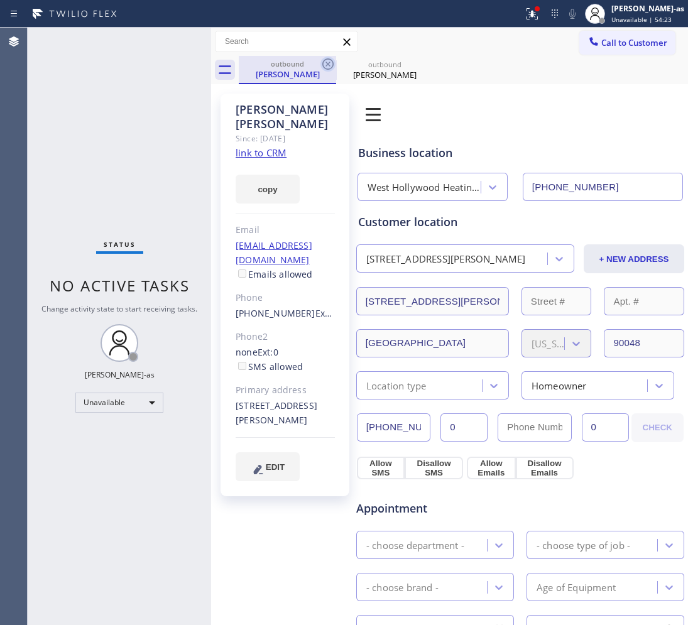
click at [320, 61] on icon at bounding box center [327, 64] width 15 height 15
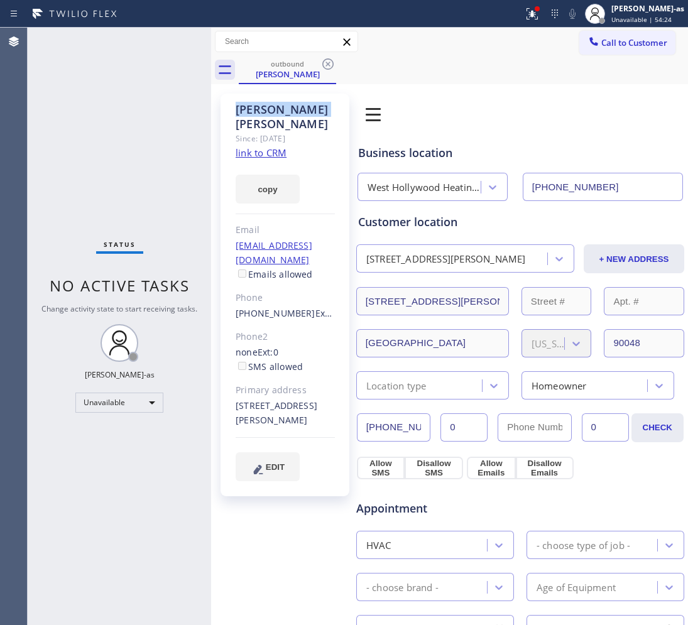
click at [320, 61] on icon at bounding box center [327, 64] width 15 height 15
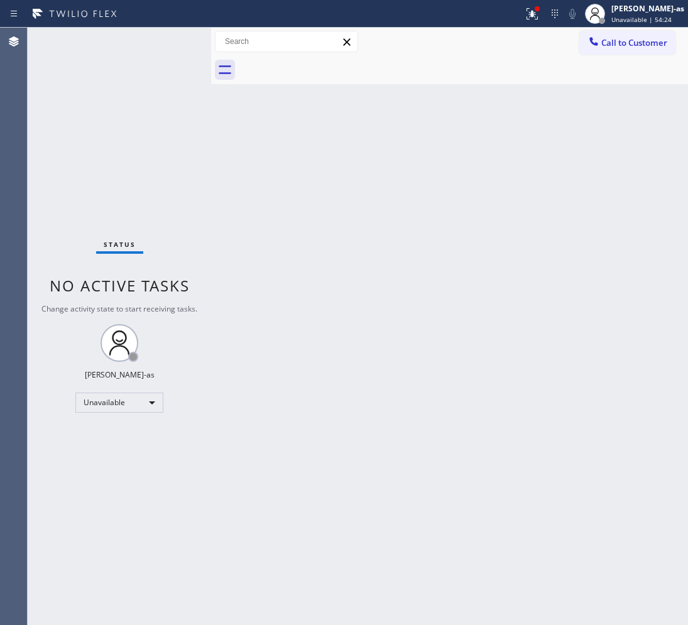
click at [320, 61] on div at bounding box center [463, 70] width 449 height 28
drag, startPoint x: 209, startPoint y: 211, endPoint x: 340, endPoint y: 123, distance: 158.4
click at [211, 209] on div at bounding box center [211, 327] width 0 height 598
click at [619, 41] on span "Call to Customer" at bounding box center [634, 42] width 66 height 11
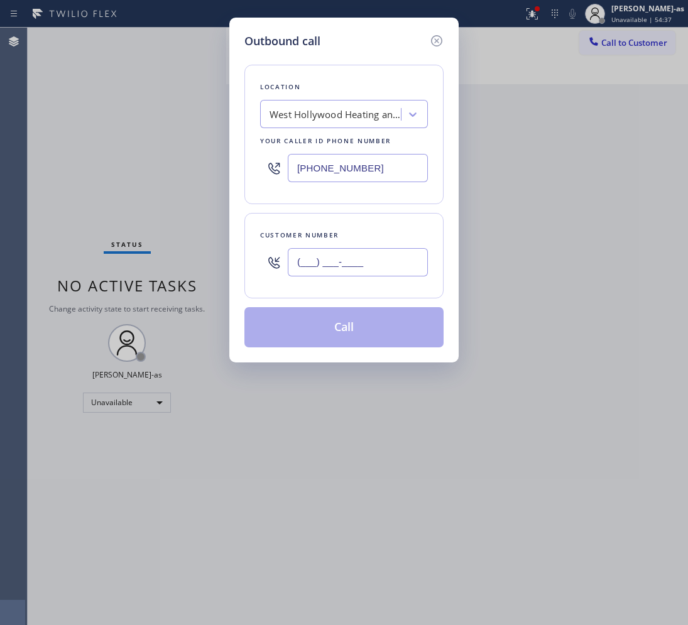
click at [334, 268] on input "(___) ___-____" at bounding box center [358, 262] width 140 height 28
paste input "520) 271-7610"
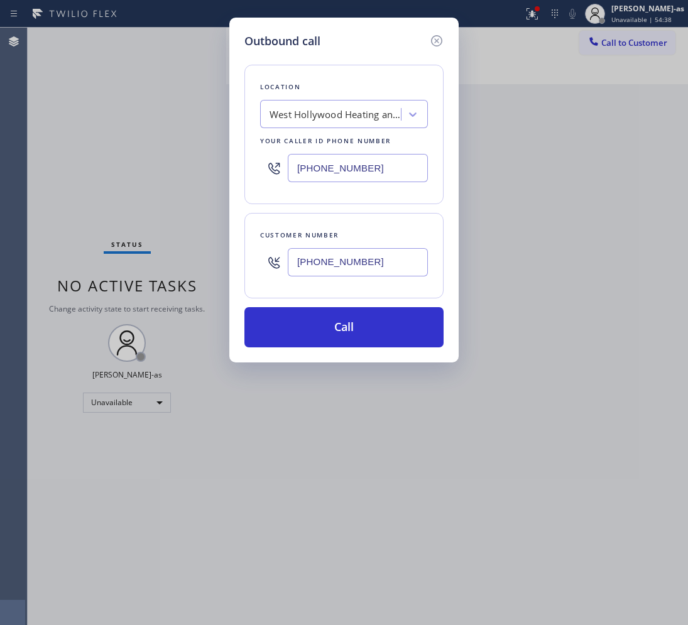
type input "(520) 271-7610"
click at [302, 114] on div "West Hollywood Heating and Air Conditioning" at bounding box center [336, 114] width 132 height 14
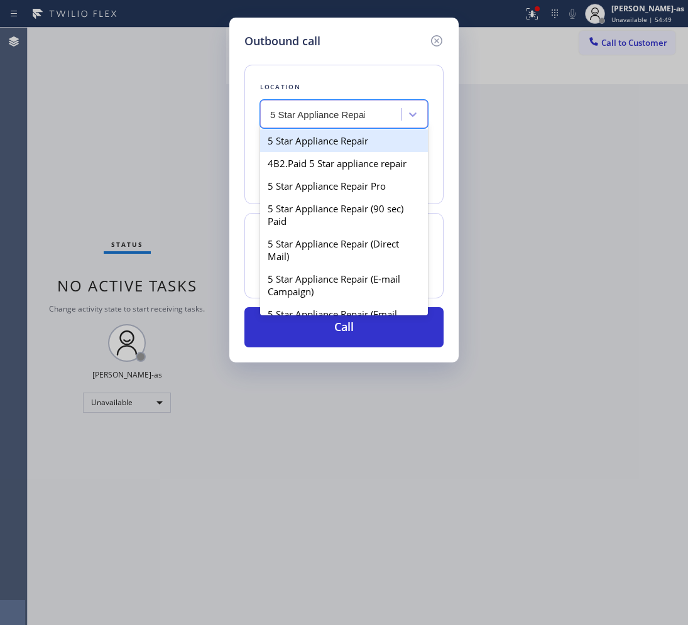
type input "5 Star Appliance Repair"
click at [330, 151] on div "5 Star Appliance Repair" at bounding box center [344, 140] width 168 height 23
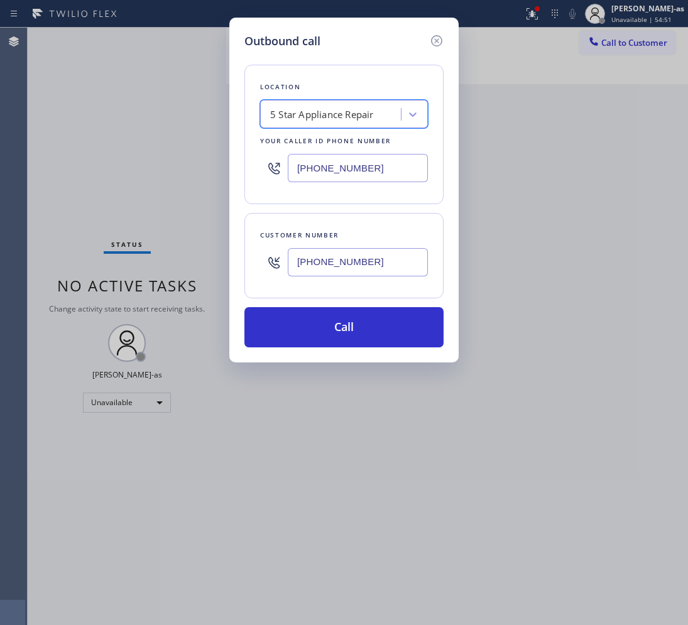
type input "[PHONE_NUMBER]"
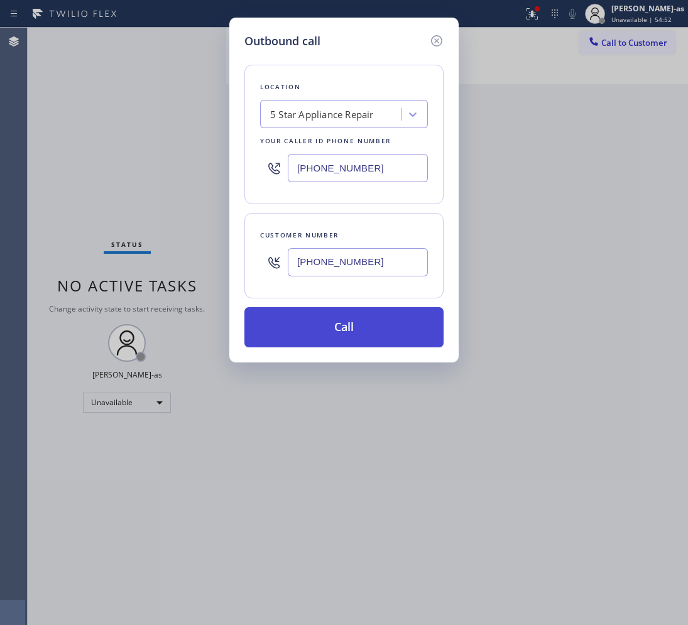
click at [375, 336] on button "Call" at bounding box center [343, 327] width 199 height 40
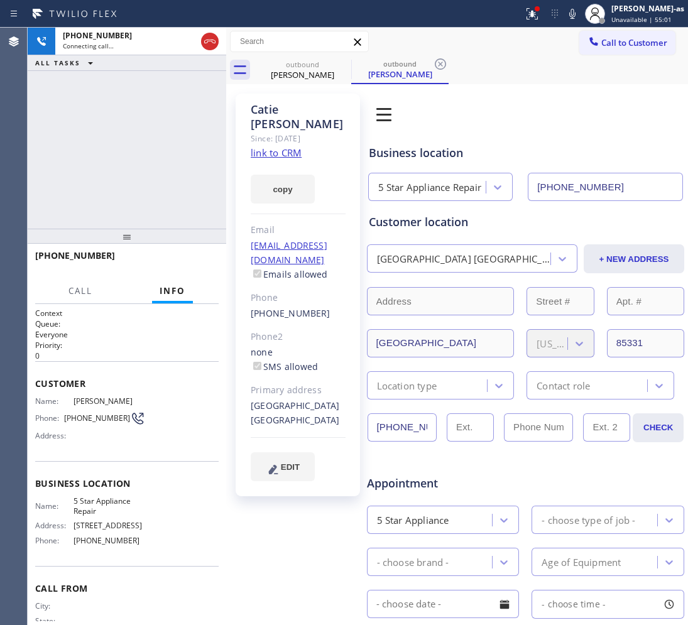
type input "[PHONE_NUMBER]"
click at [280, 160] on div "copy" at bounding box center [298, 181] width 95 height 43
click at [184, 145] on div "+15202717610 Live | 00:02 ALL TASKS ALL TASKS ACTIVE TASKS TASKS IN WRAP UP" at bounding box center [127, 128] width 199 height 201
click at [278, 146] on link "link to CRM" at bounding box center [276, 152] width 51 height 13
drag, startPoint x: 104, startPoint y: 96, endPoint x: 135, endPoint y: 89, distance: 32.2
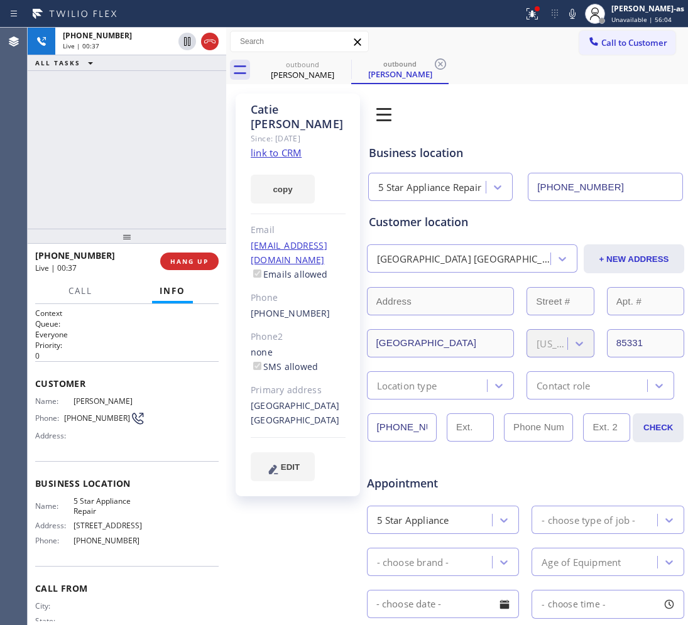
click at [110, 96] on div "+15202717610 Live | 00:37 ALL TASKS ALL TASKS ACTIVE TASKS TASKS IN WRAP UP" at bounding box center [127, 128] width 199 height 201
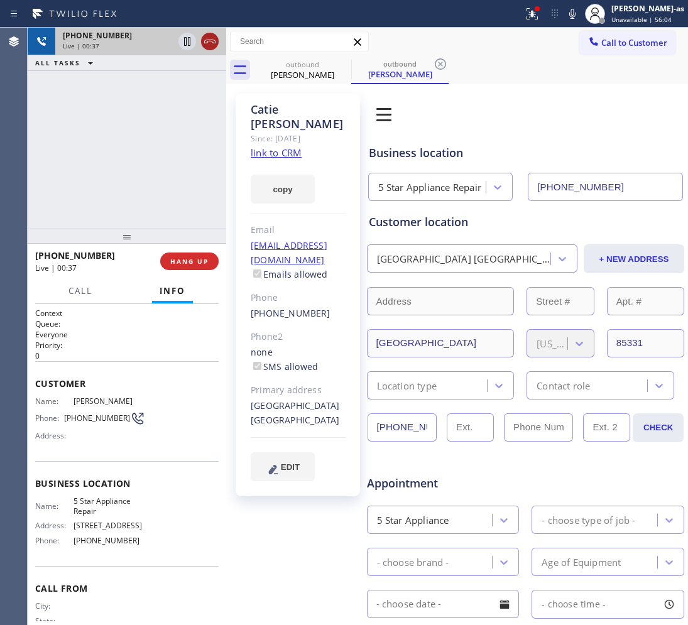
click at [211, 40] on icon at bounding box center [209, 41] width 15 height 15
drag, startPoint x: 309, startPoint y: 60, endPoint x: 347, endPoint y: 67, distance: 39.1
click at [311, 62] on div "outbound" at bounding box center [302, 64] width 95 height 9
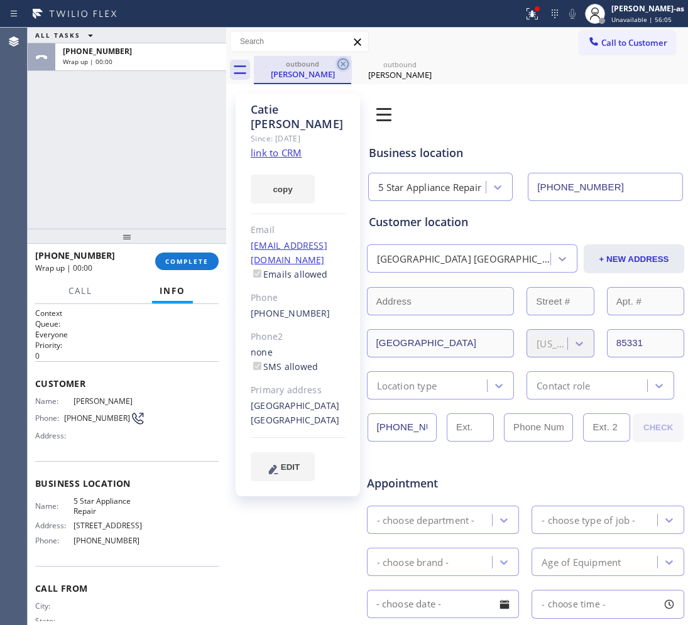
click at [341, 64] on icon at bounding box center [343, 64] width 15 height 15
click at [341, 64] on div "outbound Catie Moraitis" at bounding box center [471, 70] width 434 height 28
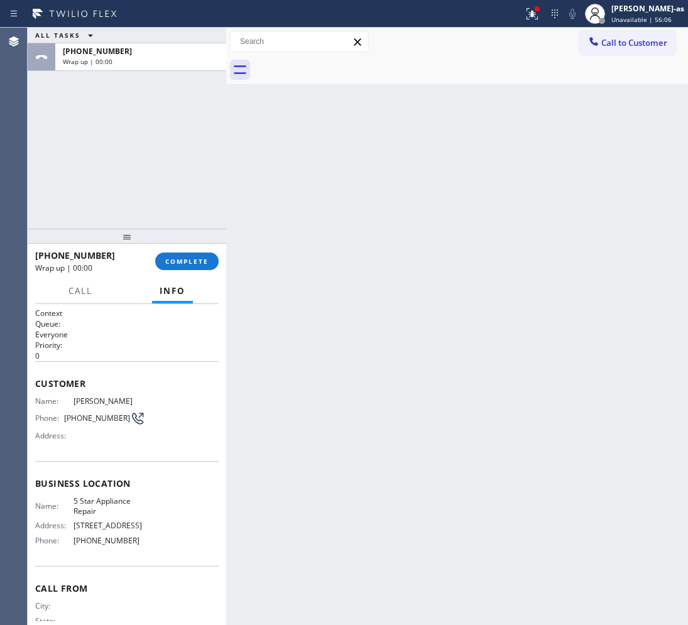
click at [158, 218] on div "ALL TASKS ALL TASKS ACTIVE TASKS TASKS IN WRAP UP +15202717610 Wrap up | 00:00" at bounding box center [127, 128] width 199 height 201
click at [189, 253] on button "COMPLETE" at bounding box center [186, 262] width 63 height 18
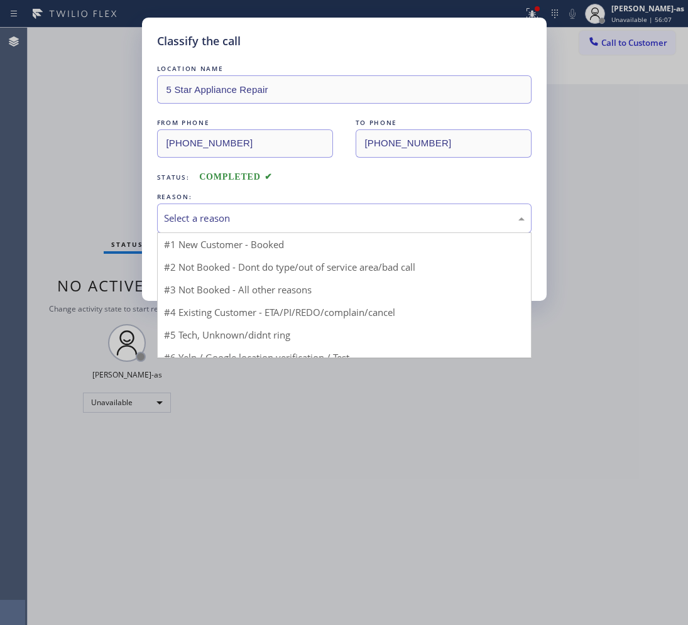
click at [312, 219] on div "Select a reason" at bounding box center [344, 218] width 361 height 14
drag, startPoint x: 314, startPoint y: 298, endPoint x: 227, endPoint y: 274, distance: 90.1
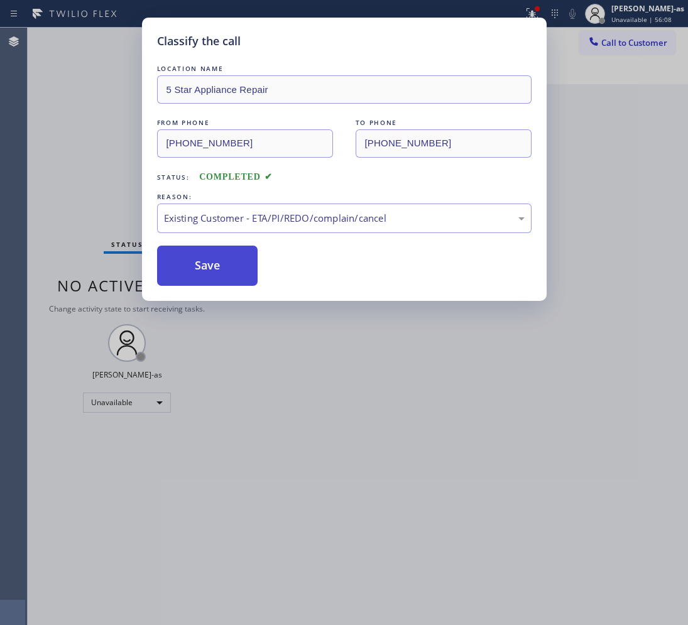
click at [209, 268] on button "Save" at bounding box center [207, 266] width 101 height 40
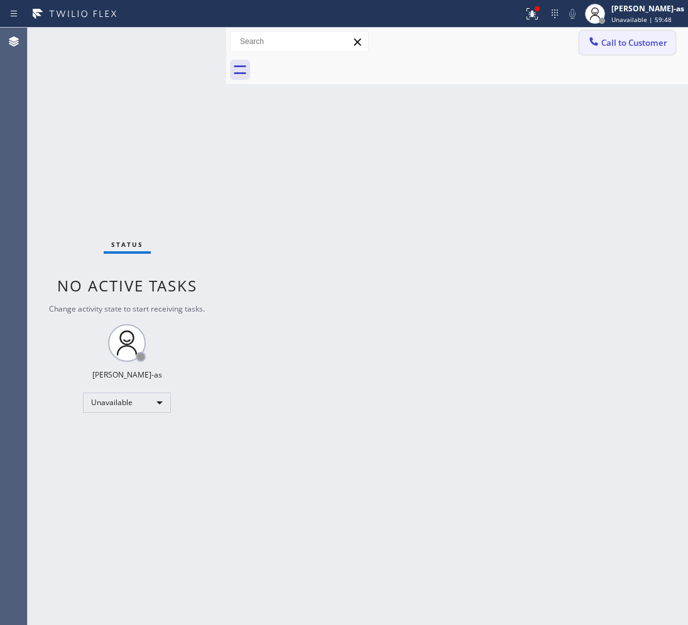
click at [602, 42] on span "Call to Customer" at bounding box center [634, 42] width 66 height 11
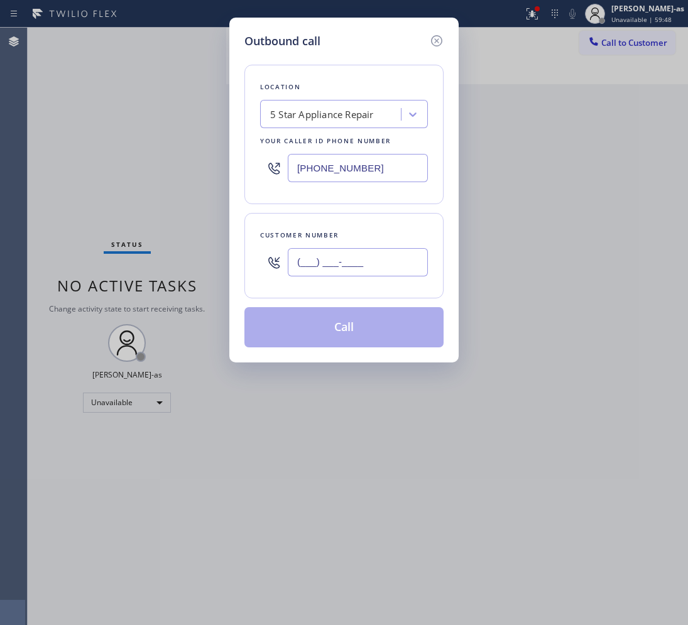
click at [338, 265] on input "(___) ___-____" at bounding box center [358, 262] width 140 height 28
paste input "323) 363-0012"
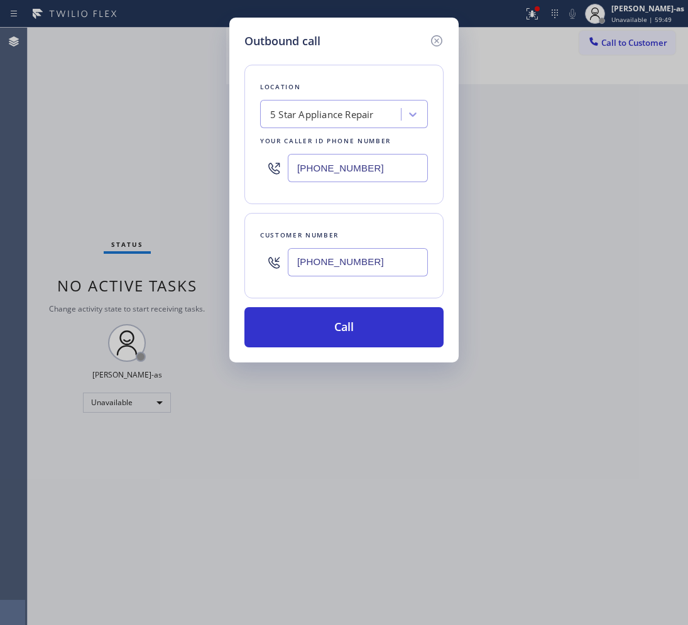
type input "(323) 363-0012"
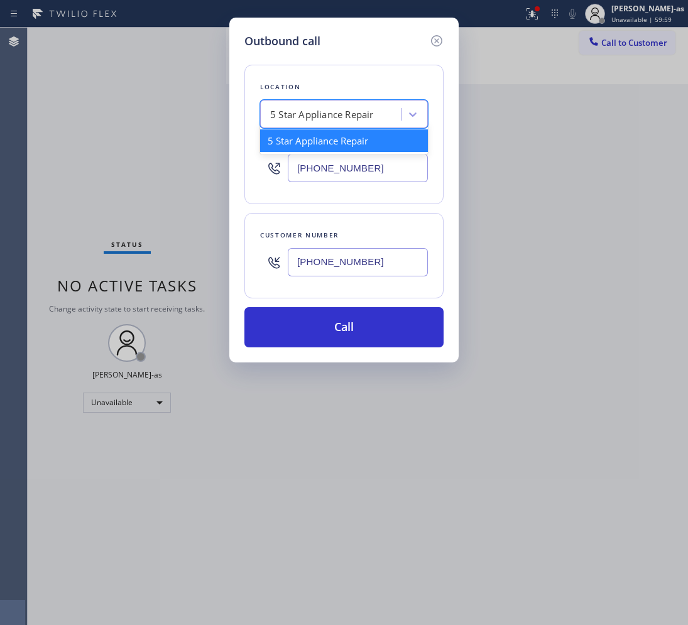
click at [327, 114] on div "5 Star Appliance Repair" at bounding box center [322, 114] width 104 height 14
paste input "Eagle Rock Electricians"
type input "Eagle Rock Electricians"
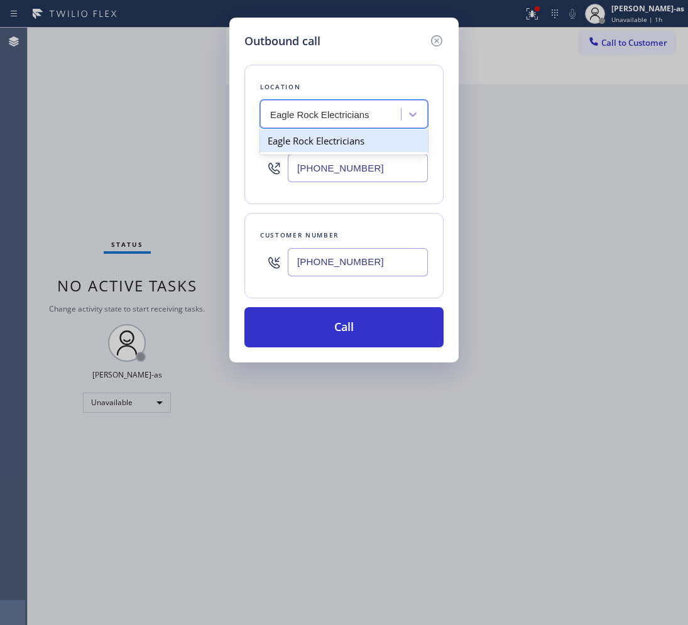
click at [305, 137] on div "Eagle Rock Electricians" at bounding box center [344, 140] width 168 height 23
type input "(323) 405-3819"
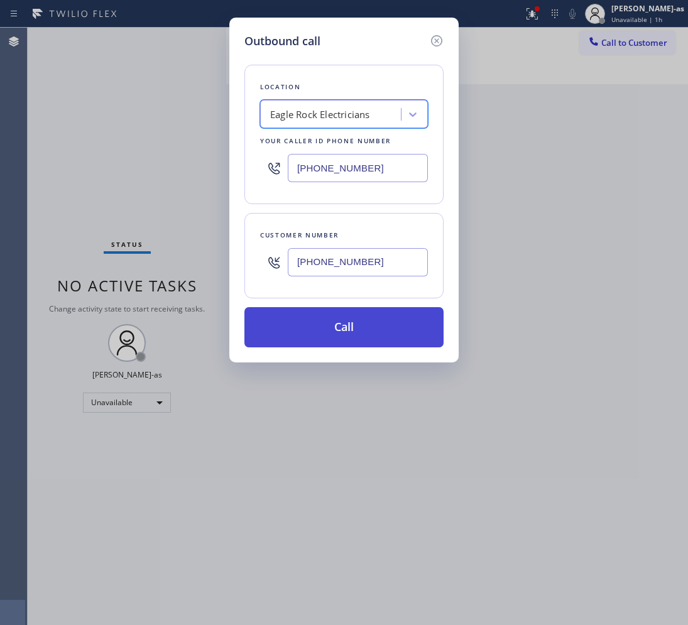
click at [353, 320] on button "Call" at bounding box center [343, 327] width 199 height 40
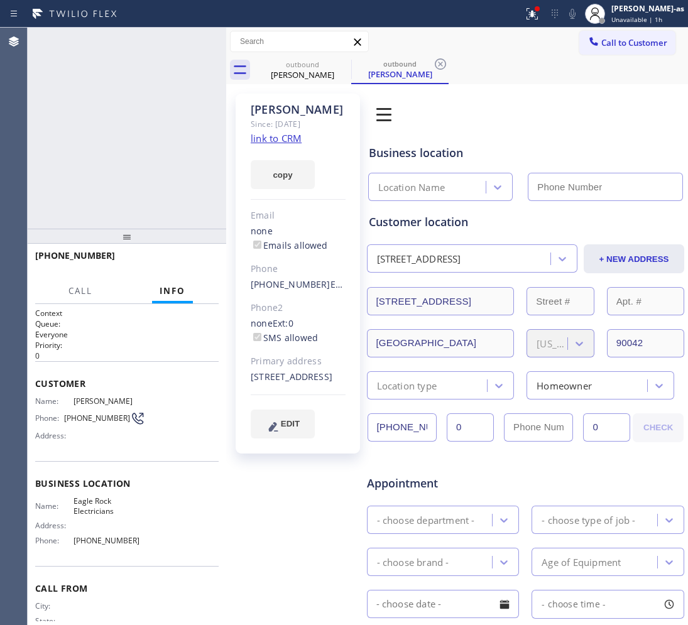
type input "(323) 405-3819"
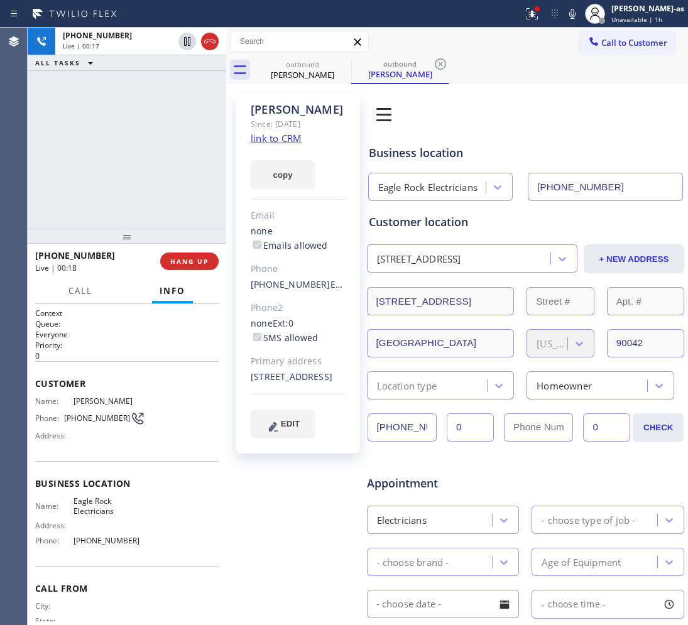
click at [151, 177] on div "+13233630012 Live | 00:17 ALL TASKS ALL TASKS ACTIVE TASKS TASKS IN WRAP UP" at bounding box center [127, 128] width 199 height 201
drag, startPoint x: 121, startPoint y: 221, endPoint x: 129, endPoint y: 215, distance: 9.8
click at [126, 217] on div "+13233630012 Live | 01:15 ALL TASKS ALL TASKS ACTIVE TASKS TASKS IN WRAP UP" at bounding box center [127, 128] width 199 height 201
click at [129, 215] on div "+13233630012 Live | 01:16 ALL TASKS ALL TASKS ACTIVE TASKS TASKS IN WRAP UP" at bounding box center [127, 128] width 199 height 201
click at [180, 212] on div "+13233630012 Live | 01:17 ALL TASKS ALL TASKS ACTIVE TASKS TASKS IN WRAP UP" at bounding box center [127, 128] width 199 height 201
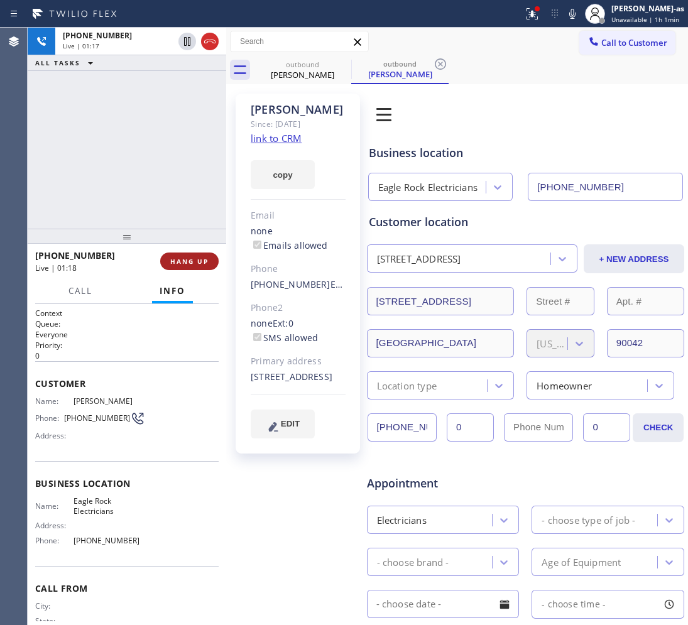
click at [194, 259] on span "HANG UP" at bounding box center [189, 261] width 38 height 9
click at [194, 258] on span "HANG UP" at bounding box center [189, 261] width 38 height 9
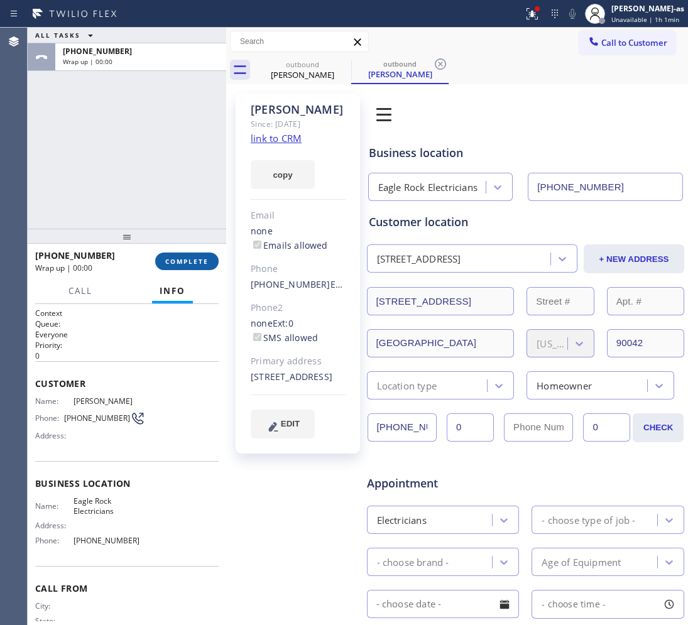
click at [195, 257] on span "COMPLETE" at bounding box center [186, 261] width 43 height 9
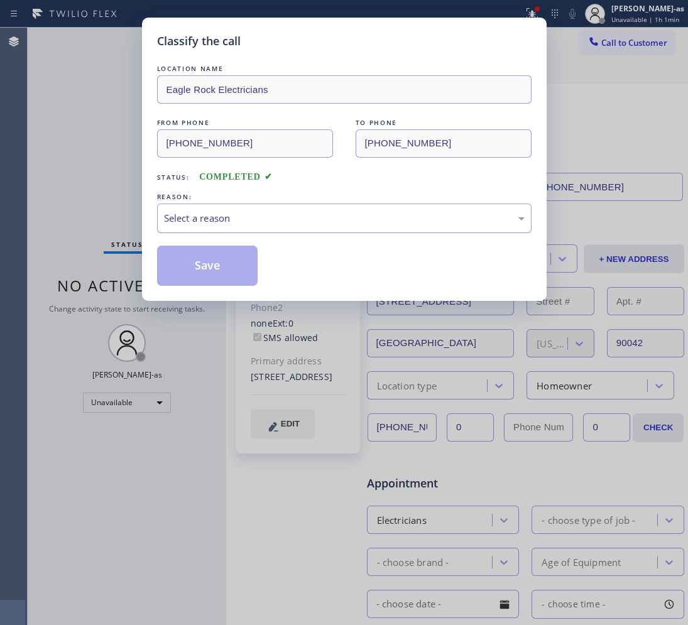
drag, startPoint x: 268, startPoint y: 210, endPoint x: 278, endPoint y: 212, distance: 10.8
click at [271, 210] on div "Select a reason" at bounding box center [344, 219] width 375 height 30
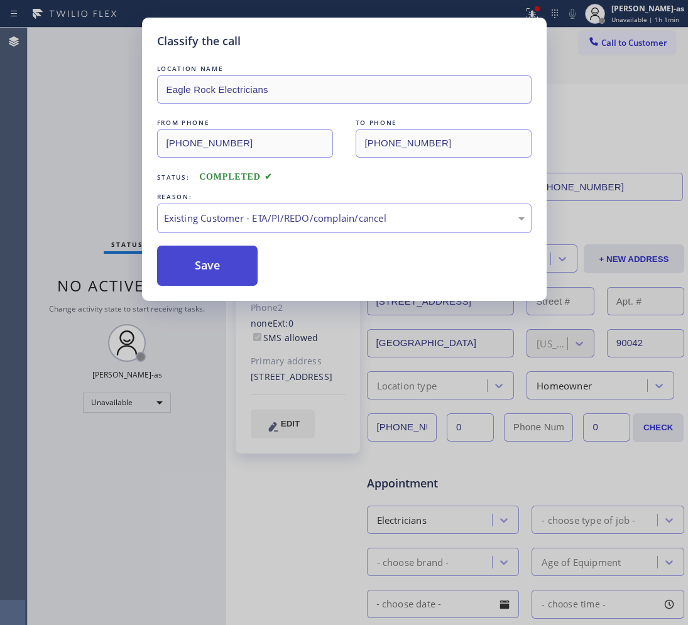
click at [180, 255] on button "Save" at bounding box center [207, 266] width 101 height 40
drag, startPoint x: 202, startPoint y: 267, endPoint x: 443, endPoint y: 43, distance: 329.5
click at [236, 249] on button "Save" at bounding box center [207, 266] width 101 height 40
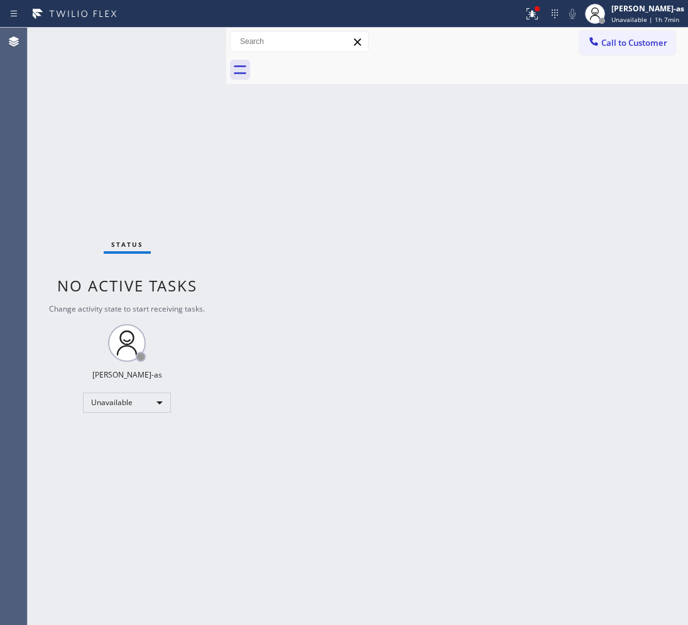
drag, startPoint x: 243, startPoint y: 242, endPoint x: 281, endPoint y: 227, distance: 41.2
click at [246, 238] on div "Back to Dashboard Change Sender ID Customers Technicians Select a contact Outbo…" at bounding box center [457, 327] width 462 height 598
click at [596, 41] on icon at bounding box center [594, 41] width 13 height 13
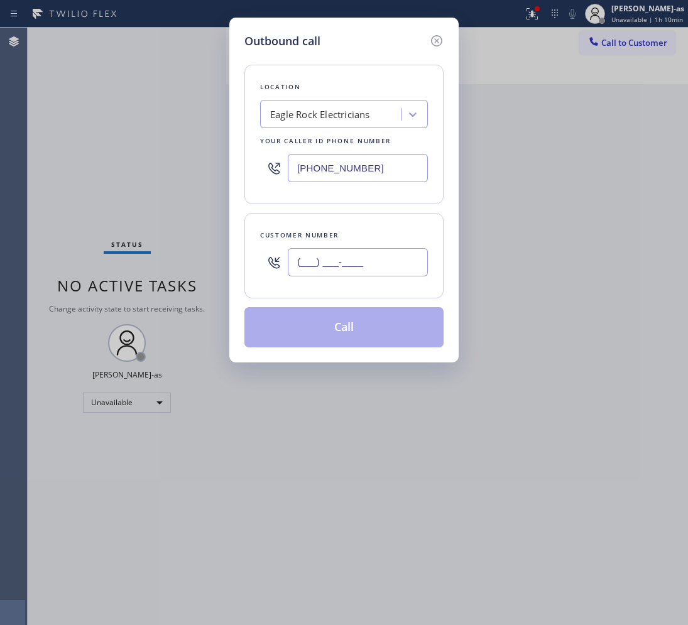
click at [366, 272] on input "(___) ___-____" at bounding box center [358, 262] width 140 height 28
paste input "310) 422-3562"
type input "(310) 422-3562"
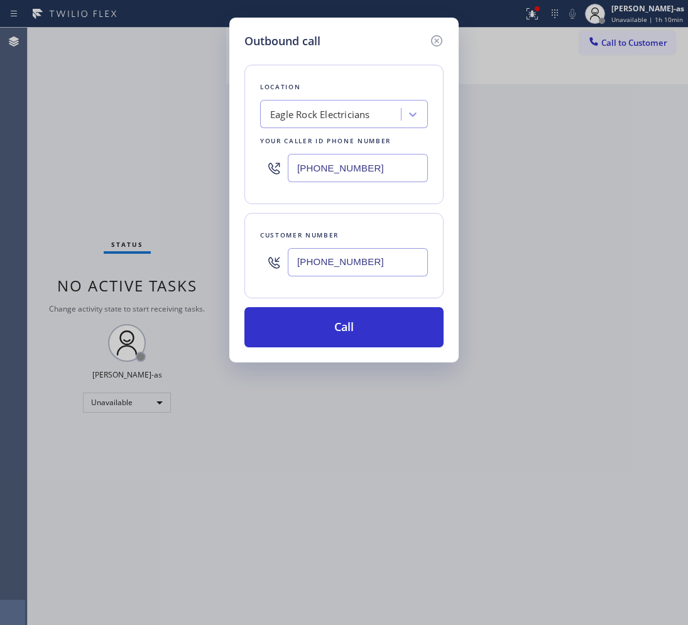
click at [282, 105] on div "Eagle Rock Electricians" at bounding box center [332, 115] width 137 height 22
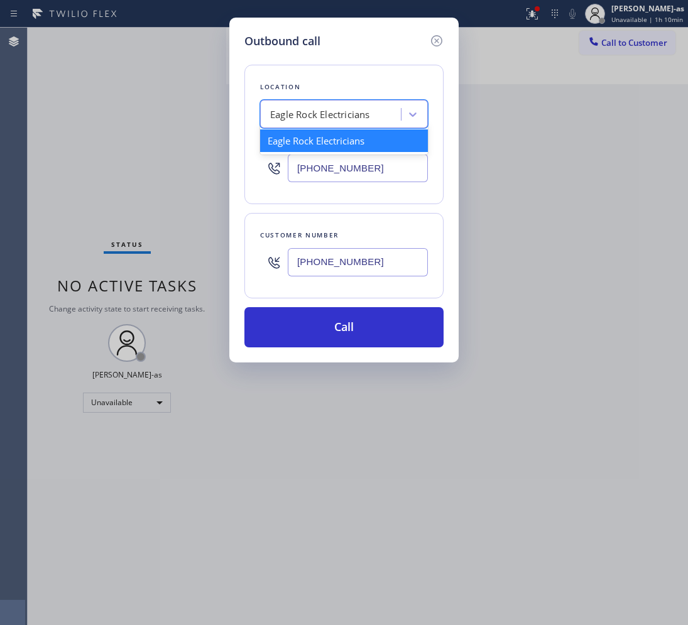
paste input "Duct Power Cleaners Arcadia"
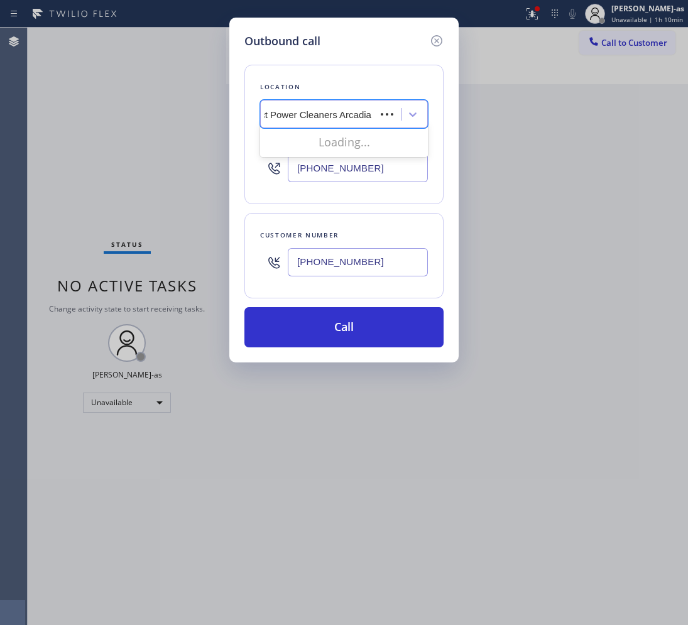
scroll to position [0, 3]
type input "Duct Power Cleaners Arcadia"
click at [300, 136] on div "Duct Power Cleaners Arcadia" at bounding box center [344, 140] width 168 height 23
type input "(626) 247-3298"
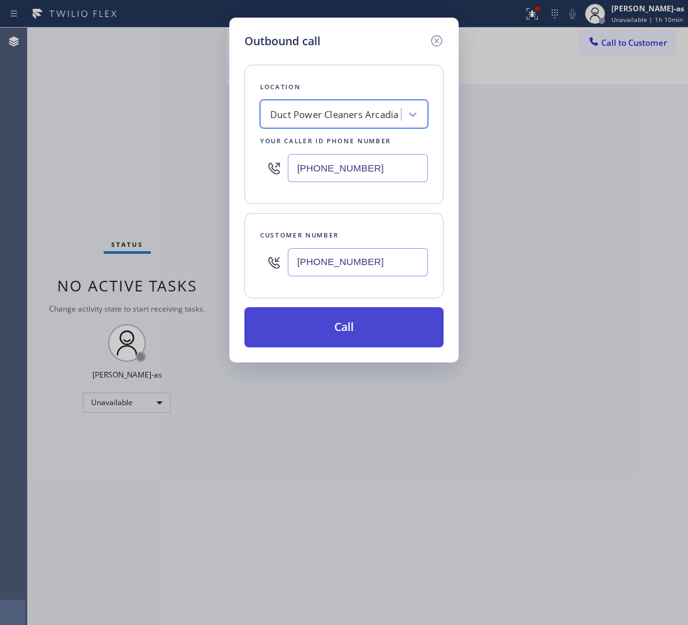
click at [398, 331] on button "Call" at bounding box center [343, 327] width 199 height 40
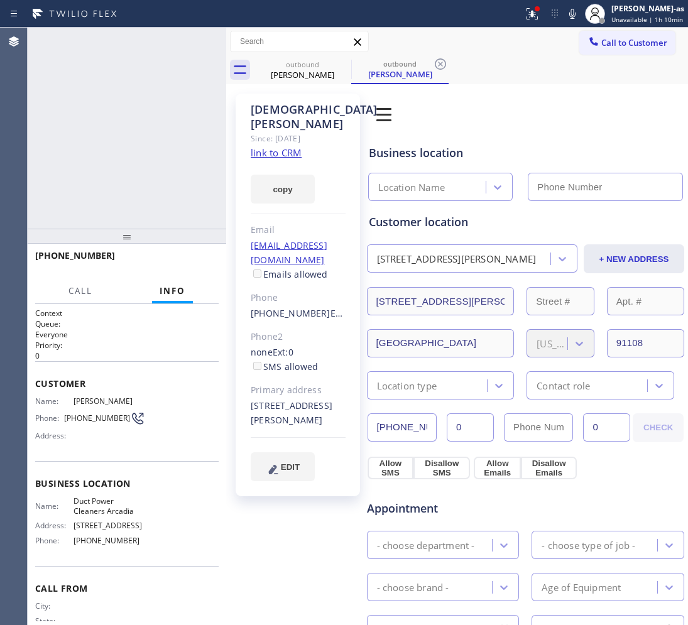
type input "(626) 247-3298"
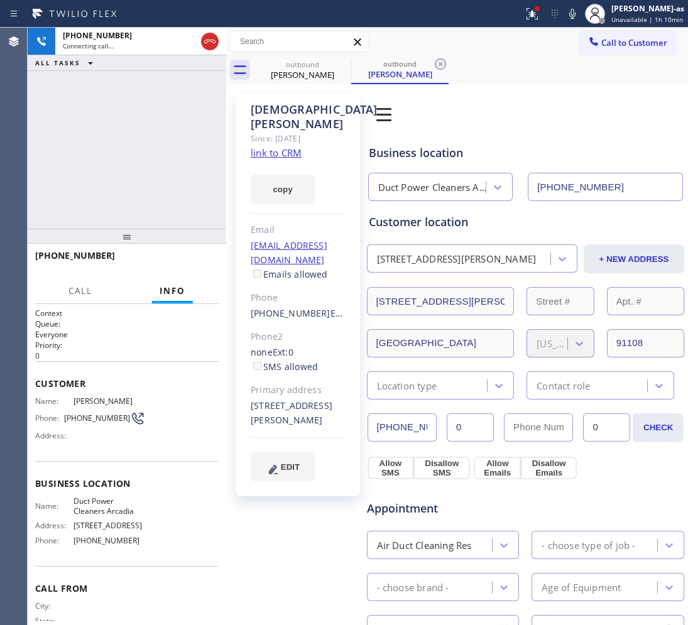
click at [286, 146] on link "link to CRM" at bounding box center [276, 152] width 51 height 13
click at [97, 148] on div "+13104223562 Live | 01:09 ALL TASKS ALL TASKS ACTIVE TASKS TASKS IN WRAP UP" at bounding box center [127, 128] width 199 height 201
drag, startPoint x: 109, startPoint y: 145, endPoint x: 181, endPoint y: 129, distance: 74.1
click at [112, 140] on div "+13104223562 Live | 01:09 ALL TASKS ALL TASKS ACTIVE TASKS TASKS IN WRAP UP" at bounding box center [127, 128] width 199 height 201
click at [179, 257] on span "HANG UP" at bounding box center [189, 261] width 38 height 9
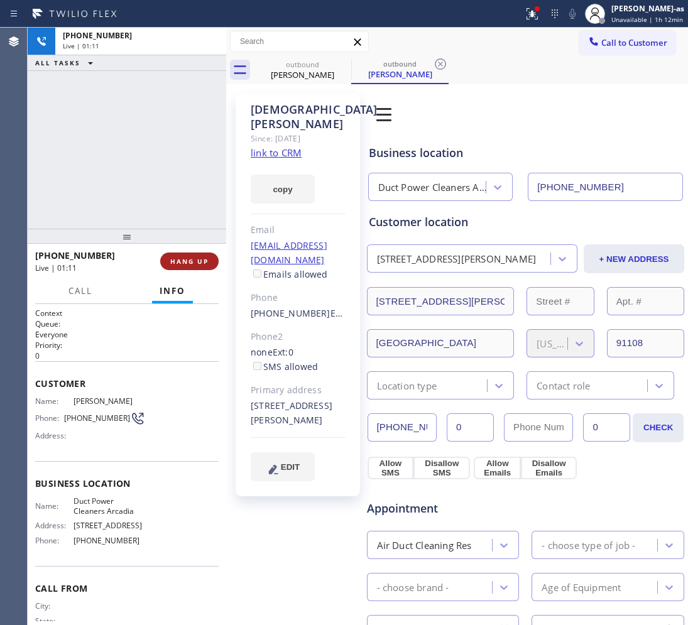
click at [180, 259] on span "HANG UP" at bounding box center [189, 261] width 38 height 9
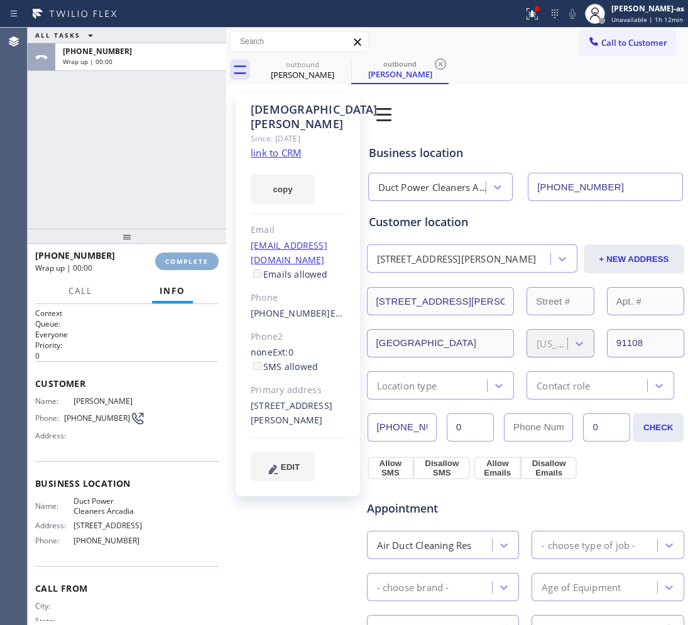
click at [180, 258] on span "COMPLETE" at bounding box center [186, 261] width 43 height 9
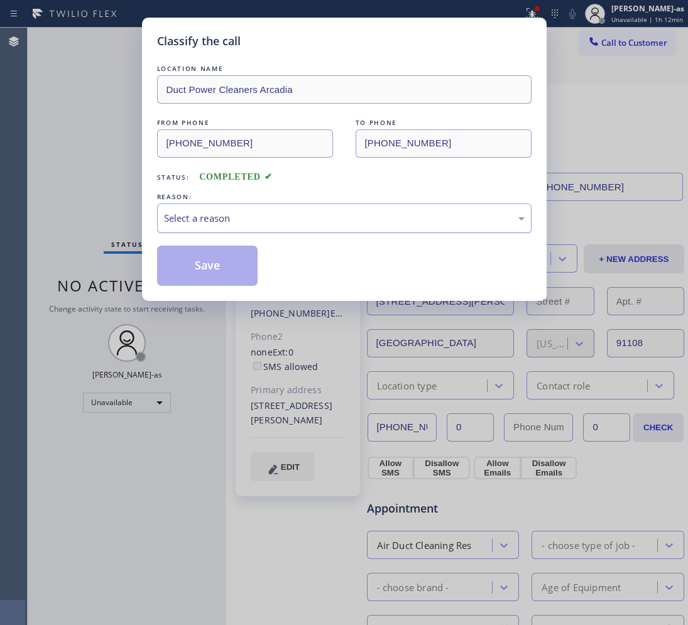
click at [276, 221] on div "Select a reason" at bounding box center [344, 218] width 361 height 14
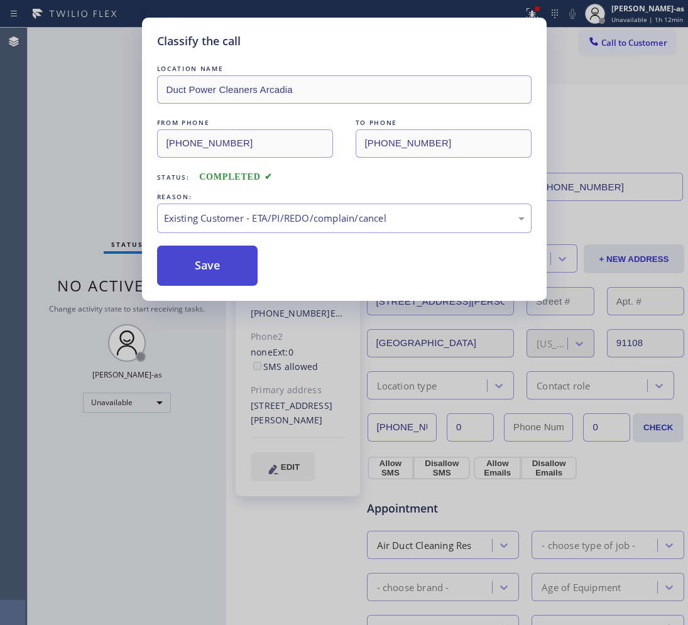
click at [231, 263] on button "Save" at bounding box center [207, 266] width 101 height 40
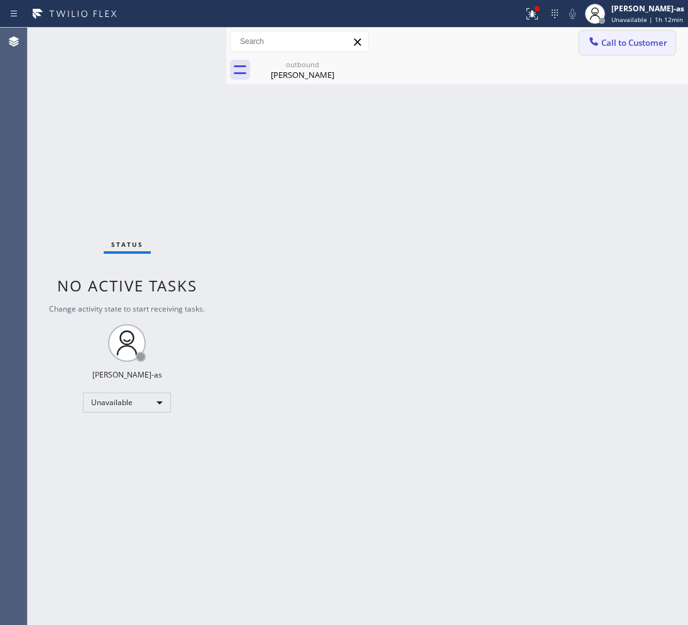
click at [633, 38] on span "Call to Customer" at bounding box center [634, 42] width 66 height 11
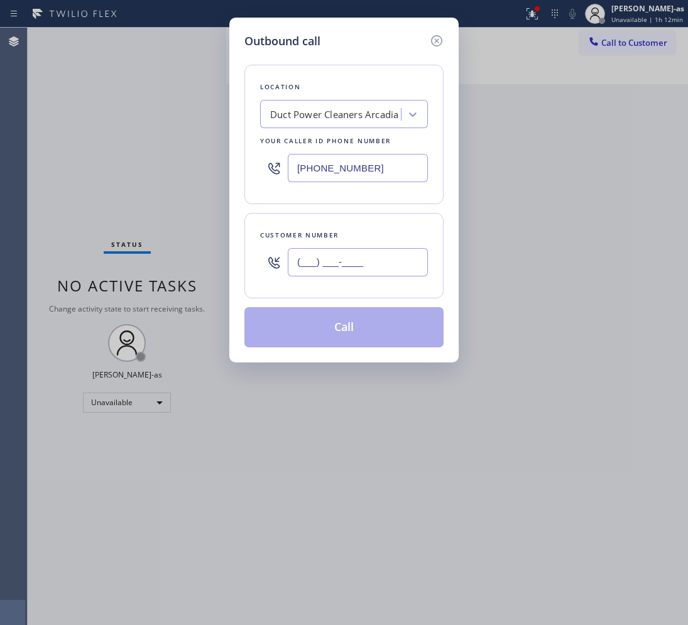
click at [371, 264] on input "(___) ___-____" at bounding box center [358, 262] width 140 height 28
paste input "310) 422-3562"
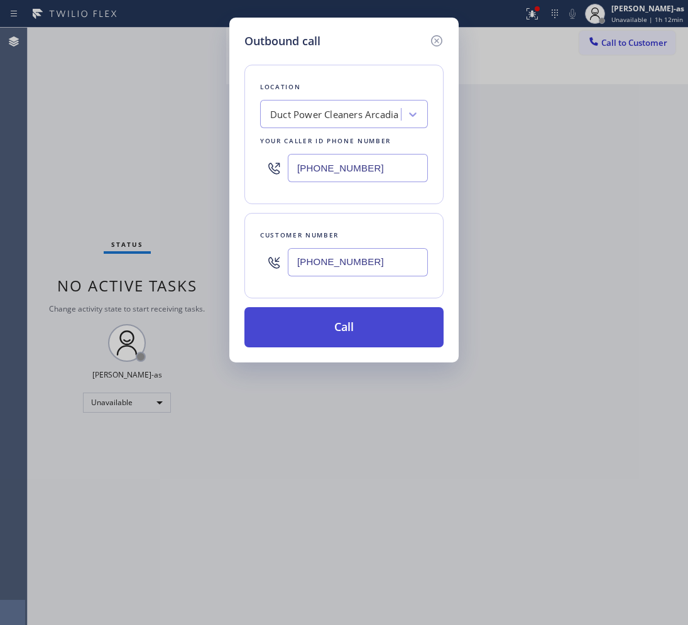
type input "(310) 422-3562"
click at [375, 325] on button "Call" at bounding box center [343, 327] width 199 height 40
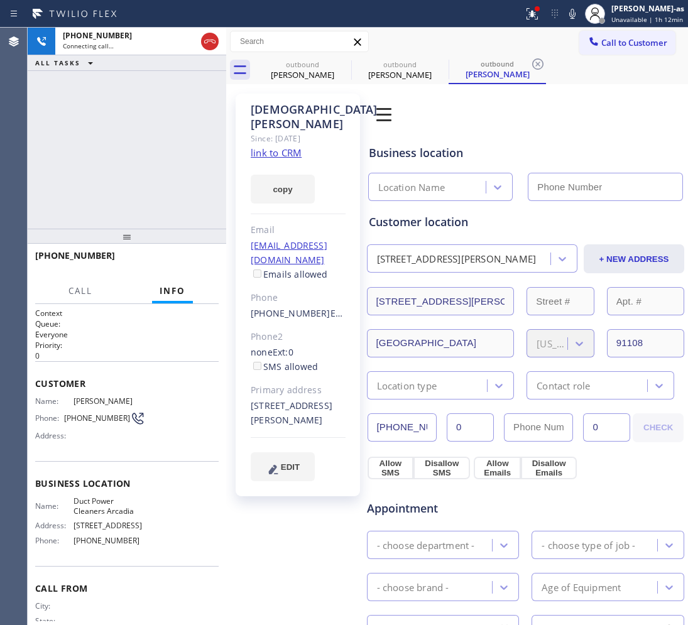
type input "(626) 247-3298"
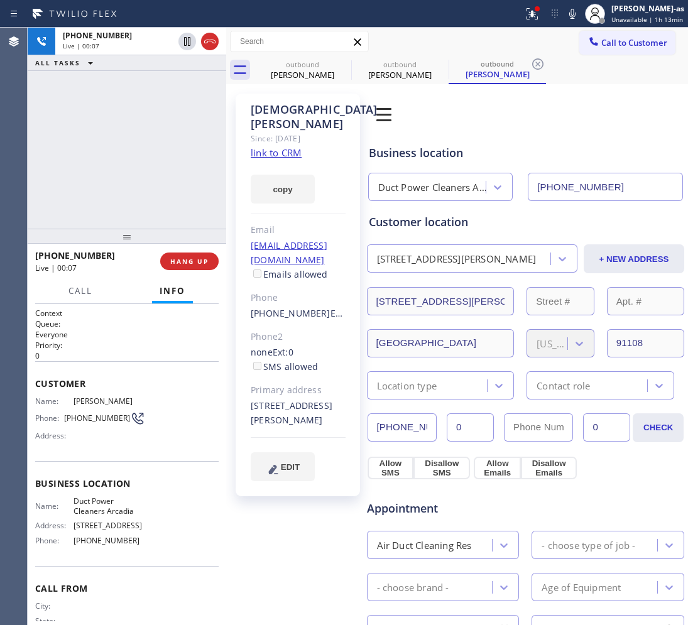
click at [190, 255] on button "HANG UP" at bounding box center [189, 262] width 58 height 18
click at [190, 253] on button "HANG UP" at bounding box center [189, 262] width 58 height 18
click at [192, 250] on div "+13104223562 Live | 00:08 HANG UP" at bounding box center [126, 261] width 183 height 33
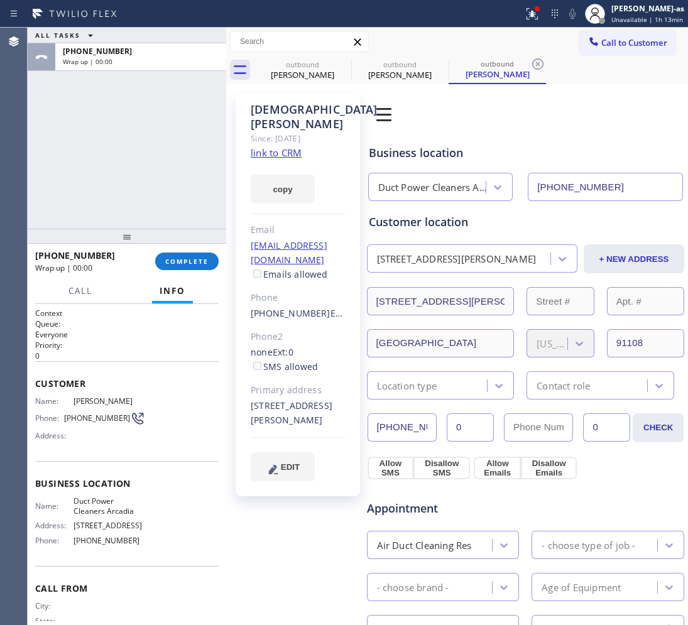
drag, startPoint x: 192, startPoint y: 250, endPoint x: 202, endPoint y: 253, distance: 10.4
click at [195, 250] on div "+13104223562 Wrap up | 00:00 COMPLETE" at bounding box center [126, 261] width 183 height 33
click at [202, 253] on button "COMPLETE" at bounding box center [186, 262] width 63 height 18
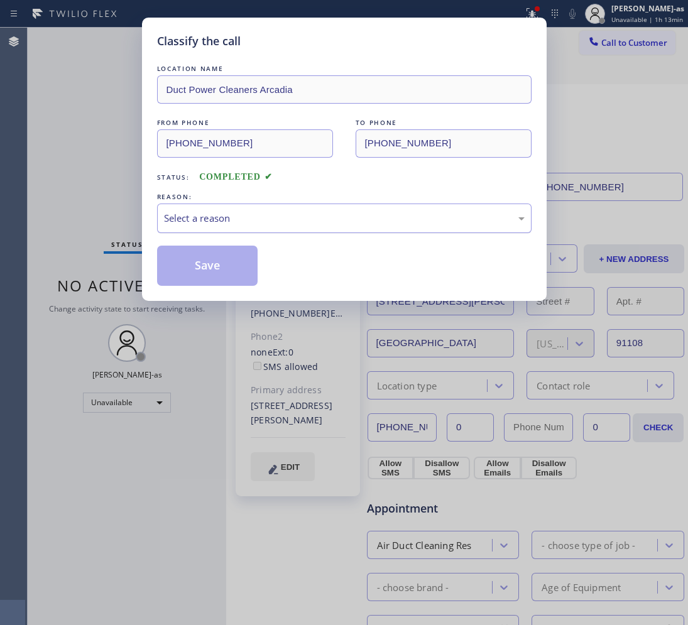
drag, startPoint x: 261, startPoint y: 225, endPoint x: 274, endPoint y: 231, distance: 13.8
click at [265, 225] on div "Select a reason" at bounding box center [344, 218] width 361 height 14
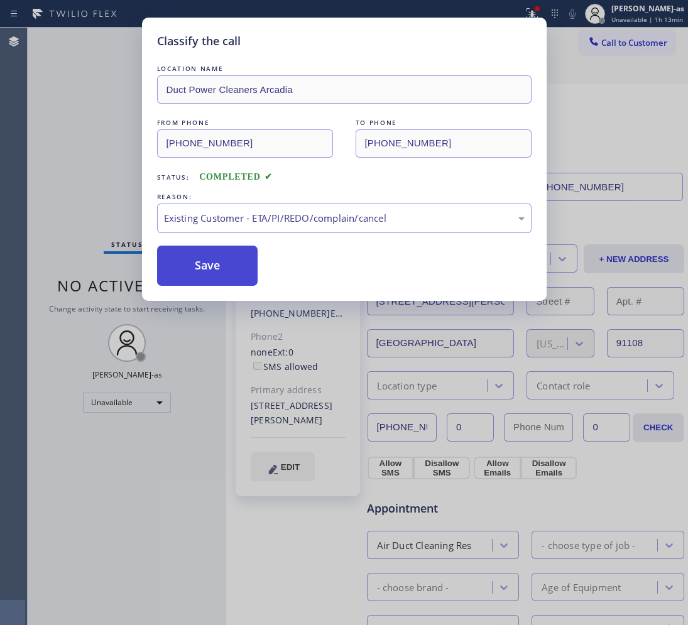
click at [239, 265] on button "Save" at bounding box center [207, 266] width 101 height 40
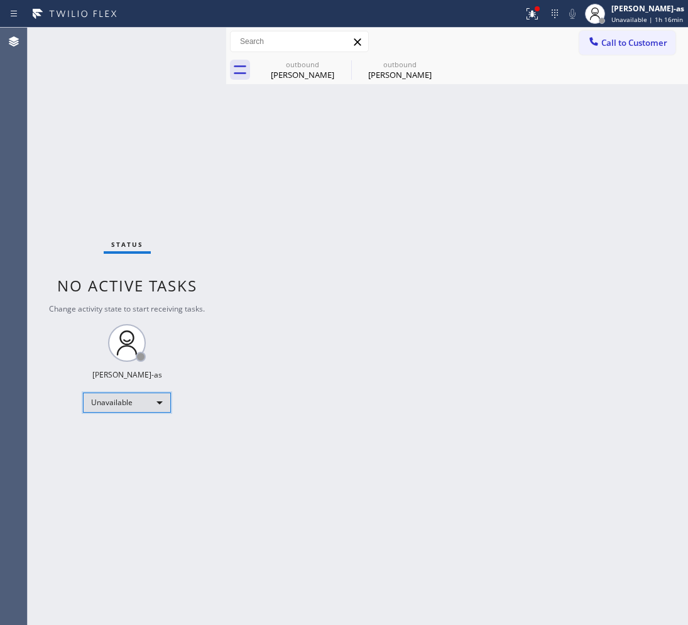
click at [118, 400] on div "Unavailable" at bounding box center [127, 403] width 88 height 20
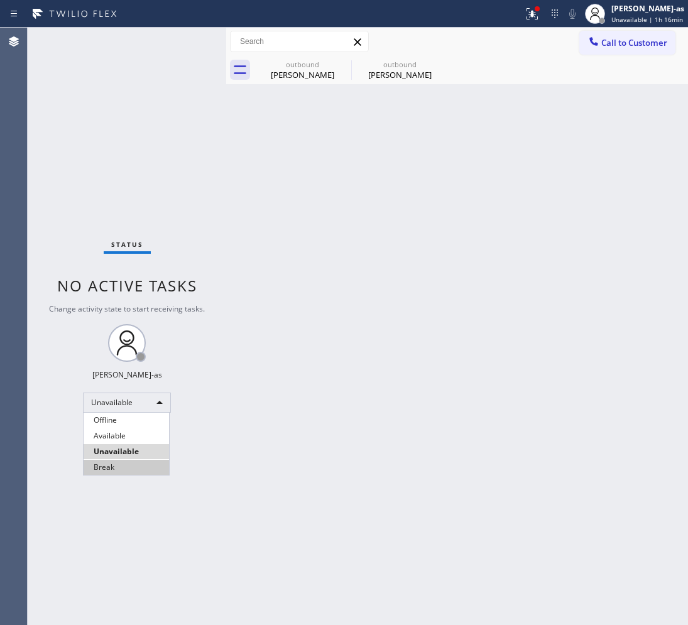
click at [150, 466] on li "Break" at bounding box center [126, 467] width 85 height 15
